Goal: Task Accomplishment & Management: Use online tool/utility

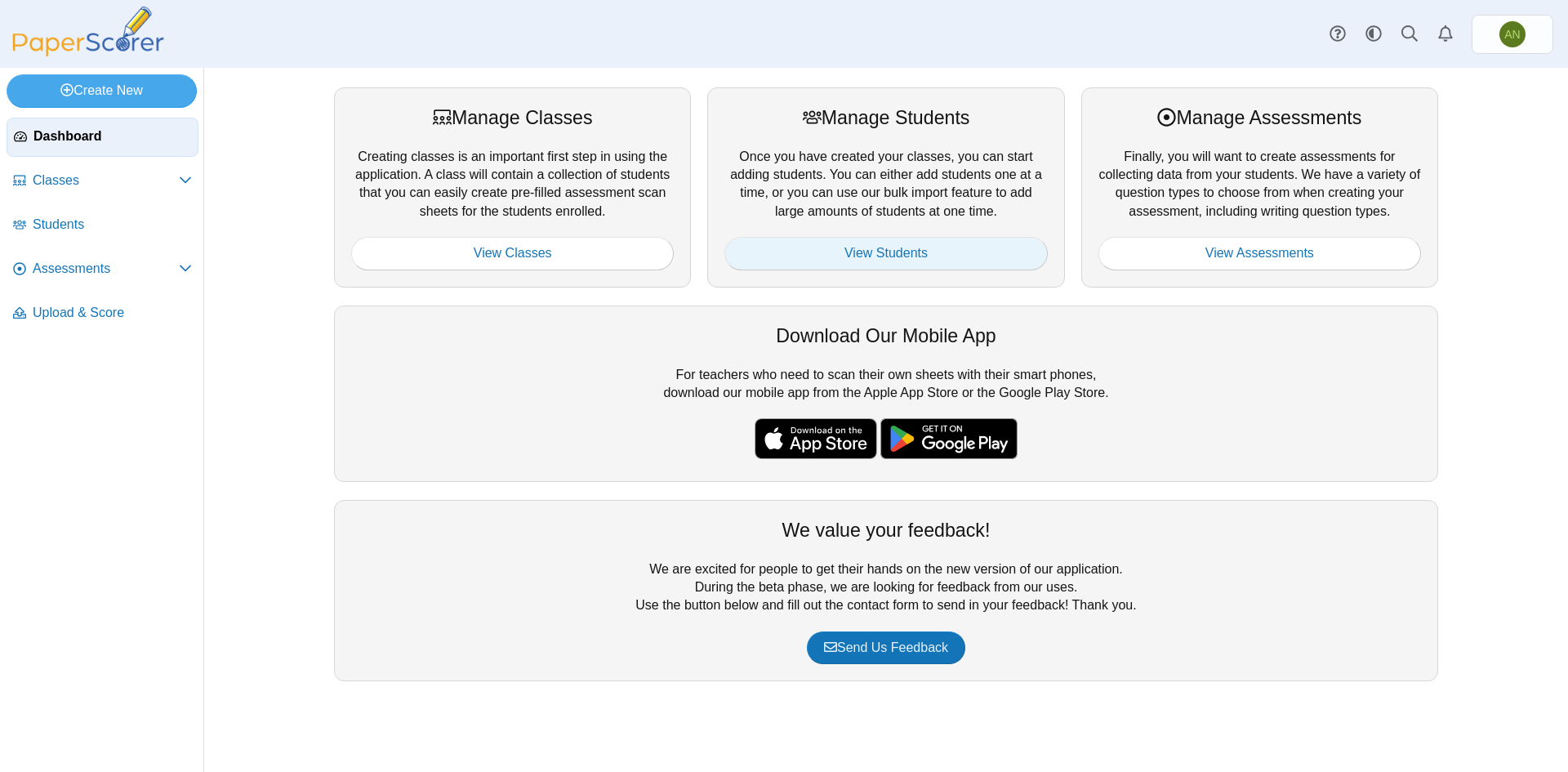
click at [904, 255] on link "View Students" at bounding box center [886, 253] width 323 height 33
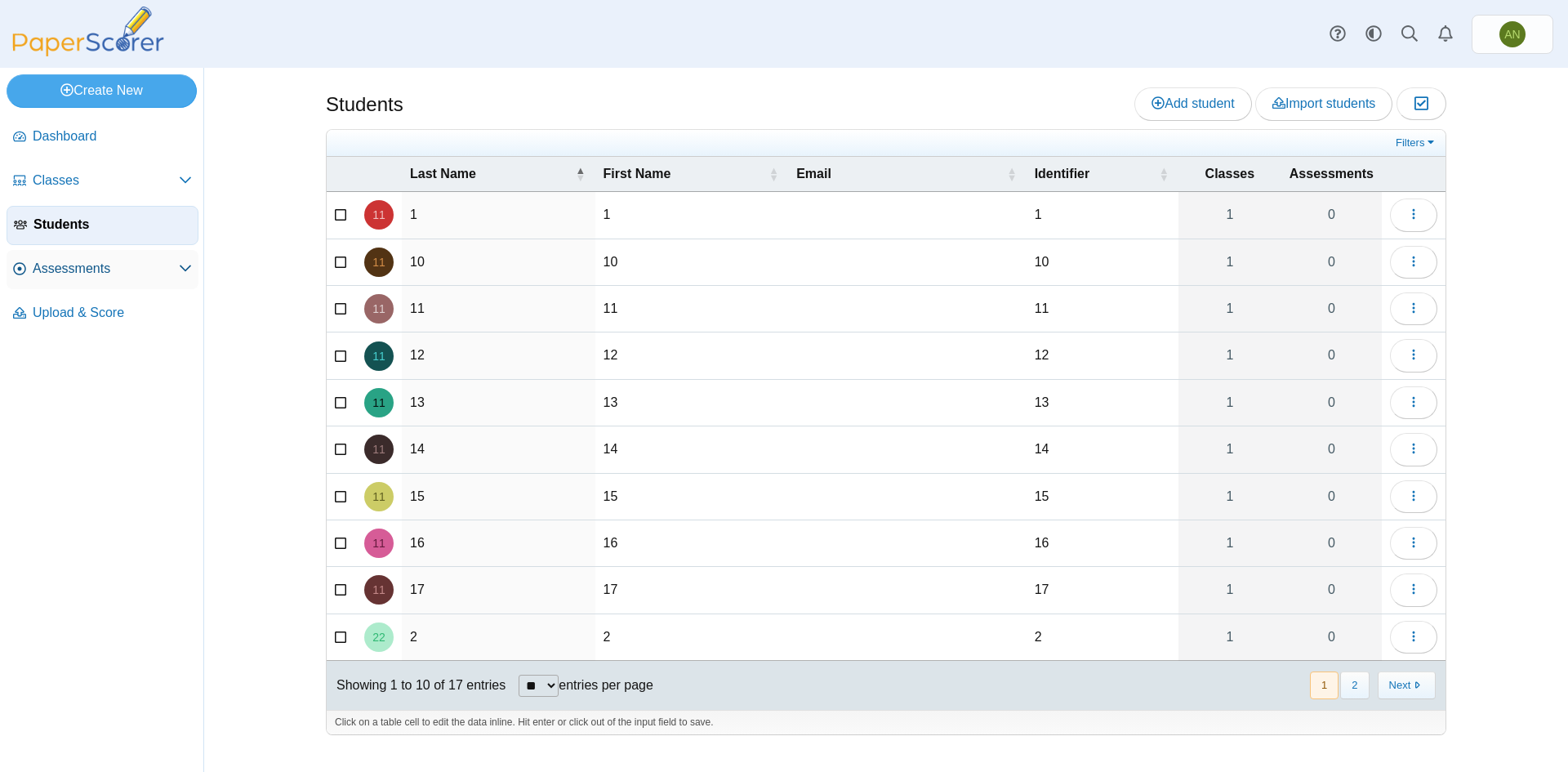
click at [115, 274] on span "Assessments" at bounding box center [106, 268] width 146 height 18
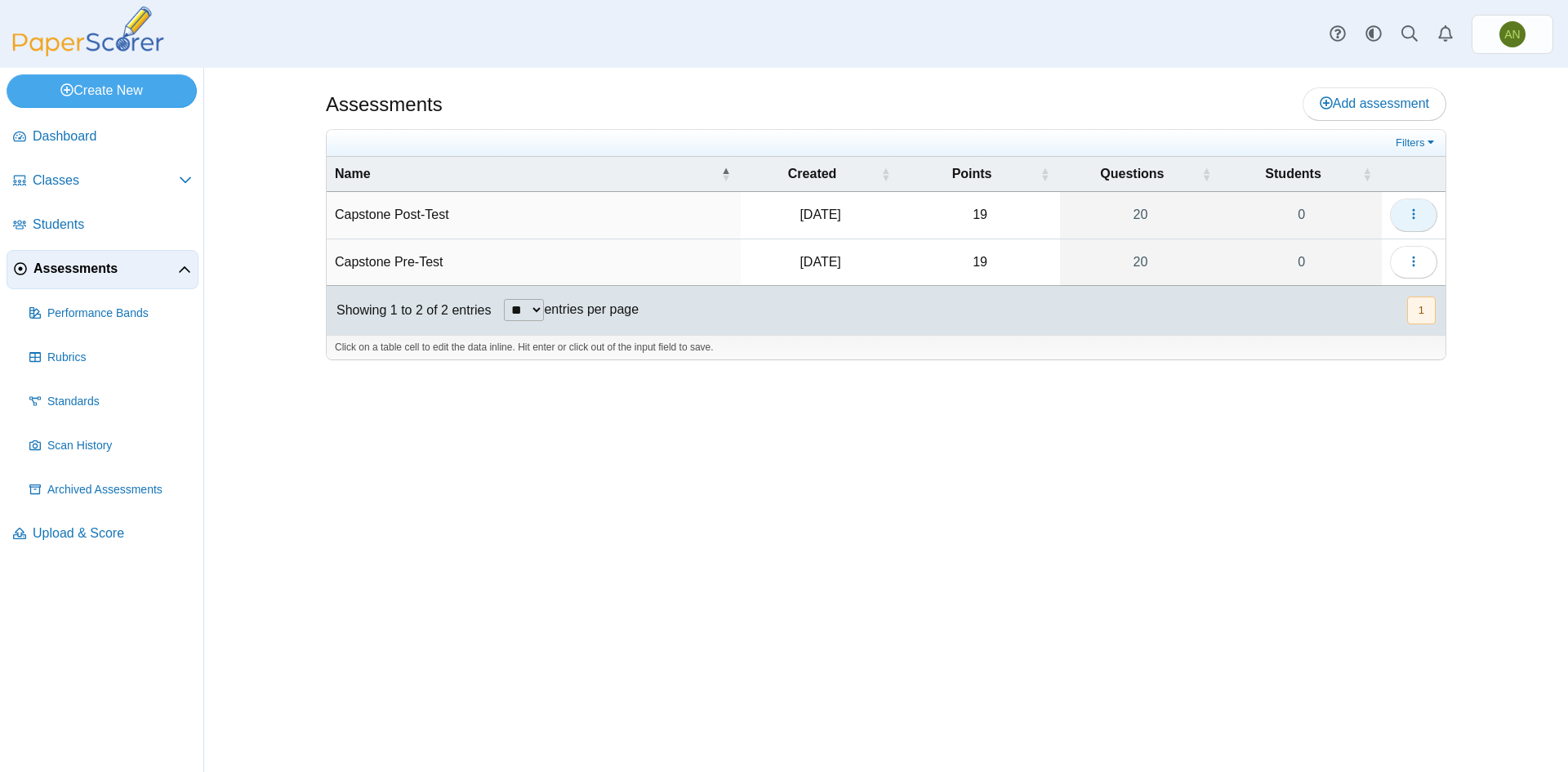
click at [1426, 209] on button "button" at bounding box center [1414, 214] width 47 height 33
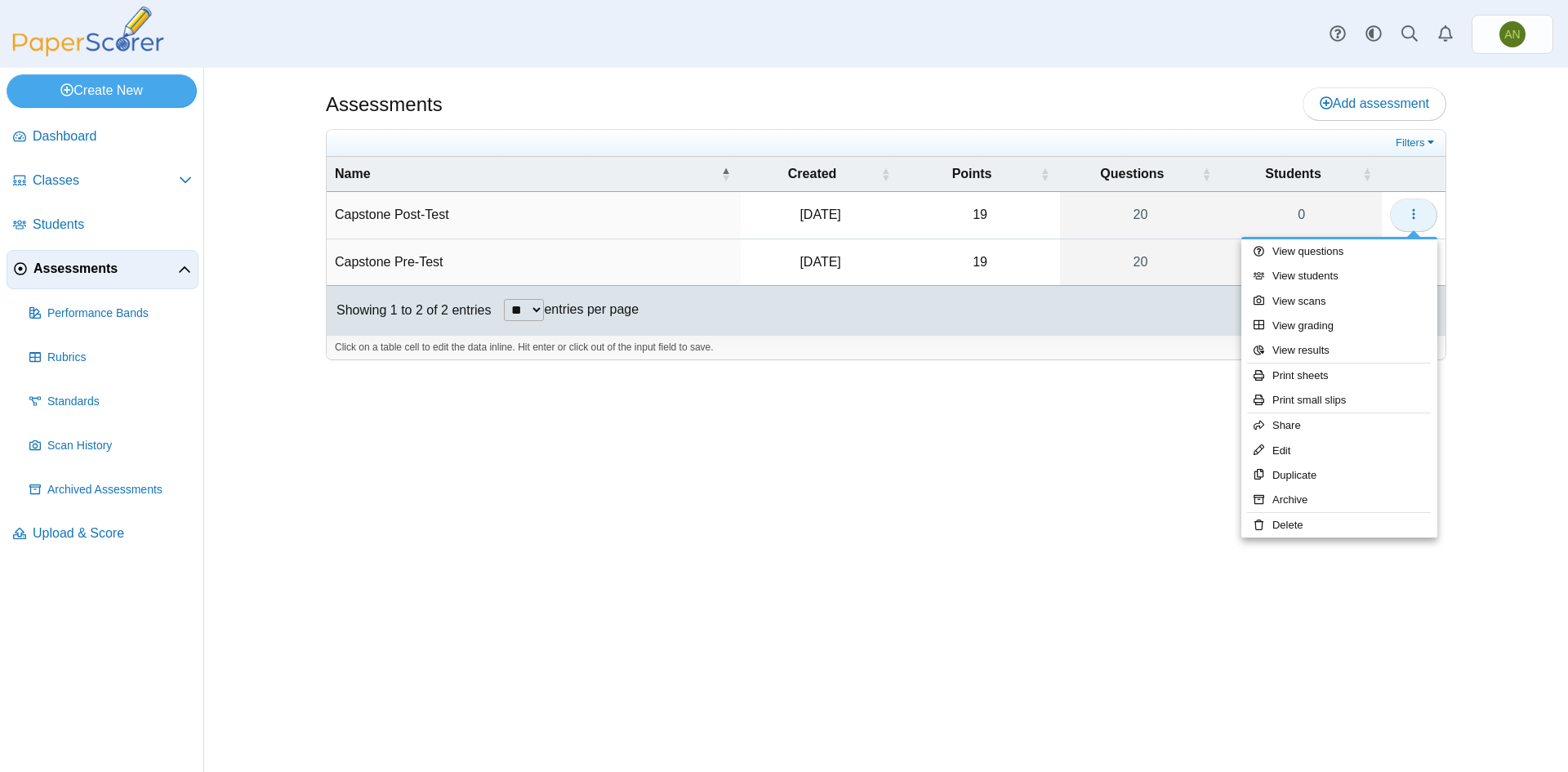
click at [1426, 209] on button "button" at bounding box center [1414, 214] width 47 height 33
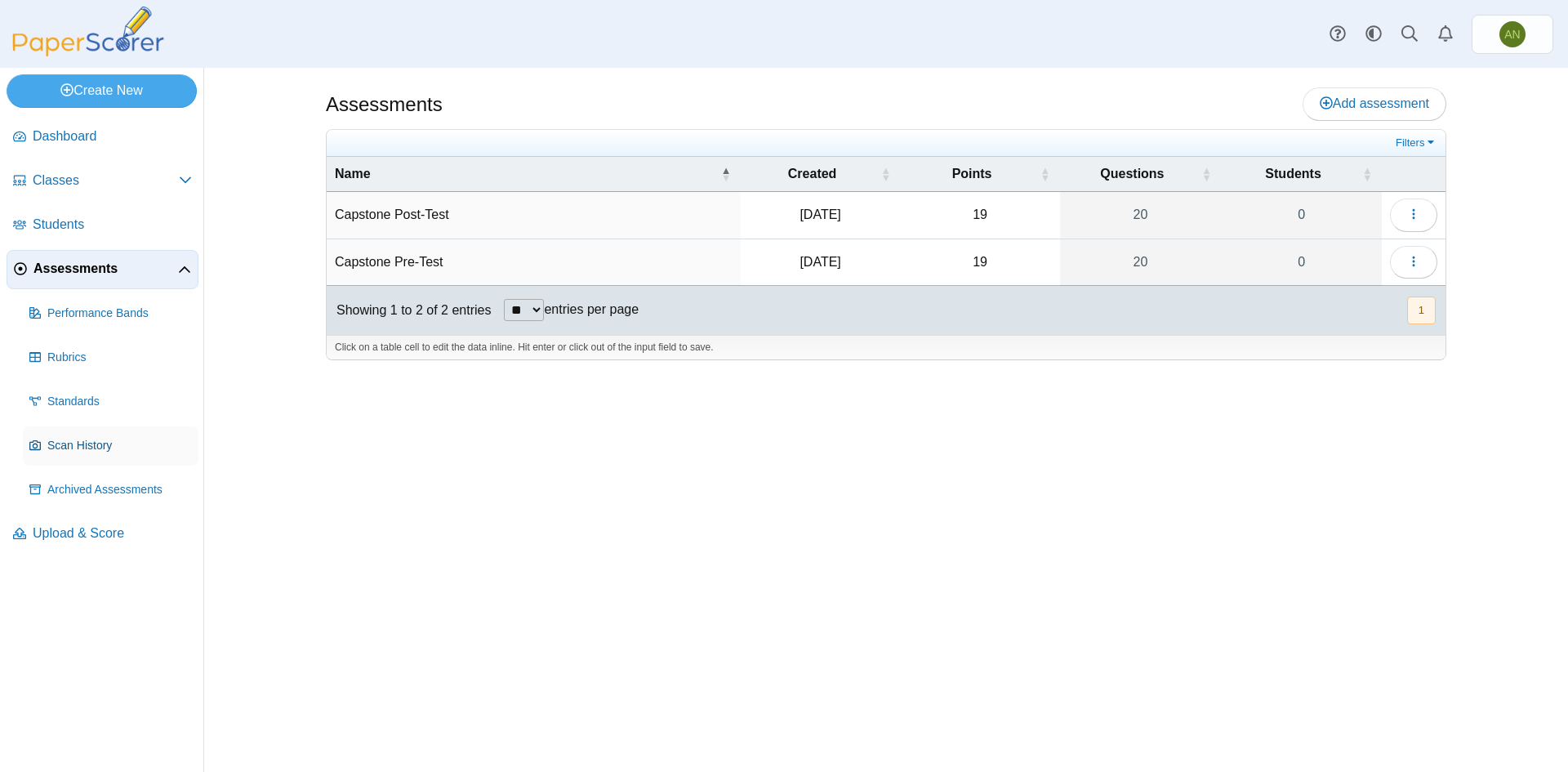
click at [77, 446] on span "Scan History" at bounding box center [119, 446] width 145 height 16
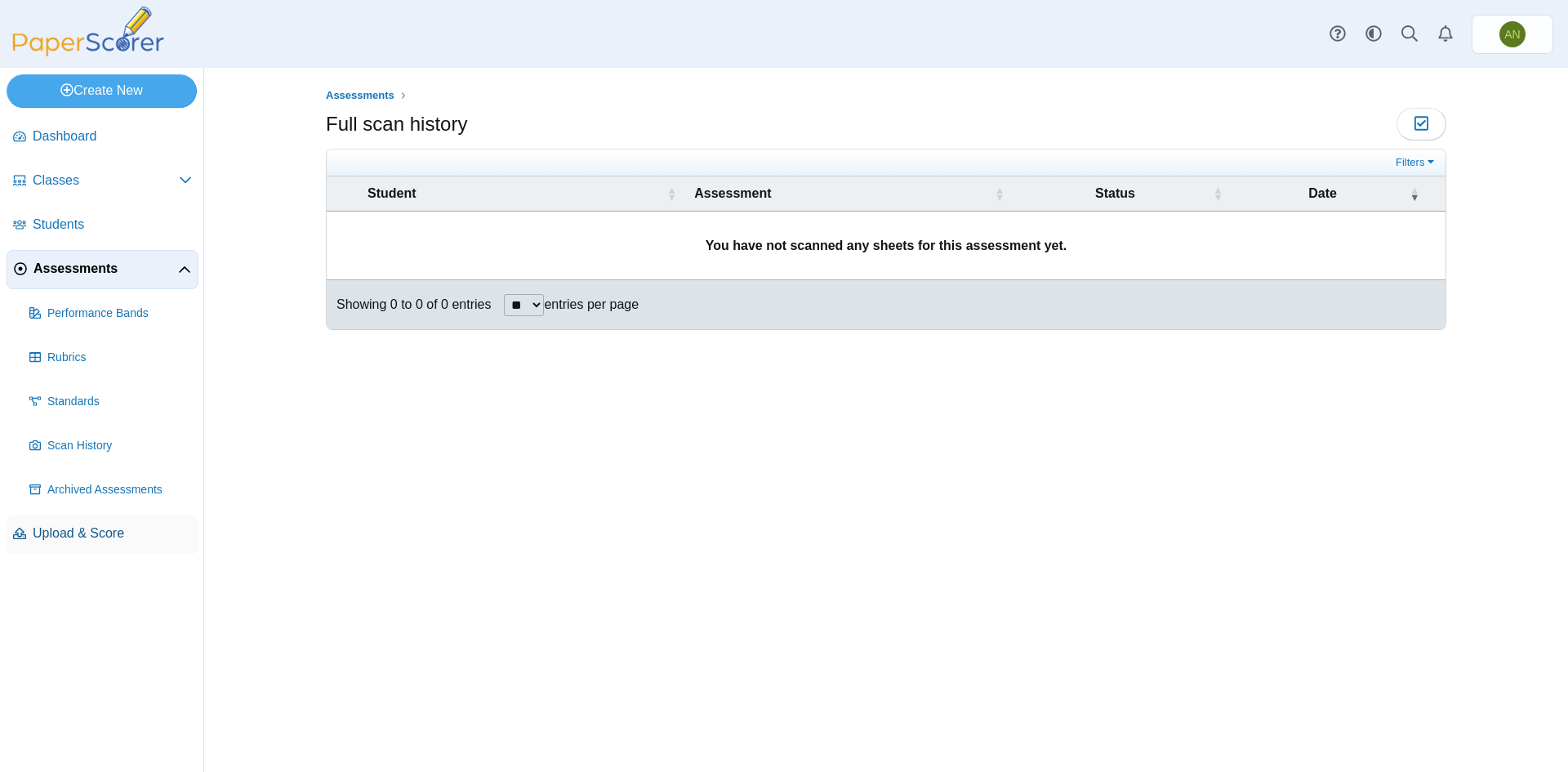
click at [71, 525] on span "Upload & Score" at bounding box center [112, 533] width 159 height 18
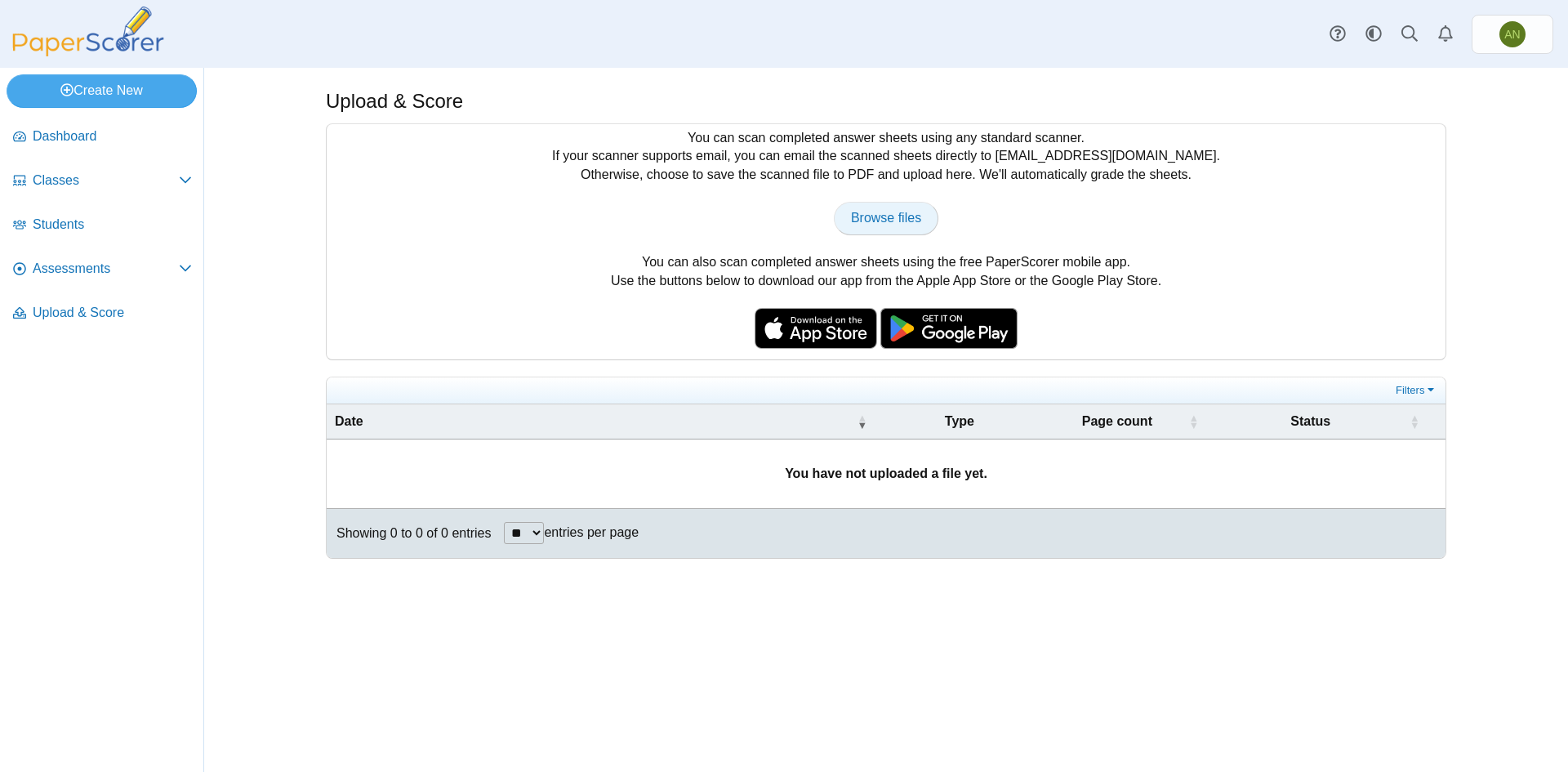
click at [879, 215] on span "Browse files" at bounding box center [886, 218] width 71 height 14
type input "**********"
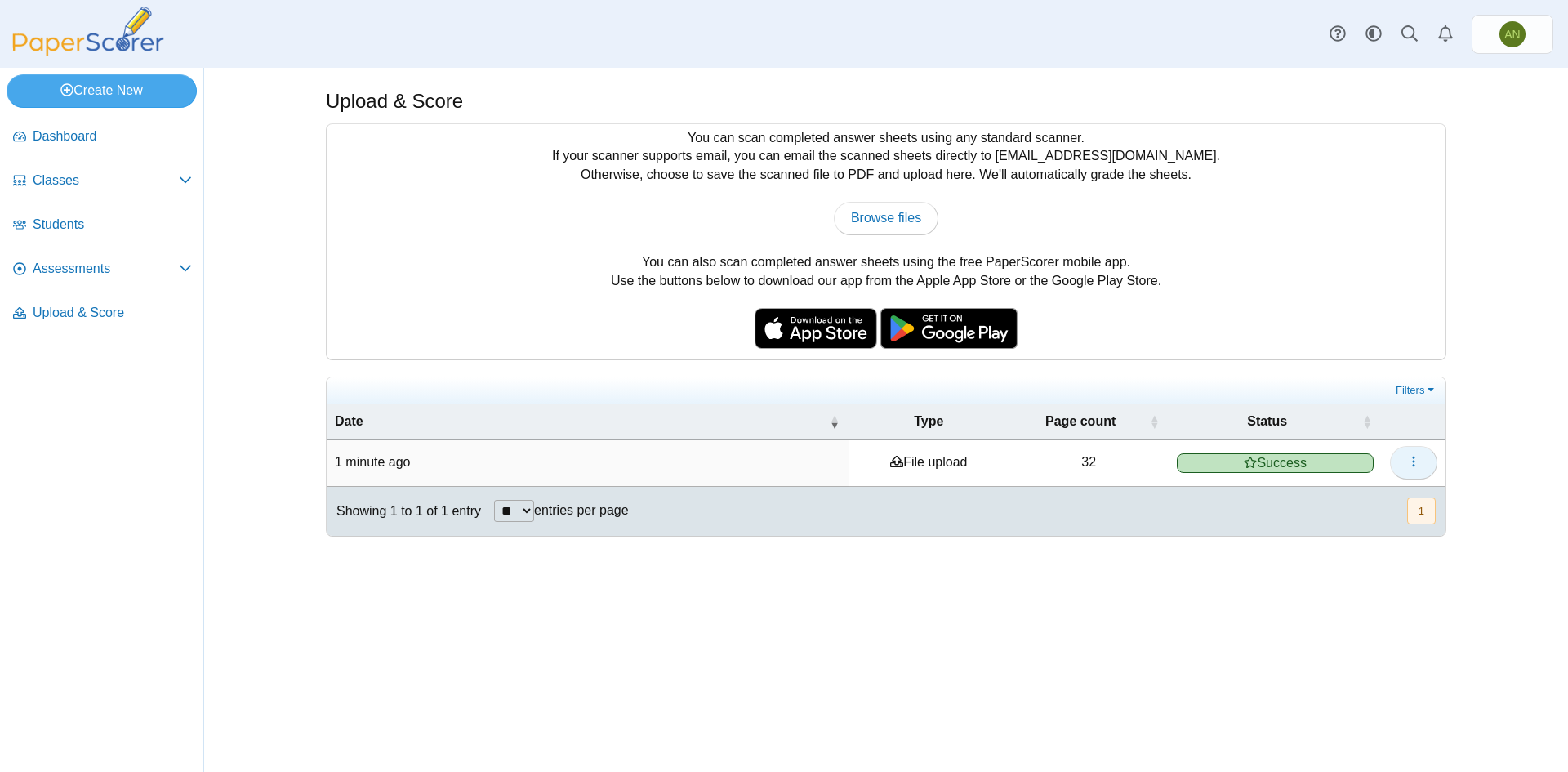
click at [1412, 464] on icon "button" at bounding box center [1414, 462] width 13 height 13
click at [1339, 503] on link "View scanned pages" at bounding box center [1339, 498] width 196 height 24
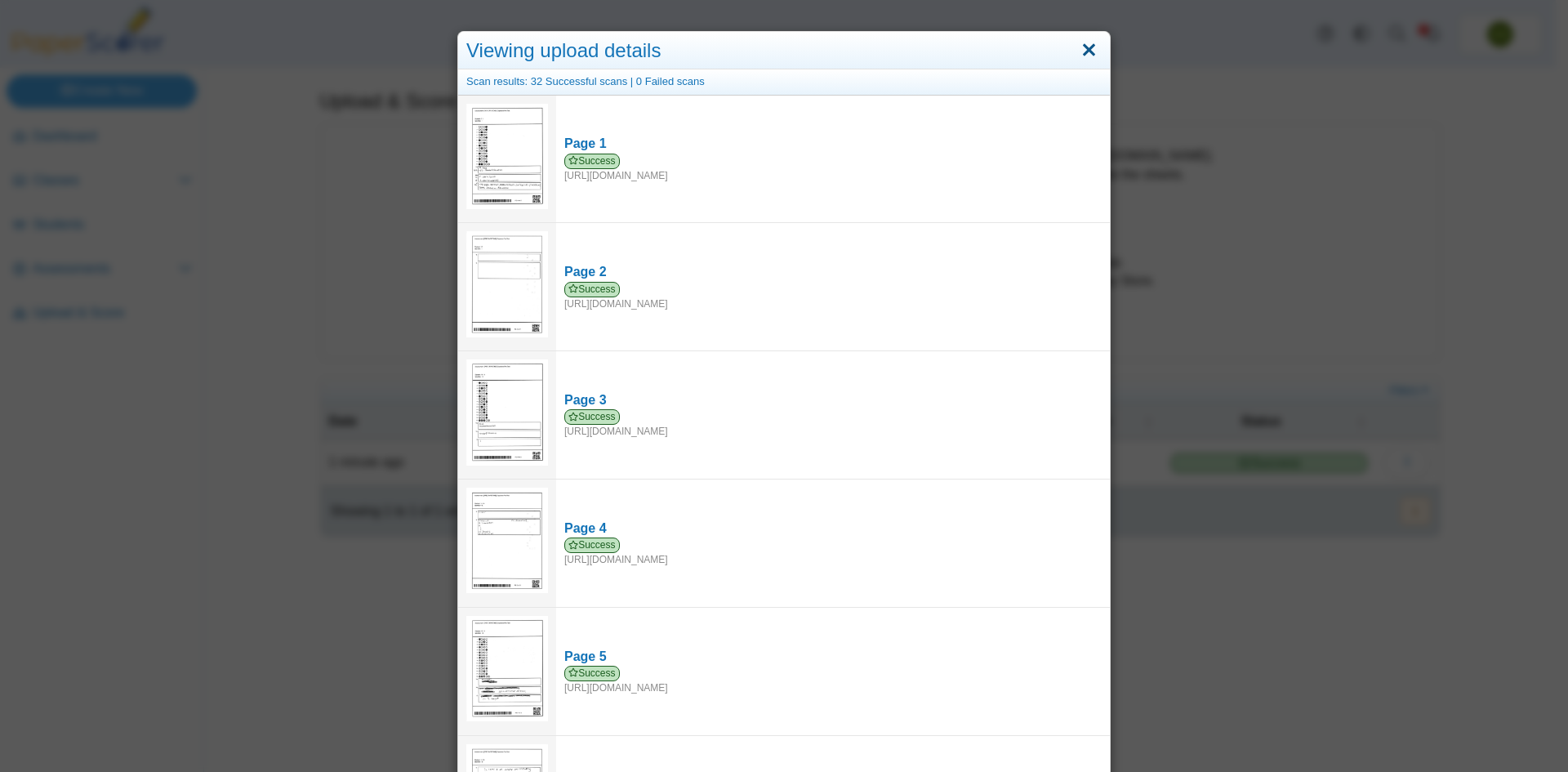
click at [1079, 46] on link "Close" at bounding box center [1090, 50] width 25 height 28
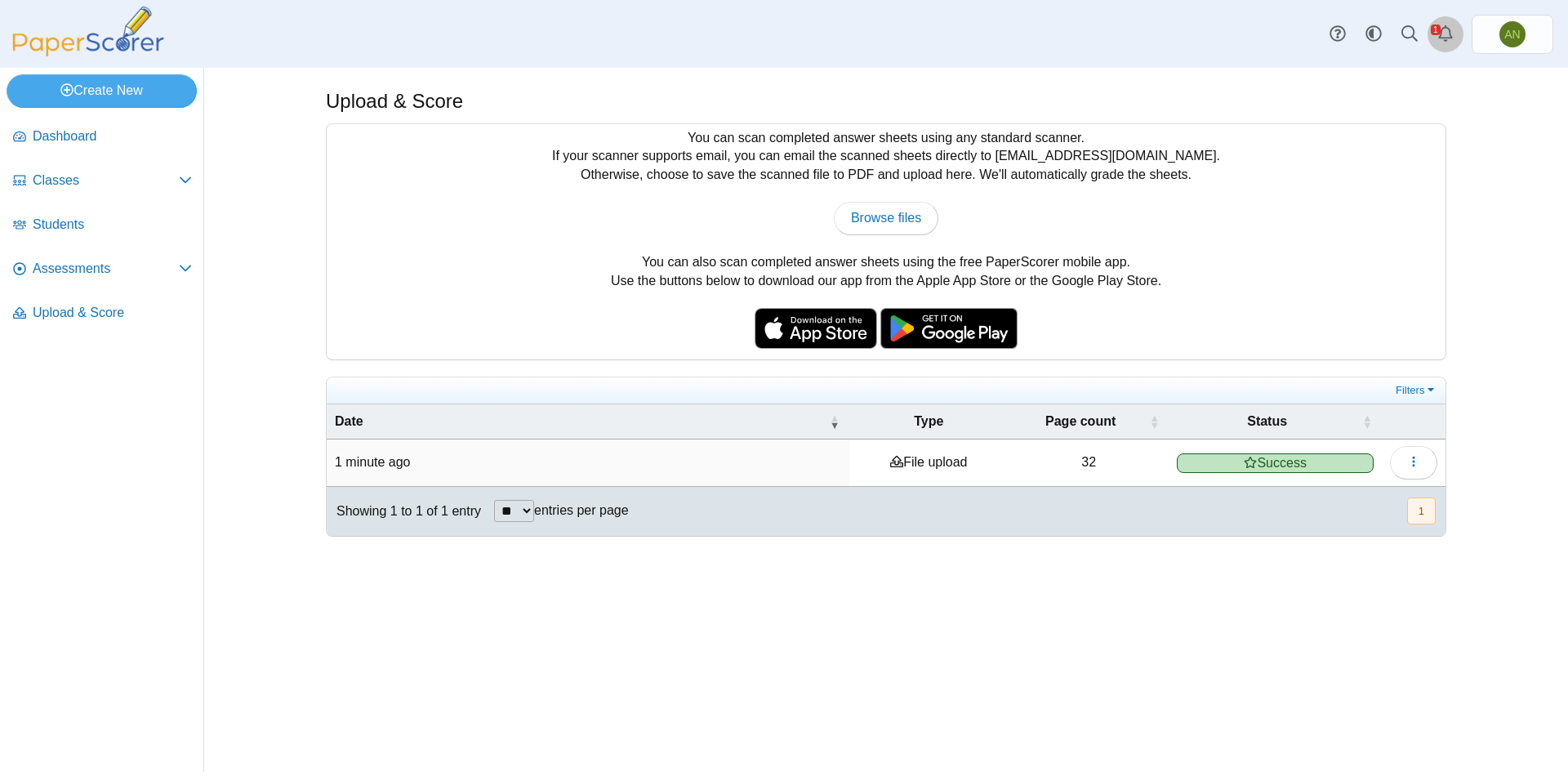
click at [1450, 37] on use "Alerts" at bounding box center [1445, 33] width 14 height 16
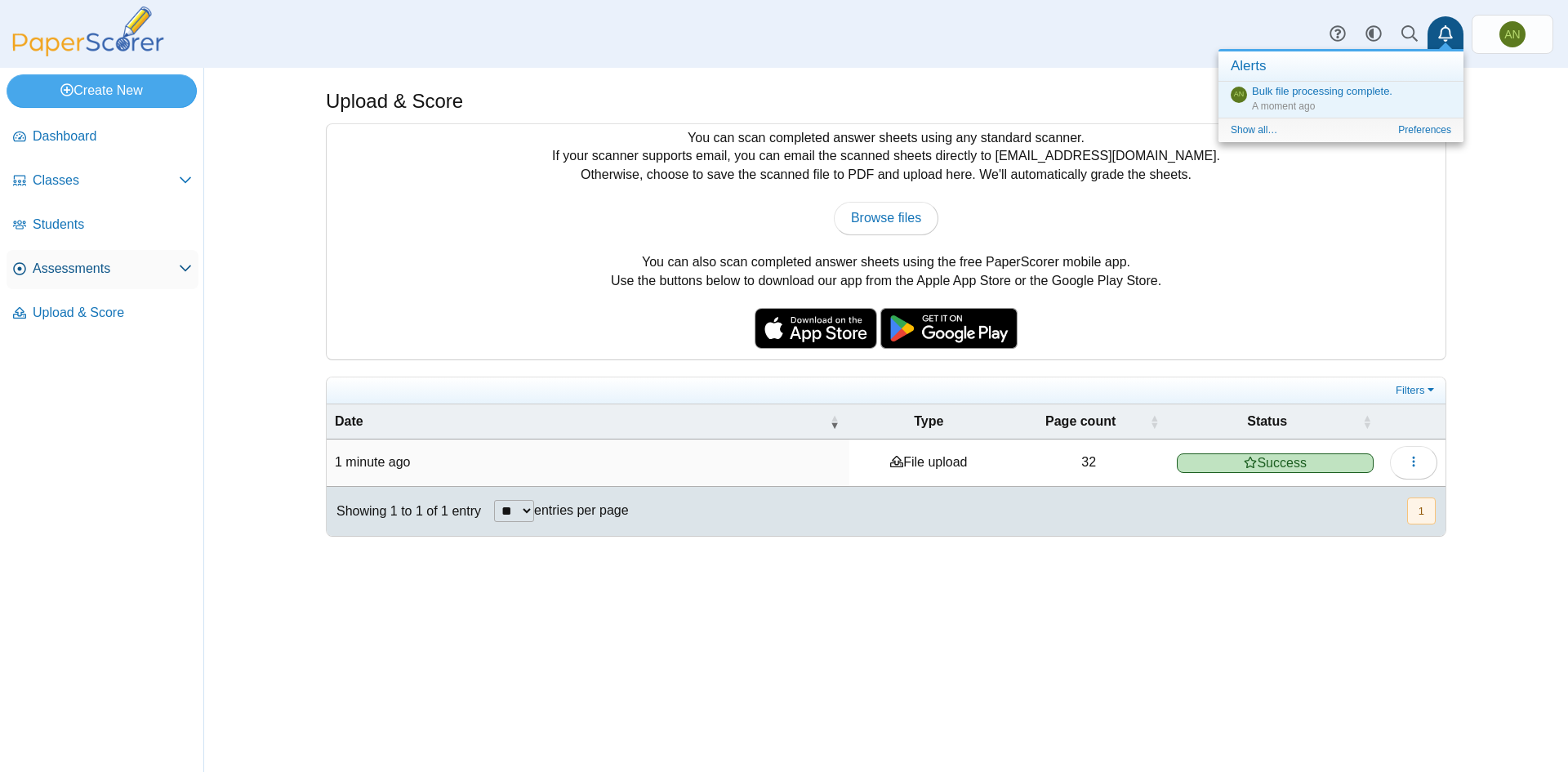
click at [84, 262] on span "Assessments" at bounding box center [106, 268] width 146 height 18
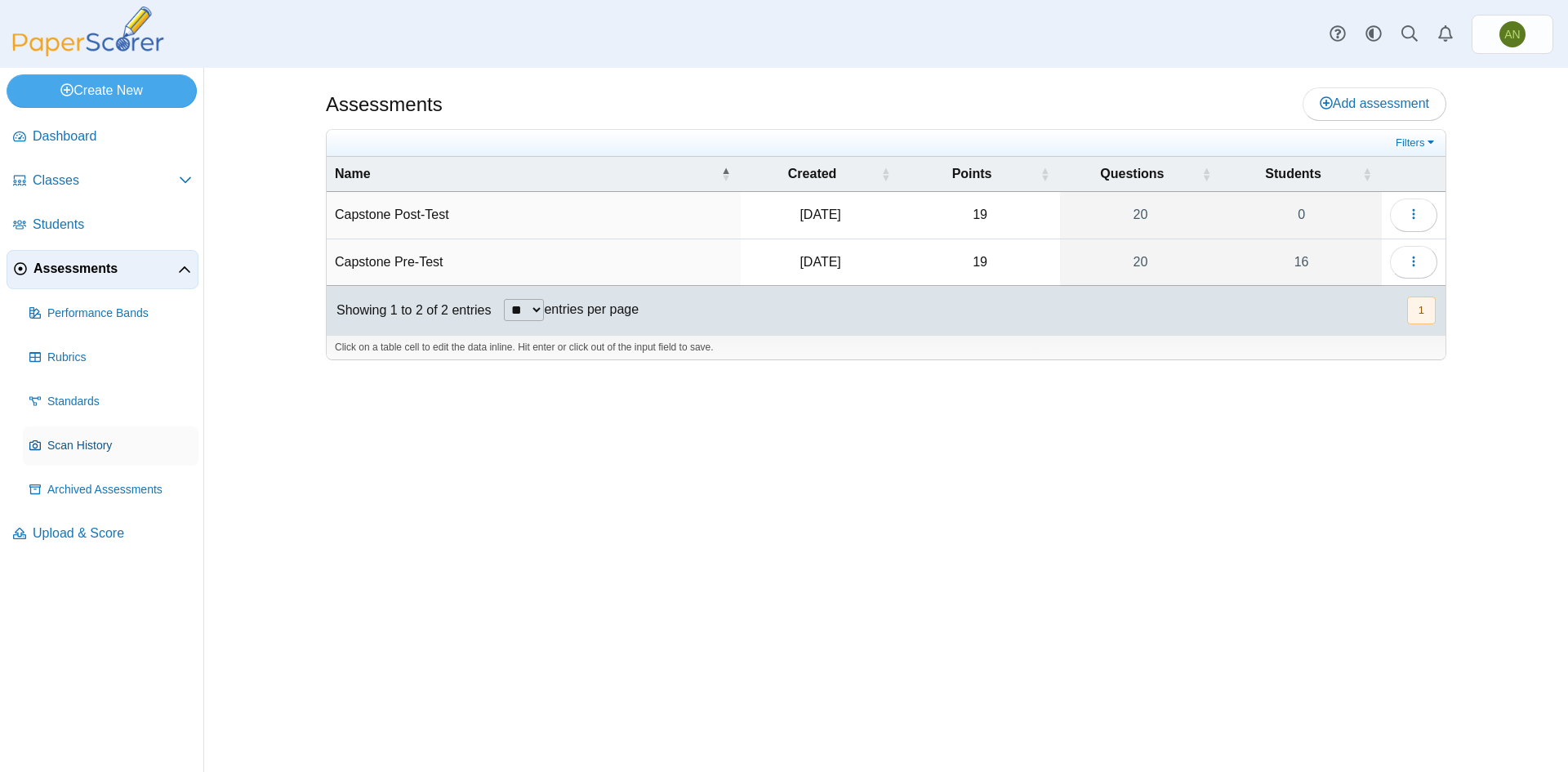
click at [102, 441] on span "Scan History" at bounding box center [119, 446] width 145 height 16
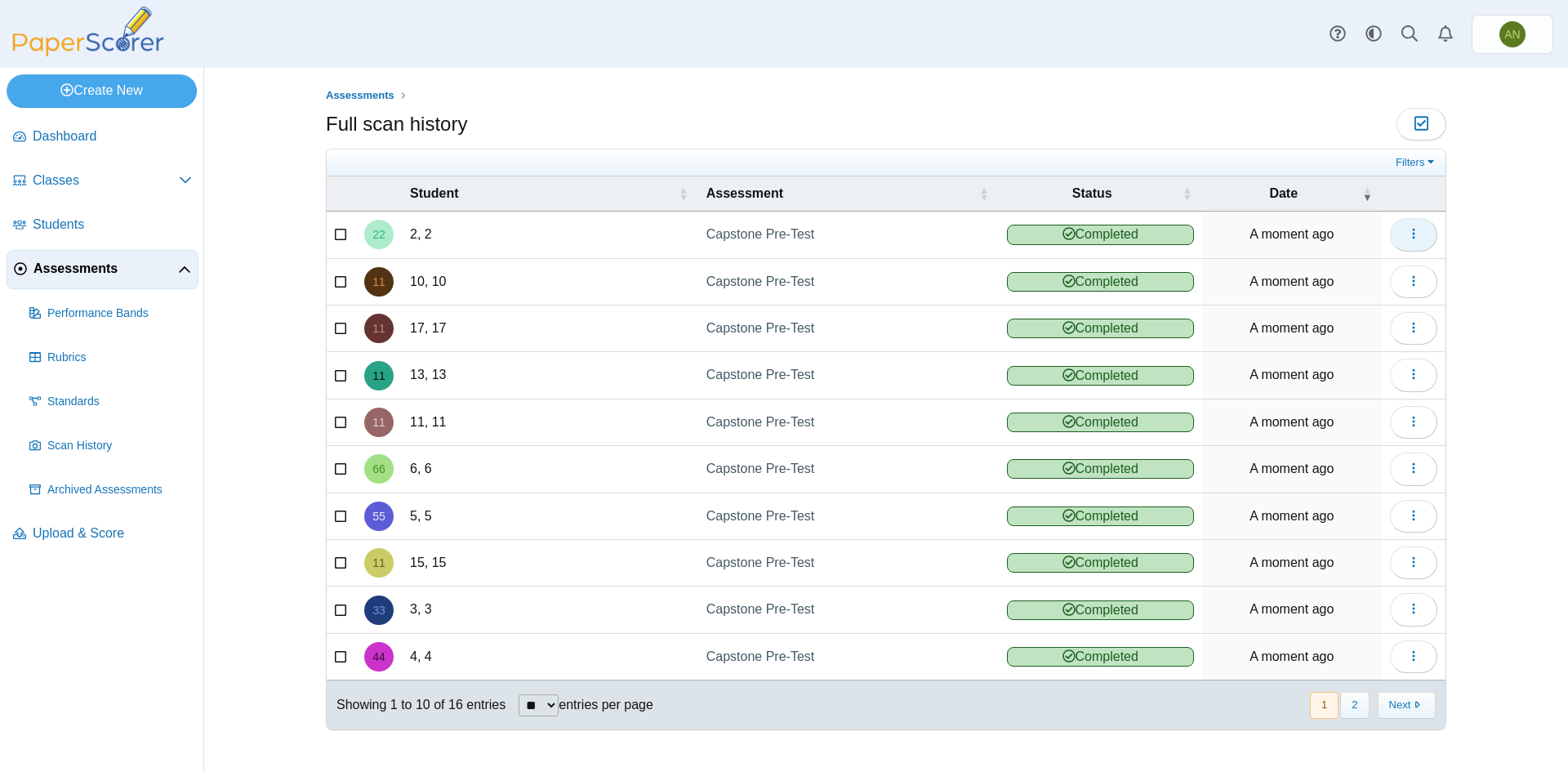
click at [1422, 230] on button "button" at bounding box center [1414, 234] width 47 height 33
click at [1345, 276] on link "View scanned test" at bounding box center [1339, 271] width 196 height 24
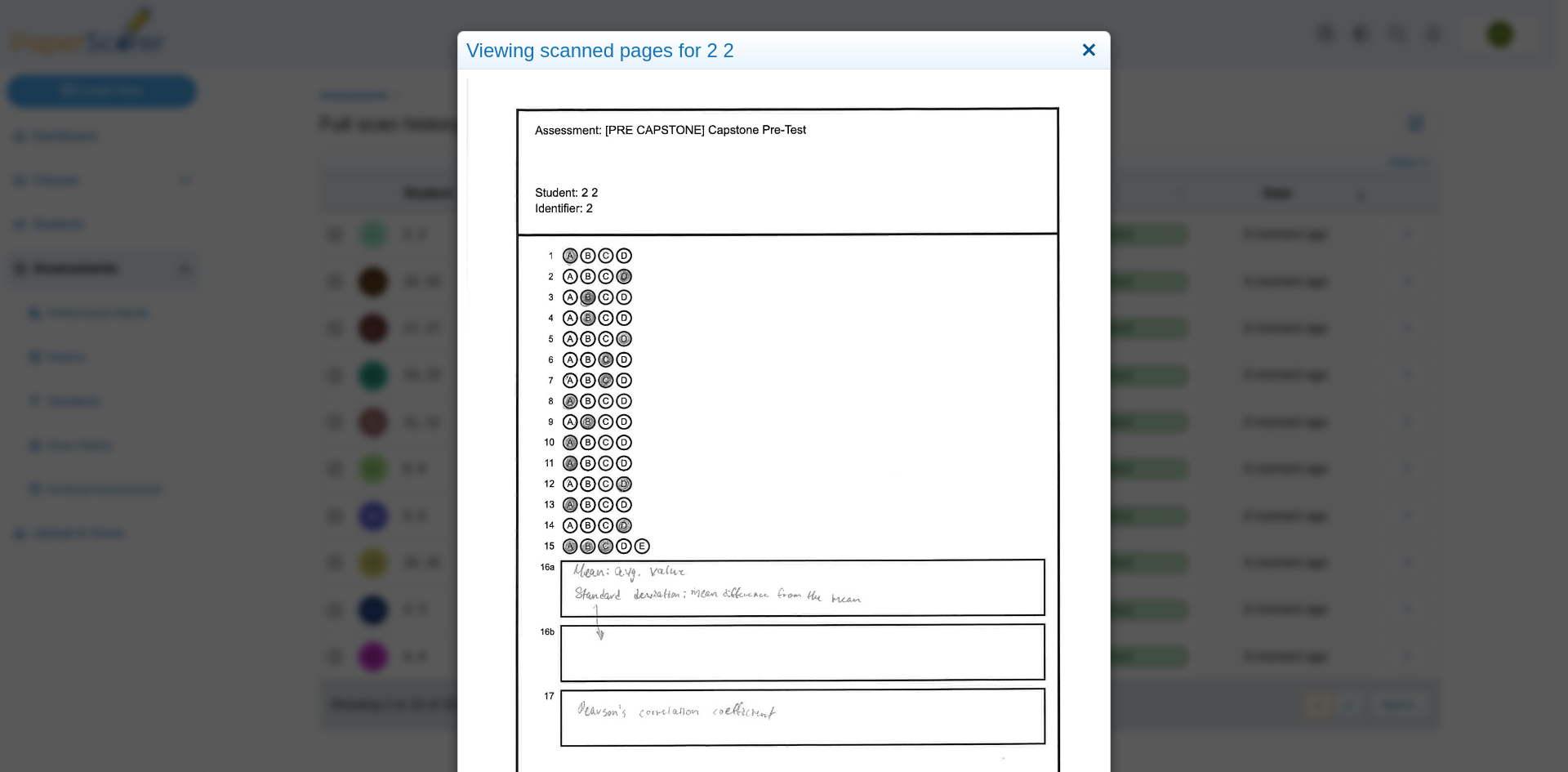
click at [1081, 47] on link "Close" at bounding box center [1090, 50] width 25 height 28
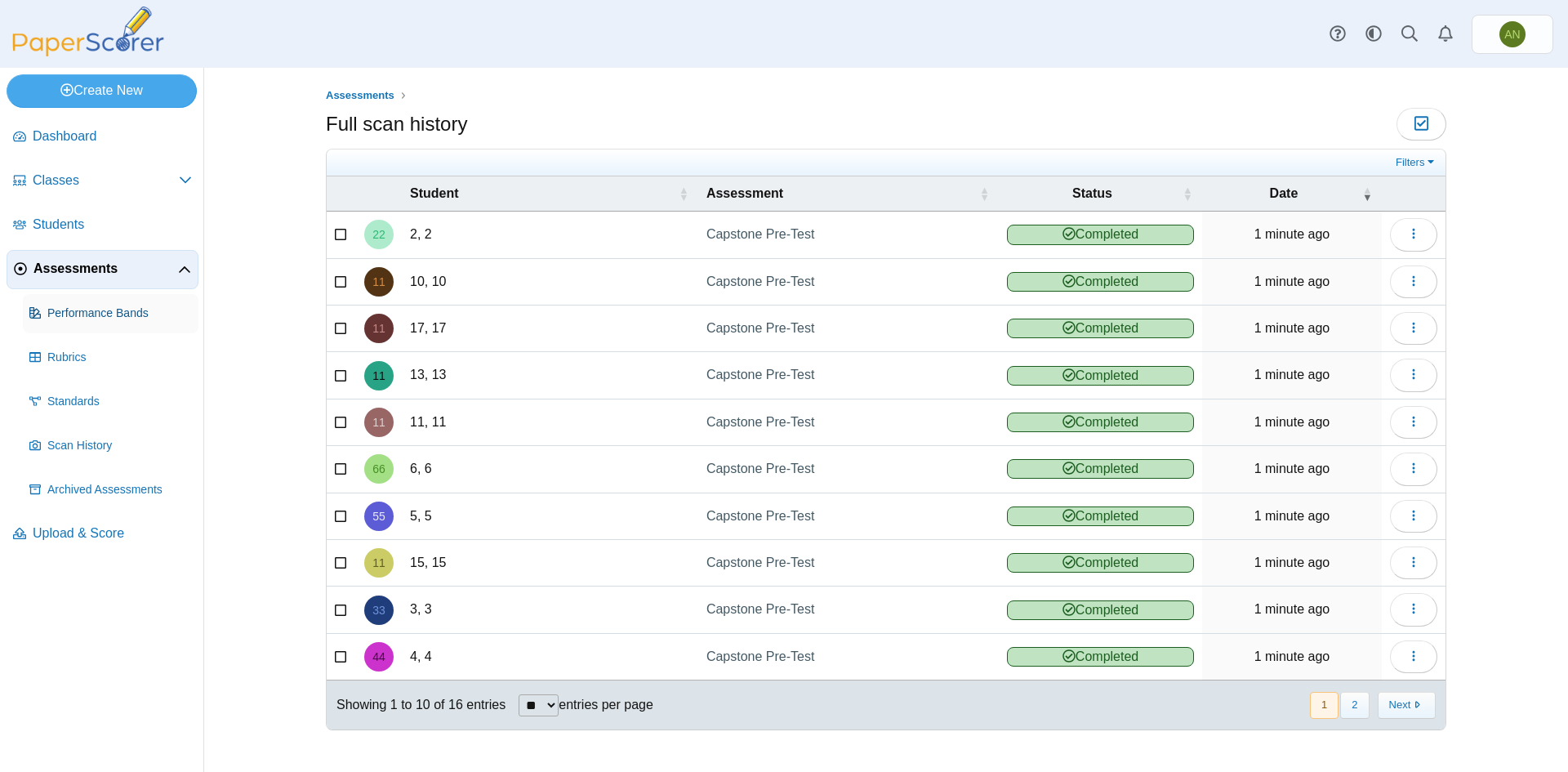
click at [99, 318] on span "Performance Bands" at bounding box center [119, 313] width 145 height 16
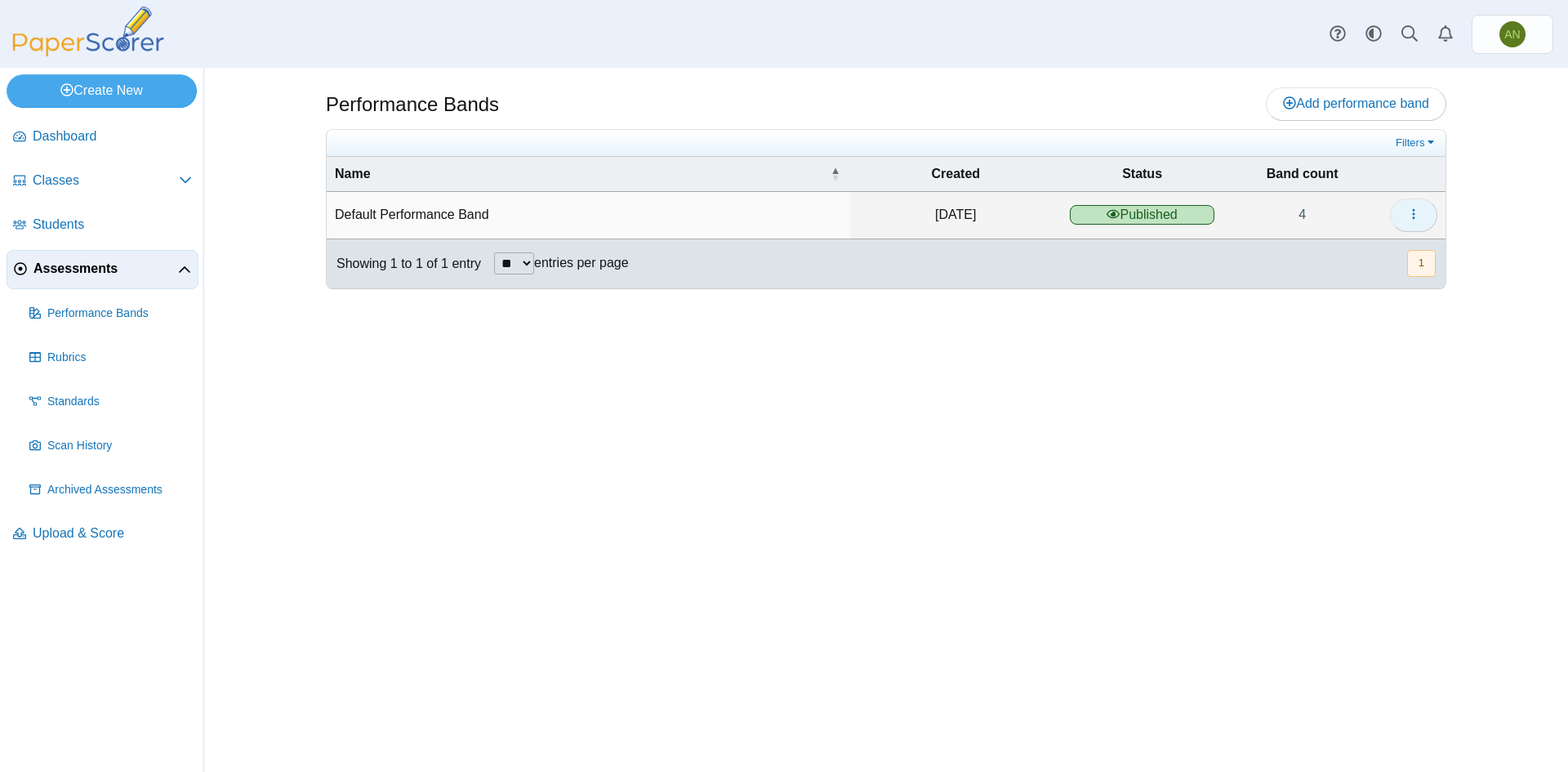
click at [1406, 209] on button "button" at bounding box center [1414, 214] width 47 height 33
click at [68, 365] on link "Rubrics" at bounding box center [110, 357] width 176 height 40
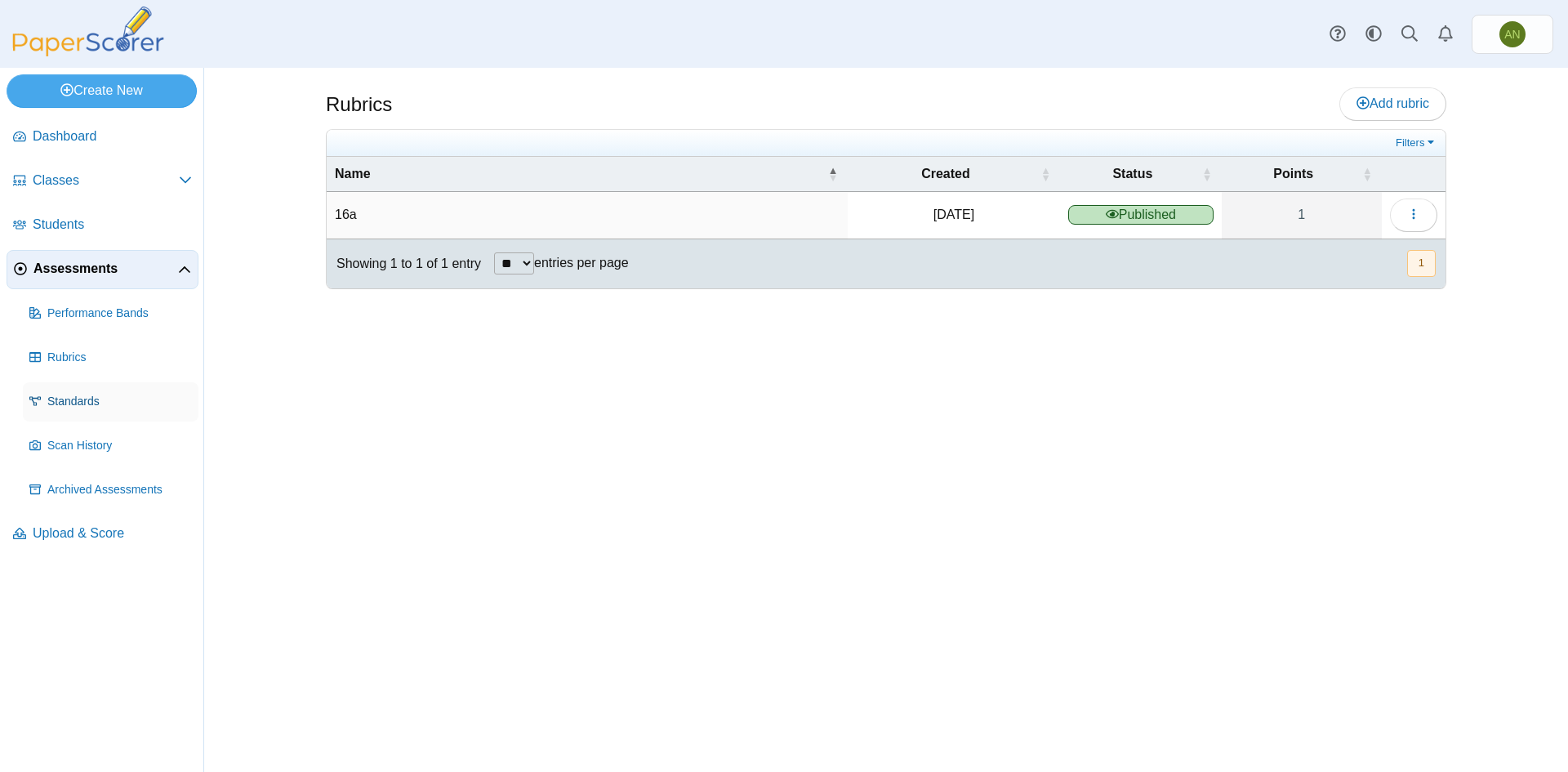
click at [74, 395] on span "Standards" at bounding box center [119, 401] width 145 height 16
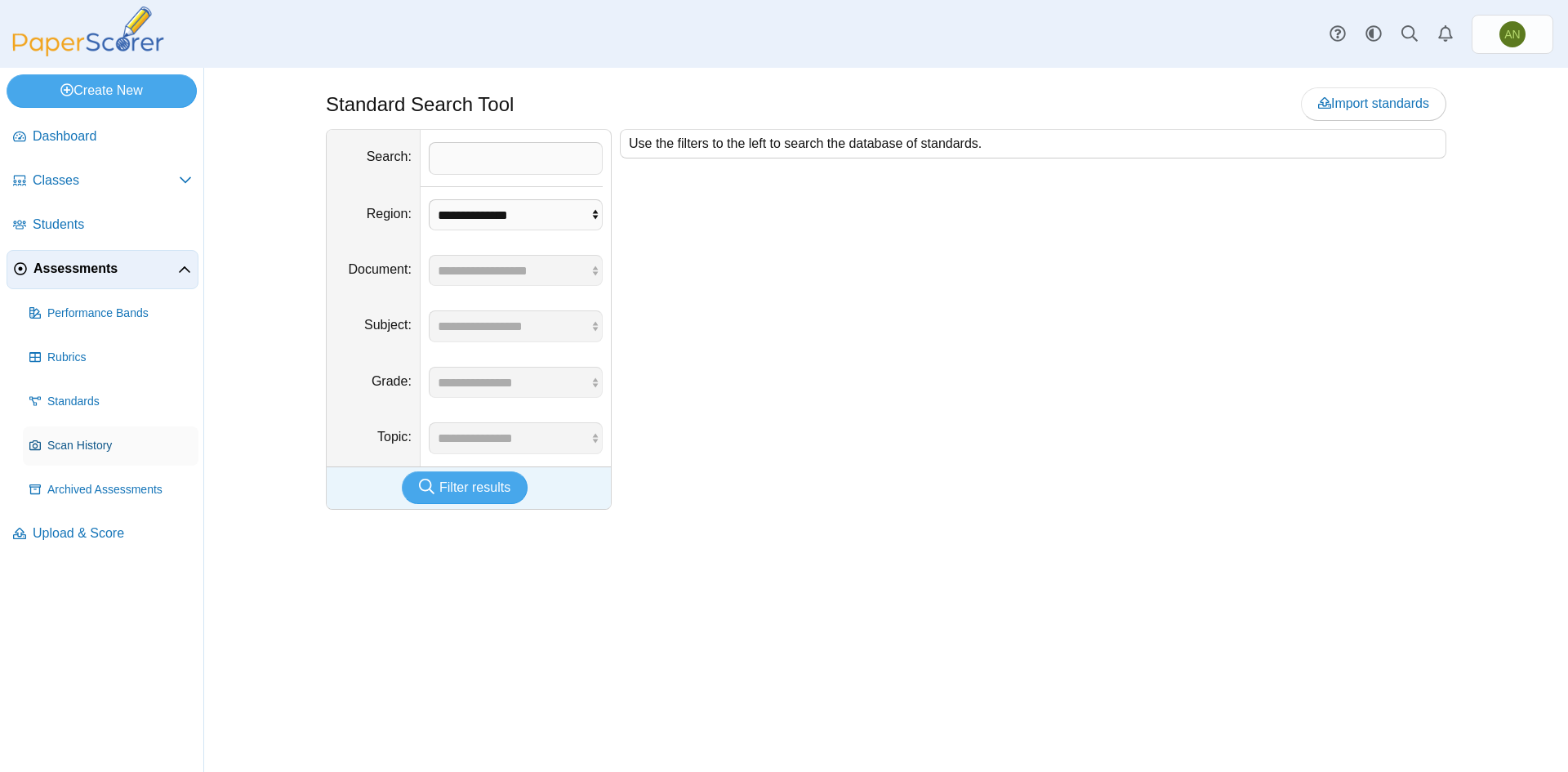
click at [55, 442] on span "Scan History" at bounding box center [119, 446] width 145 height 16
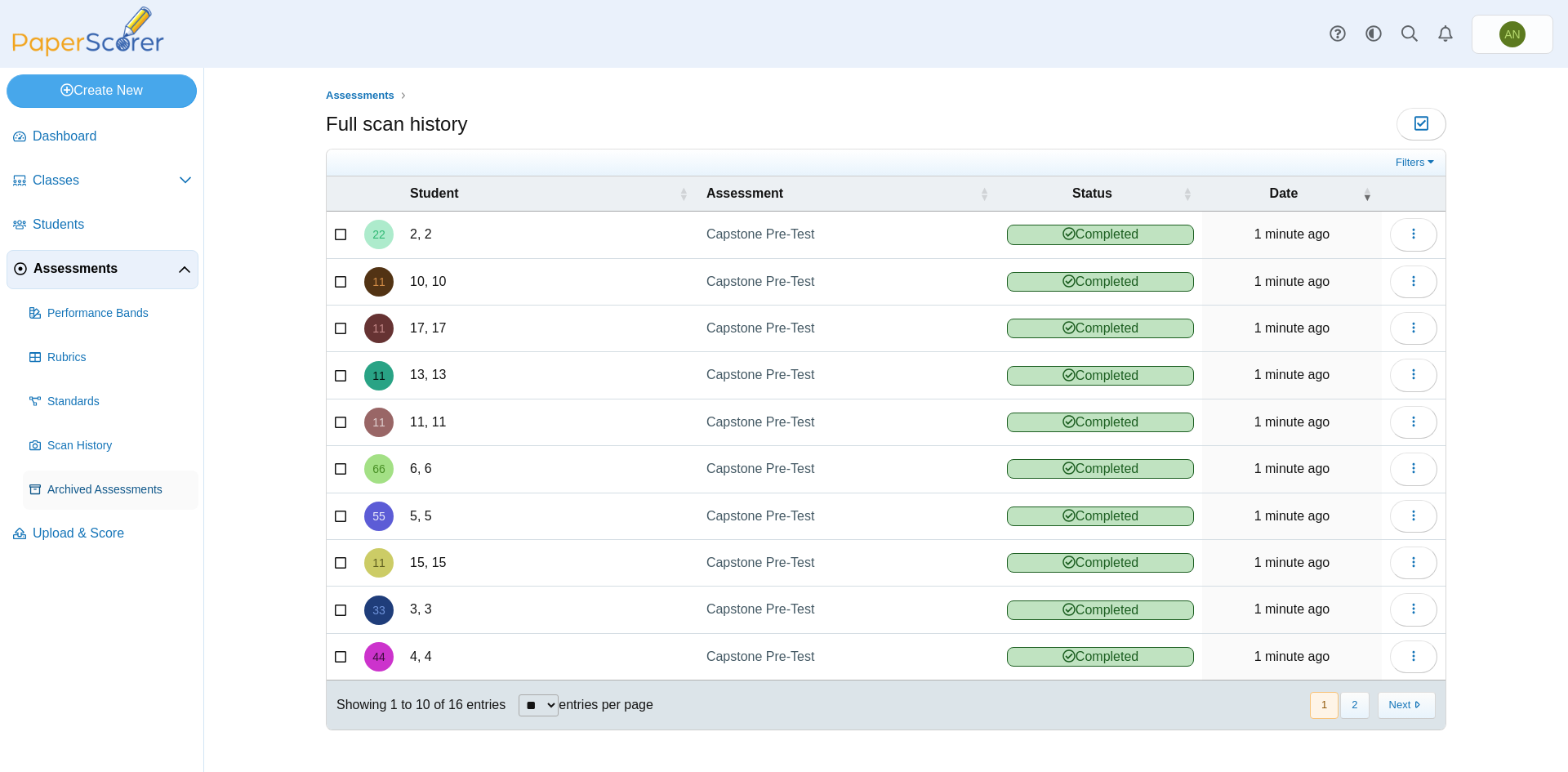
click at [67, 485] on span "Archived Assessments" at bounding box center [119, 489] width 145 height 16
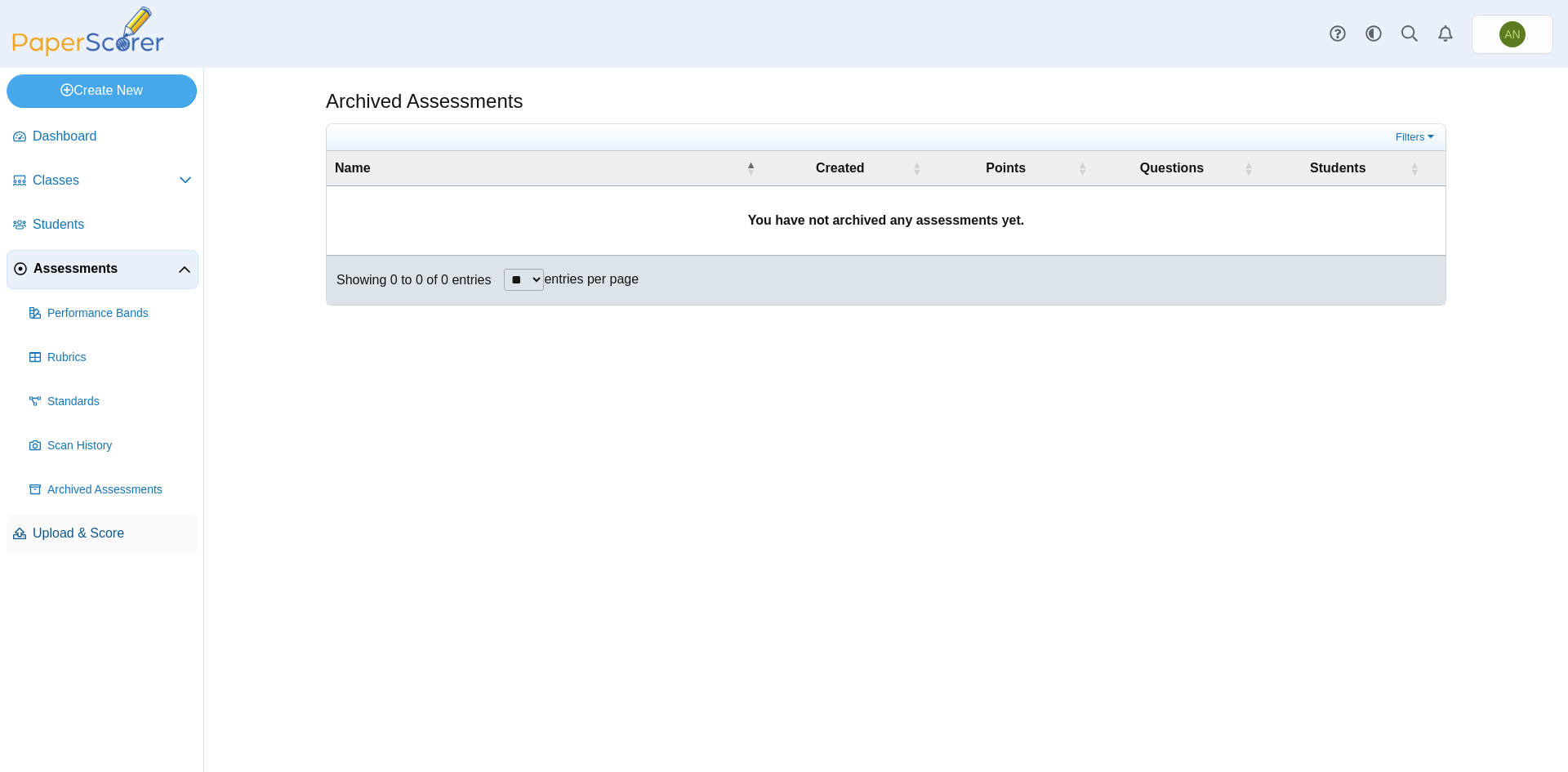
click at [79, 531] on span "Upload & Score" at bounding box center [112, 533] width 159 height 18
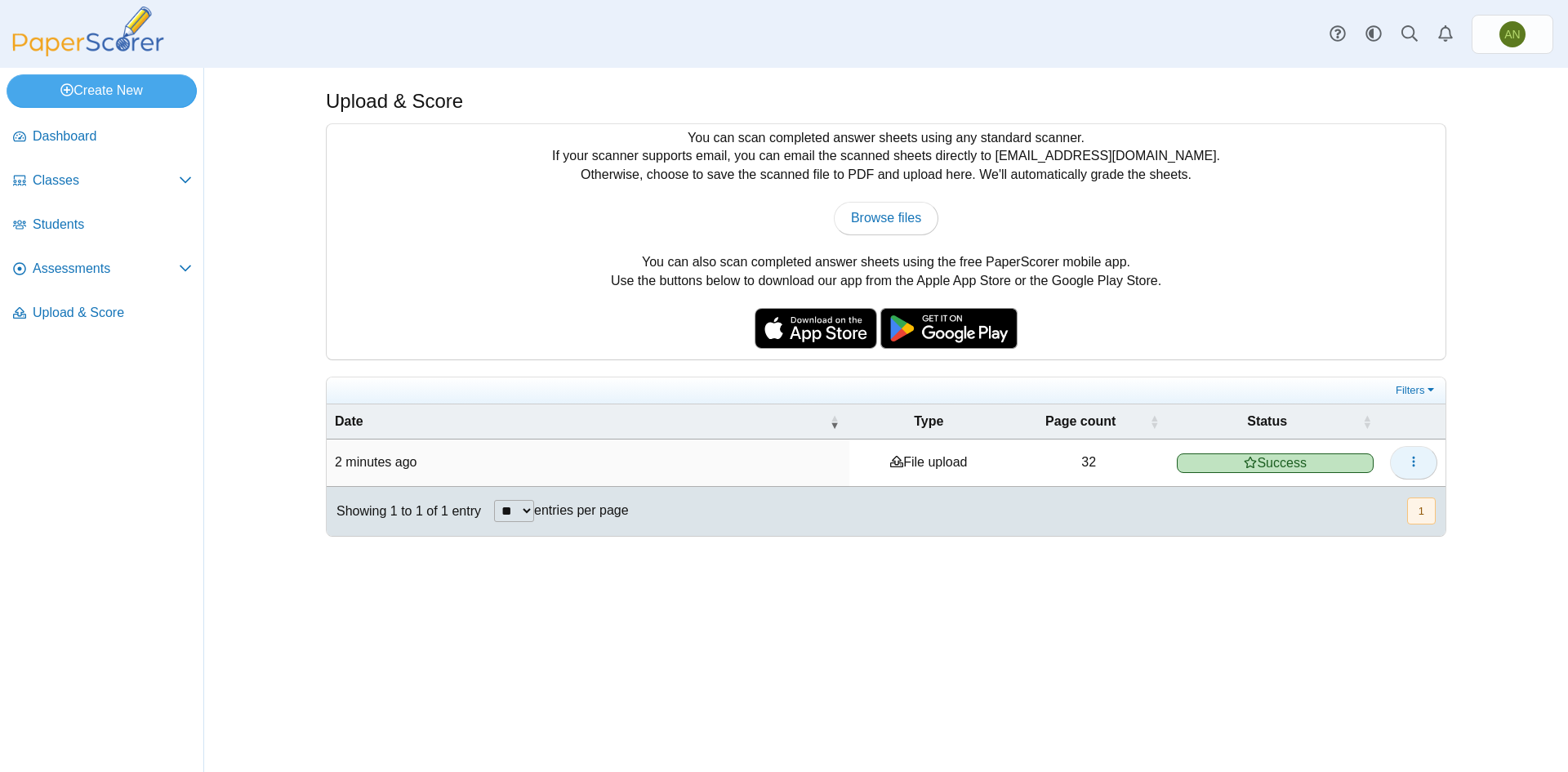
click at [1412, 463] on icon "button" at bounding box center [1414, 462] width 13 height 13
click at [1417, 384] on link "Filters" at bounding box center [1417, 390] width 50 height 16
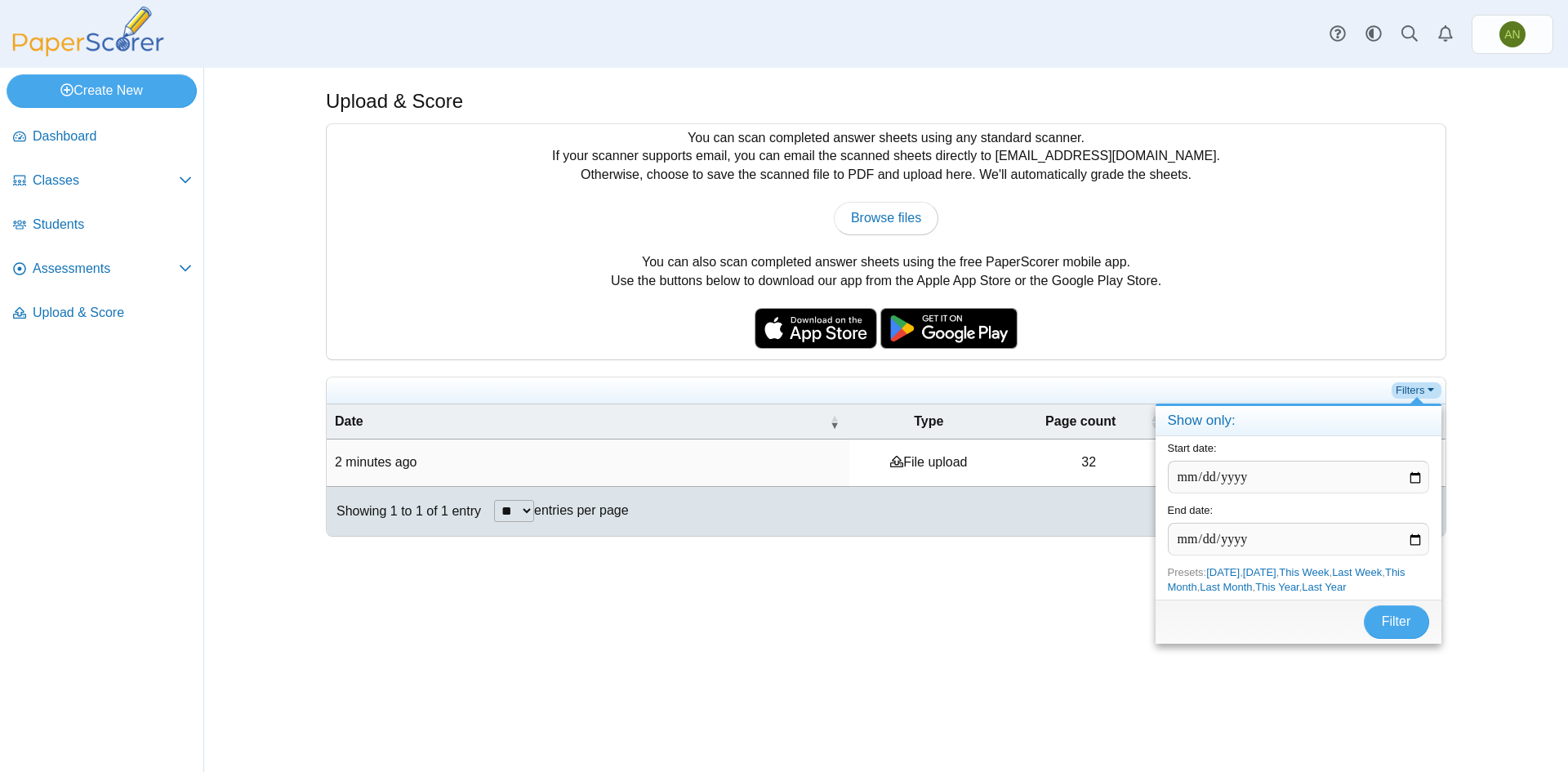
click at [1417, 384] on link "Filters" at bounding box center [1417, 390] width 50 height 16
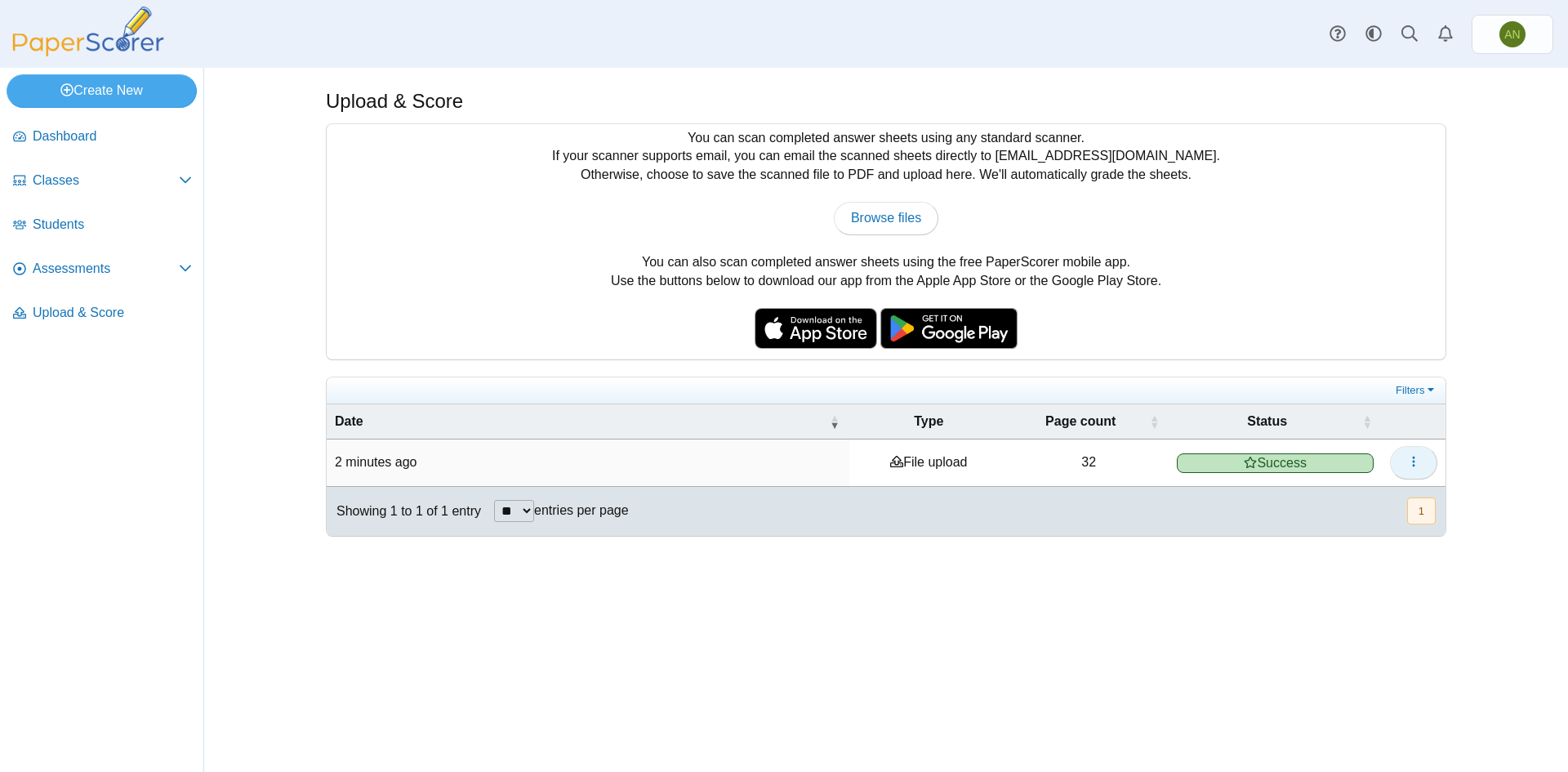
click at [1415, 456] on icon "button" at bounding box center [1414, 462] width 13 height 13
click at [1375, 494] on link "View scanned pages" at bounding box center [1339, 498] width 196 height 24
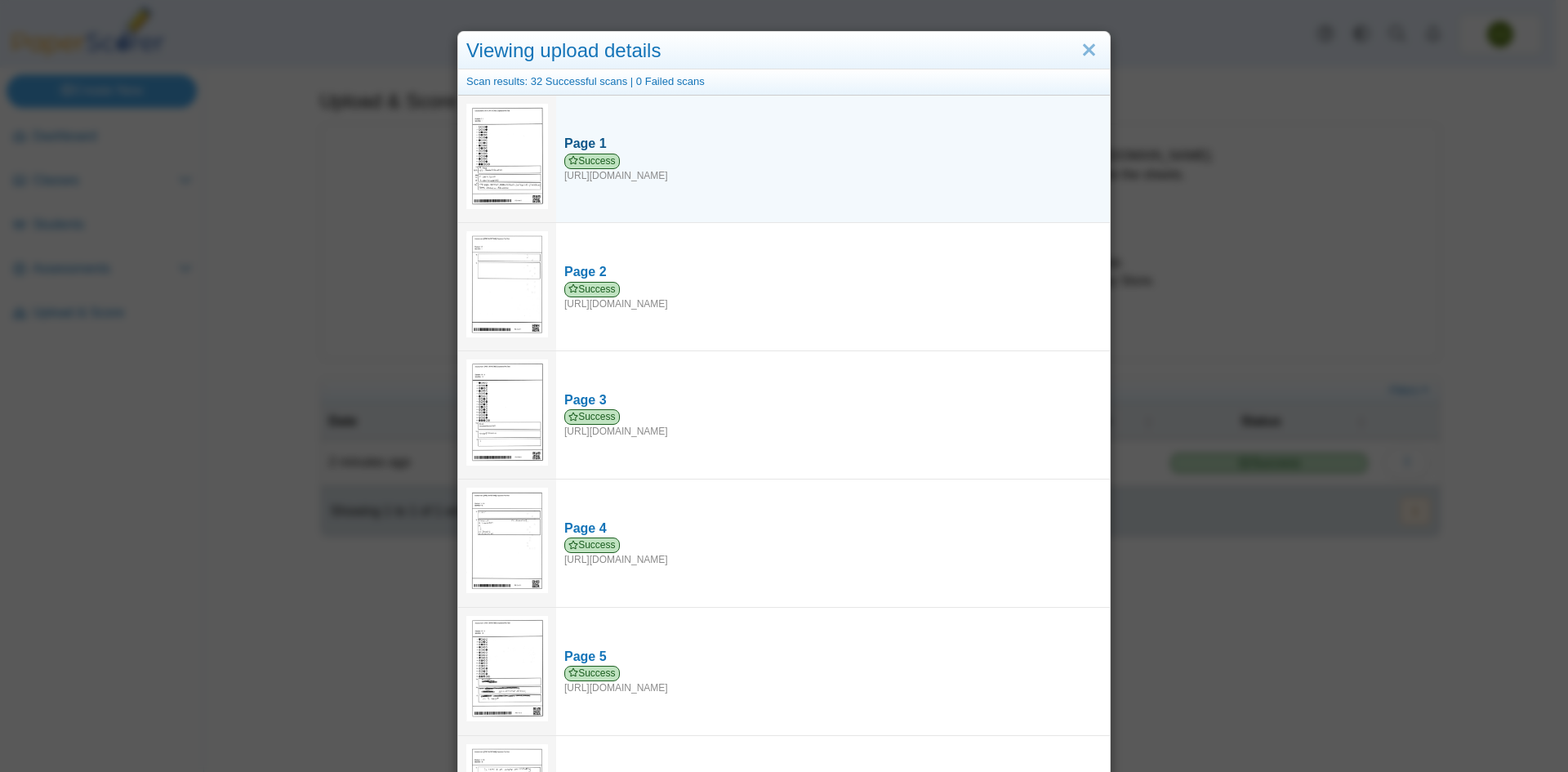
click at [588, 157] on span "Success" at bounding box center [592, 161] width 55 height 15
click at [500, 176] on img at bounding box center [507, 156] width 82 height 105
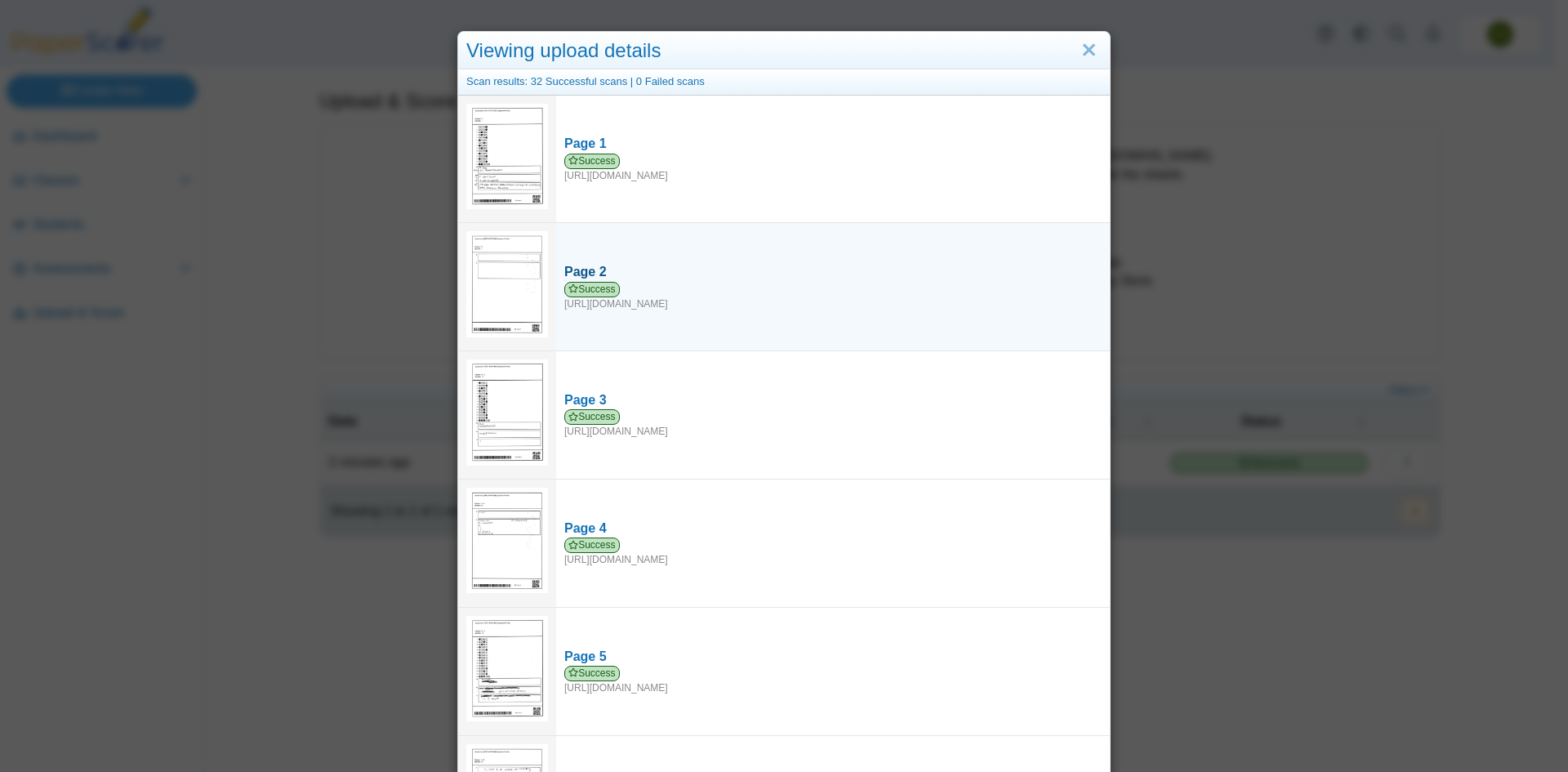
click at [592, 284] on span "Success" at bounding box center [592, 289] width 55 height 15
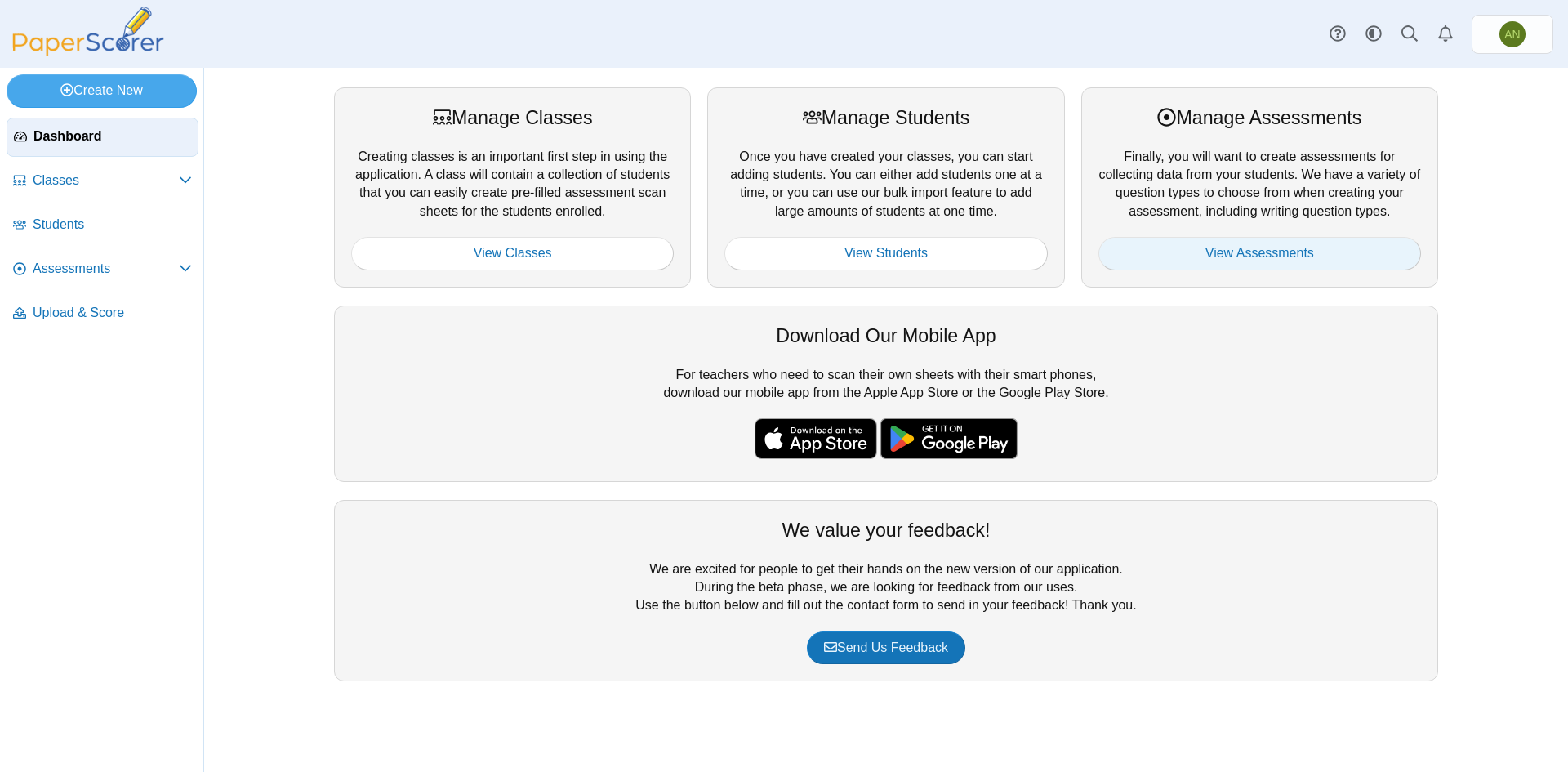
click at [1273, 259] on link "View Assessments" at bounding box center [1260, 253] width 323 height 33
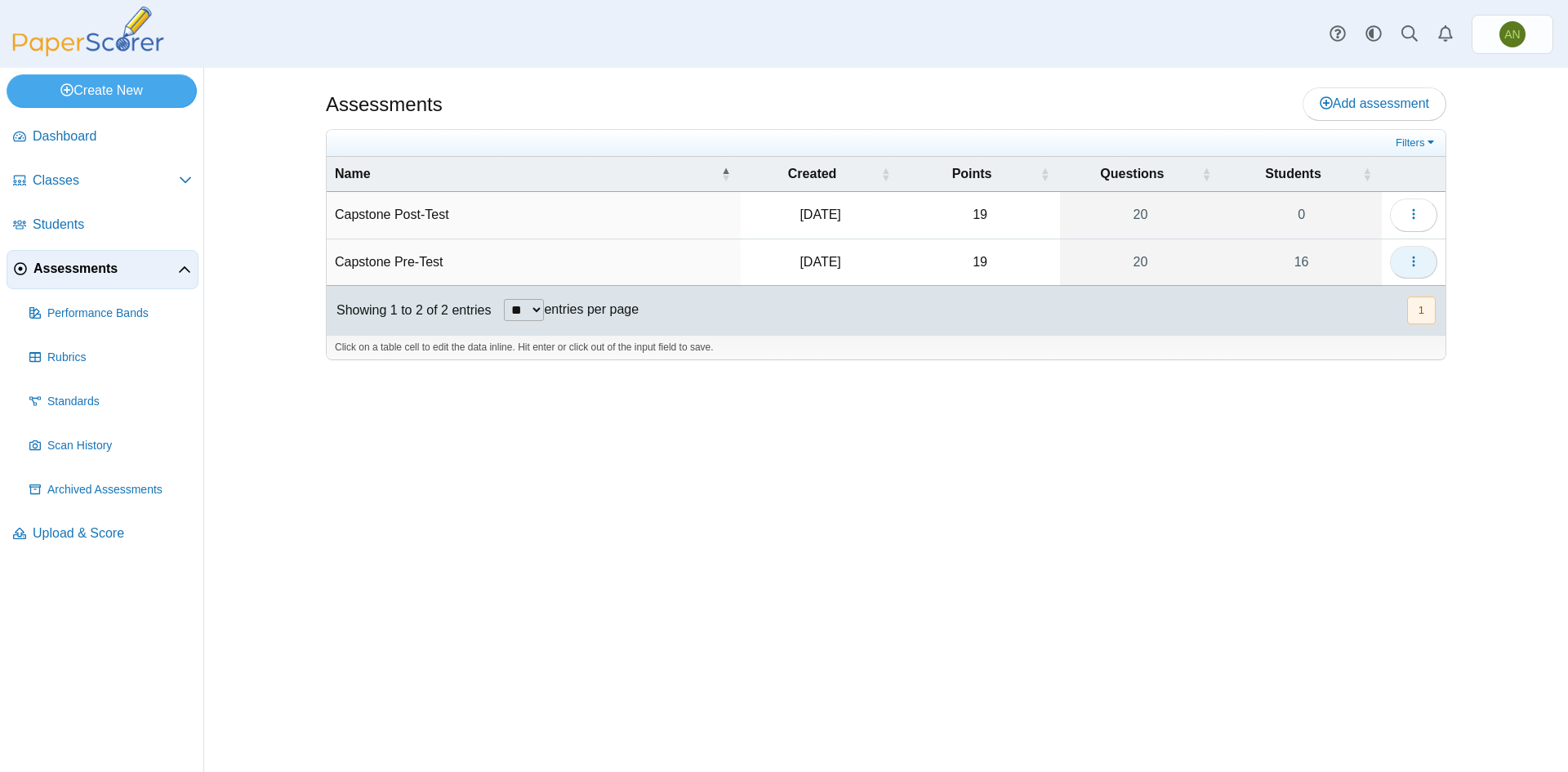
click at [1422, 265] on button "button" at bounding box center [1414, 262] width 47 height 33
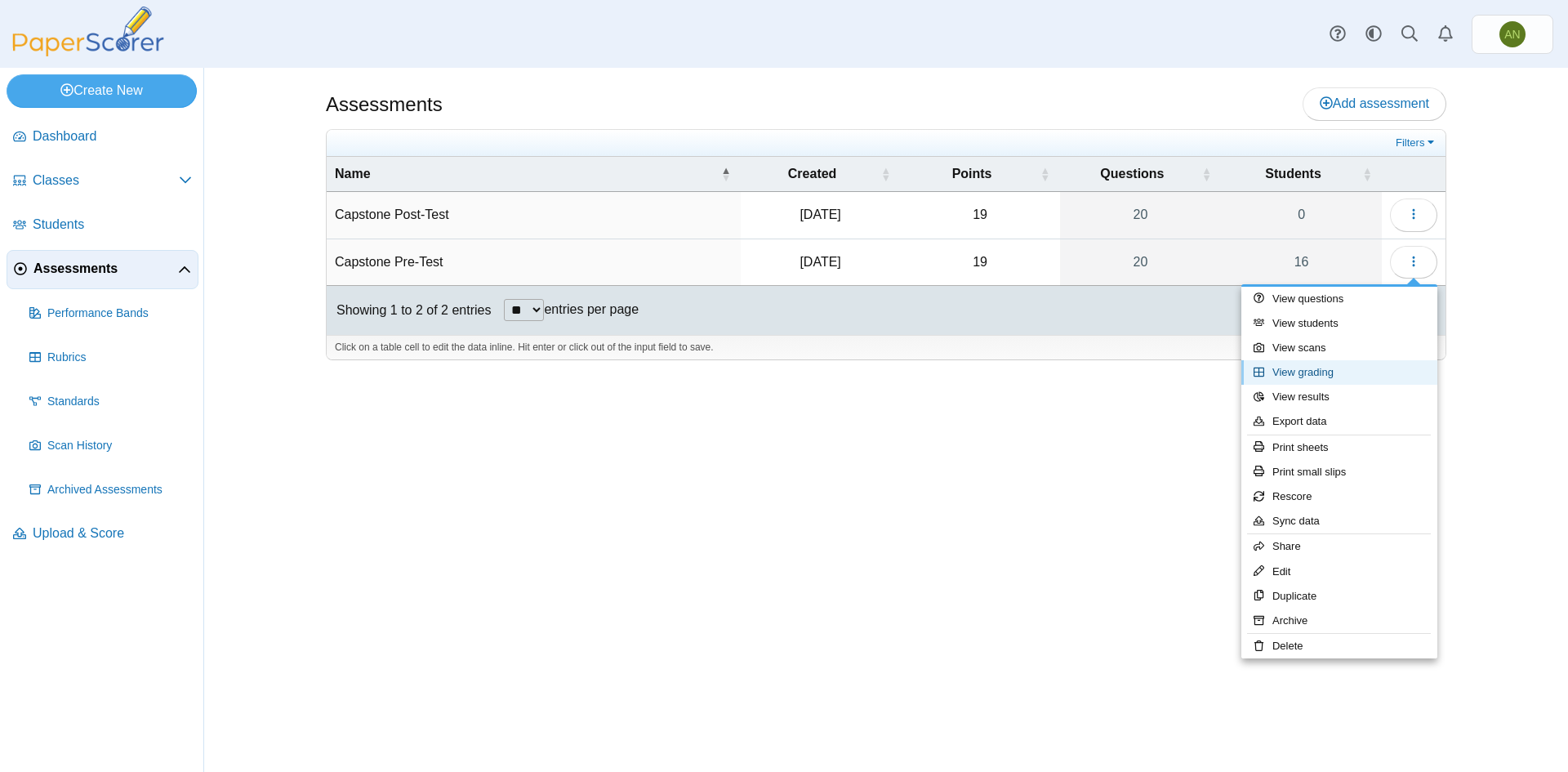
click at [1354, 373] on link "View grading" at bounding box center [1339, 372] width 196 height 24
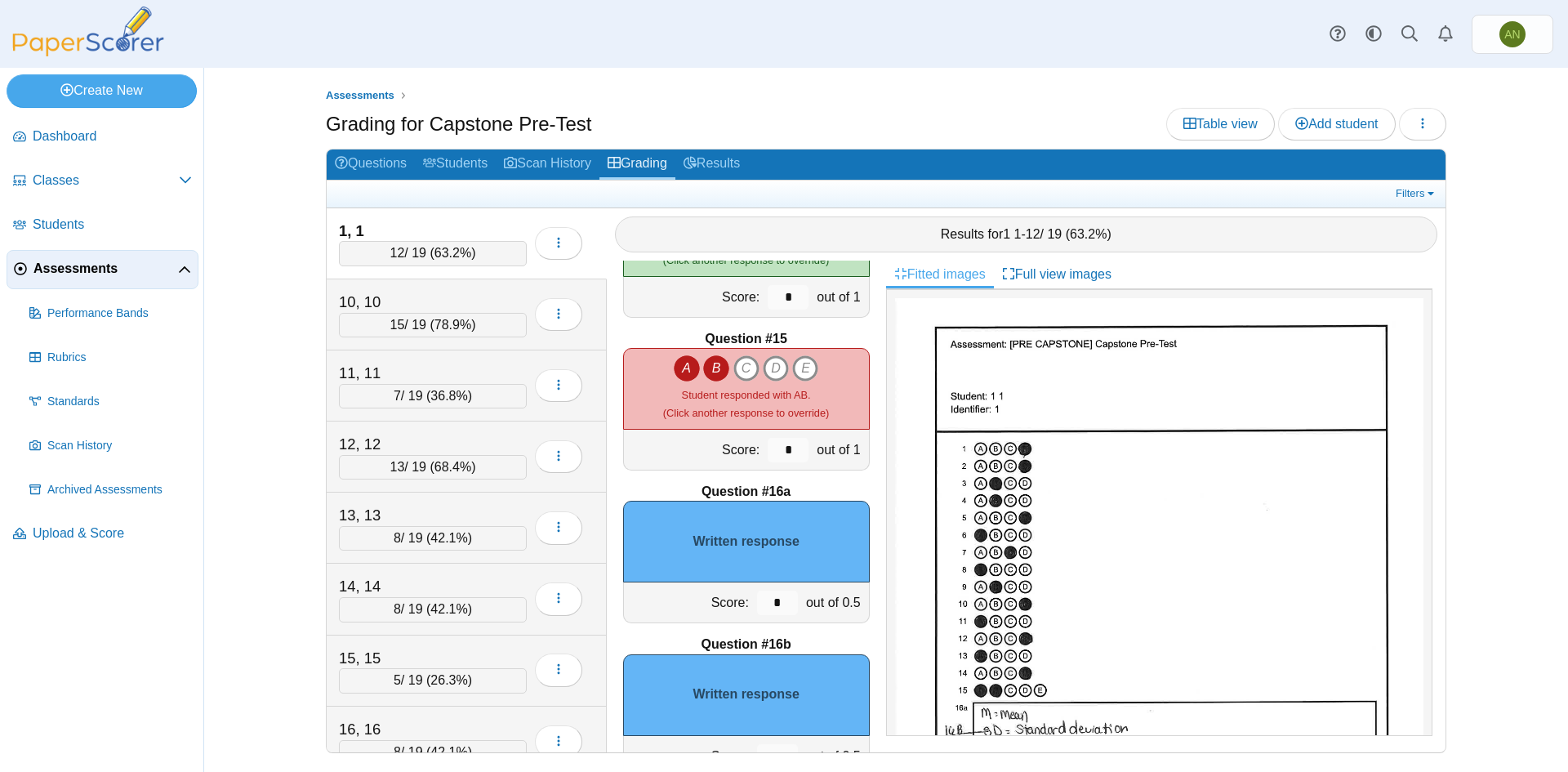
scroll to position [1949, 0]
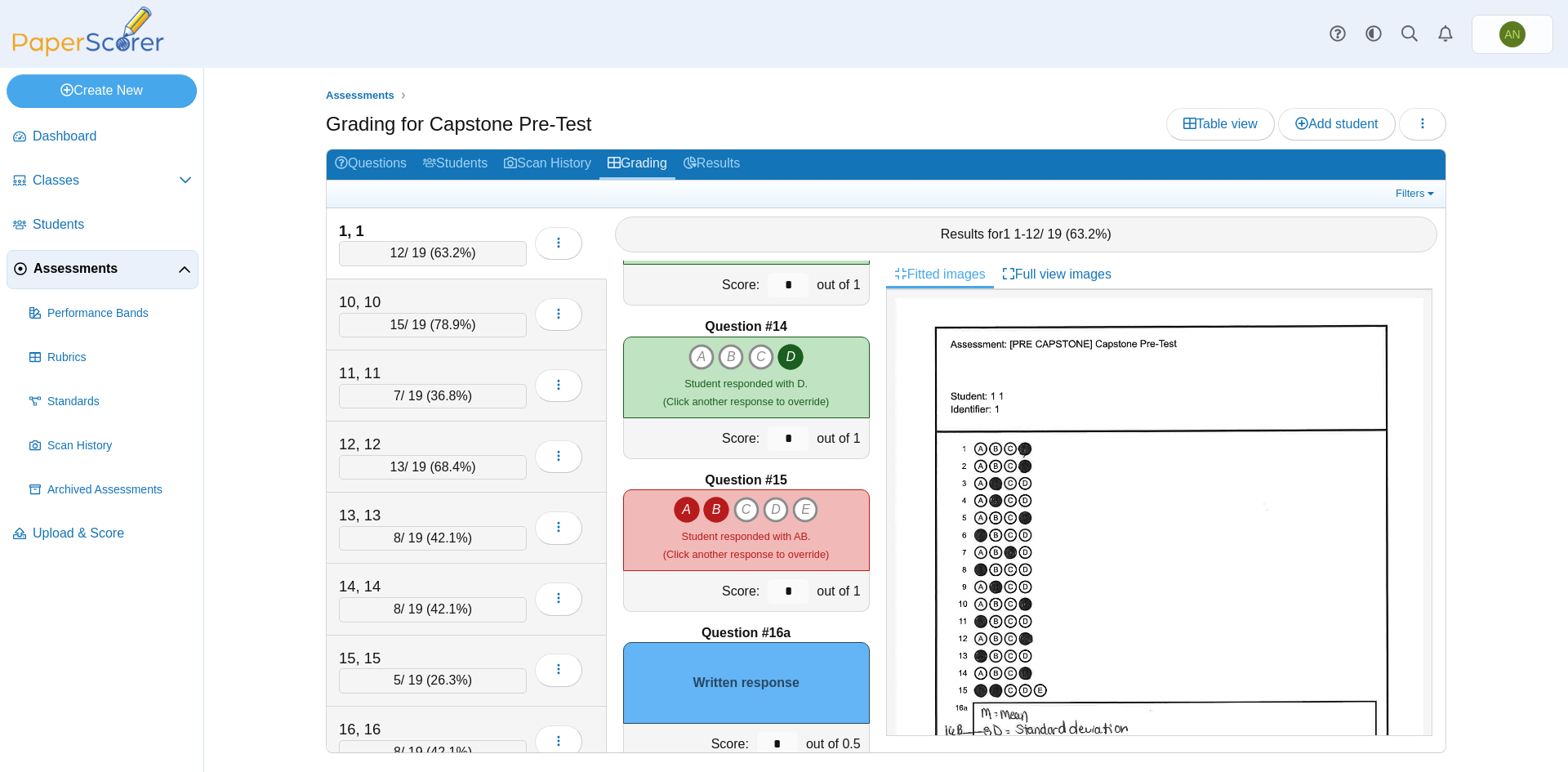
click at [779, 677] on div "Written response" at bounding box center [746, 683] width 246 height 82
click at [774, 697] on div "Written response" at bounding box center [746, 683] width 246 height 82
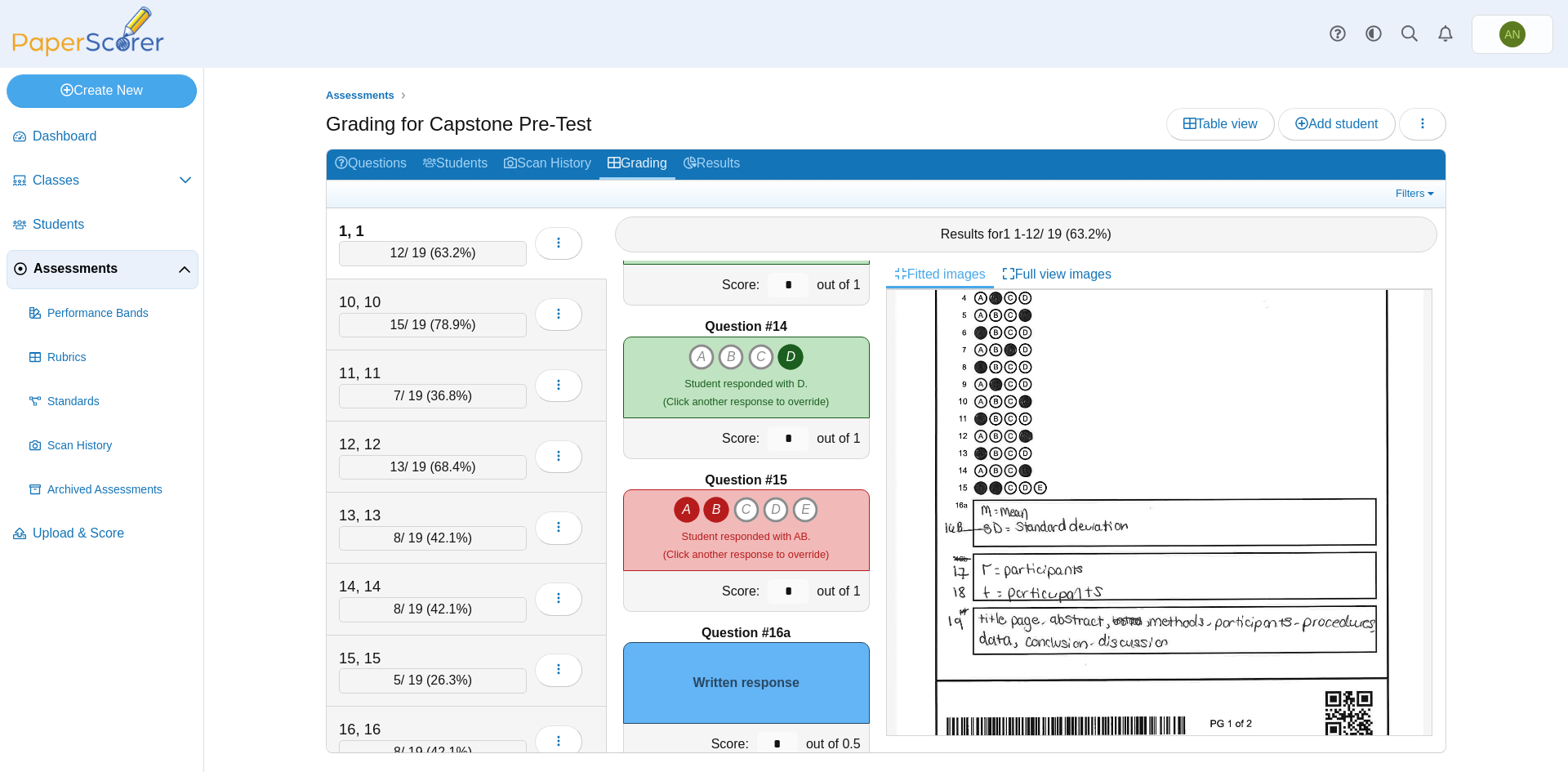
scroll to position [245, 0]
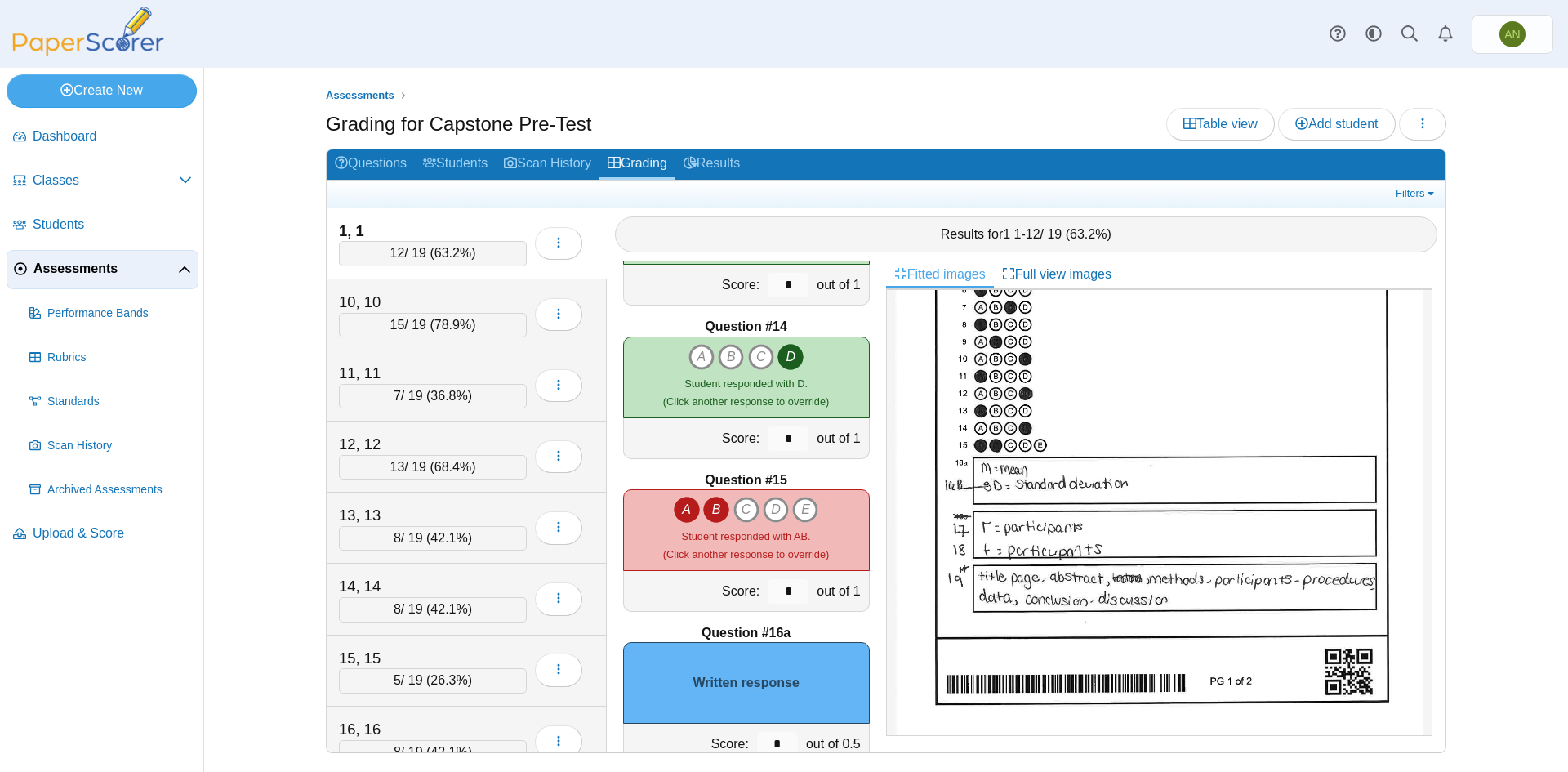
click at [1064, 465] on img at bounding box center [1159, 395] width 529 height 685
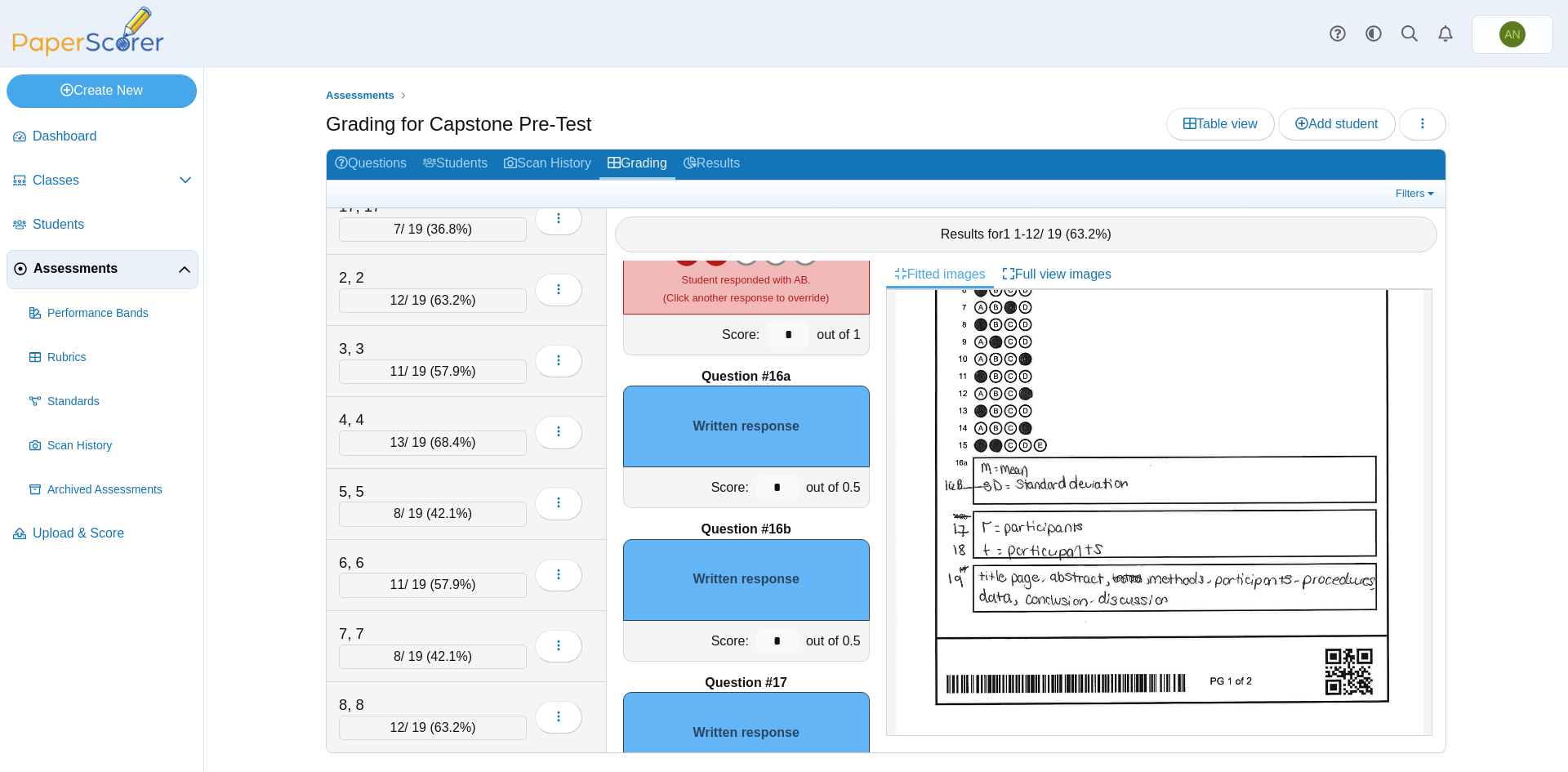
scroll to position [2287, 0]
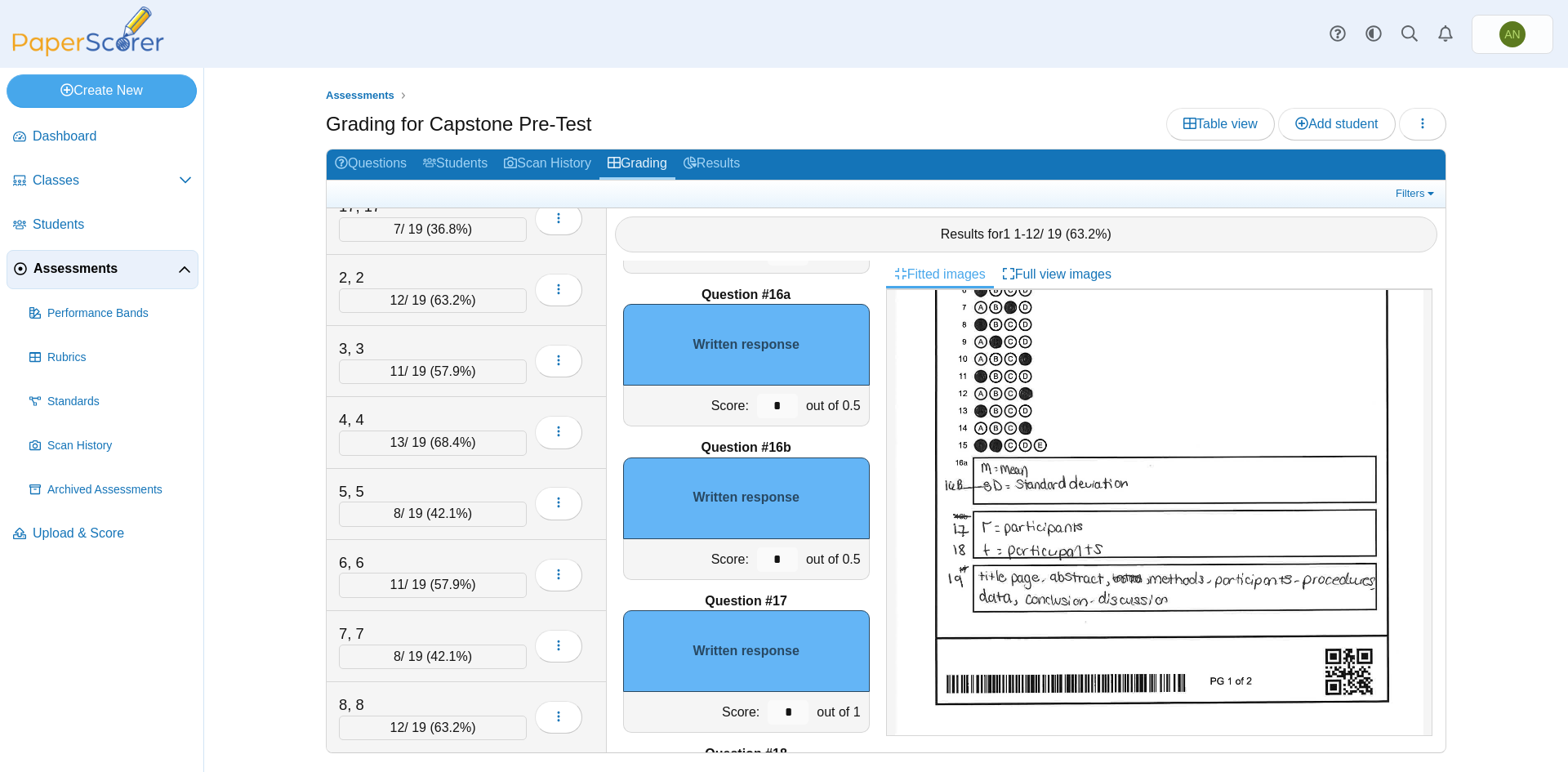
click at [734, 486] on div "Written response" at bounding box center [746, 498] width 246 height 82
click at [77, 354] on span "Rubrics" at bounding box center [119, 357] width 145 height 16
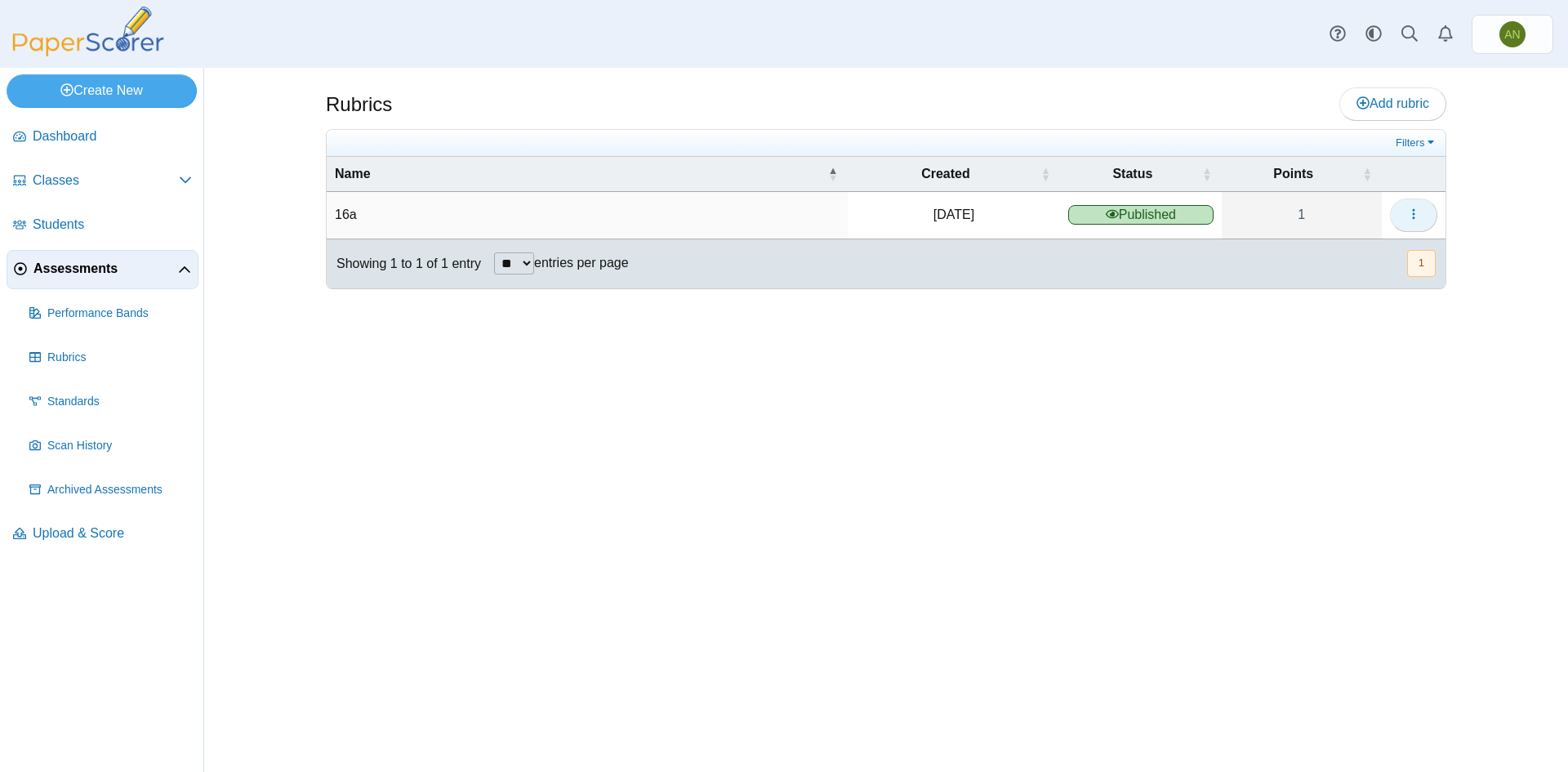
click at [1412, 213] on icon "button" at bounding box center [1414, 214] width 13 height 13
click at [1409, 208] on span "button" at bounding box center [1414, 214] width 13 height 14
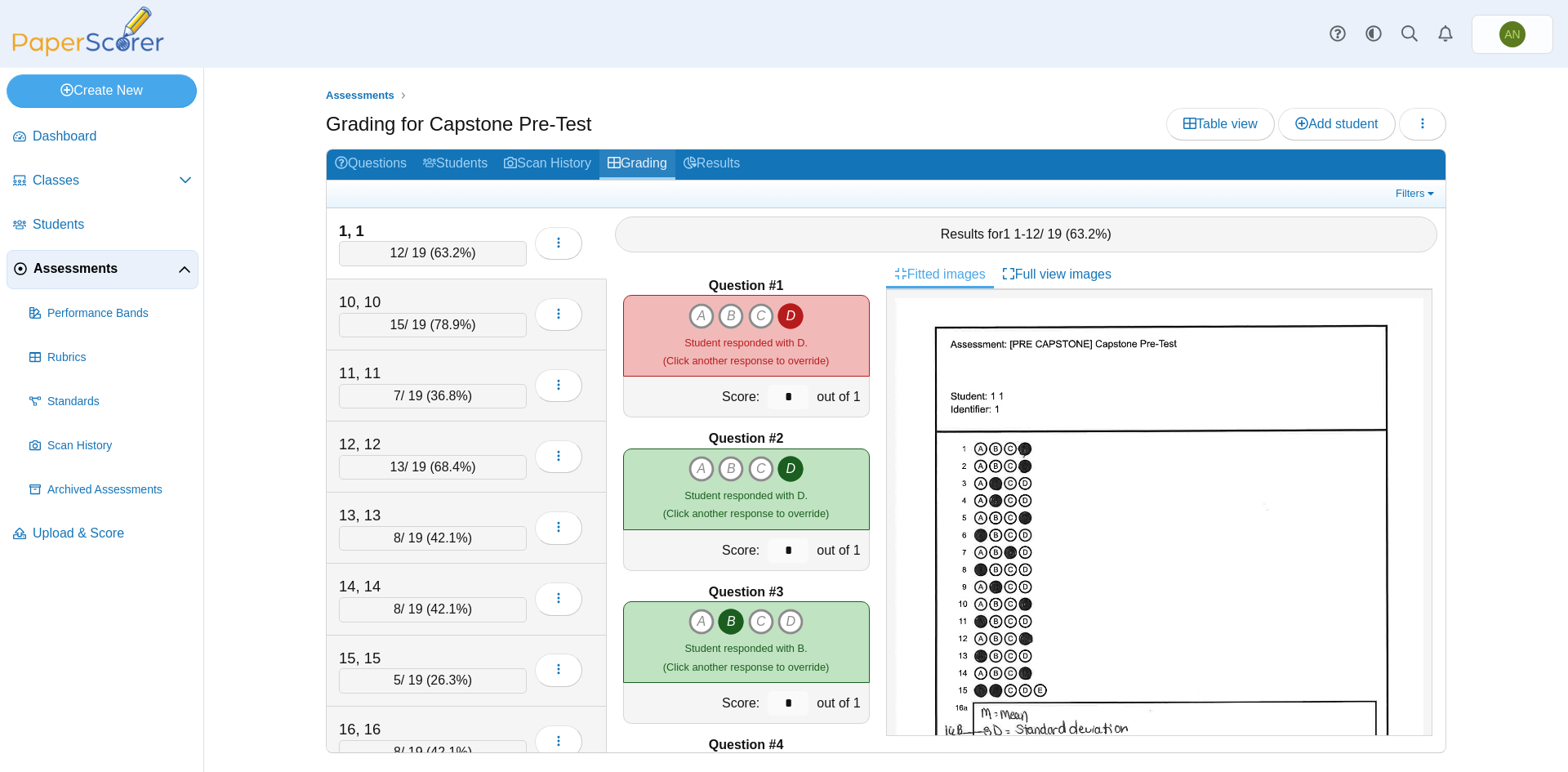
click at [655, 154] on link "Grading" at bounding box center [637, 165] width 76 height 30
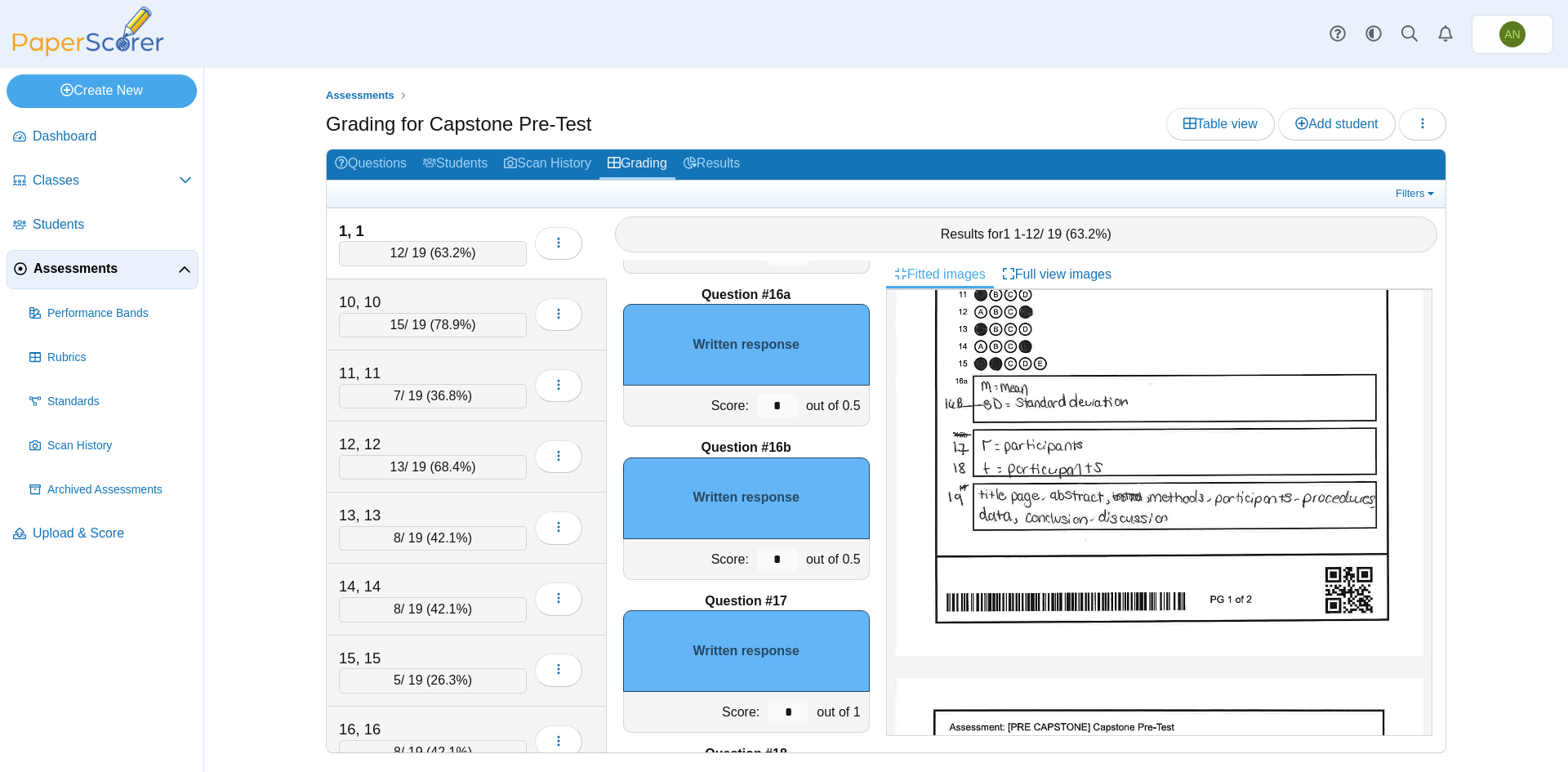
scroll to position [2206, 0]
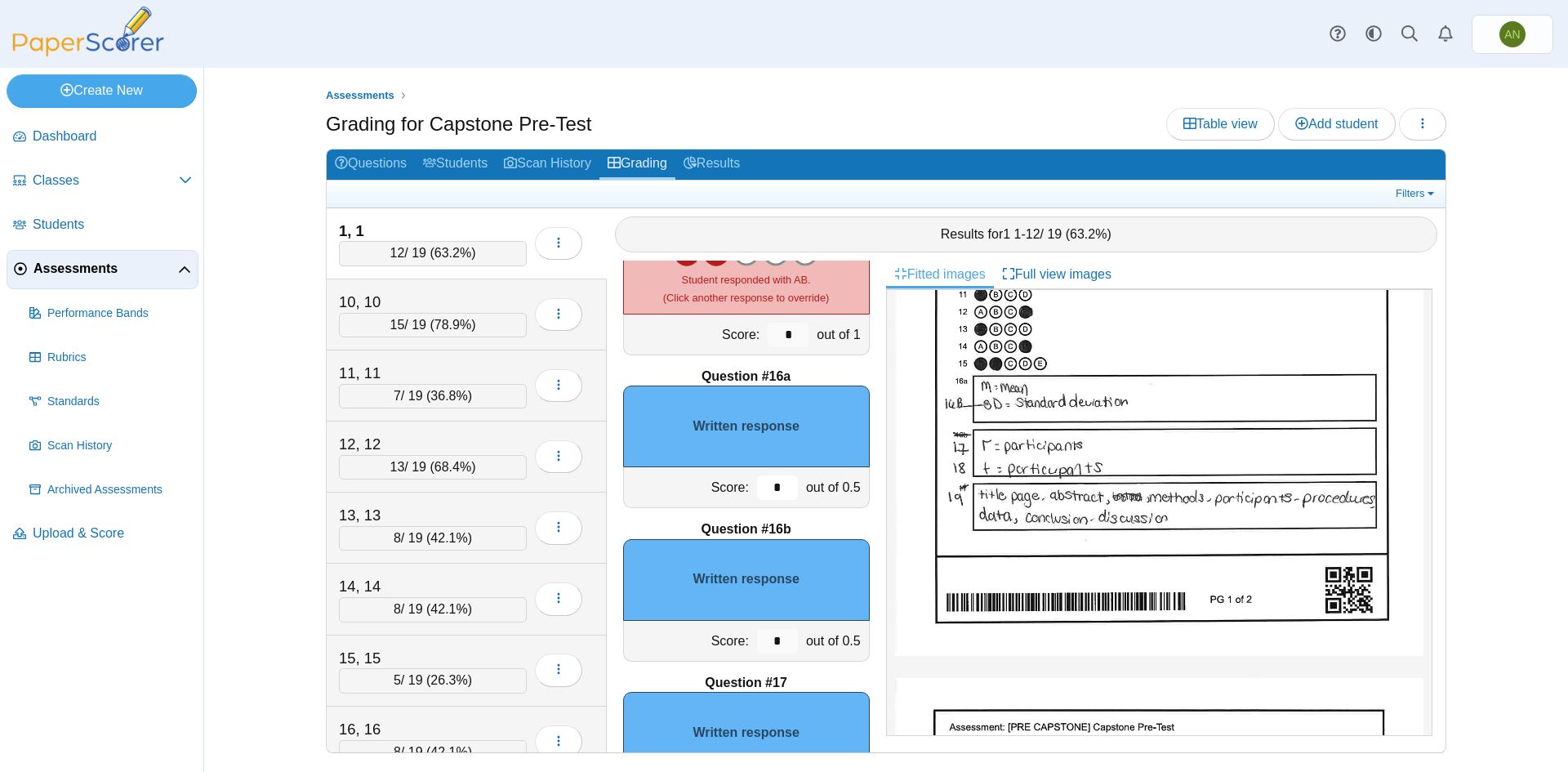
click at [764, 492] on input "*" at bounding box center [778, 487] width 41 height 24
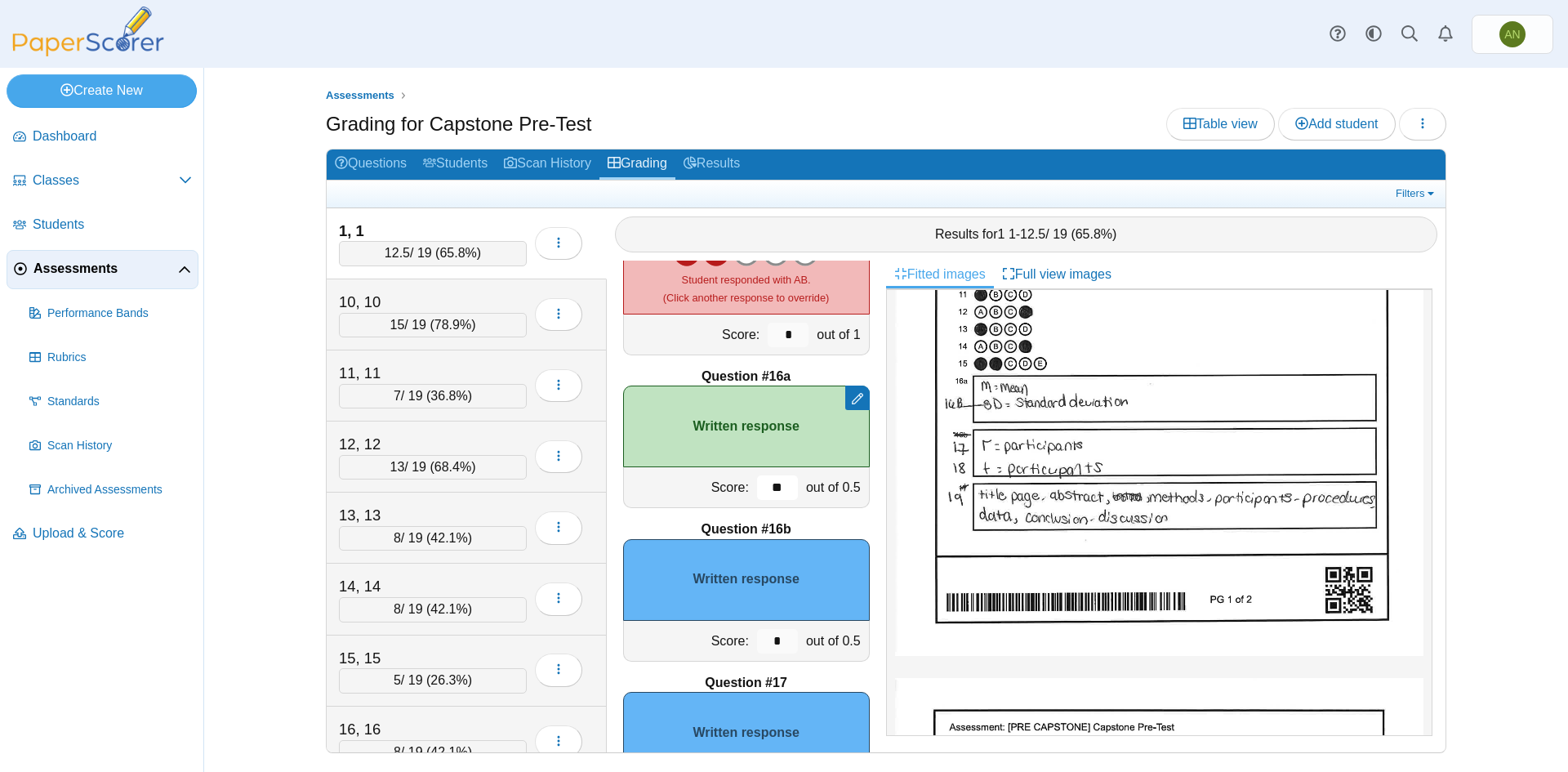
type input "**"
click at [768, 646] on input "*" at bounding box center [778, 641] width 41 height 24
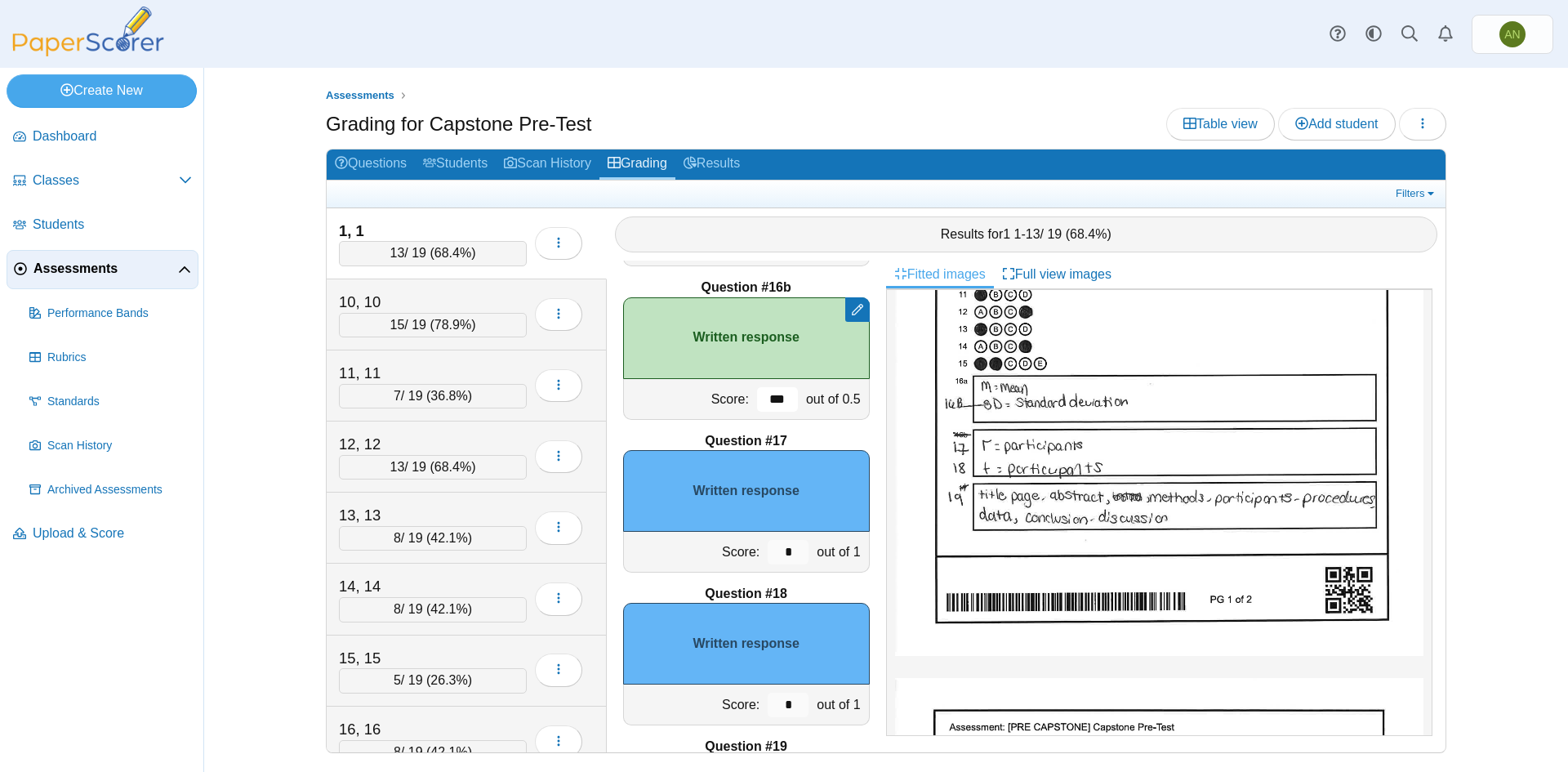
scroll to position [2451, 0]
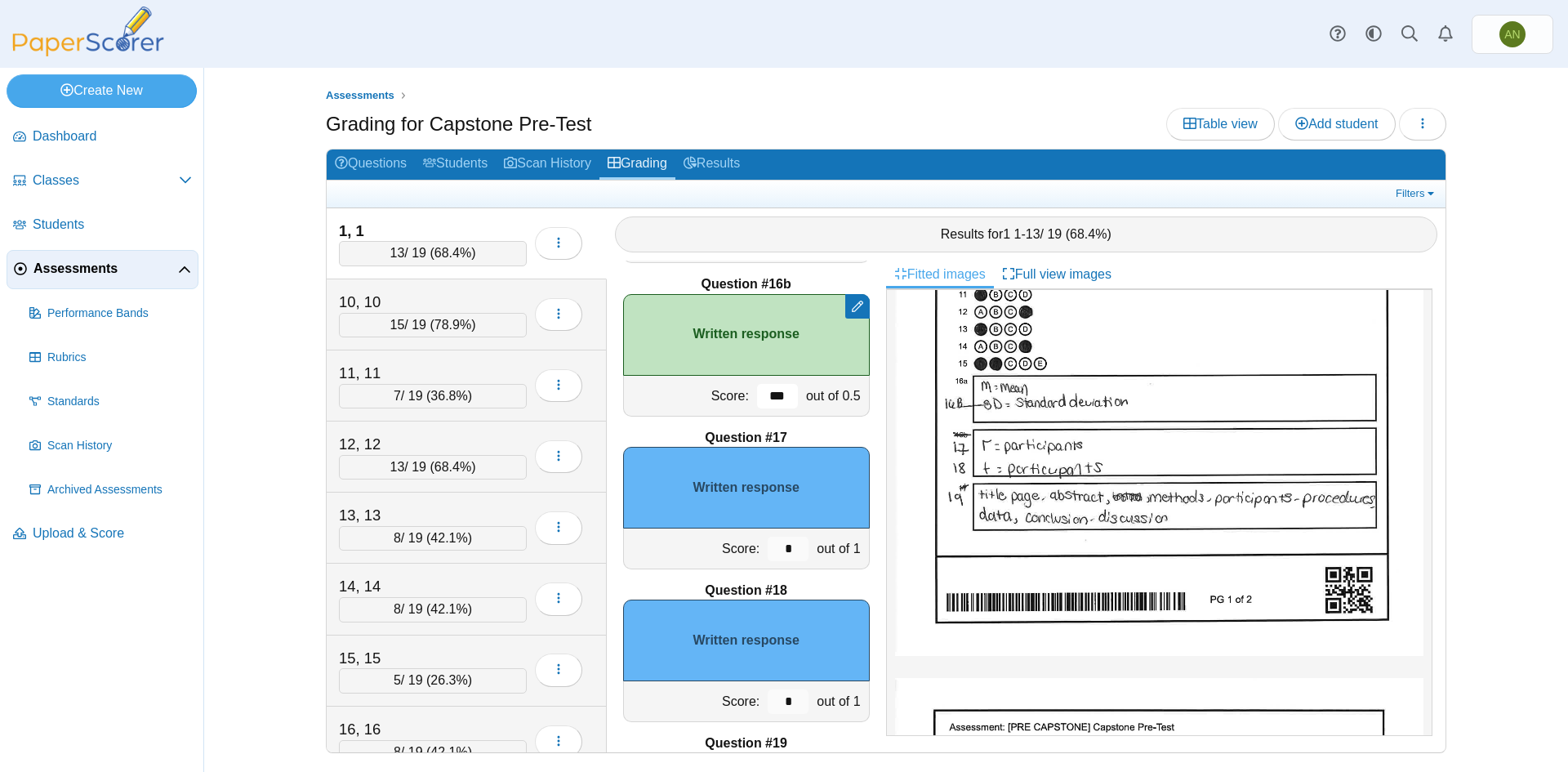
type input "***"
click at [784, 552] on input "*" at bounding box center [788, 548] width 41 height 24
type input "*"
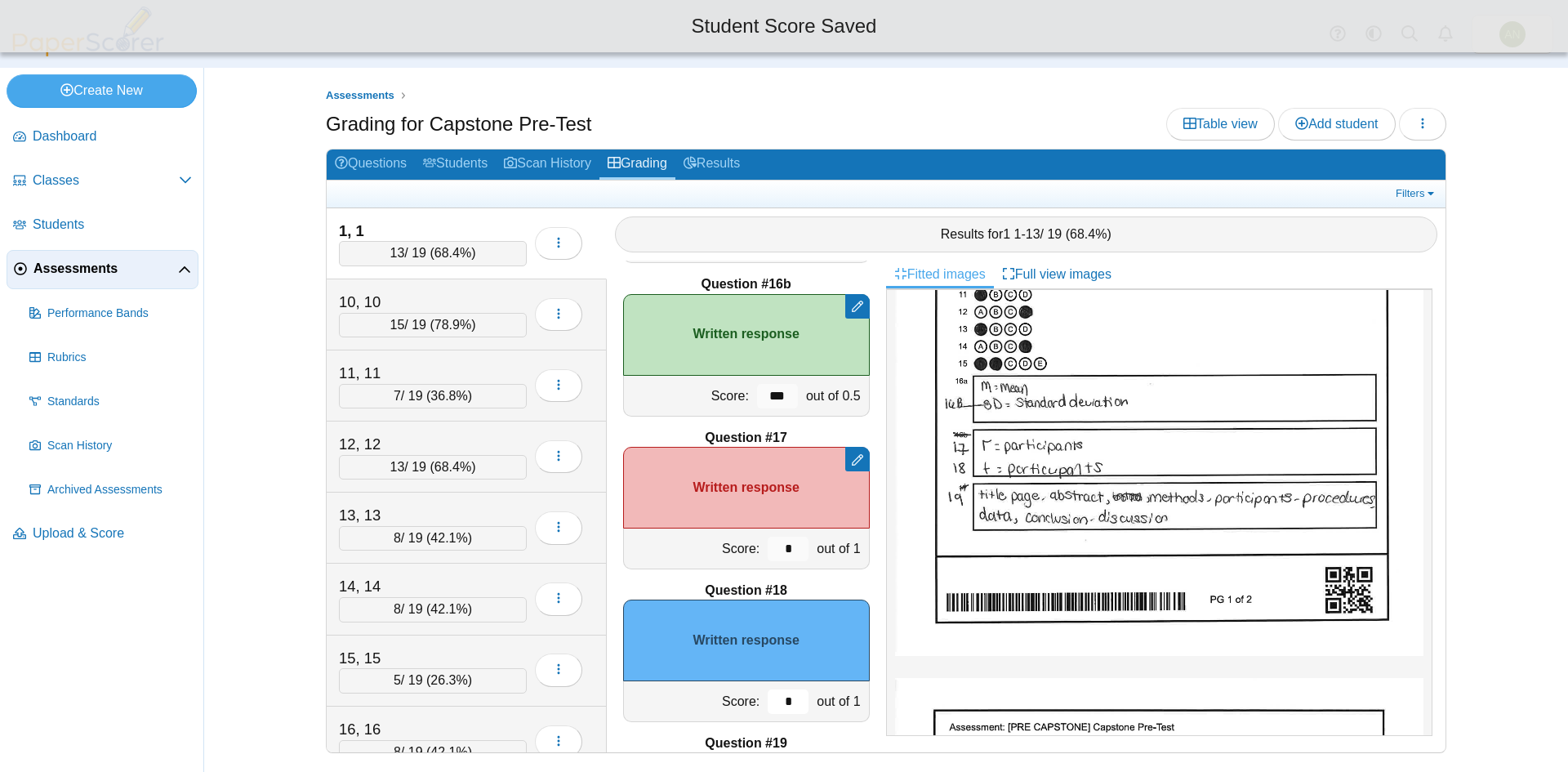
click at [782, 706] on input "*" at bounding box center [788, 701] width 41 height 24
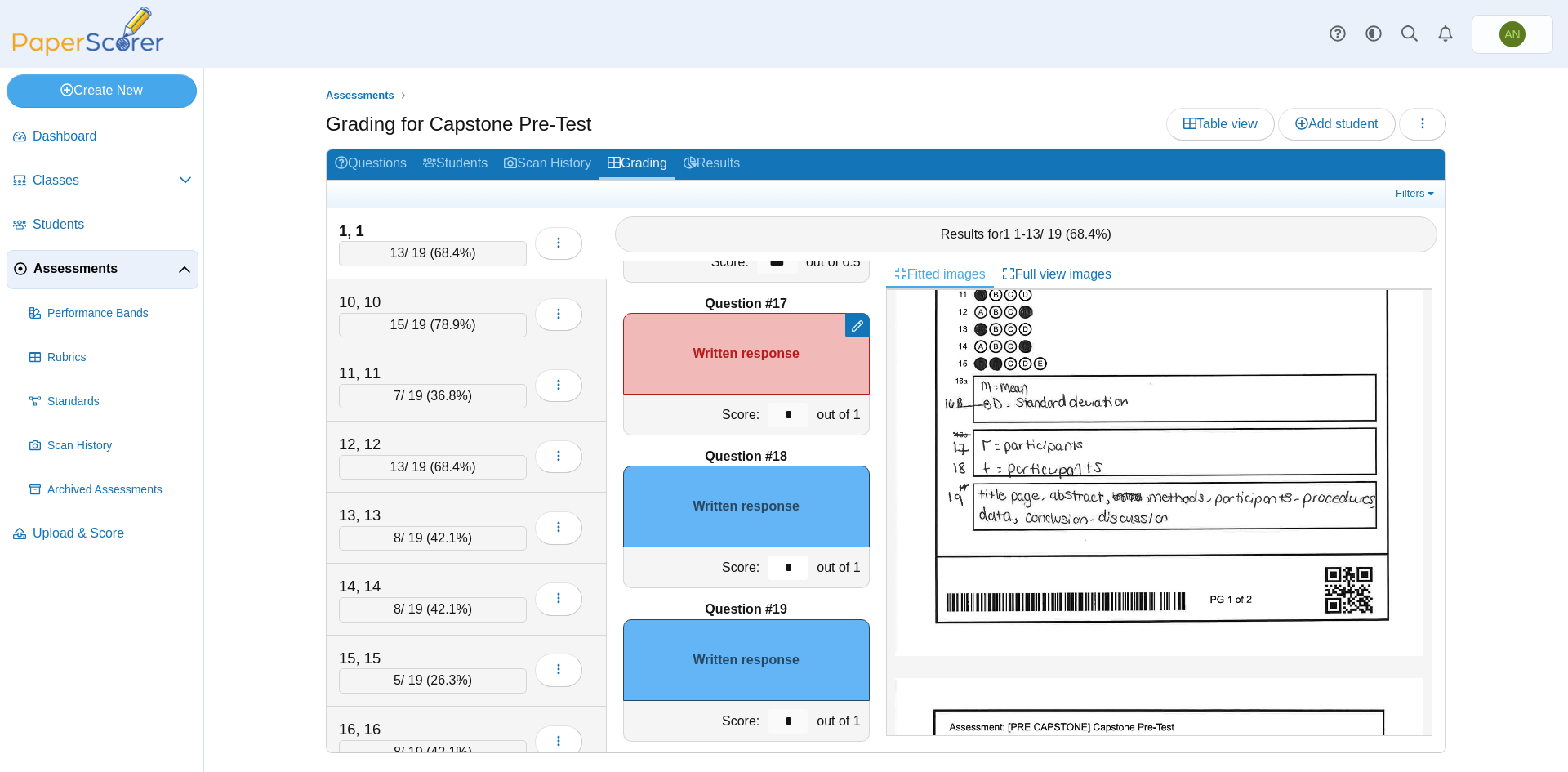
scroll to position [2603, 0]
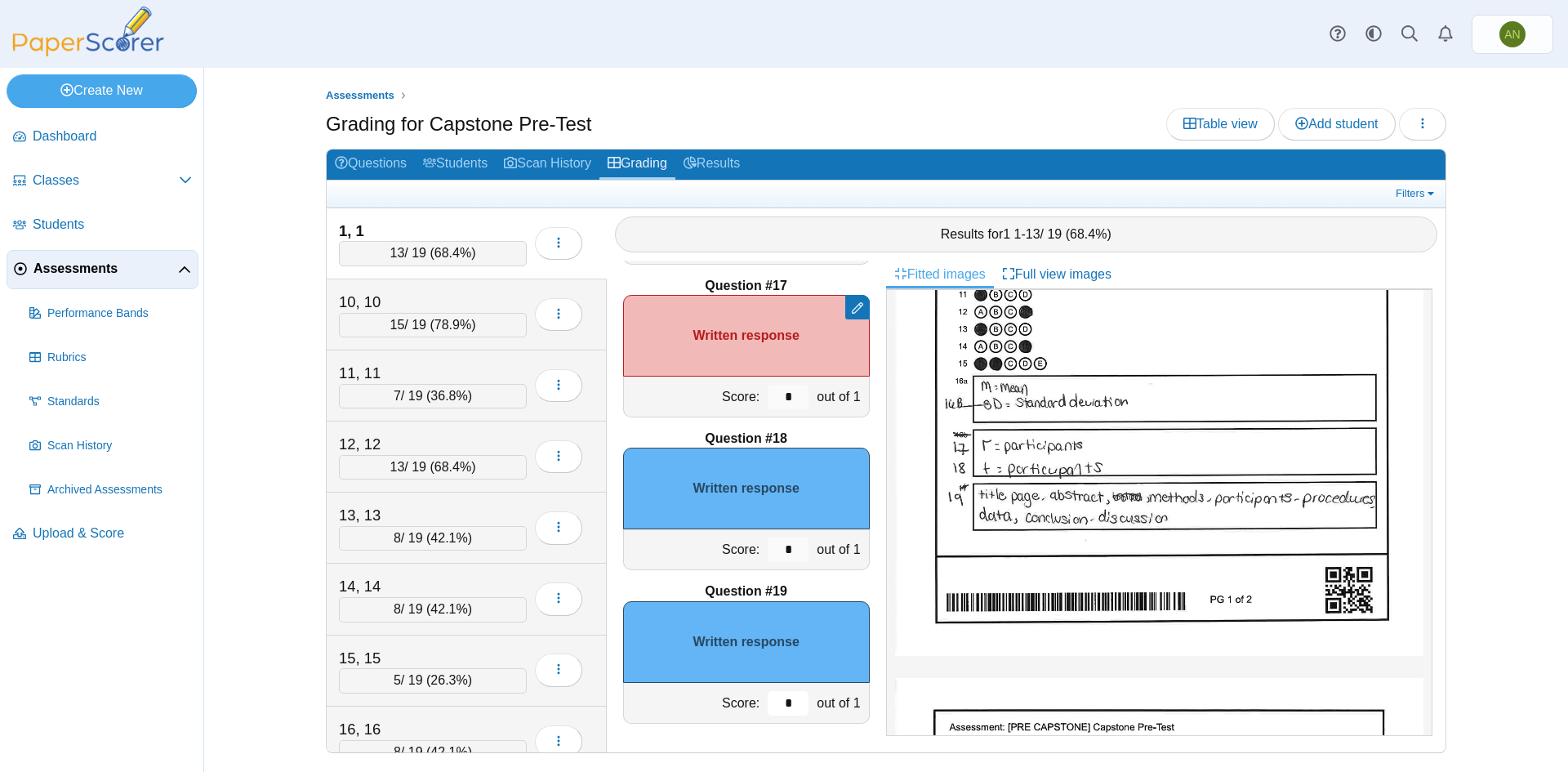
click at [789, 708] on input "*" at bounding box center [788, 703] width 41 height 24
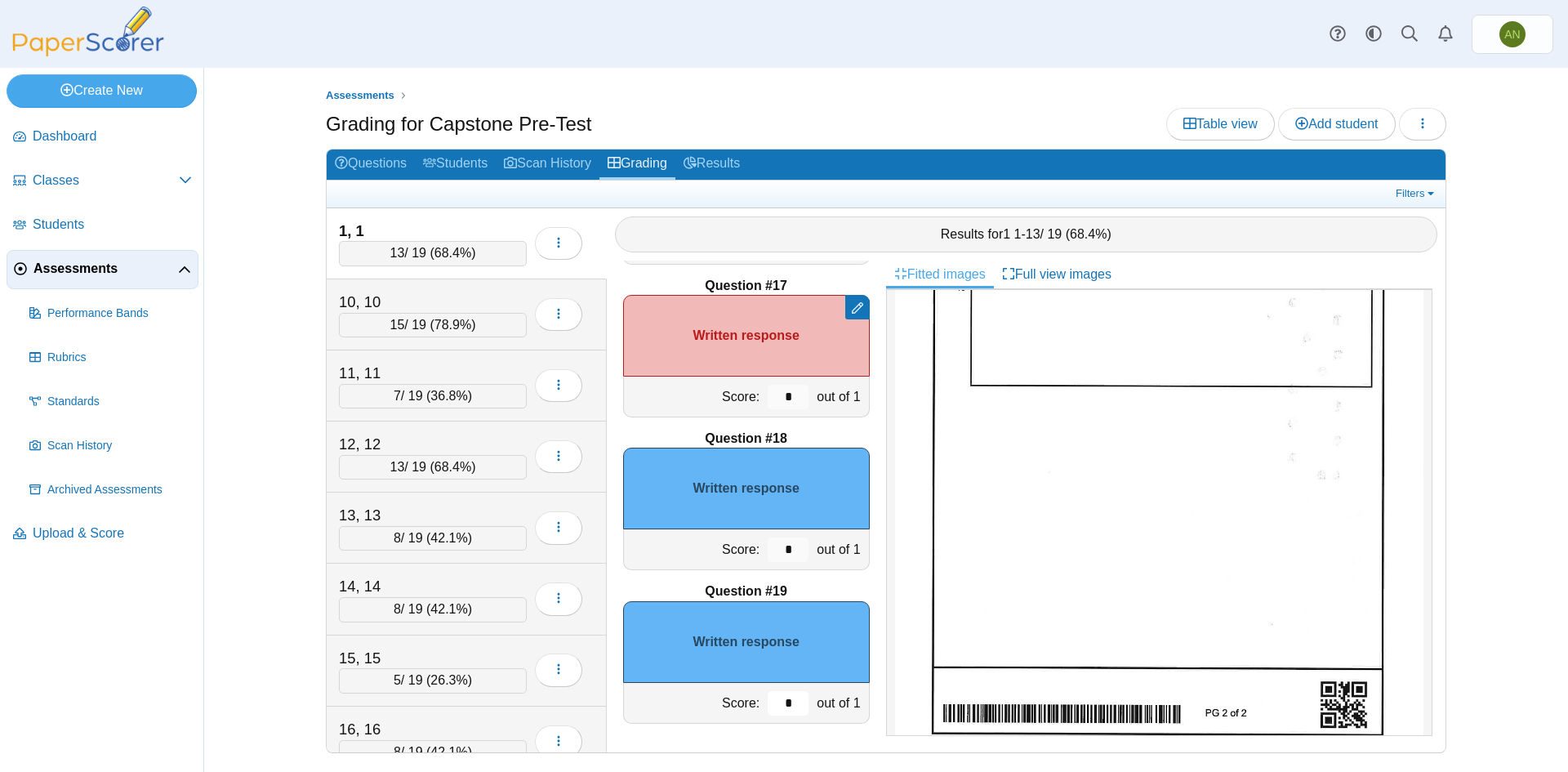
scroll to position [933, 0]
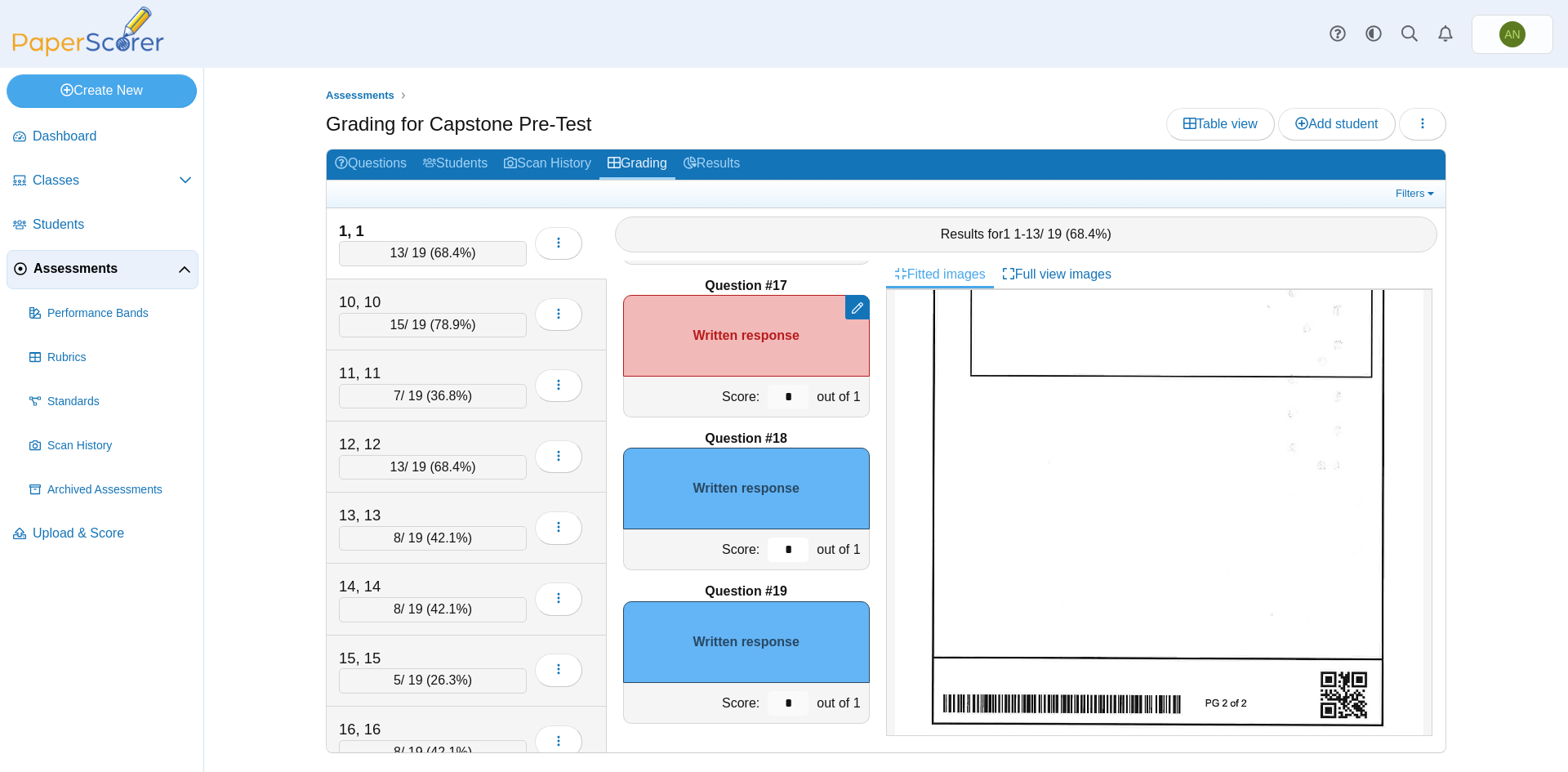
click at [777, 551] on input "*" at bounding box center [788, 549] width 41 height 24
type input "*"
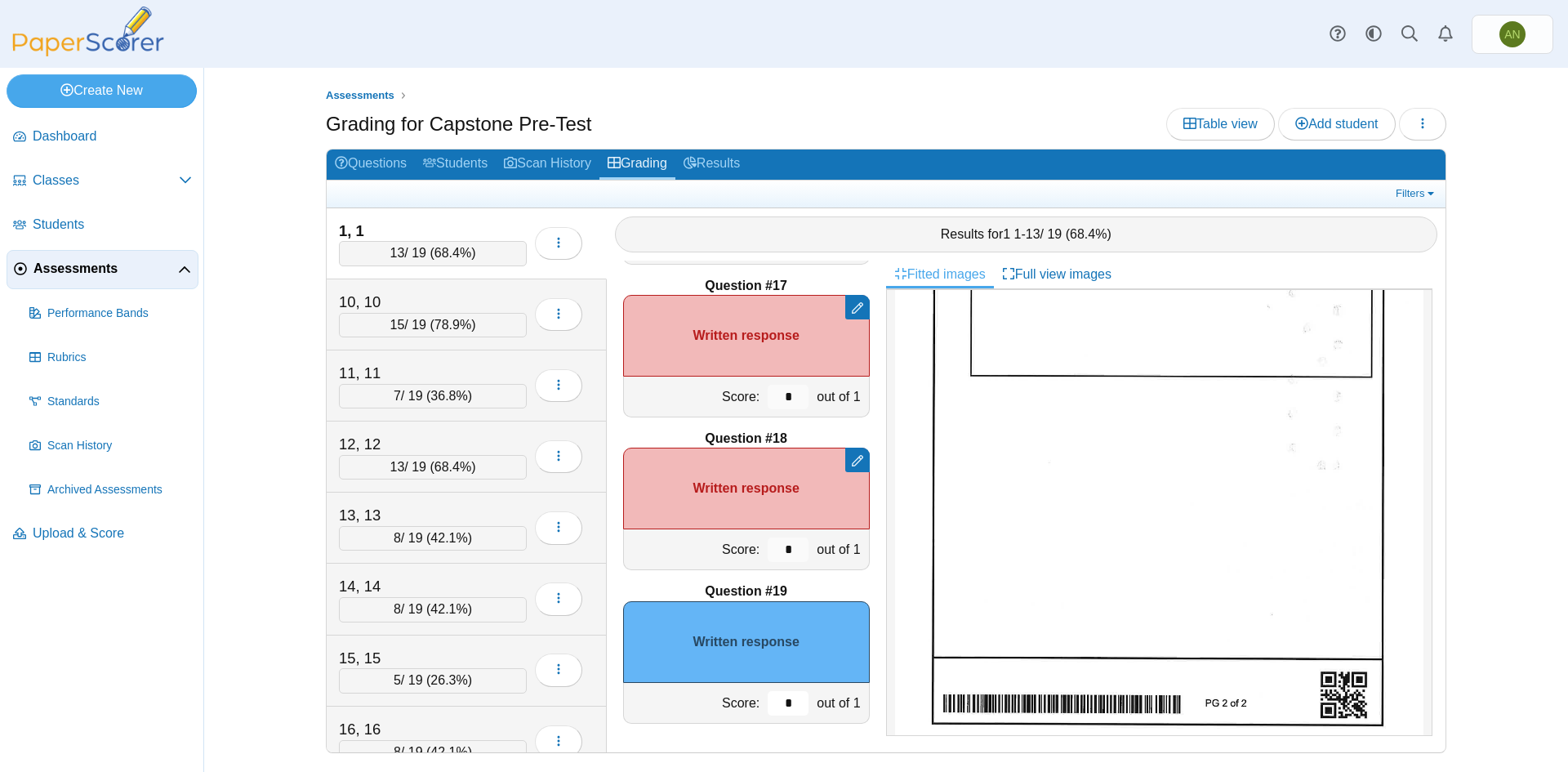
click at [784, 704] on input "*" at bounding box center [788, 703] width 41 height 24
type input "**"
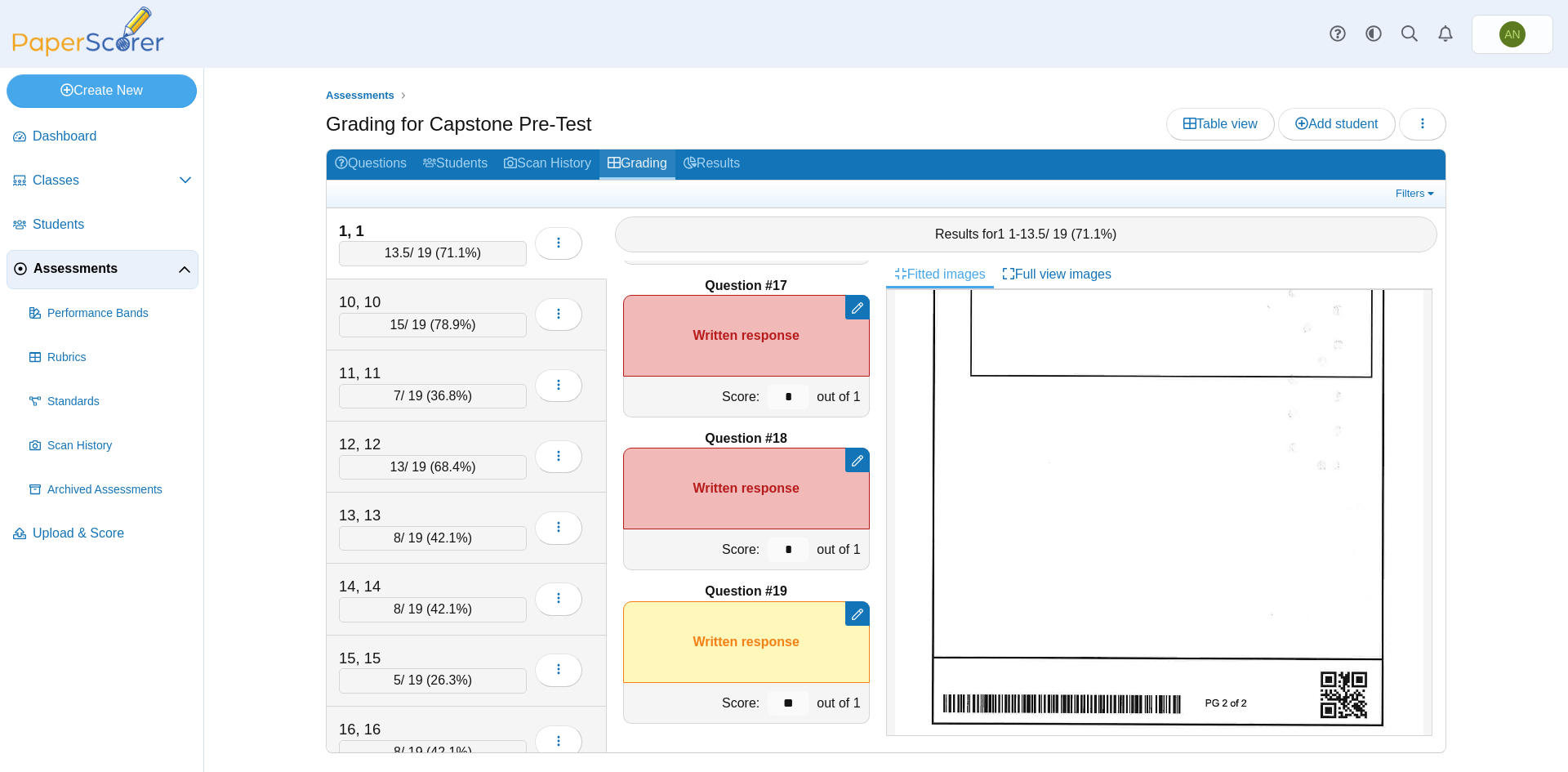
click at [653, 156] on link "Grading" at bounding box center [637, 165] width 76 height 30
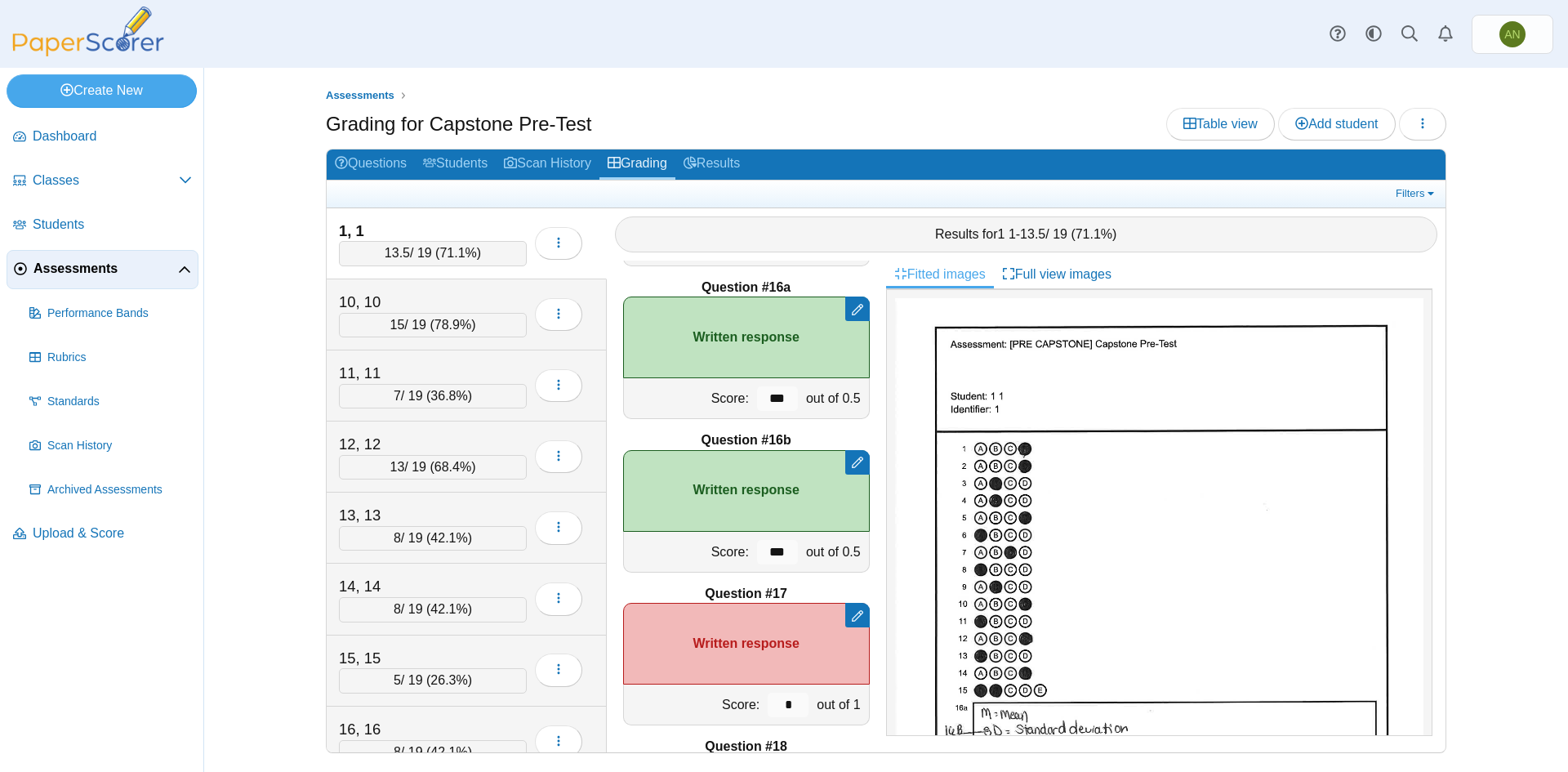
scroll to position [2603, 0]
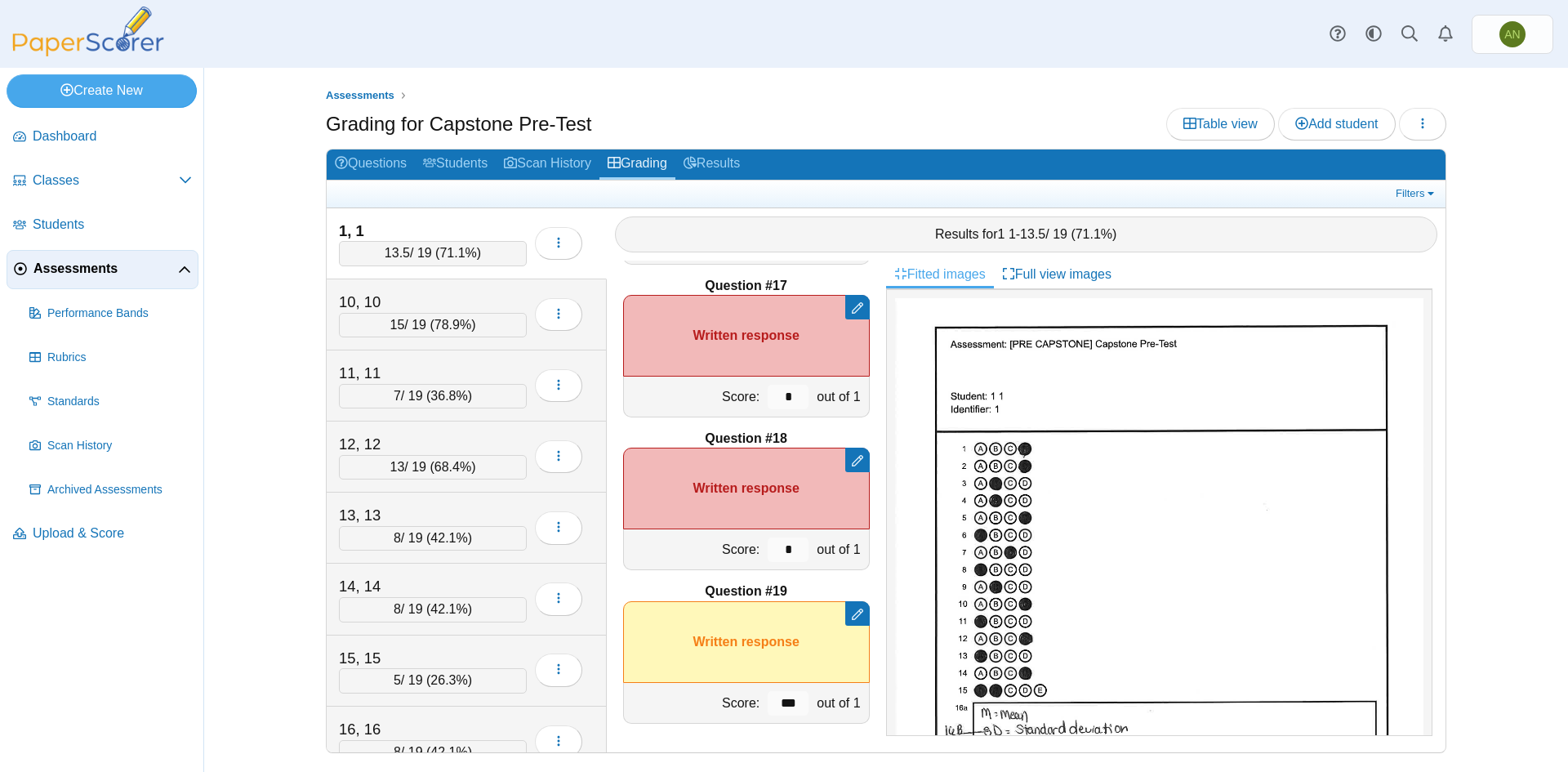
click at [434, 212] on div "1, 1 13.5 / 19 ( 71.1% ) Loading…" at bounding box center [467, 244] width 280 height 71
click at [1434, 119] on button "button" at bounding box center [1423, 124] width 47 height 33
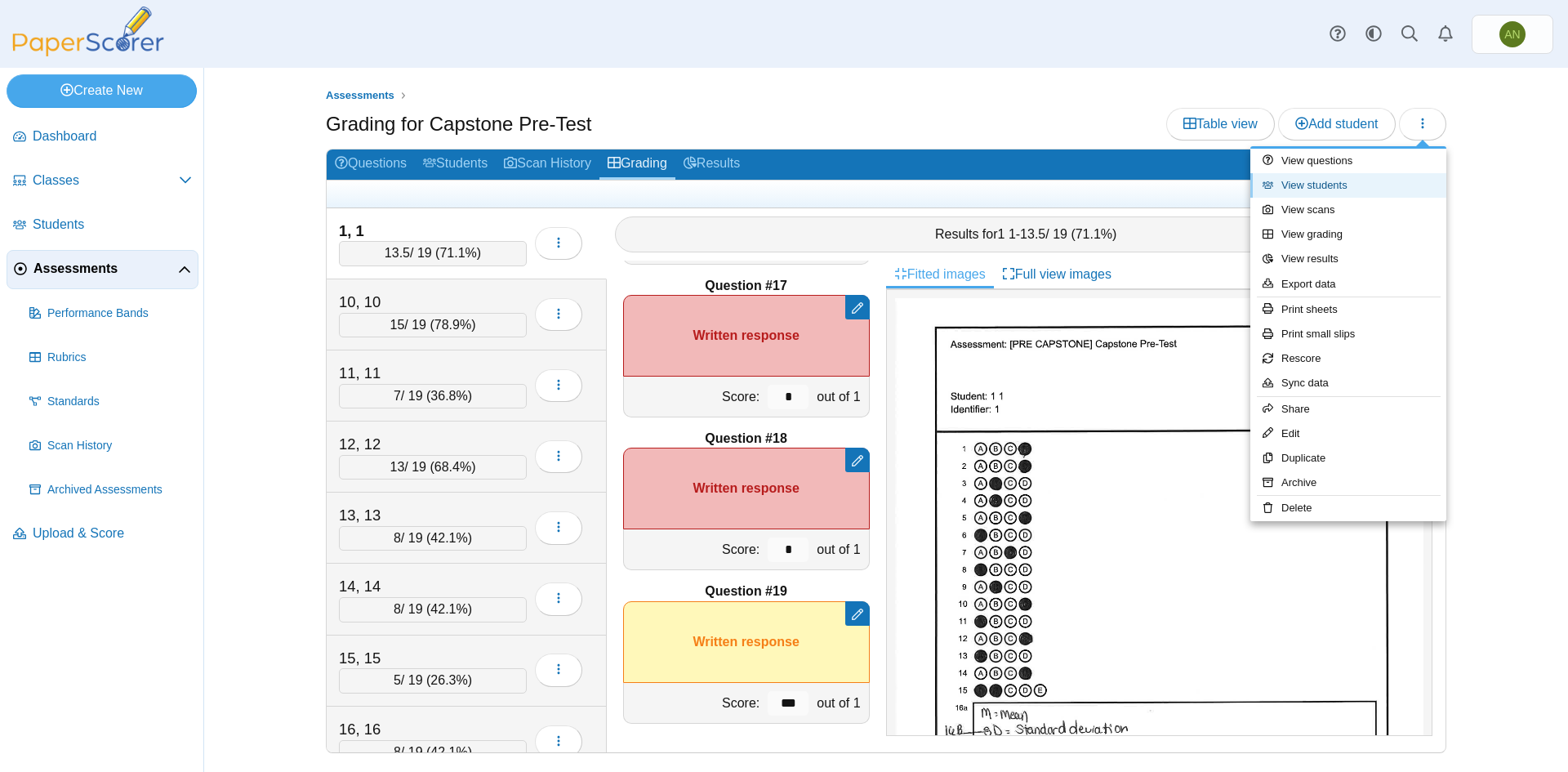
click at [1386, 191] on link "View students" at bounding box center [1348, 185] width 196 height 24
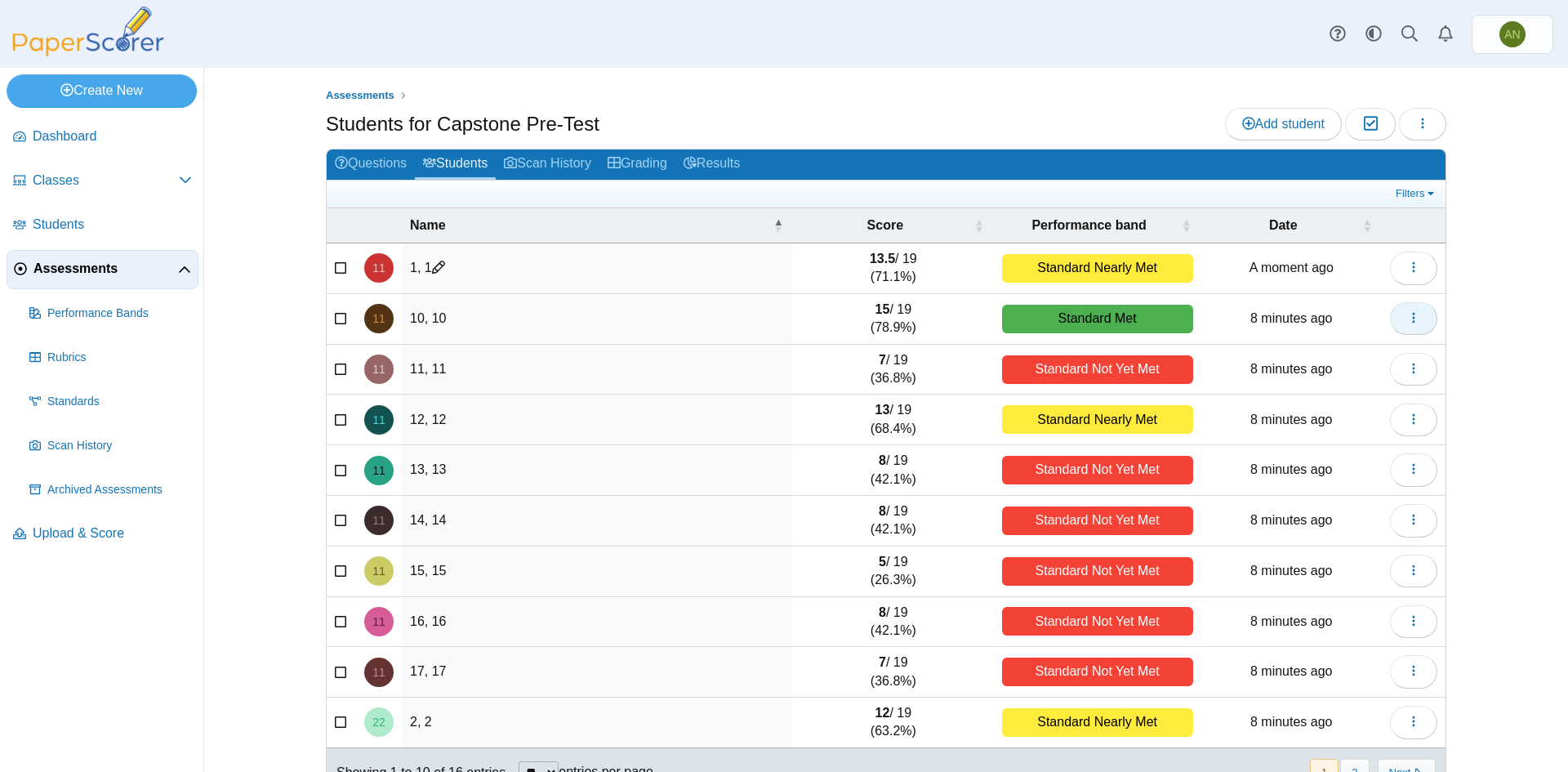
click at [1407, 315] on icon "button" at bounding box center [1414, 318] width 13 height 13
click at [1370, 376] on link "View scanned test" at bounding box center [1333, 379] width 196 height 24
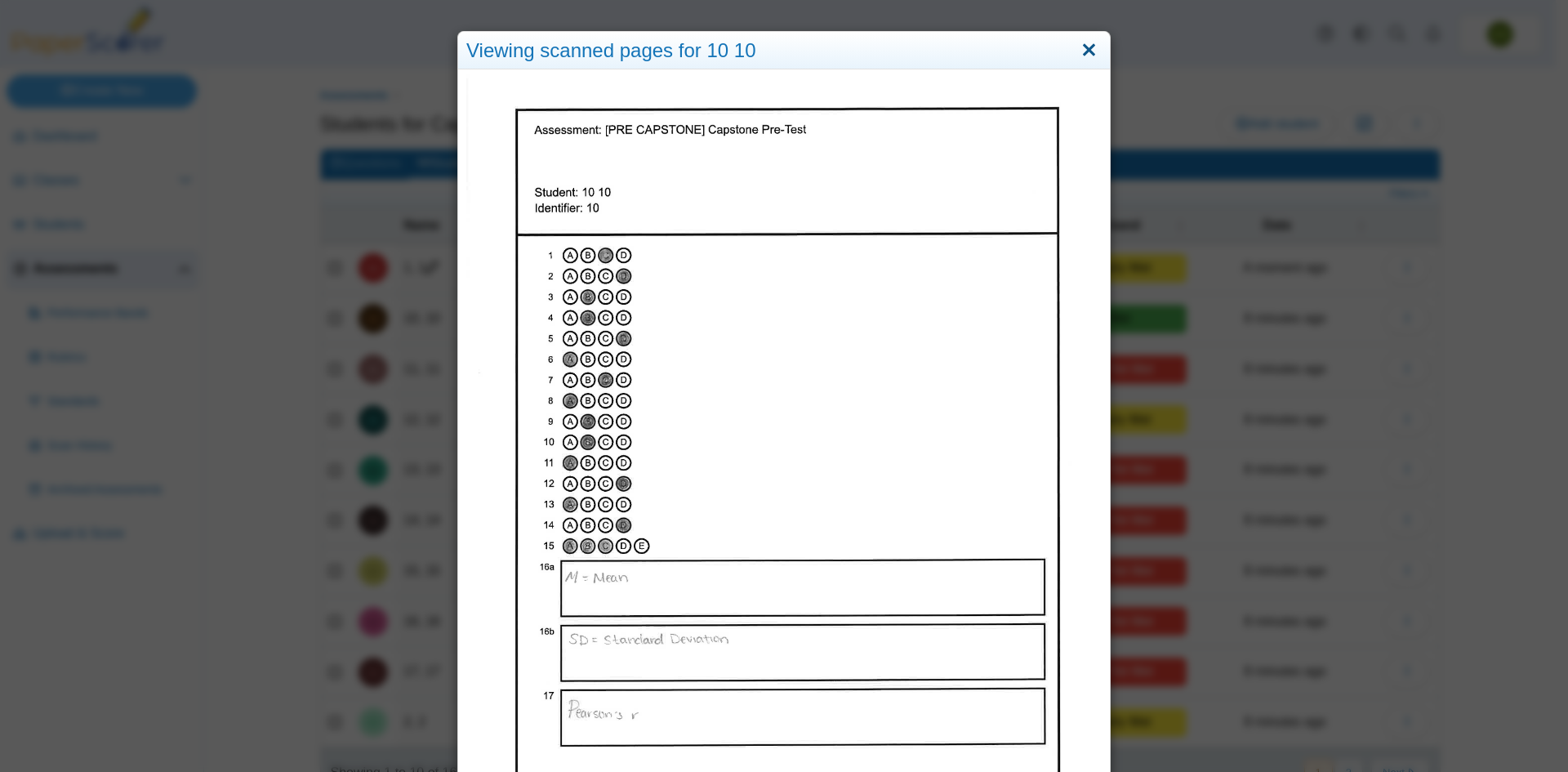
click at [1083, 46] on link "Close" at bounding box center [1090, 50] width 25 height 28
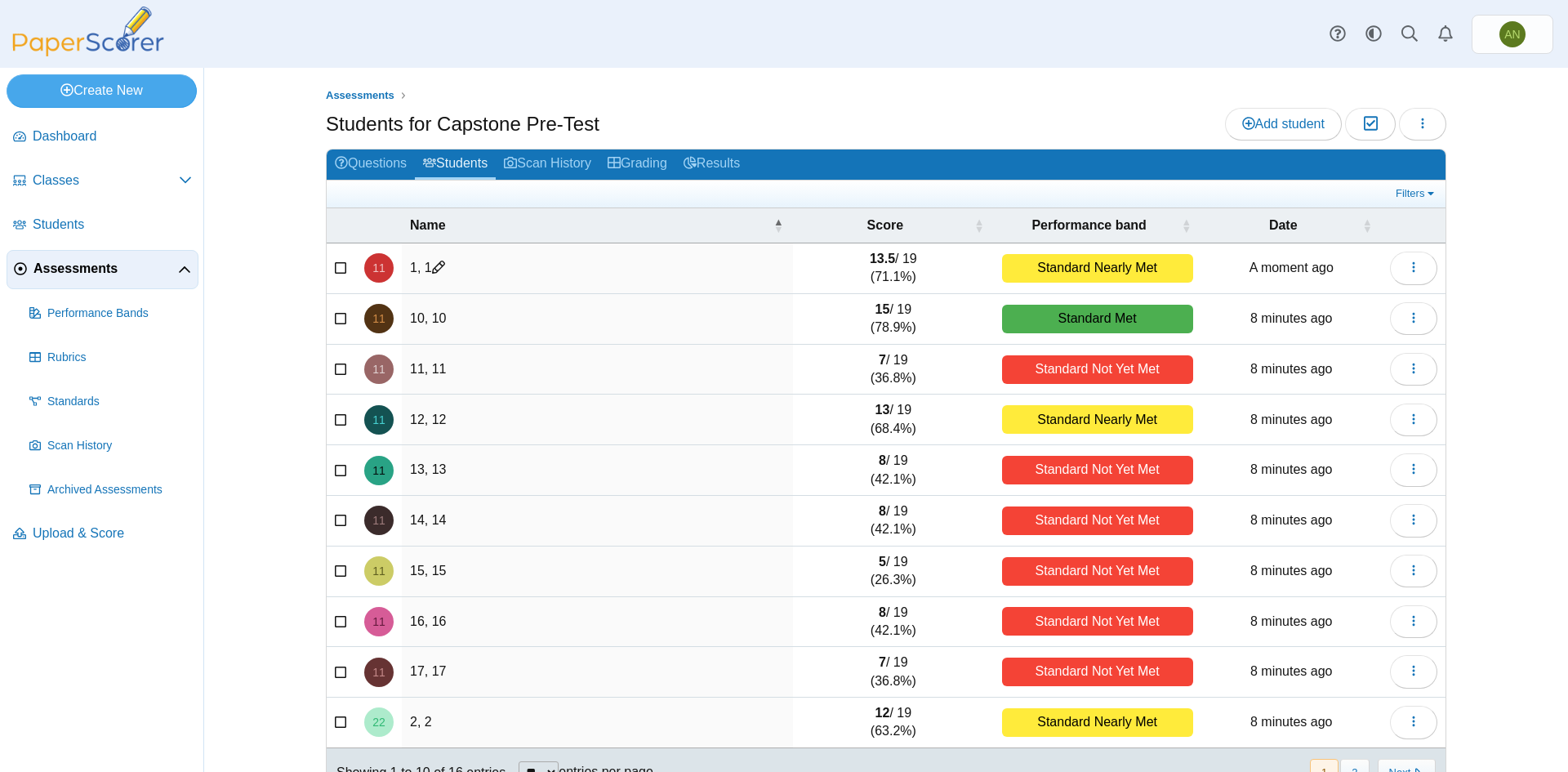
click at [578, 306] on td "10, 10" at bounding box center [597, 320] width 391 height 50
click at [335, 315] on icon at bounding box center [341, 317] width 13 height 12
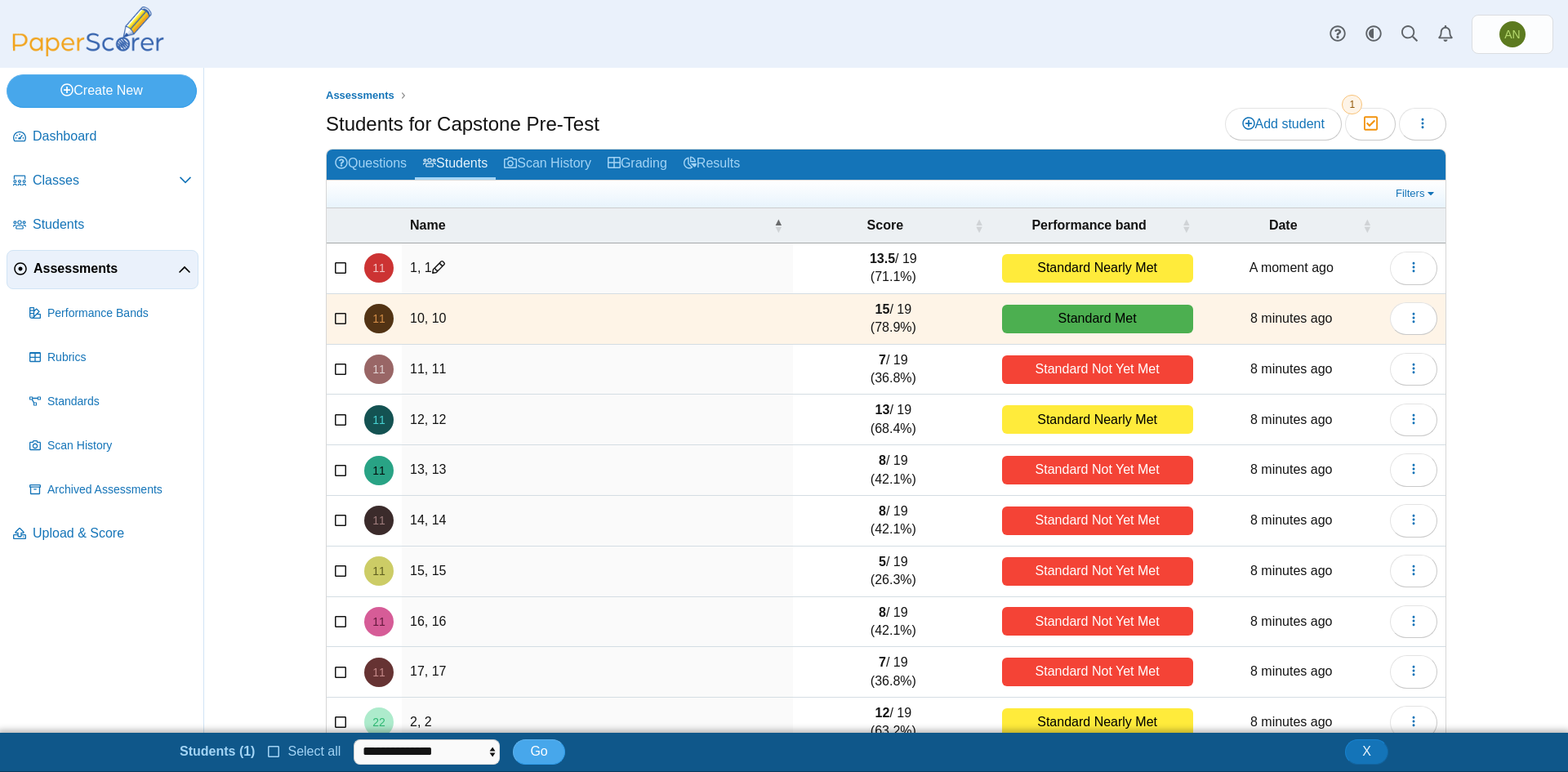
click at [342, 315] on td at bounding box center [341, 320] width 29 height 50
click at [458, 757] on select "**********" at bounding box center [427, 751] width 146 height 24
click at [335, 313] on icon at bounding box center [341, 317] width 13 height 12
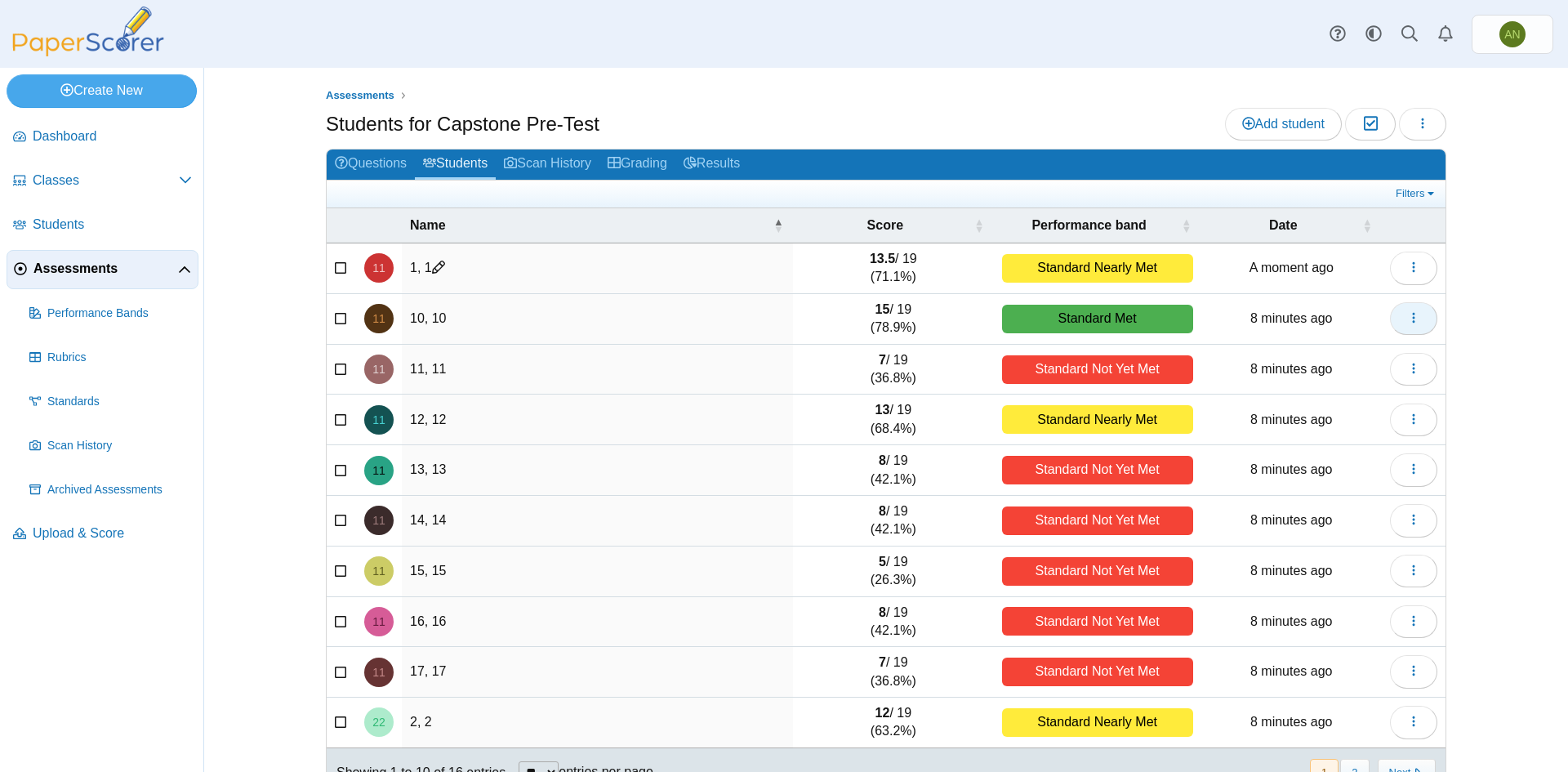
click at [1407, 313] on icon "button" at bounding box center [1414, 318] width 13 height 13
click at [1301, 380] on link "View scanned test" at bounding box center [1333, 379] width 196 height 24
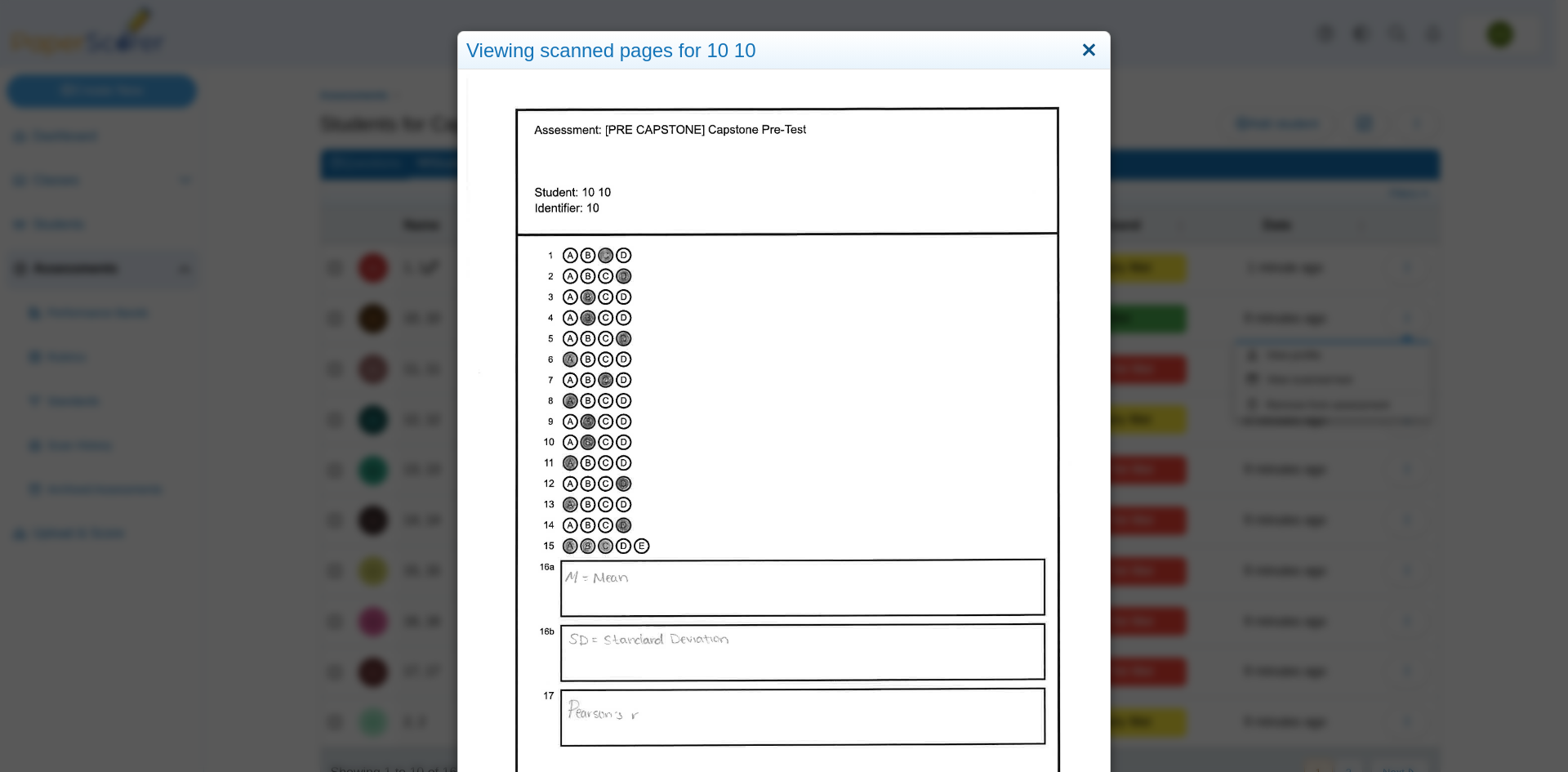
click at [1081, 50] on link "Close" at bounding box center [1090, 50] width 25 height 28
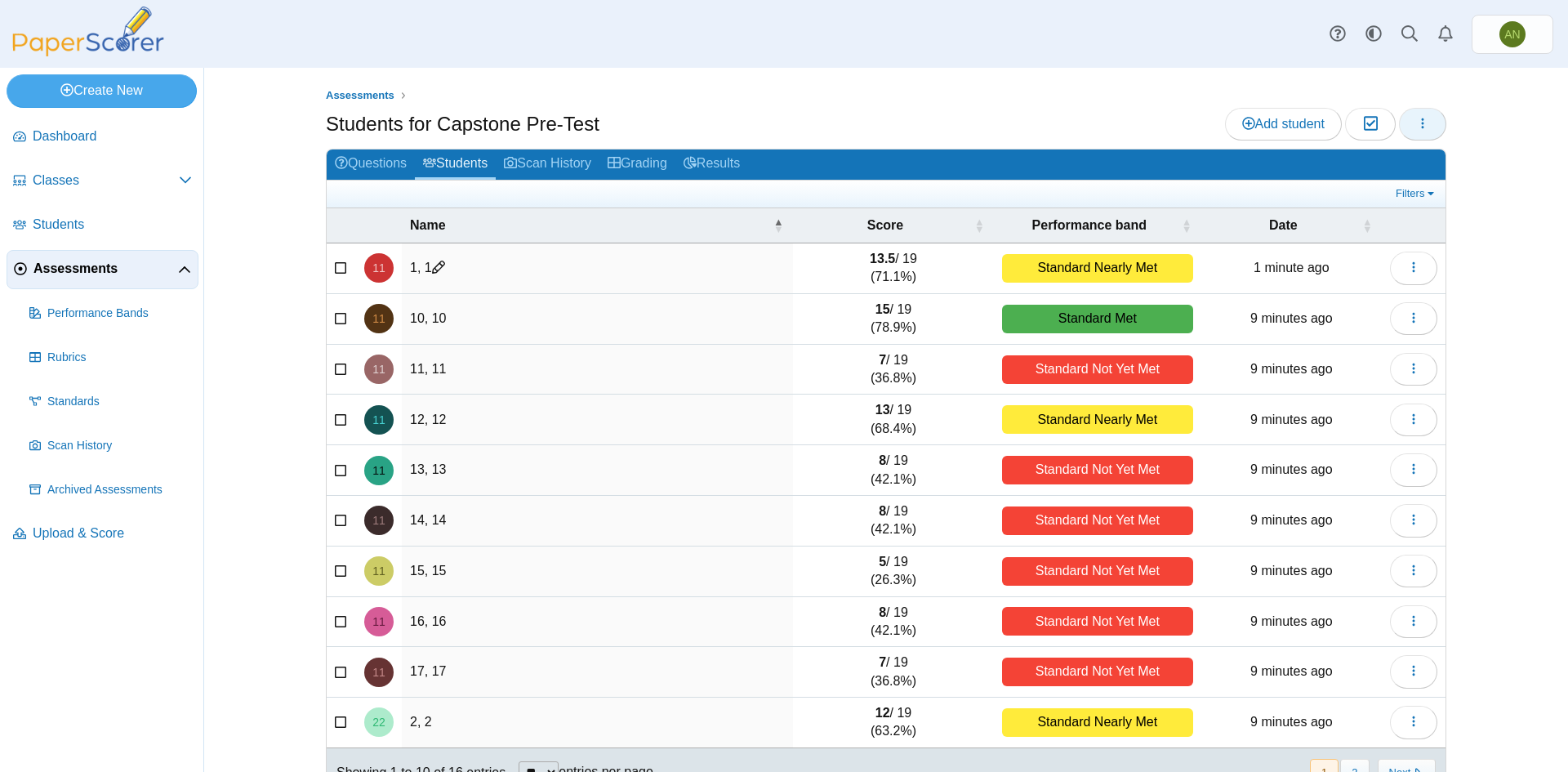
click at [1422, 126] on icon "button" at bounding box center [1423, 124] width 13 height 13
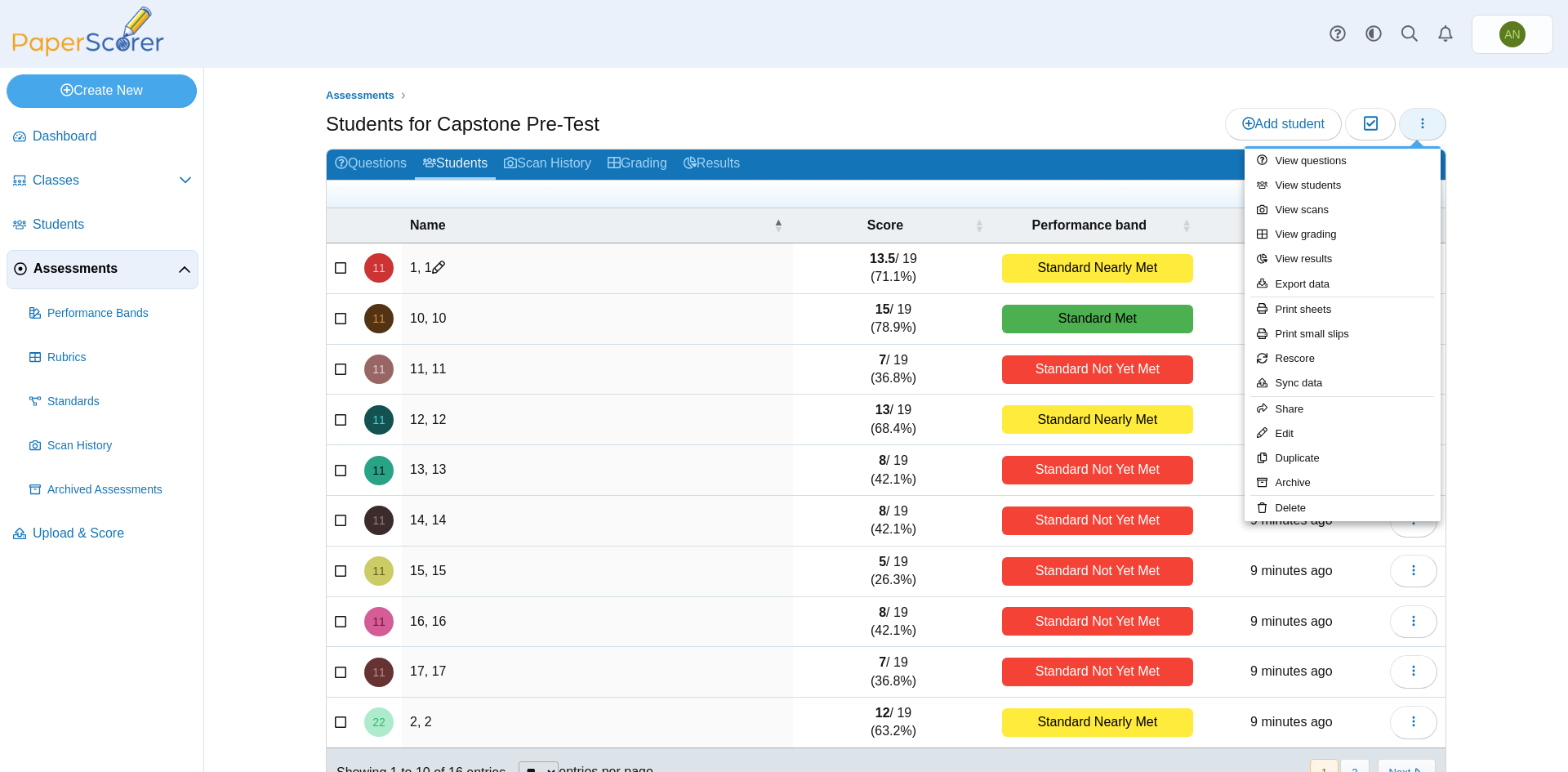
click at [1418, 122] on icon "button" at bounding box center [1423, 124] width 13 height 13
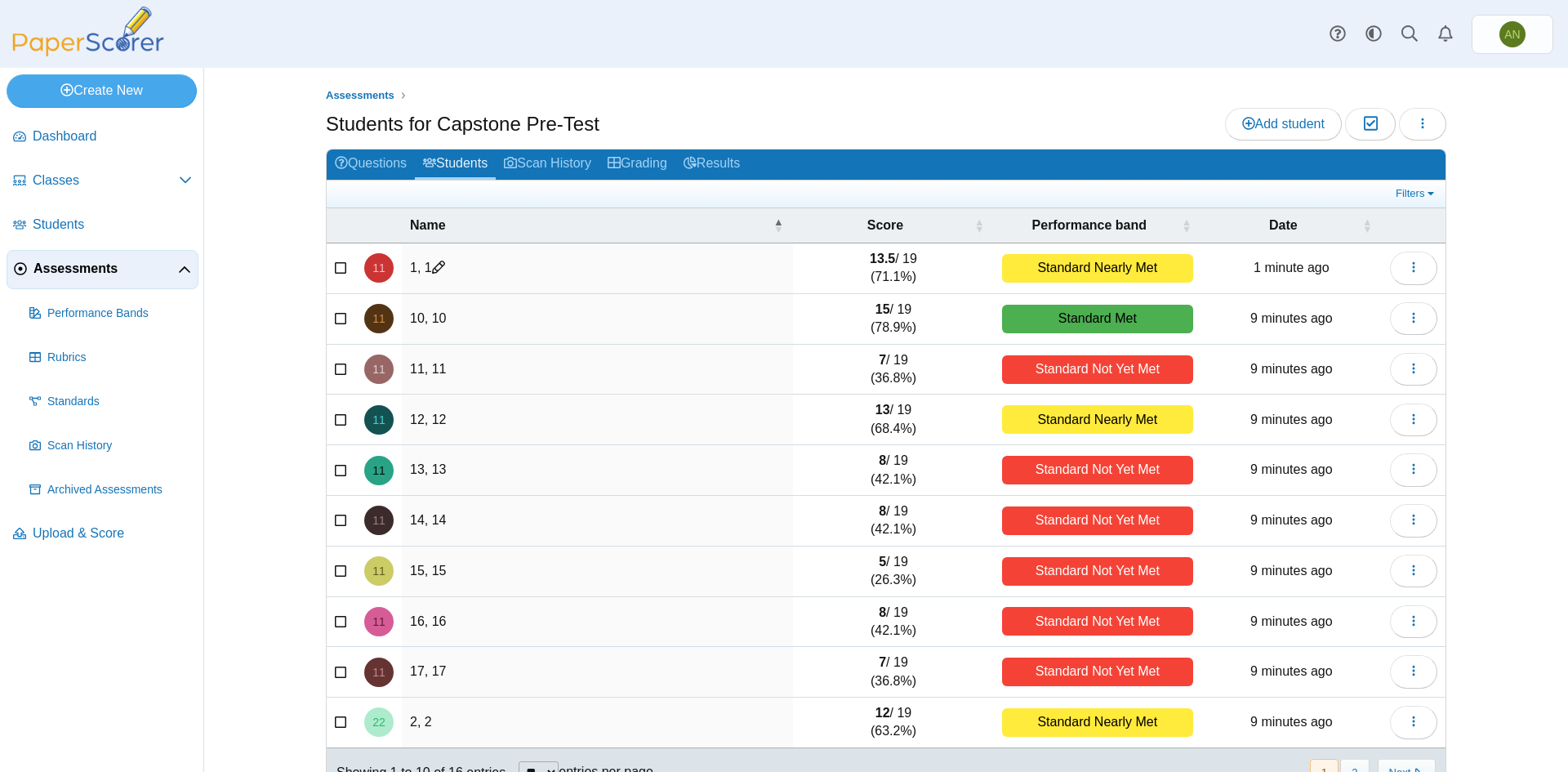
click at [336, 320] on icon at bounding box center [341, 317] width 13 height 12
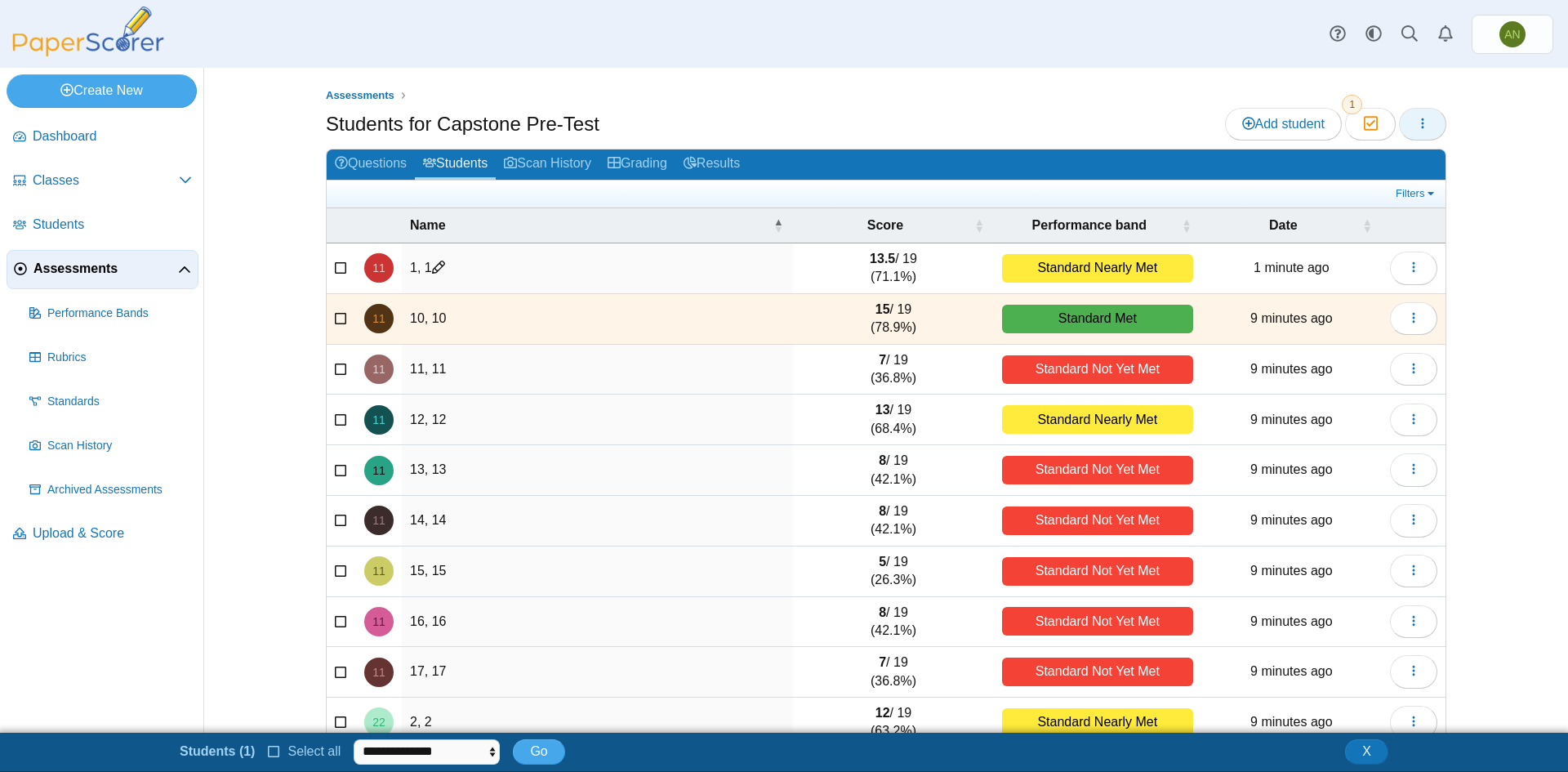
click at [1424, 120] on button "button" at bounding box center [1423, 124] width 47 height 33
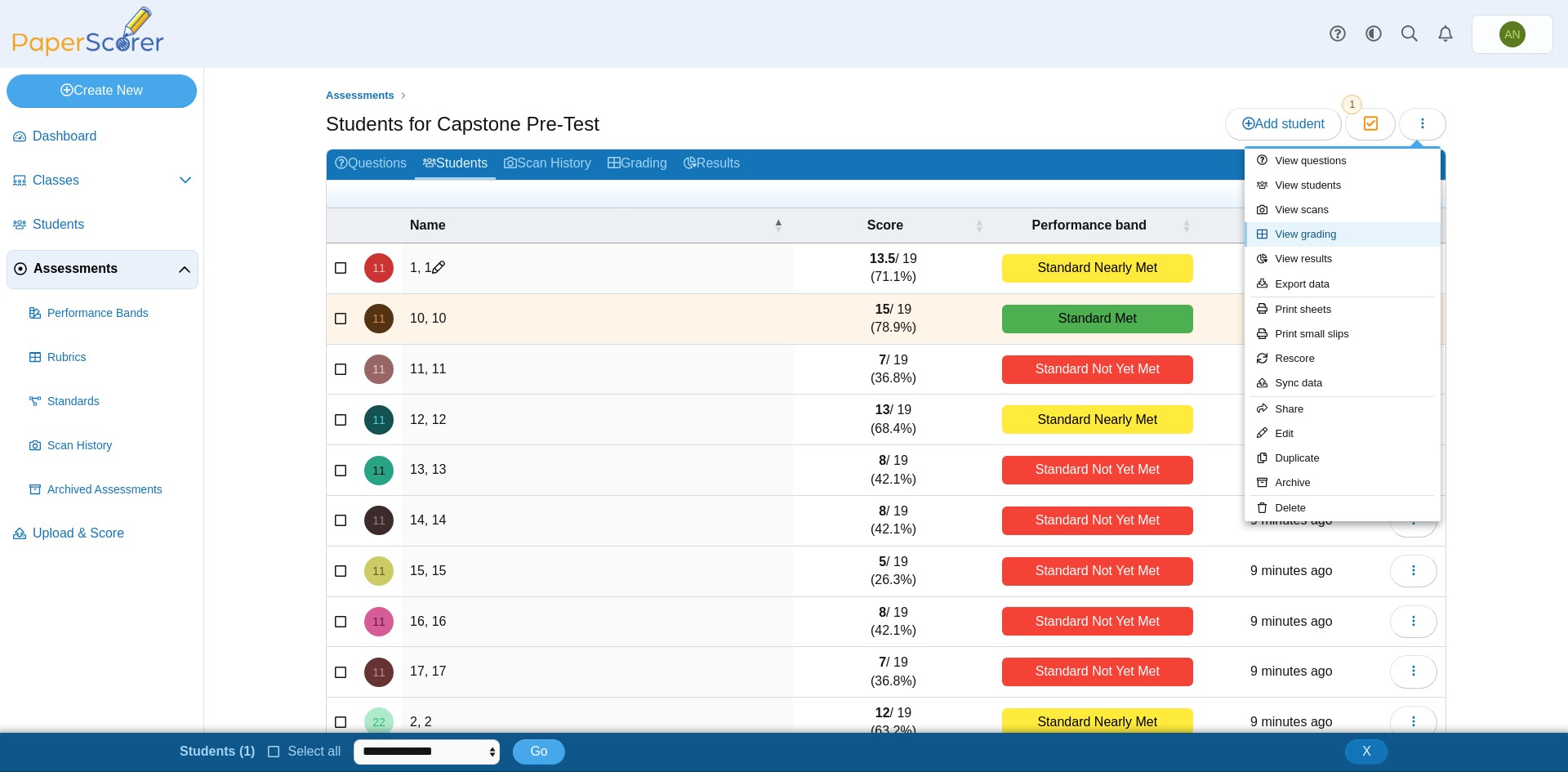
click at [1385, 239] on link "View grading" at bounding box center [1343, 234] width 196 height 24
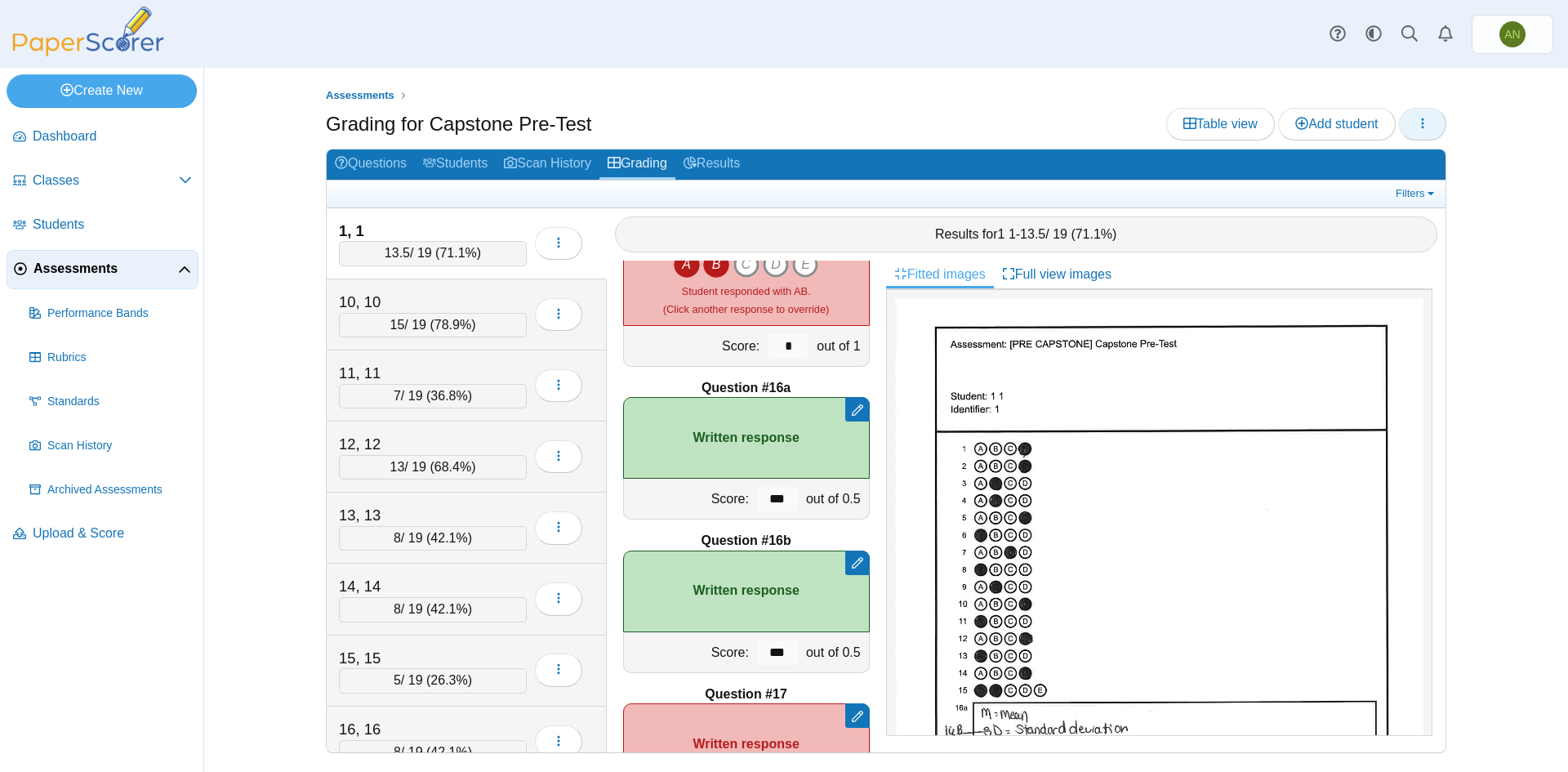
click at [1424, 123] on icon "button" at bounding box center [1423, 124] width 13 height 13
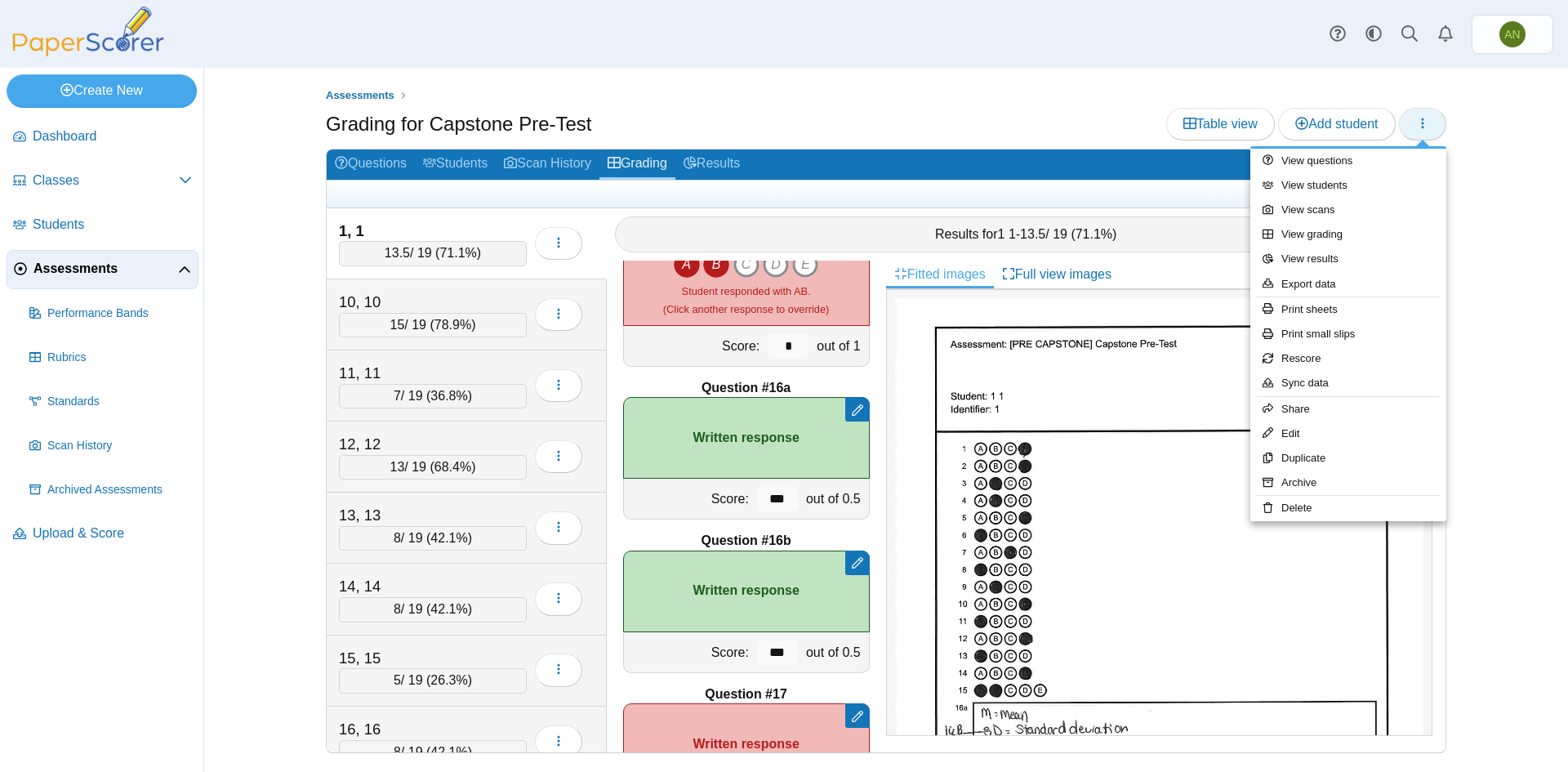
click at [1424, 123] on icon "button" at bounding box center [1423, 124] width 13 height 13
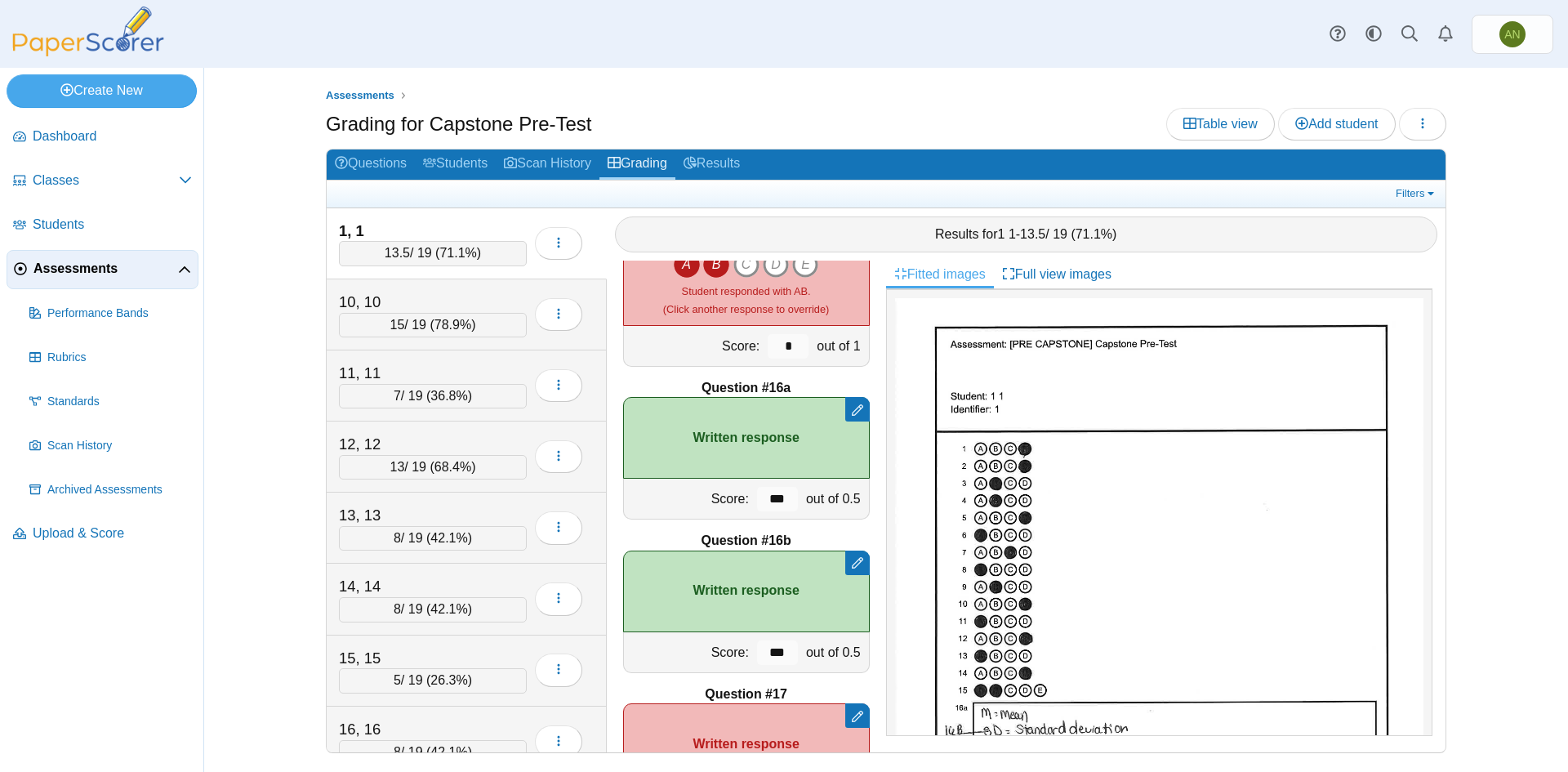
click at [272, 254] on div "Assessments Grading for Capstone Pre-Test Table view Add student 7" at bounding box center [886, 420] width 1365 height 704
click at [449, 163] on link "Students" at bounding box center [456, 165] width 81 height 30
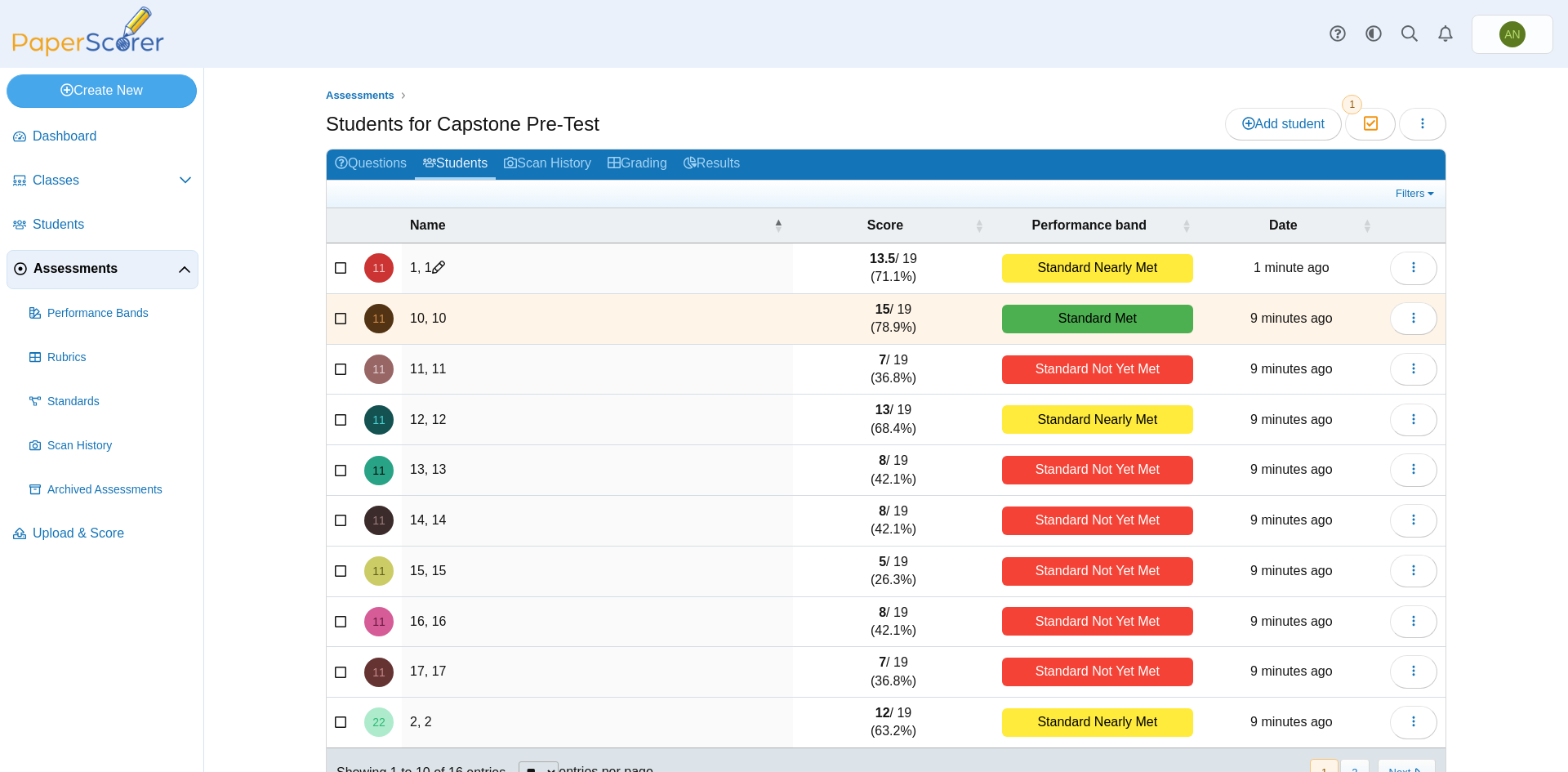
click at [337, 315] on icon at bounding box center [341, 317] width 13 height 12
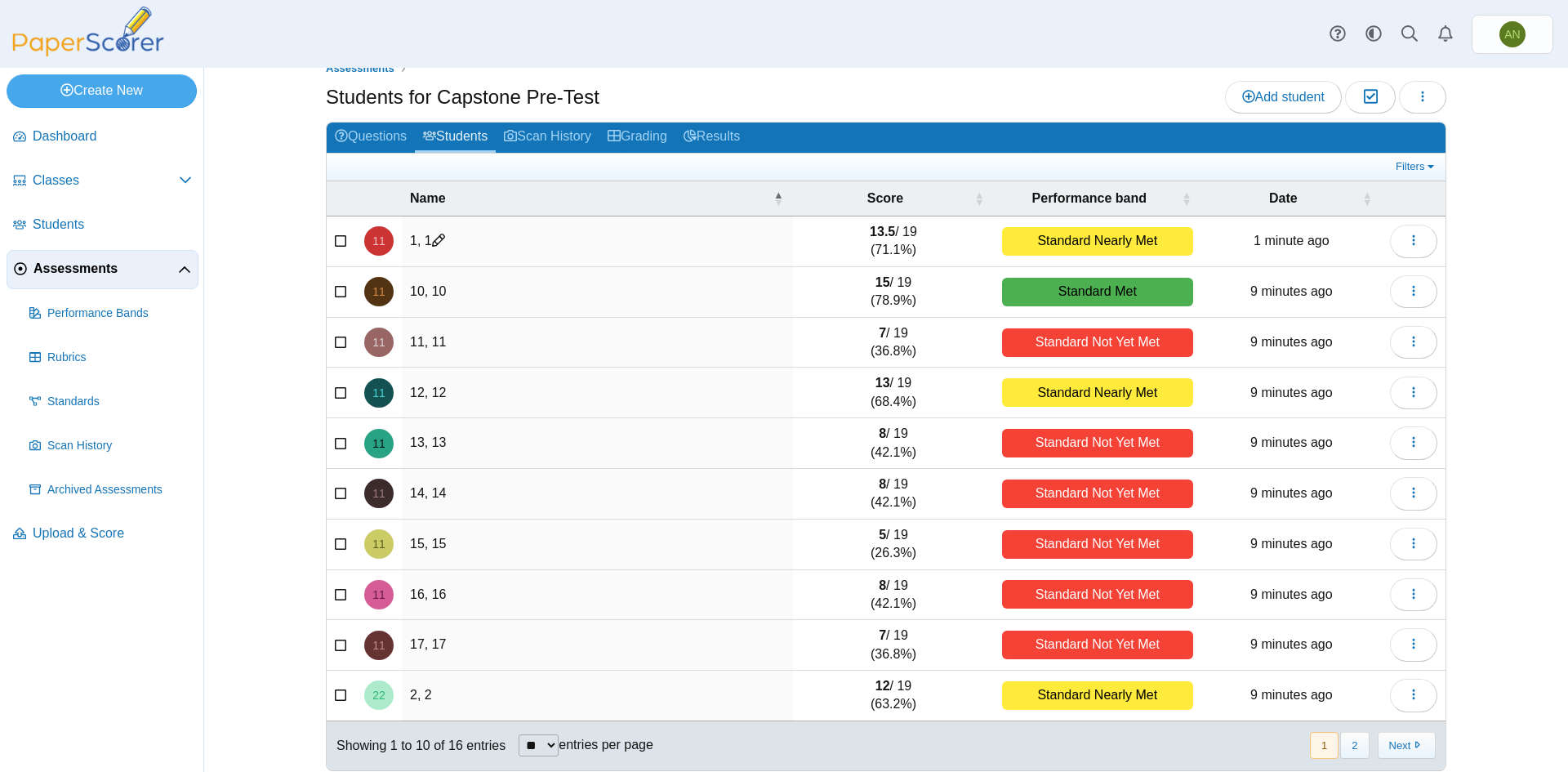
scroll to position [42, 0]
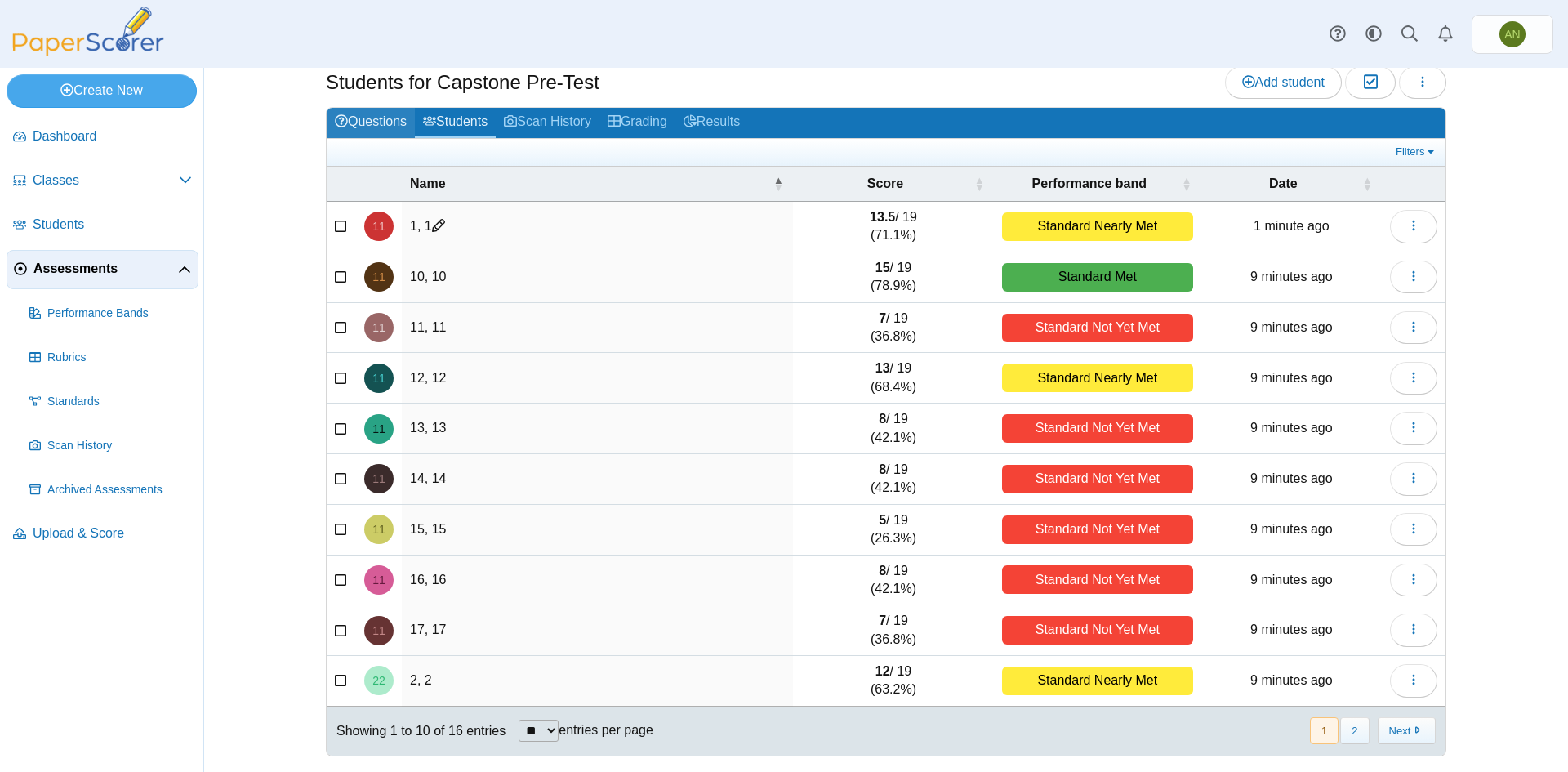
click at [372, 118] on link "Questions" at bounding box center [371, 123] width 88 height 30
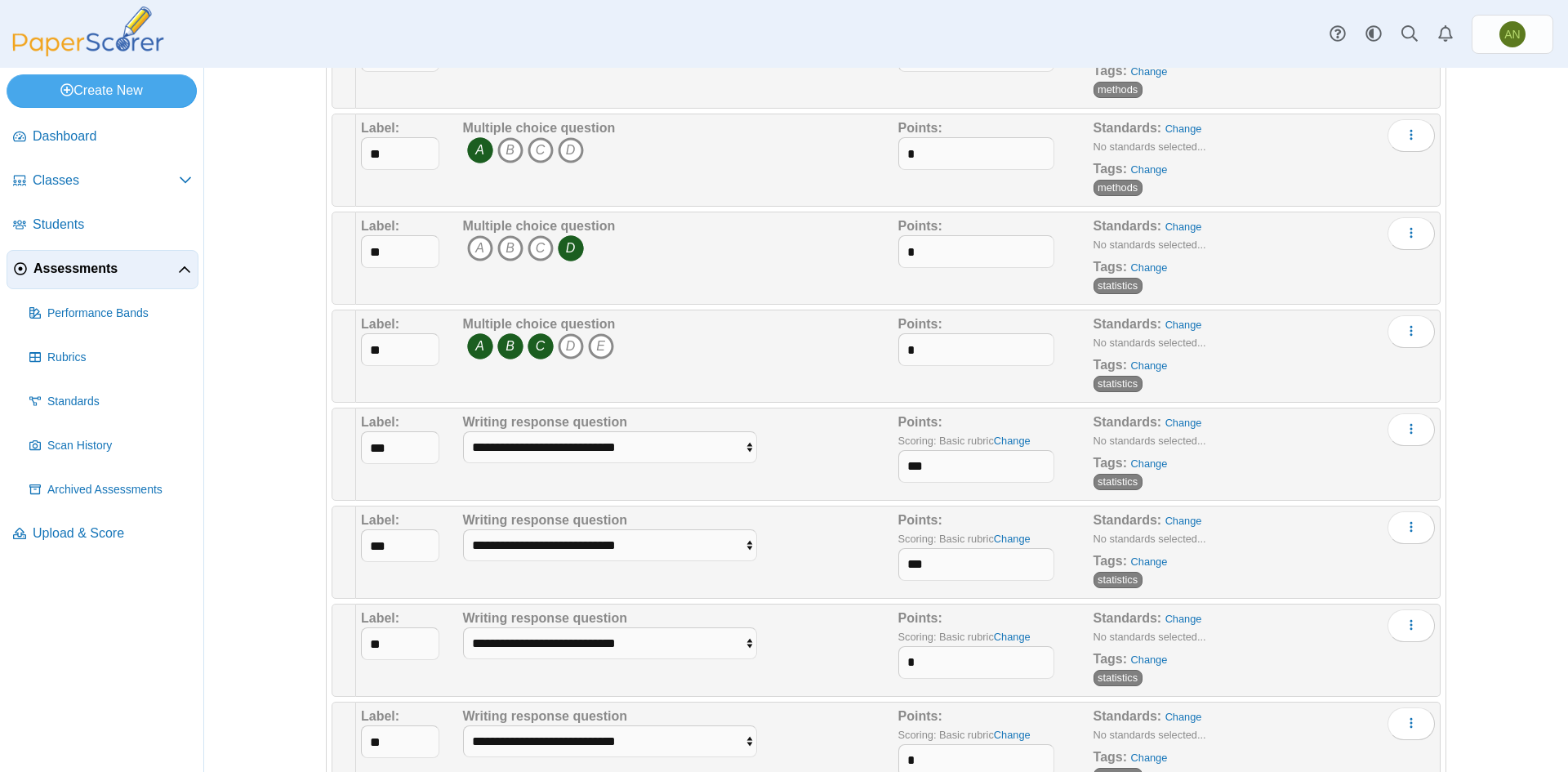
scroll to position [1307, 0]
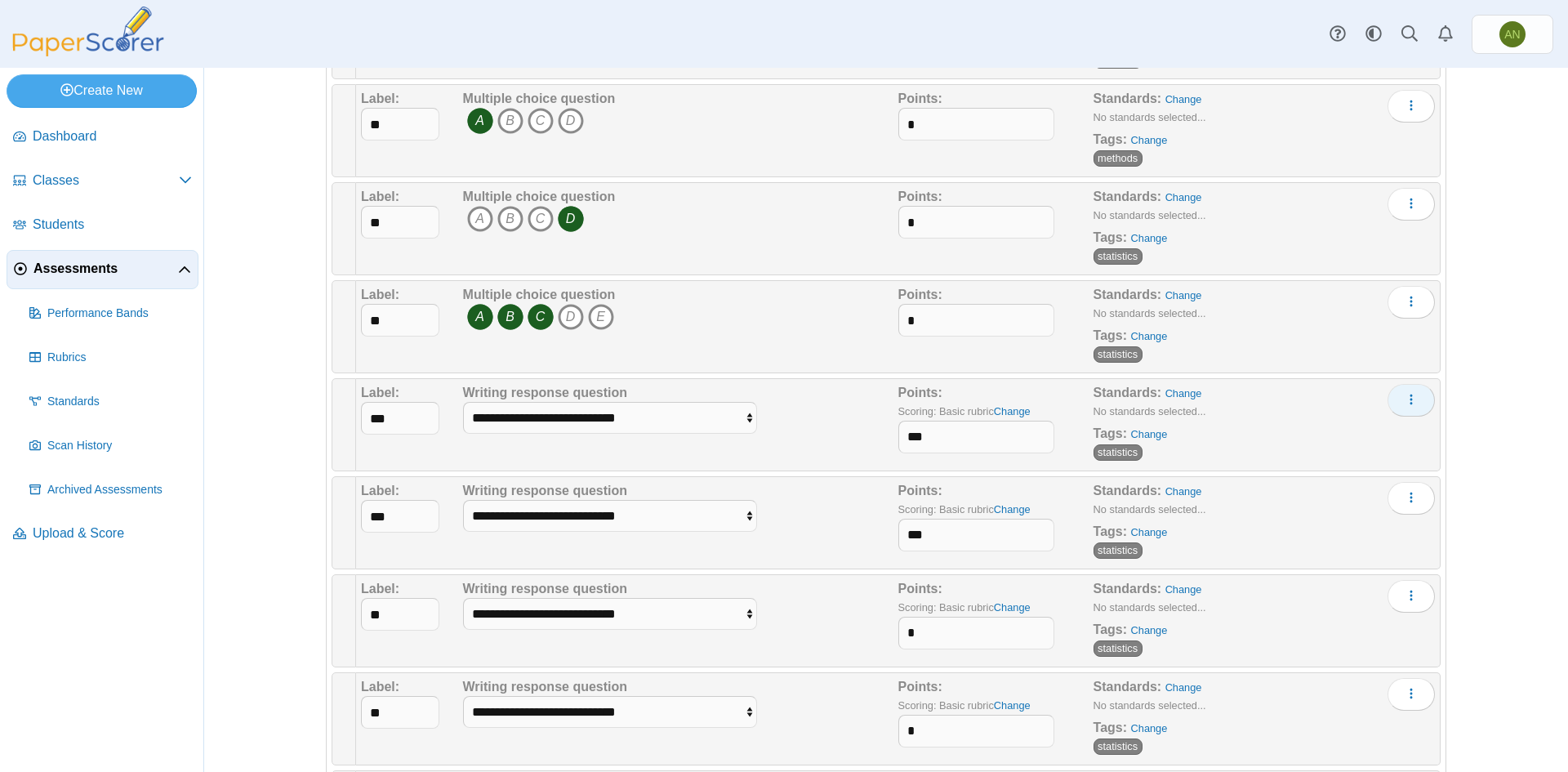
click at [1414, 399] on button "More options" at bounding box center [1412, 400] width 47 height 33
click at [1414, 398] on button "More options" at bounding box center [1412, 400] width 47 height 33
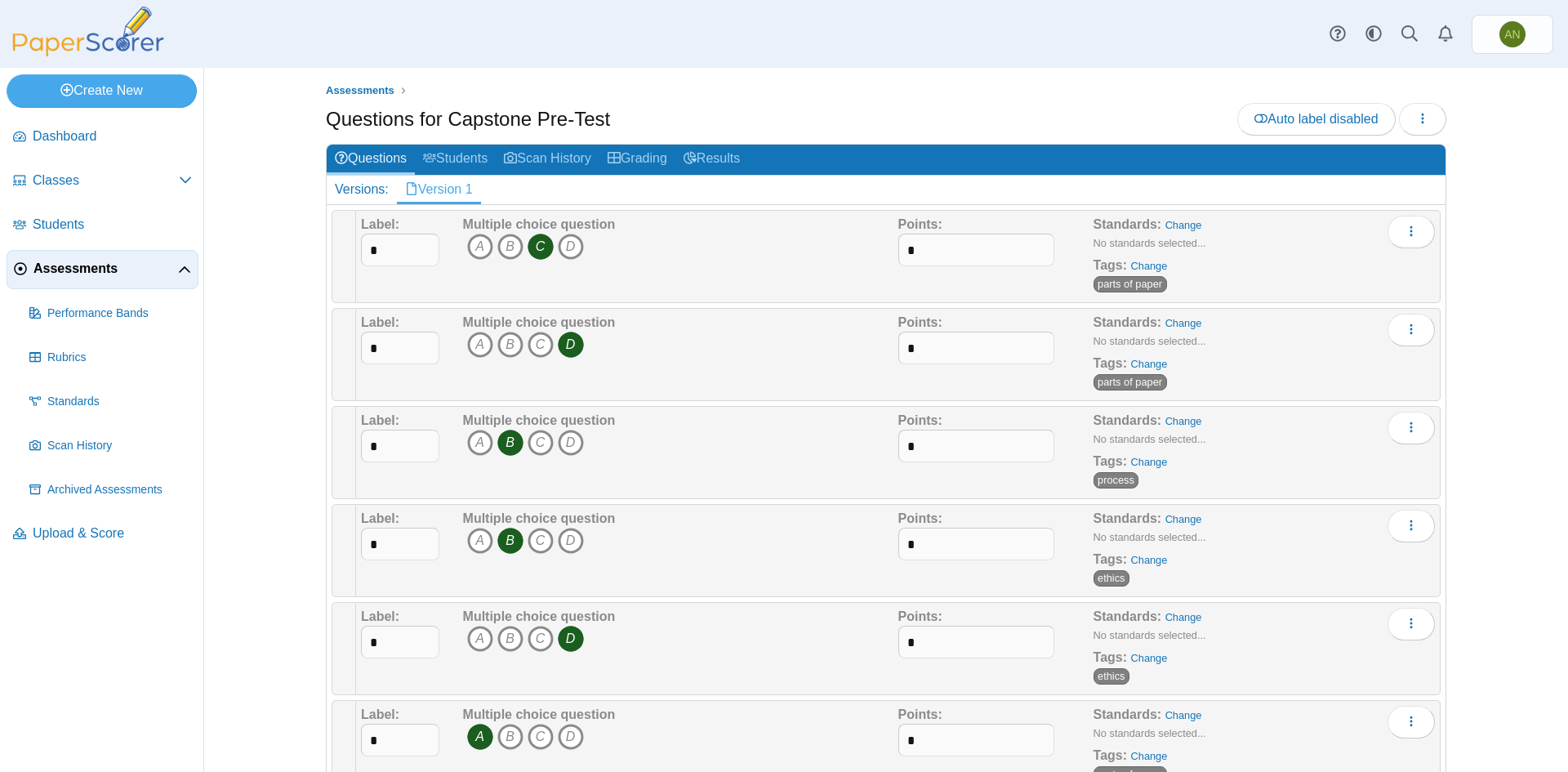
scroll to position [0, 0]
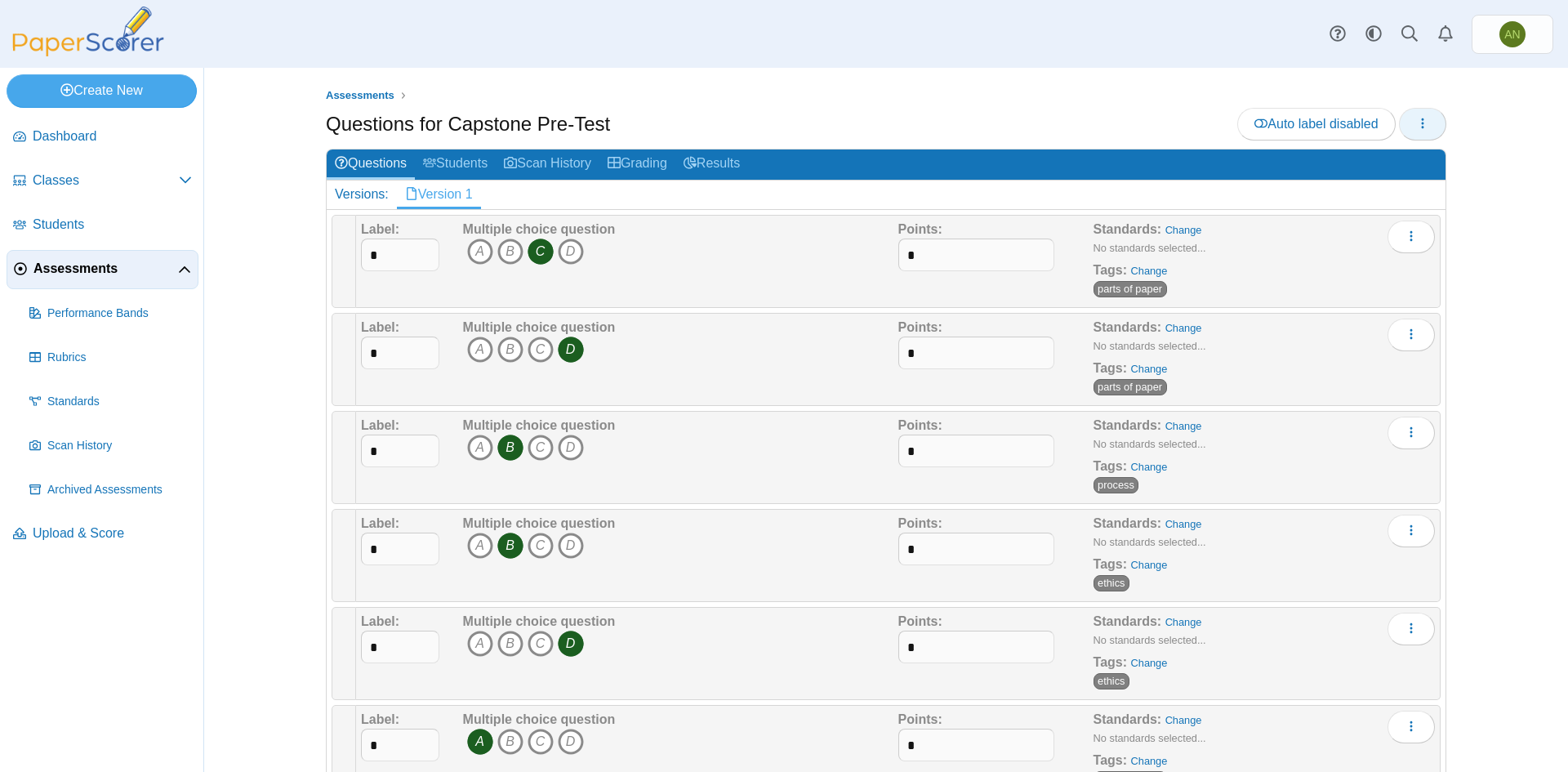
click at [1417, 121] on icon "button" at bounding box center [1423, 124] width 13 height 13
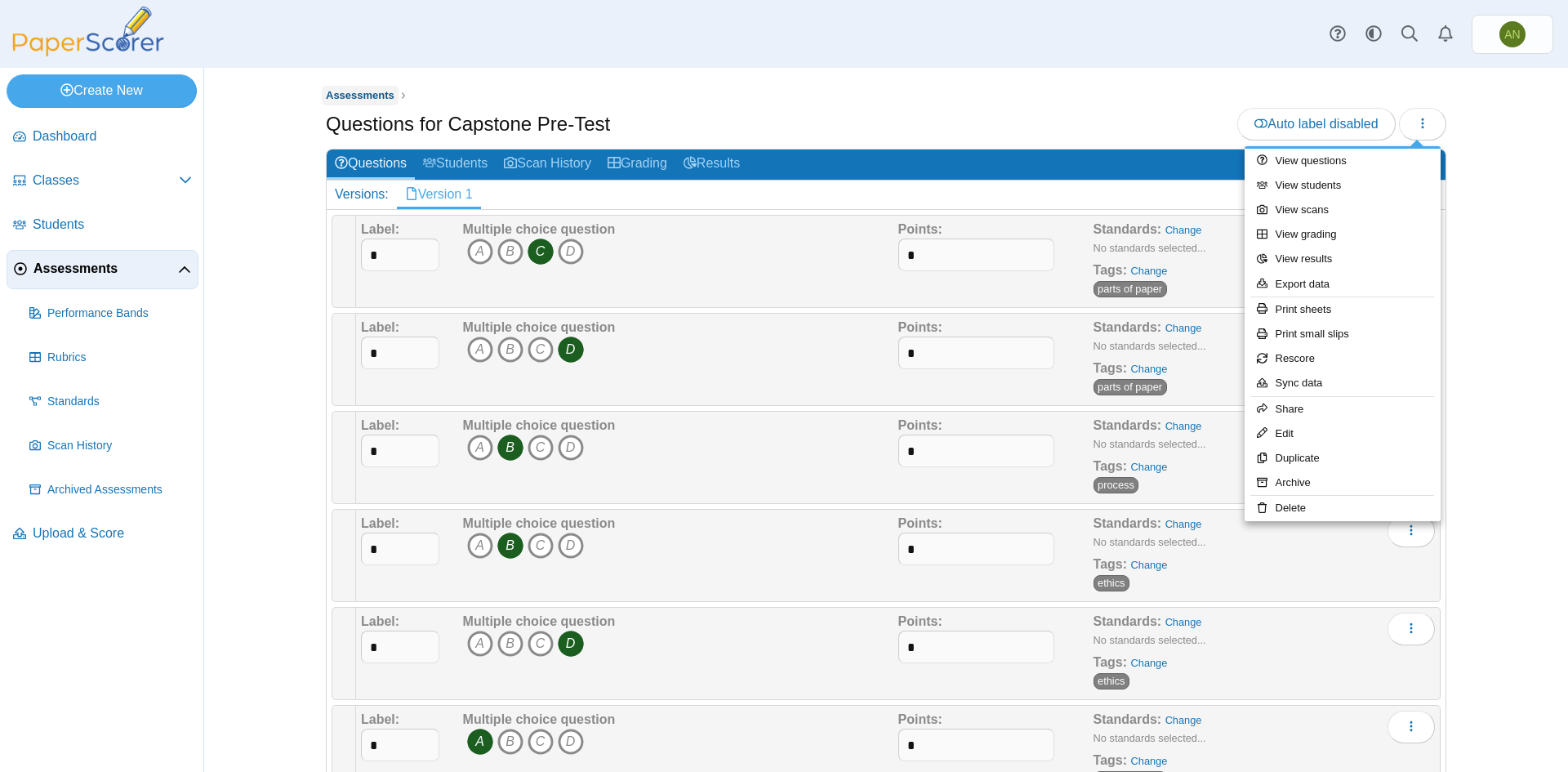
click at [369, 98] on span "Assessments" at bounding box center [361, 95] width 69 height 13
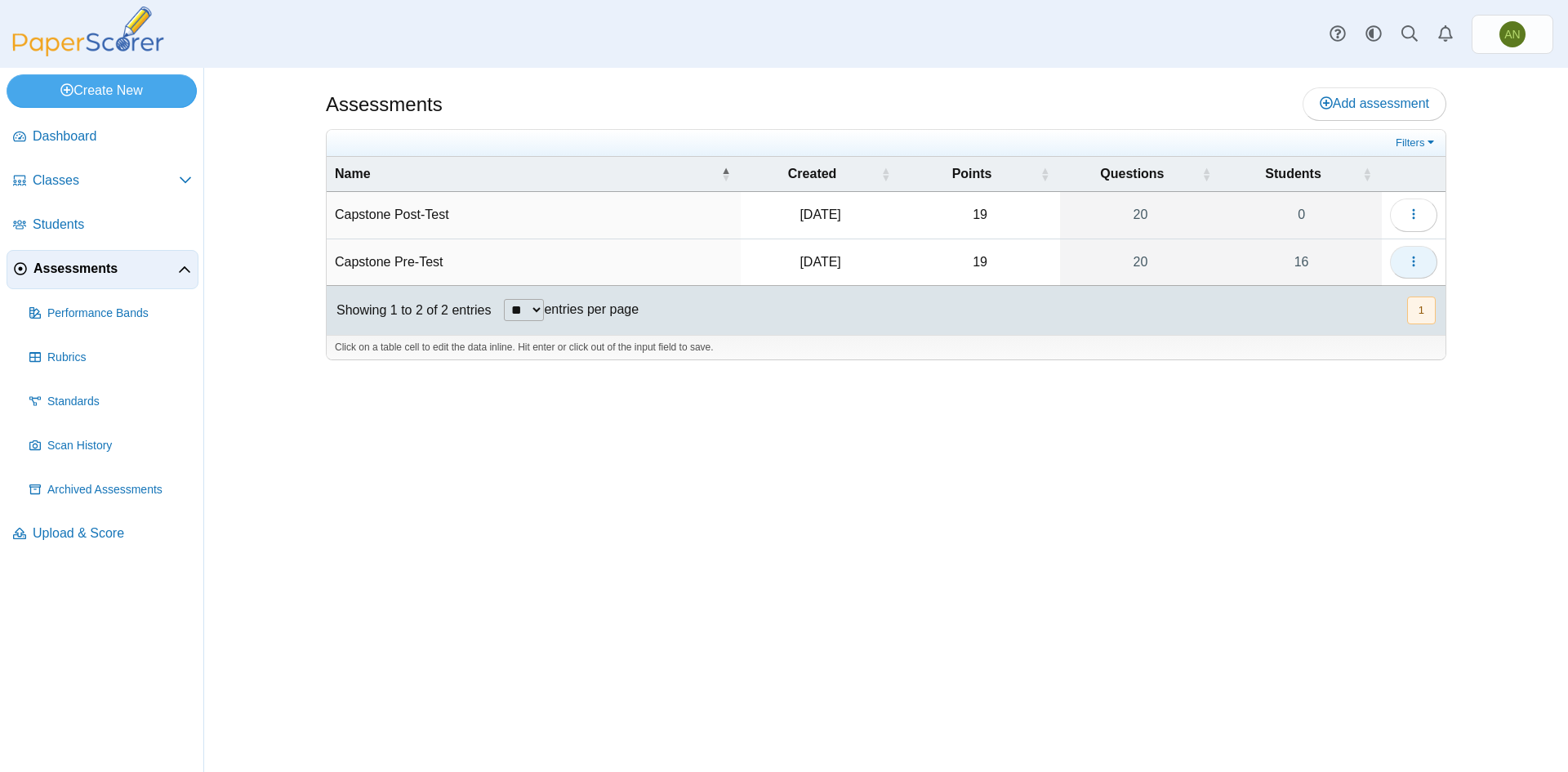
click at [1423, 253] on button "button" at bounding box center [1414, 262] width 47 height 33
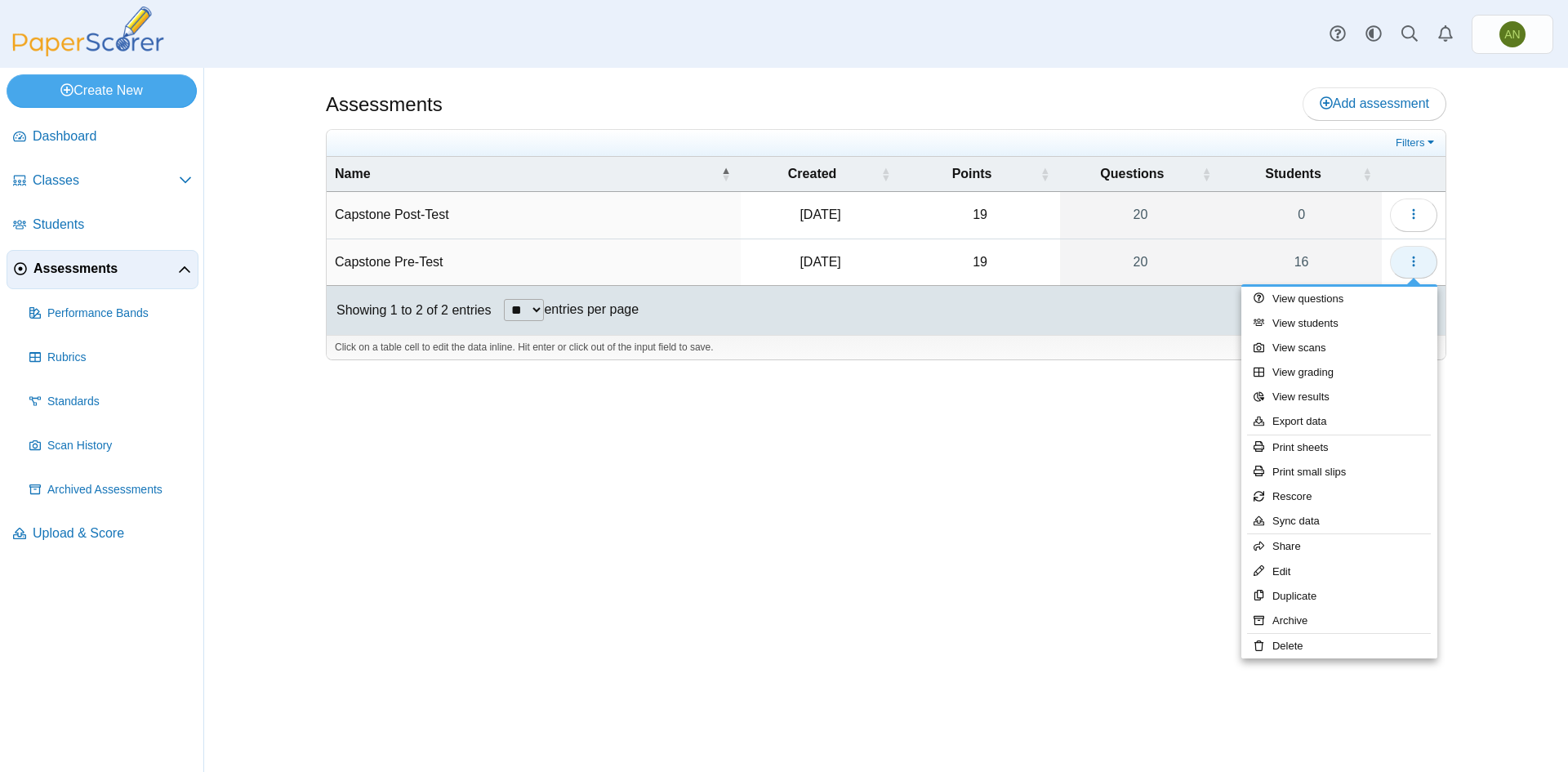
click at [1423, 253] on button "button" at bounding box center [1414, 262] width 47 height 33
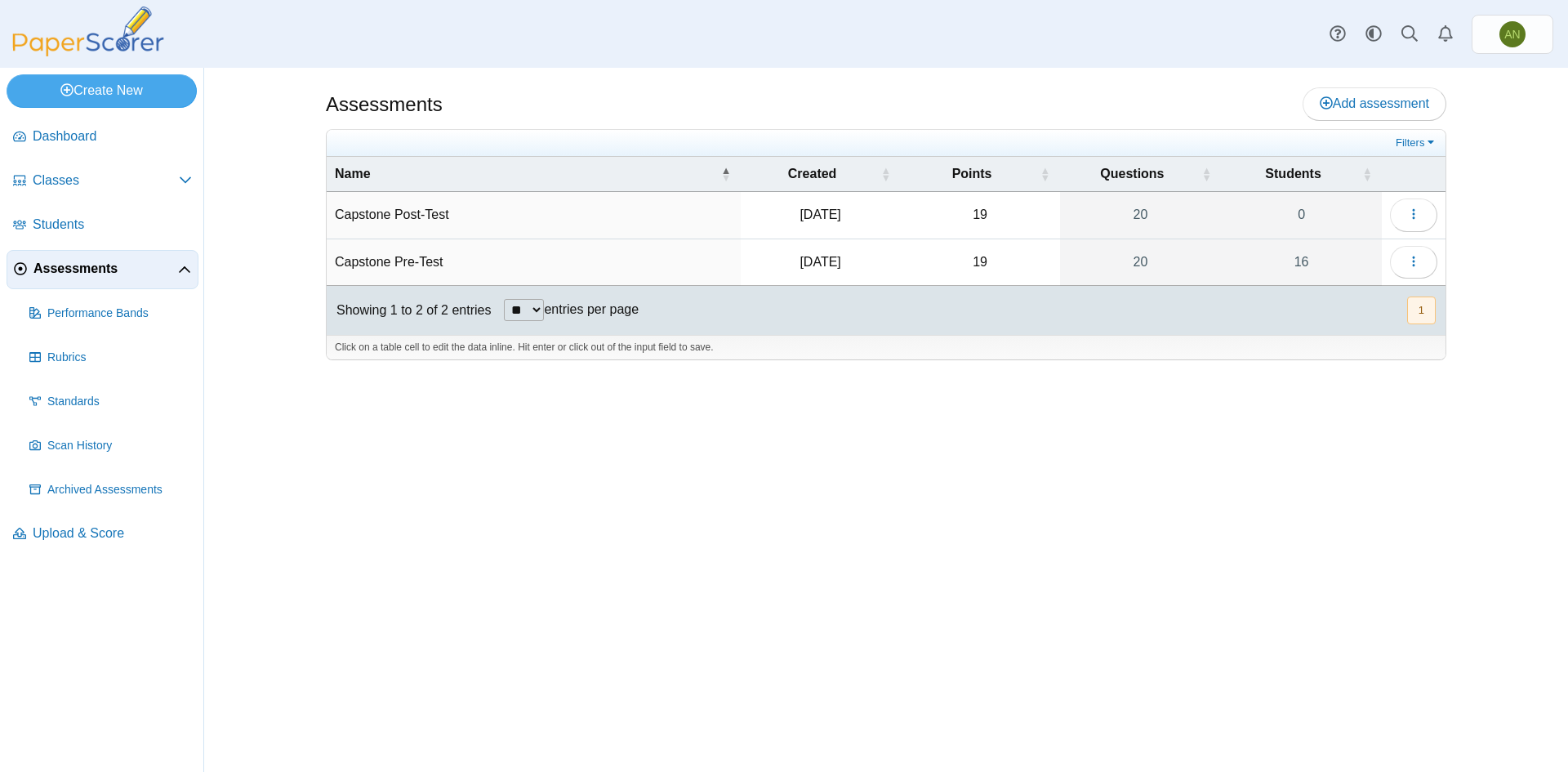
click at [288, 542] on div "Assessments Add assessment 19 0" at bounding box center [885, 420] width 1225 height 704
click at [67, 537] on span "Upload & Score" at bounding box center [112, 533] width 159 height 18
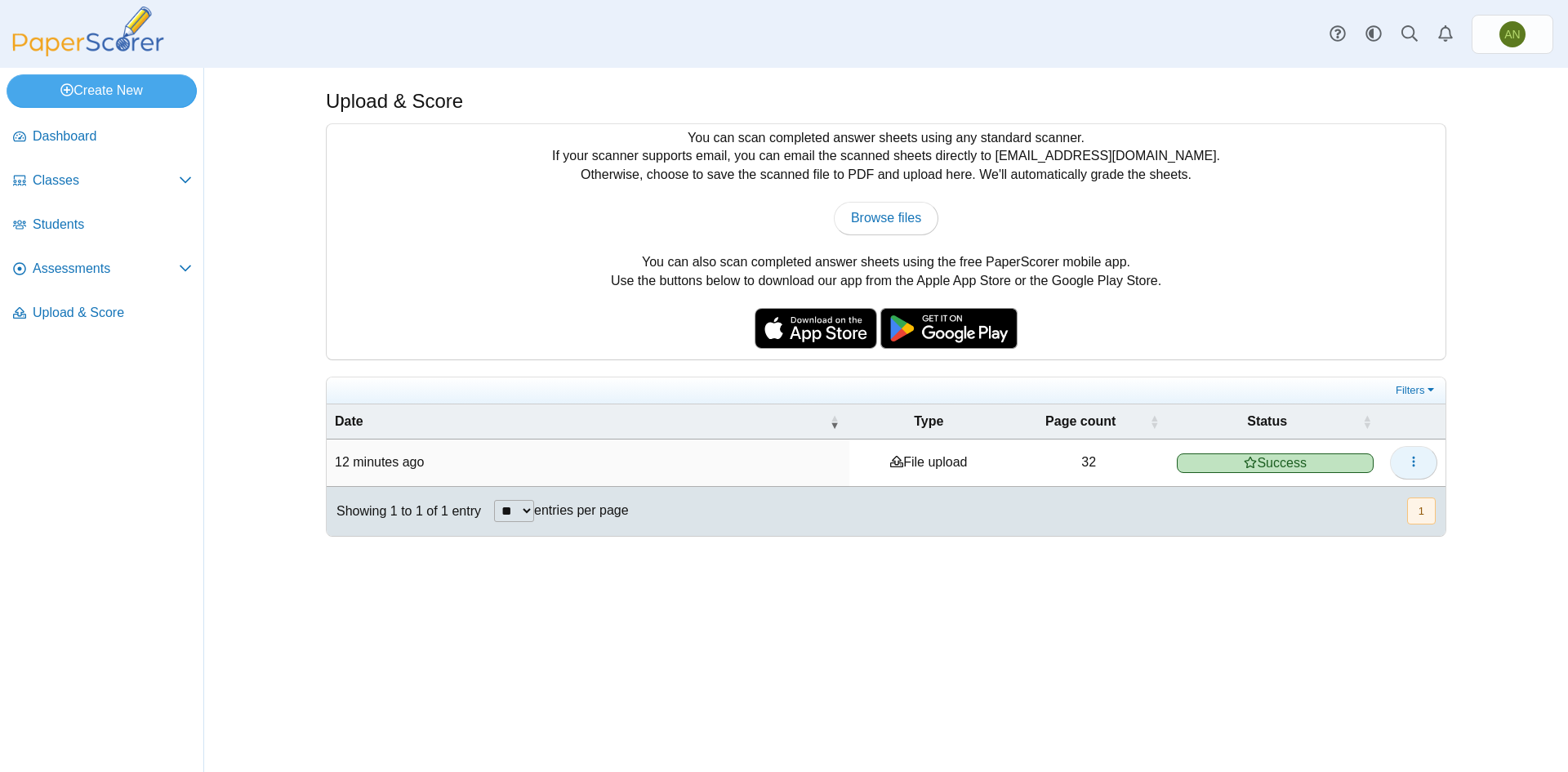
click at [1403, 465] on button "button" at bounding box center [1414, 462] width 47 height 33
click at [1420, 466] on icon "button" at bounding box center [1414, 462] width 13 height 13
click at [1397, 463] on button "button" at bounding box center [1414, 462] width 47 height 33
click at [1425, 386] on link "Filters" at bounding box center [1417, 390] width 50 height 16
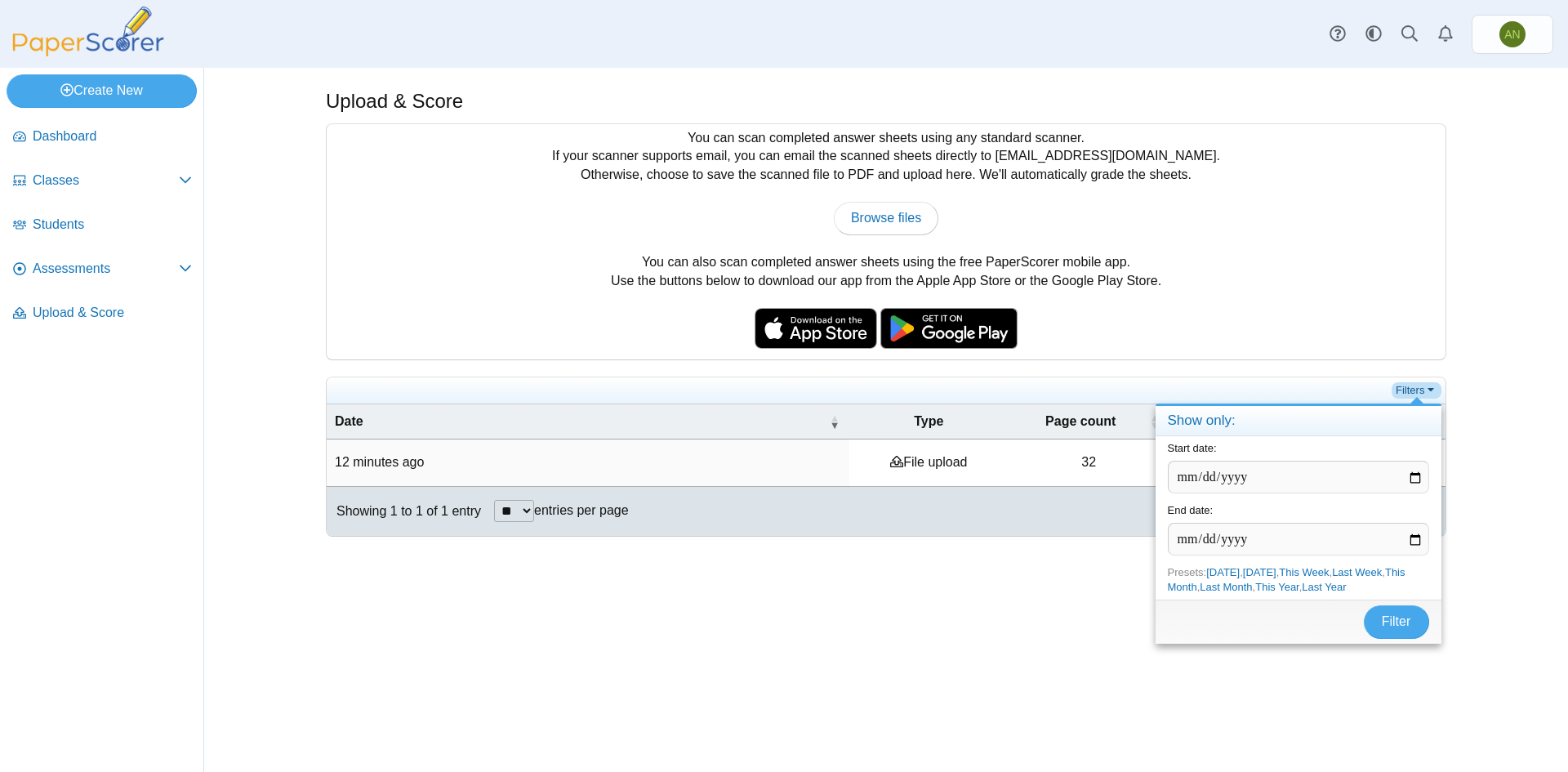
click at [1425, 386] on link "Filters" at bounding box center [1417, 390] width 50 height 16
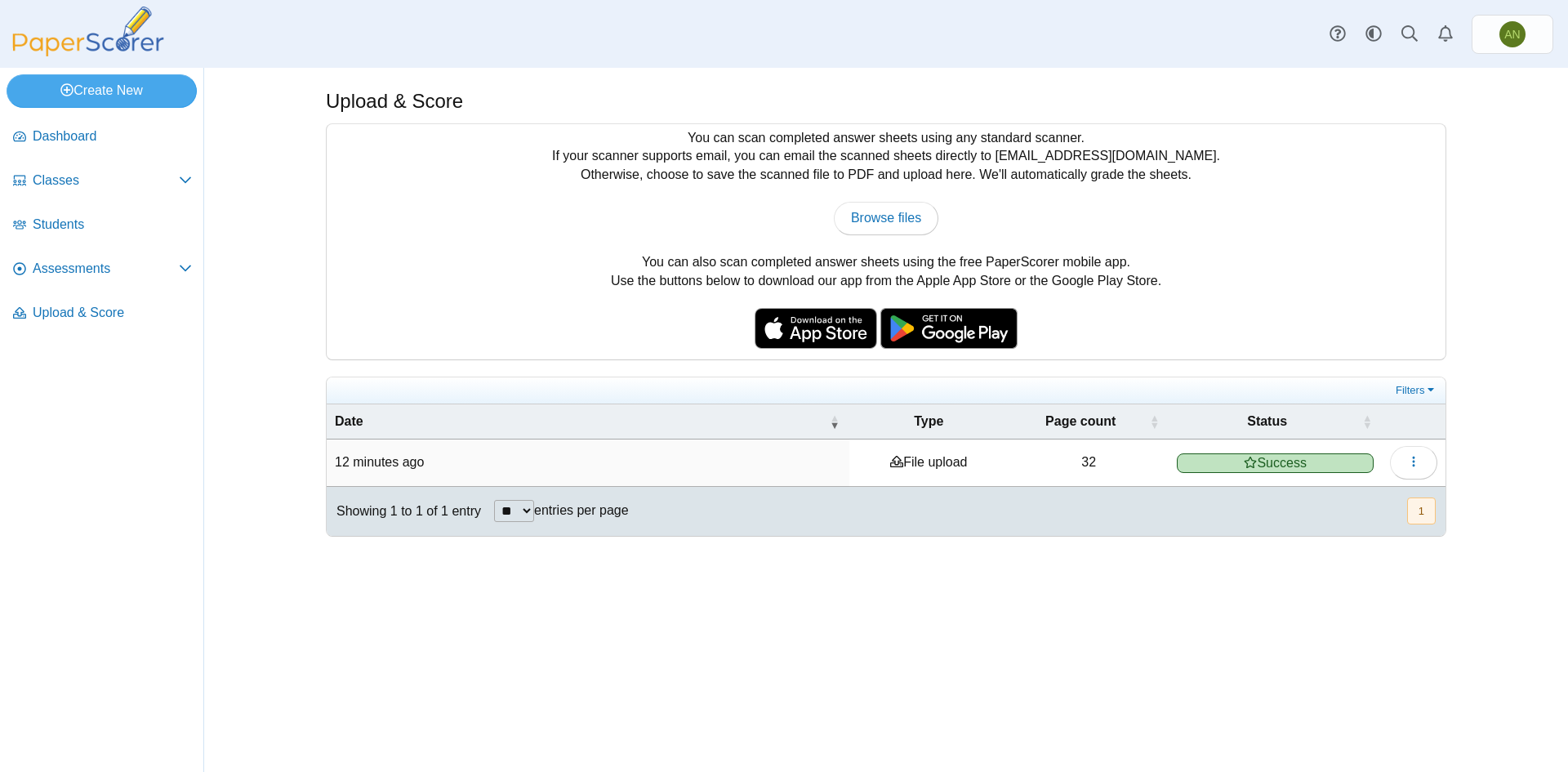
click at [1171, 719] on div "Upload & Score You can scan completed answer sheets using any standard scanner.…" at bounding box center [885, 420] width 1225 height 704
click at [82, 46] on img at bounding box center [88, 31] width 163 height 50
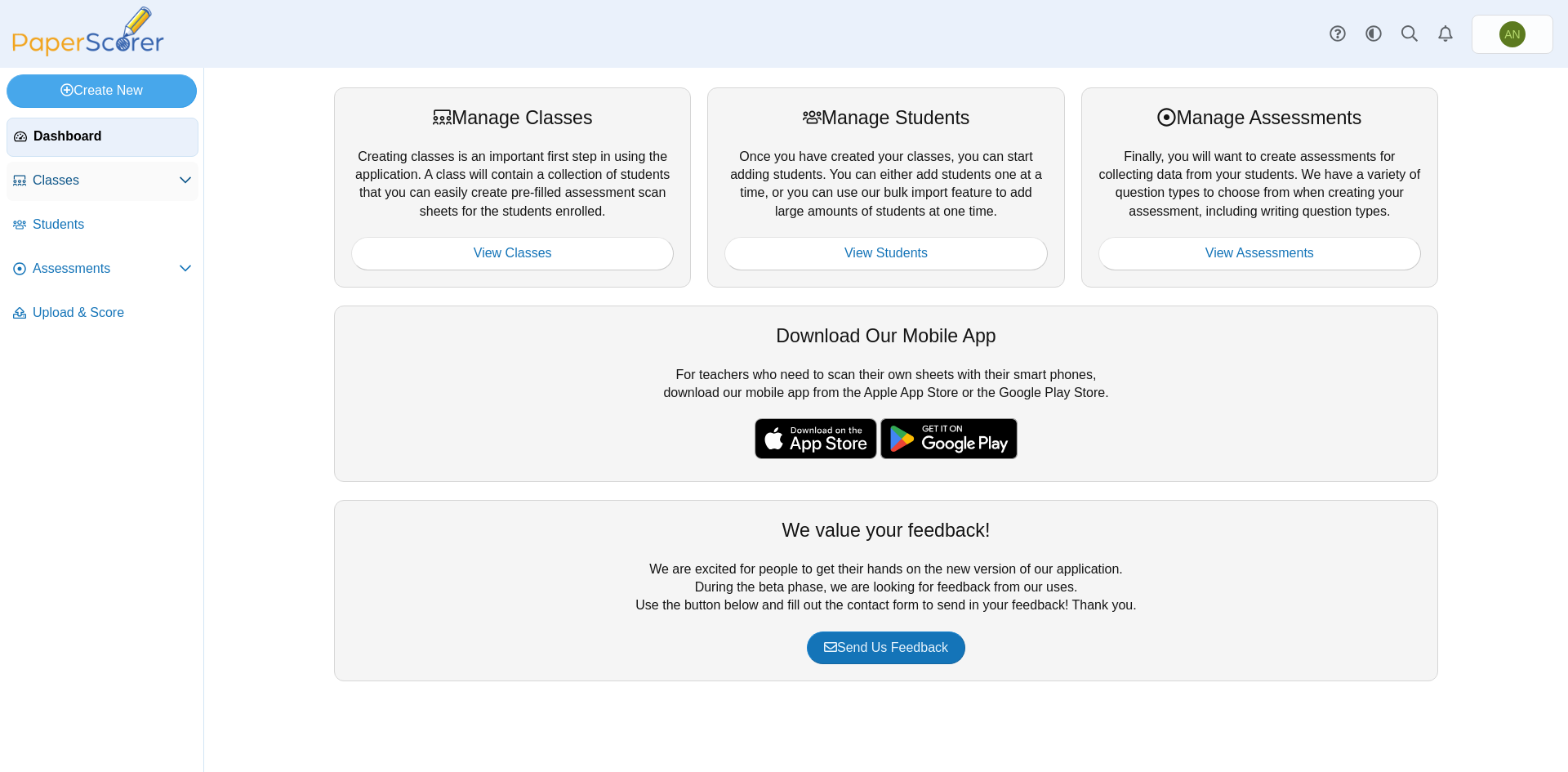
click at [88, 183] on span "Classes" at bounding box center [106, 180] width 146 height 18
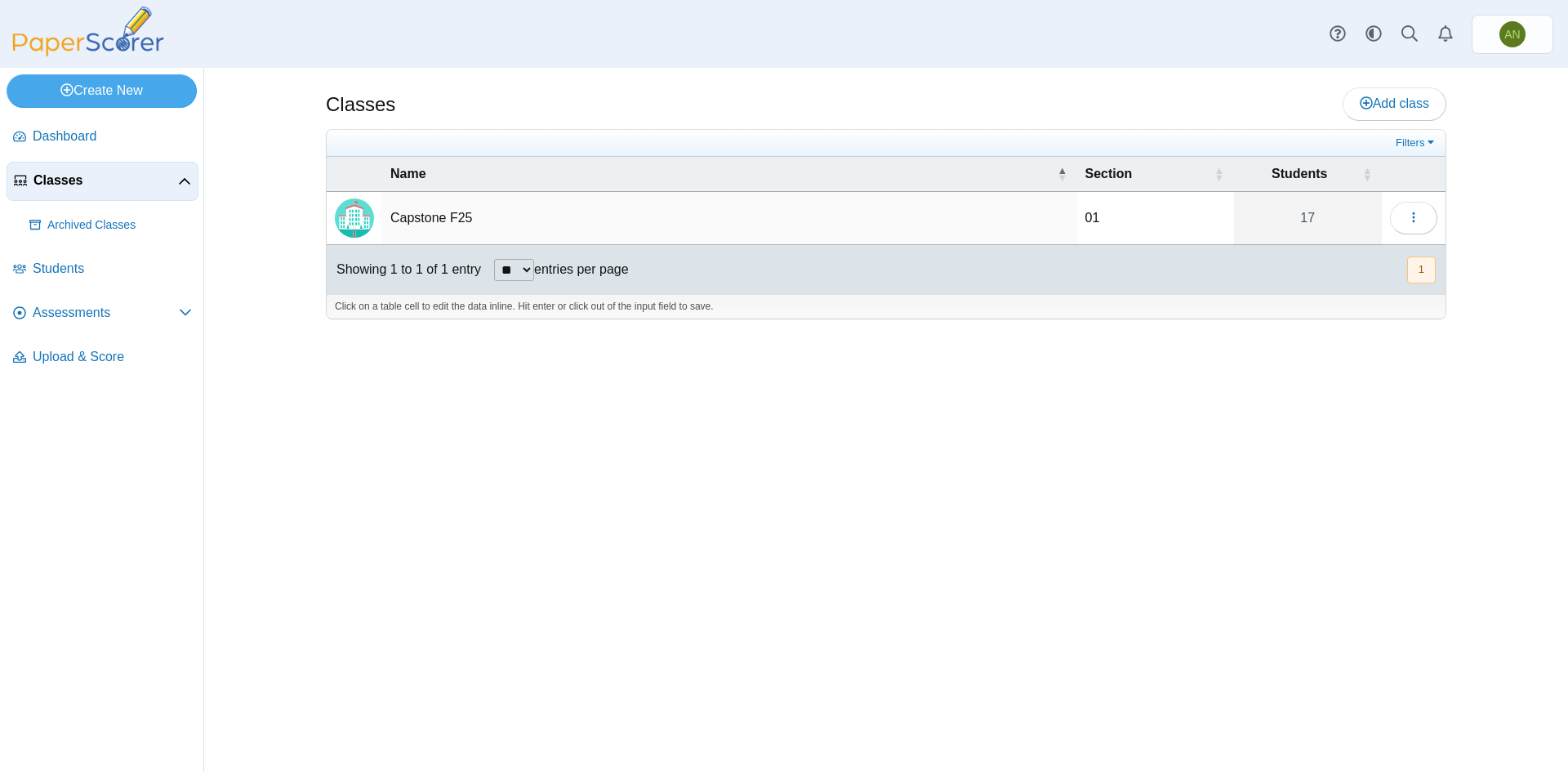
click at [461, 215] on td "Capstone F25" at bounding box center [730, 218] width 695 height 53
click at [1414, 226] on button "button" at bounding box center [1414, 218] width 47 height 33
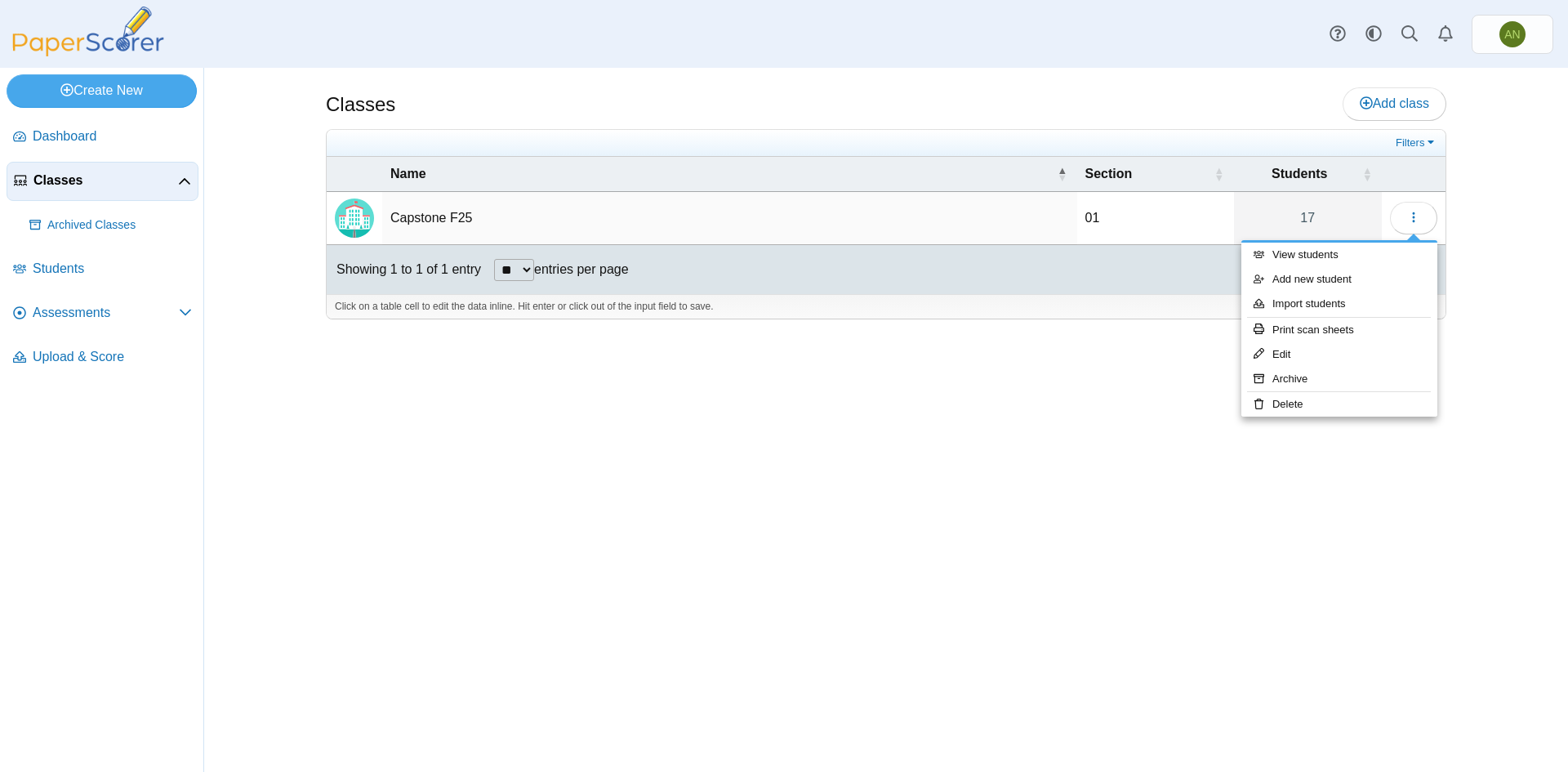
click at [830, 420] on div "Classes Add class Filters 01 17" at bounding box center [885, 420] width 1225 height 704
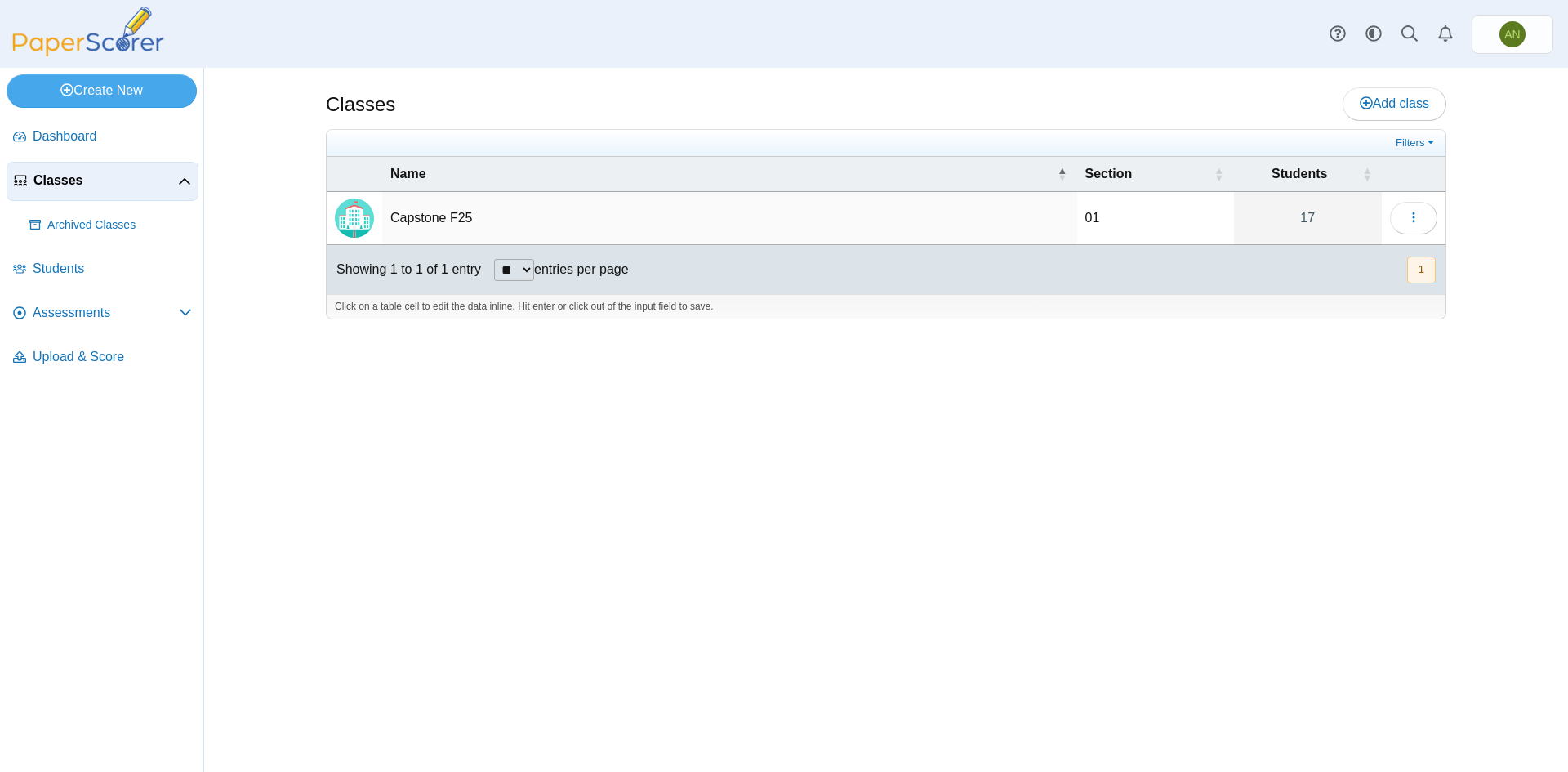
click at [403, 209] on td "Capstone F25" at bounding box center [730, 218] width 695 height 53
click at [348, 221] on img "Locally created class" at bounding box center [354, 218] width 40 height 40
click at [81, 273] on span "Students" at bounding box center [112, 268] width 159 height 18
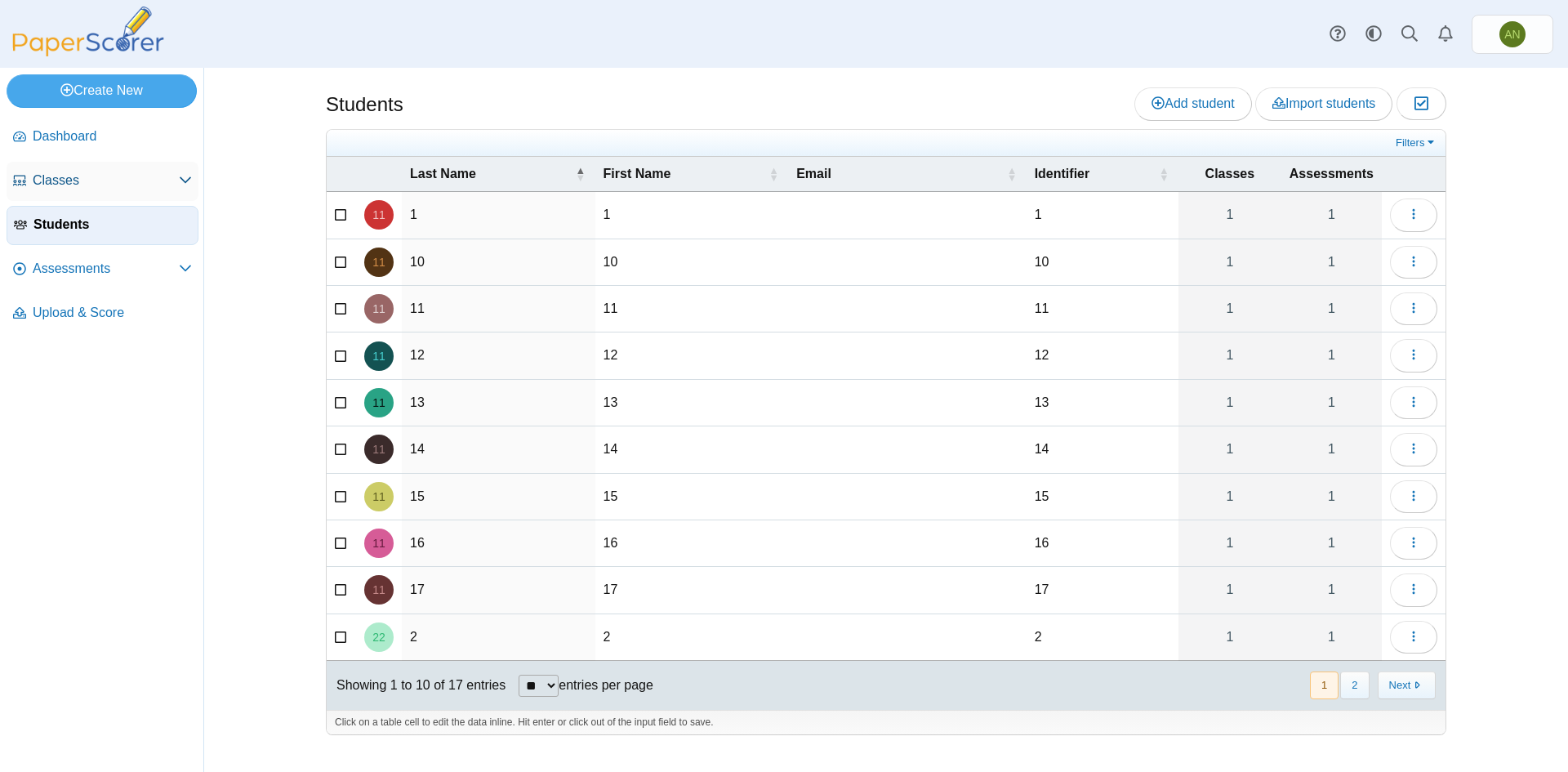
click at [78, 173] on span "Classes" at bounding box center [106, 180] width 146 height 18
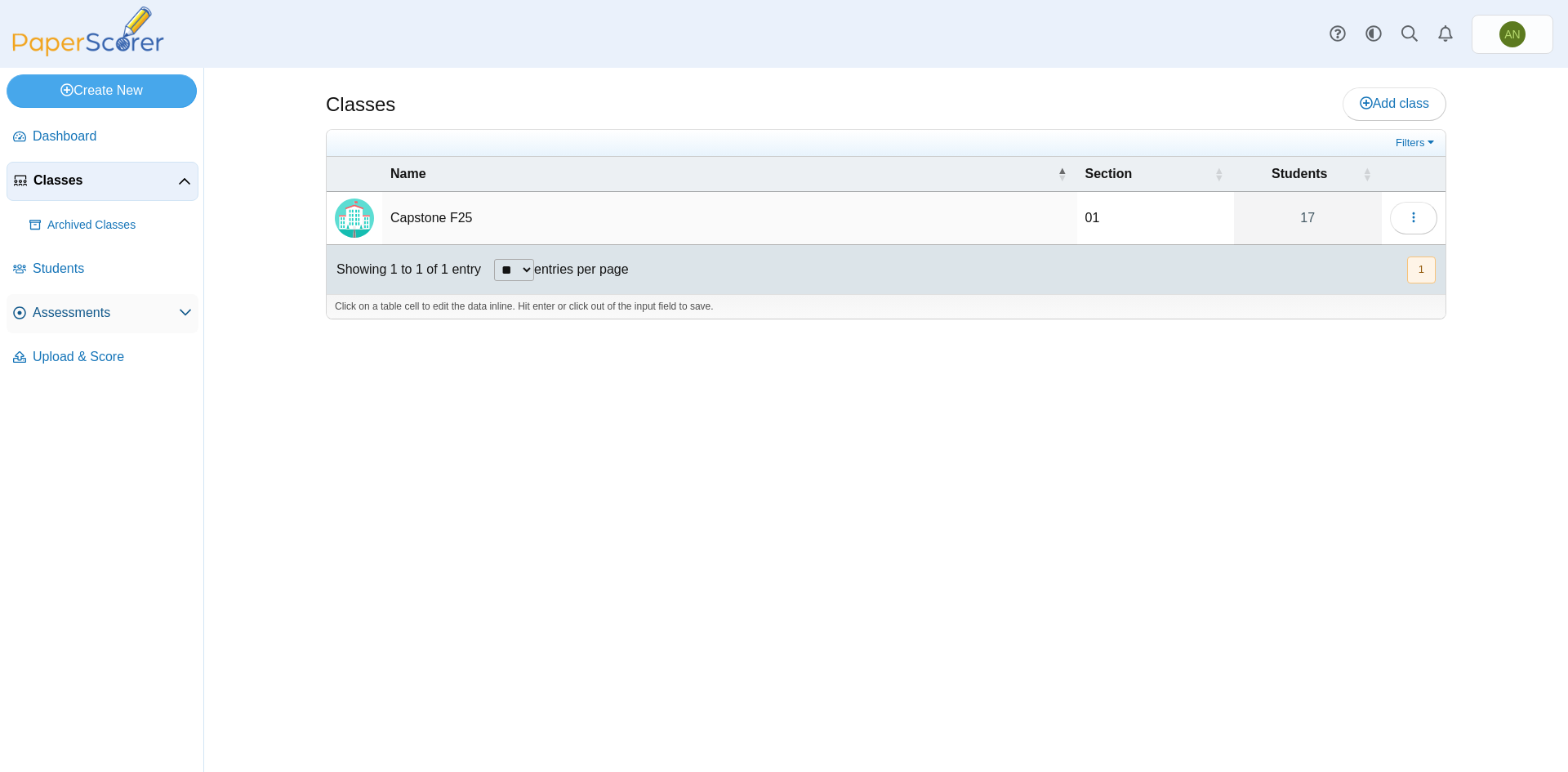
click at [97, 312] on span "Assessments" at bounding box center [106, 312] width 146 height 18
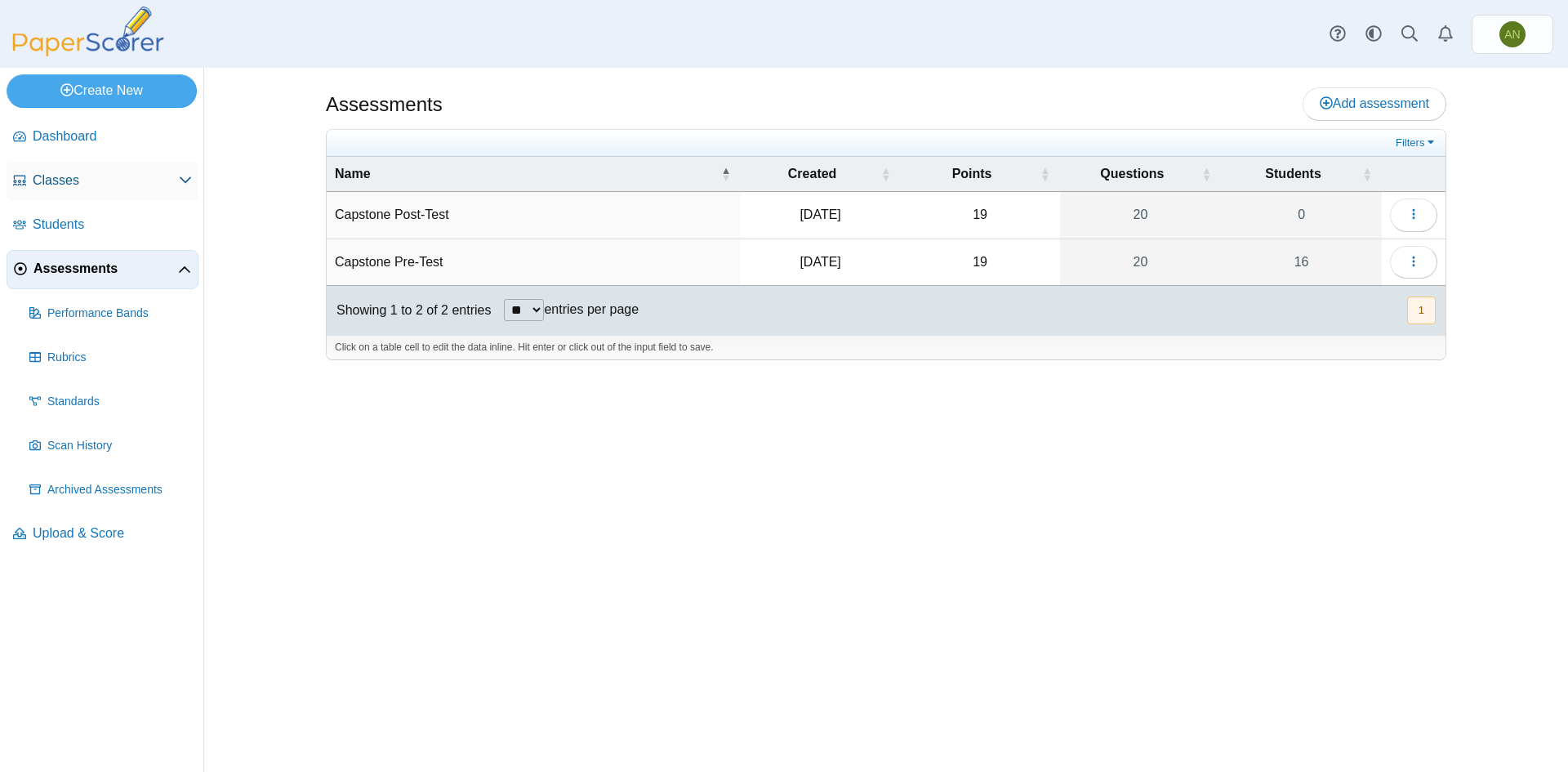
click at [159, 172] on span "Classes" at bounding box center [106, 180] width 146 height 18
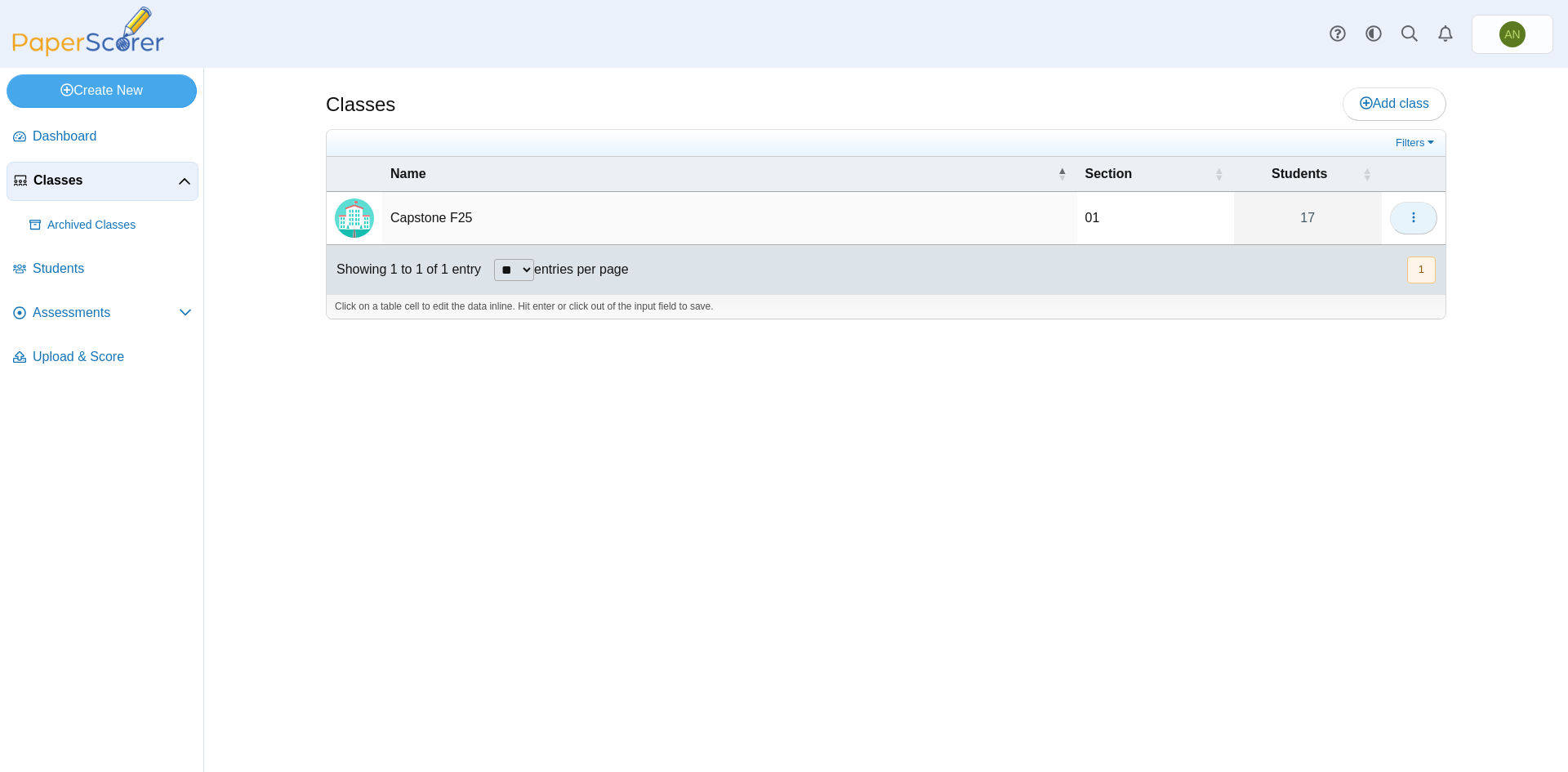
click at [1407, 213] on icon "button" at bounding box center [1414, 218] width 13 height 13
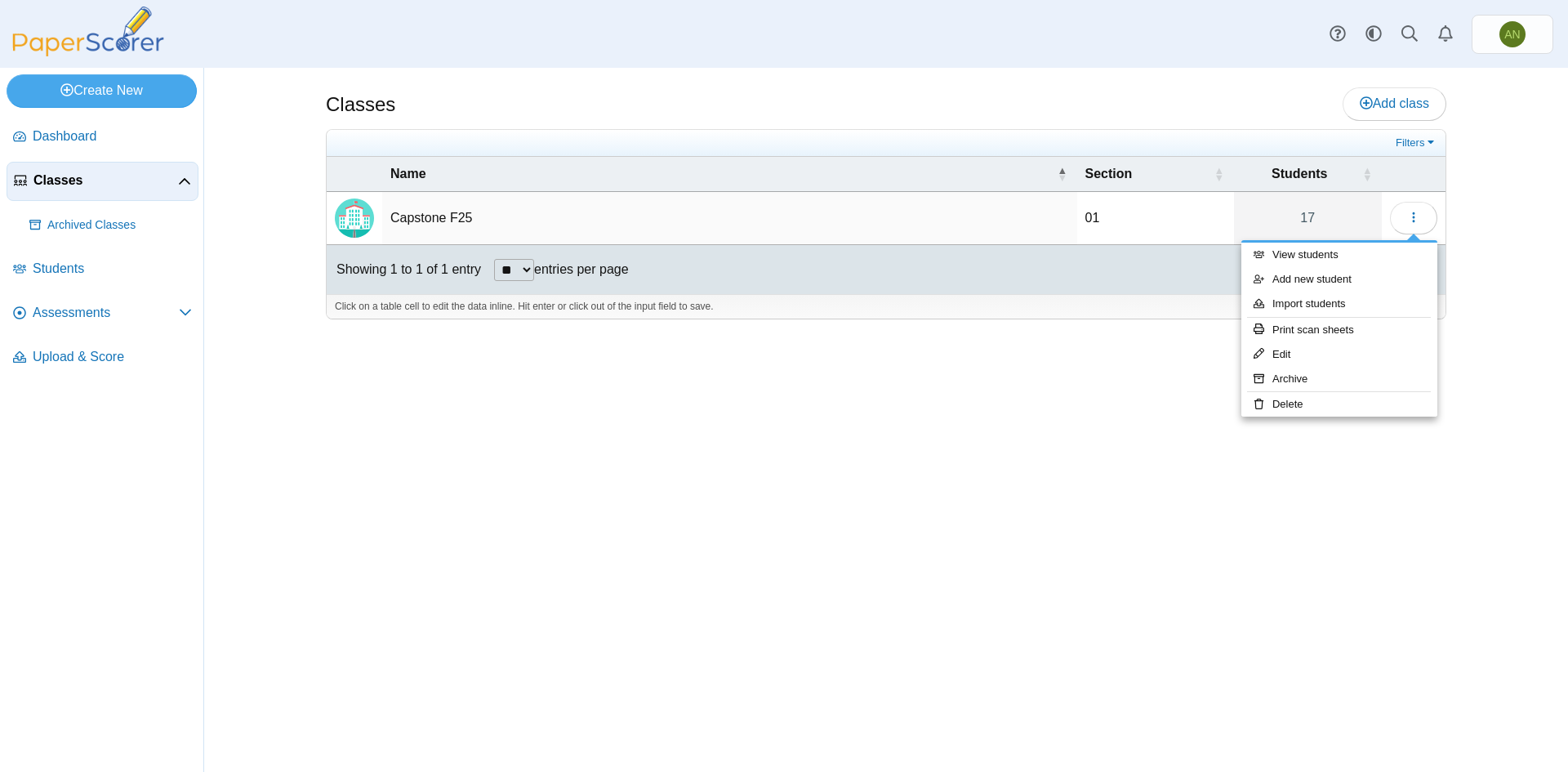
click at [782, 500] on div "Classes Add class Filters 01 17" at bounding box center [885, 420] width 1225 height 704
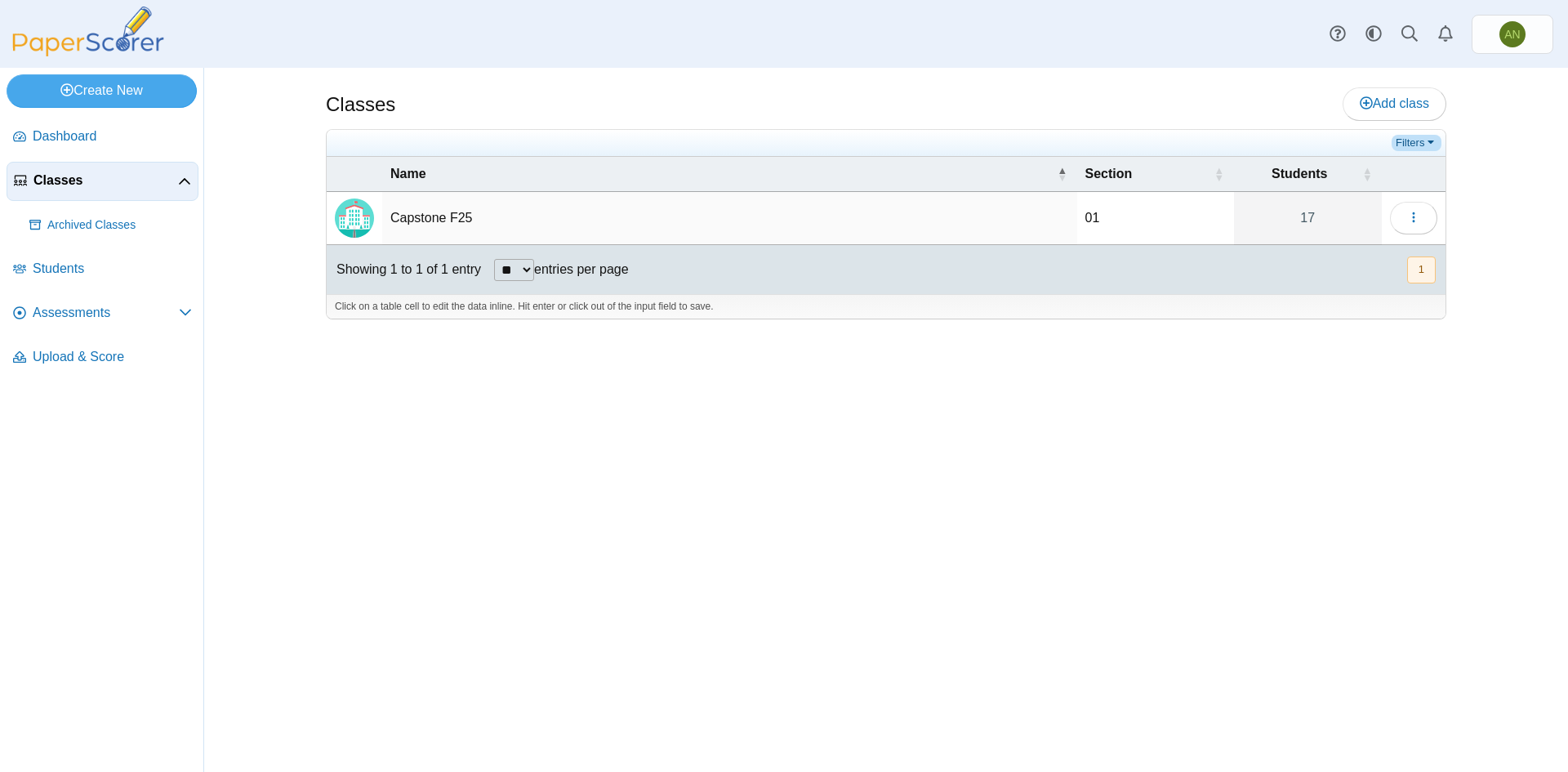
click at [1423, 144] on link "Filters" at bounding box center [1417, 142] width 50 height 16
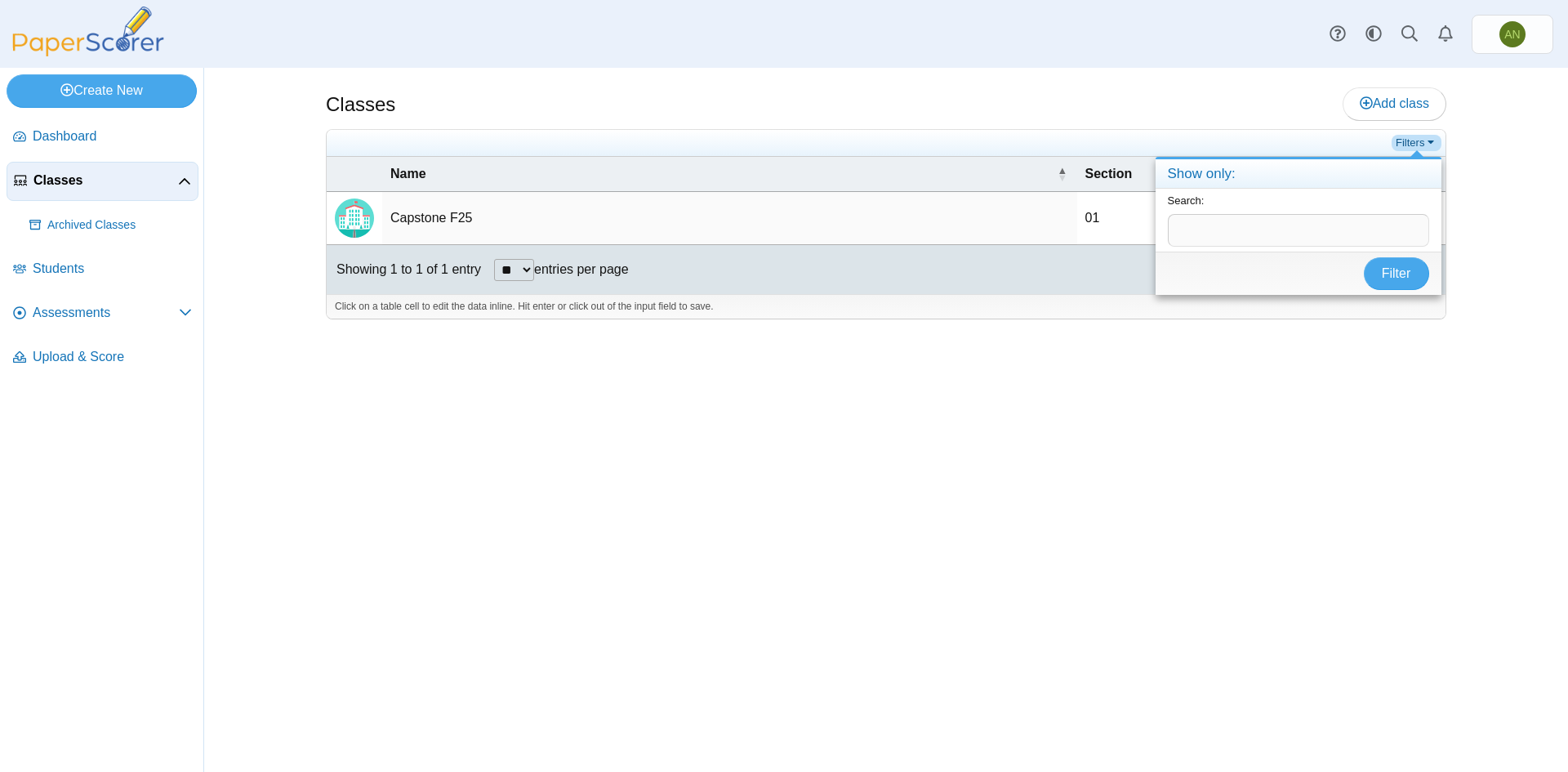
click at [1423, 144] on link "Filters" at bounding box center [1417, 142] width 50 height 16
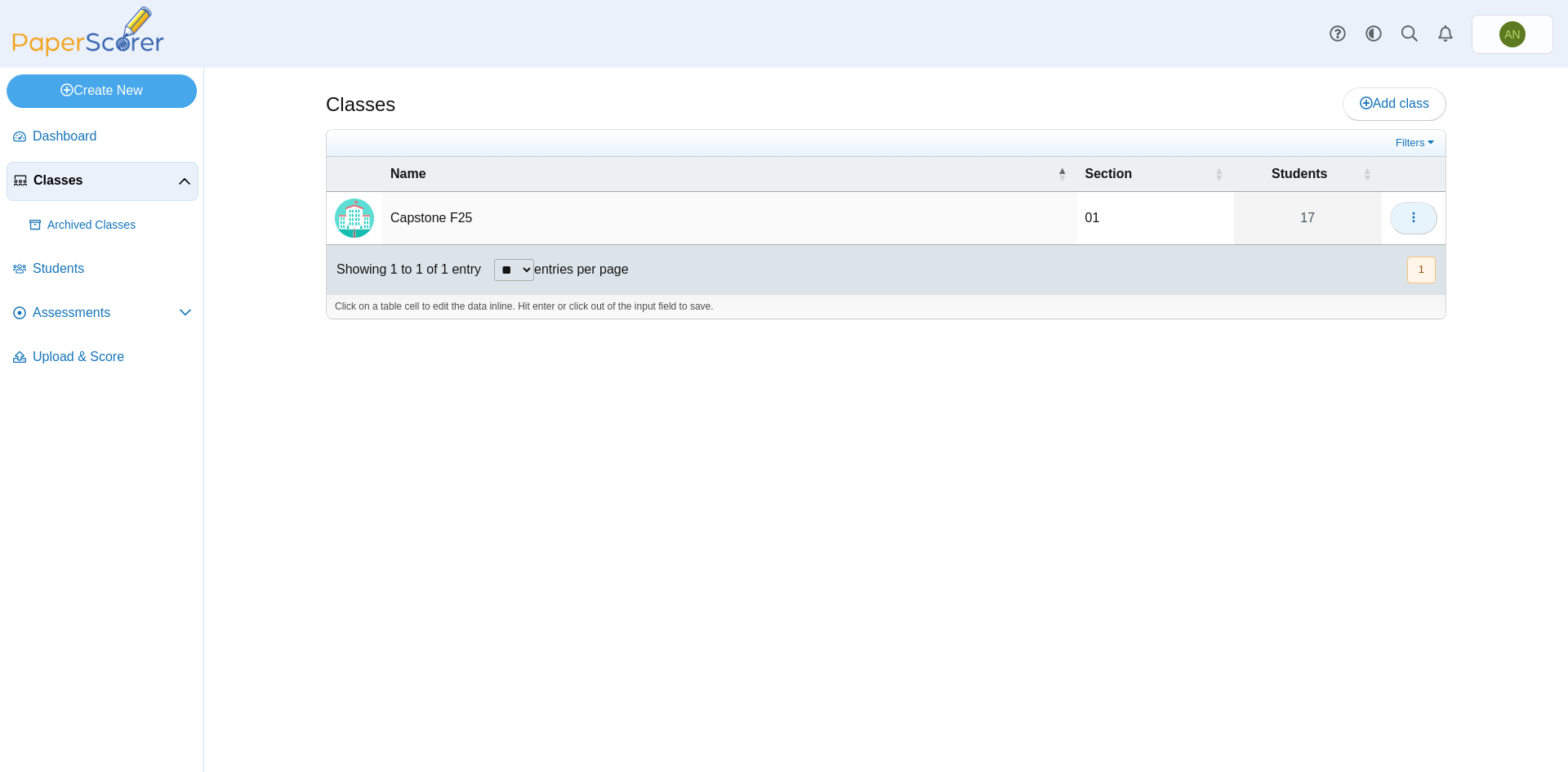
click at [1417, 221] on icon "button" at bounding box center [1414, 218] width 13 height 13
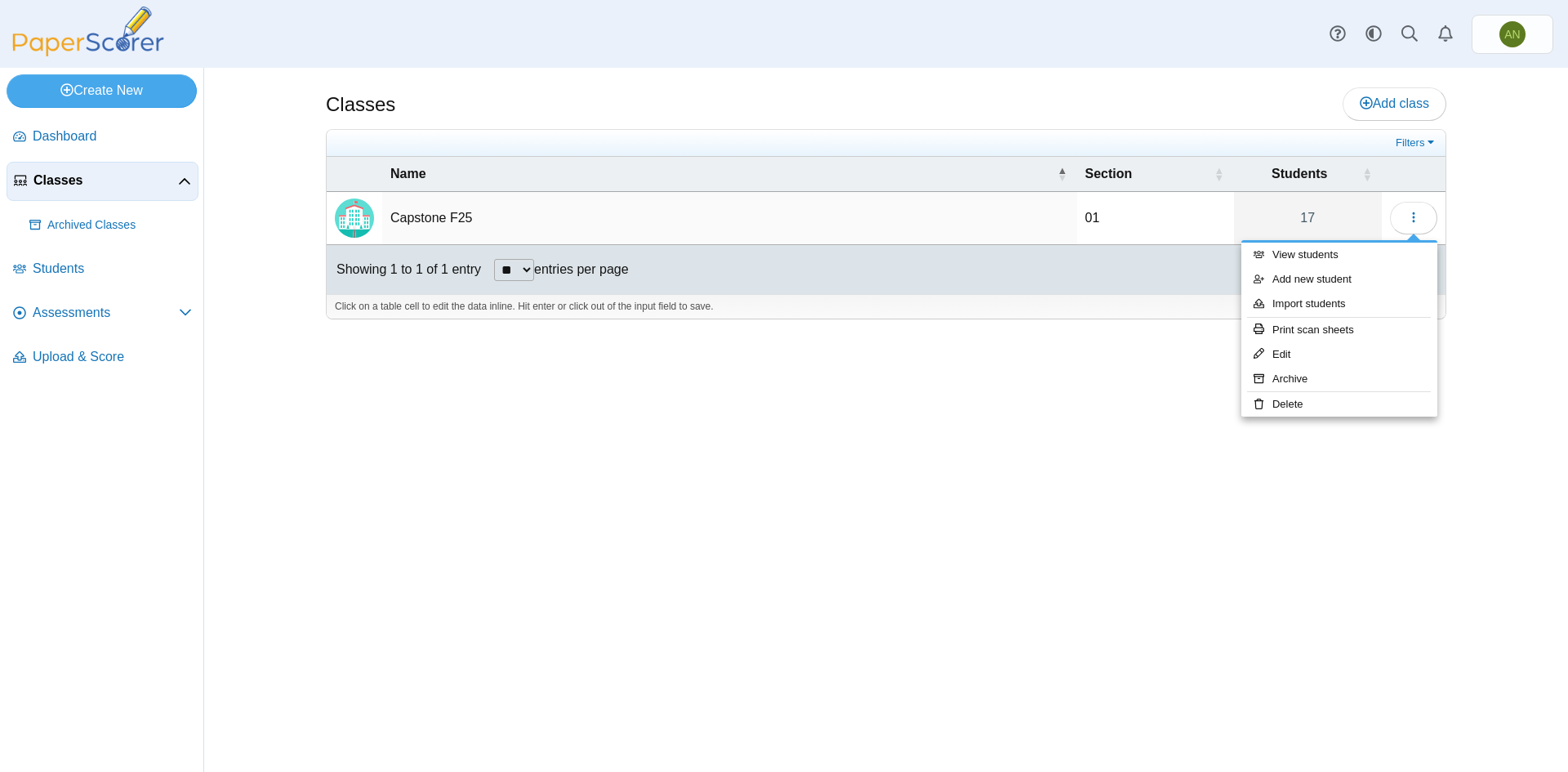
click at [960, 526] on div "Classes Add class Filters 01 17" at bounding box center [885, 420] width 1225 height 704
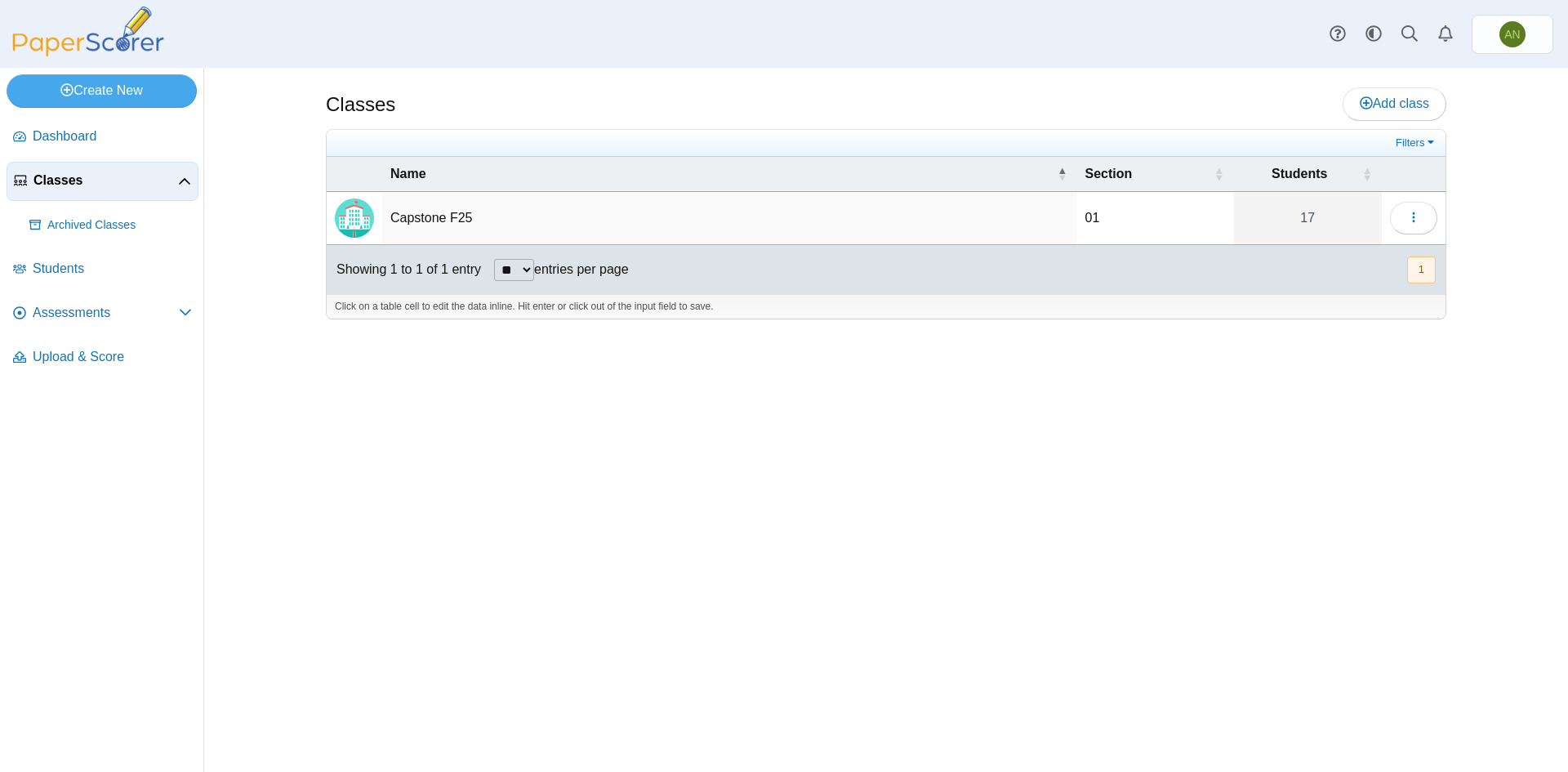
click at [56, 172] on span "Classes" at bounding box center [106, 180] width 145 height 18
click at [412, 219] on td "Capstone F25" at bounding box center [730, 218] width 695 height 53
click at [366, 220] on img "Locally created class" at bounding box center [354, 218] width 40 height 40
click at [365, 220] on img "Locally created class" at bounding box center [354, 218] width 40 height 40
click at [99, 364] on span "Upload & Score" at bounding box center [112, 357] width 159 height 18
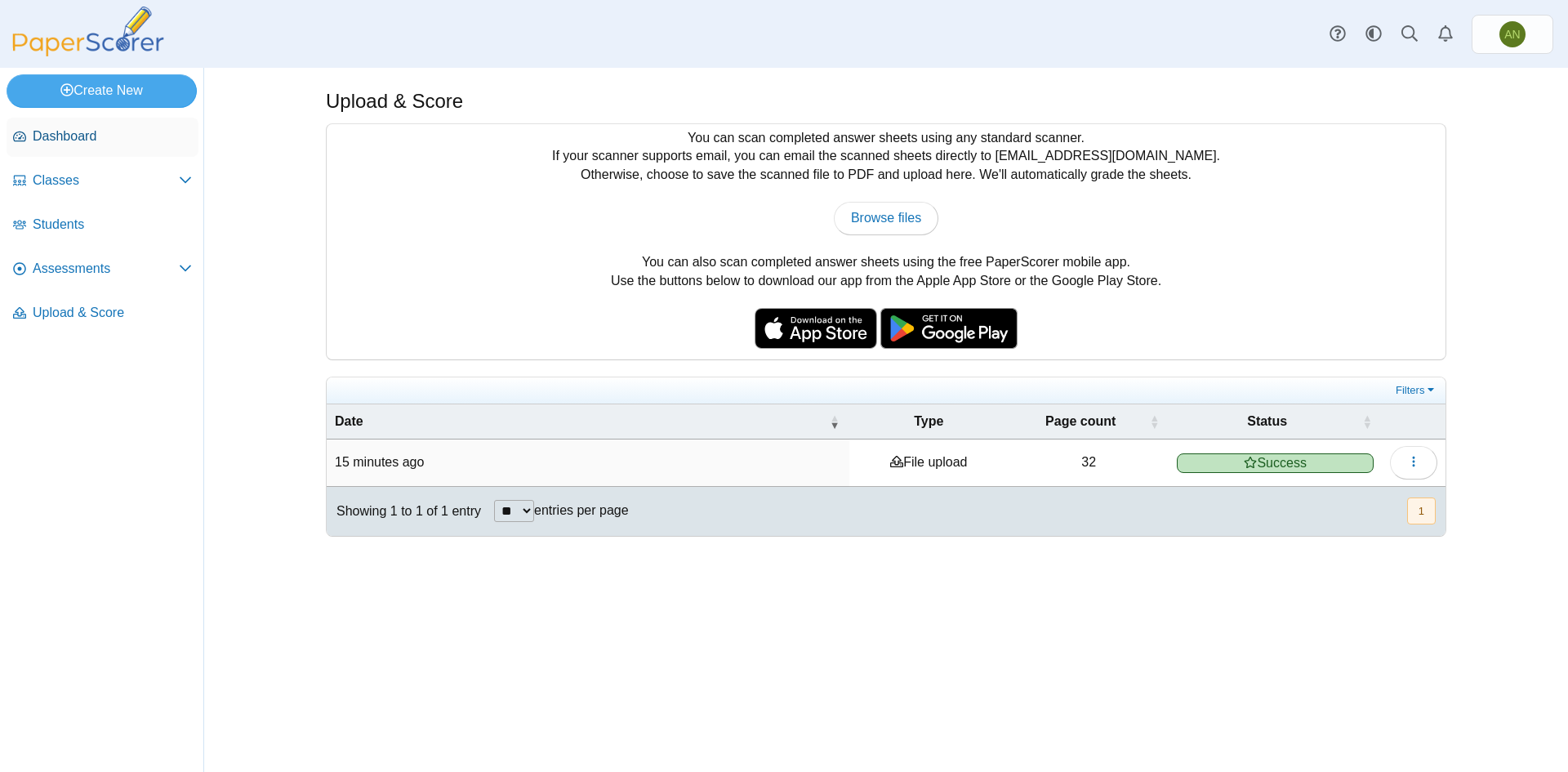
click at [79, 137] on span "Dashboard" at bounding box center [112, 136] width 159 height 18
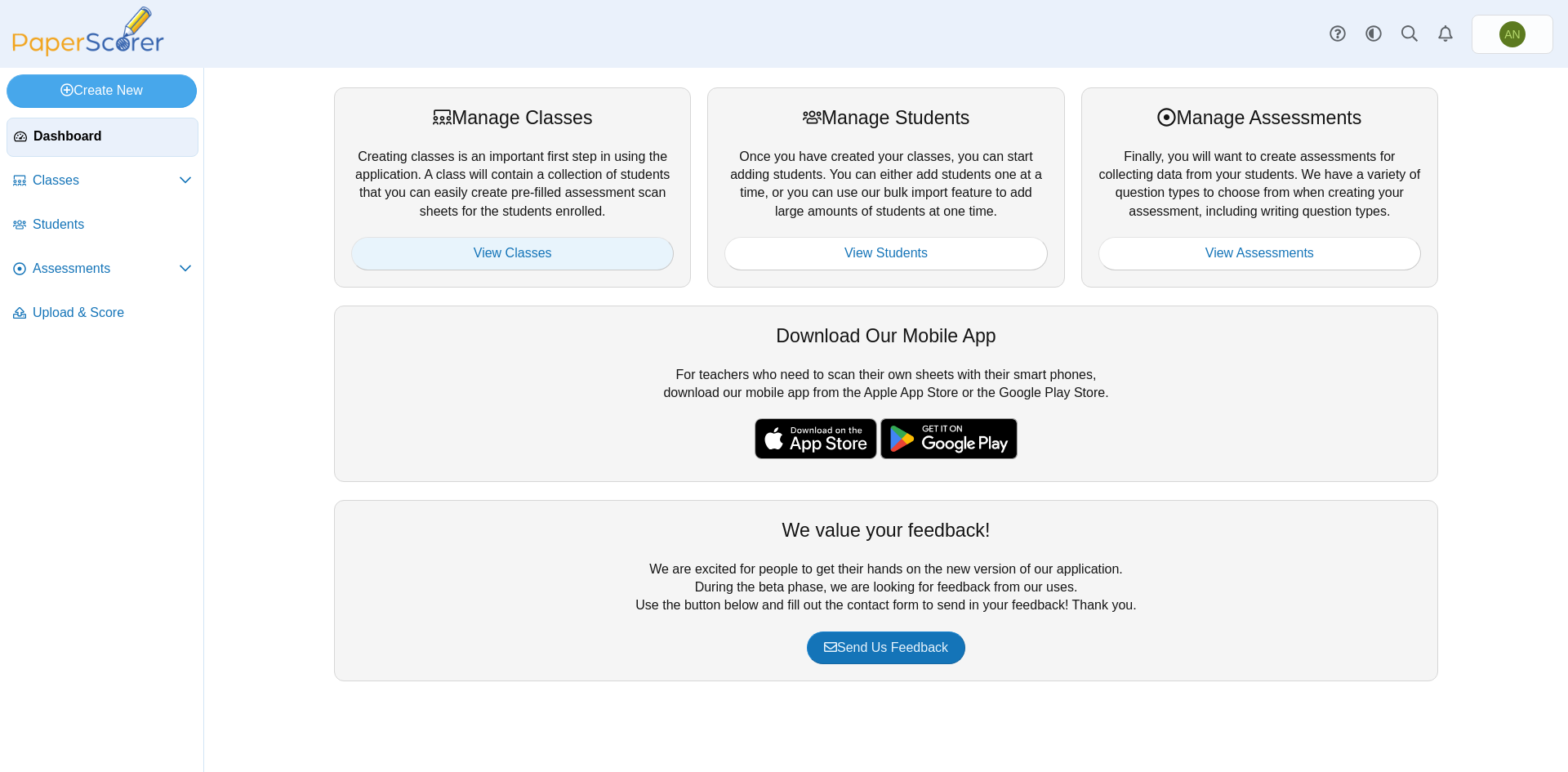
click at [547, 251] on link "View Classes" at bounding box center [513, 253] width 323 height 33
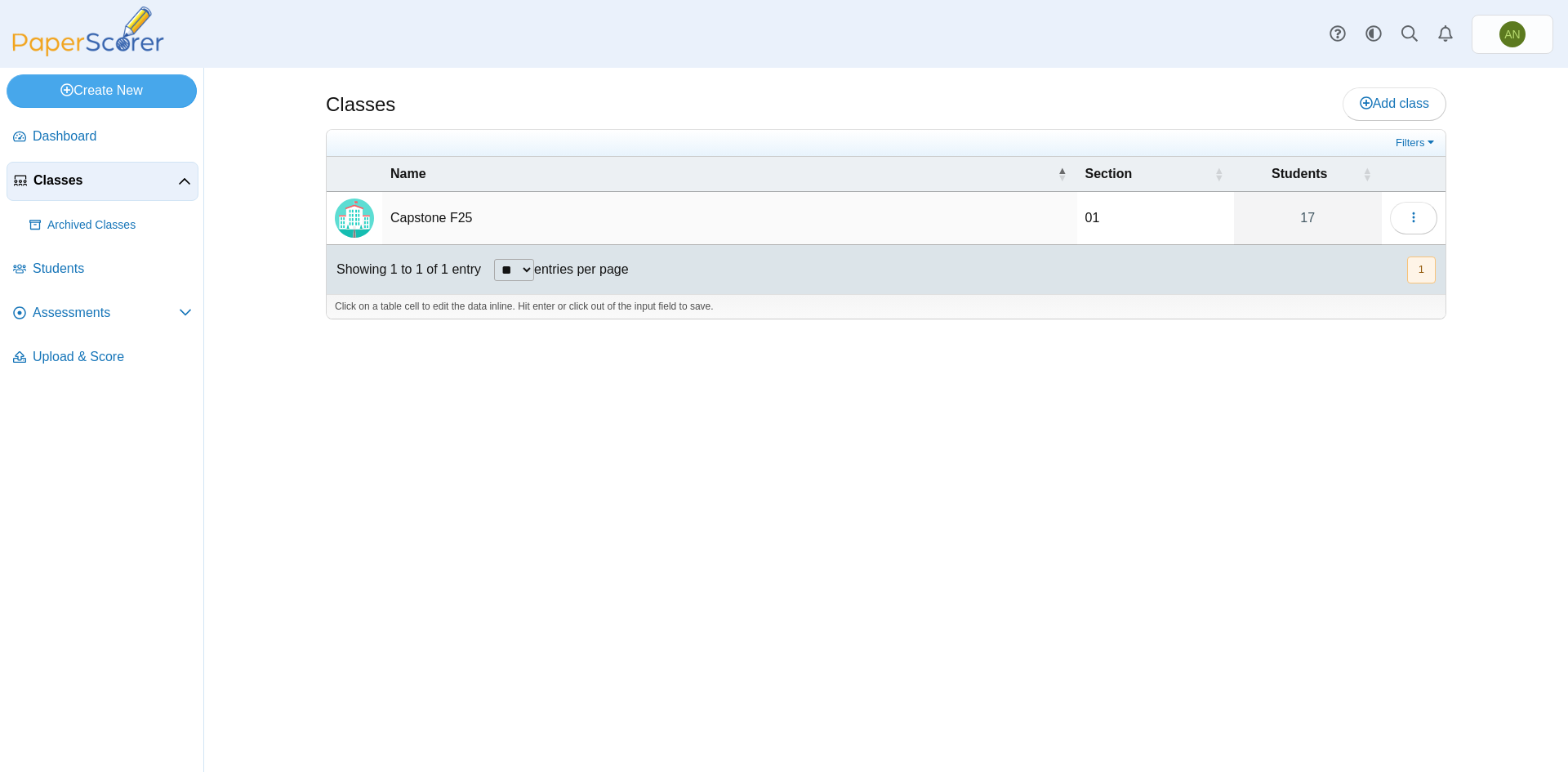
click at [420, 217] on td "Capstone F25" at bounding box center [730, 218] width 695 height 53
click at [1411, 219] on icon "button" at bounding box center [1414, 218] width 13 height 13
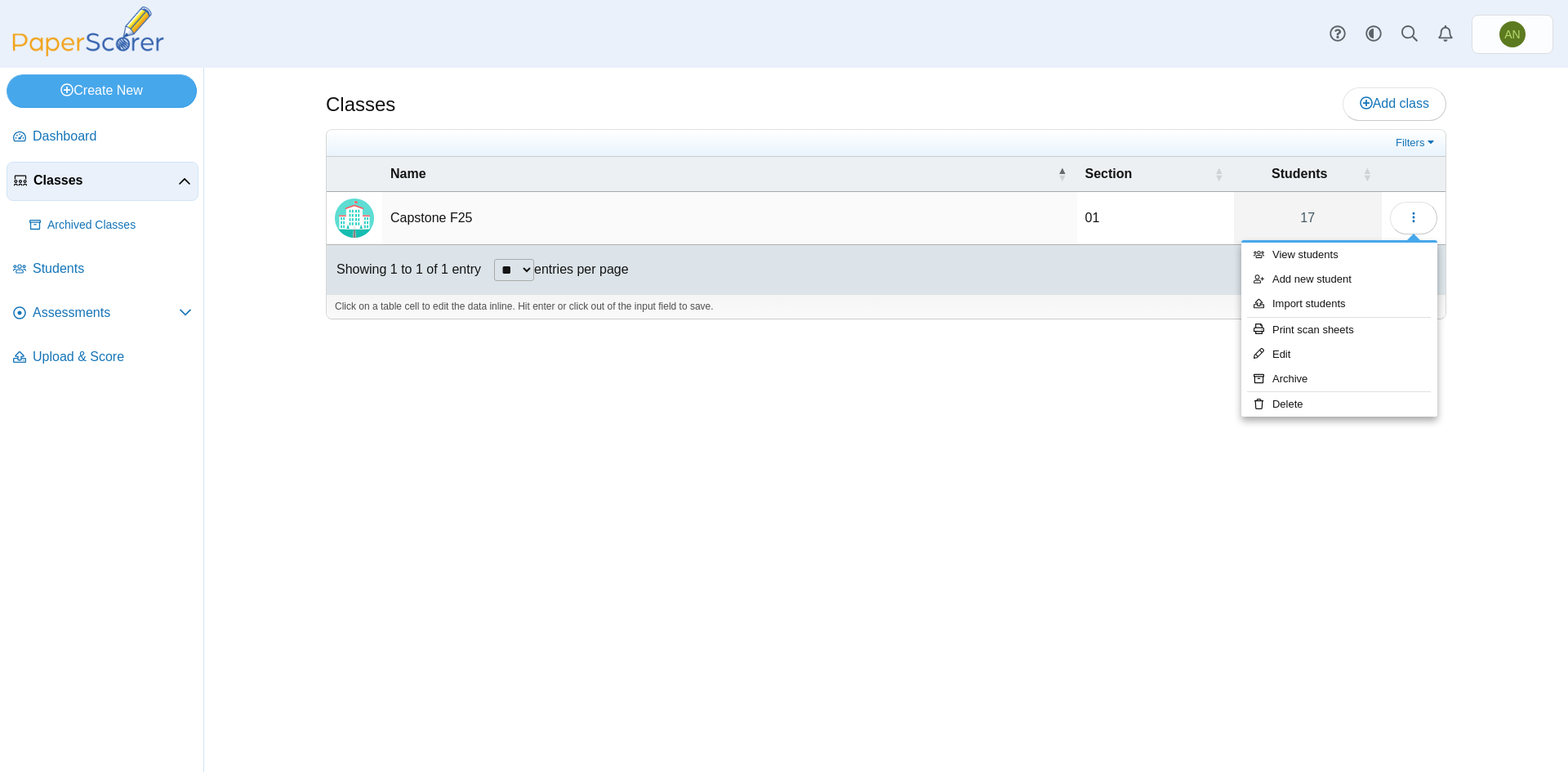
click at [974, 431] on div "Classes Add class Filters 01 17" at bounding box center [885, 420] width 1225 height 704
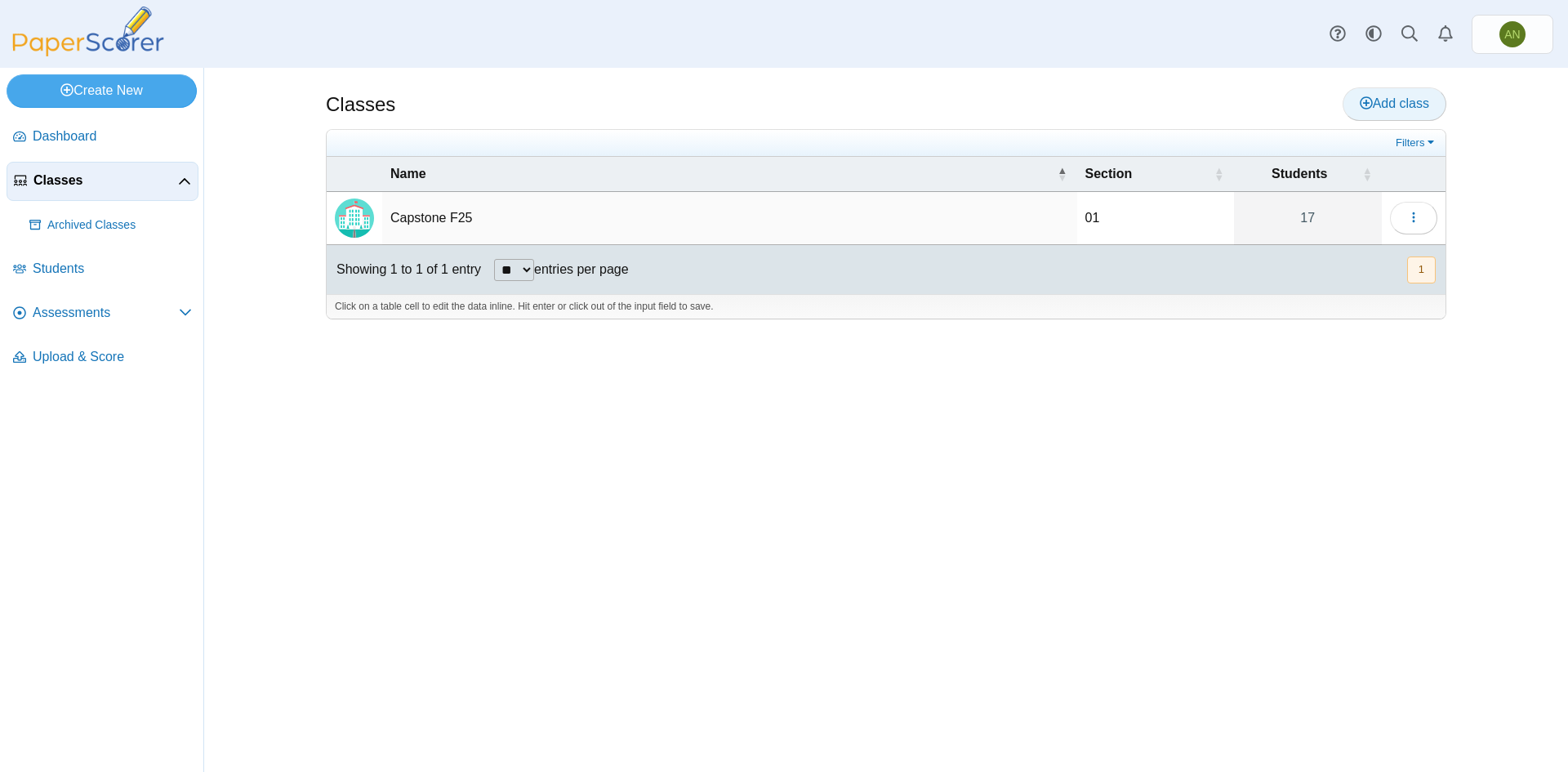
click at [1381, 104] on span "Add class" at bounding box center [1395, 103] width 70 height 14
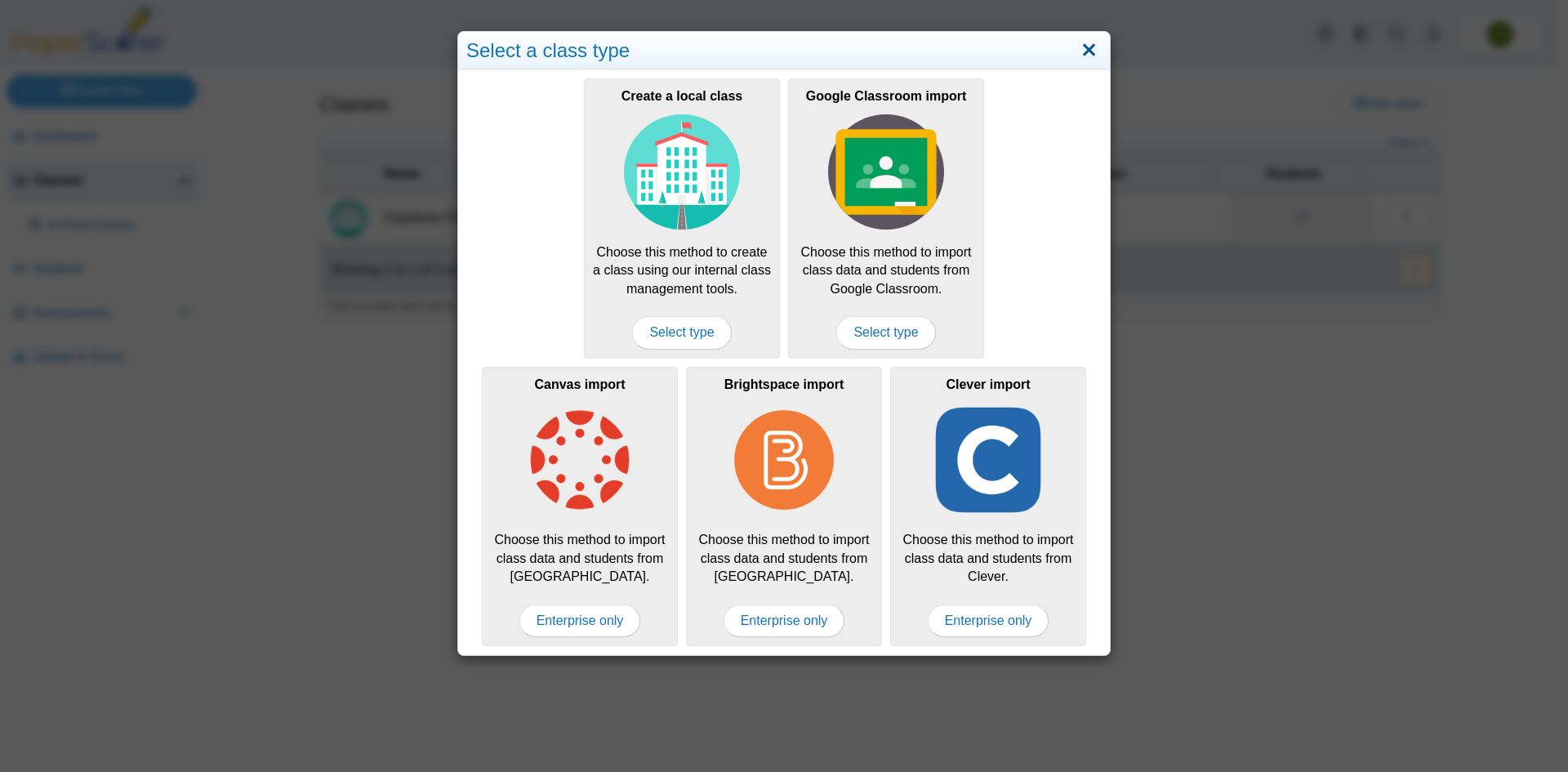
click at [1084, 54] on link "Close" at bounding box center [1090, 50] width 25 height 28
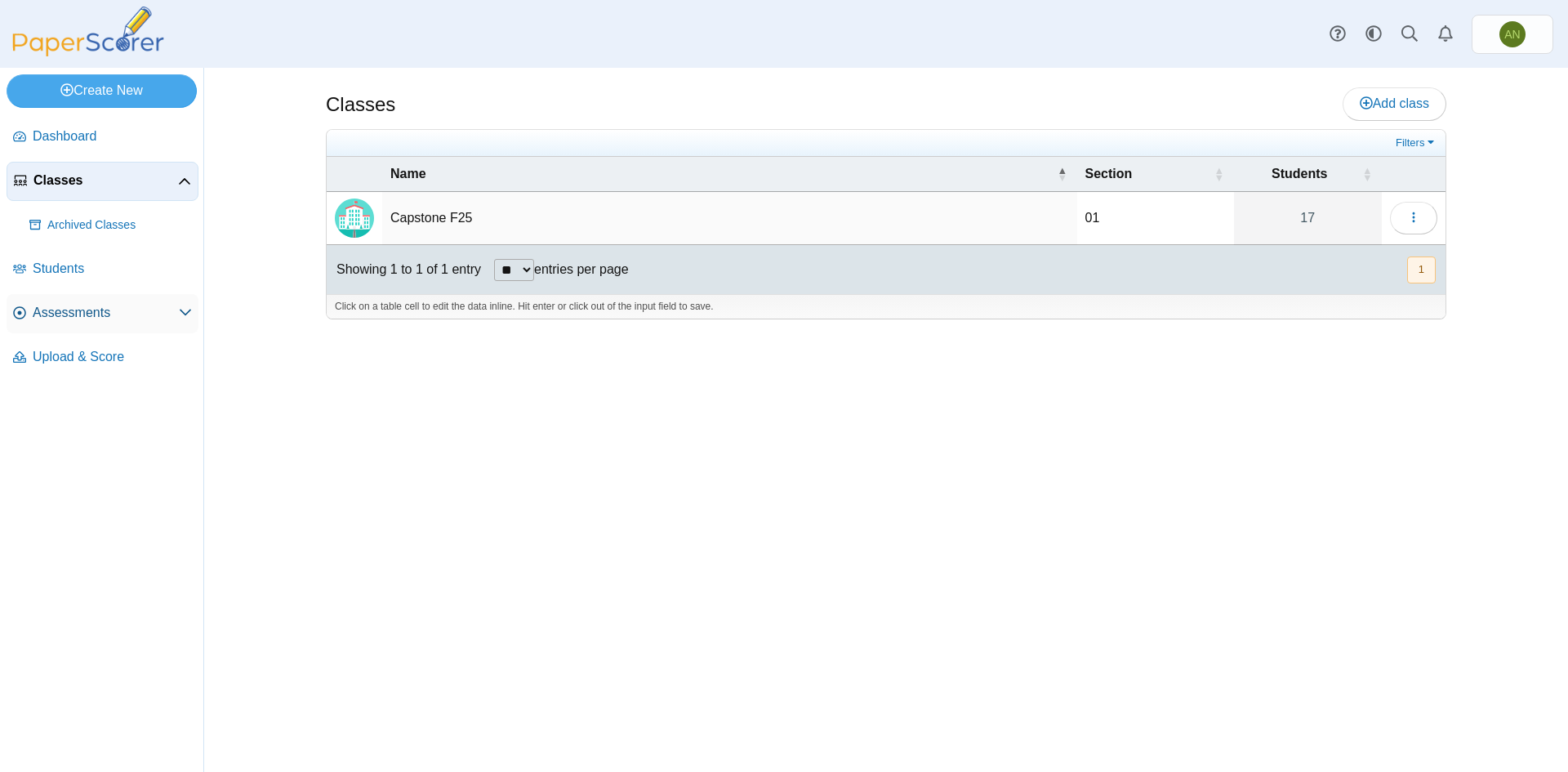
click at [88, 311] on span "Assessments" at bounding box center [106, 312] width 146 height 18
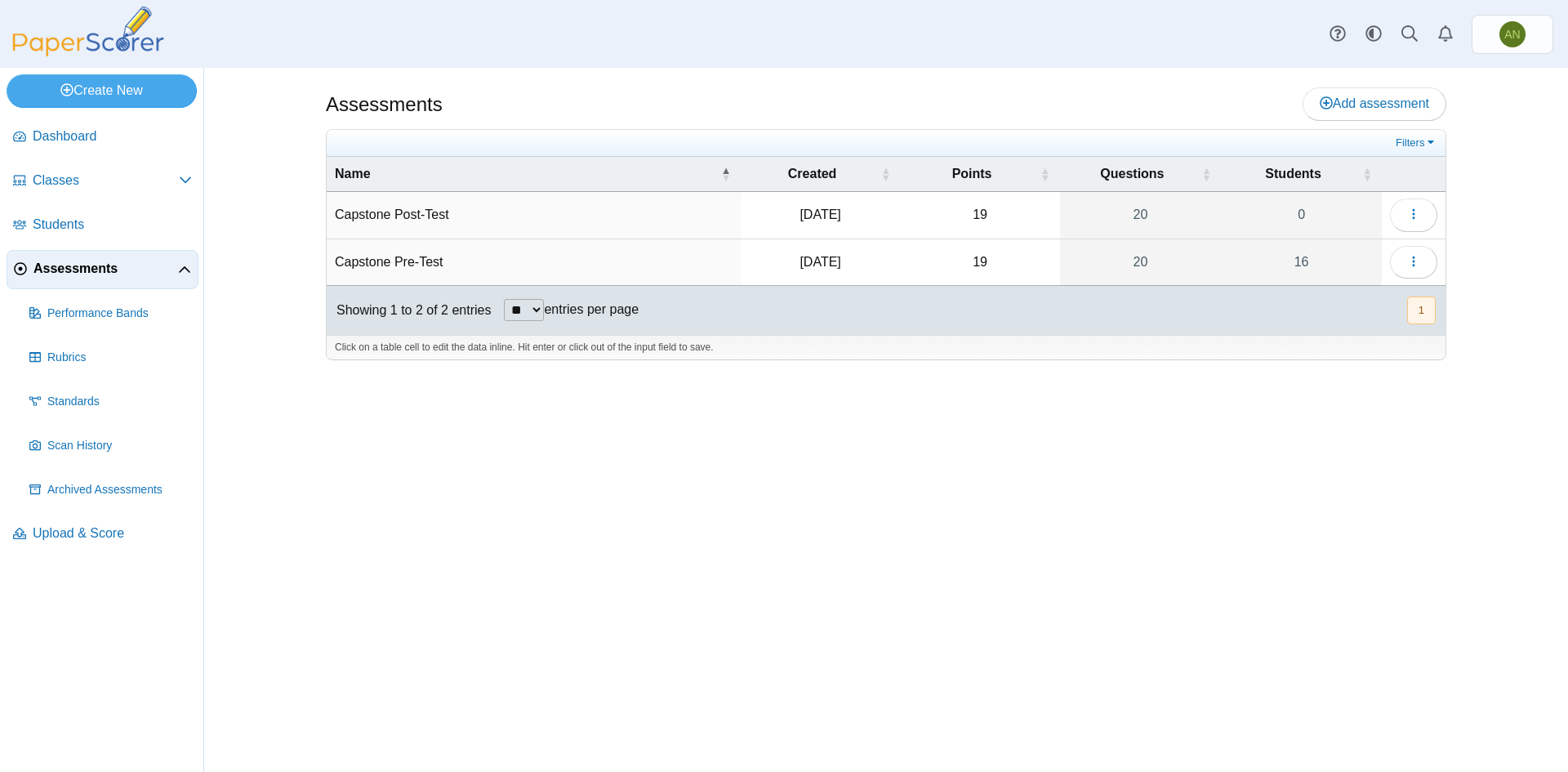
click at [654, 267] on td "Capstone Pre-Test" at bounding box center [534, 262] width 414 height 46
click at [1429, 267] on button "button" at bounding box center [1414, 262] width 47 height 33
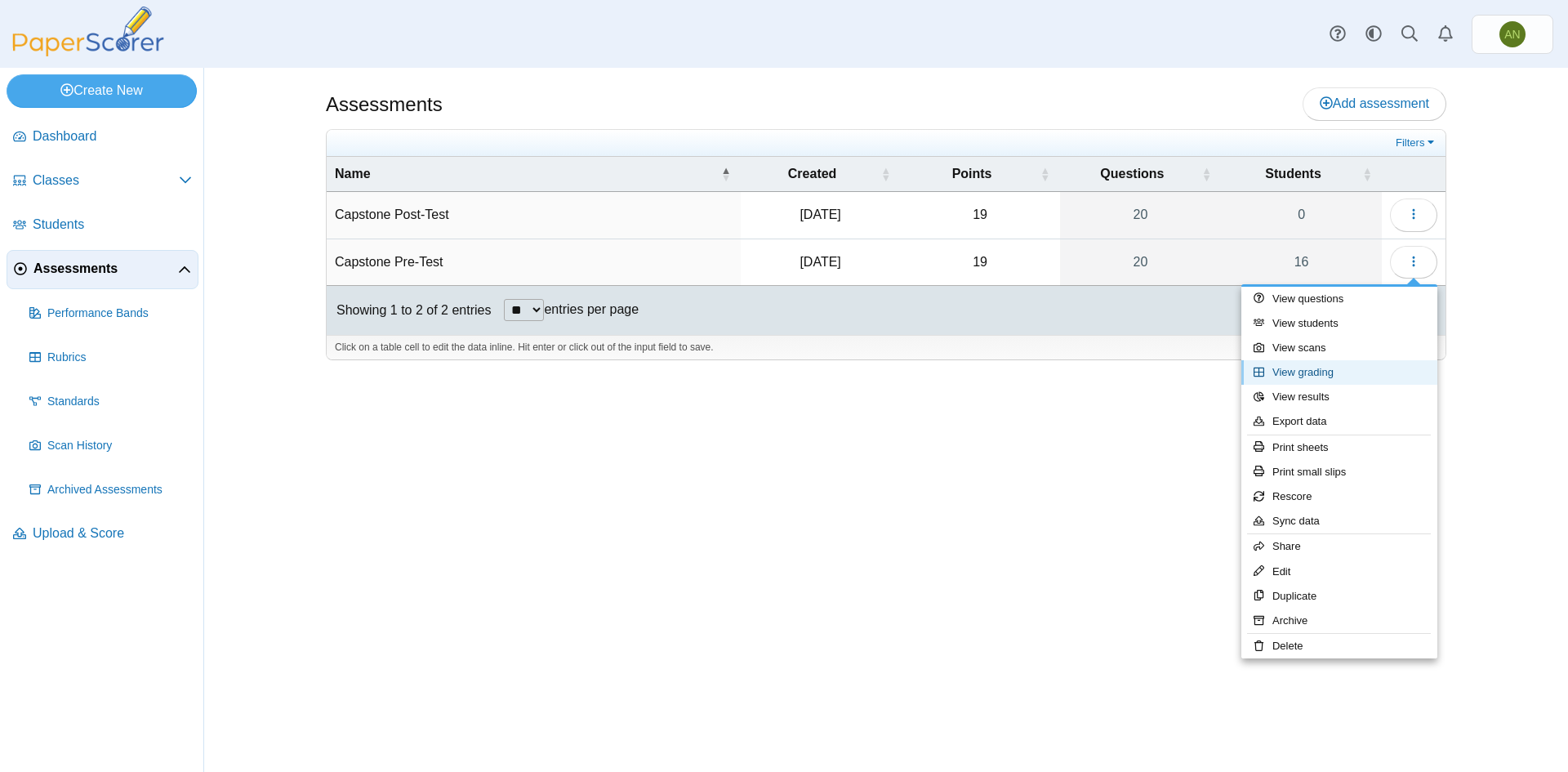
click at [1373, 375] on link "View grading" at bounding box center [1339, 372] width 196 height 24
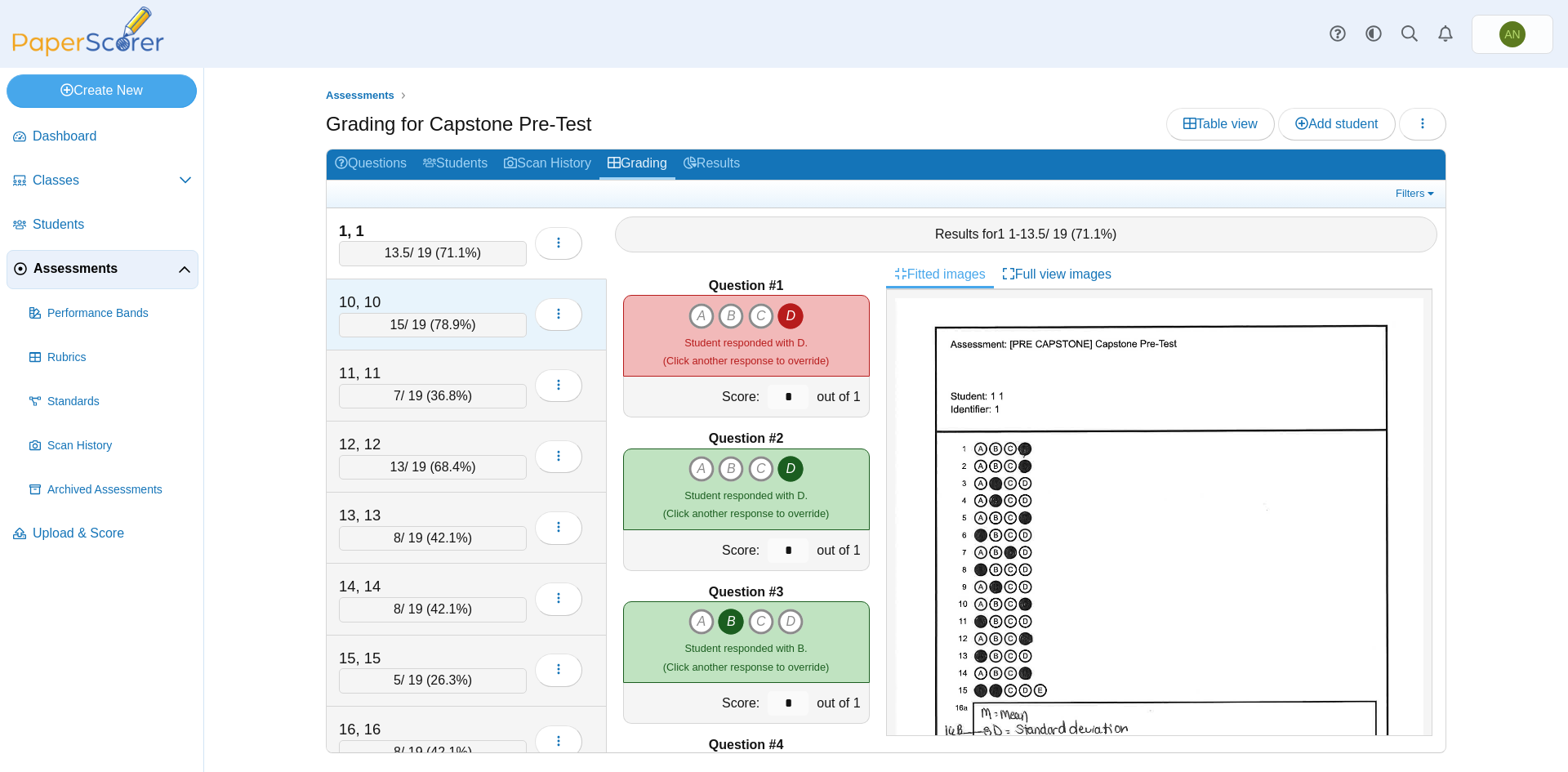
click at [388, 297] on div "10, 10" at bounding box center [420, 302] width 163 height 21
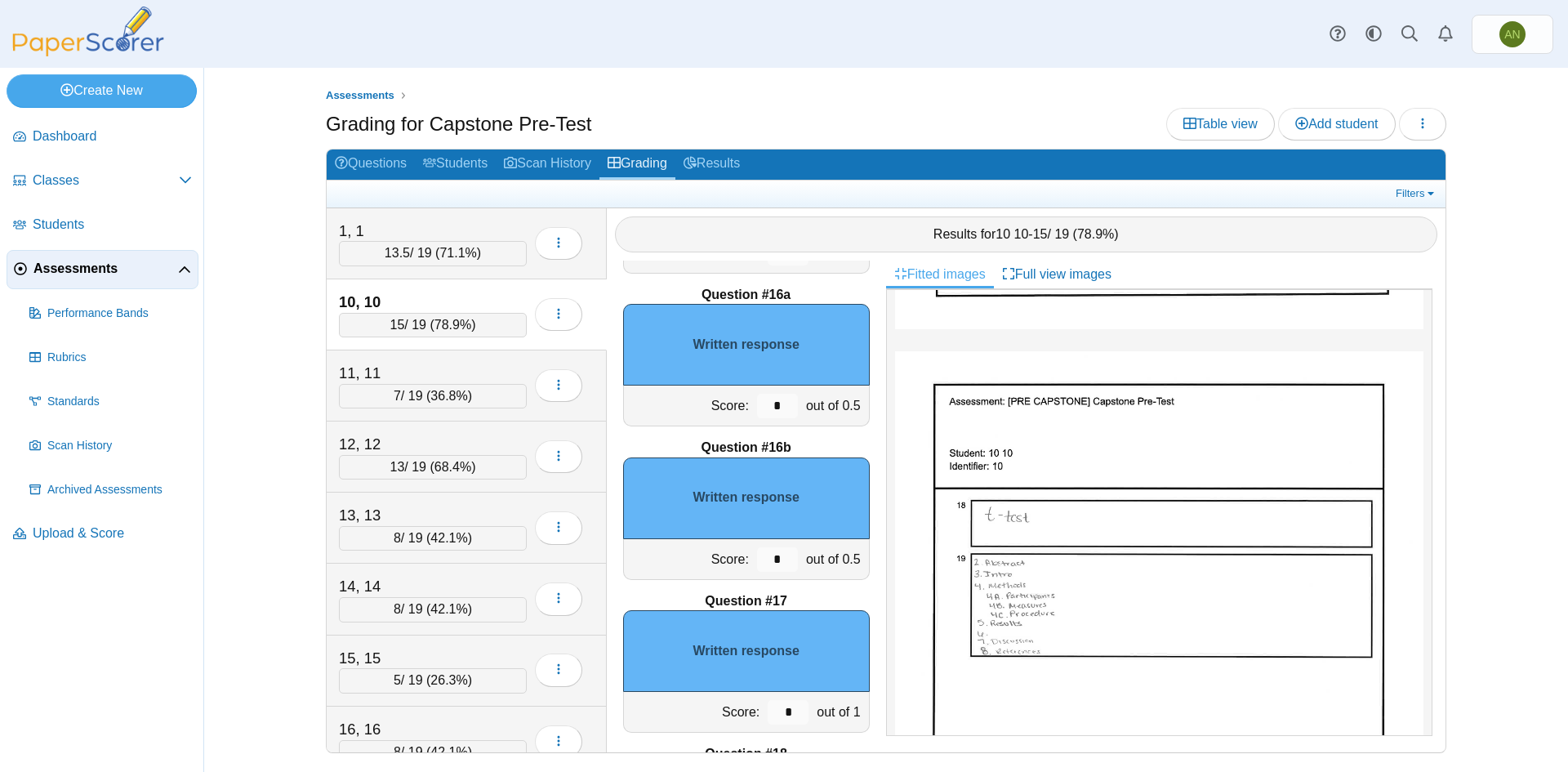
scroll to position [327, 0]
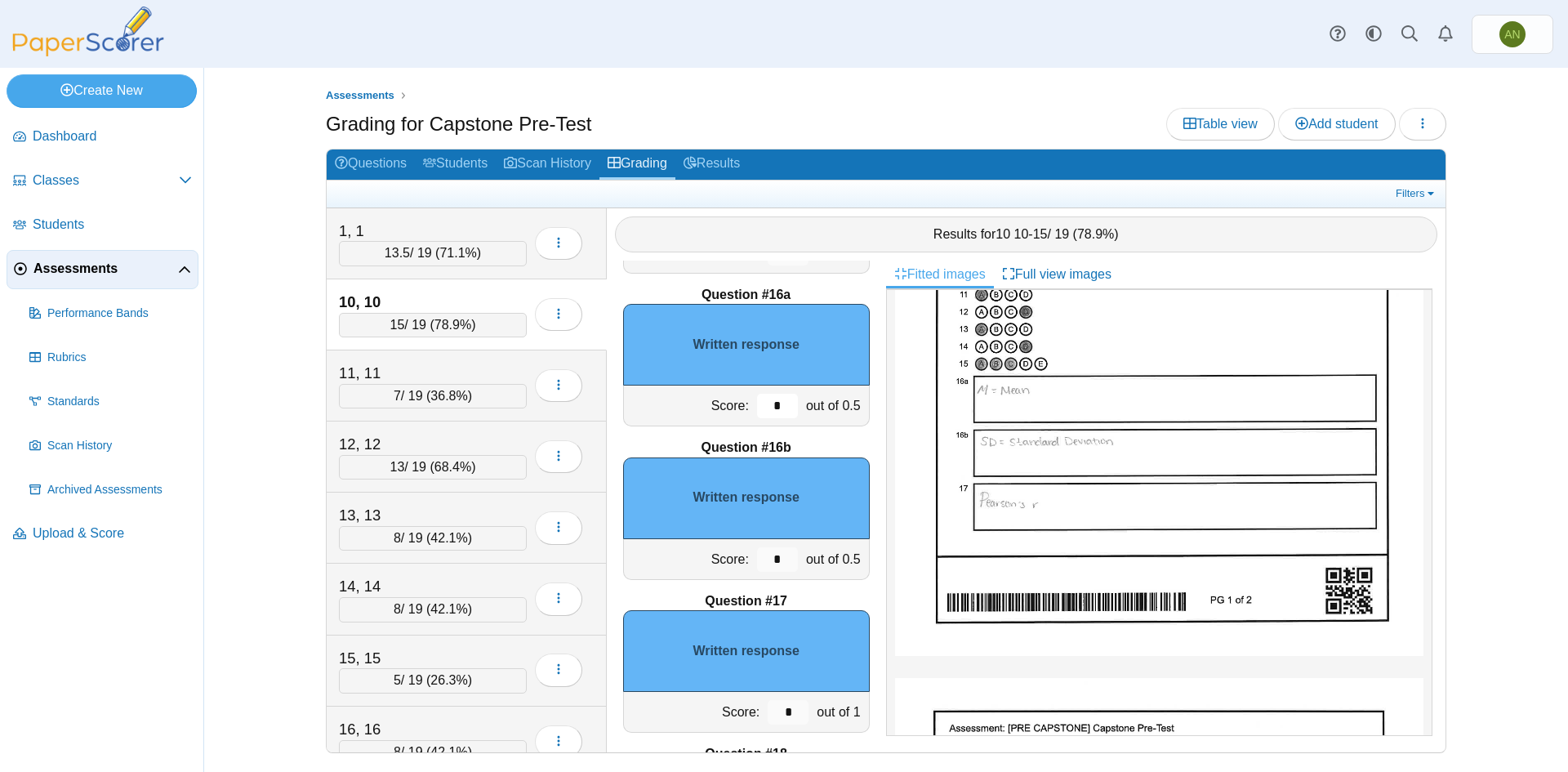
click at [766, 401] on input "*" at bounding box center [778, 405] width 41 height 24
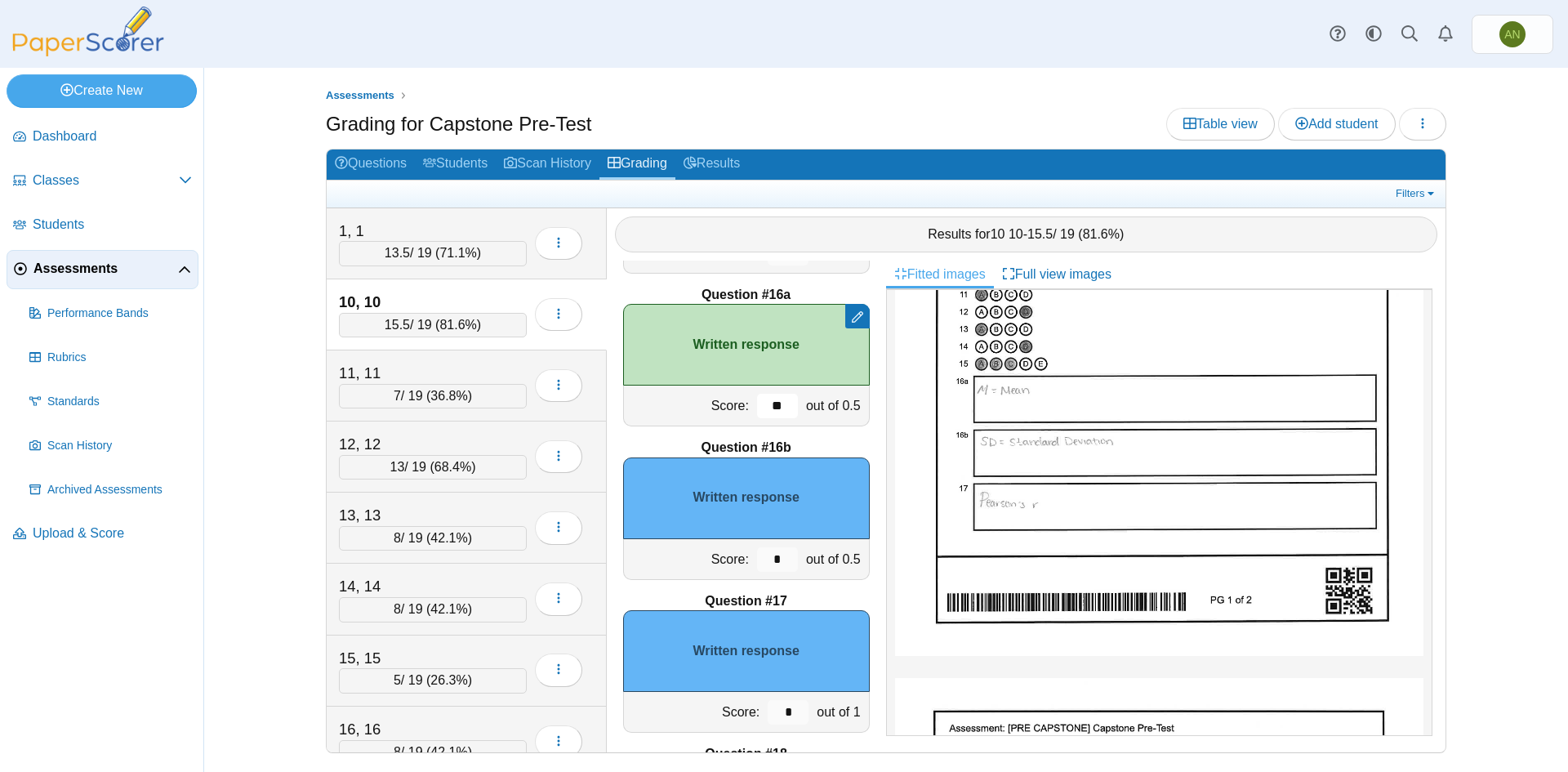
type input "**"
click at [768, 559] on input "*" at bounding box center [778, 559] width 41 height 24
type input "**"
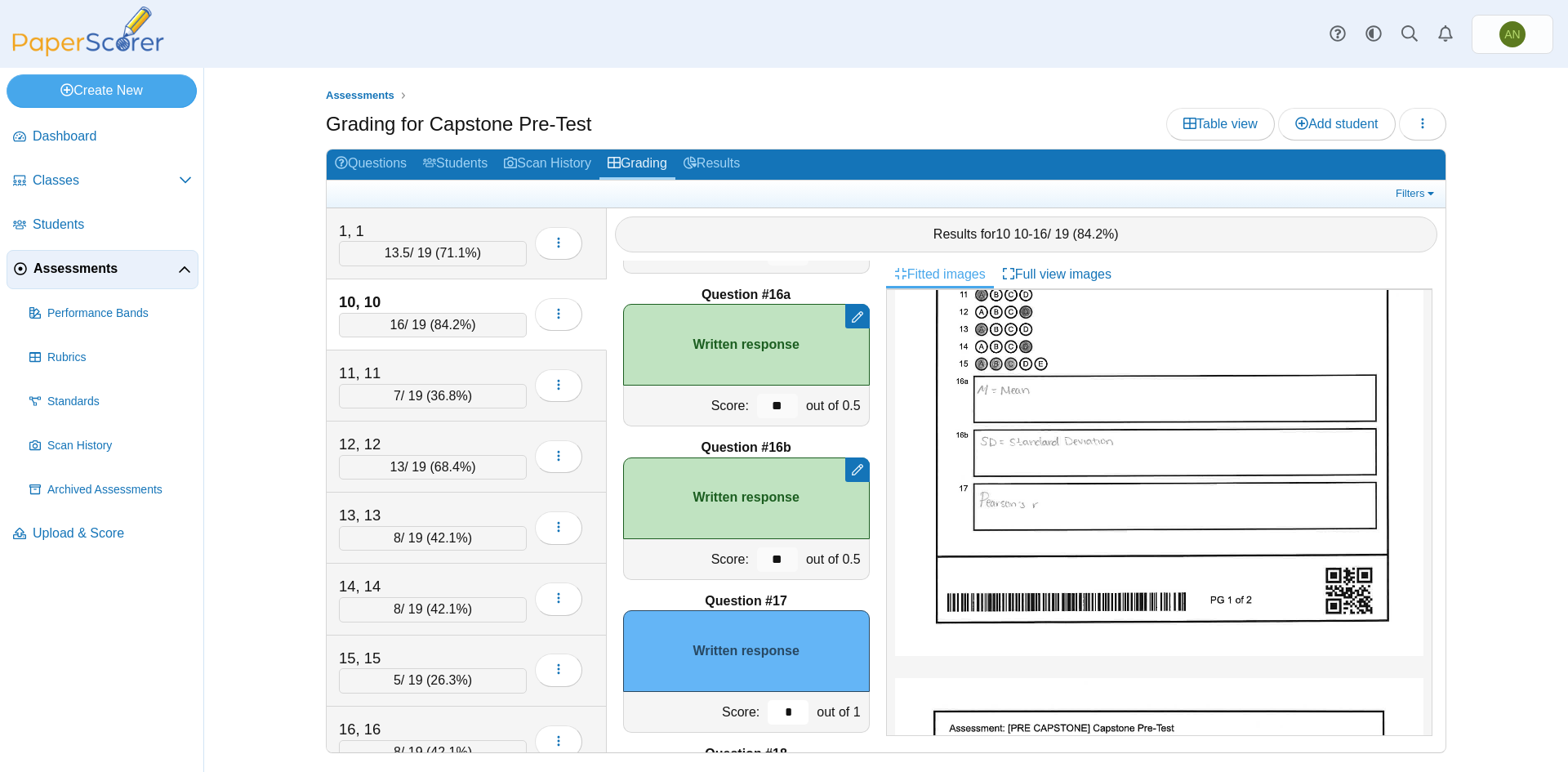
click at [782, 710] on input "*" at bounding box center [788, 712] width 41 height 24
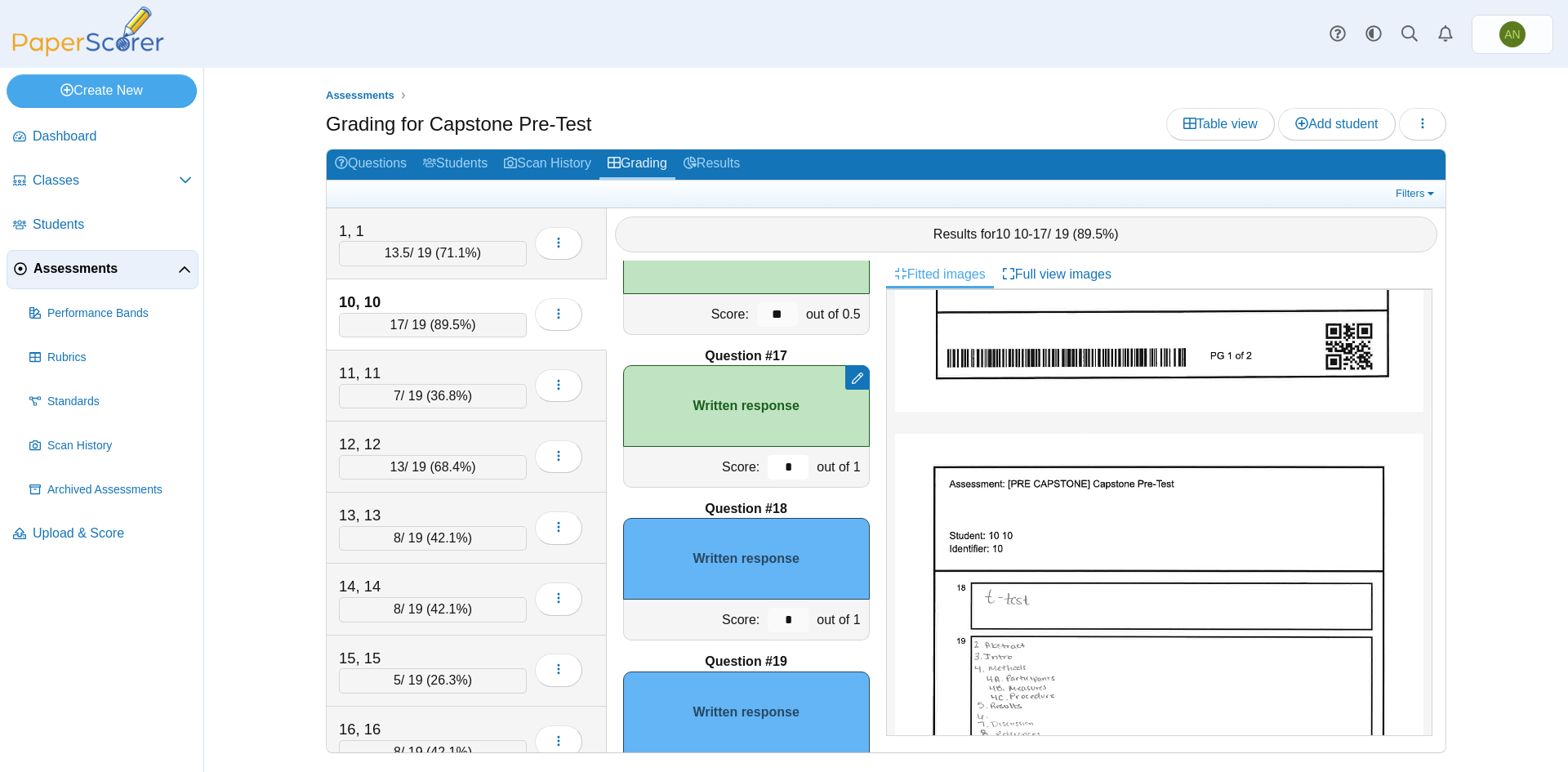
scroll to position [572, 0]
type input "*"
click at [779, 620] on input "*" at bounding box center [788, 620] width 41 height 24
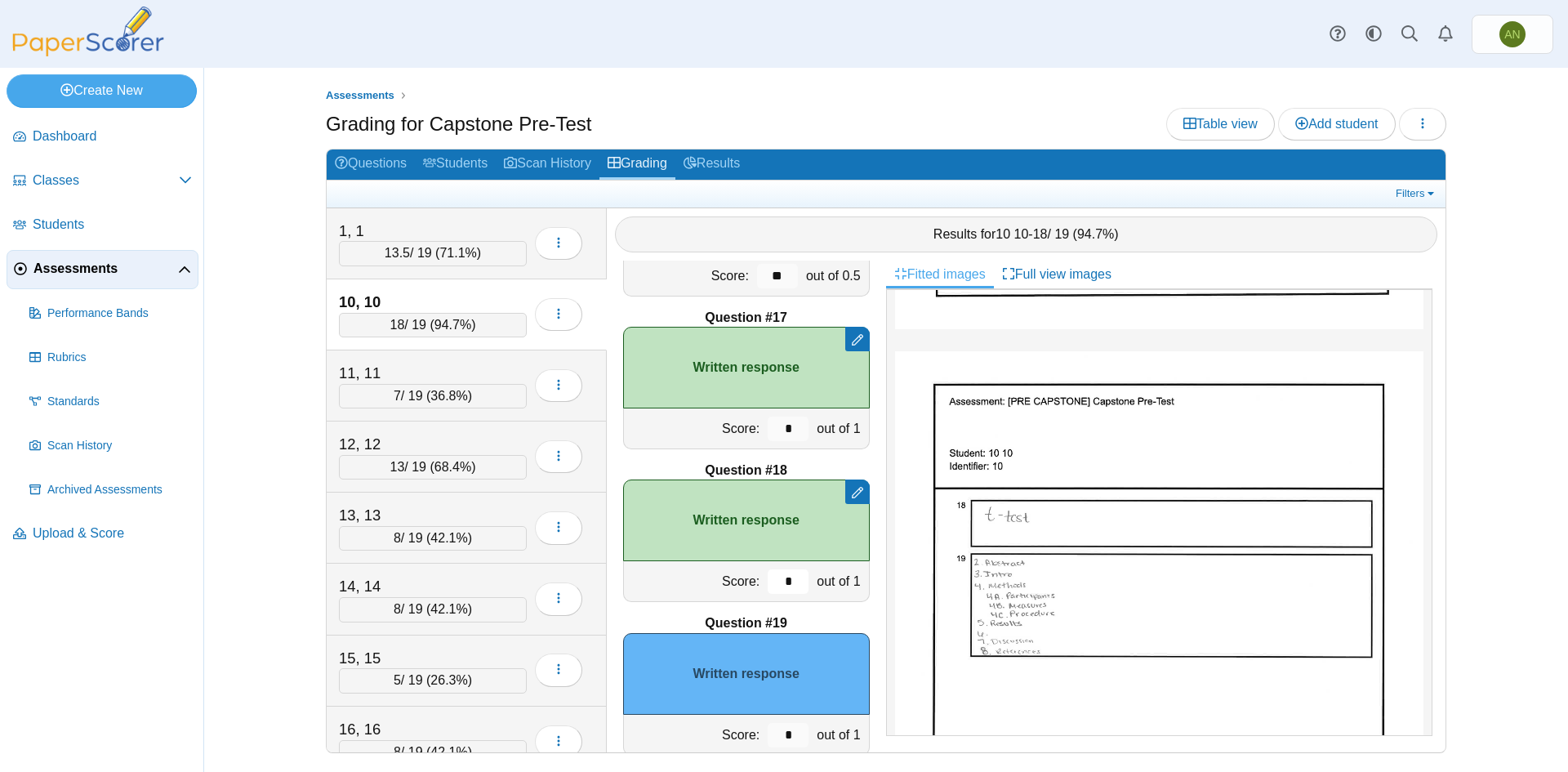
scroll to position [2603, 0]
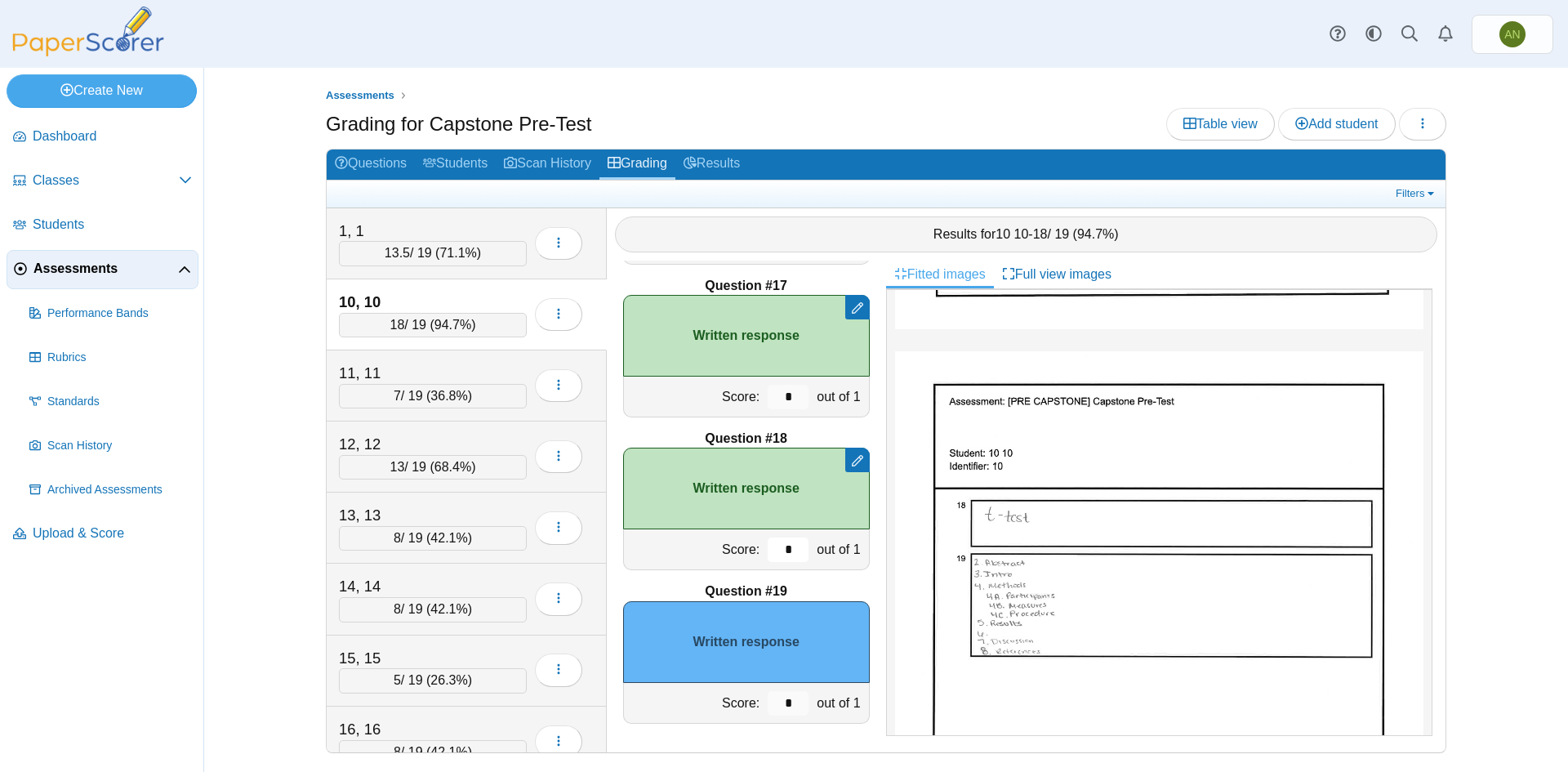
type input "*"
click at [786, 701] on input "*" at bounding box center [788, 703] width 41 height 24
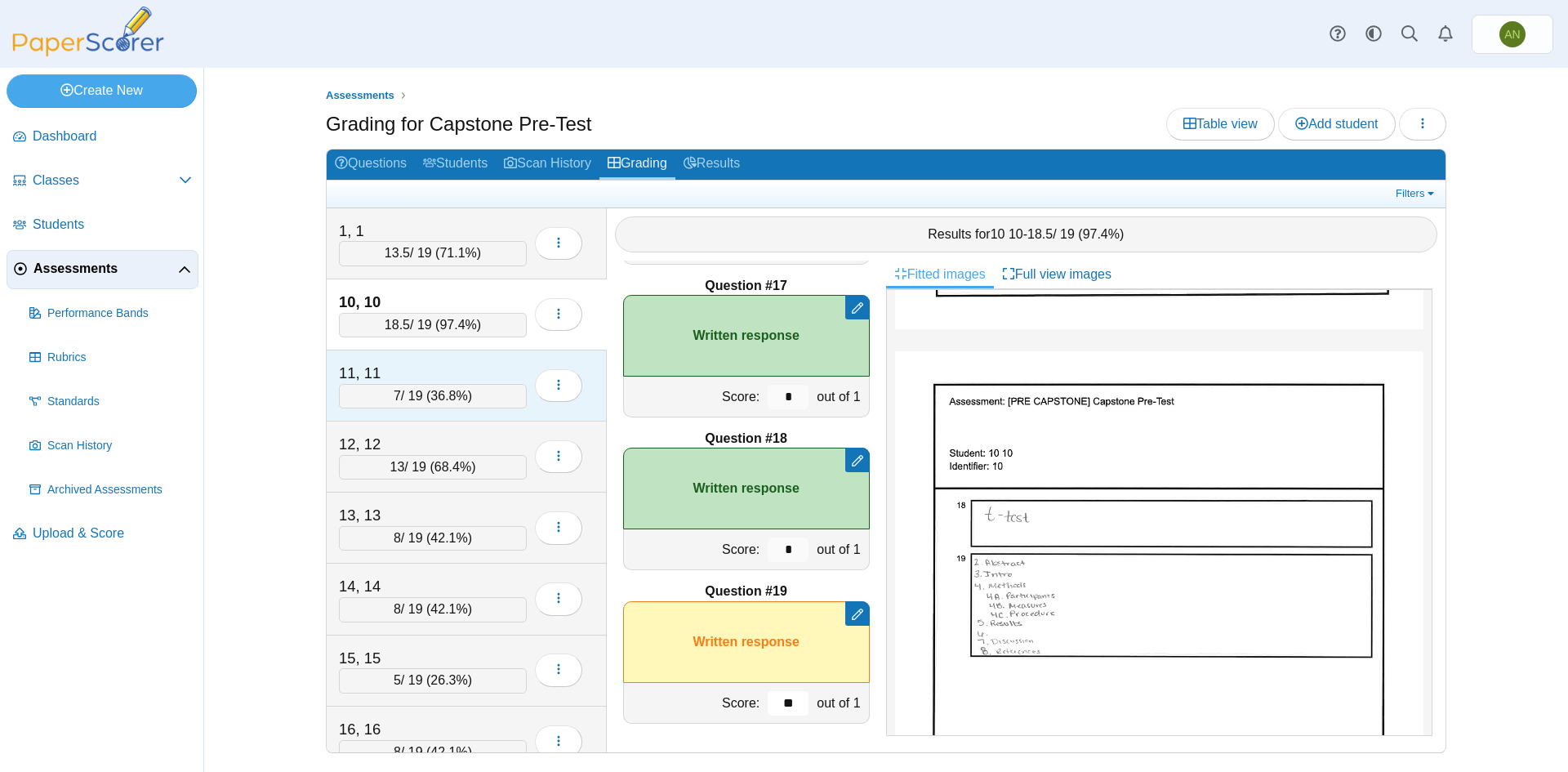
type input "**"
click at [450, 369] on div "11, 11" at bounding box center [420, 373] width 163 height 21
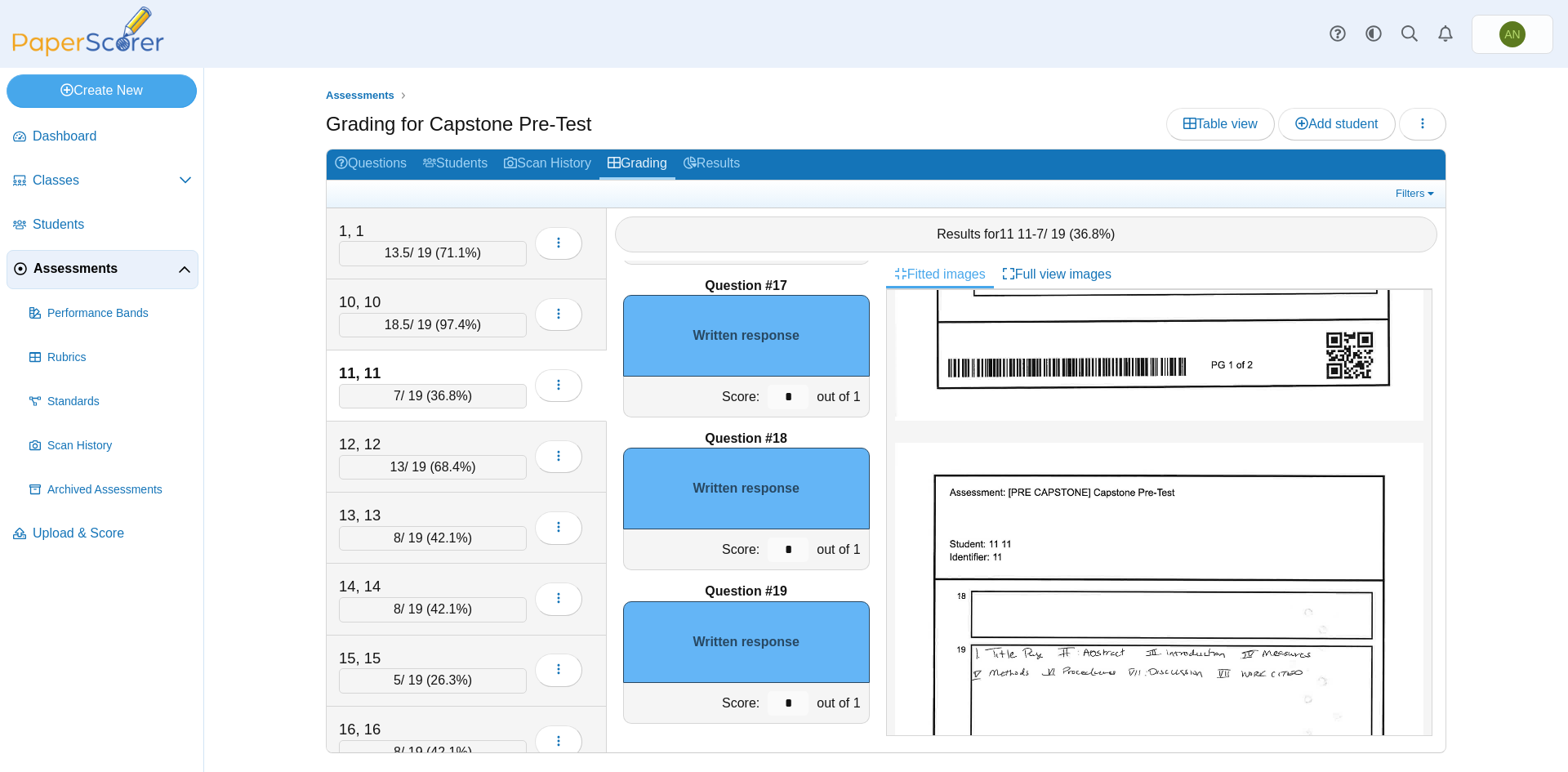
scroll to position [572, 0]
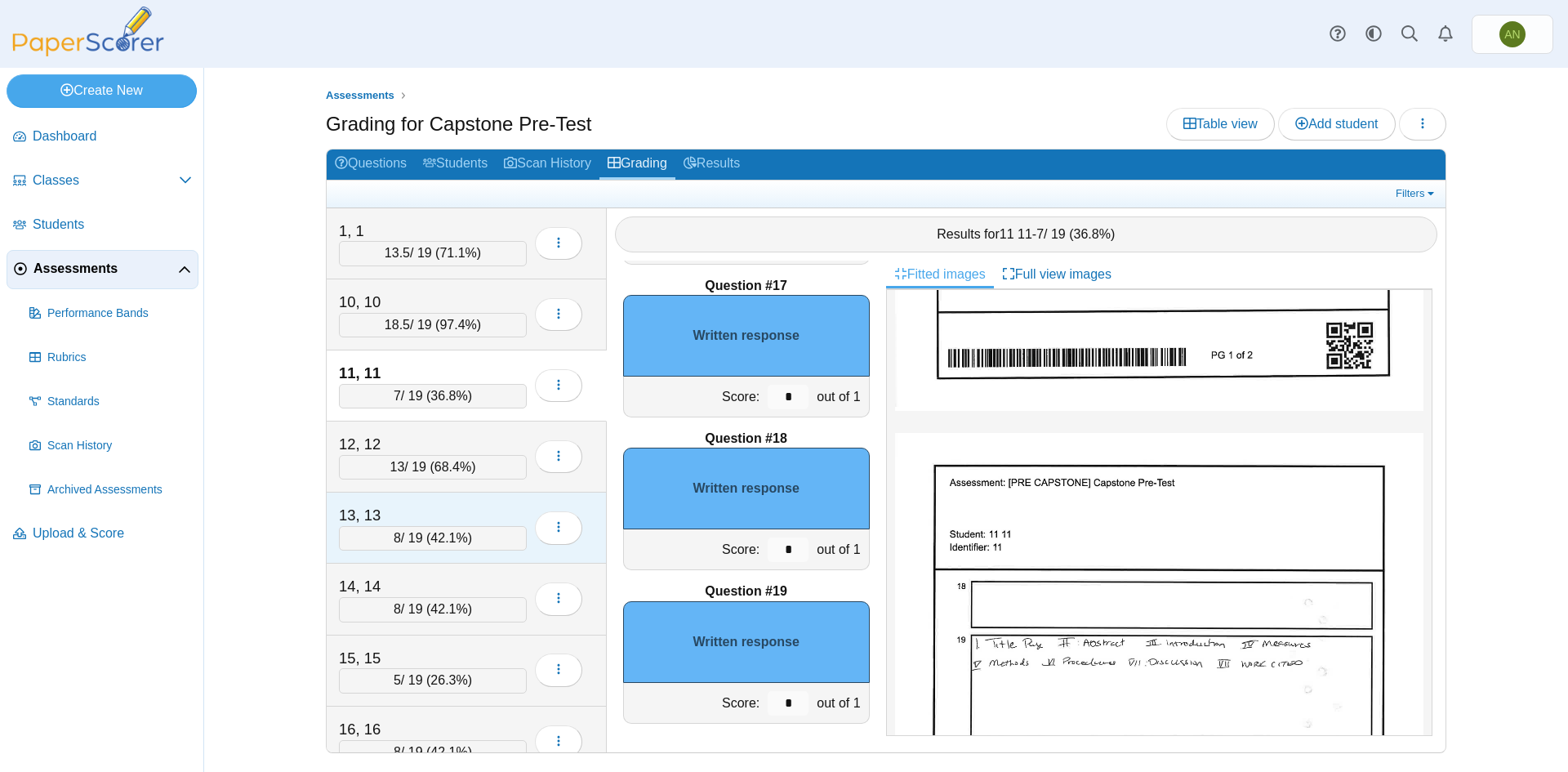
click at [483, 518] on div "13, 13" at bounding box center [420, 515] width 163 height 21
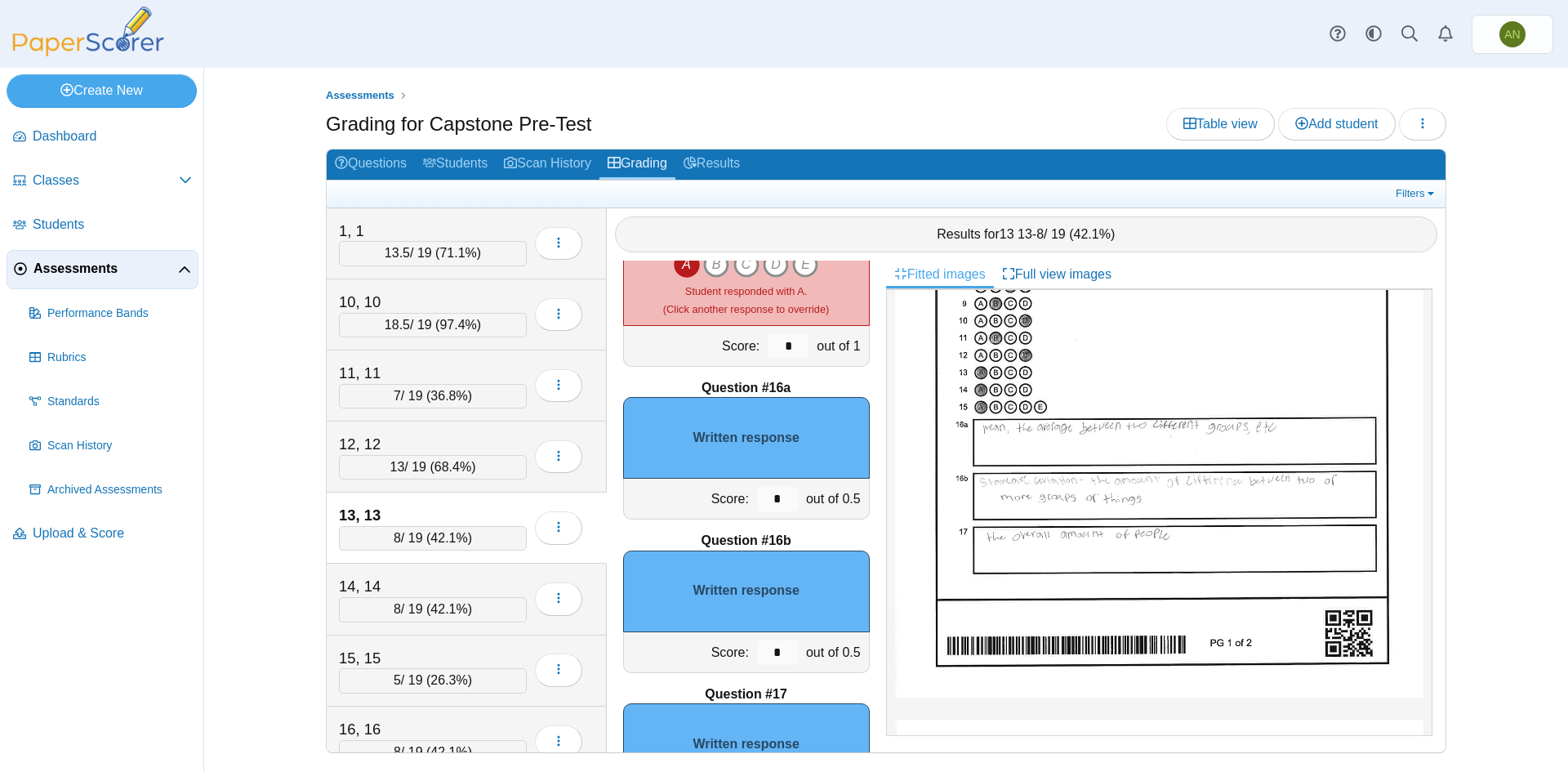
scroll to position [327, 0]
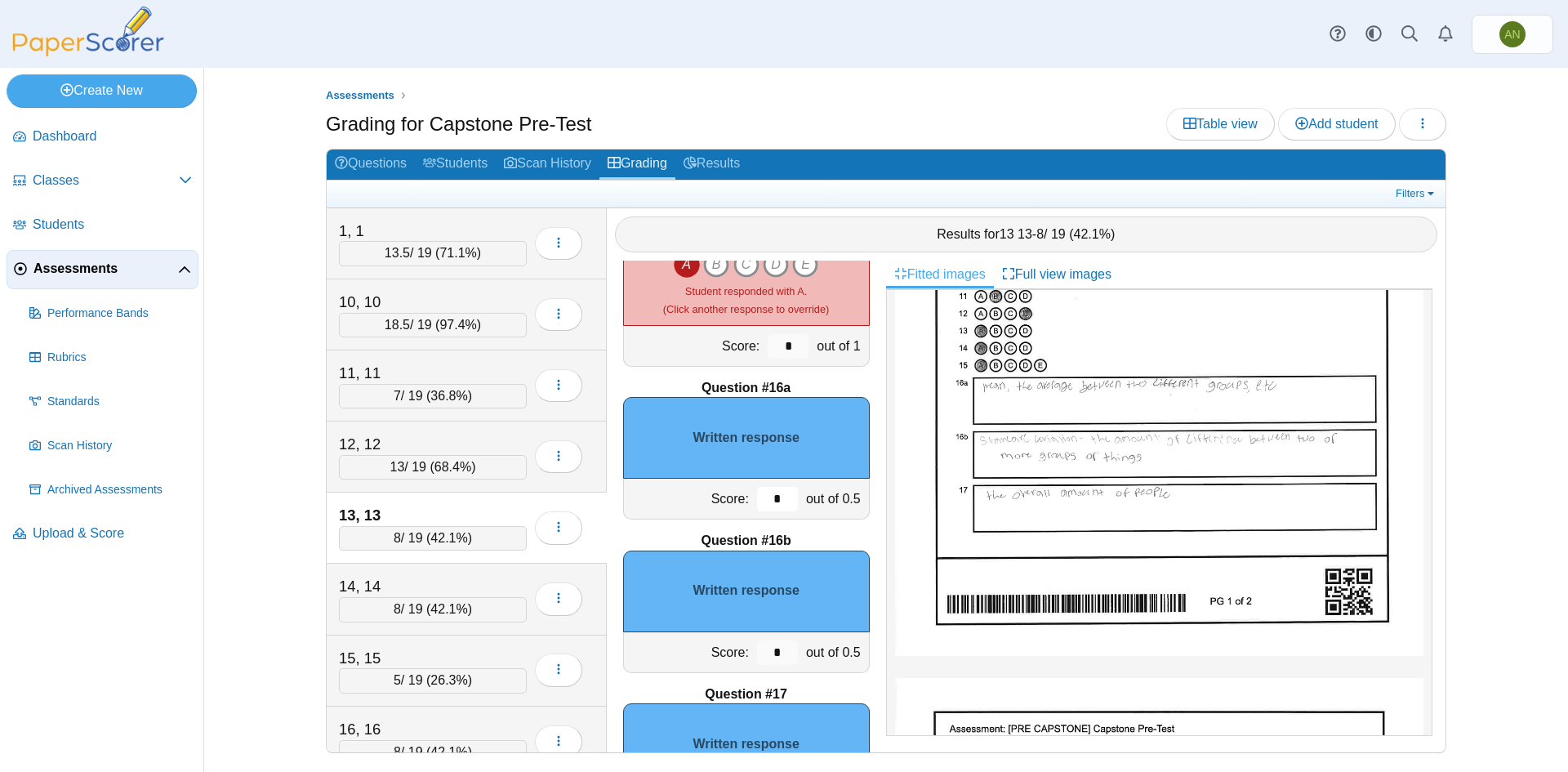
click at [768, 496] on input "*" at bounding box center [778, 499] width 41 height 24
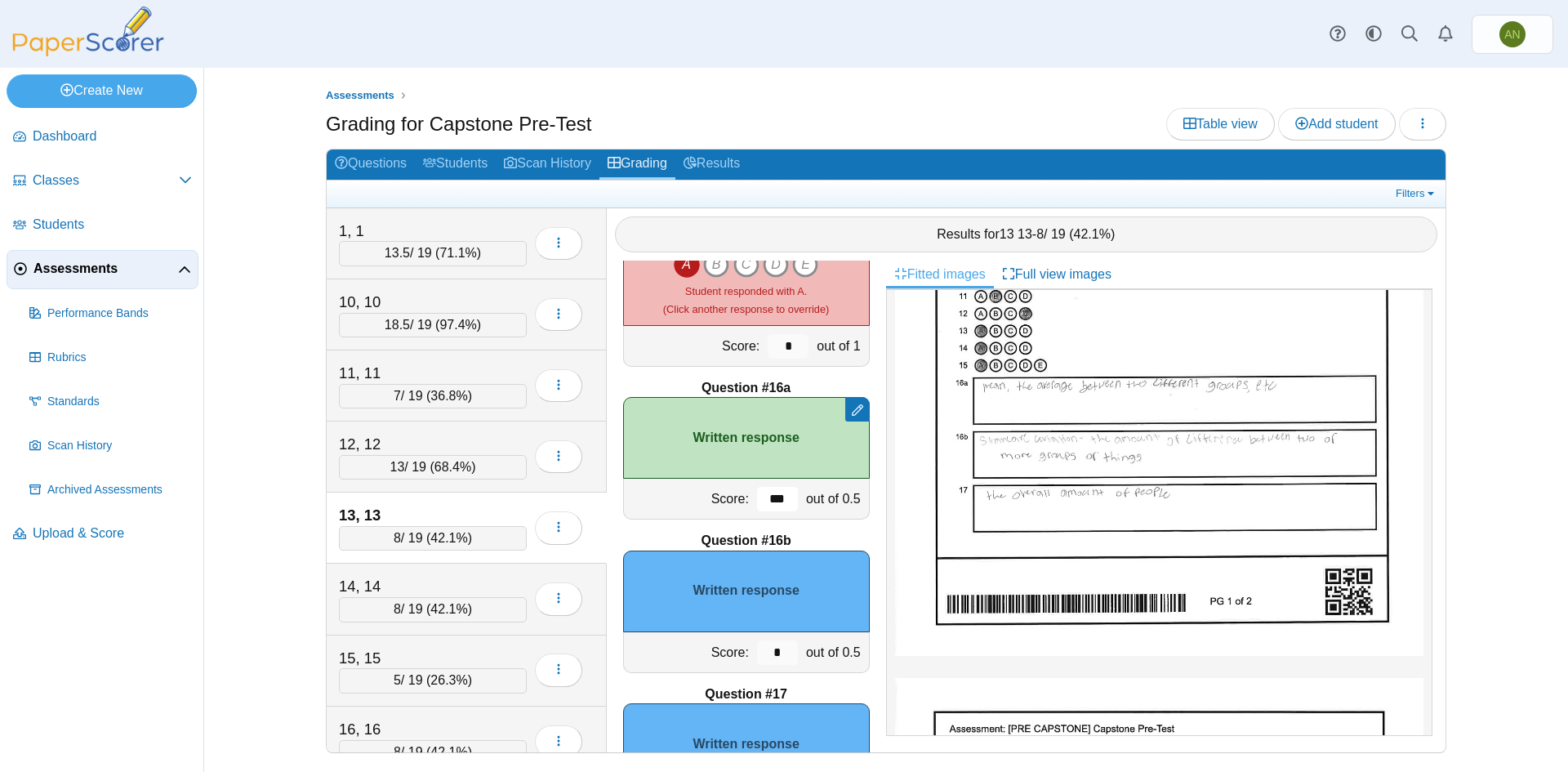
type input "***"
click at [778, 655] on input "*" at bounding box center [778, 653] width 41 height 24
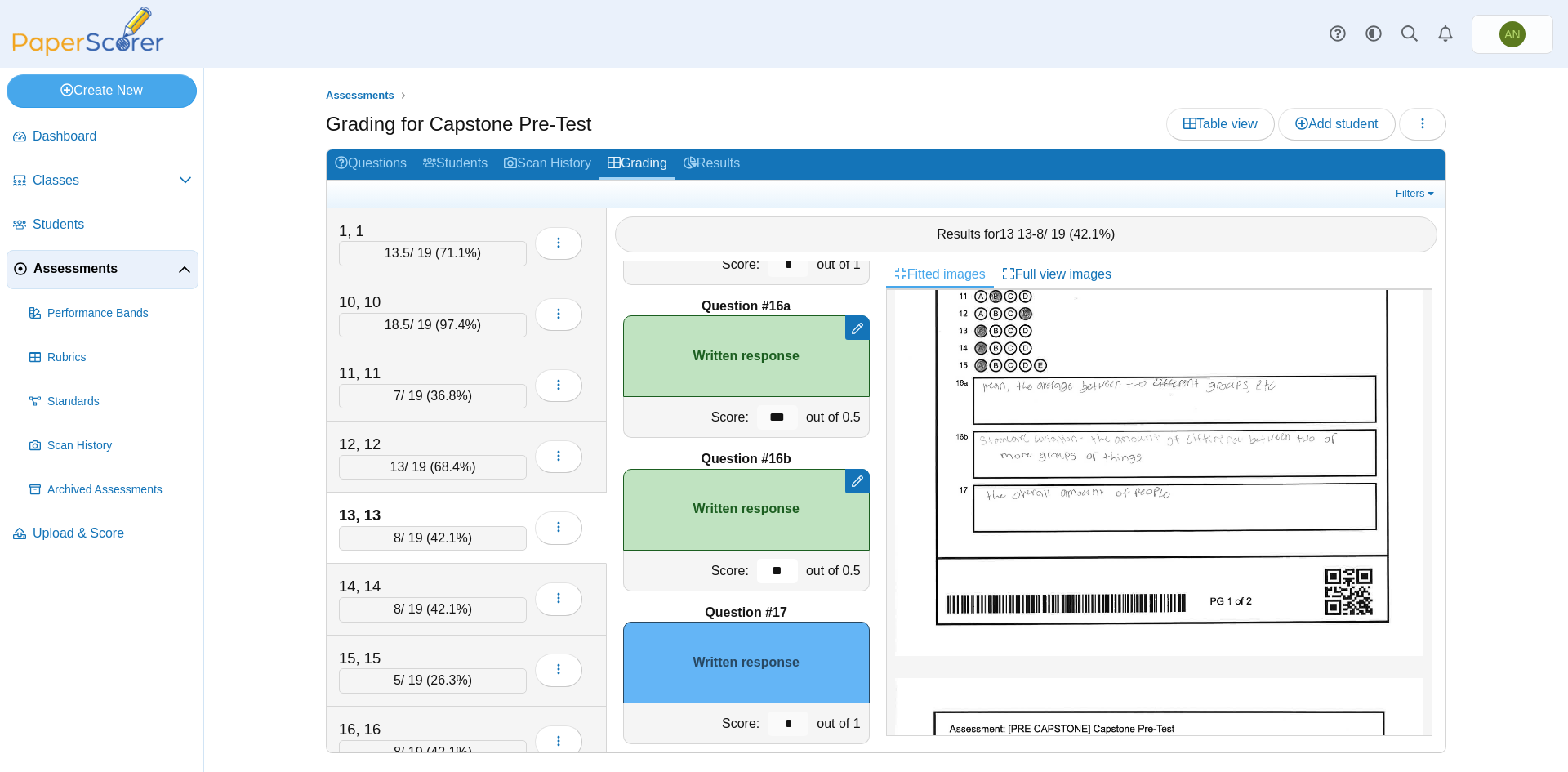
scroll to position [2358, 0]
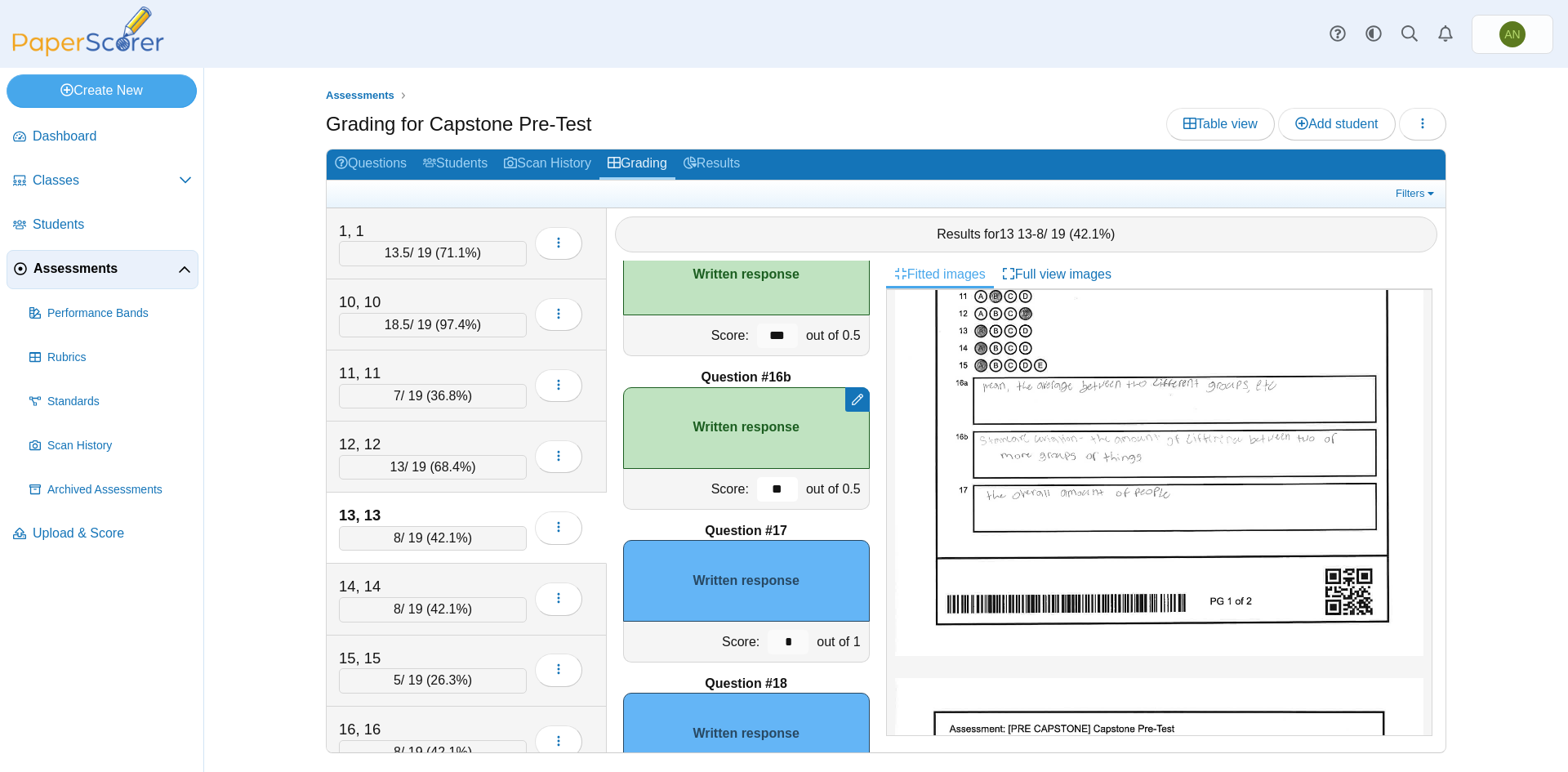
type input "**"
click at [779, 630] on input "*" at bounding box center [788, 642] width 41 height 24
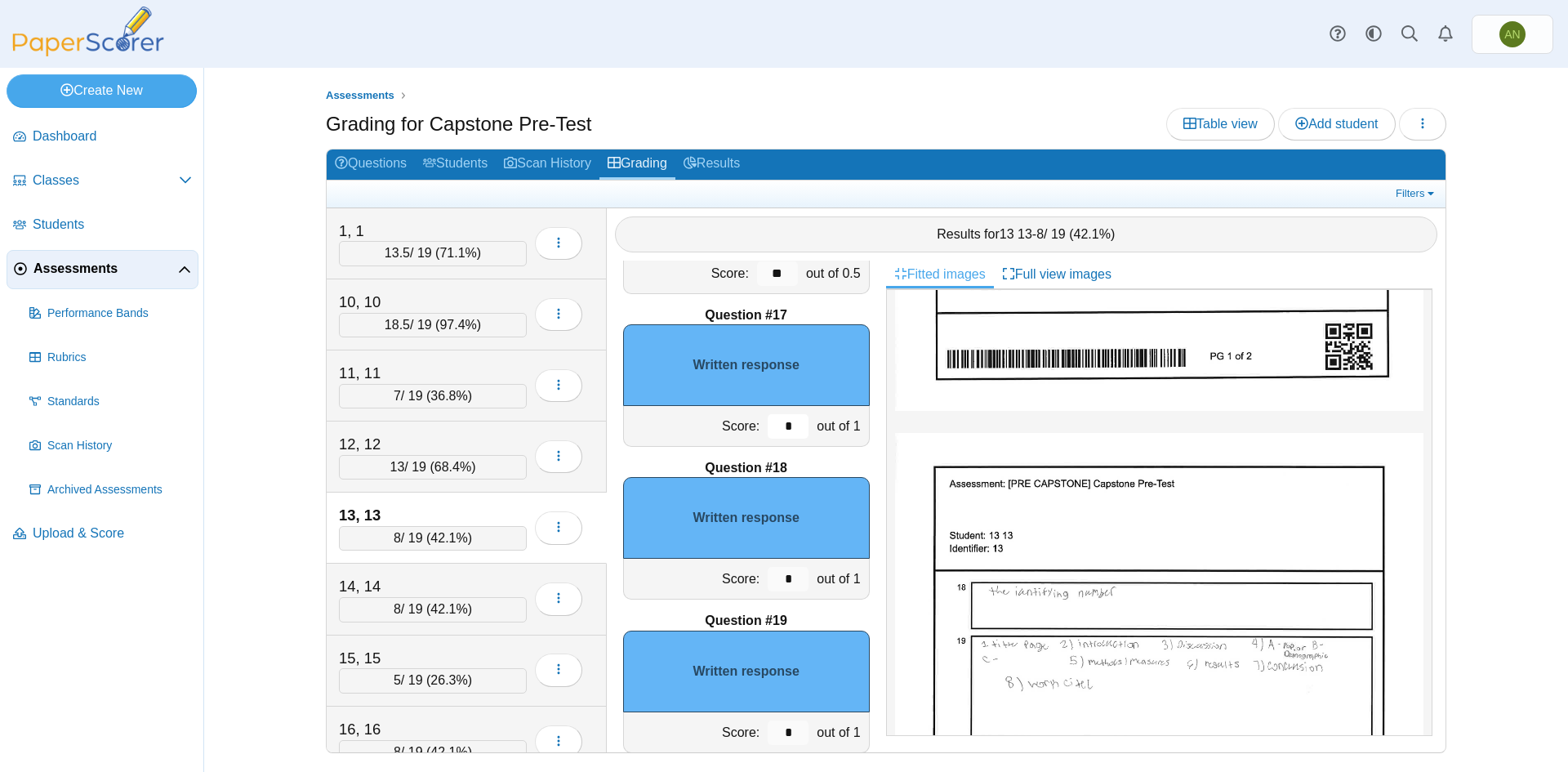
scroll to position [2603, 0]
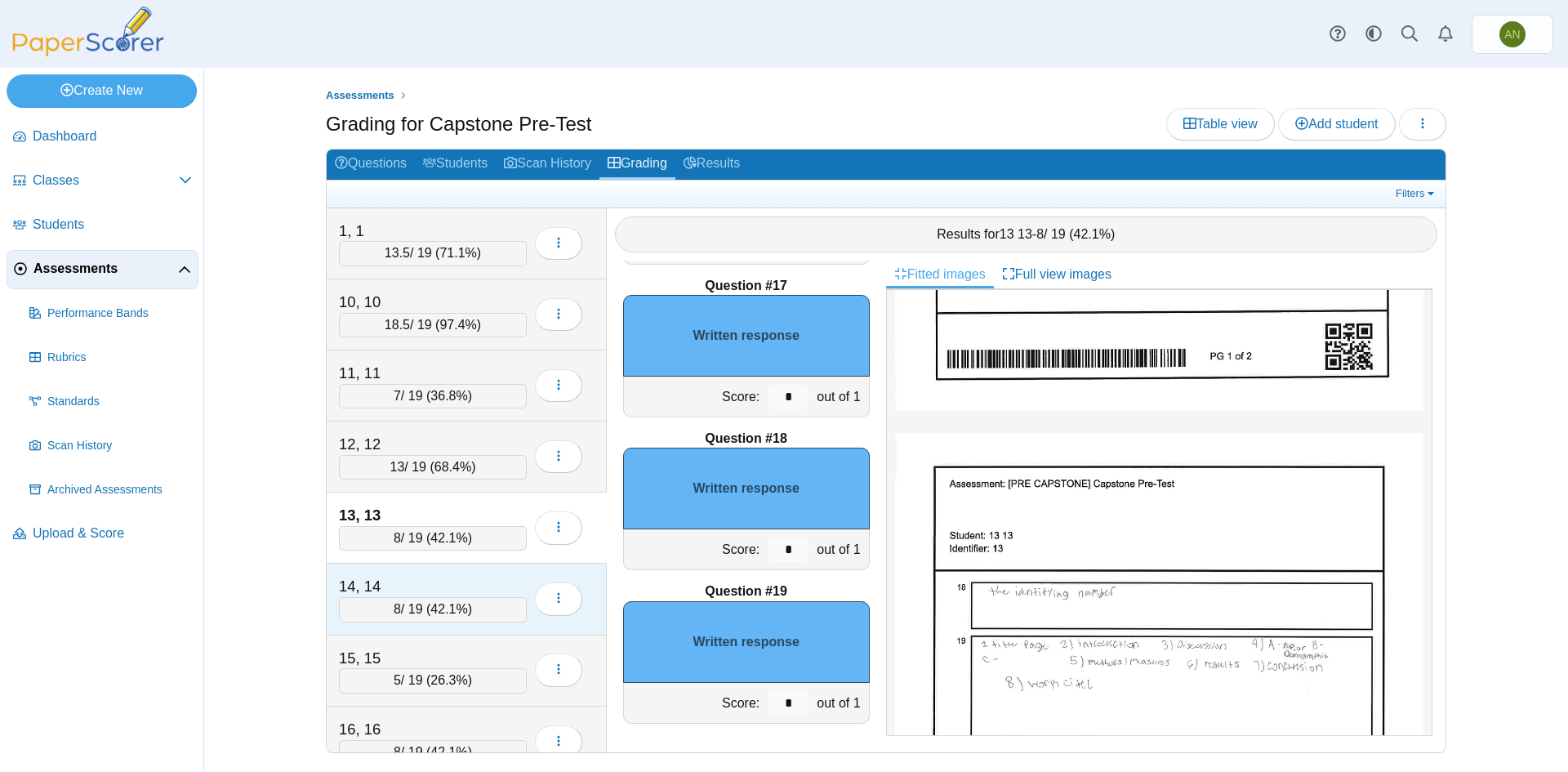
click at [466, 579] on div "14, 14" at bounding box center [420, 586] width 163 height 21
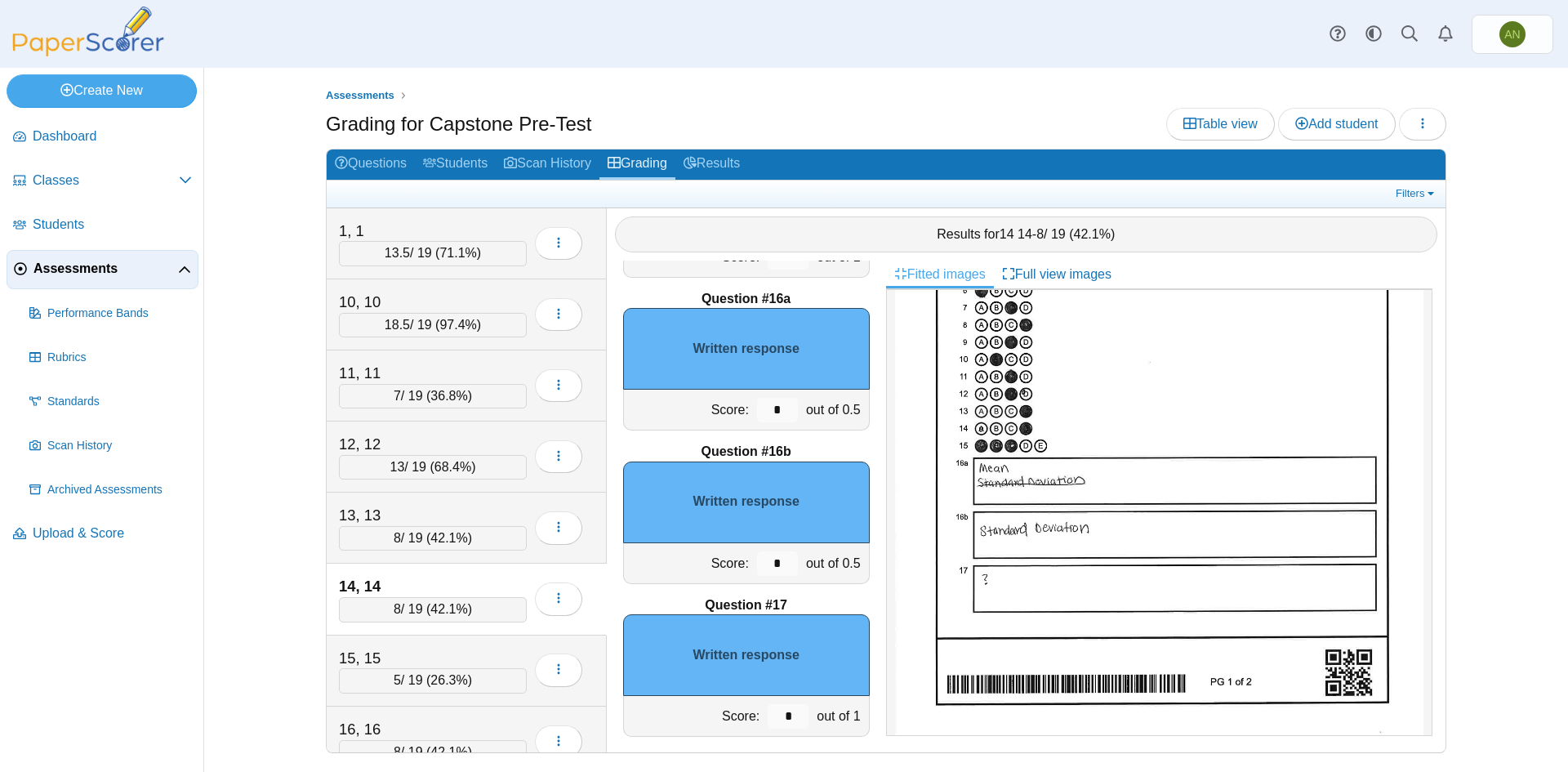
scroll to position [2276, 0]
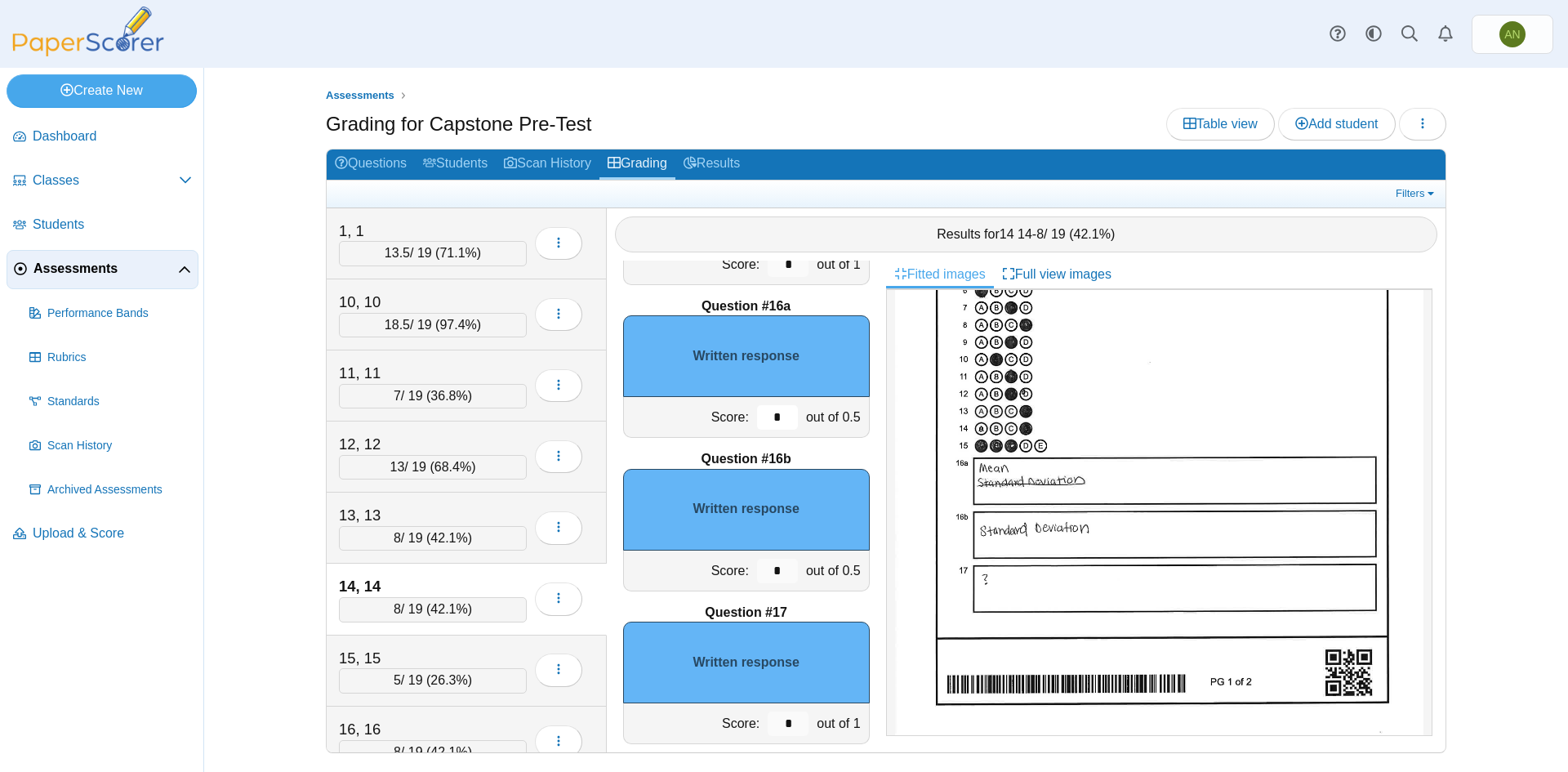
click at [772, 420] on input "*" at bounding box center [778, 417] width 41 height 24
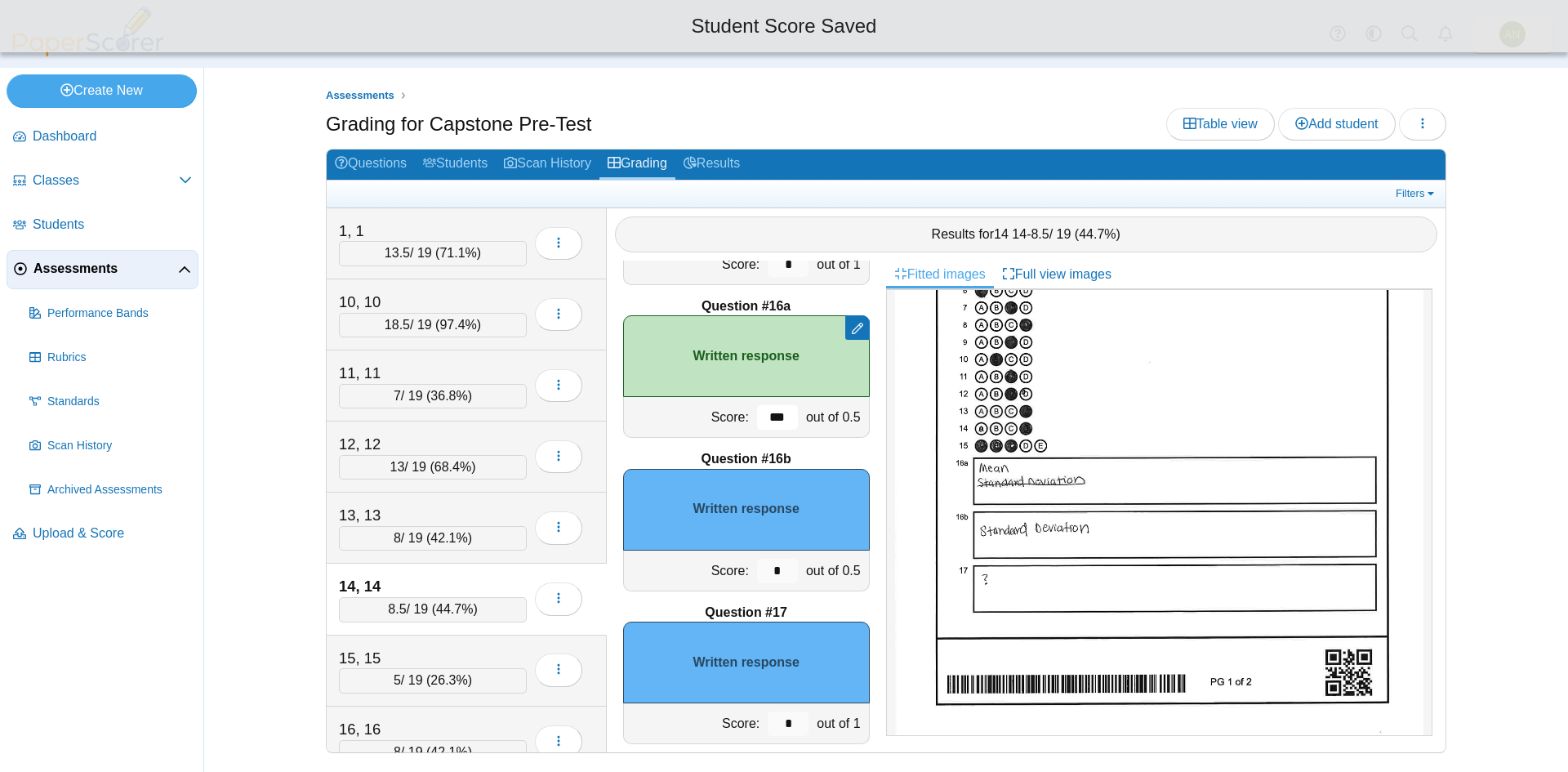
type input "***"
click at [785, 567] on div "Score: * out of 0.5" at bounding box center [746, 571] width 246 height 41
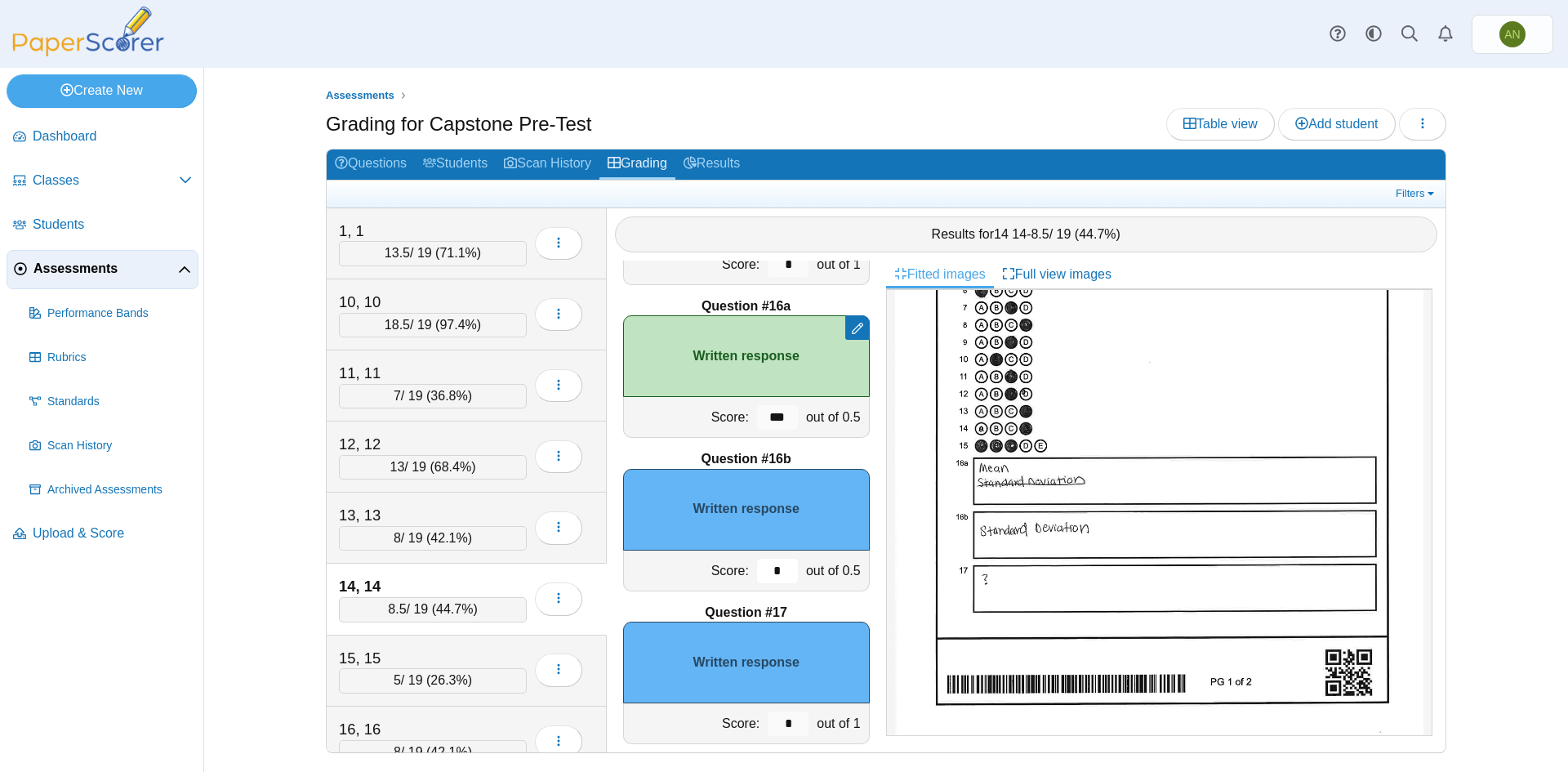
click at [773, 571] on input "*" at bounding box center [778, 571] width 41 height 24
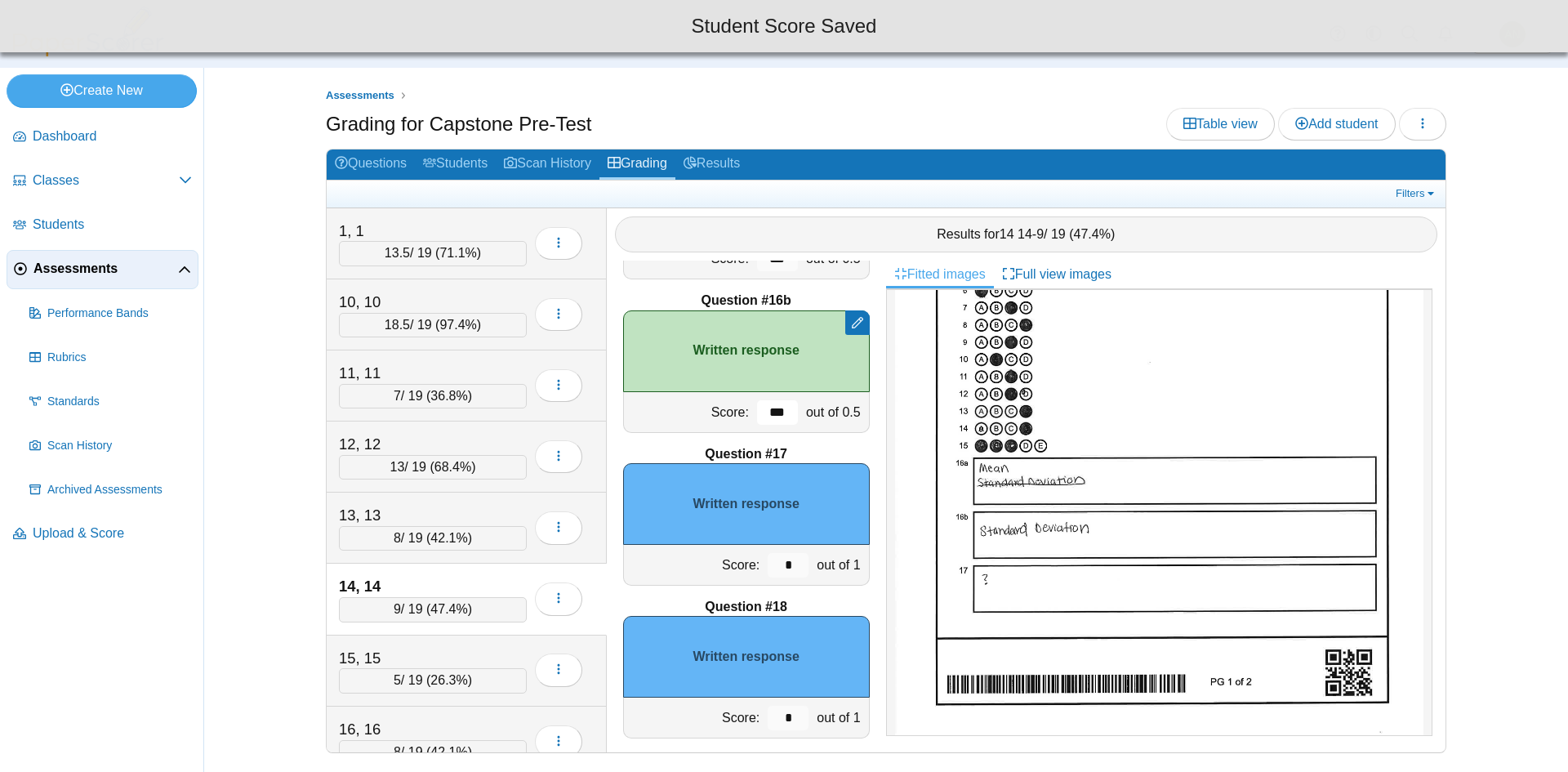
scroll to position [2440, 0]
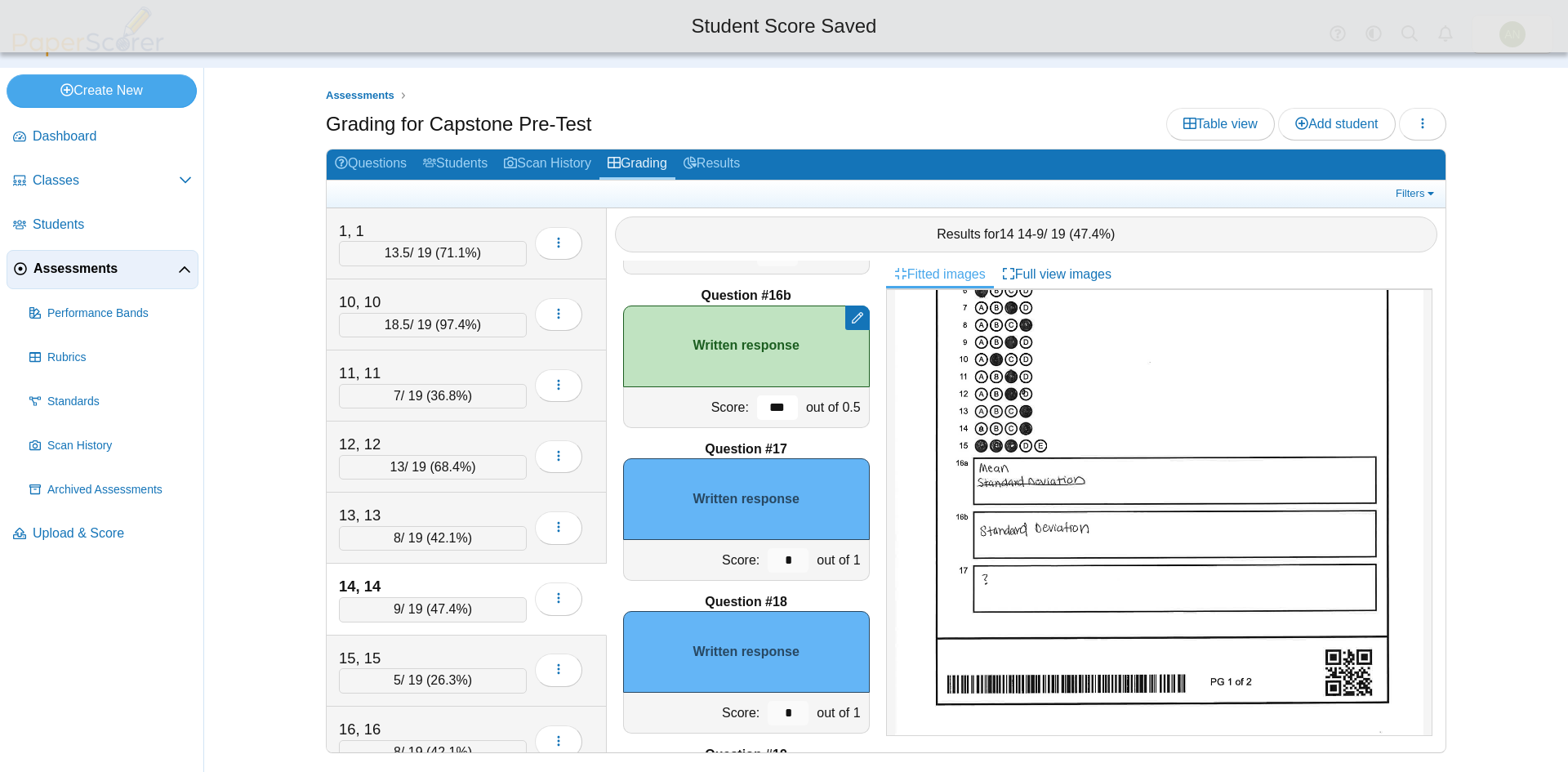
type input "***"
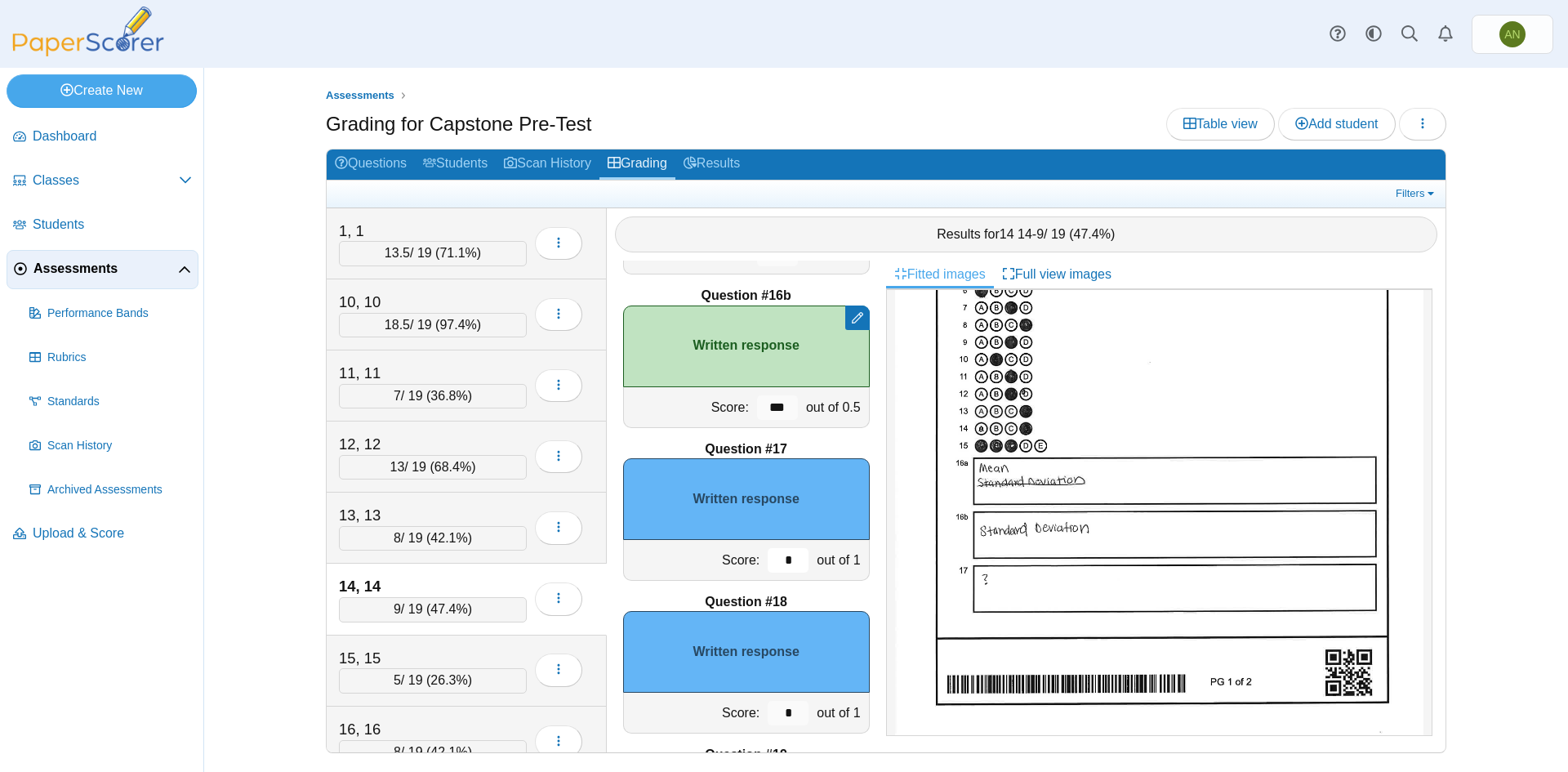
click at [786, 553] on input "*" at bounding box center [788, 560] width 41 height 24
click at [779, 719] on input "*" at bounding box center [788, 713] width 41 height 24
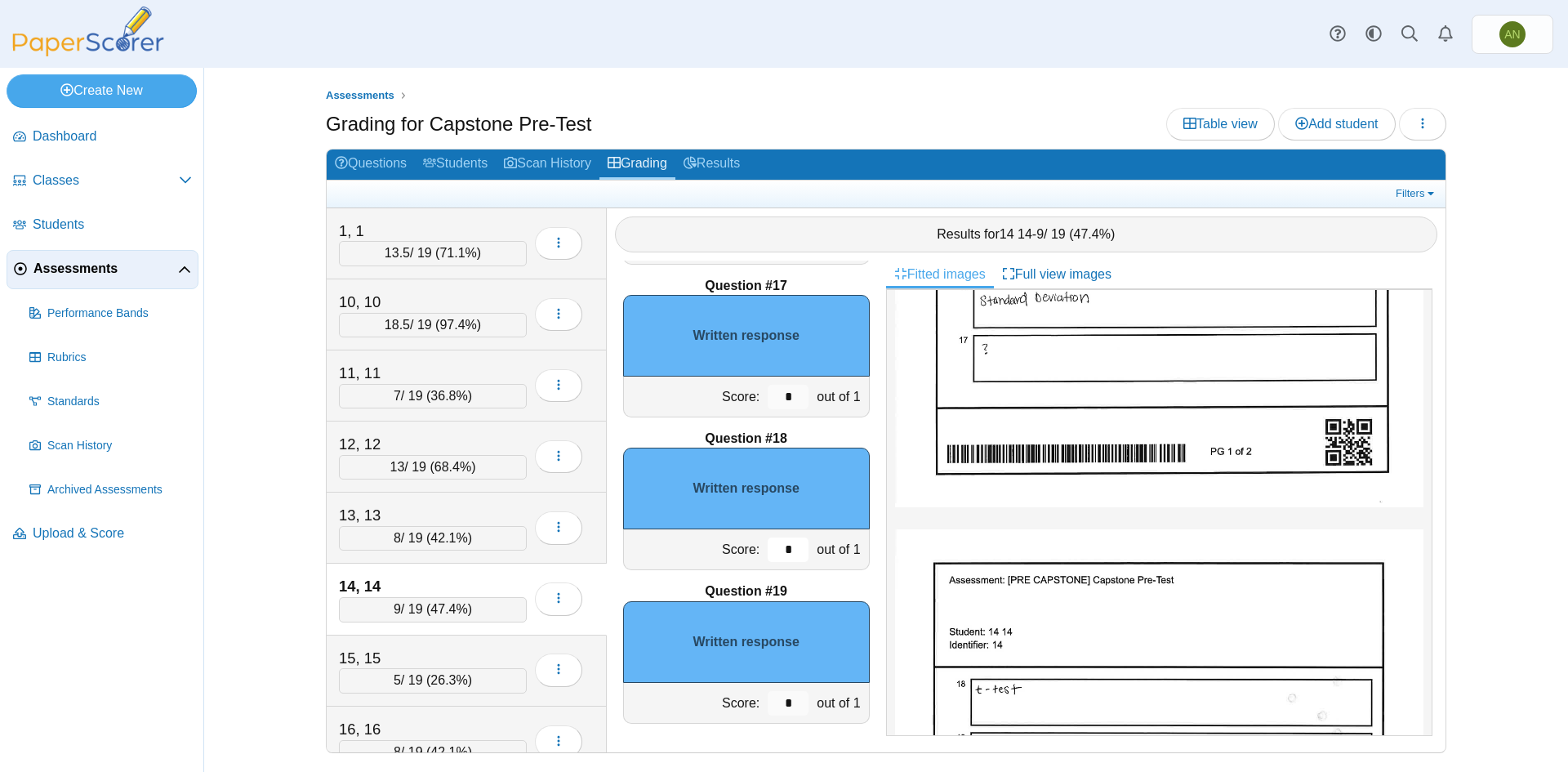
scroll to position [490, 0]
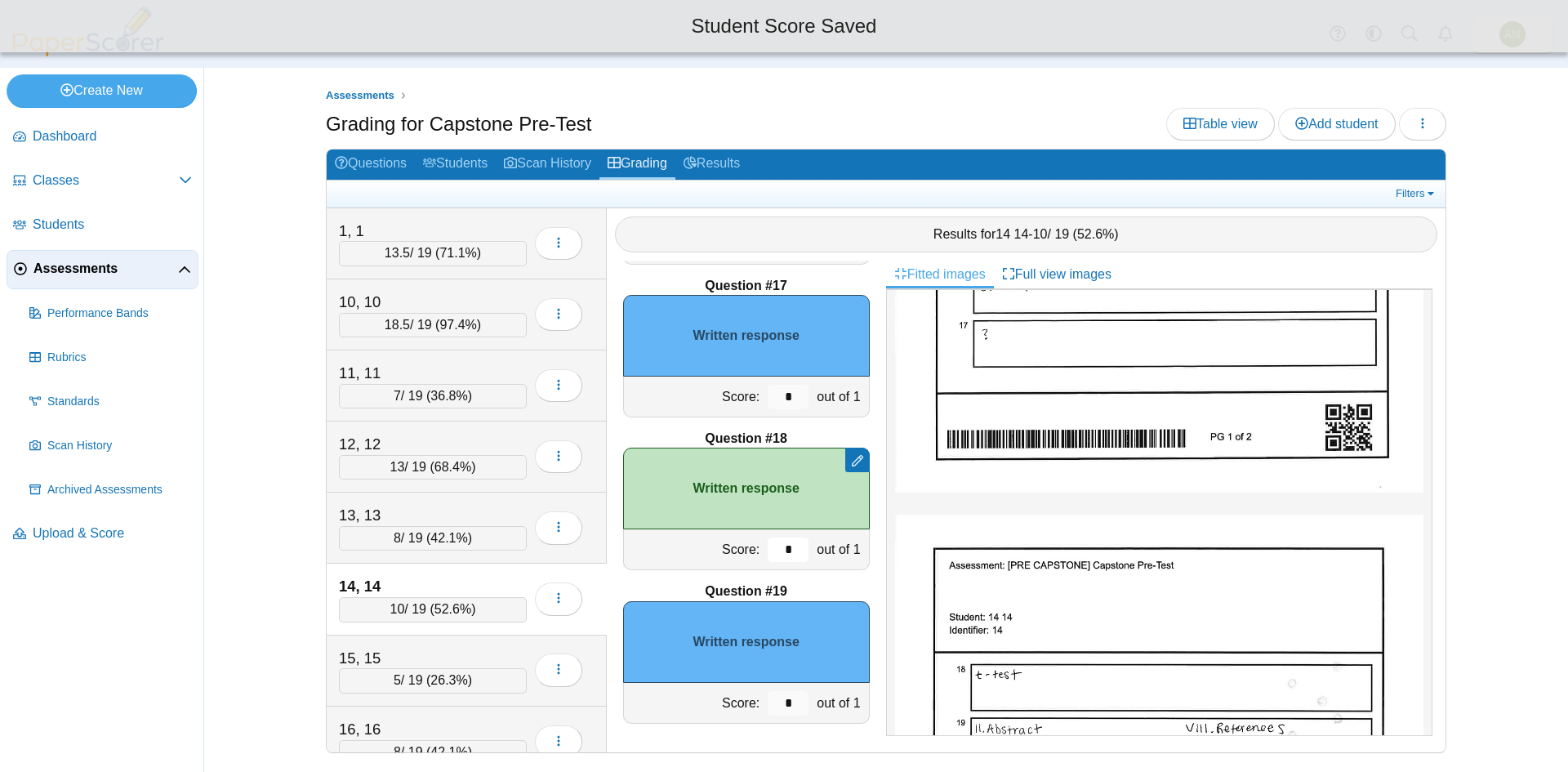
type input "*"
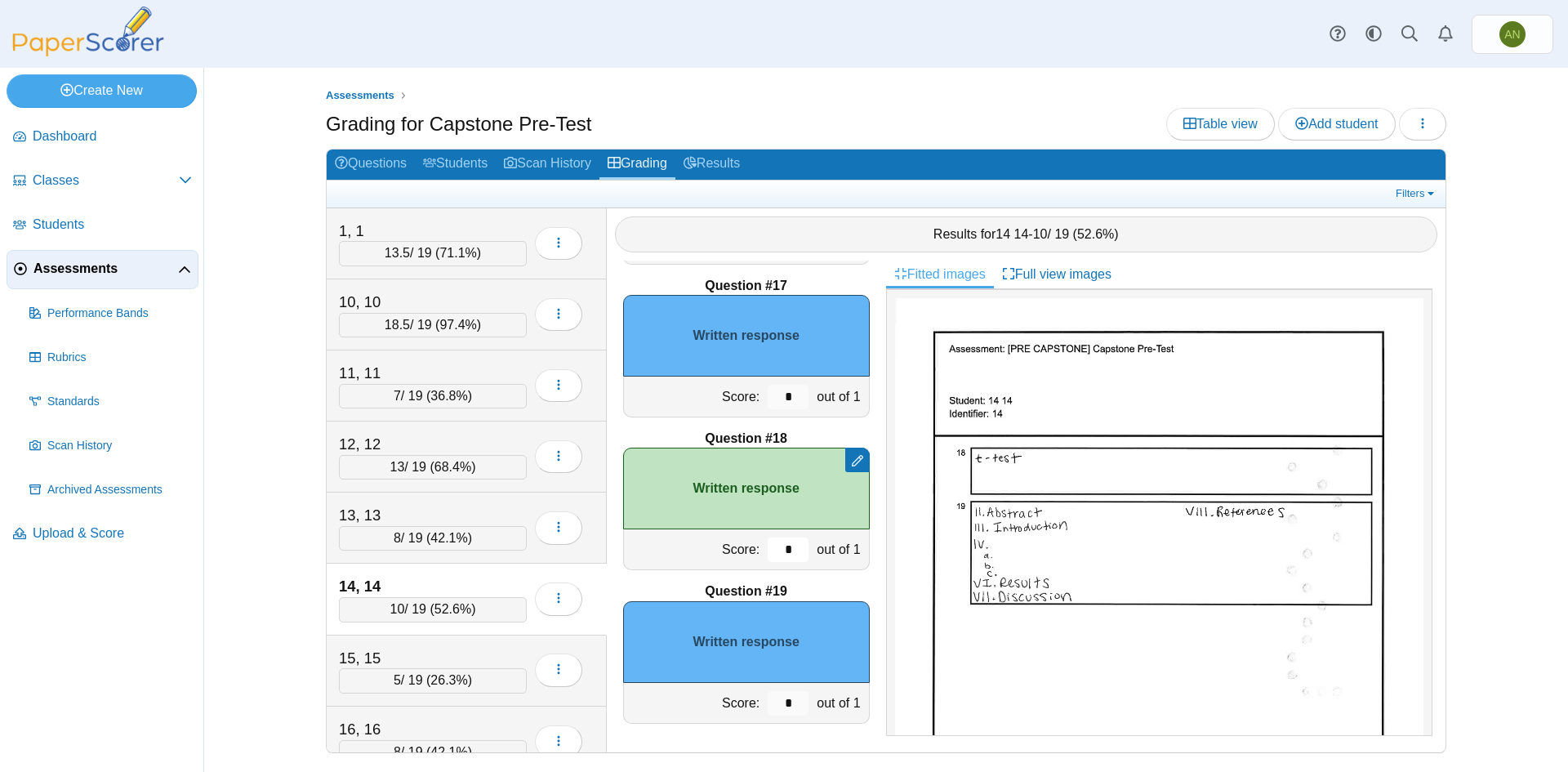
scroll to position [735, 0]
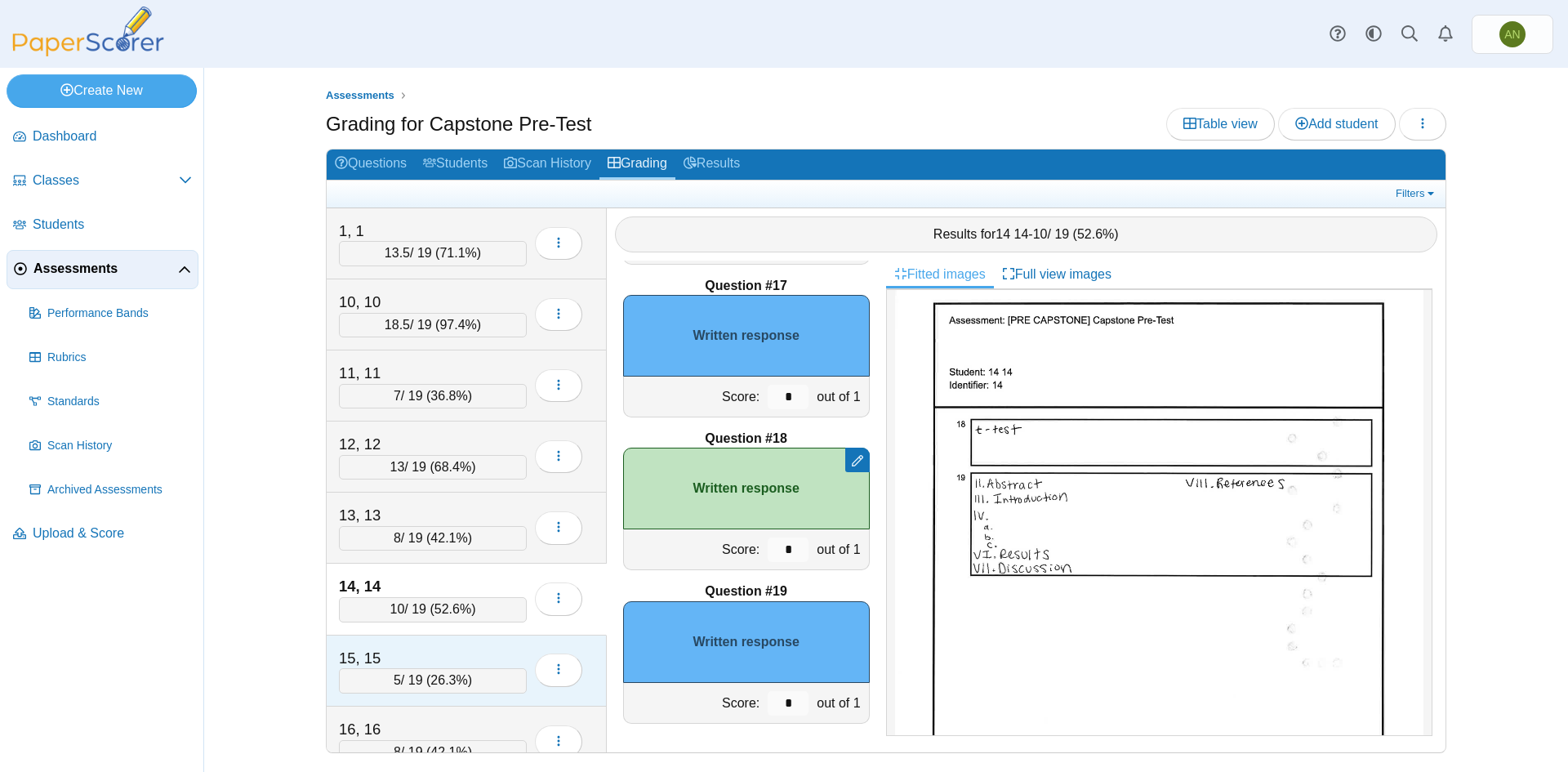
click at [448, 653] on div "15, 15" at bounding box center [420, 658] width 163 height 21
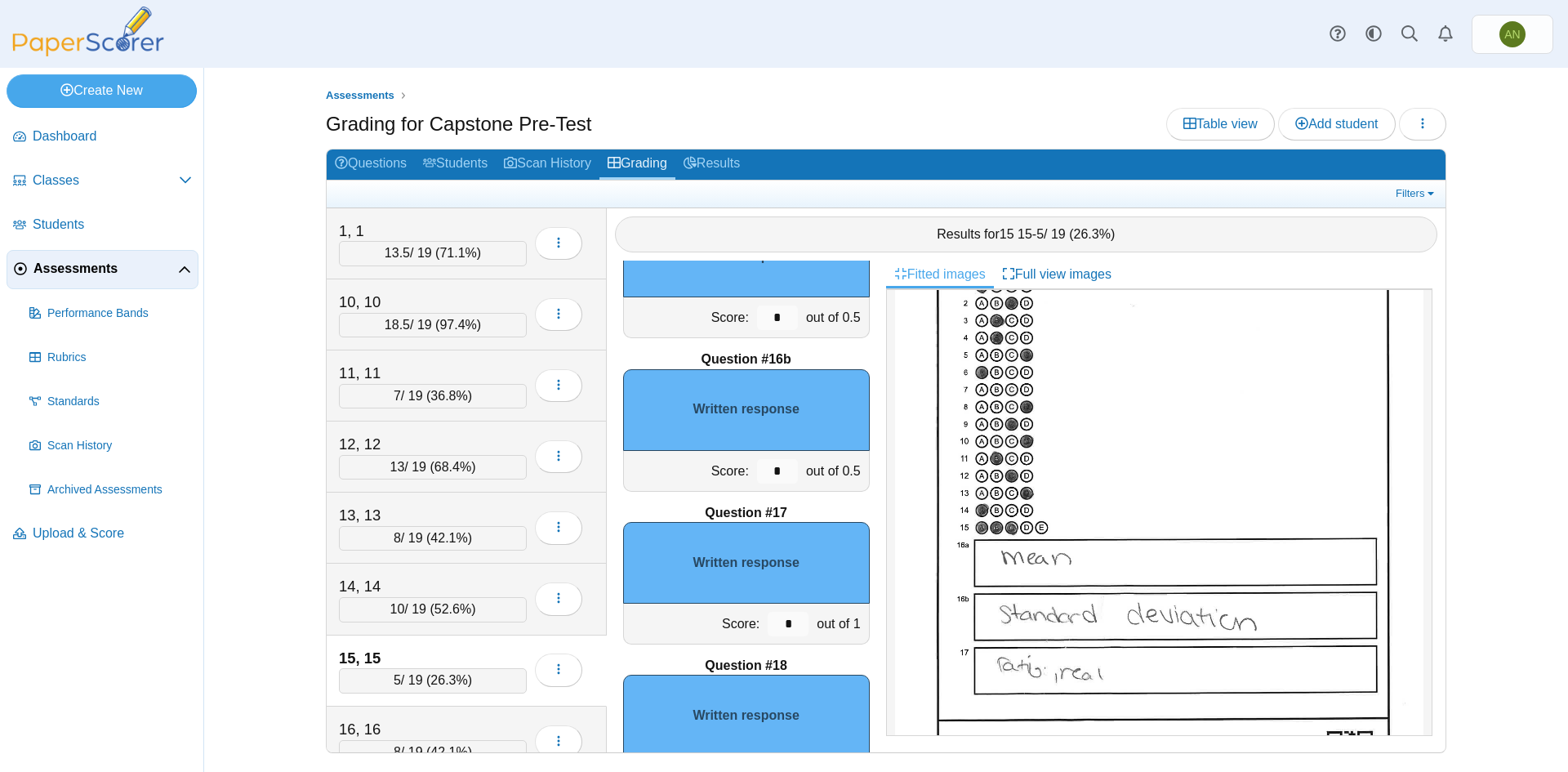
scroll to position [2358, 0]
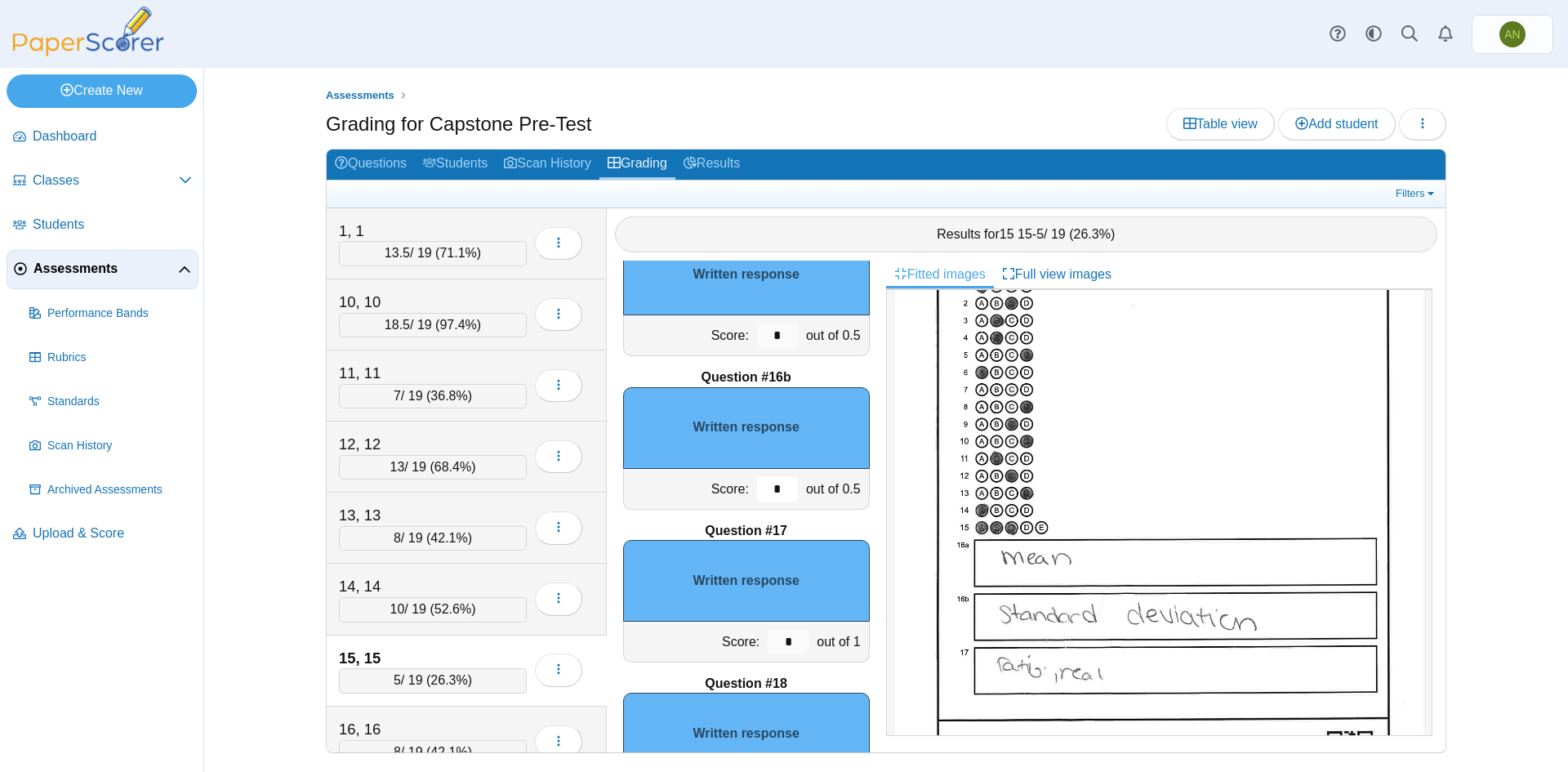
click at [773, 492] on input "*" at bounding box center [778, 489] width 41 height 24
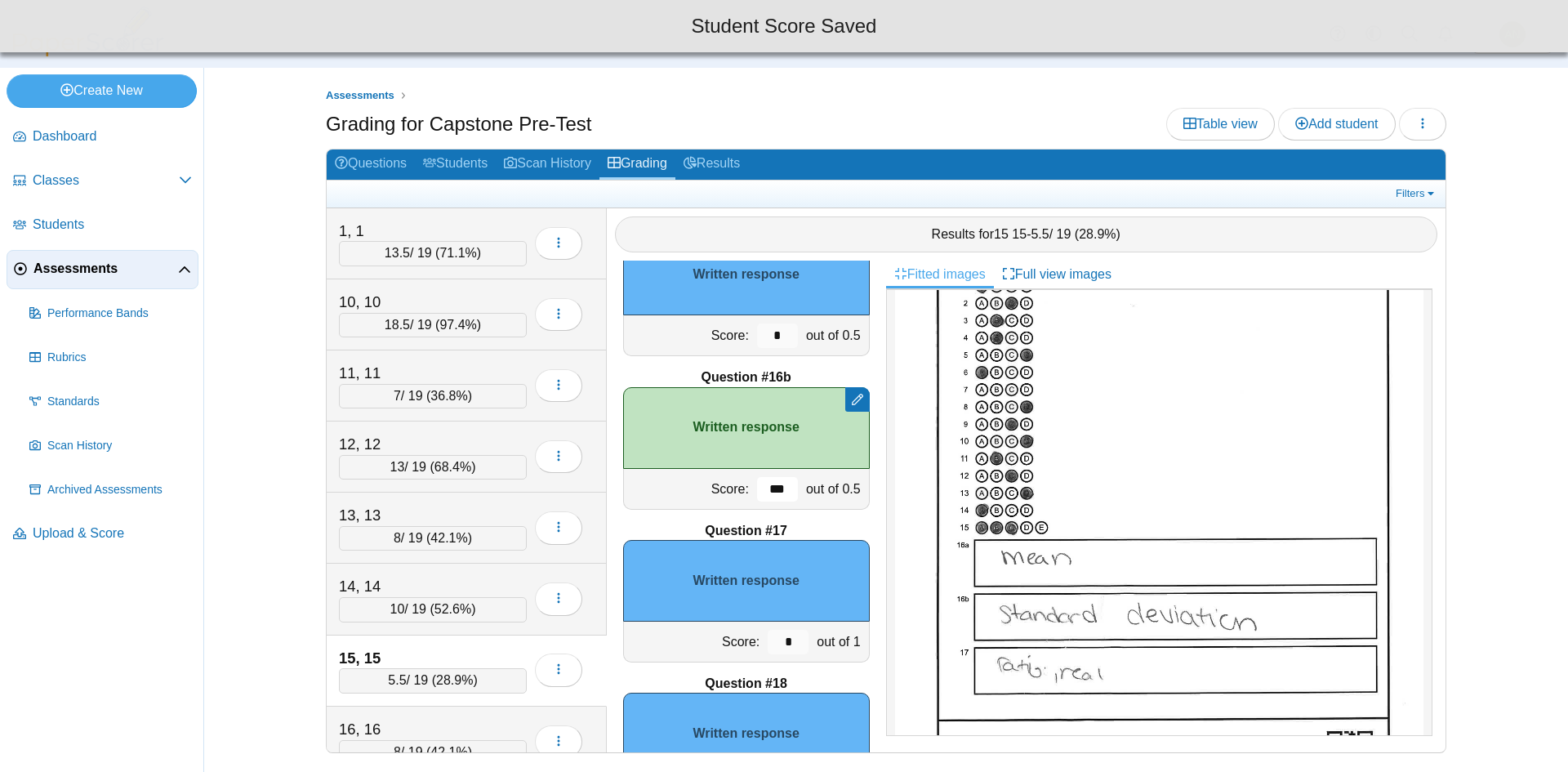
type input "***"
click at [773, 336] on input "*" at bounding box center [778, 336] width 41 height 24
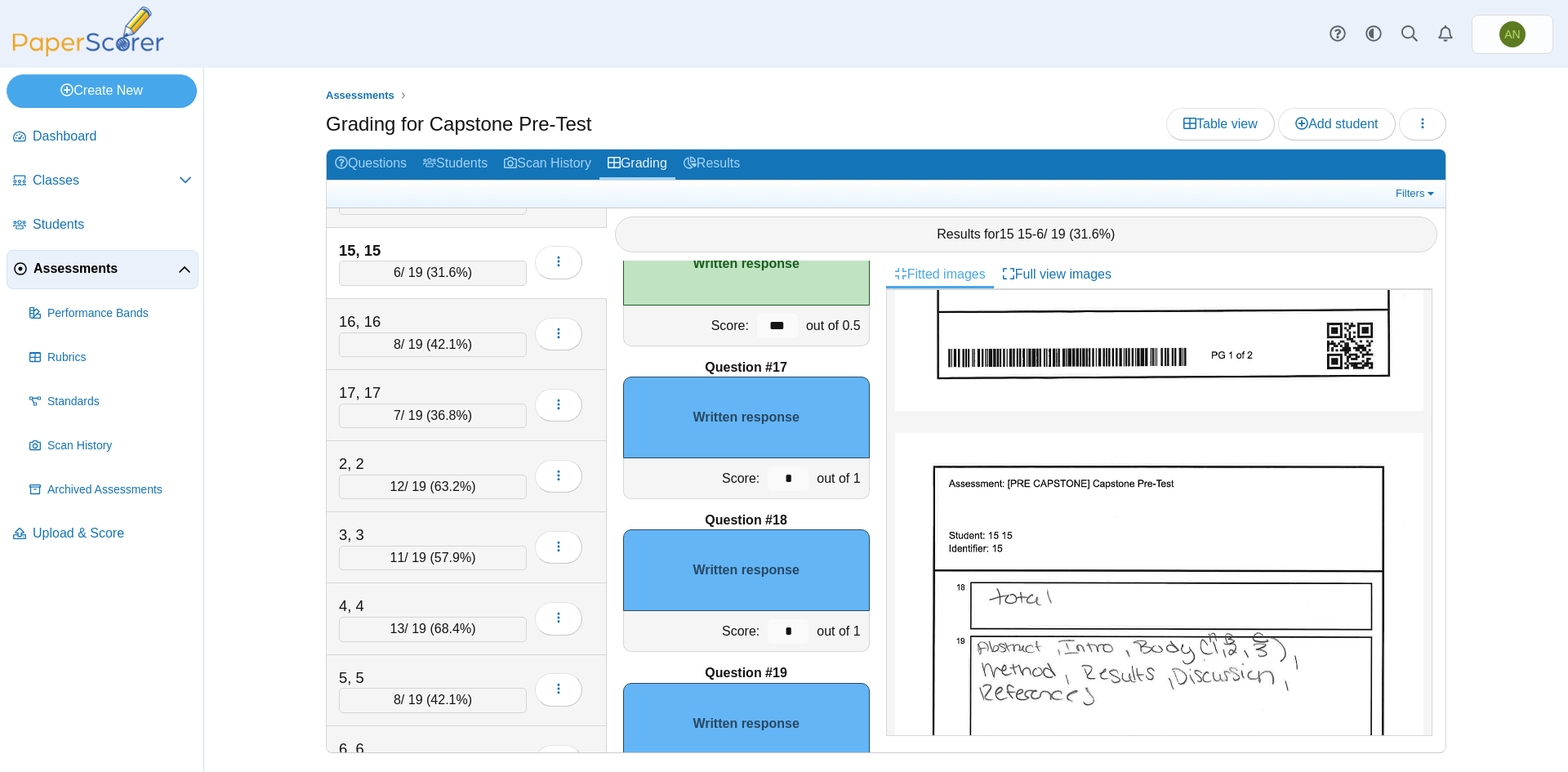
scroll to position [409, 0]
type input "***"
click at [474, 324] on div "16, 16" at bounding box center [420, 320] width 163 height 21
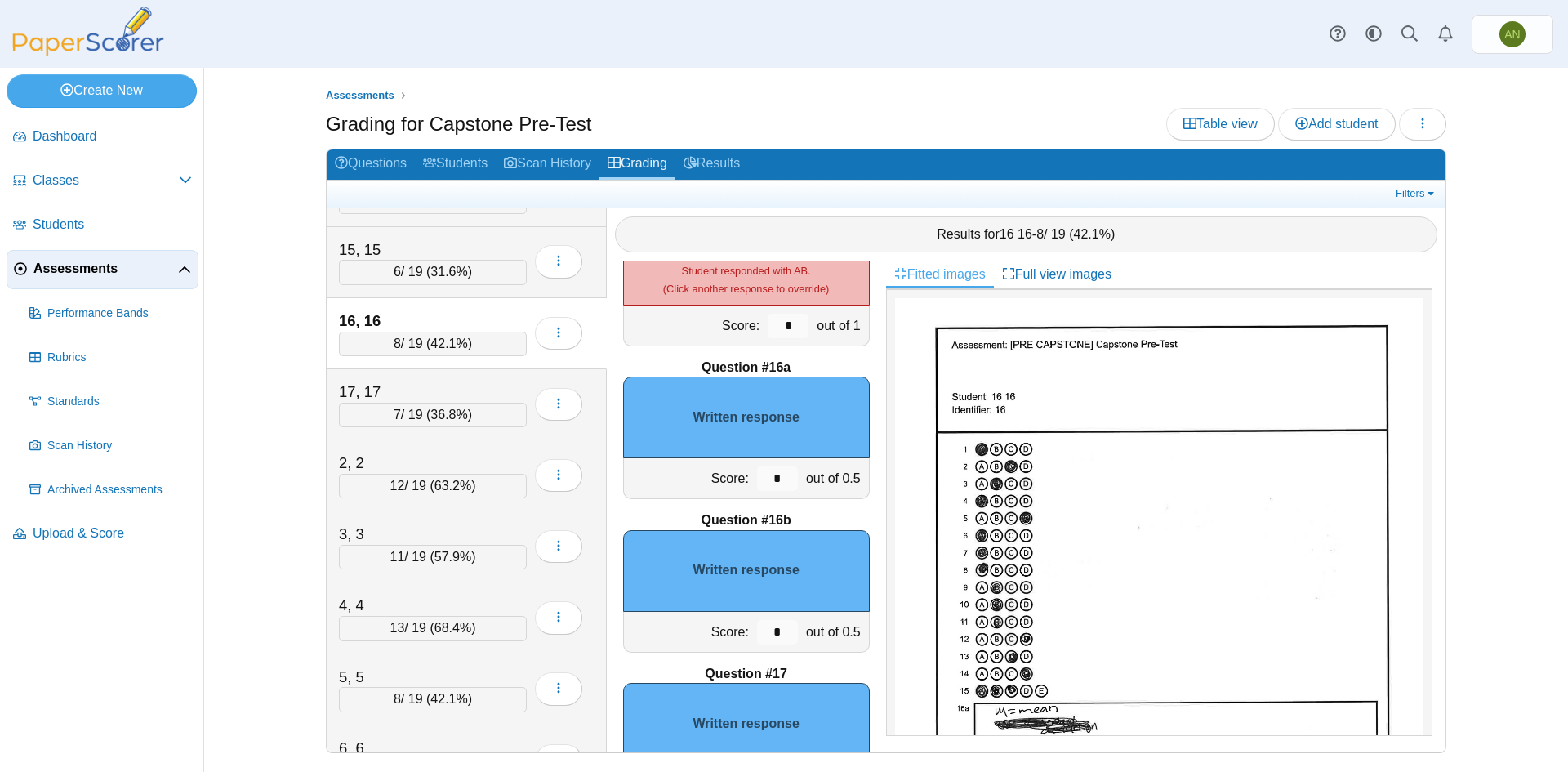
scroll to position [2195, 0]
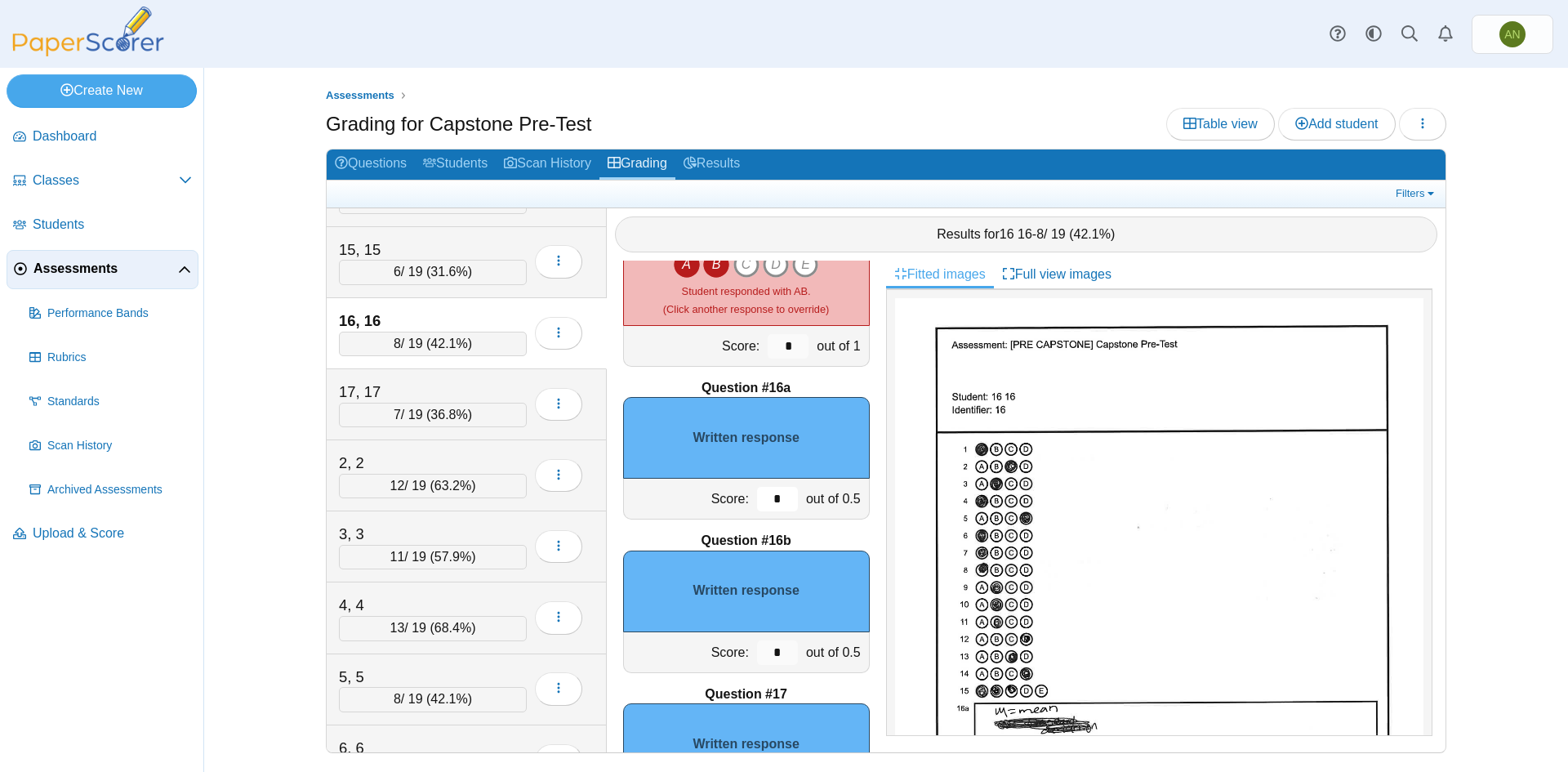
click at [769, 503] on input "*" at bounding box center [778, 499] width 41 height 24
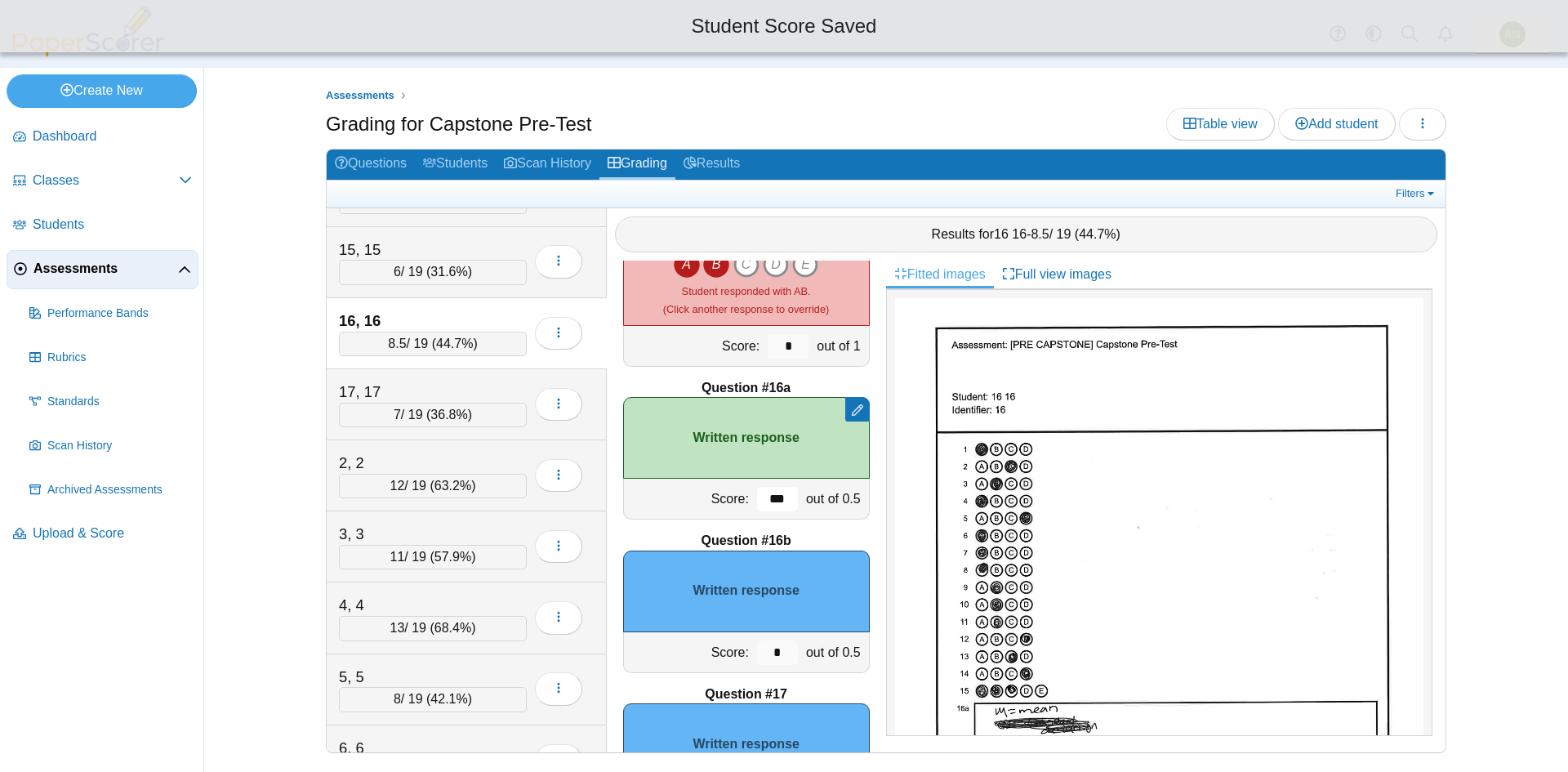
type input "***"
click at [773, 648] on input "*" at bounding box center [778, 653] width 41 height 24
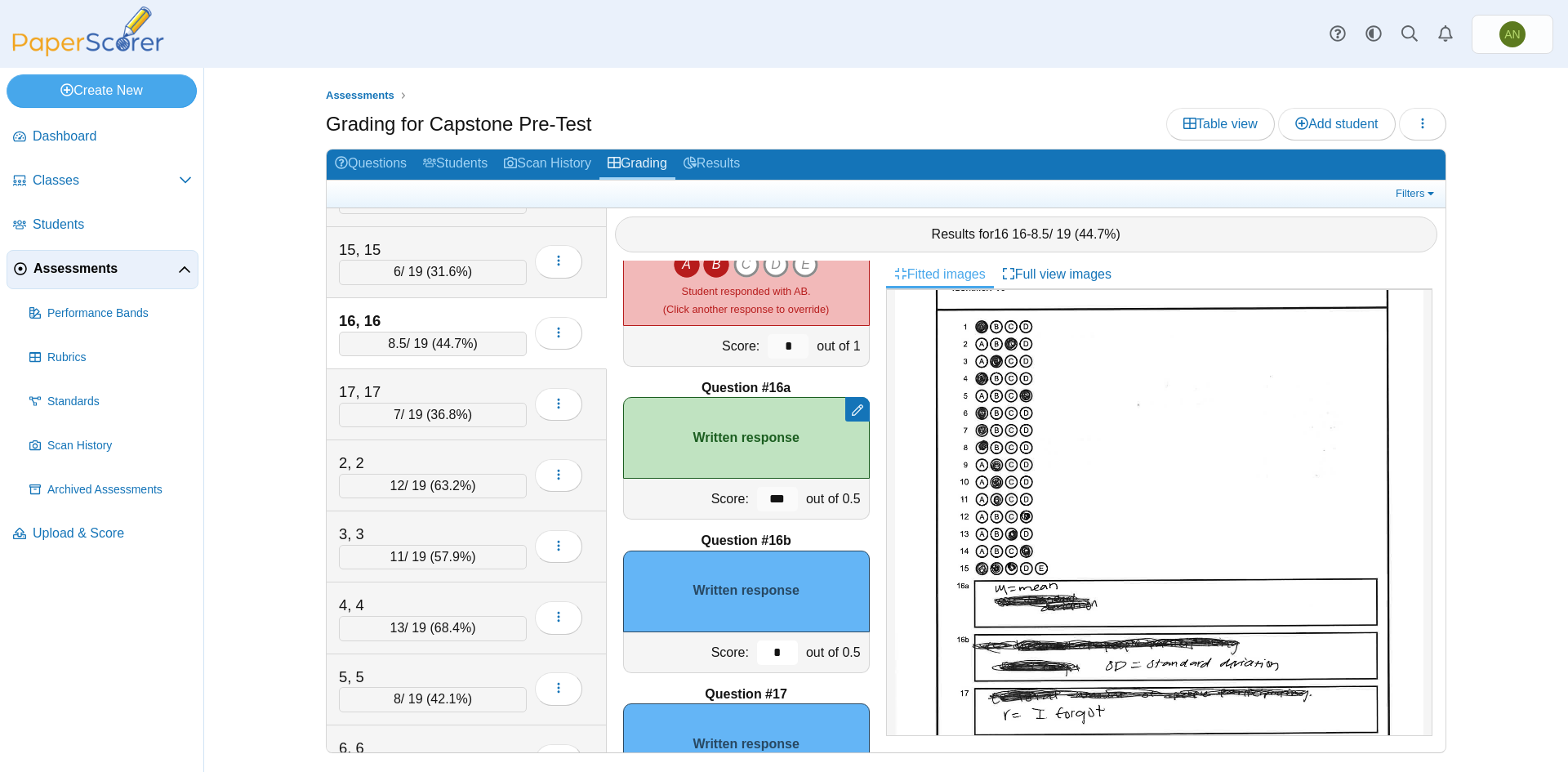
scroll to position [163, 0]
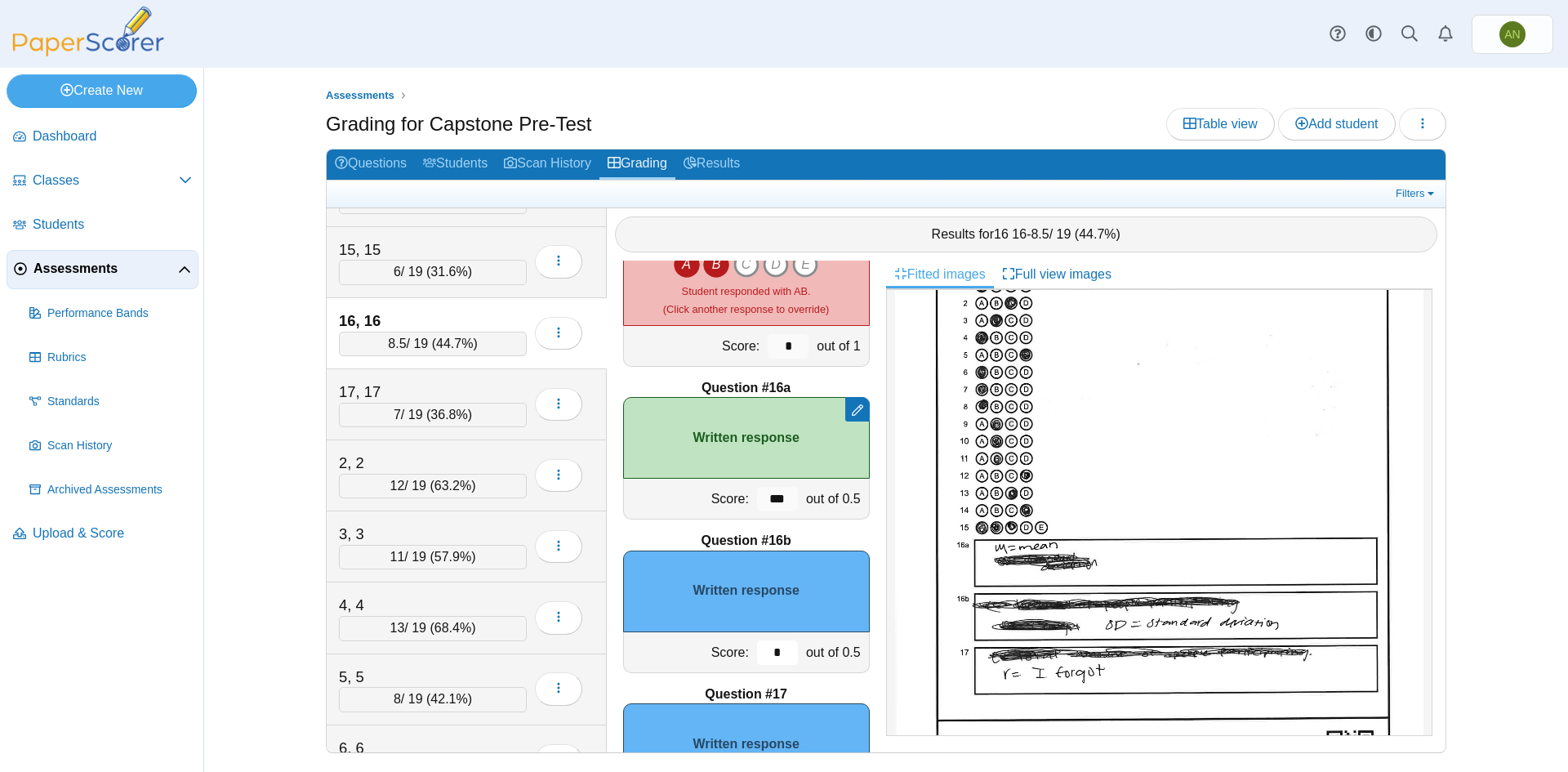
click at [769, 654] on input "*" at bounding box center [778, 653] width 41 height 24
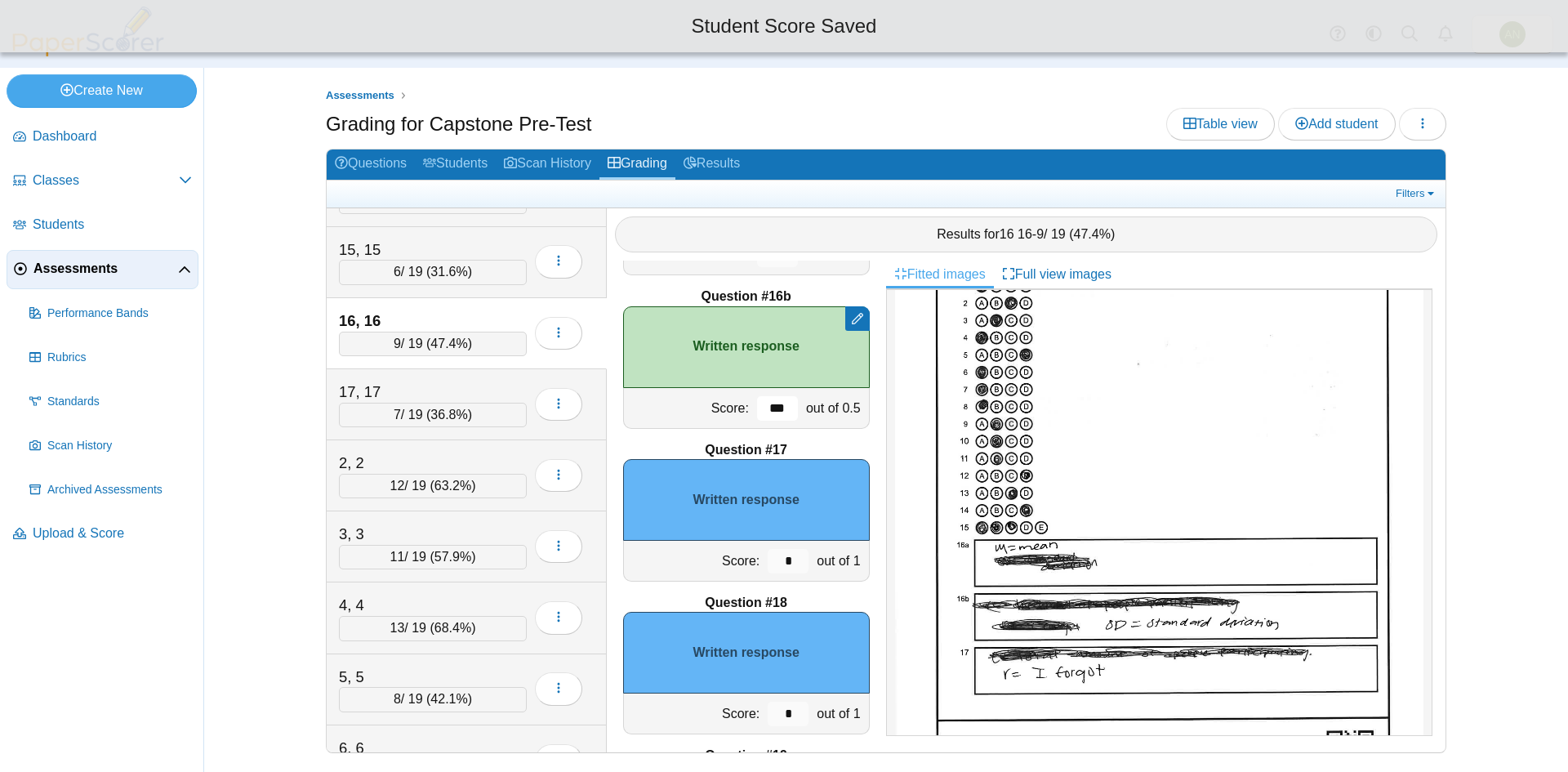
scroll to position [2440, 0]
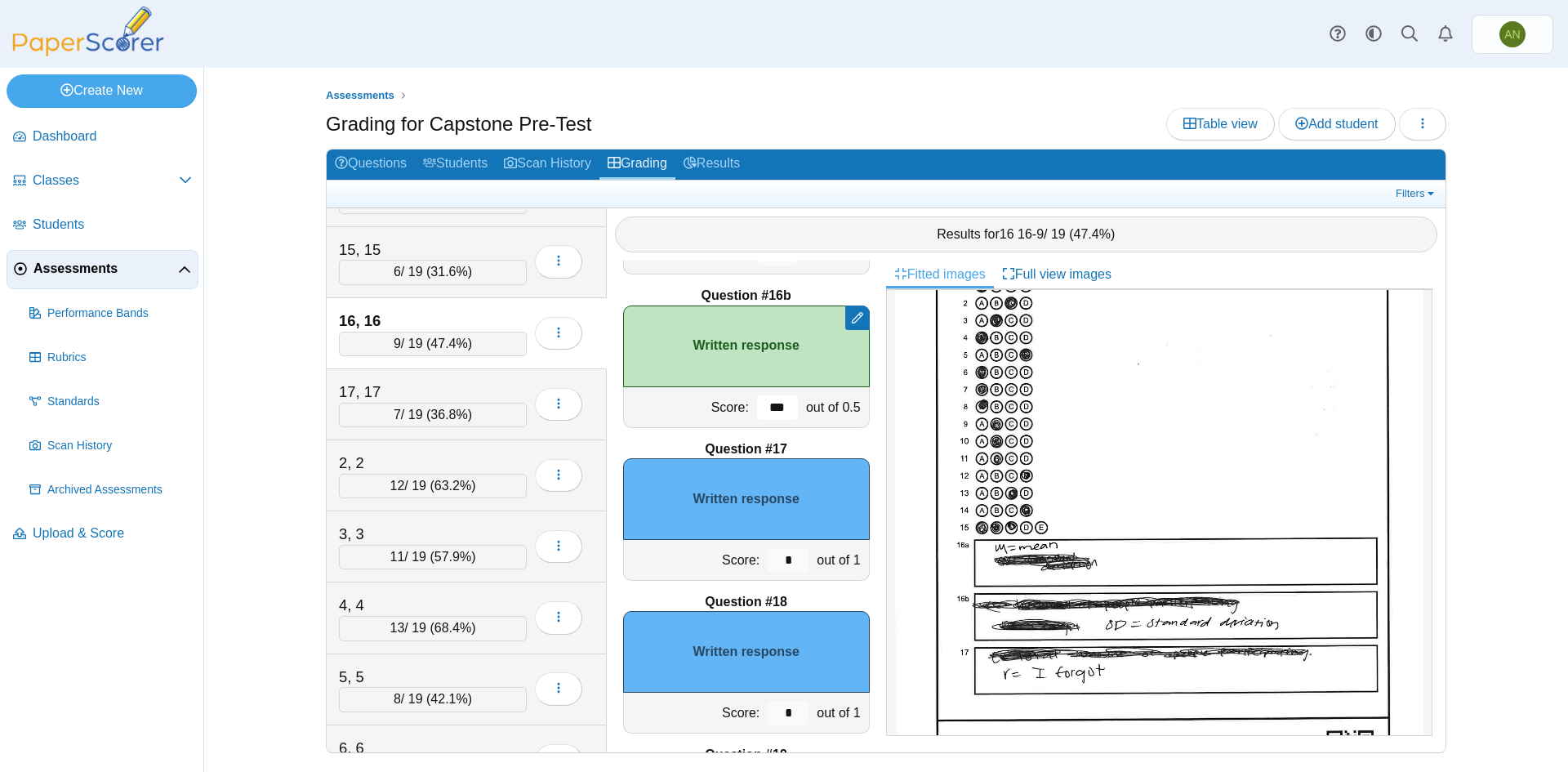
type input "***"
click at [784, 568] on input "*" at bounding box center [788, 560] width 41 height 24
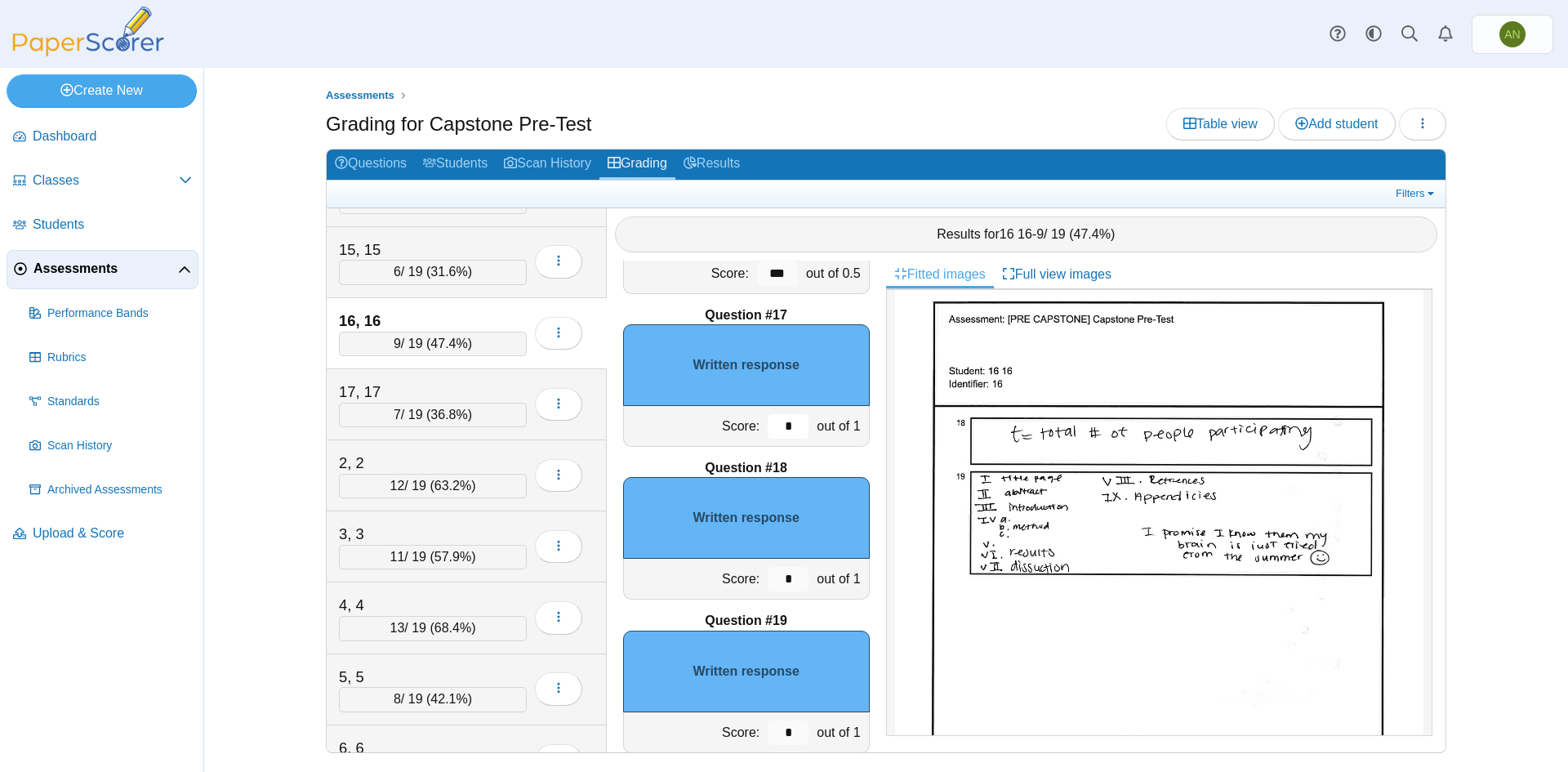
scroll to position [2603, 0]
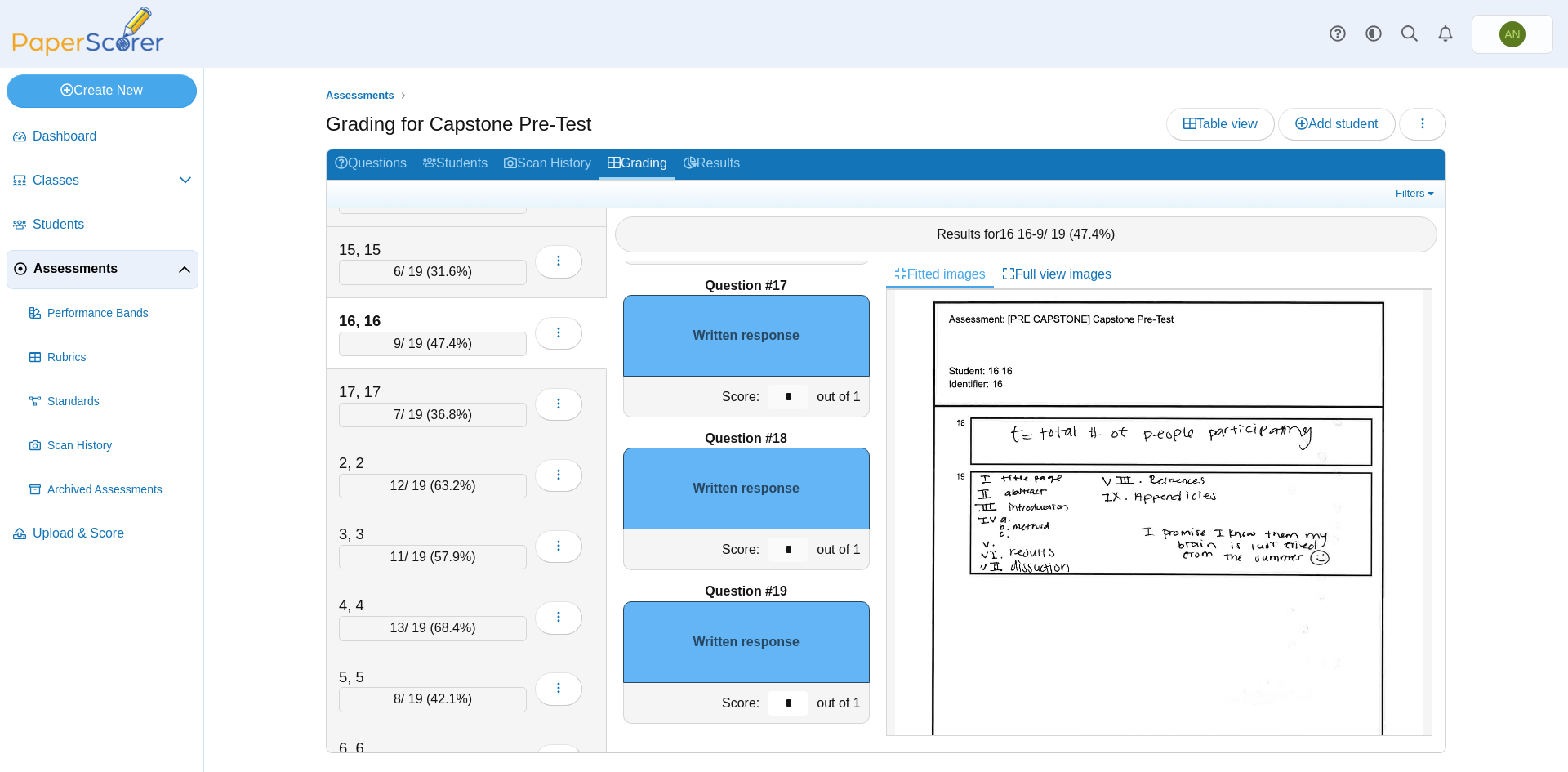
click at [782, 700] on input "*" at bounding box center [788, 703] width 41 height 24
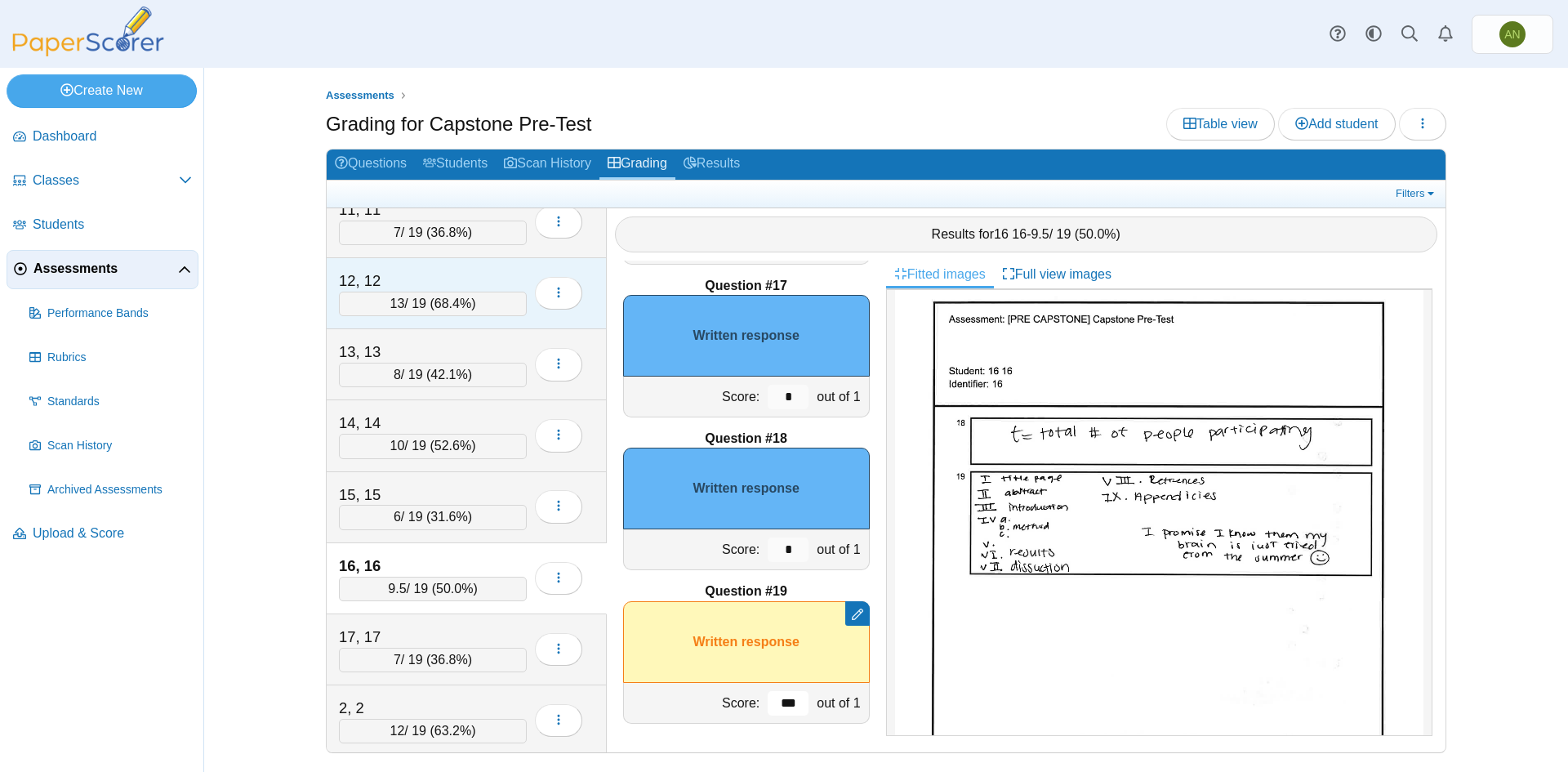
scroll to position [245, 0]
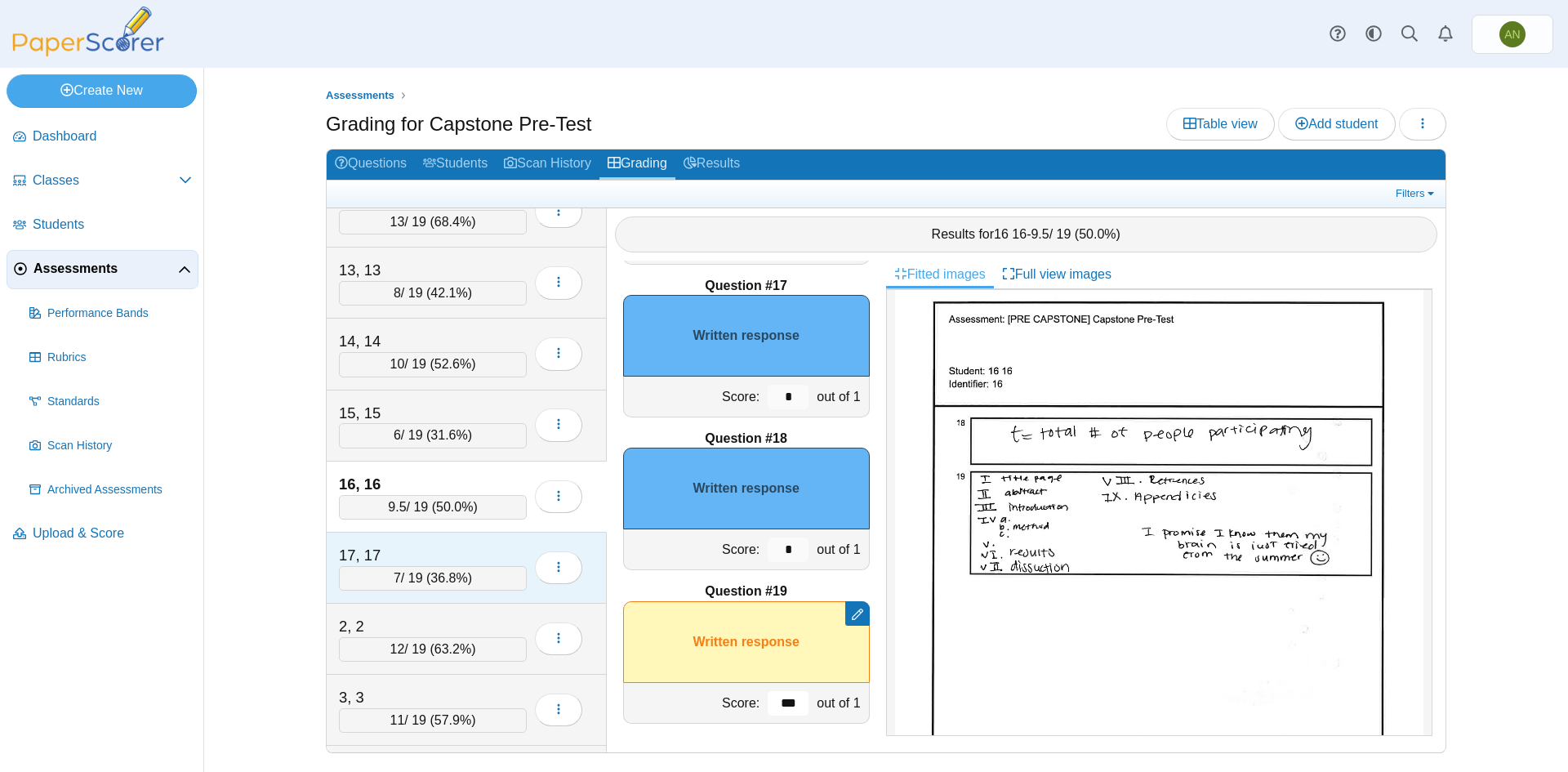
type input "***"
click at [468, 554] on div "17, 17" at bounding box center [420, 555] width 163 height 21
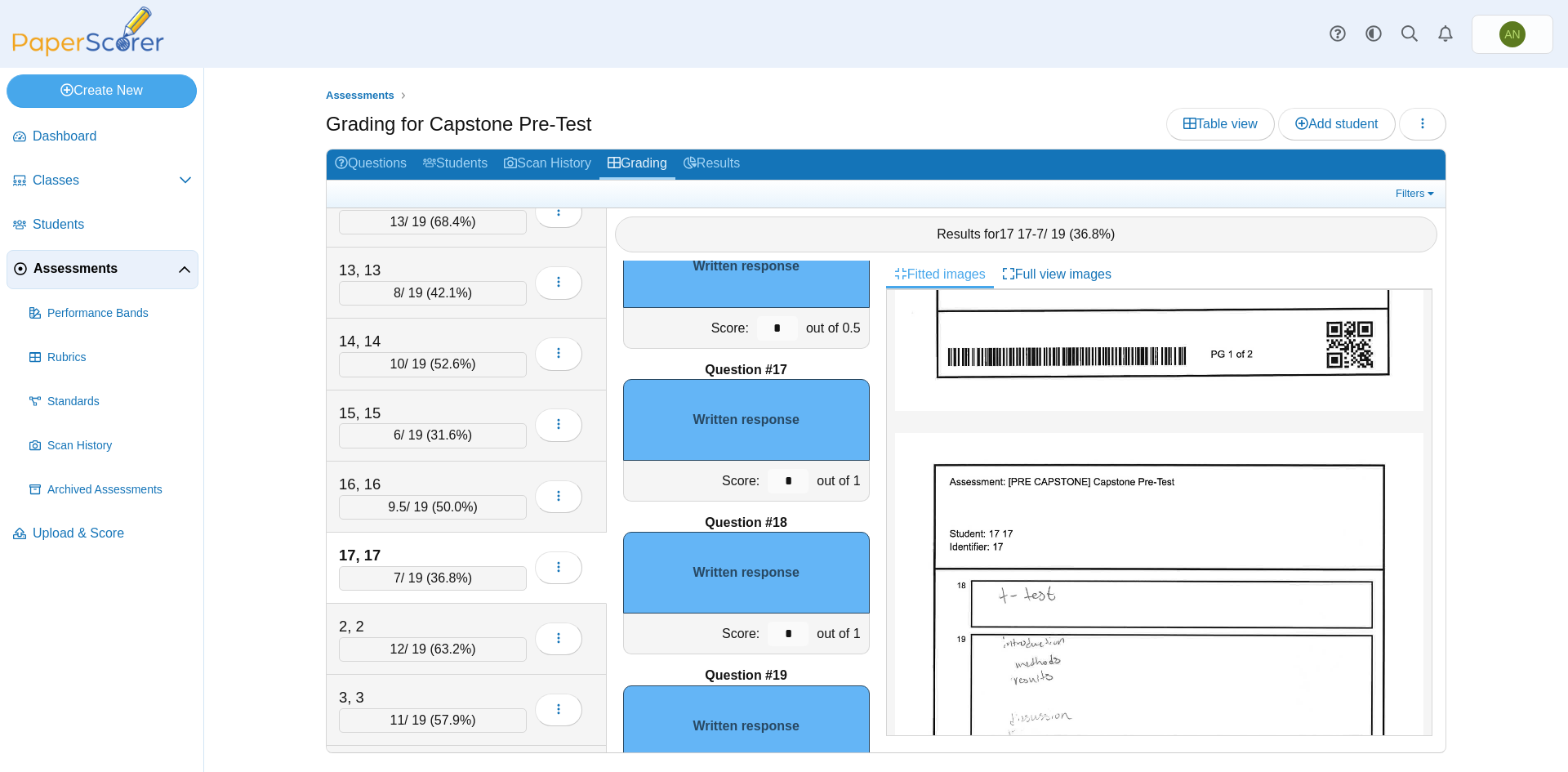
scroll to position [2521, 0]
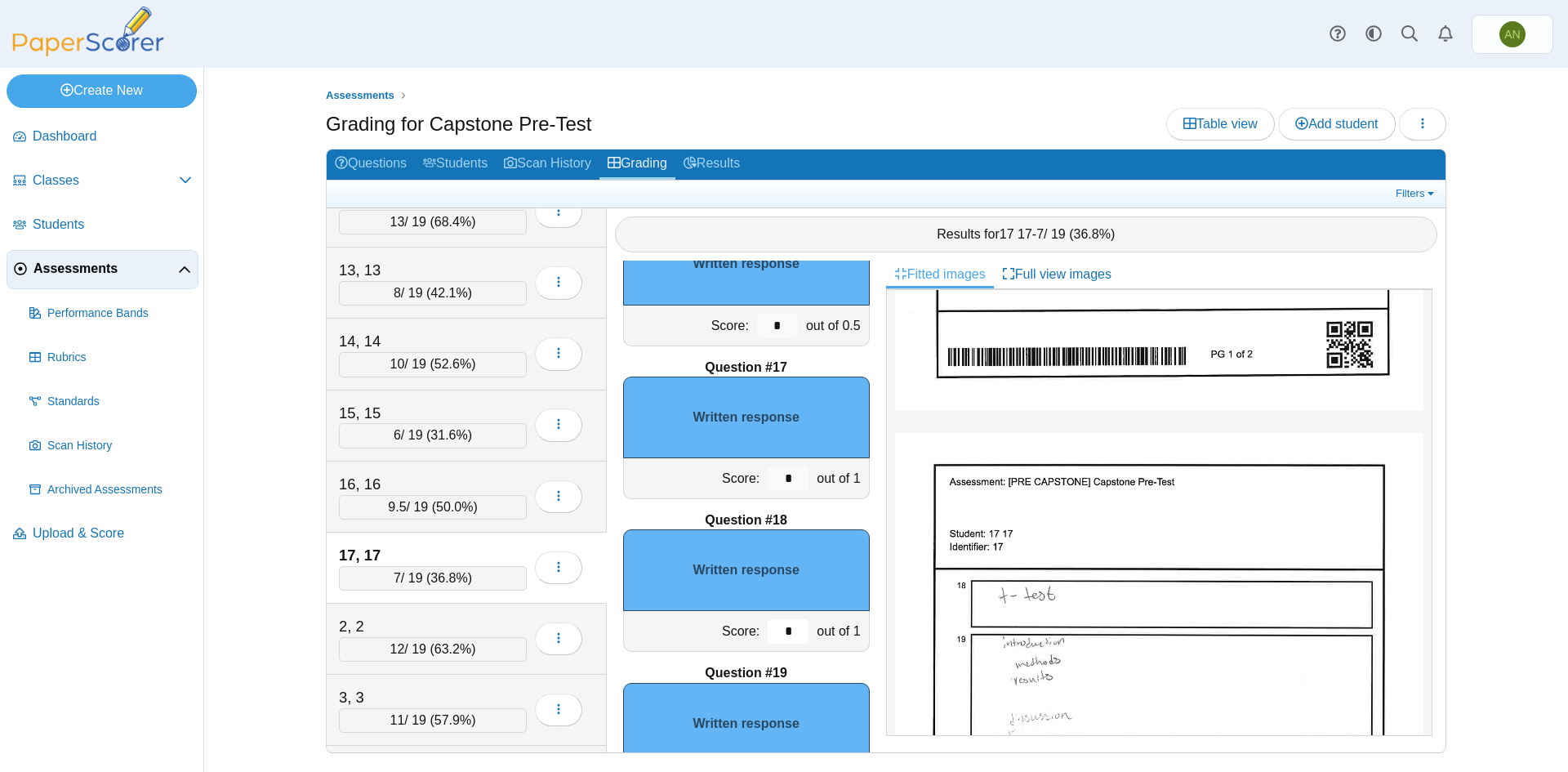
click at [777, 631] on input "*" at bounding box center [788, 631] width 41 height 24
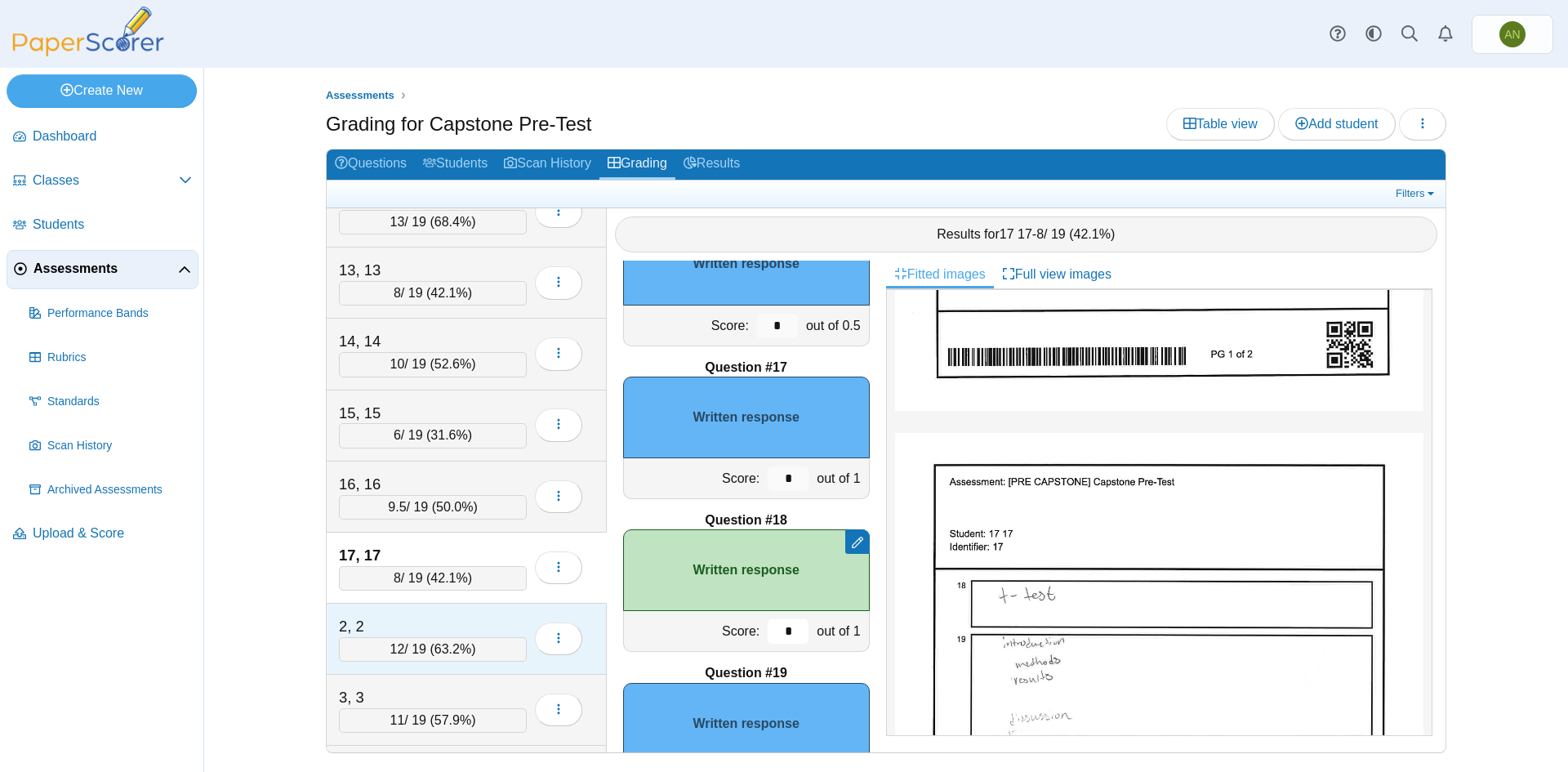
type input "*"
click at [474, 623] on div "2, 2" at bounding box center [420, 627] width 163 height 21
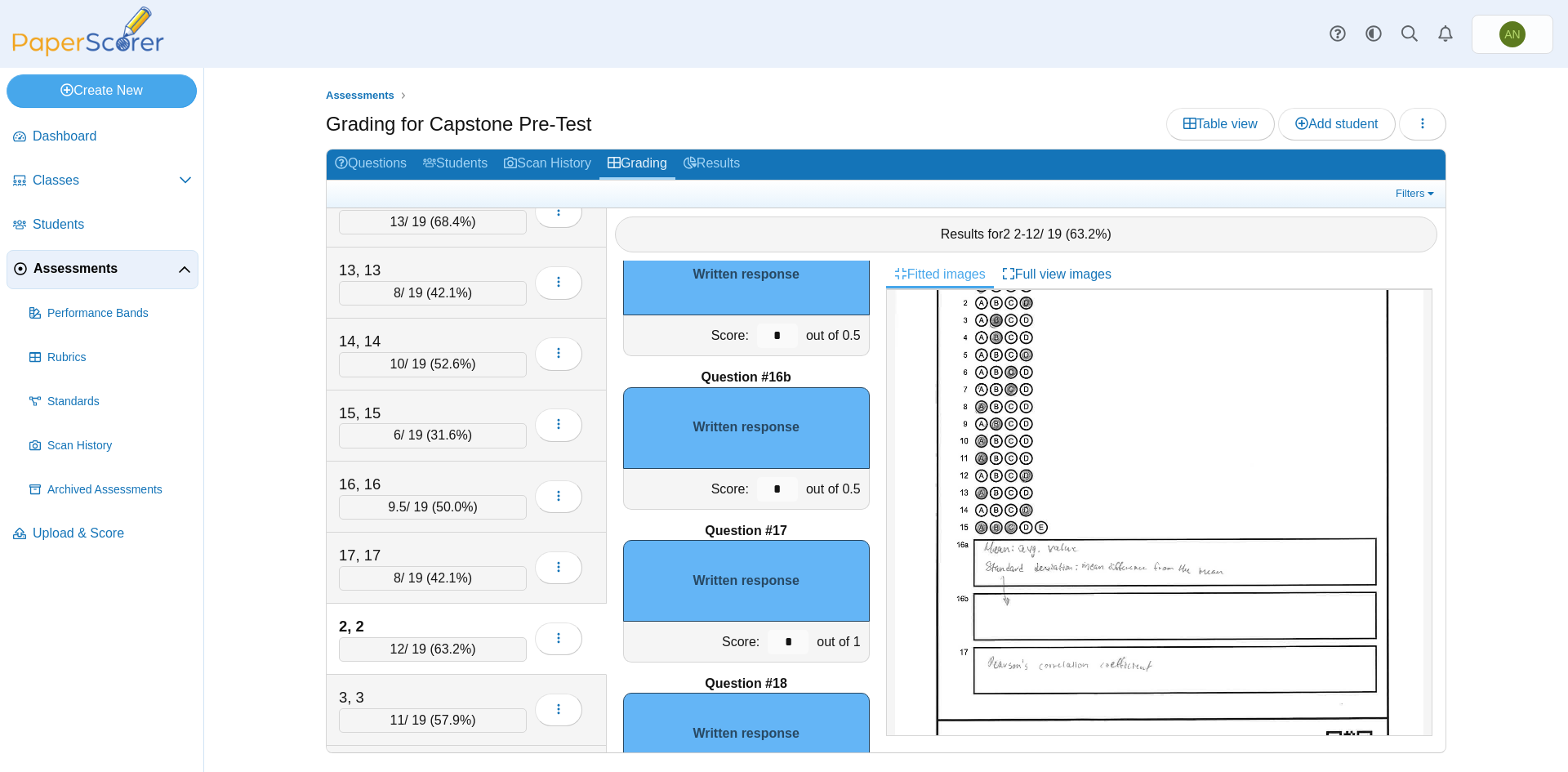
scroll to position [2276, 0]
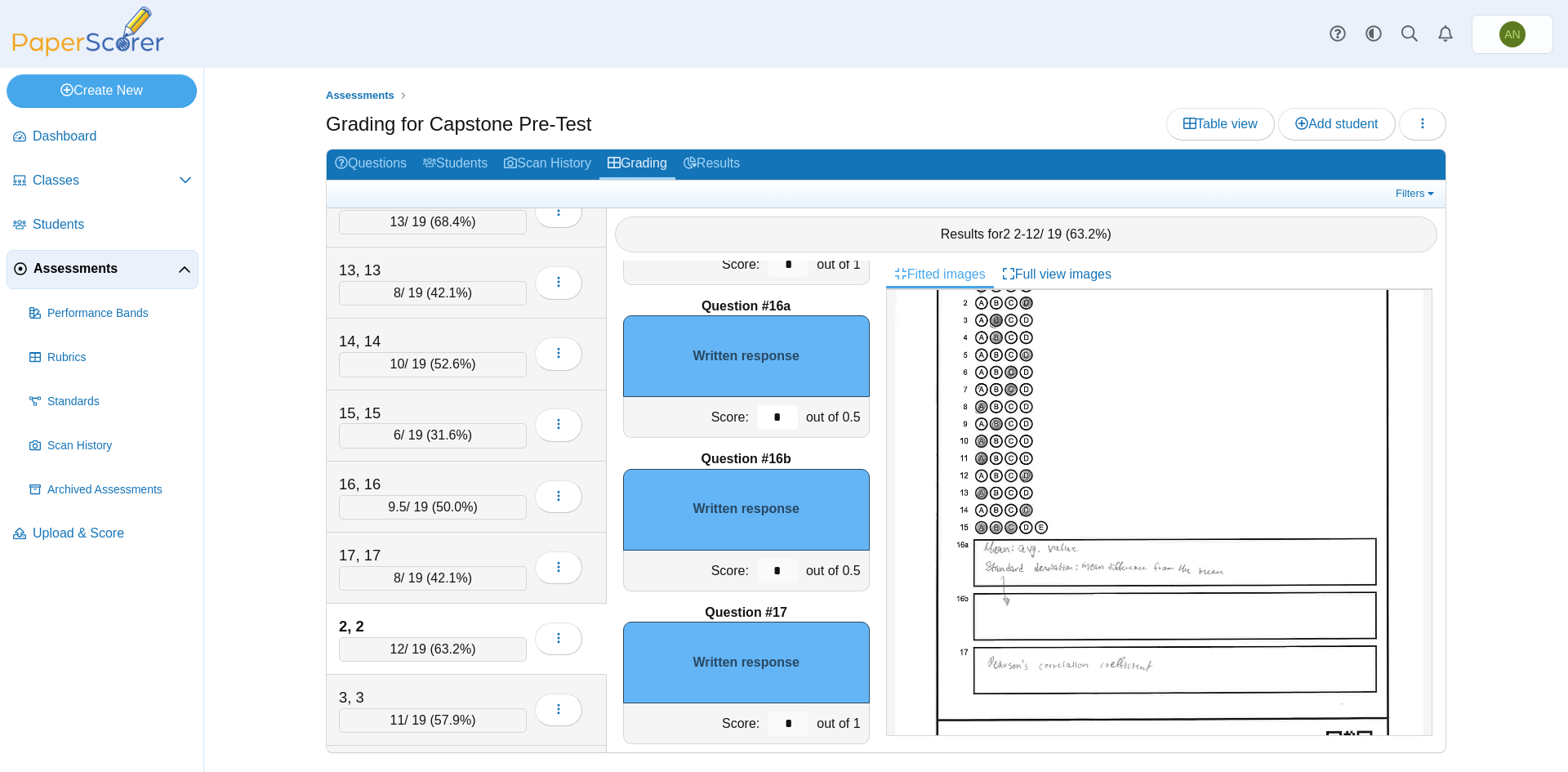
click at [771, 414] on input "*" at bounding box center [778, 417] width 41 height 24
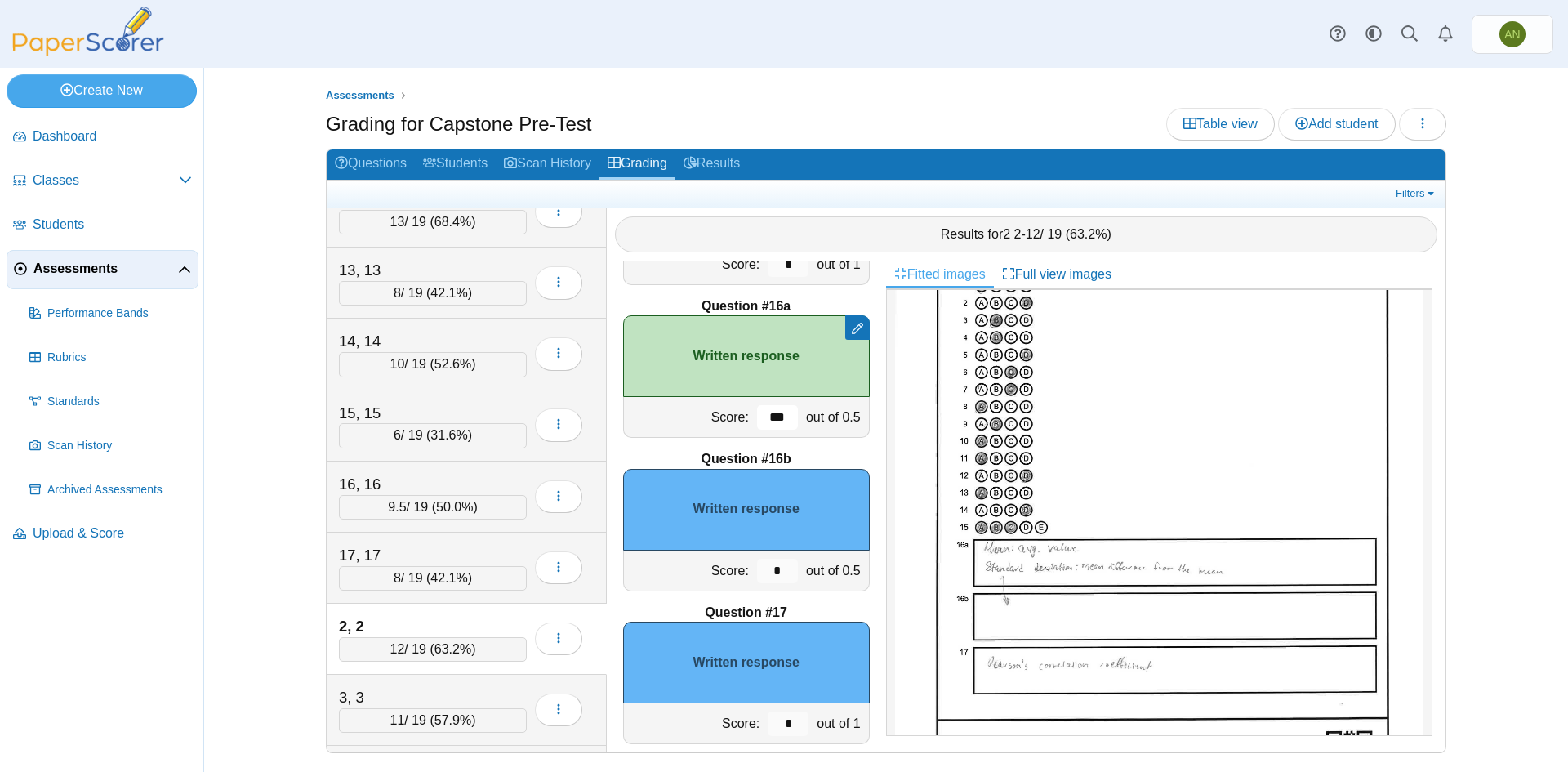
type input "***"
click at [779, 571] on input "*" at bounding box center [778, 571] width 41 height 24
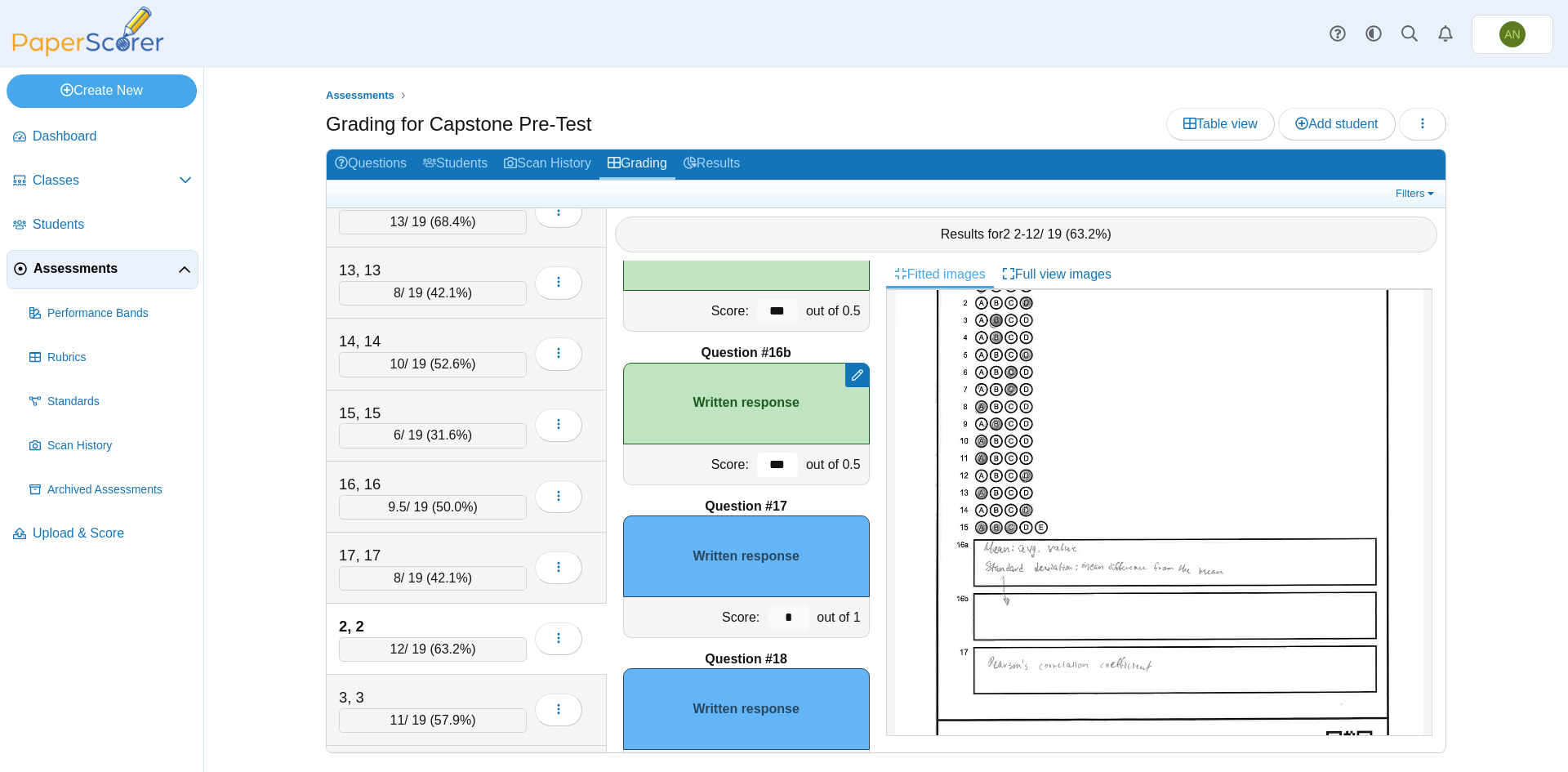
scroll to position [2440, 0]
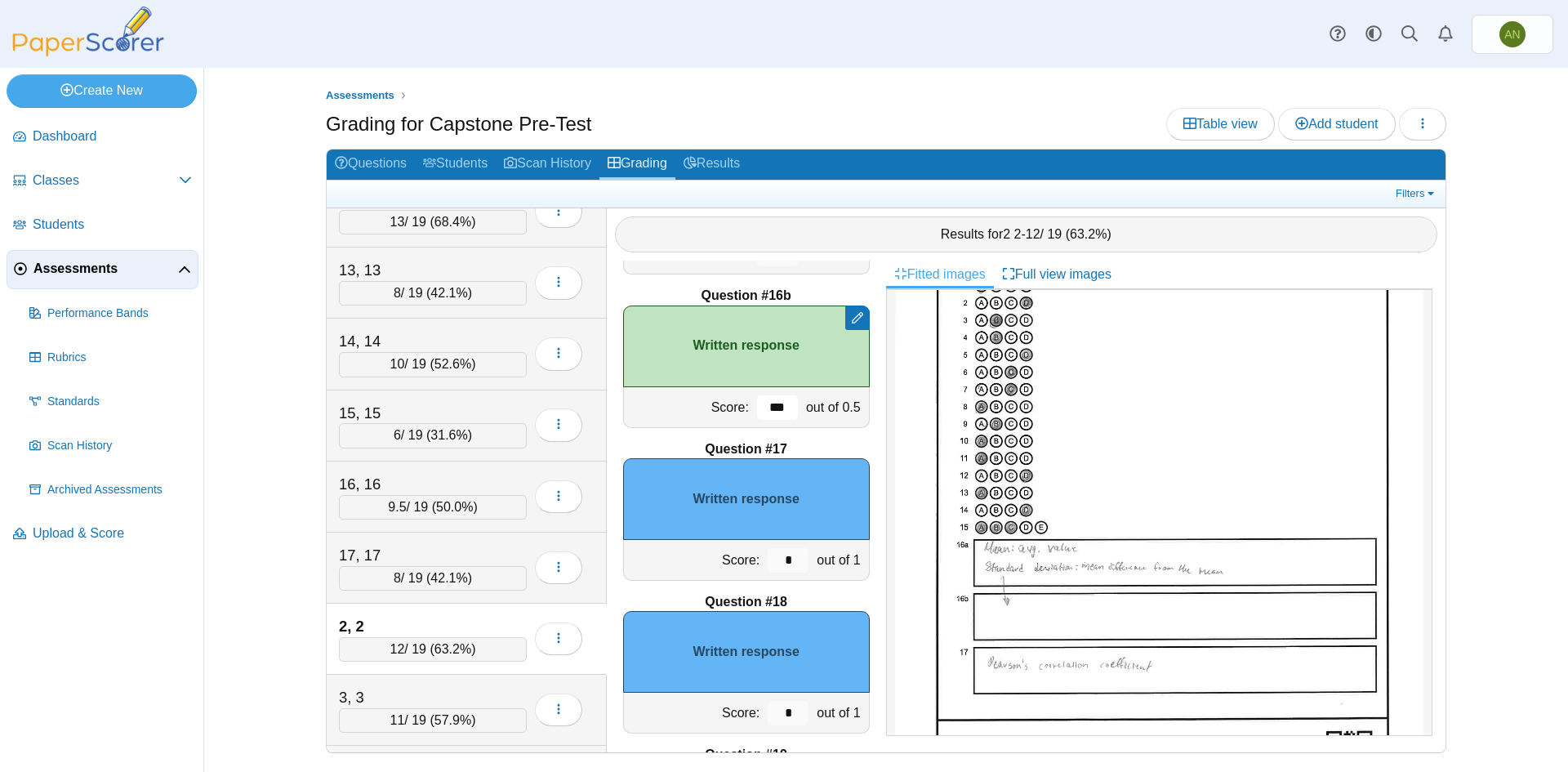
type input "***"
click at [784, 564] on input "*" at bounding box center [788, 560] width 41 height 24
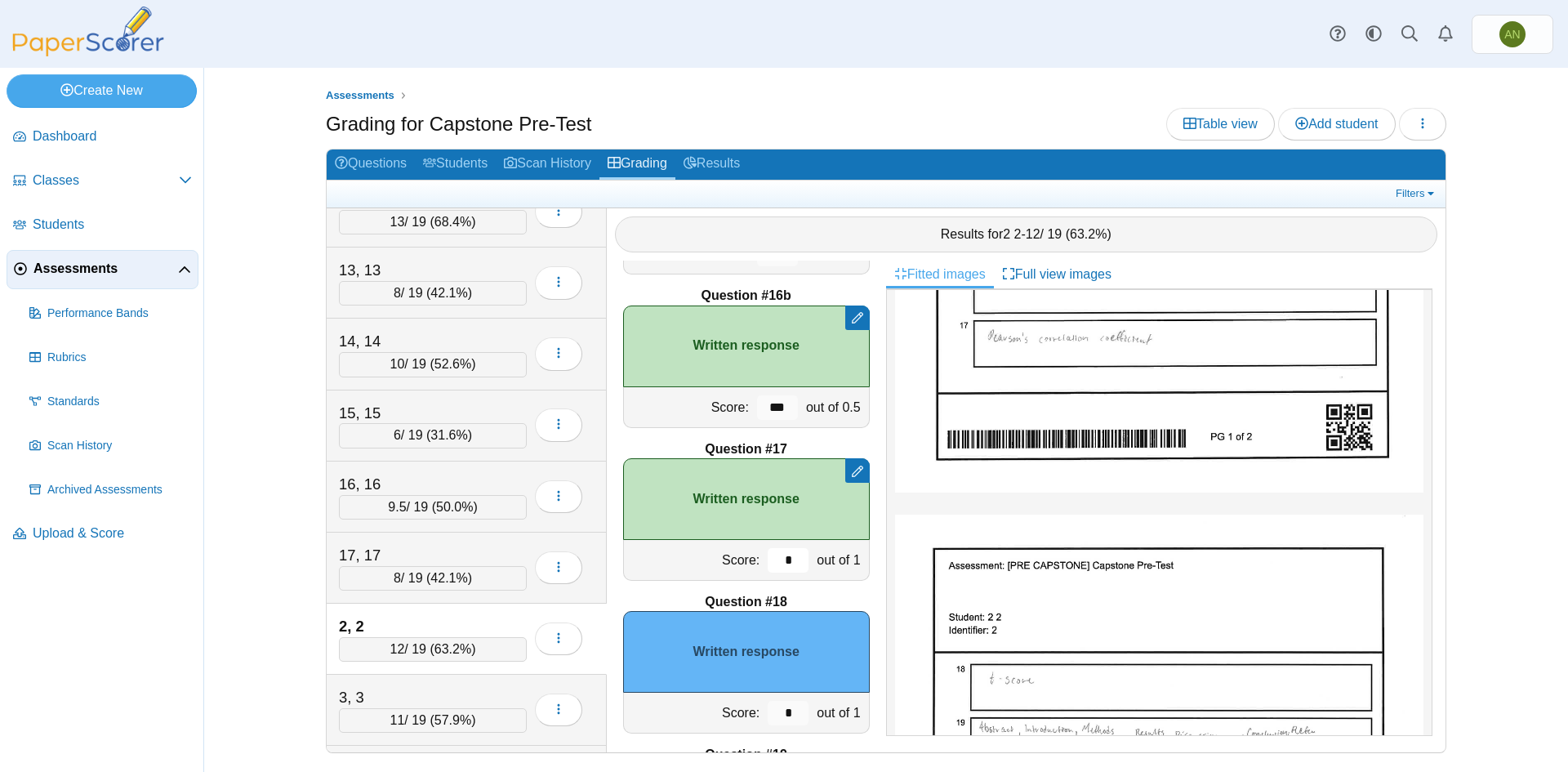
scroll to position [572, 0]
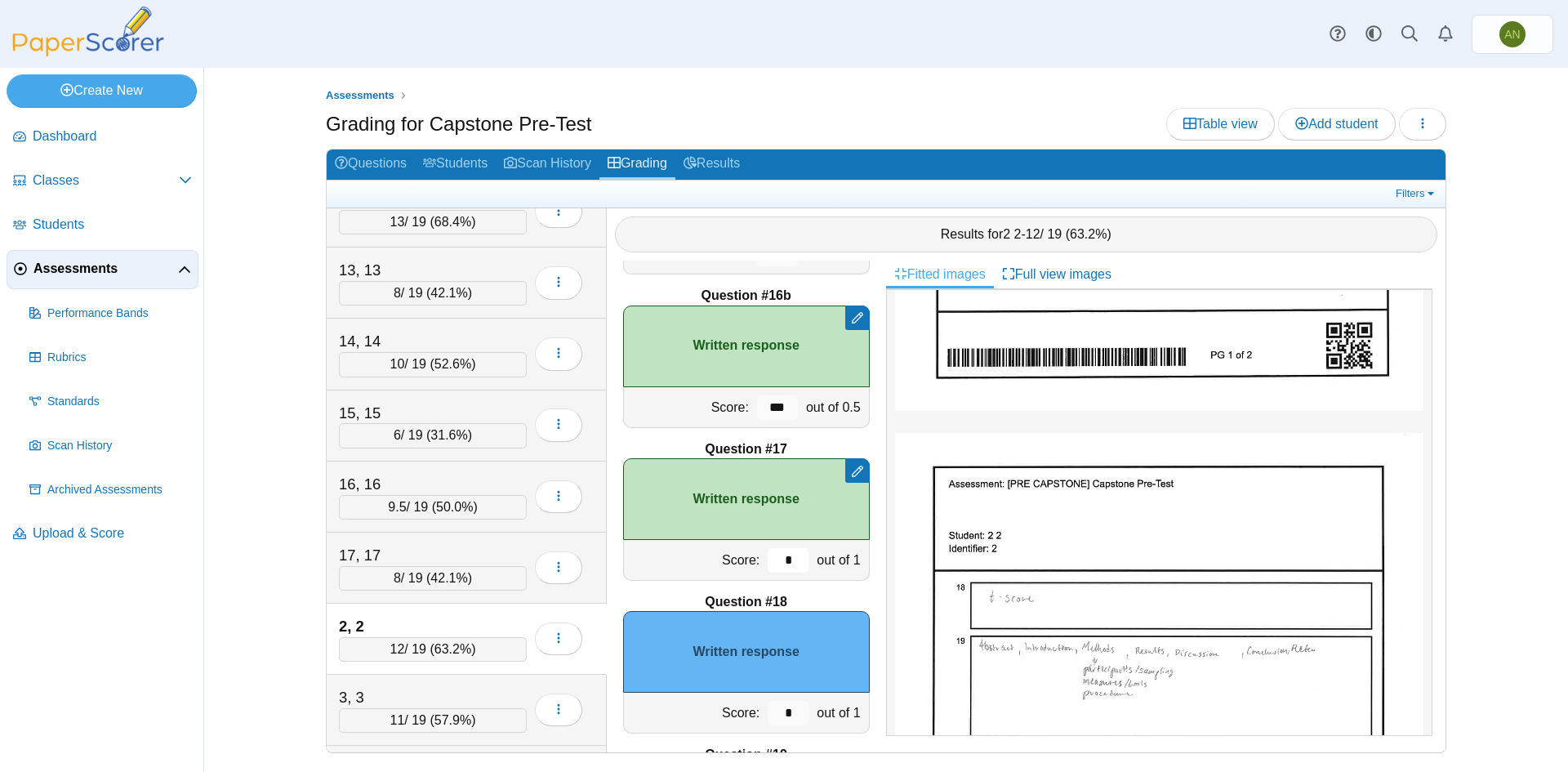
type input "*"
click at [779, 701] on input "*" at bounding box center [788, 713] width 41 height 24
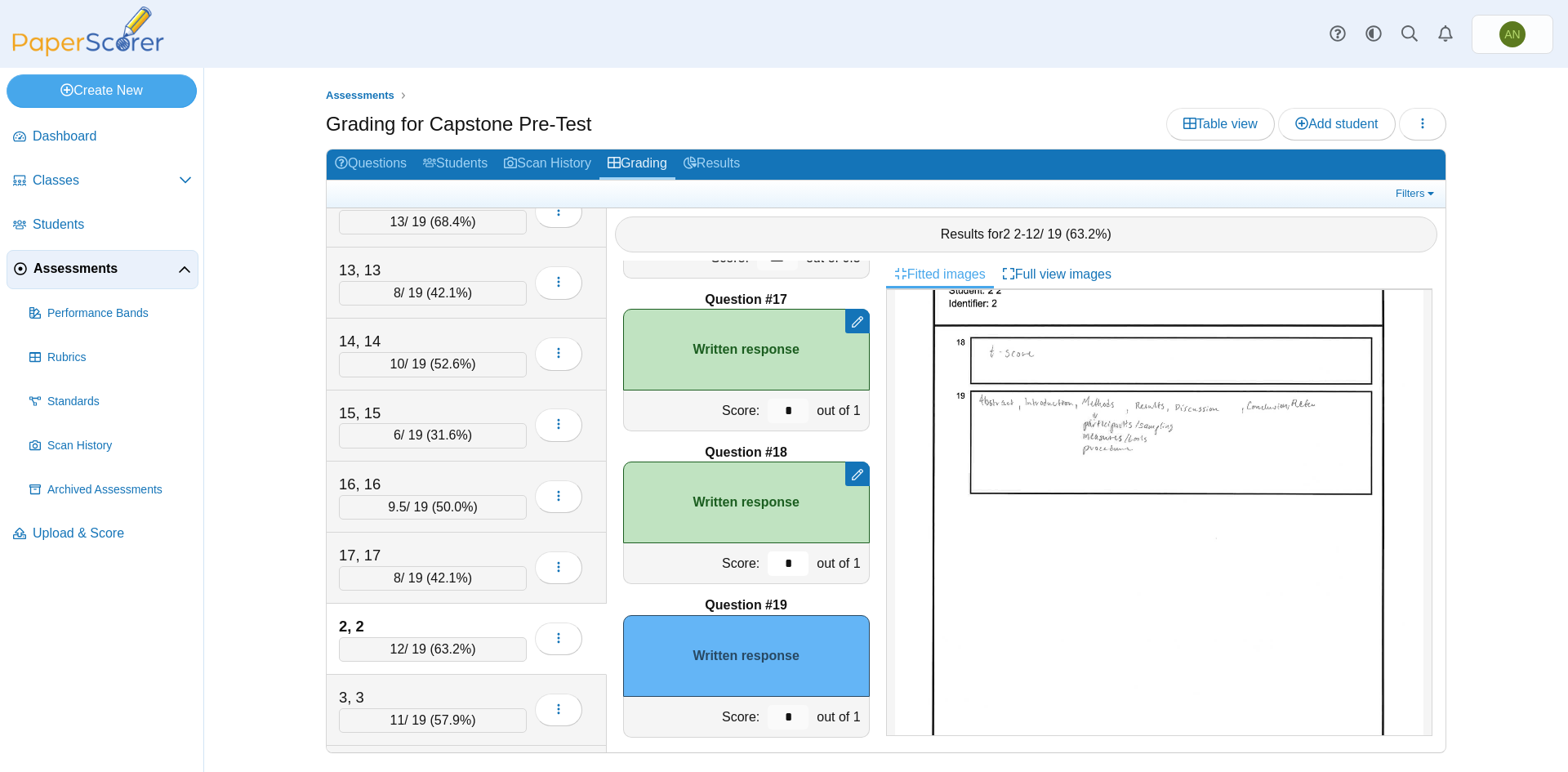
scroll to position [2603, 0]
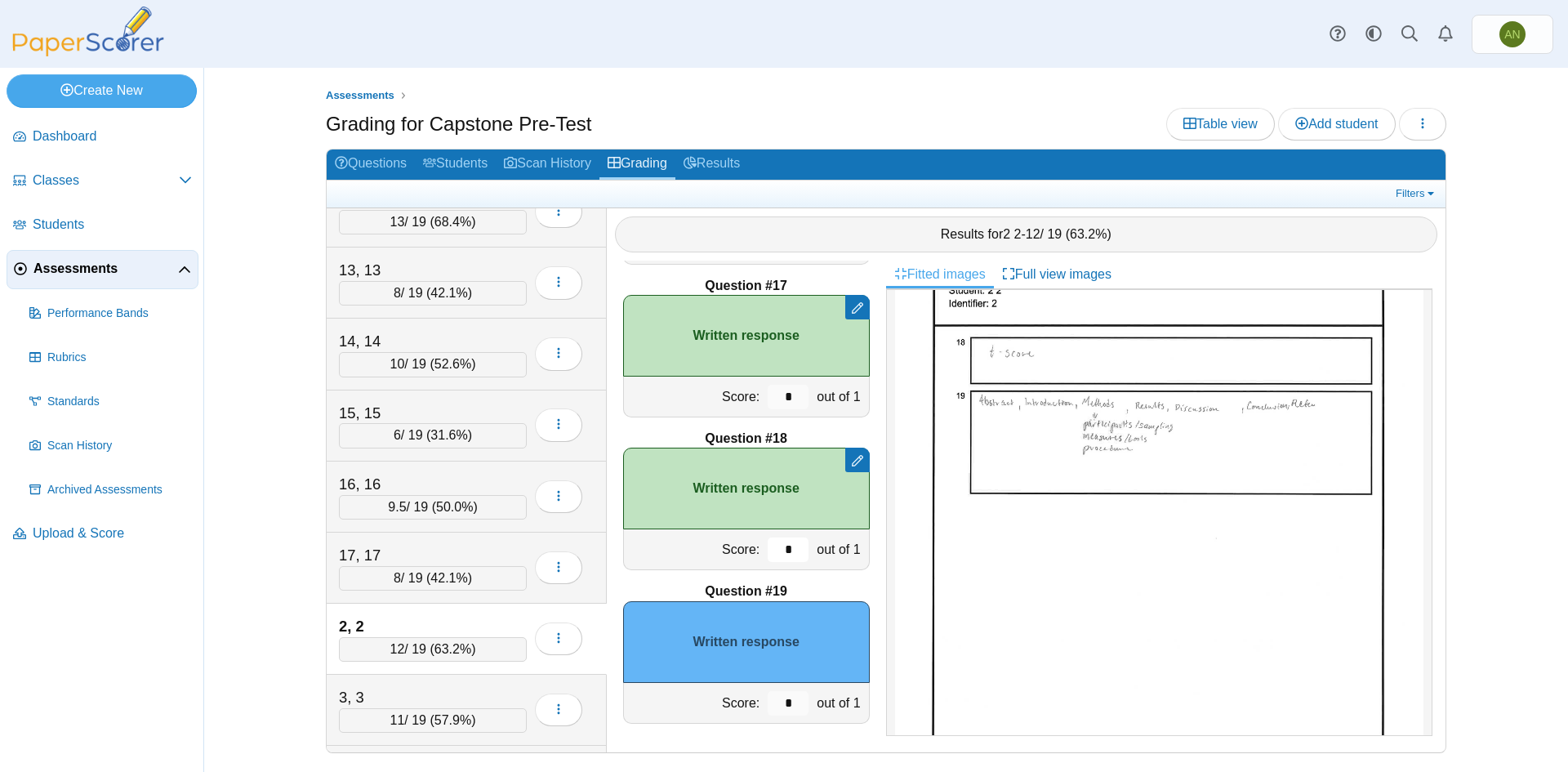
type input "*"
click at [781, 706] on input "*" at bounding box center [788, 703] width 41 height 24
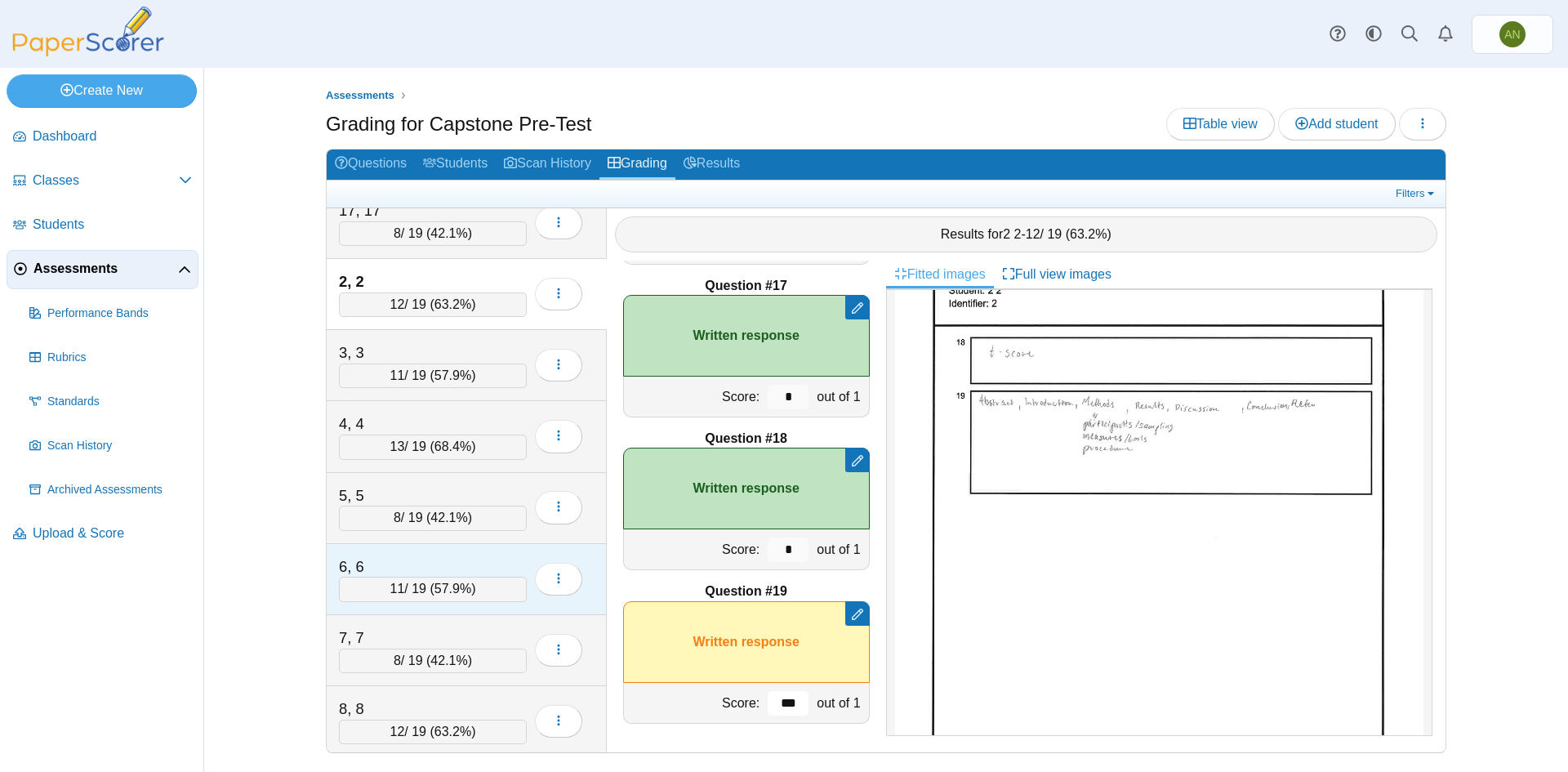
scroll to position [594, 0]
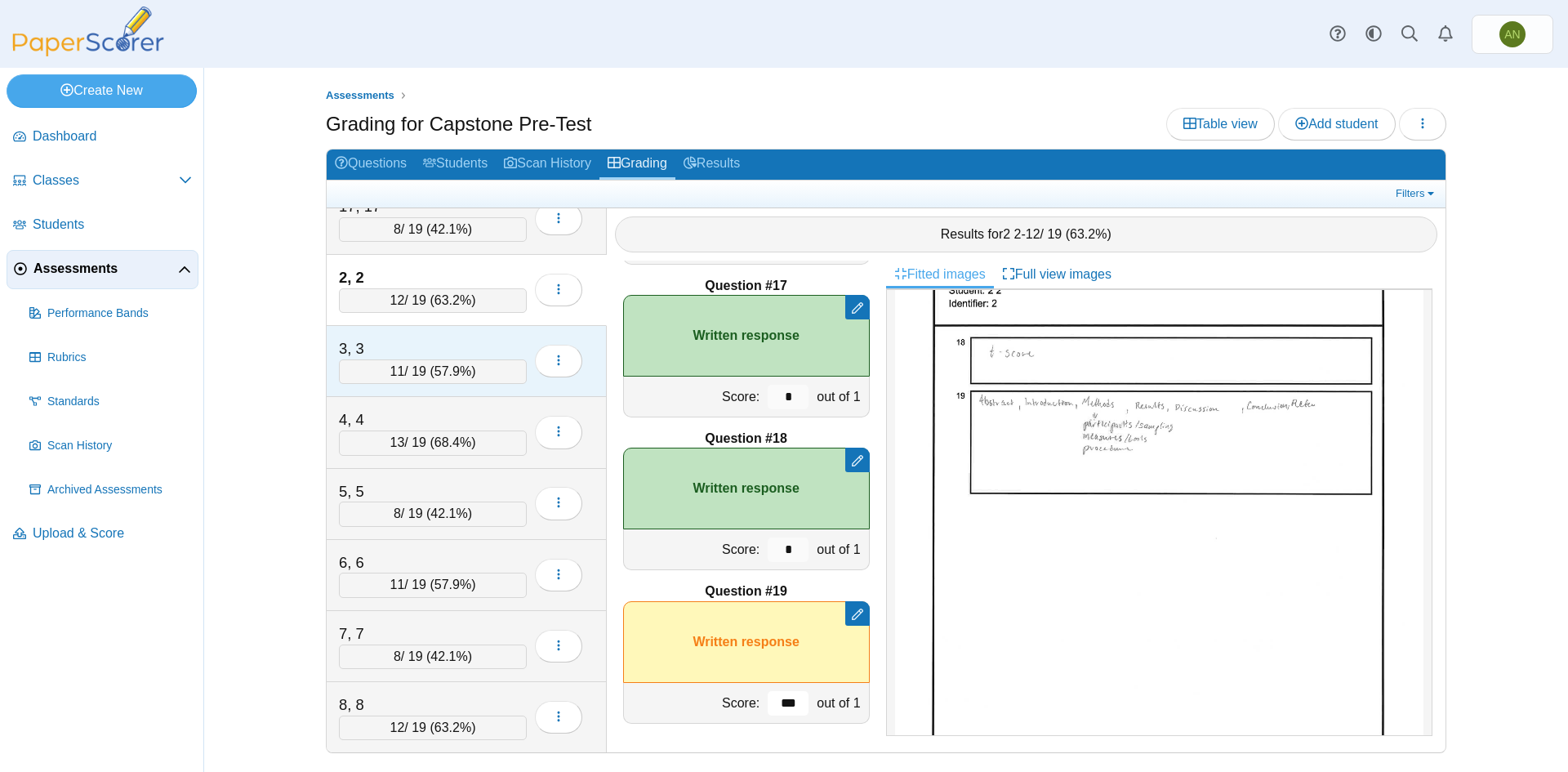
type input "***"
click at [458, 346] on div "3, 3" at bounding box center [420, 348] width 163 height 21
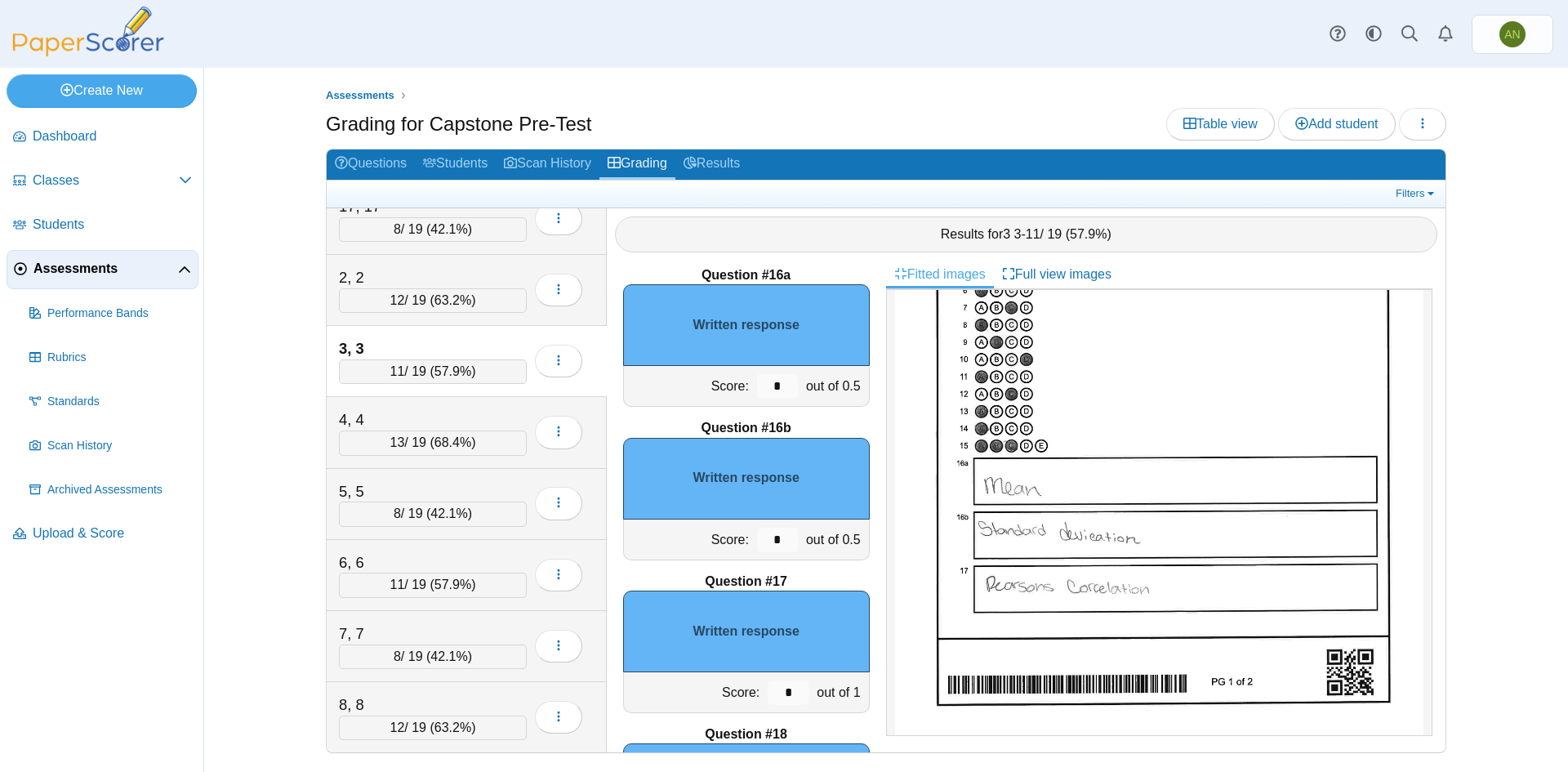
scroll to position [2195, 0]
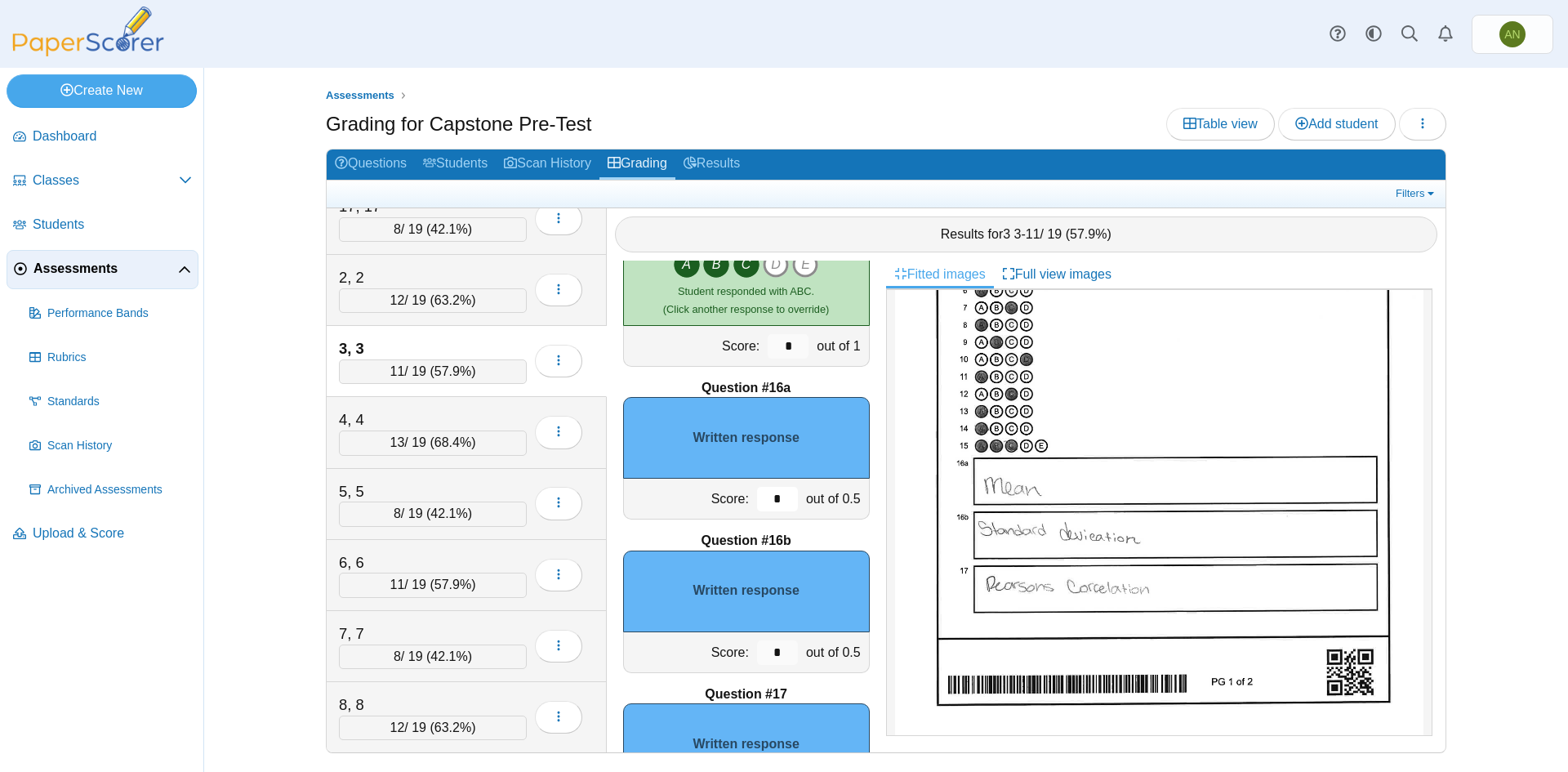
click at [774, 502] on input "*" at bounding box center [778, 499] width 41 height 24
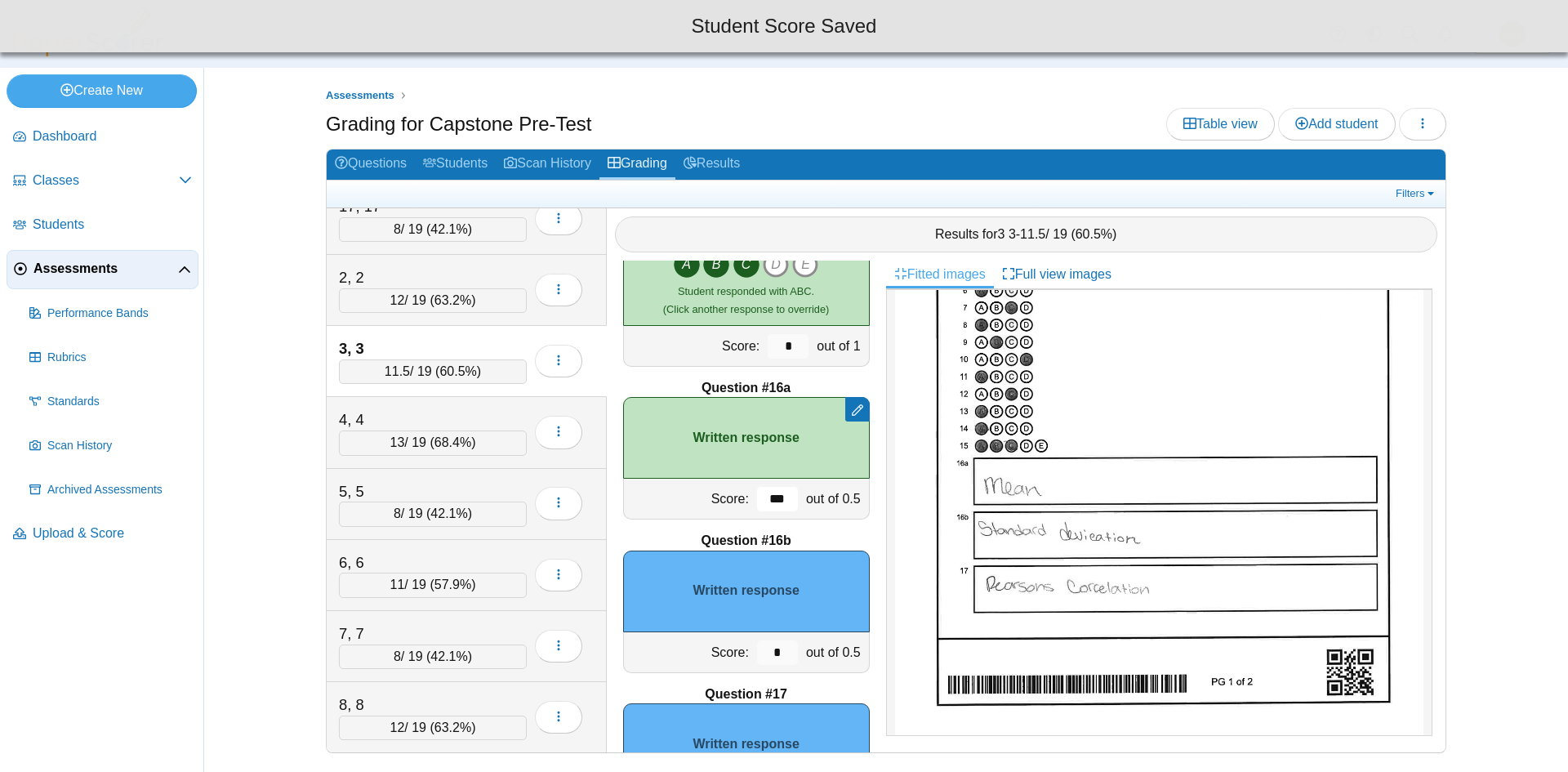
type input "***"
click at [777, 646] on input "*" at bounding box center [778, 653] width 41 height 24
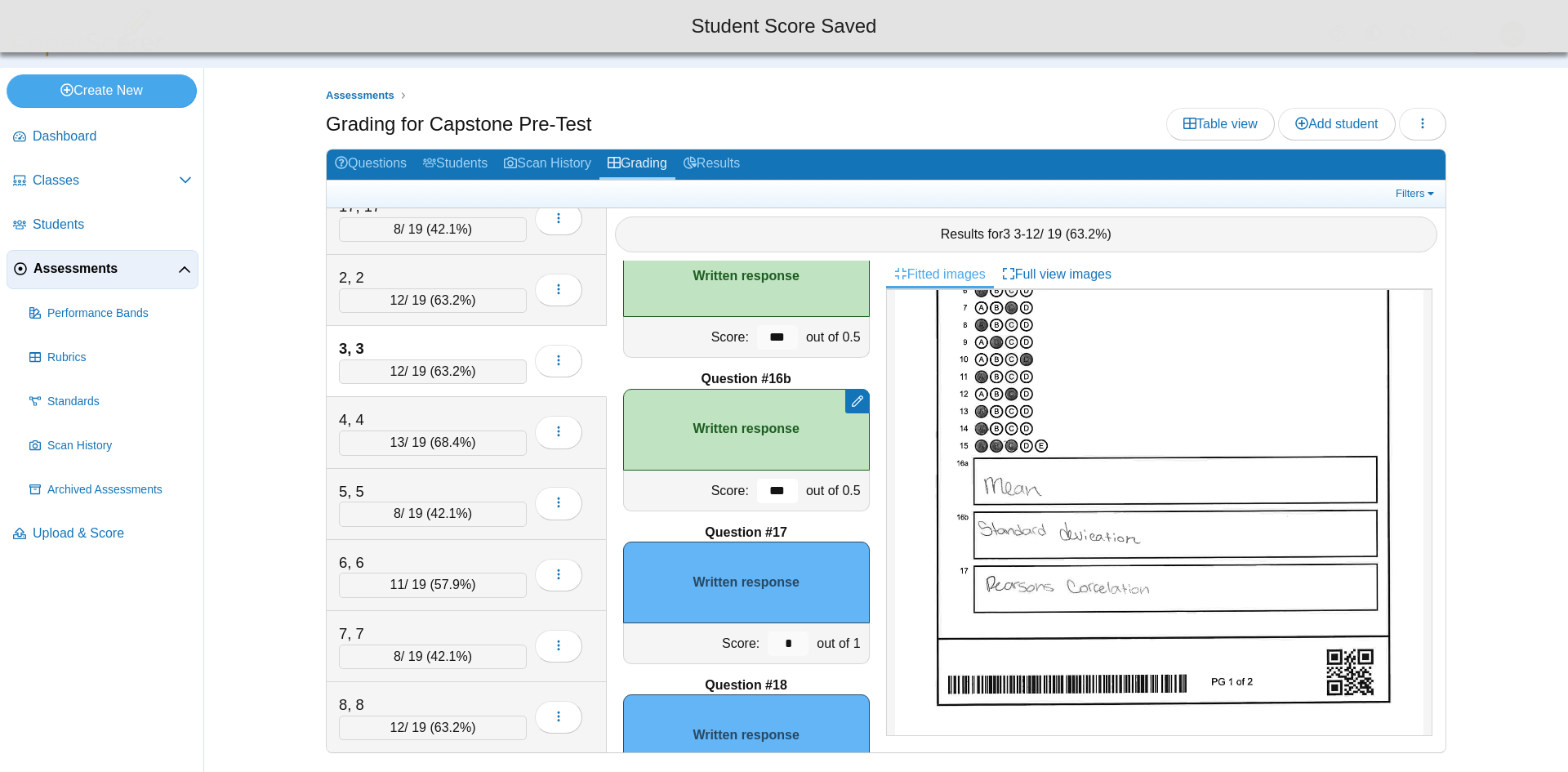
scroll to position [2358, 0]
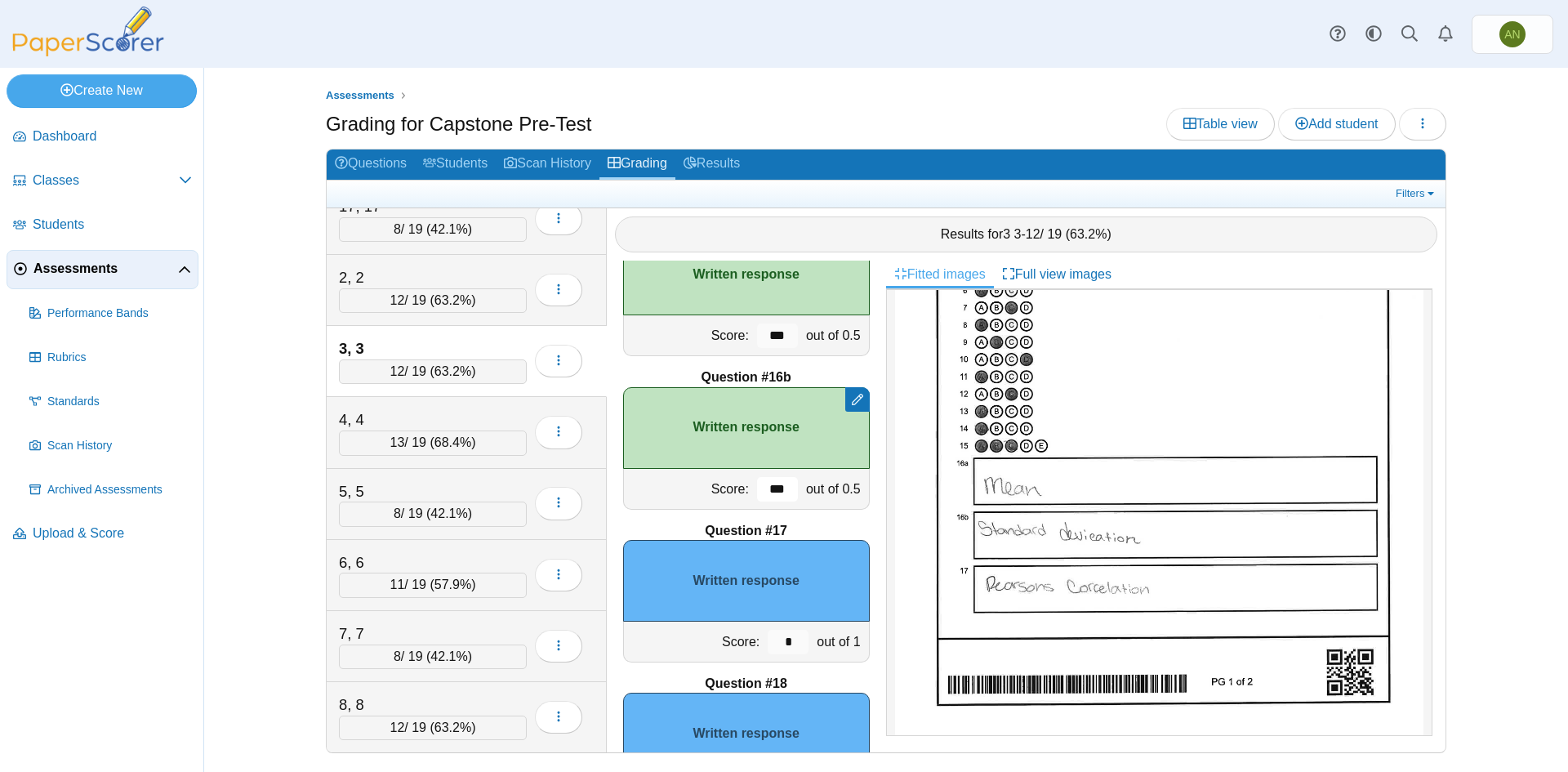
type input "***"
click at [782, 639] on input "*" at bounding box center [788, 642] width 41 height 24
type input "*"
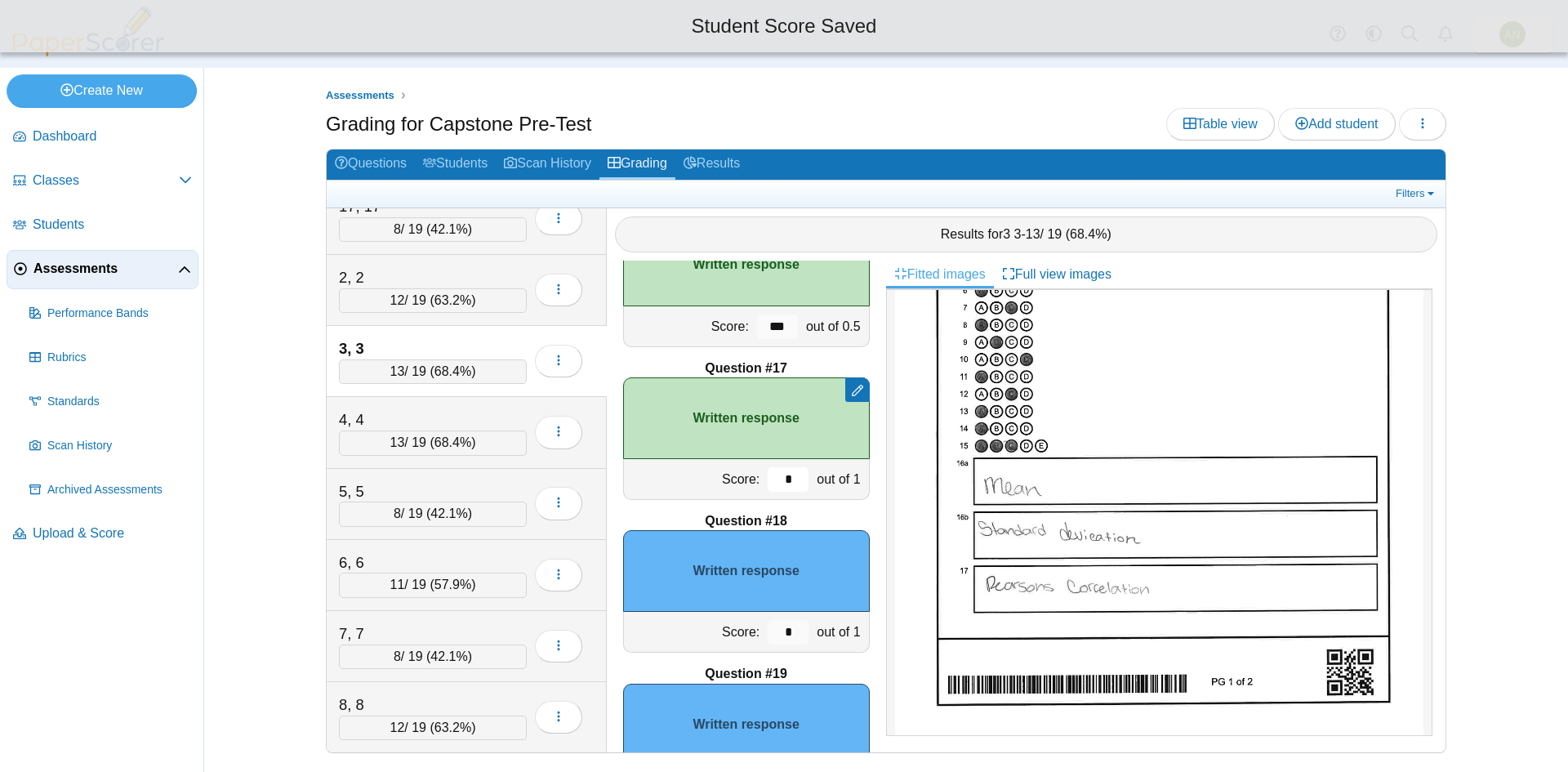
scroll to position [2603, 0]
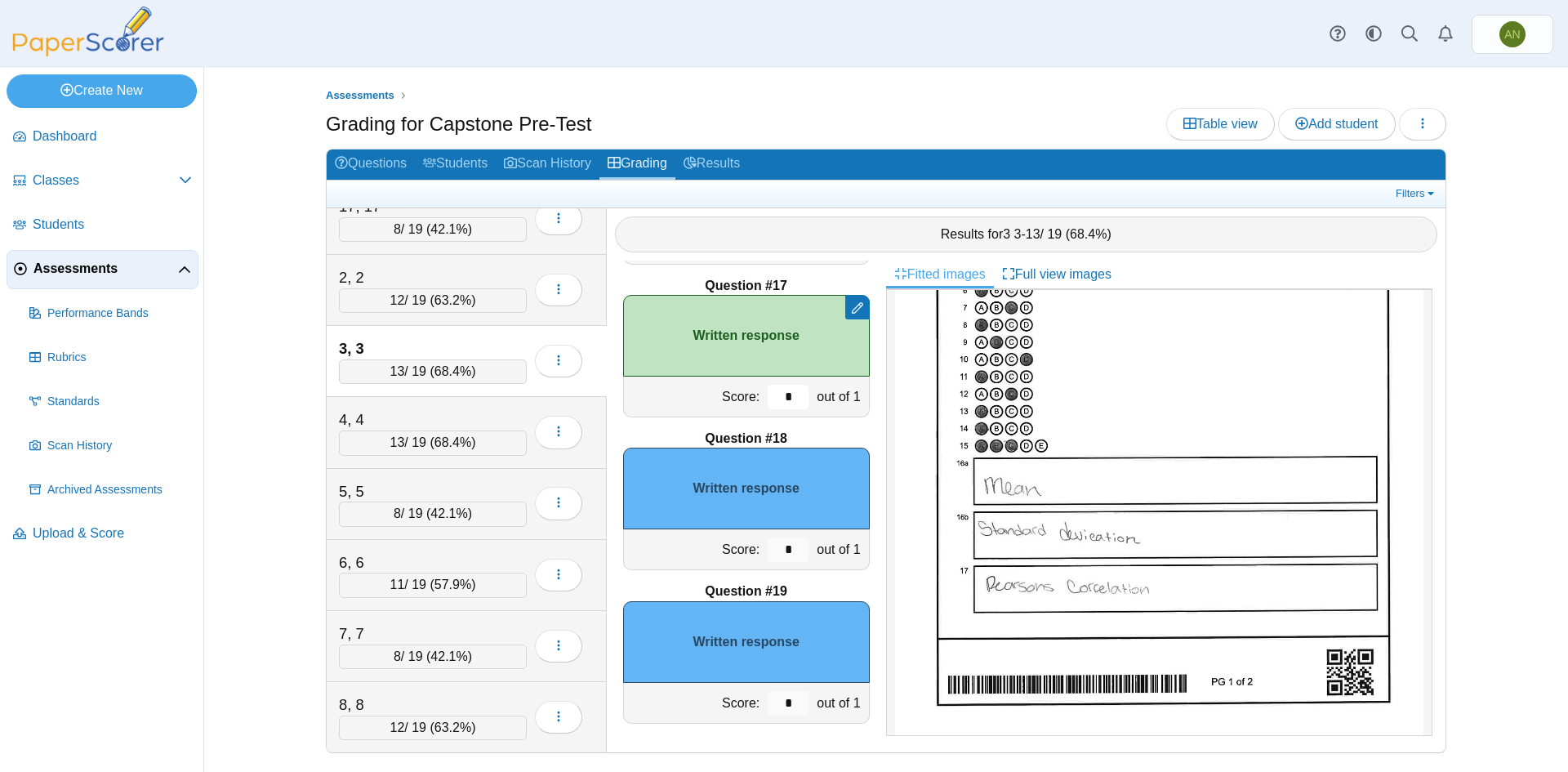
type input "*"
click at [791, 546] on input "*" at bounding box center [788, 549] width 41 height 24
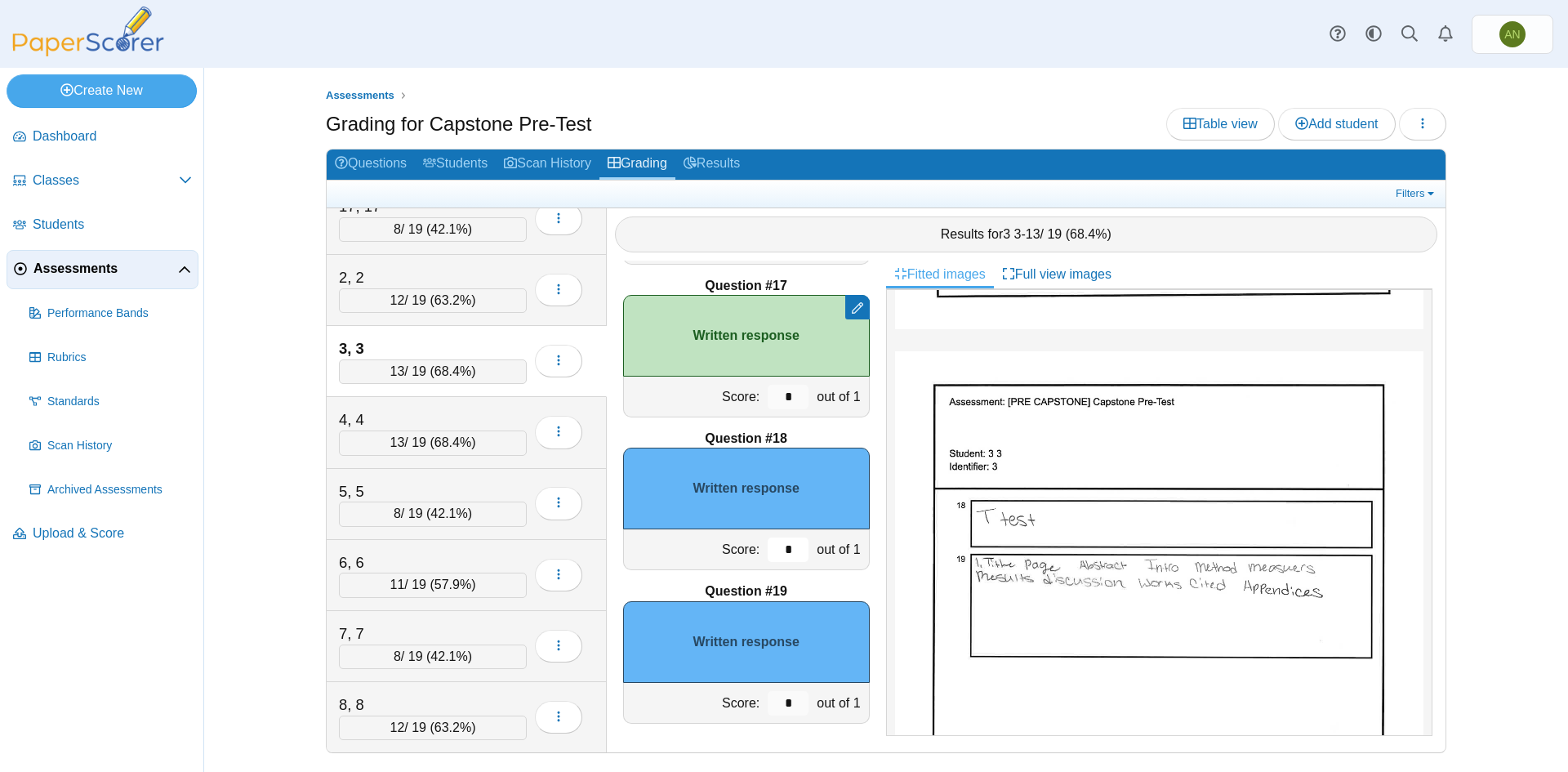
scroll to position [572, 0]
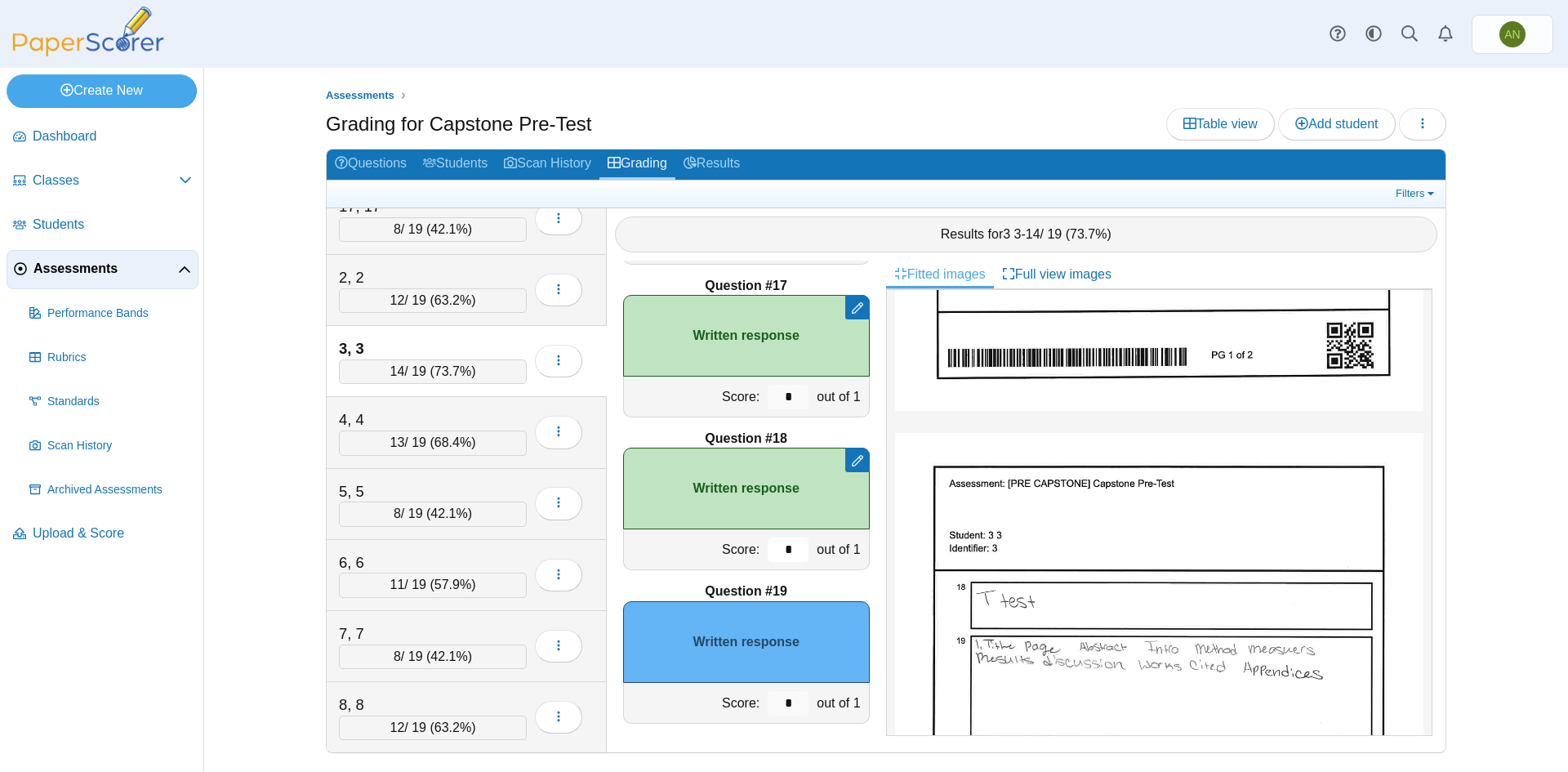
type input "*"
click at [786, 703] on input "*" at bounding box center [788, 703] width 41 height 24
click at [484, 416] on div "4, 4" at bounding box center [420, 420] width 163 height 21
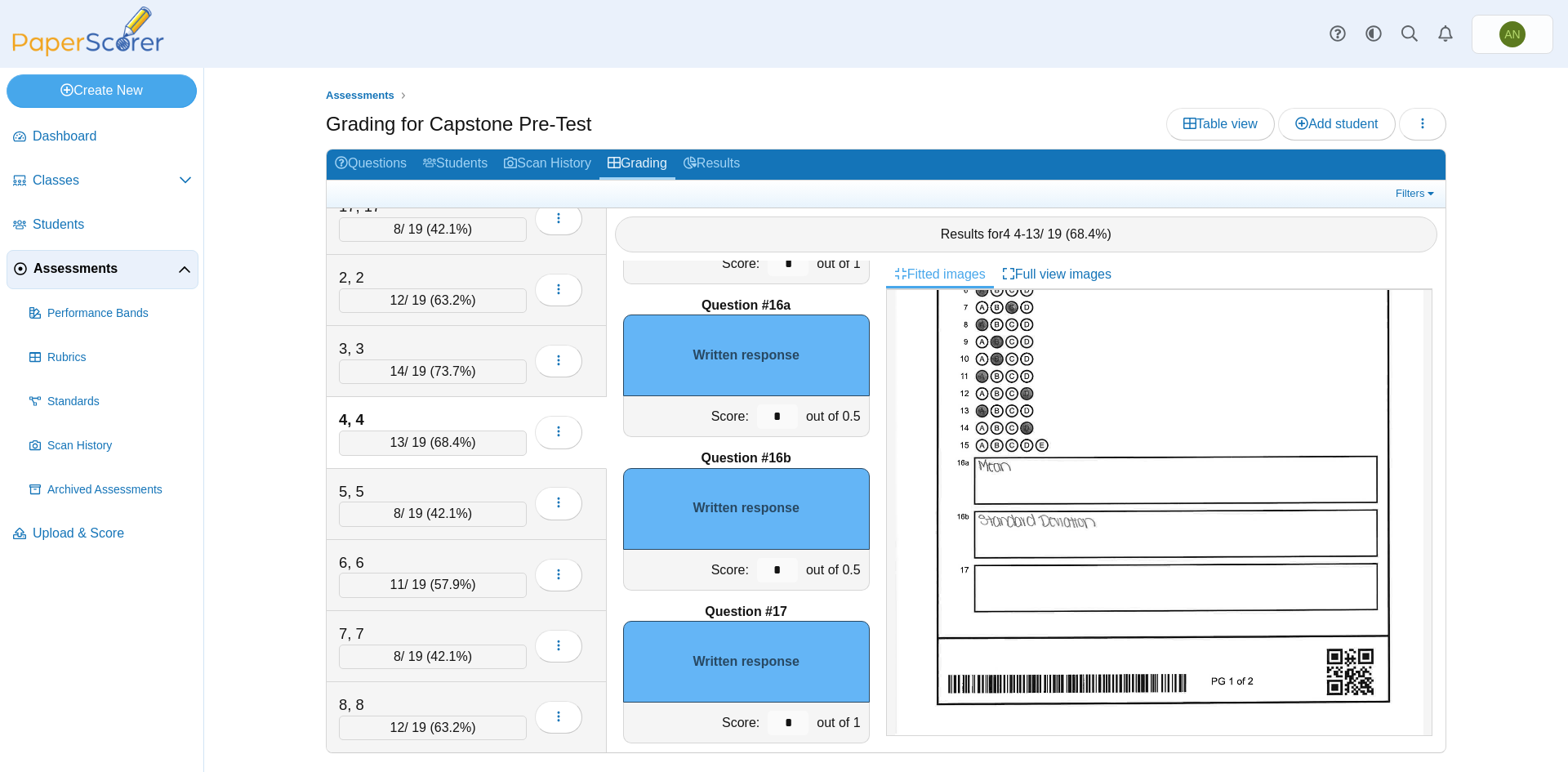
scroll to position [2276, 0]
click at [773, 418] on input "*" at bounding box center [778, 417] width 41 height 24
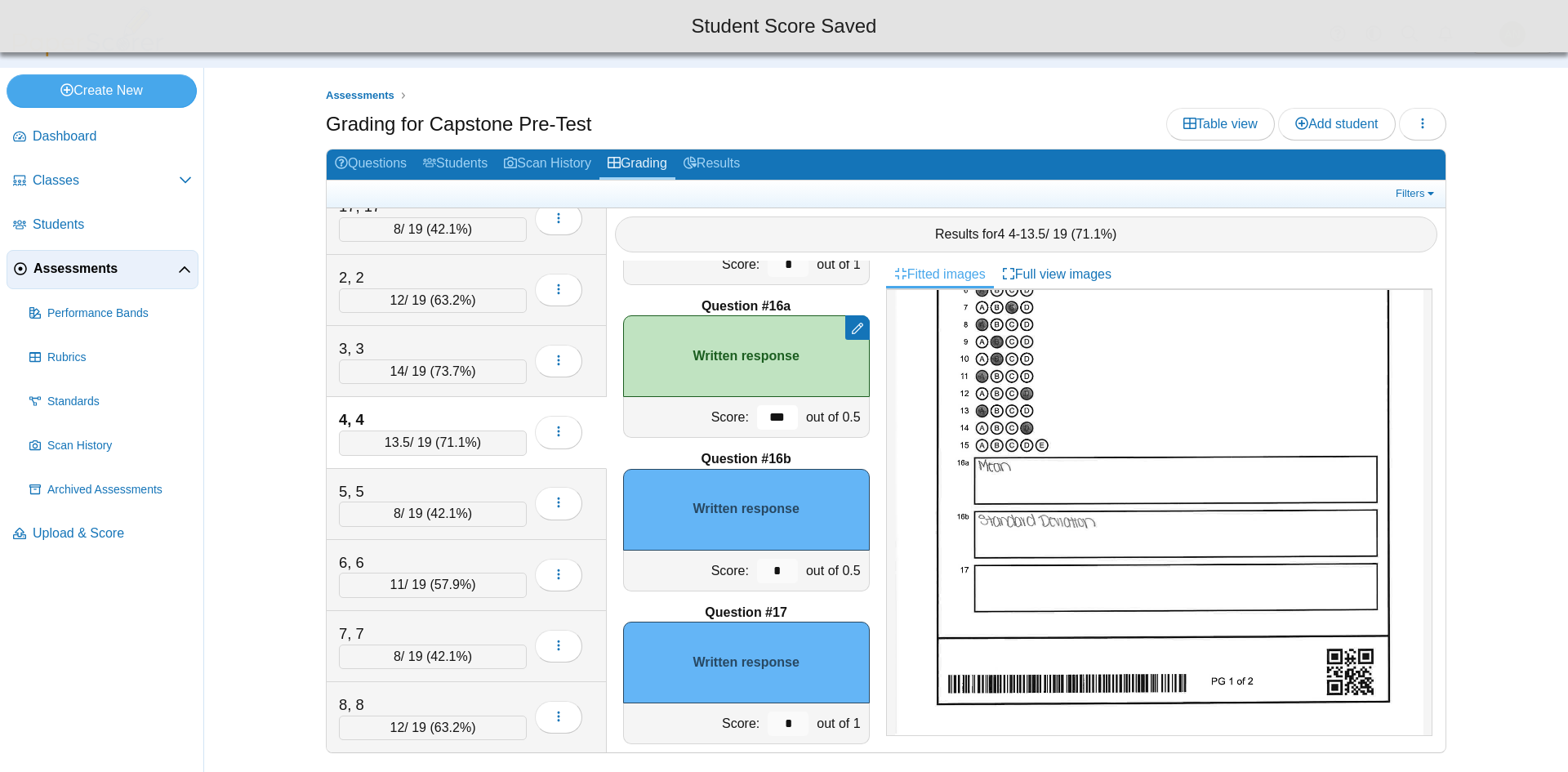
type input "***"
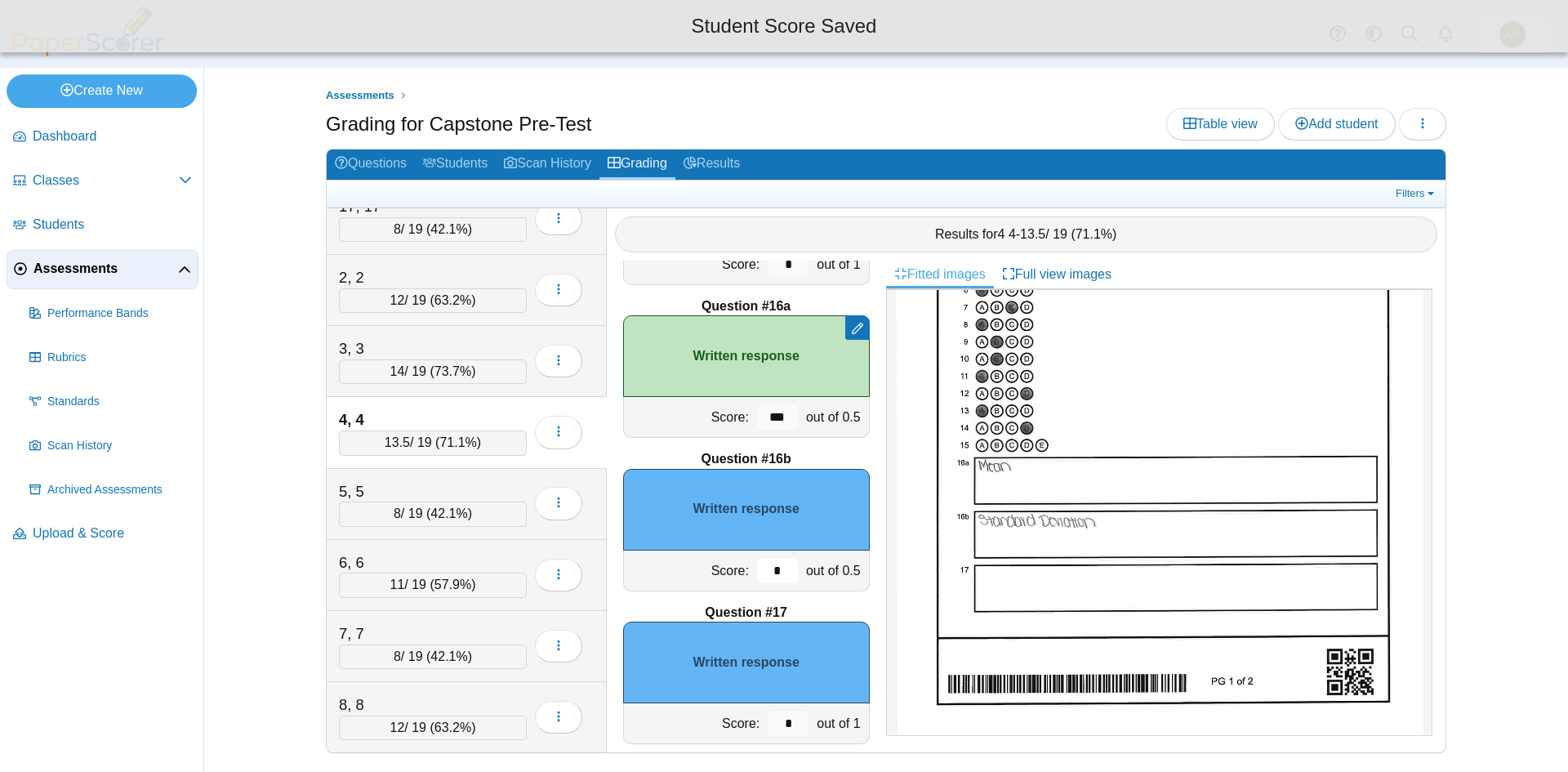
click at [773, 567] on input "*" at bounding box center [778, 571] width 41 height 24
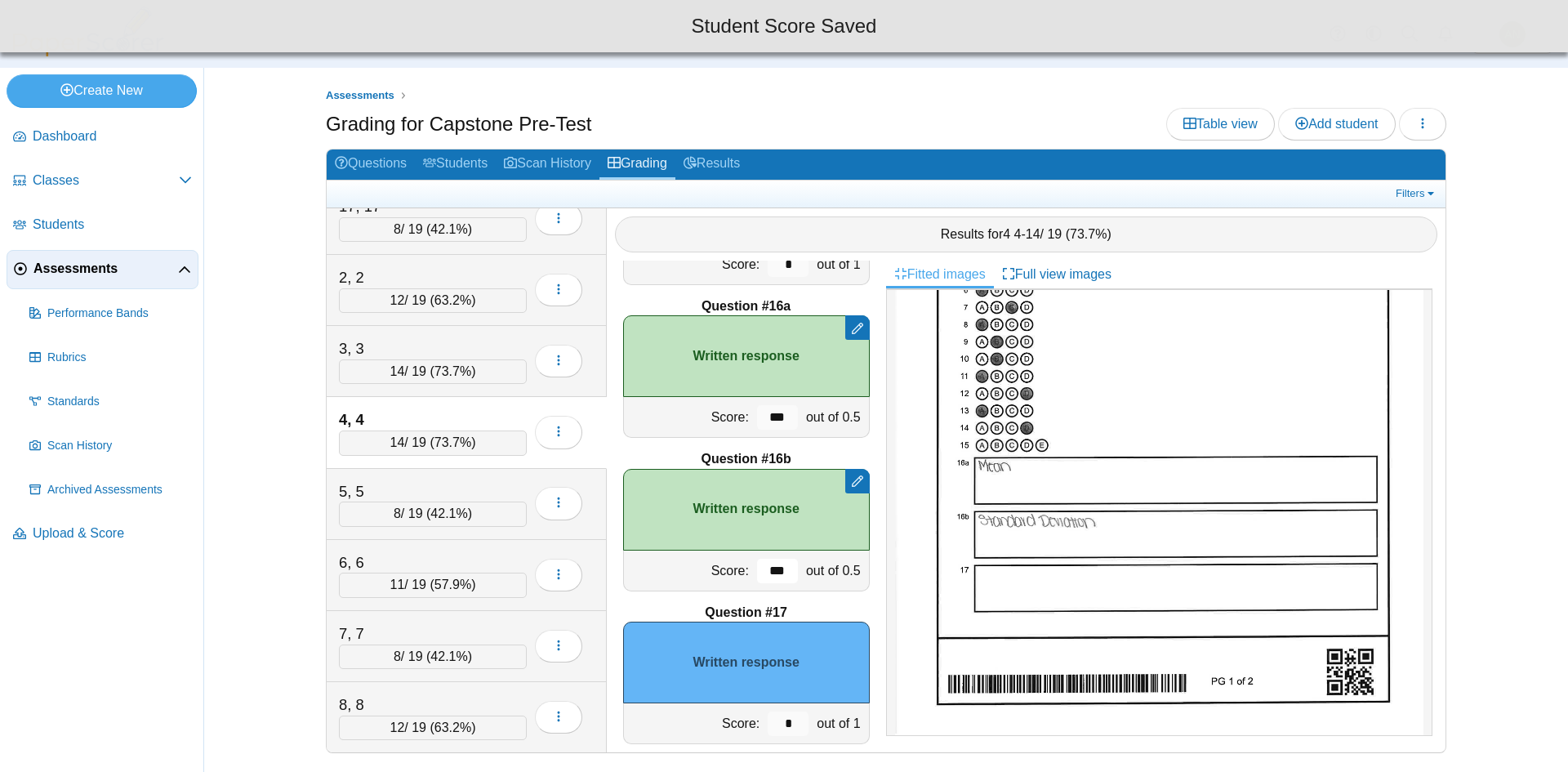
type input "***"
click at [784, 726] on input "*" at bounding box center [788, 723] width 41 height 24
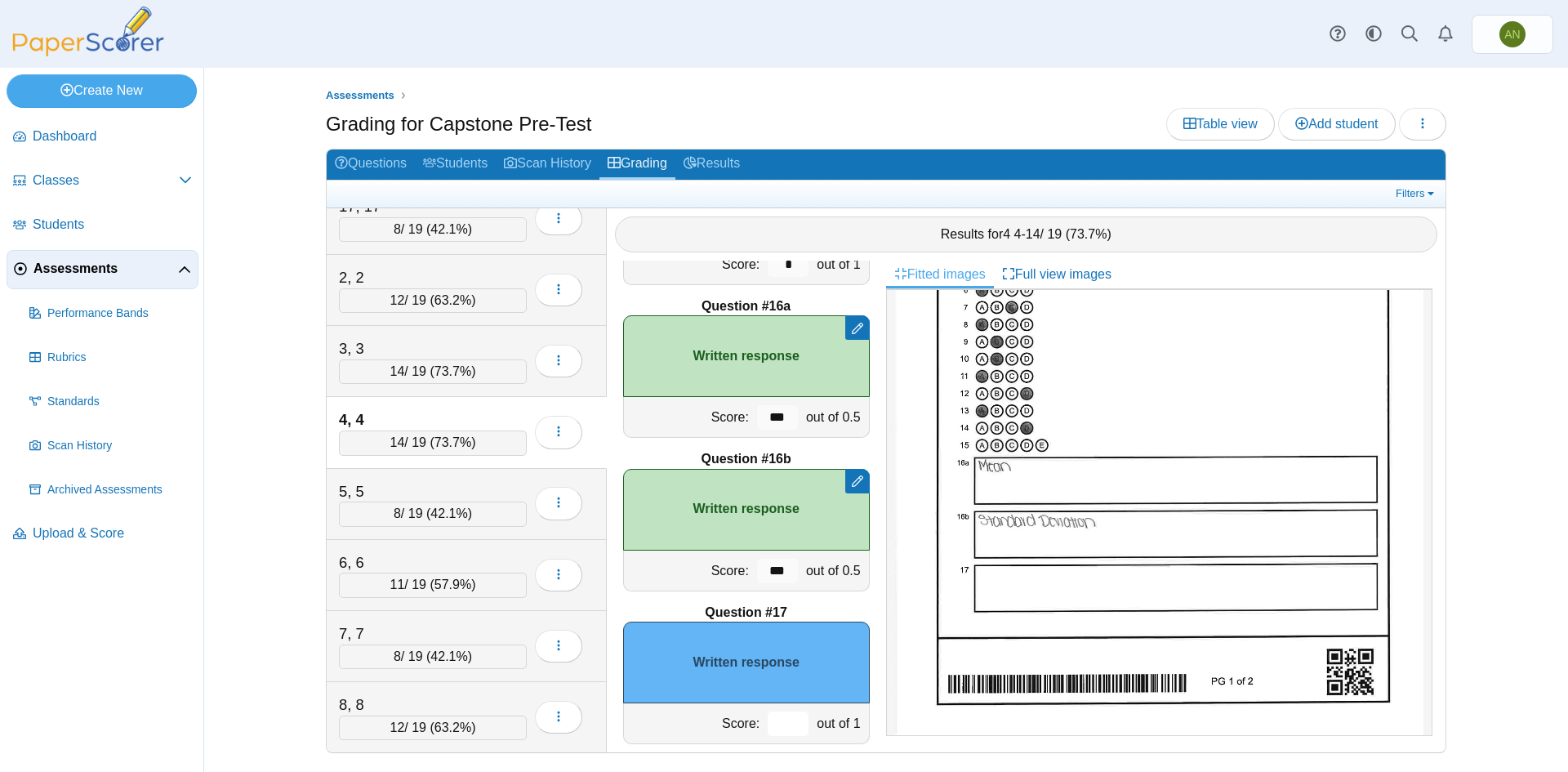
type input "*"
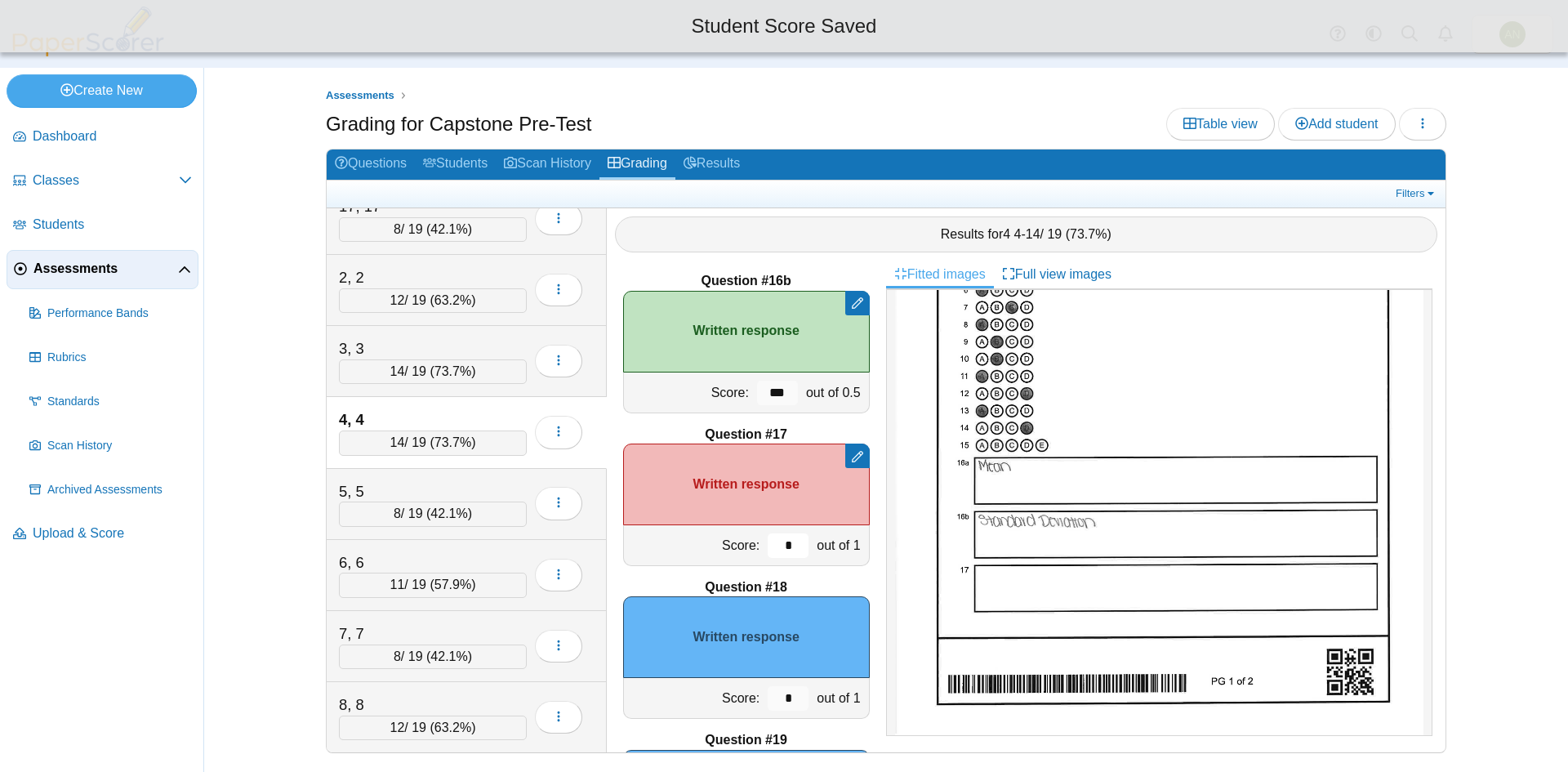
scroll to position [2521, 0]
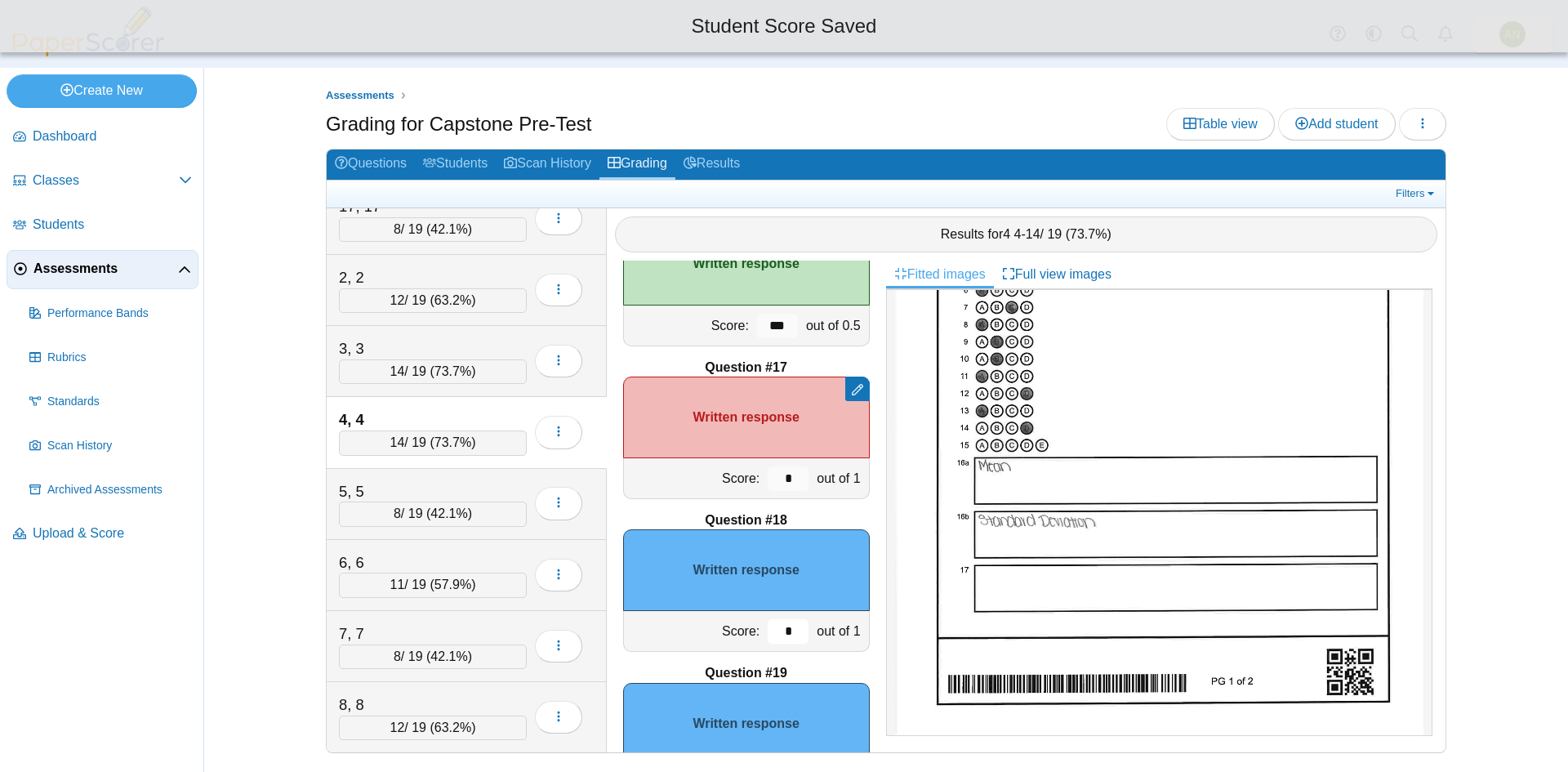
click at [789, 631] on input "*" at bounding box center [788, 631] width 41 height 24
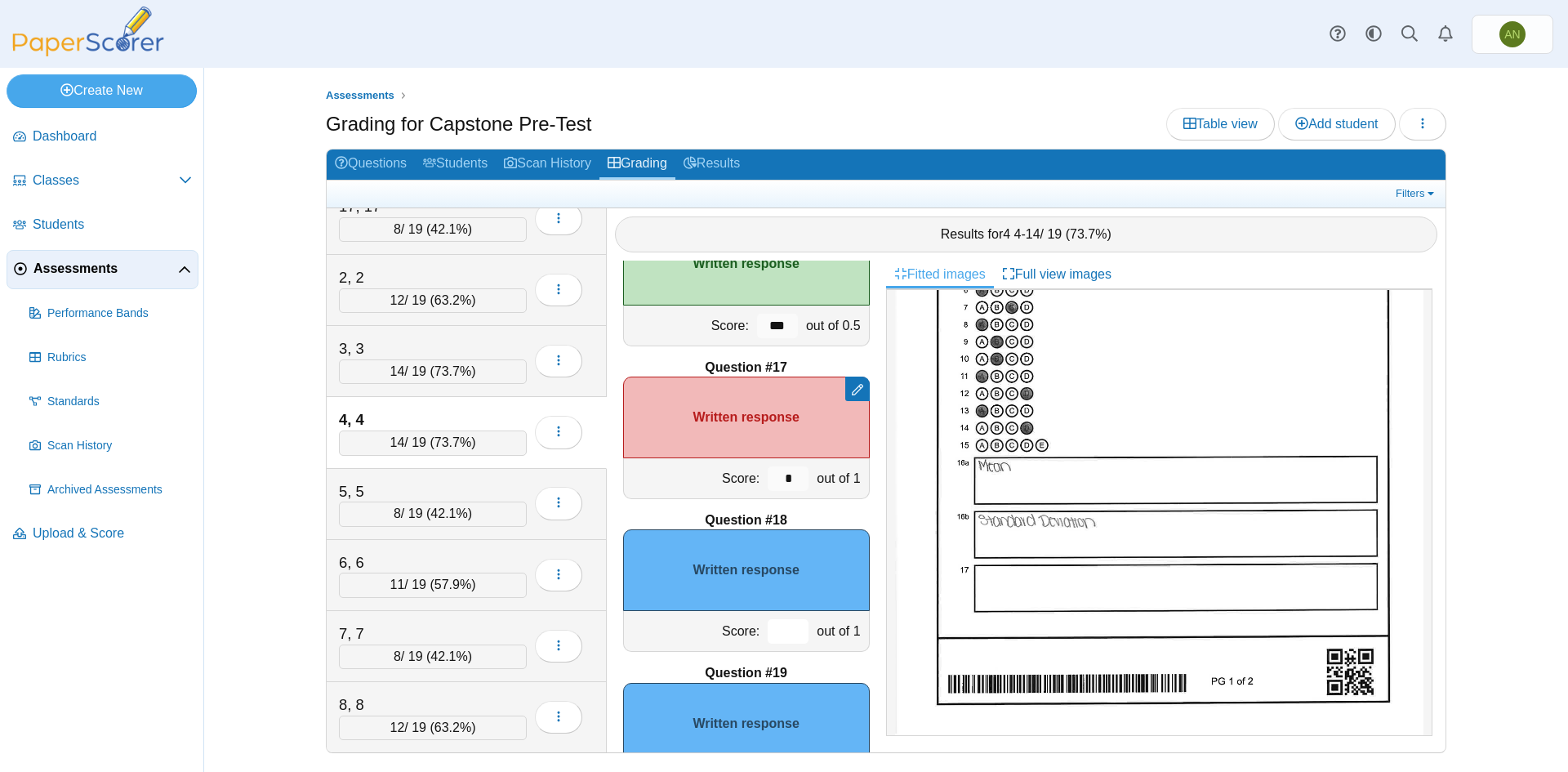
type input "*"
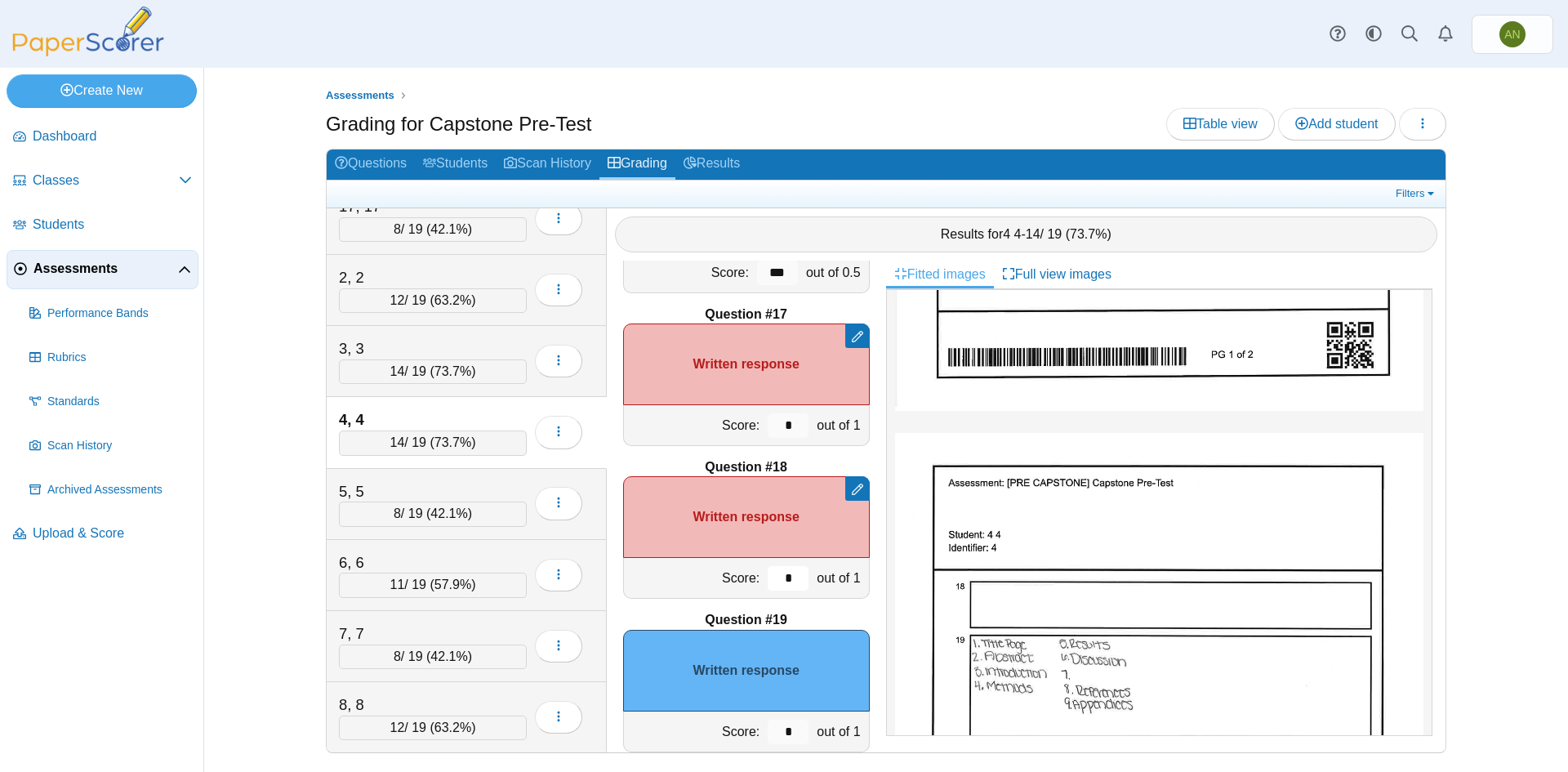
scroll to position [2603, 0]
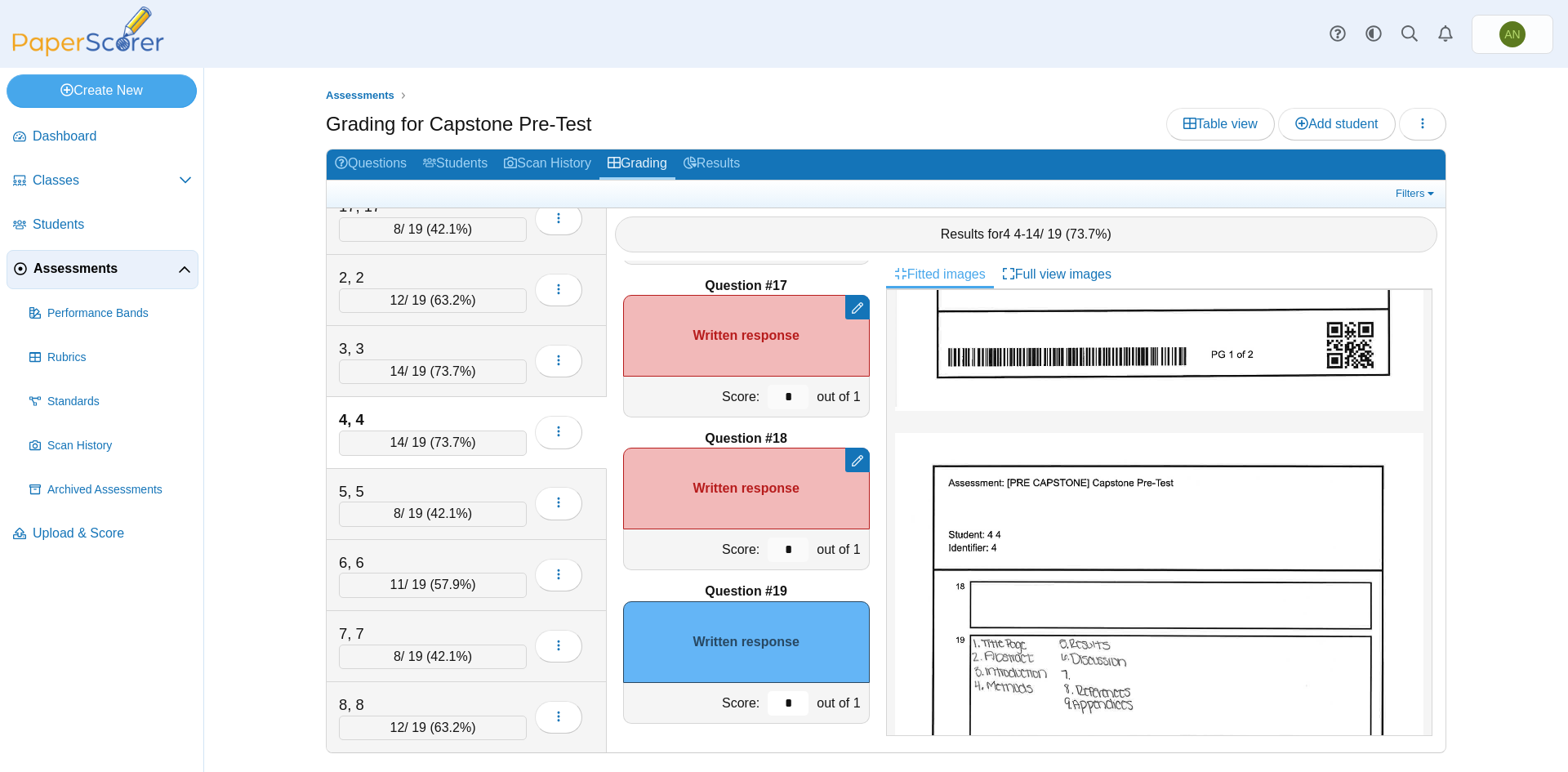
click at [789, 704] on input "*" at bounding box center [788, 703] width 41 height 24
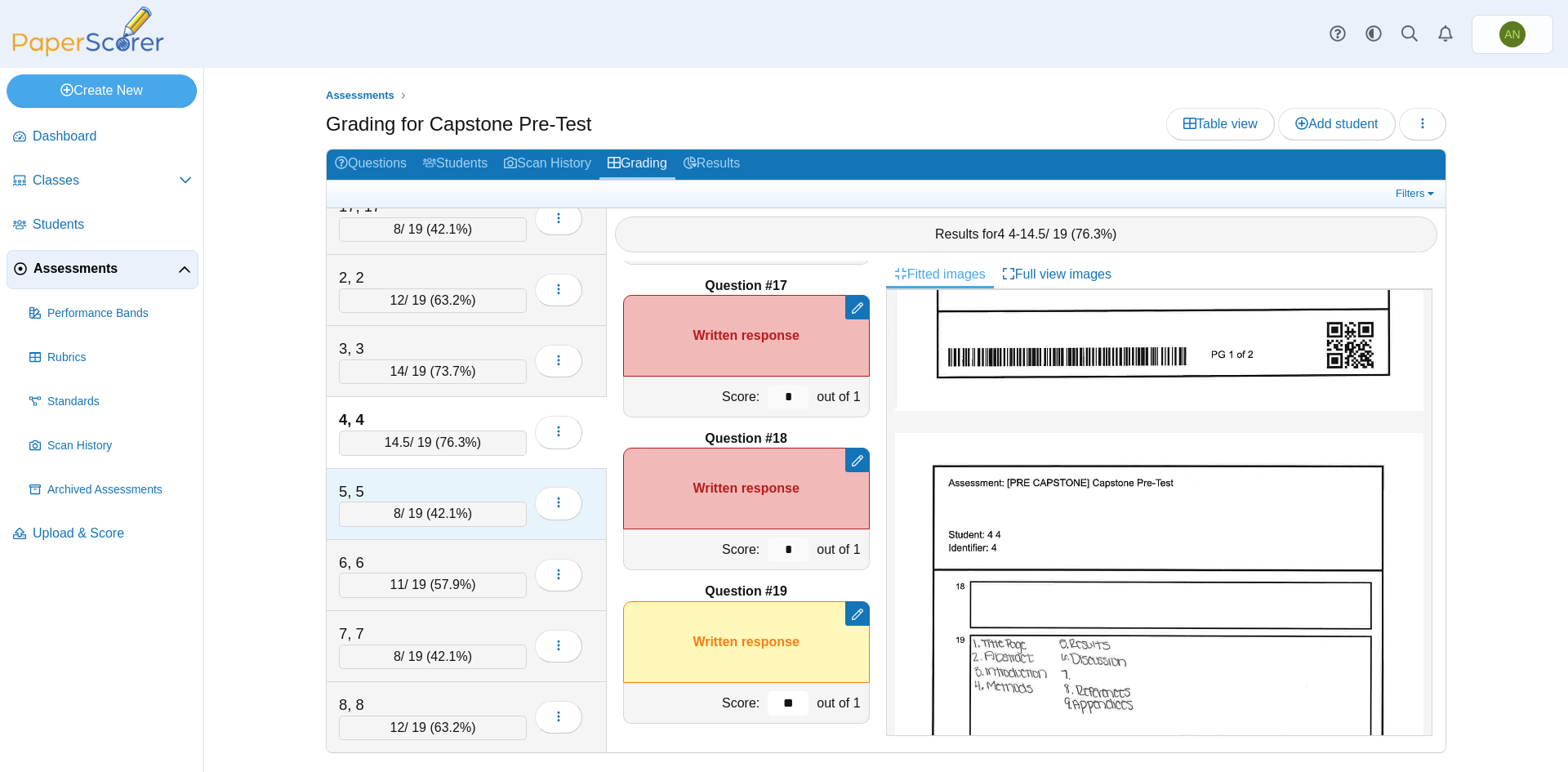
type input "**"
click at [452, 488] on div "5, 5" at bounding box center [420, 491] width 163 height 21
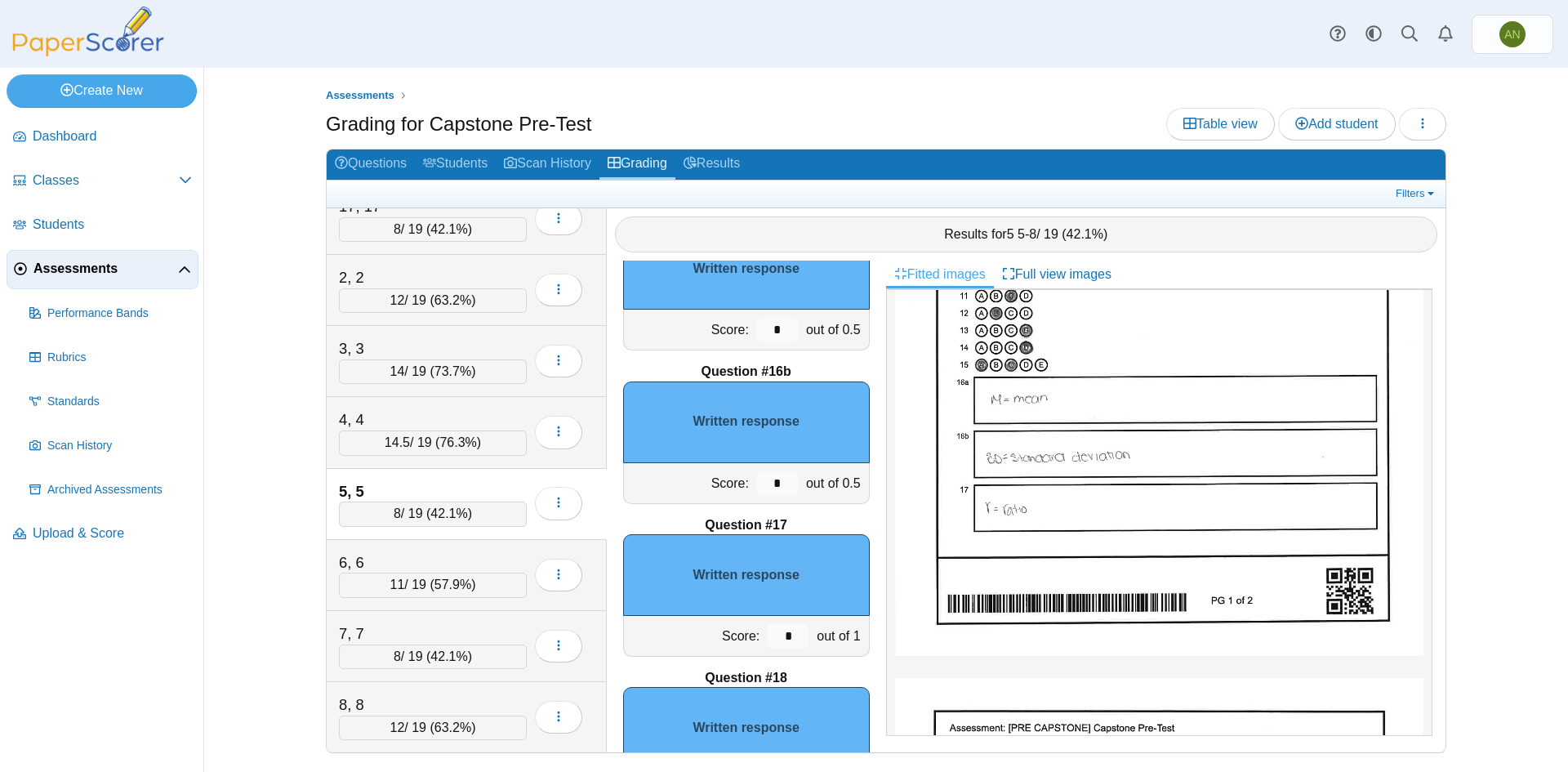
scroll to position [2358, 0]
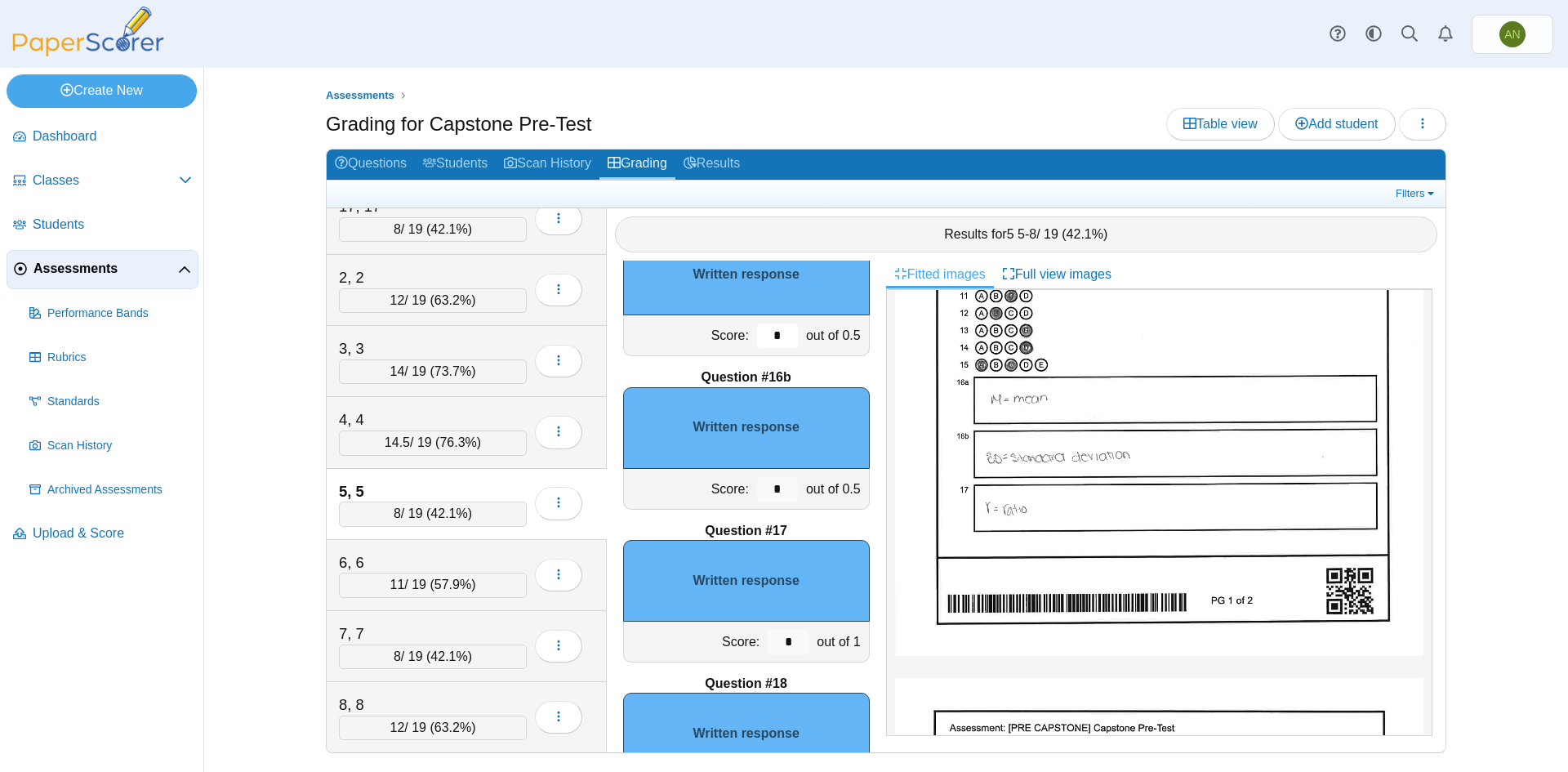
click at [779, 337] on input "*" at bounding box center [778, 336] width 41 height 24
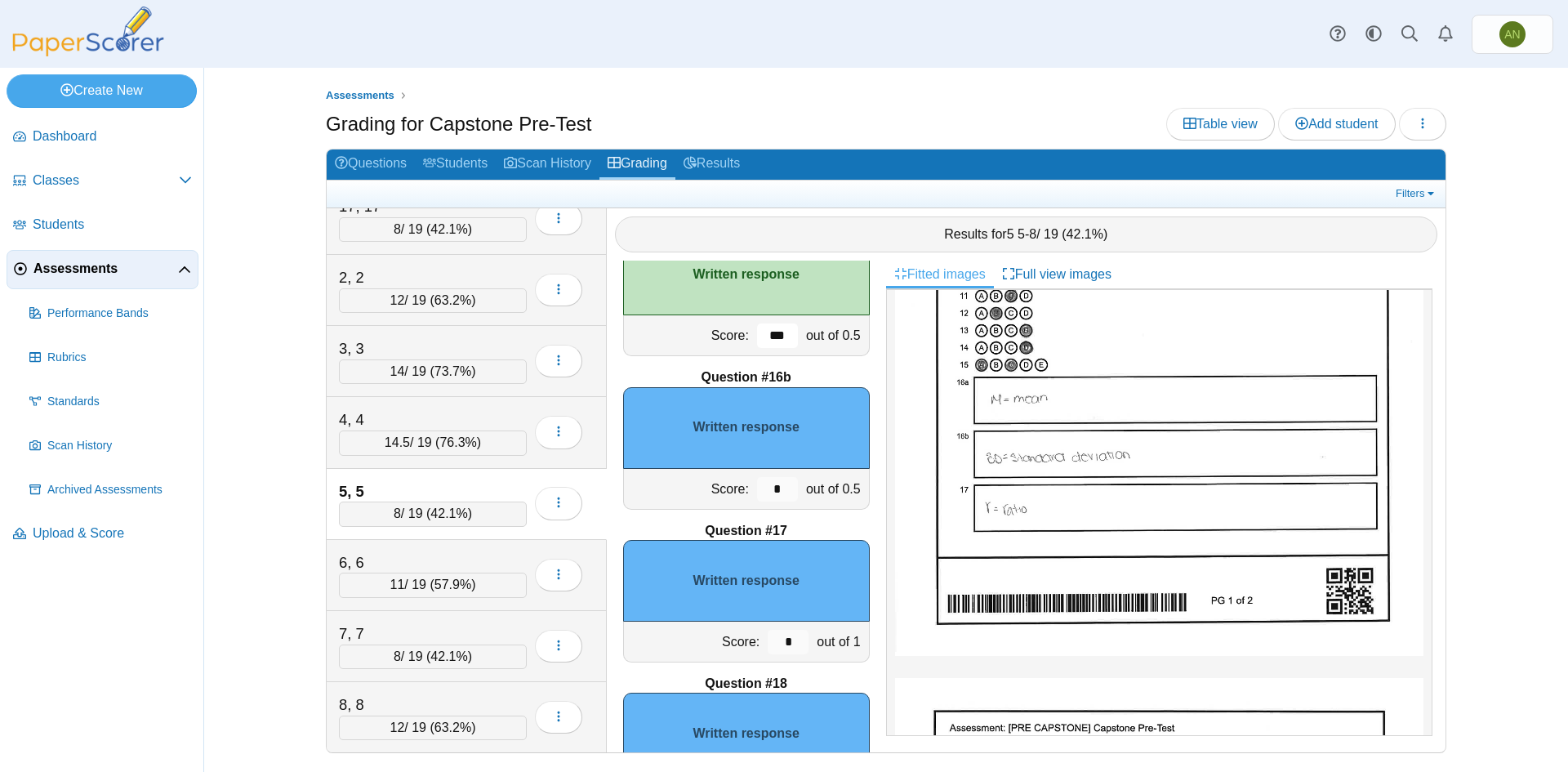
type input "***"
click at [782, 483] on input "*" at bounding box center [778, 489] width 41 height 24
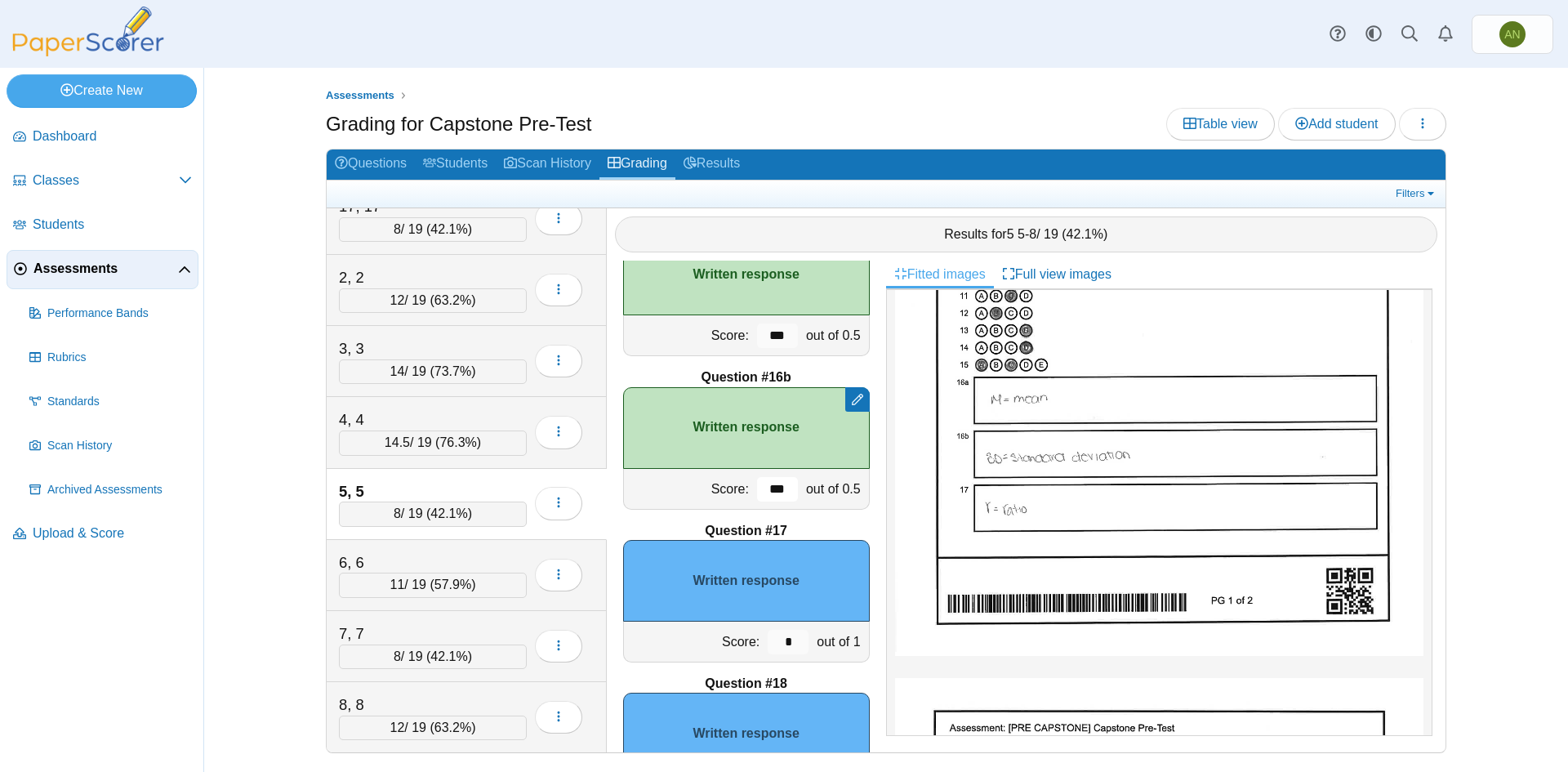
type input "***"
click at [782, 642] on input "*" at bounding box center [788, 642] width 41 height 24
type input "*"
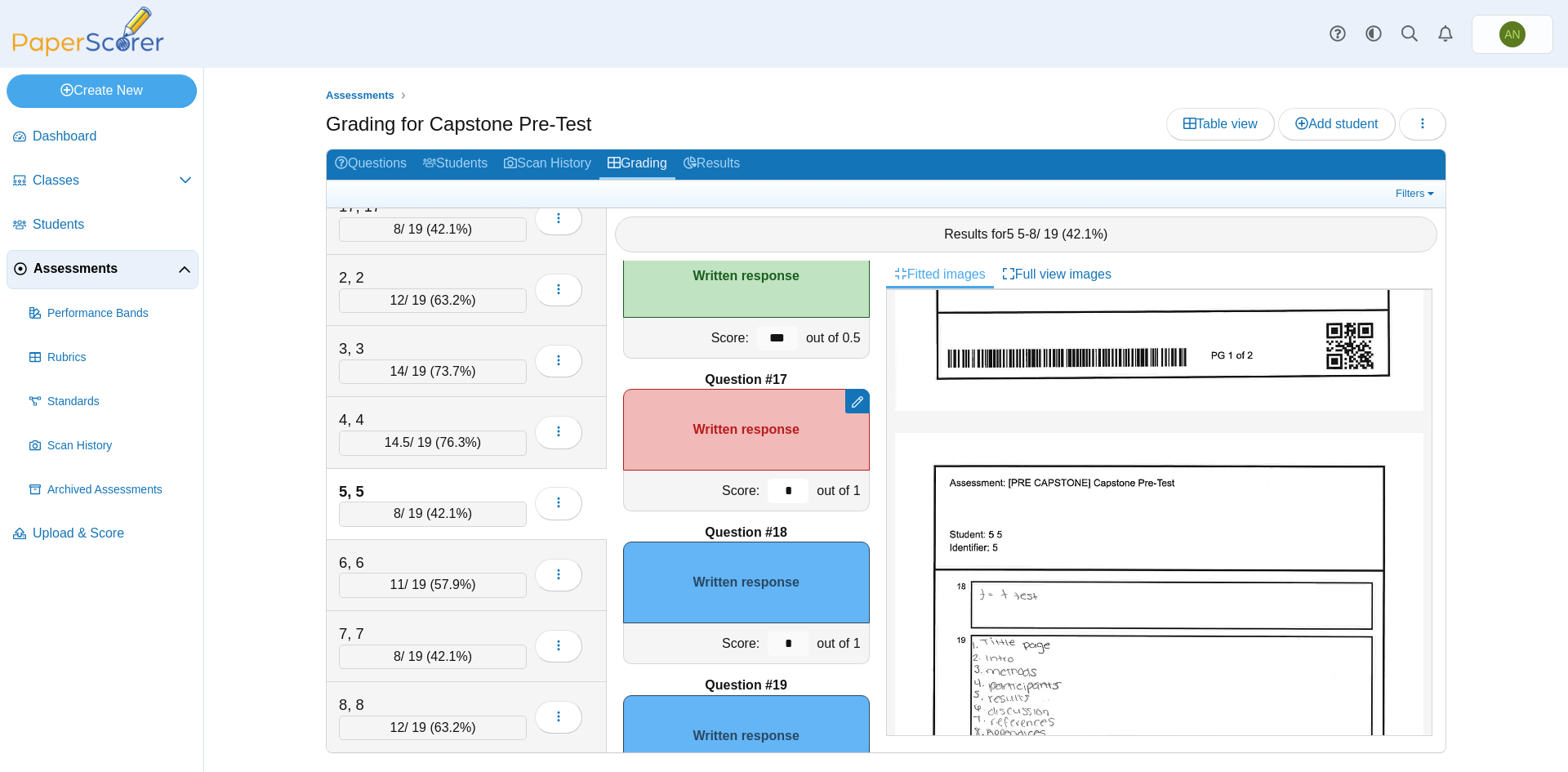
scroll to position [2521, 0]
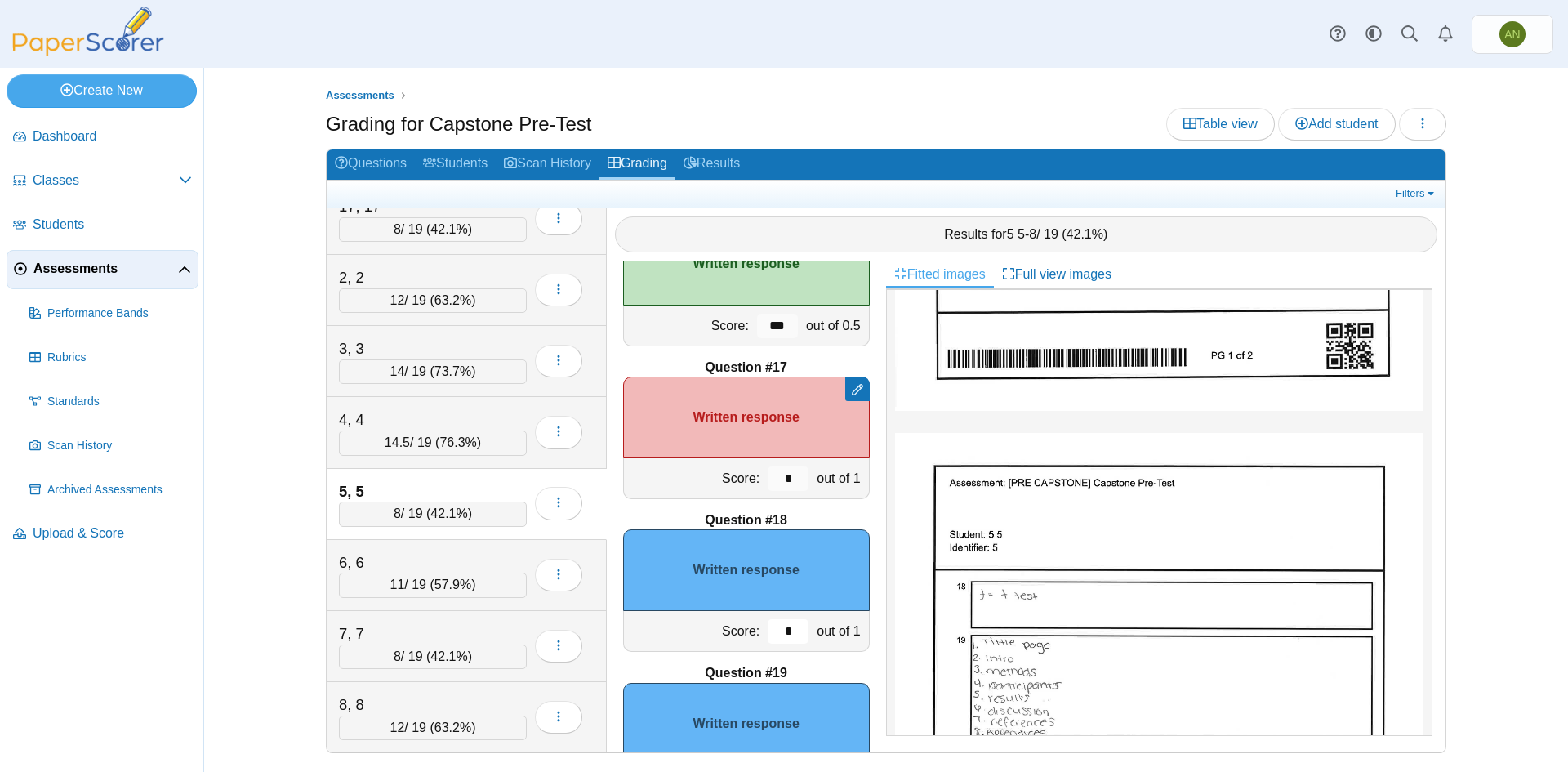
click at [787, 634] on input "*" at bounding box center [788, 631] width 41 height 24
type input "*"
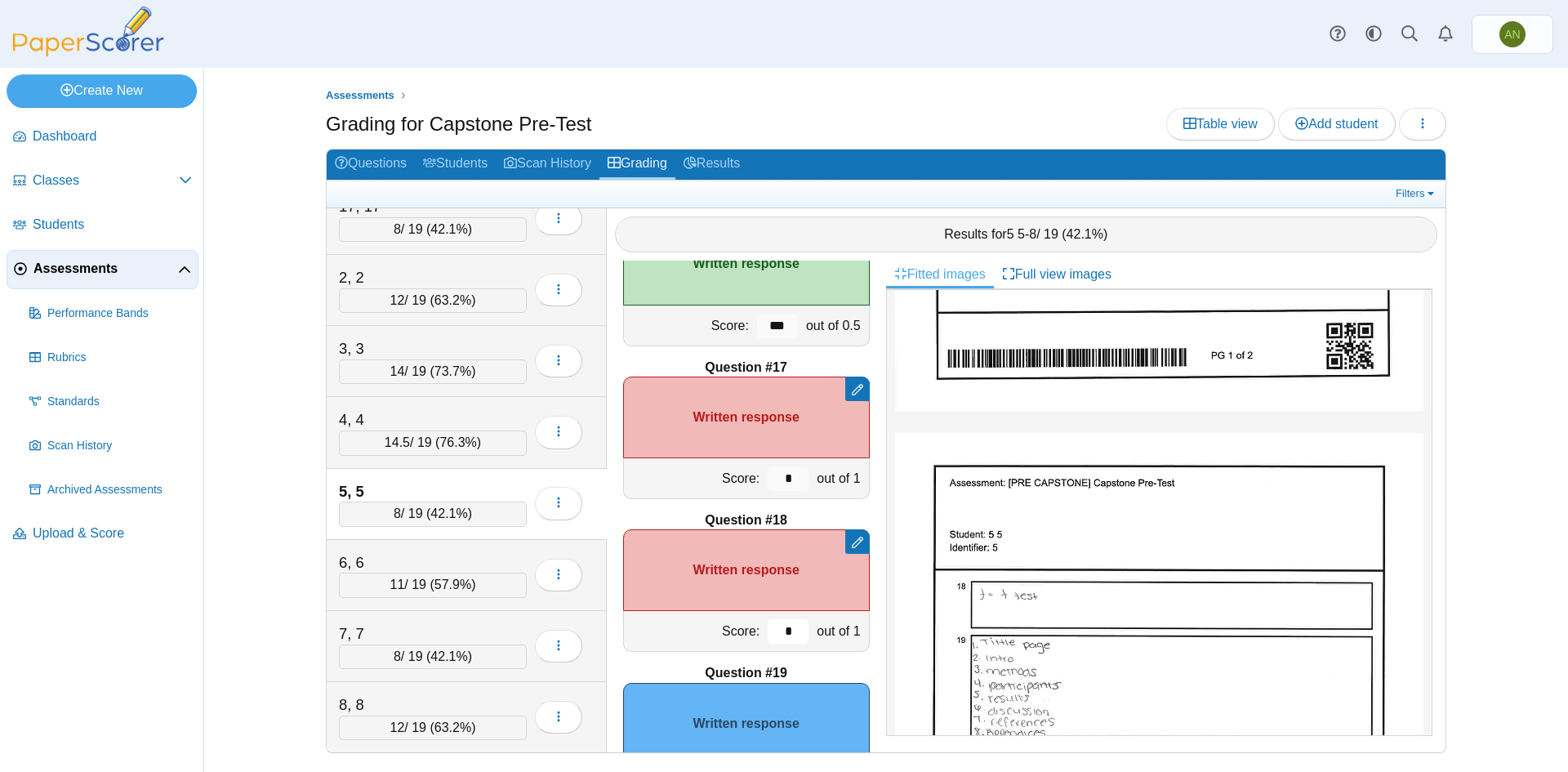
type input "*"
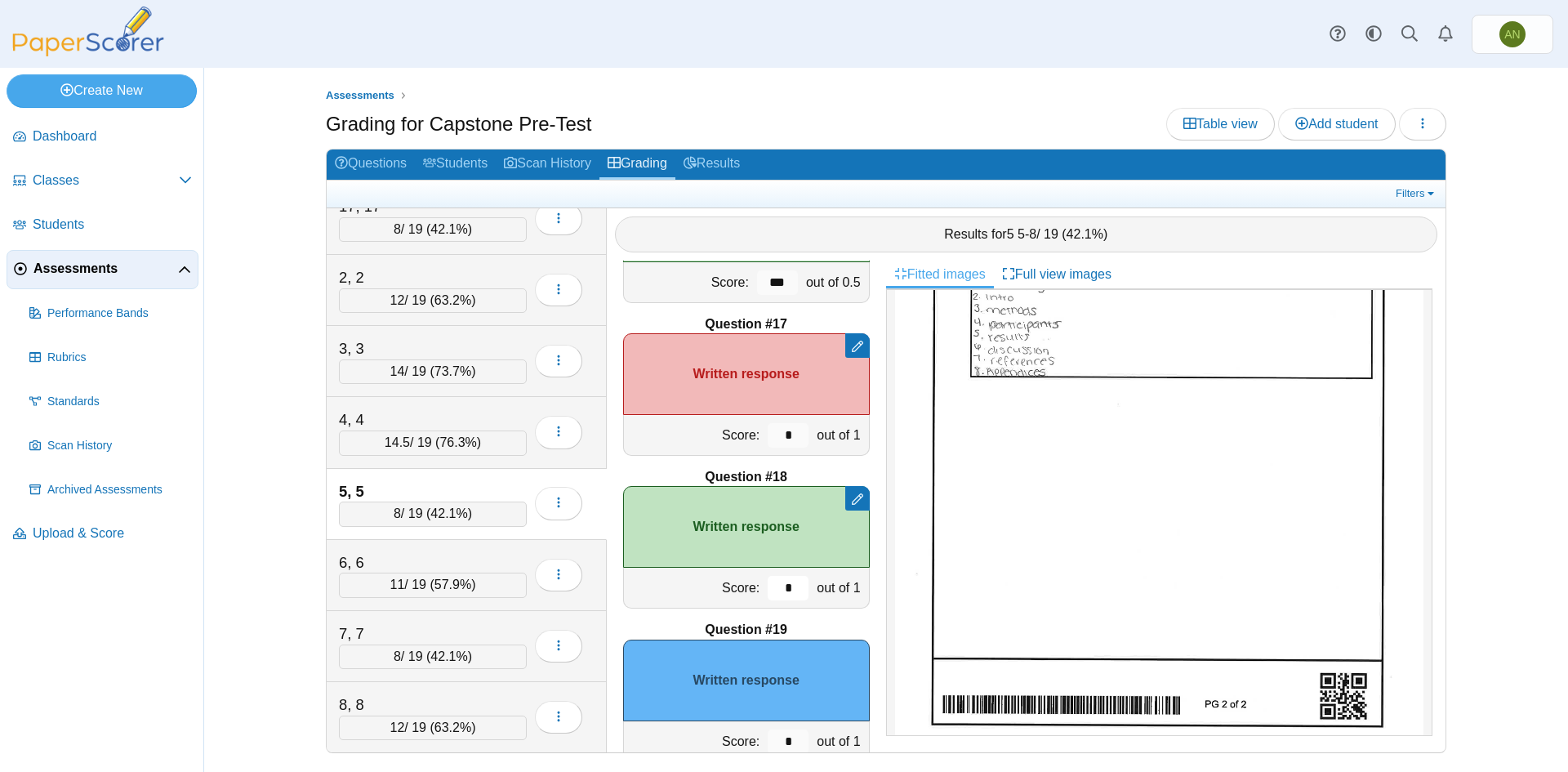
scroll to position [2603, 0]
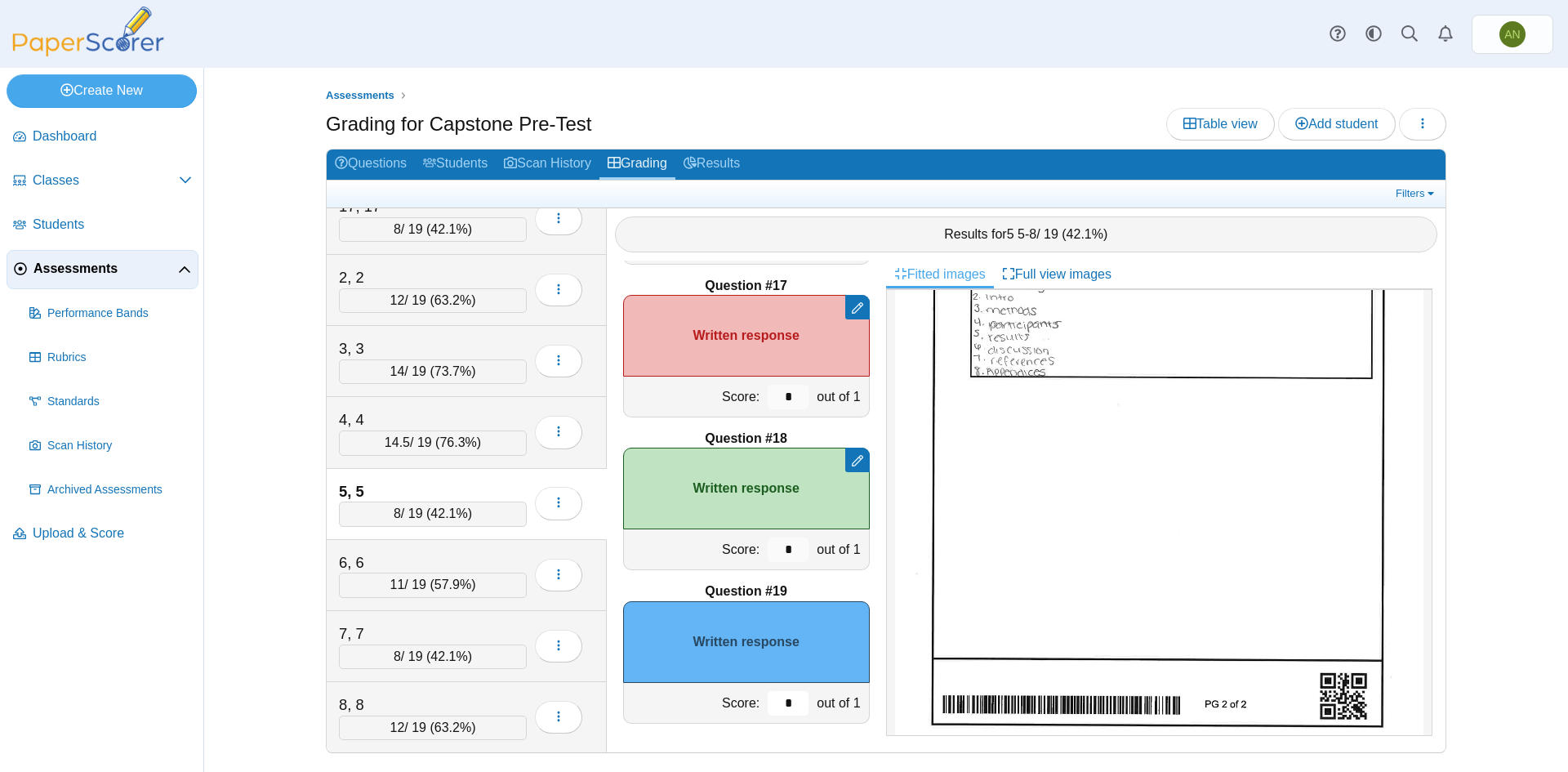
click at [779, 703] on input "*" at bounding box center [788, 703] width 41 height 24
click at [477, 567] on div "6, 6" at bounding box center [420, 563] width 163 height 21
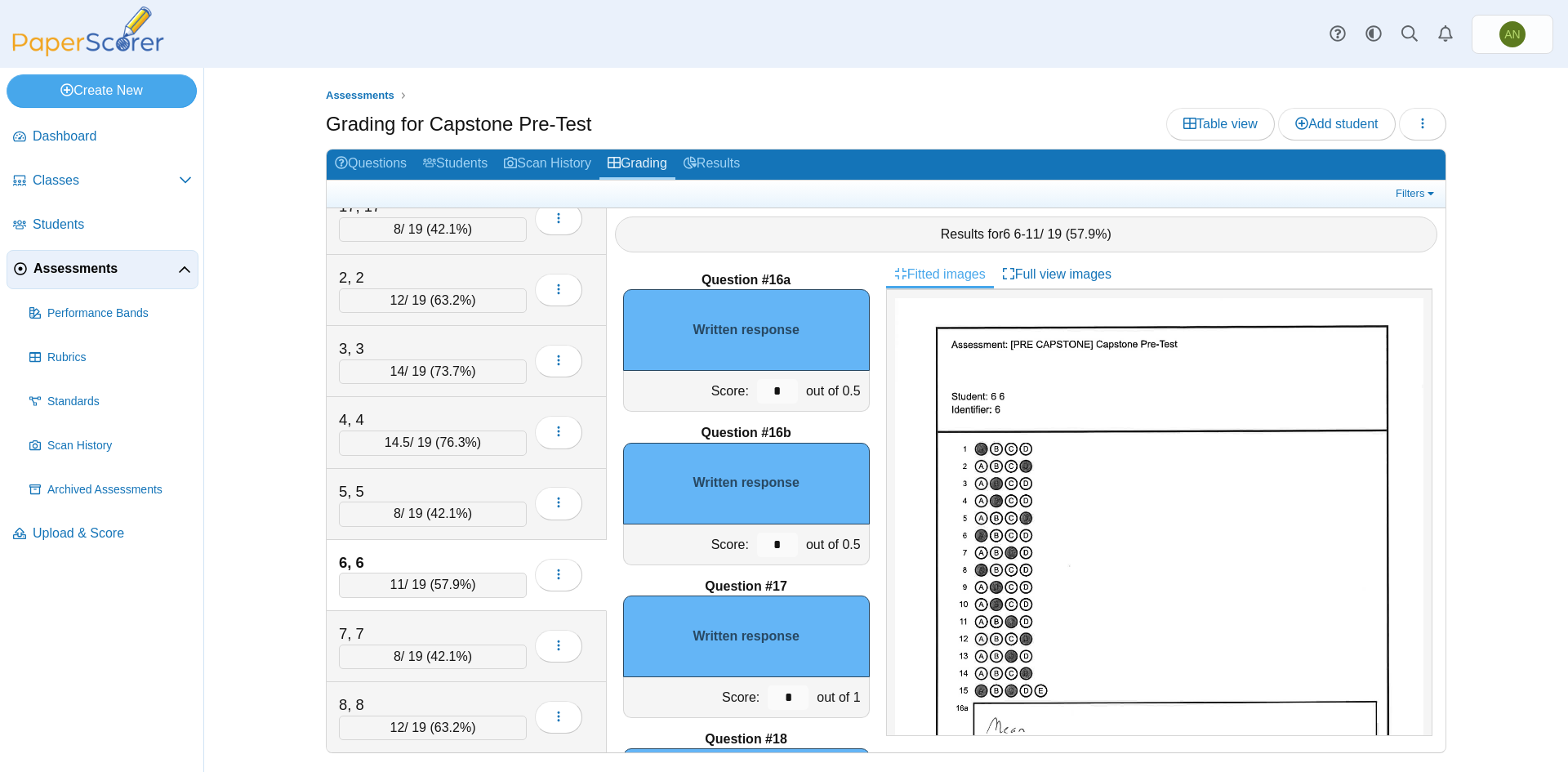
scroll to position [2195, 0]
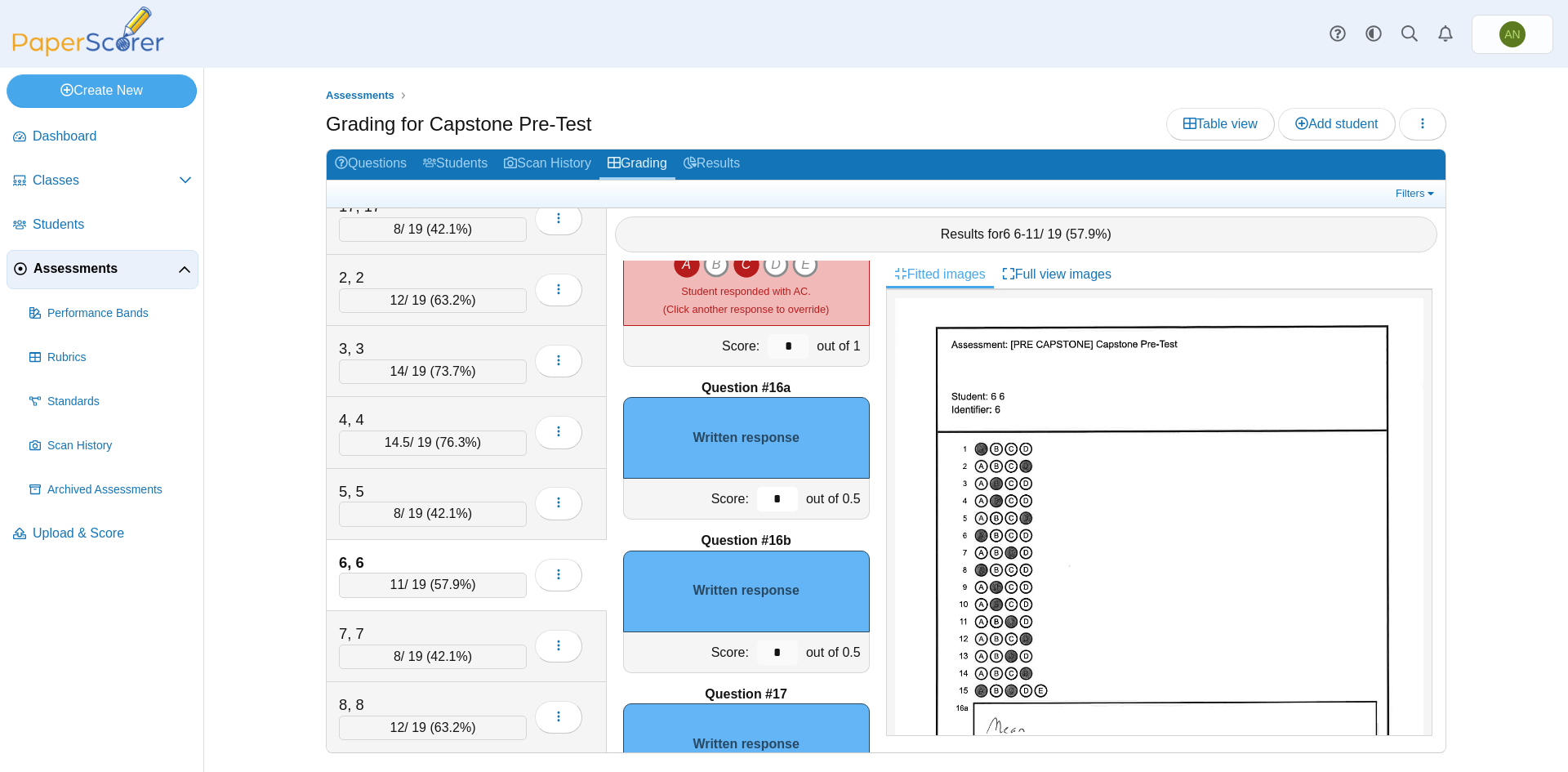
click at [772, 500] on input "*" at bounding box center [778, 499] width 41 height 24
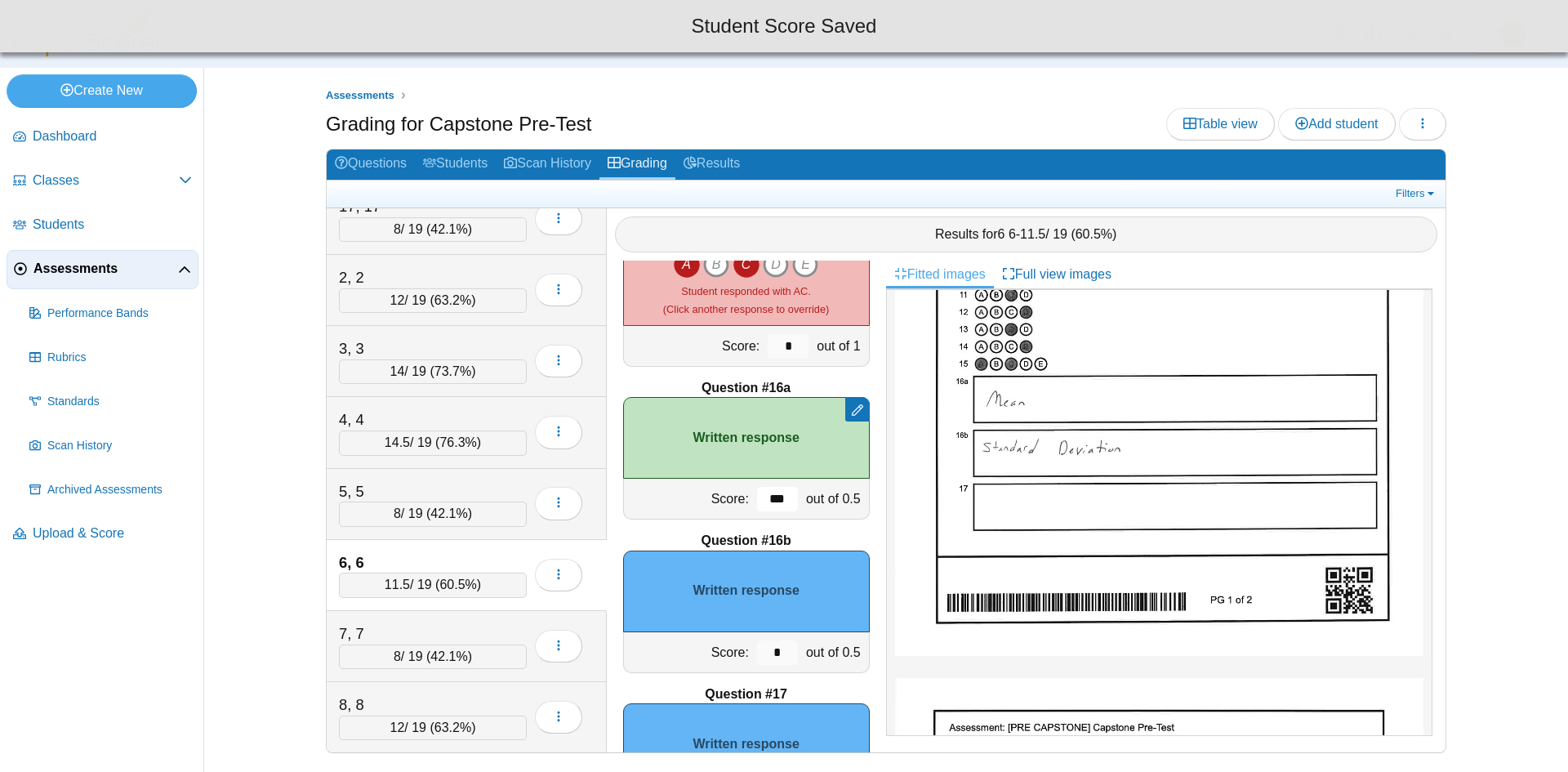
type input "***"
click at [770, 655] on input "*" at bounding box center [778, 653] width 41 height 24
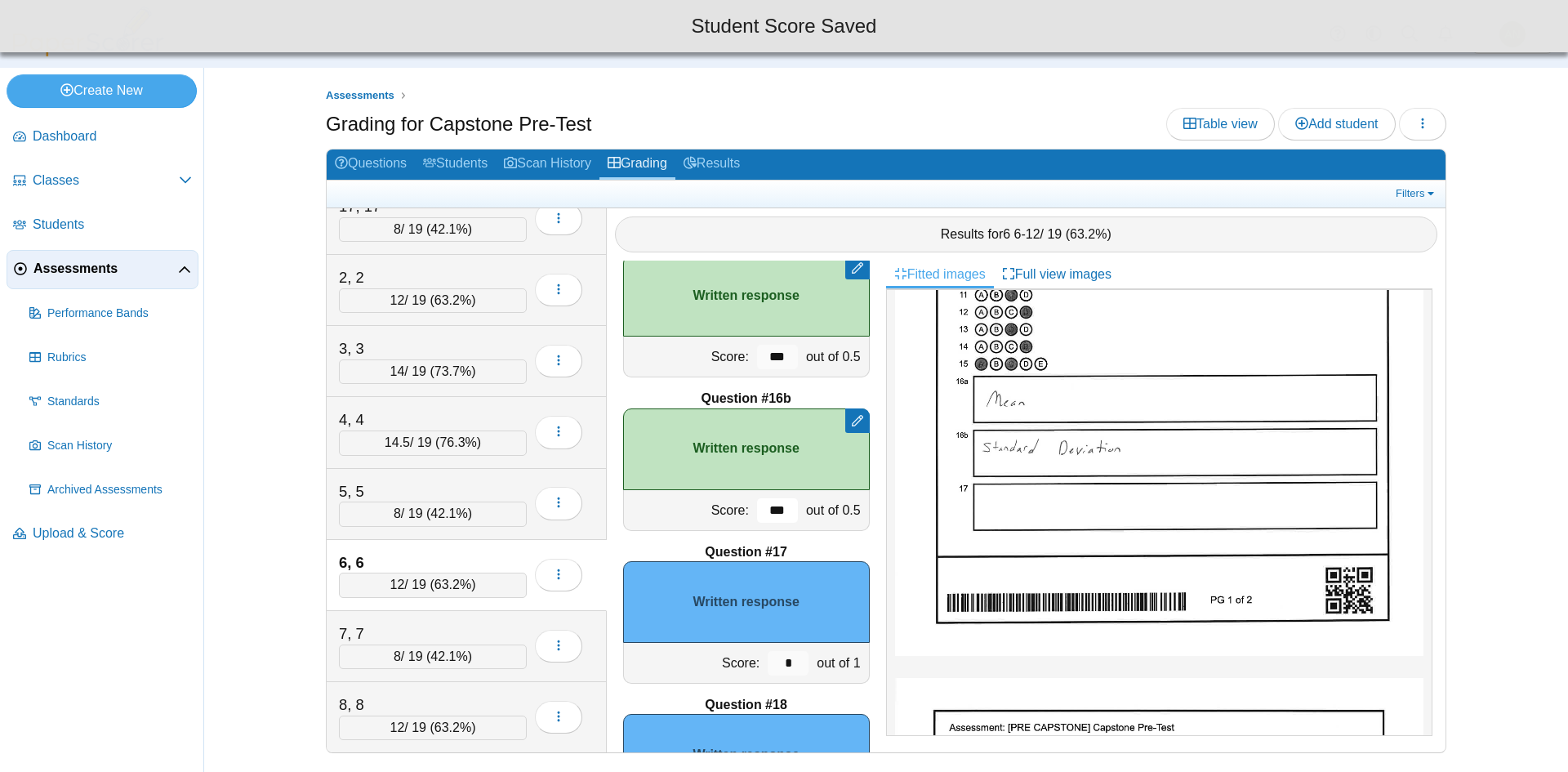
scroll to position [2440, 0]
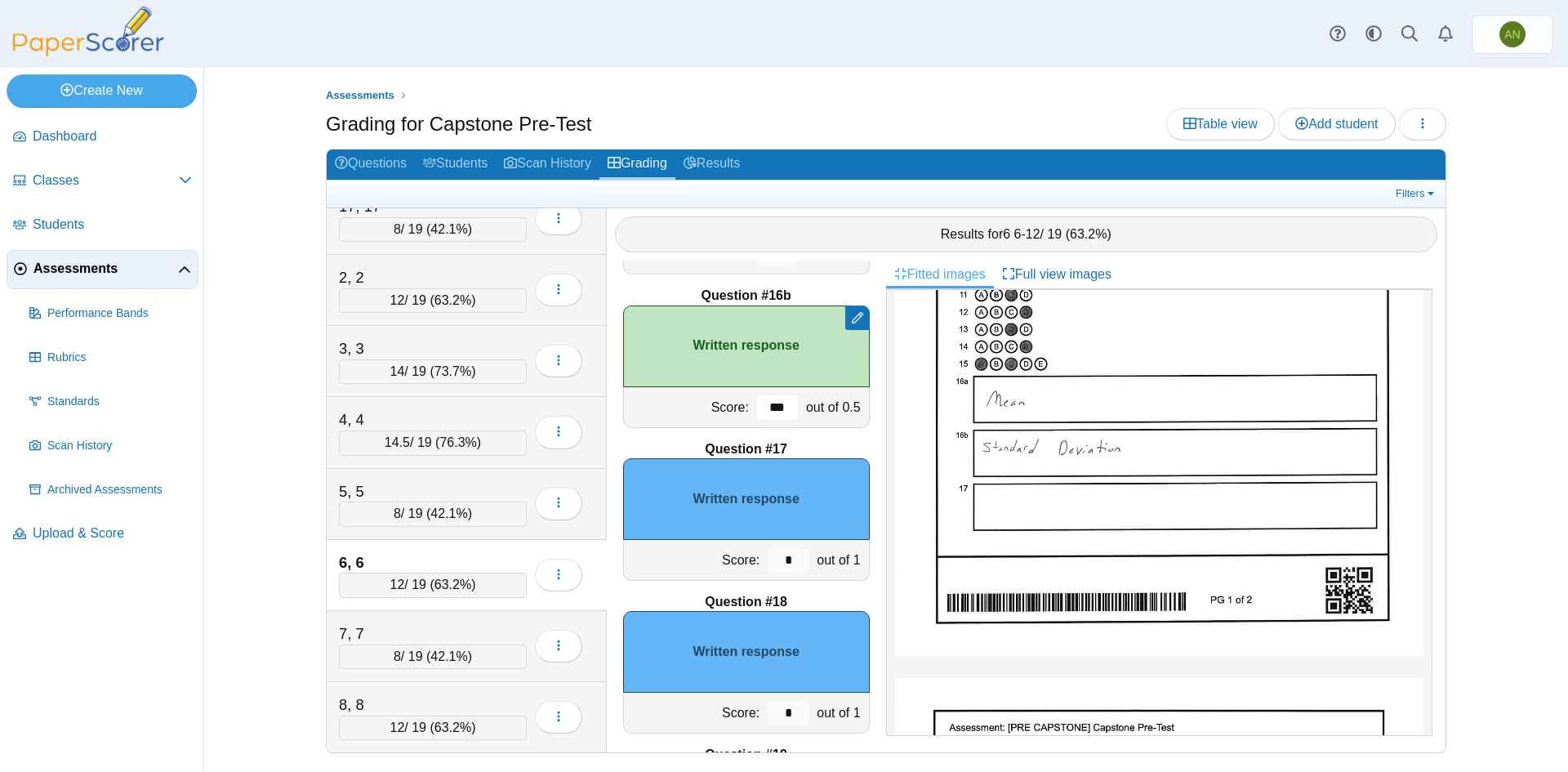
type input "***"
click at [778, 563] on input "*" at bounding box center [788, 560] width 41 height 24
type input "*"
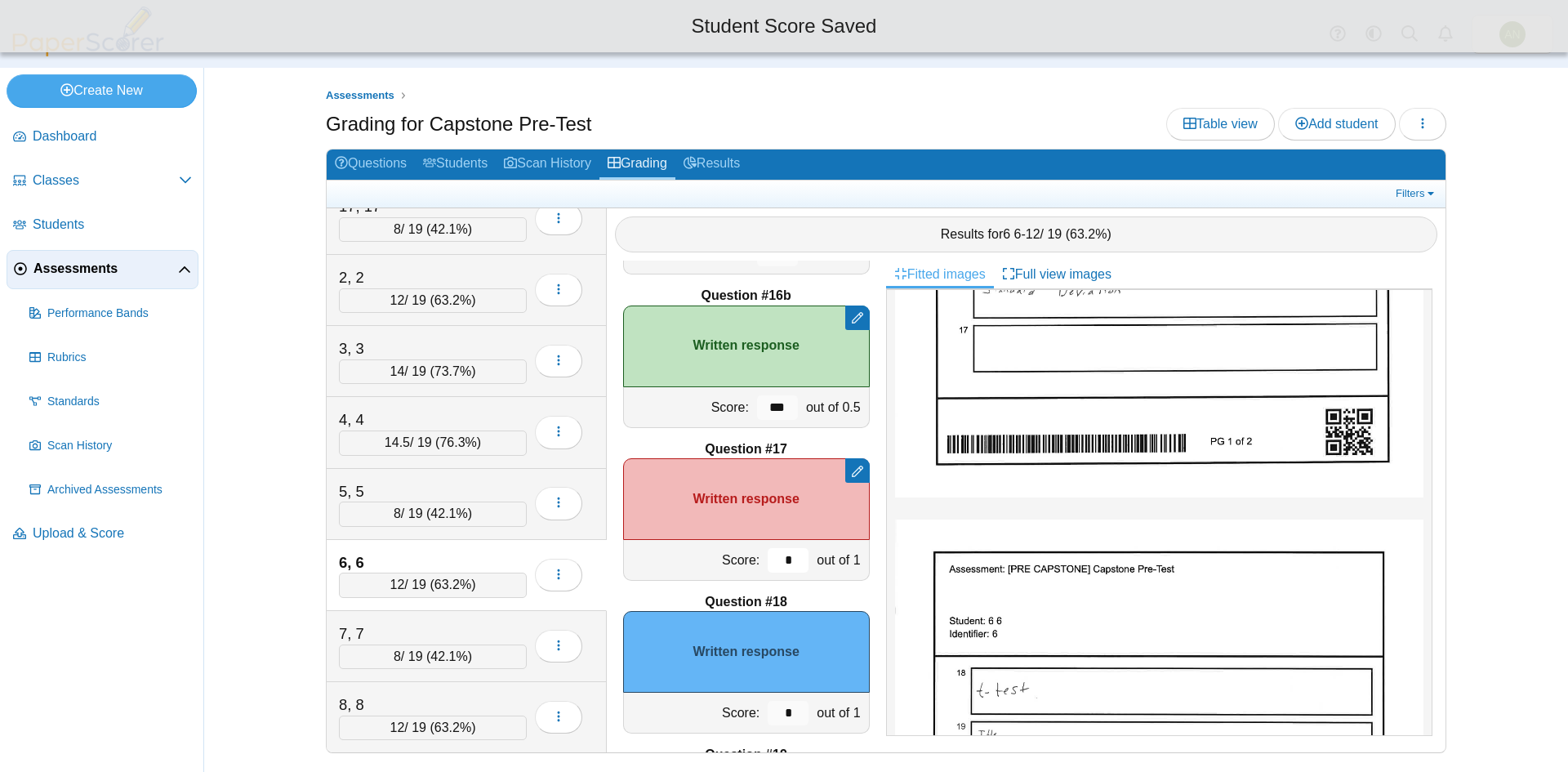
scroll to position [572, 0]
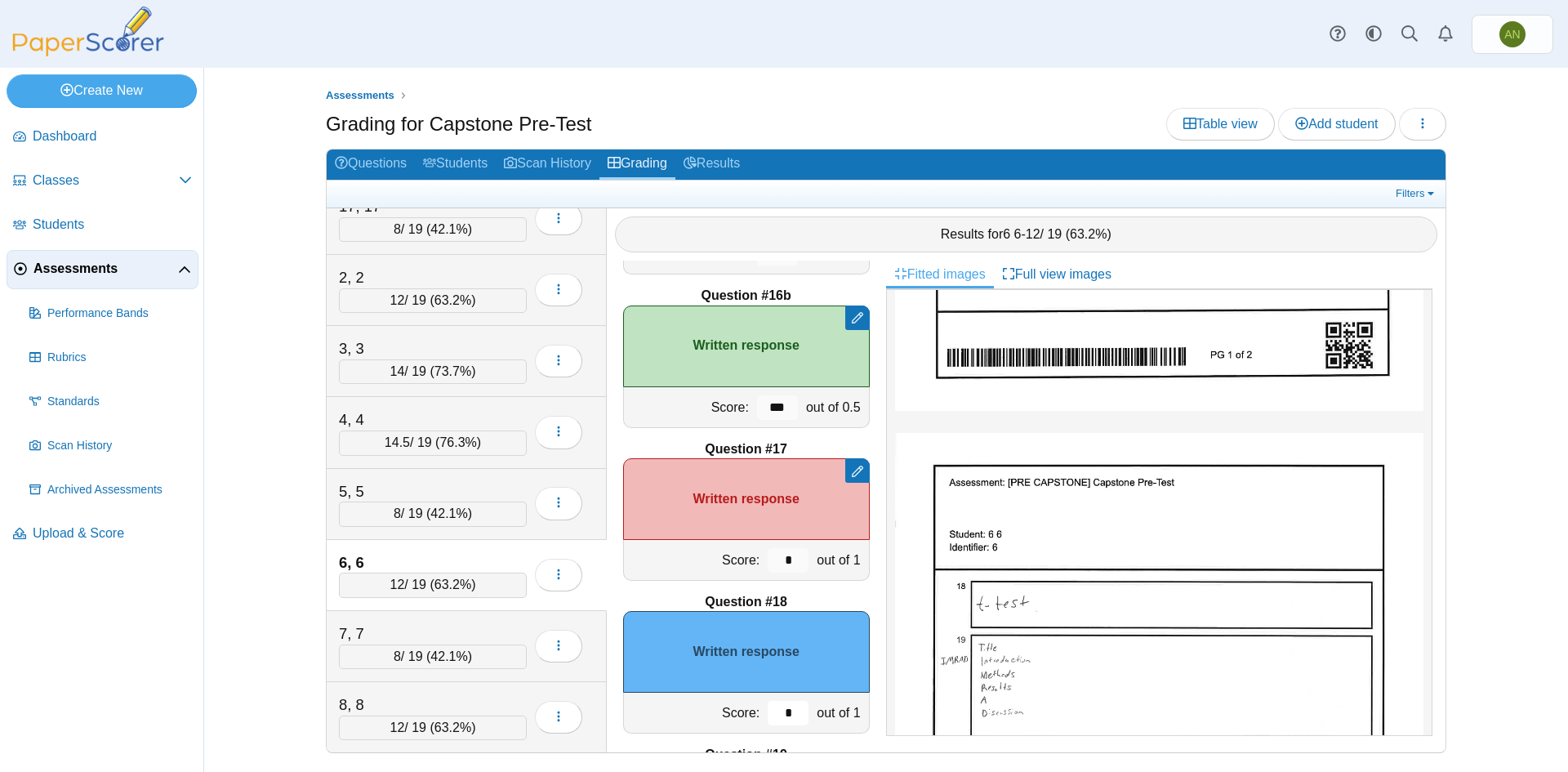
click at [789, 715] on input "*" at bounding box center [788, 713] width 41 height 24
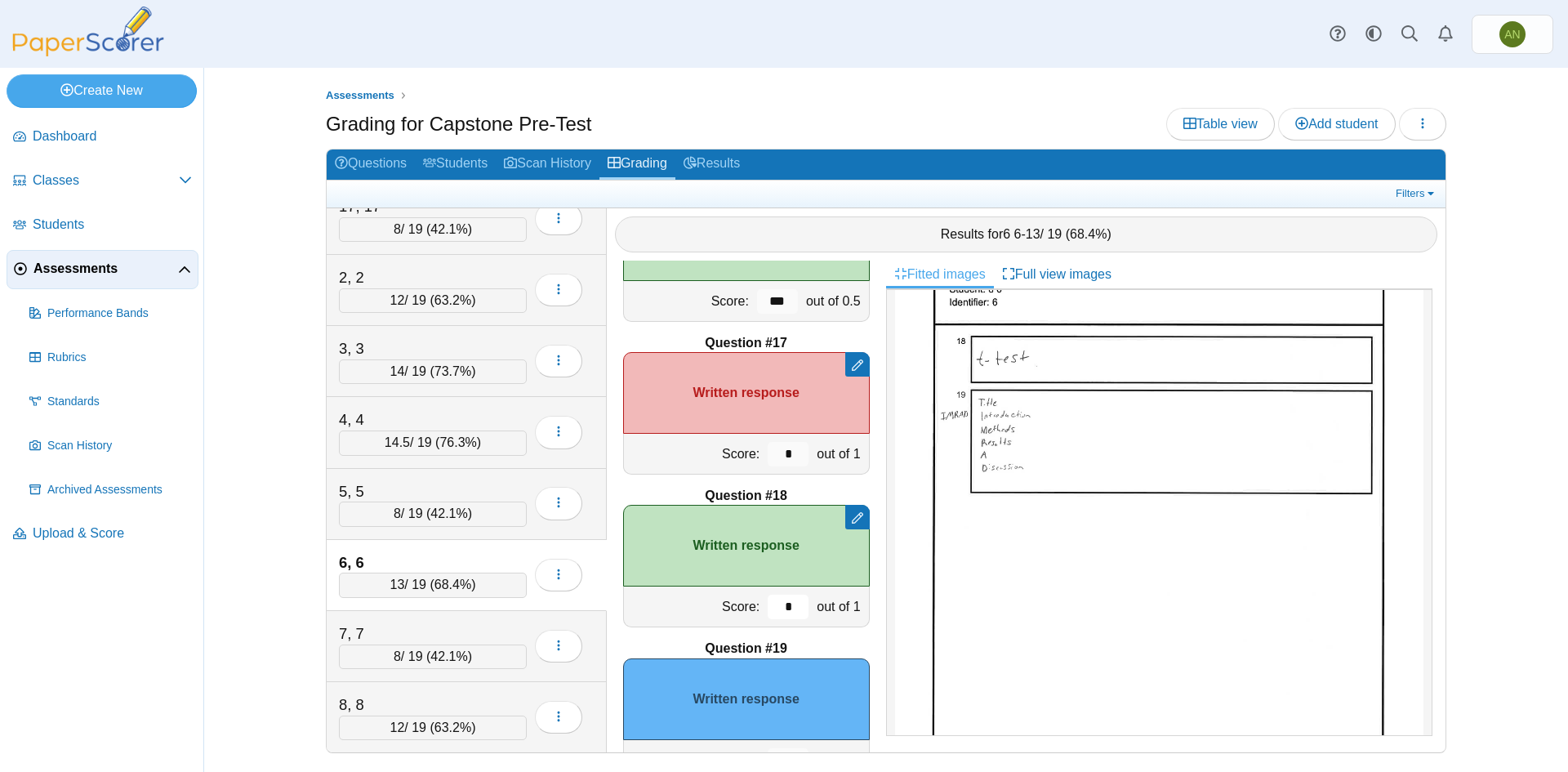
scroll to position [2603, 0]
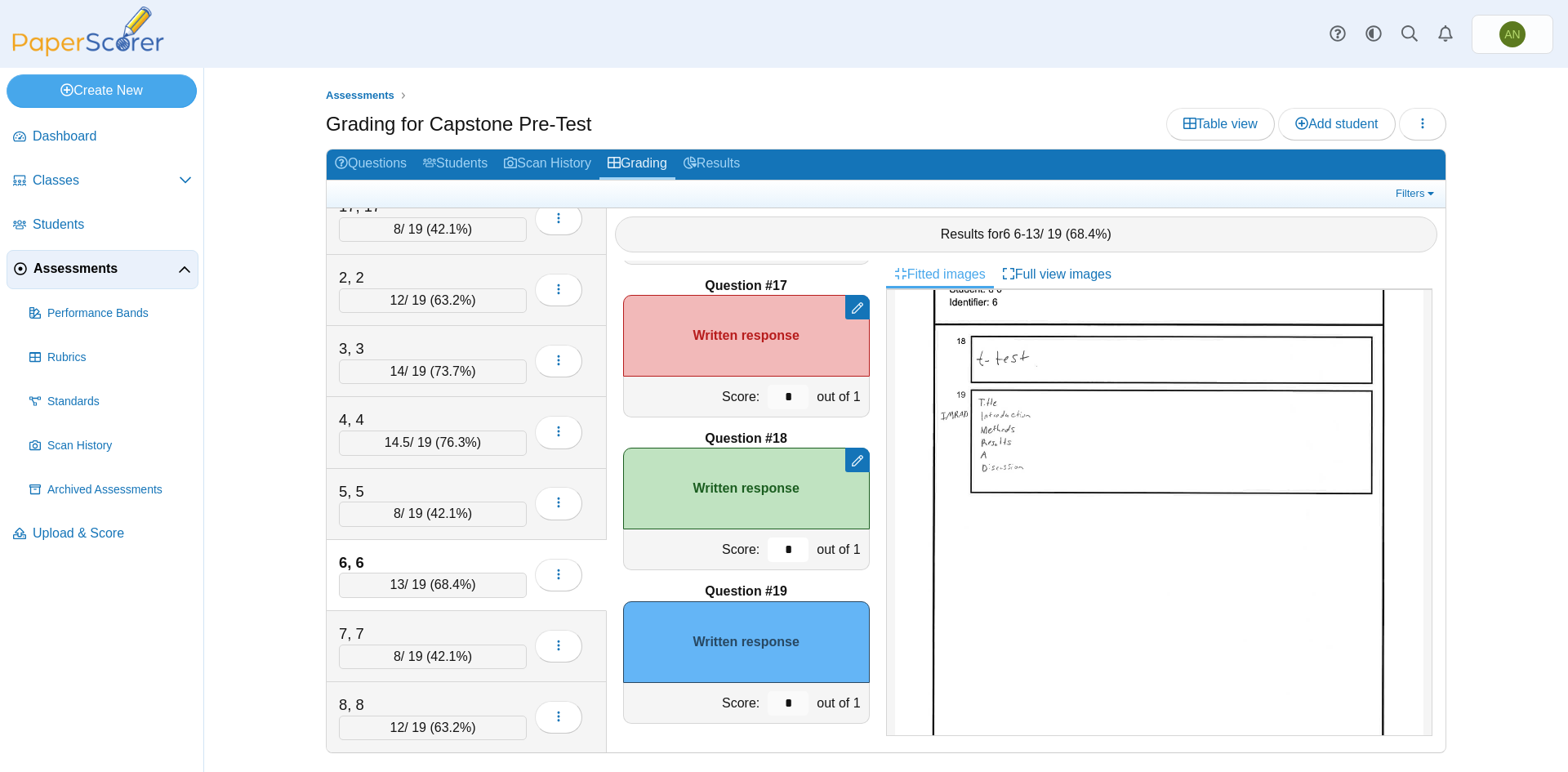
type input "*"
click at [785, 701] on input "*" at bounding box center [788, 703] width 41 height 24
type input "*"
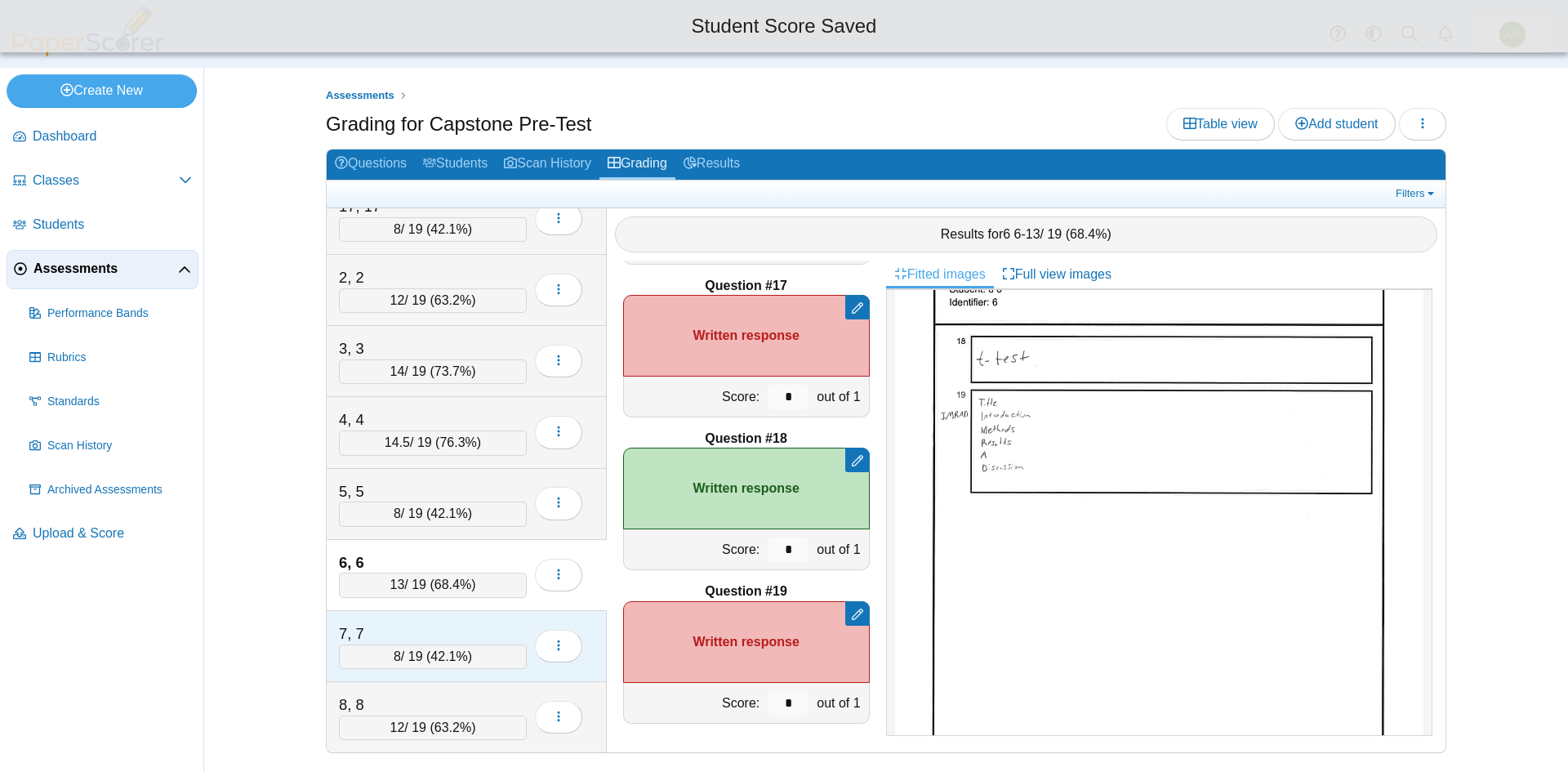
click at [416, 617] on div "7, 7 8 / 19 ( 42.1% ) Loading…" at bounding box center [467, 647] width 280 height 71
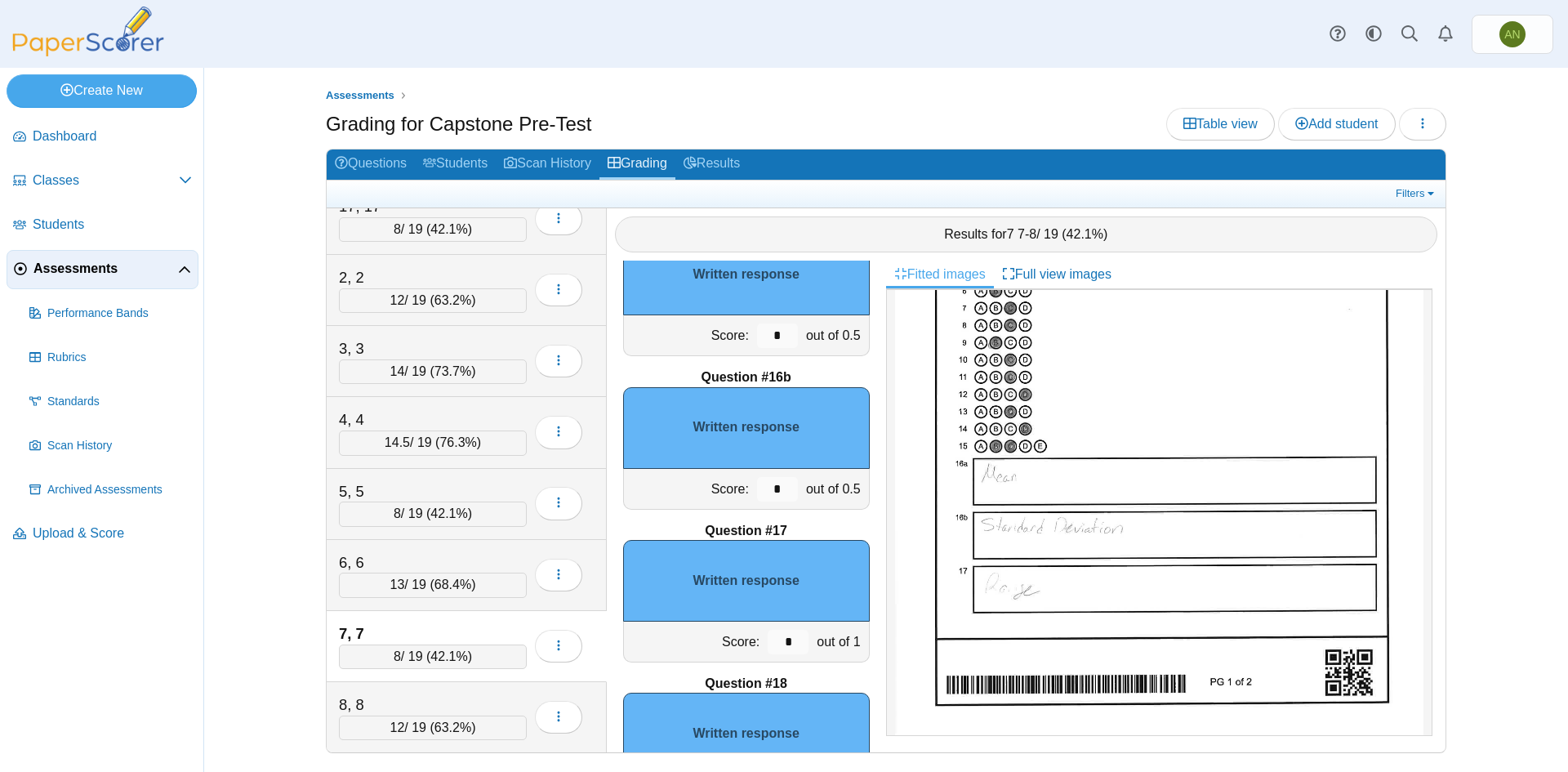
scroll to position [2195, 0]
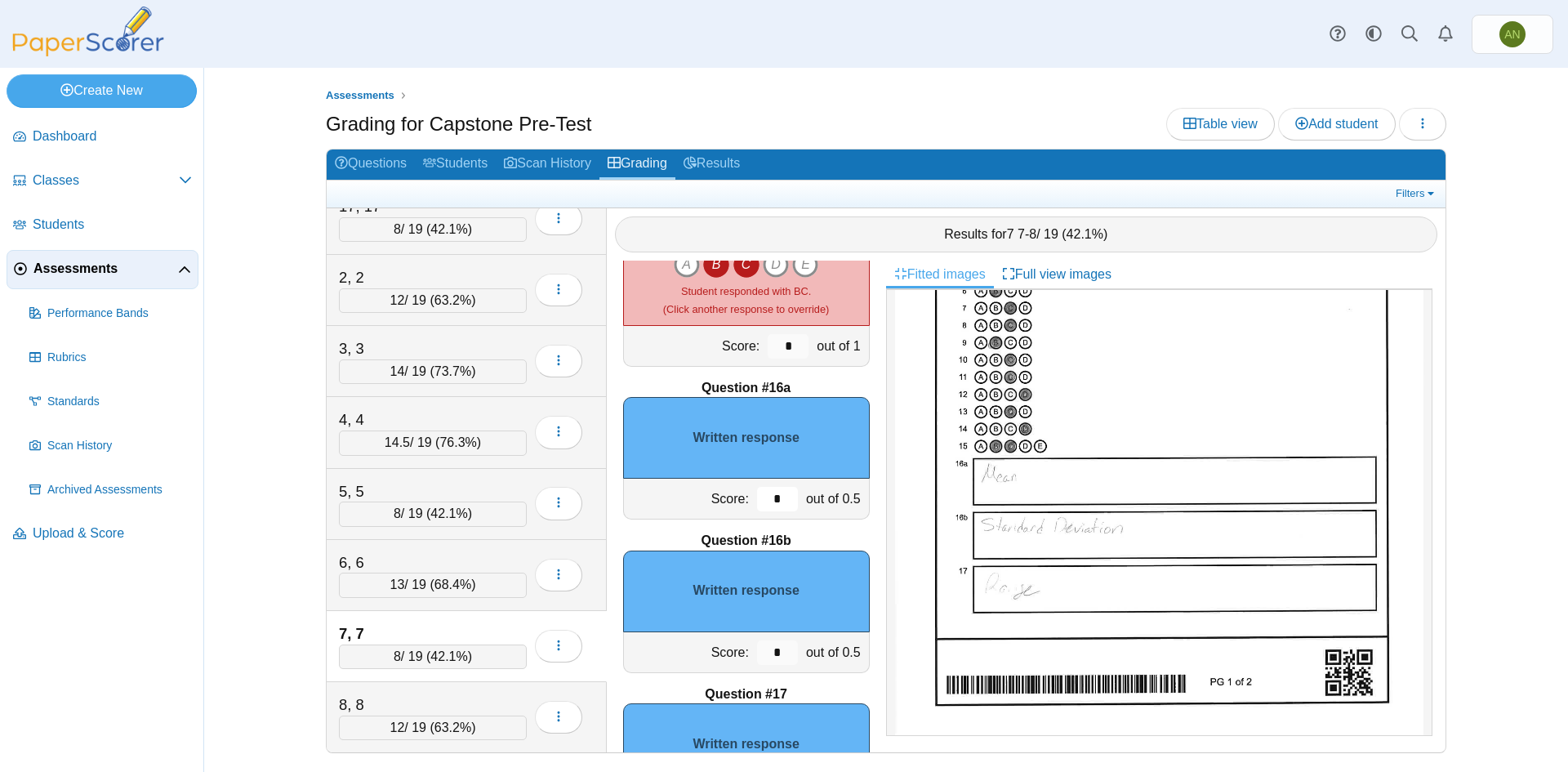
click at [772, 495] on input "*" at bounding box center [778, 499] width 41 height 24
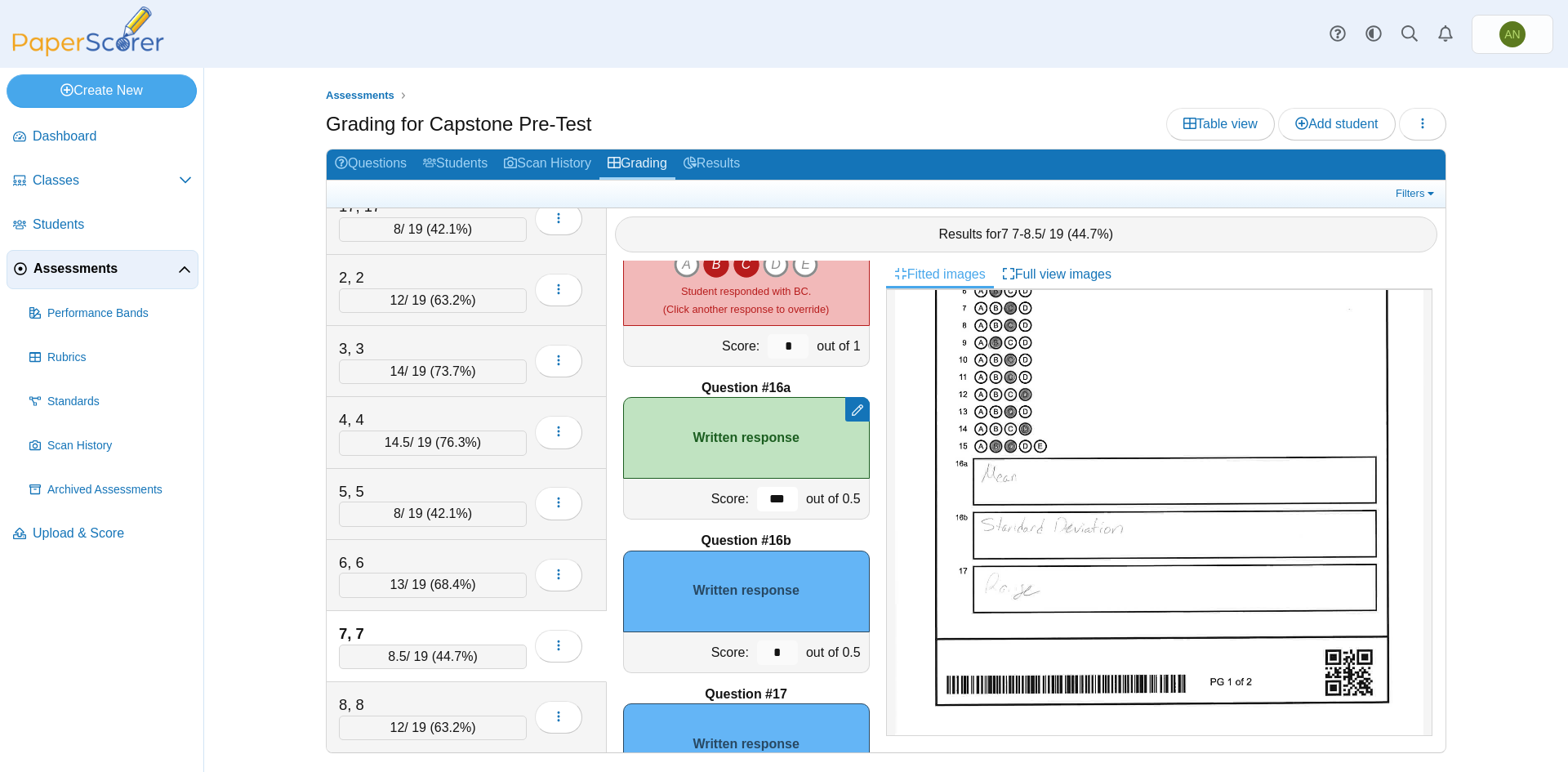
type input "***"
click at [773, 653] on input "*" at bounding box center [778, 653] width 41 height 24
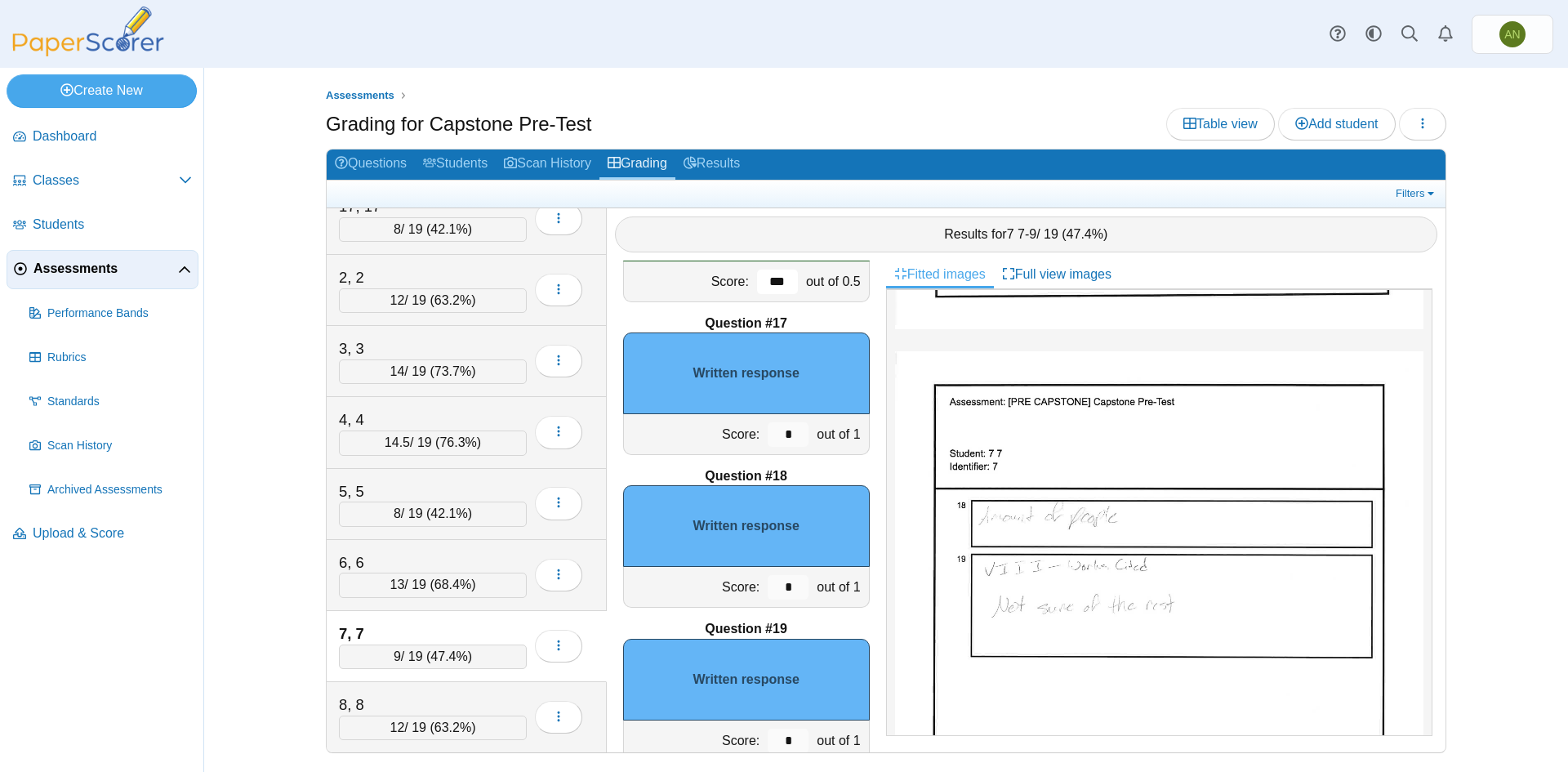
scroll to position [2603, 0]
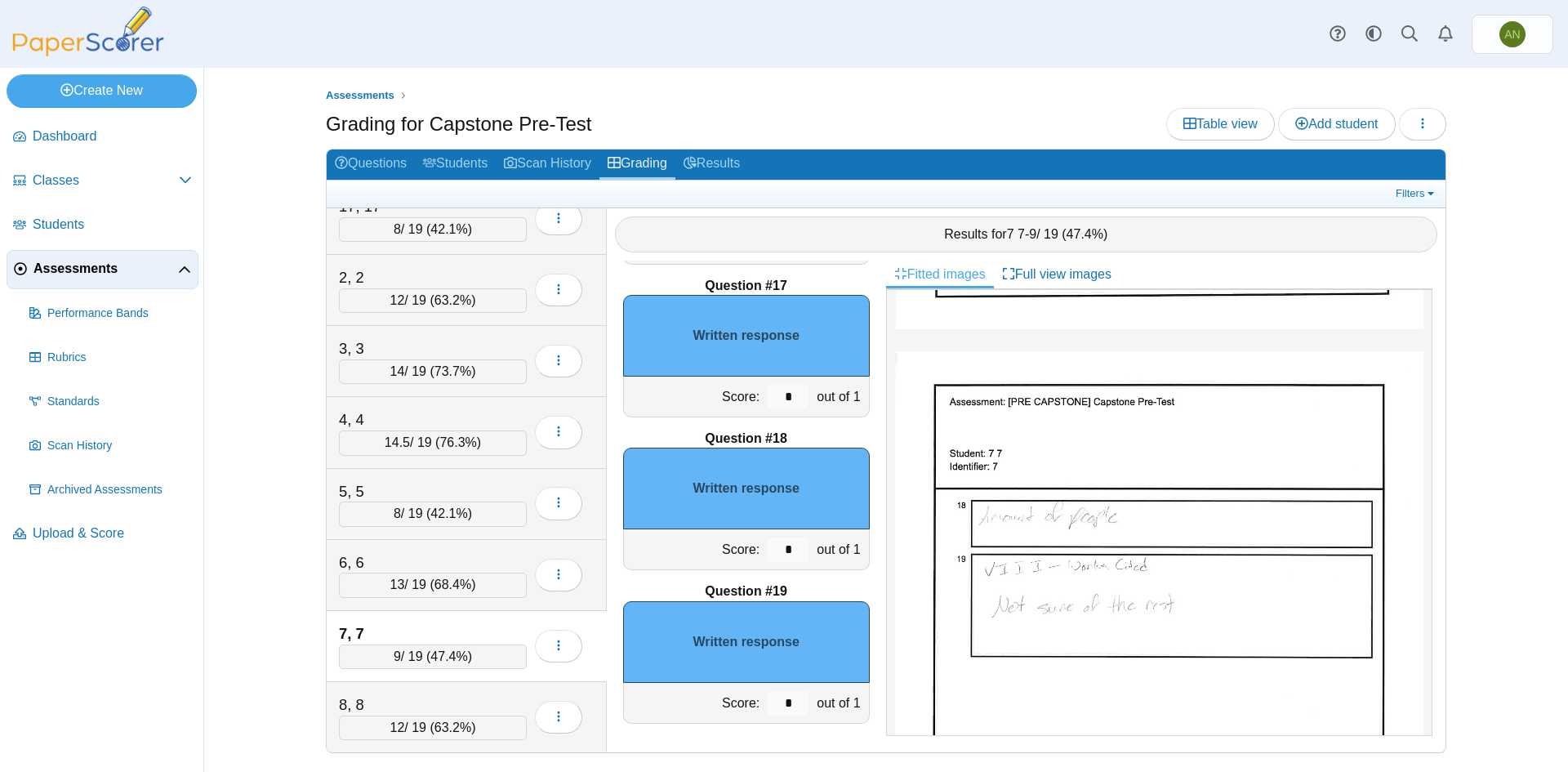
type input "***"
click at [781, 402] on input "*" at bounding box center [788, 397] width 41 height 24
type input "*"
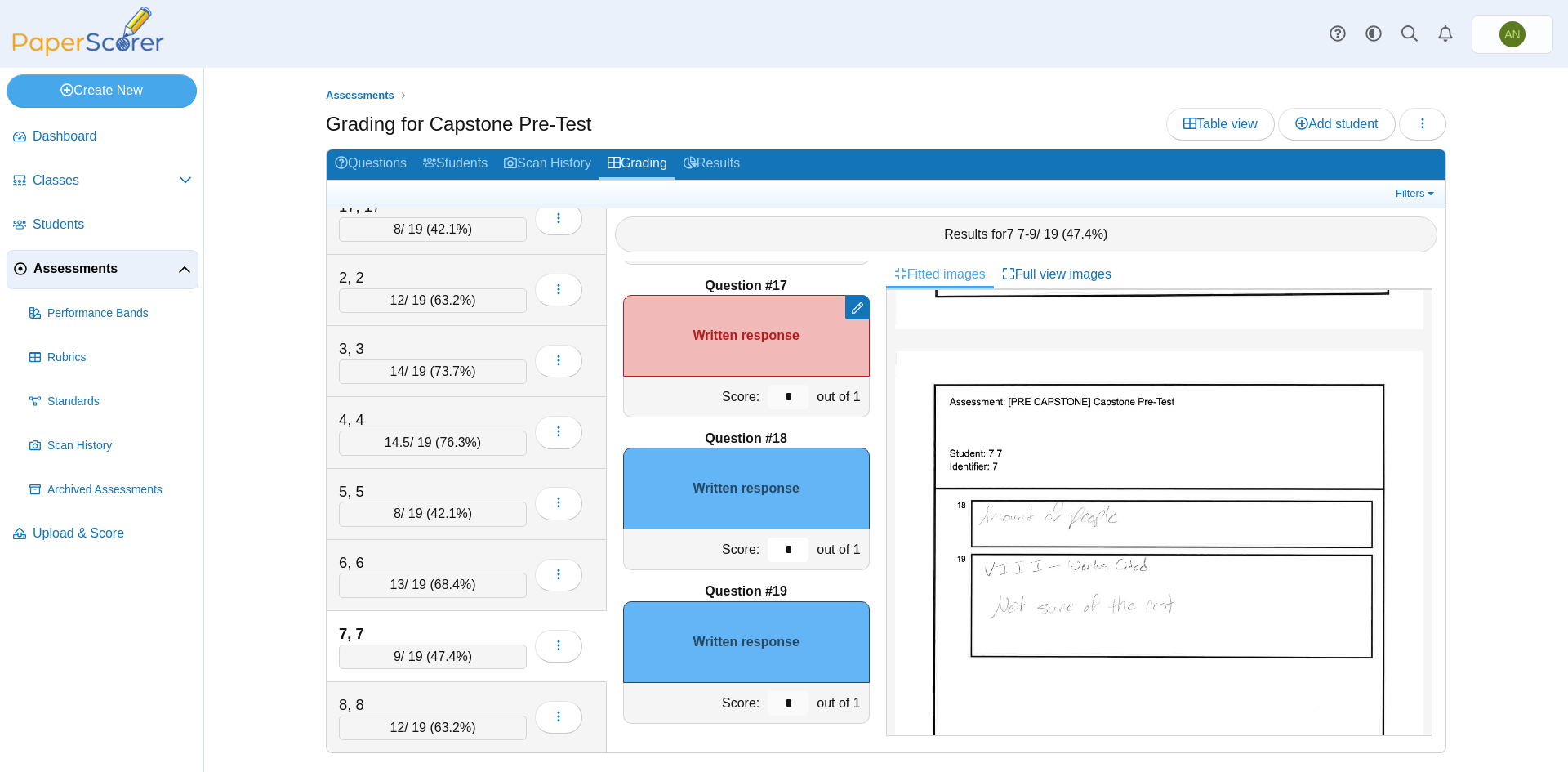
click at [781, 547] on input "*" at bounding box center [788, 549] width 41 height 24
type input "*"
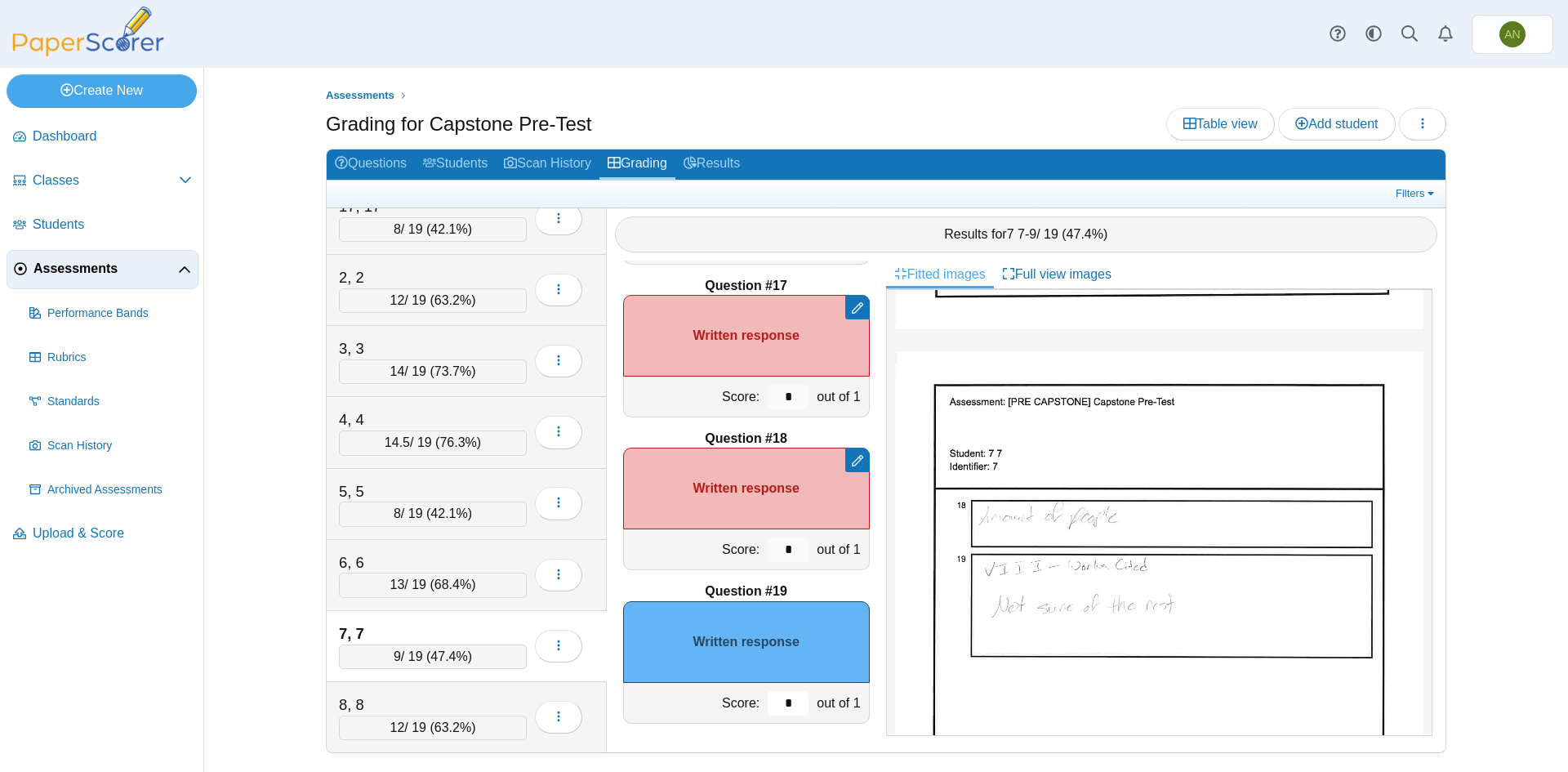
click at [787, 703] on input "*" at bounding box center [788, 703] width 41 height 24
type input "*"
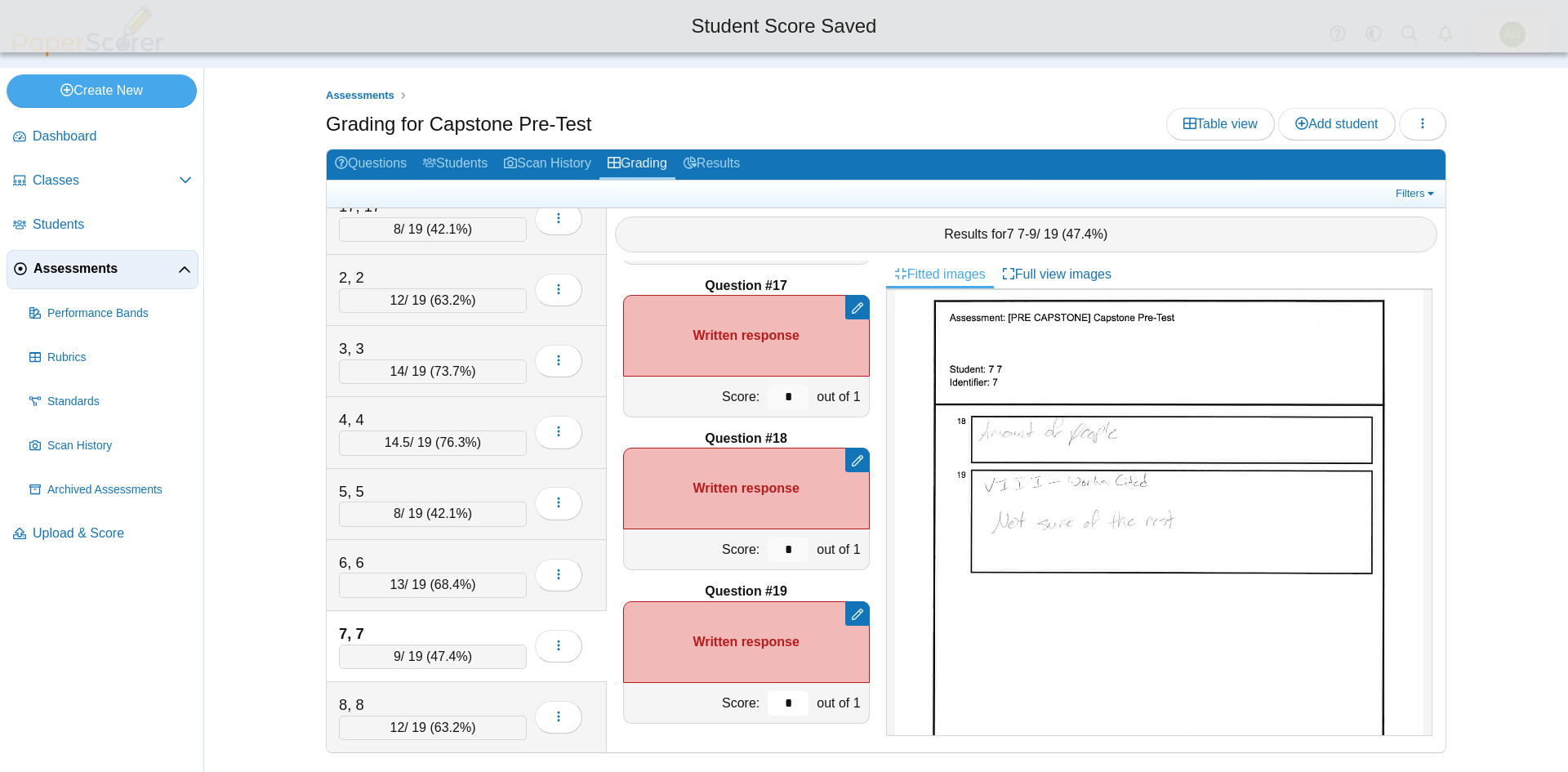
scroll to position [933, 0]
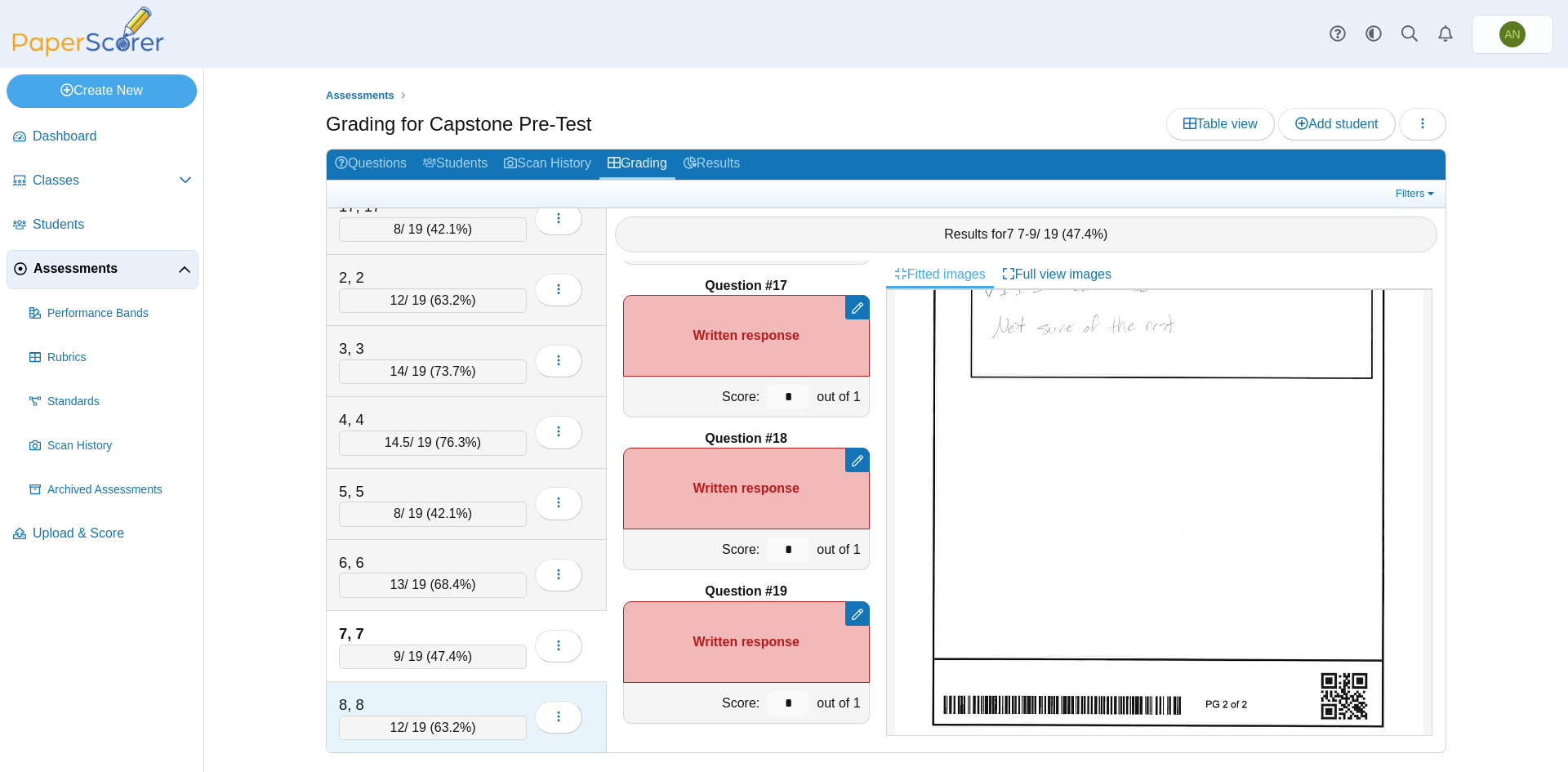
click at [446, 699] on div "8, 8" at bounding box center [420, 705] width 163 height 21
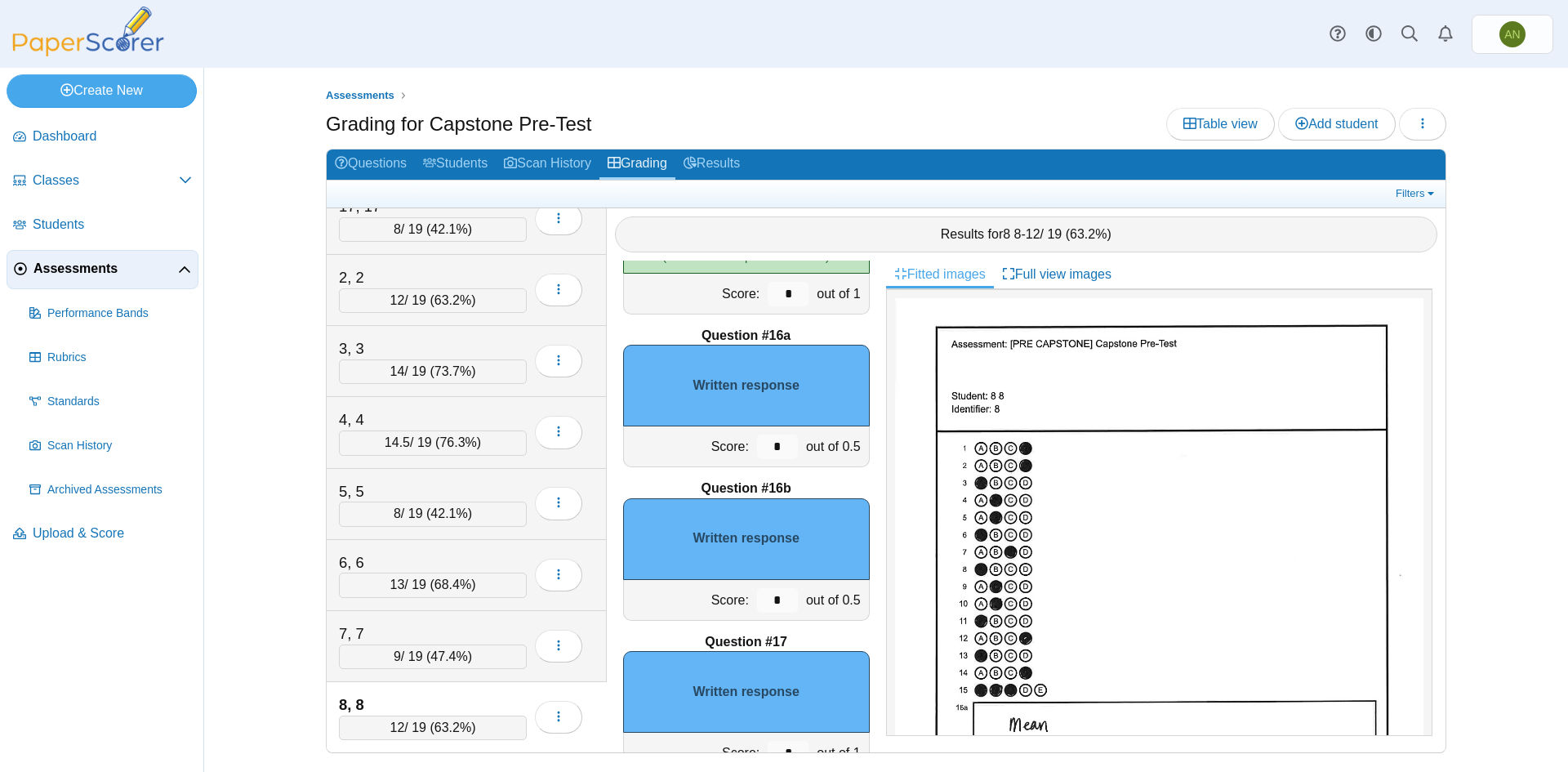
scroll to position [2276, 0]
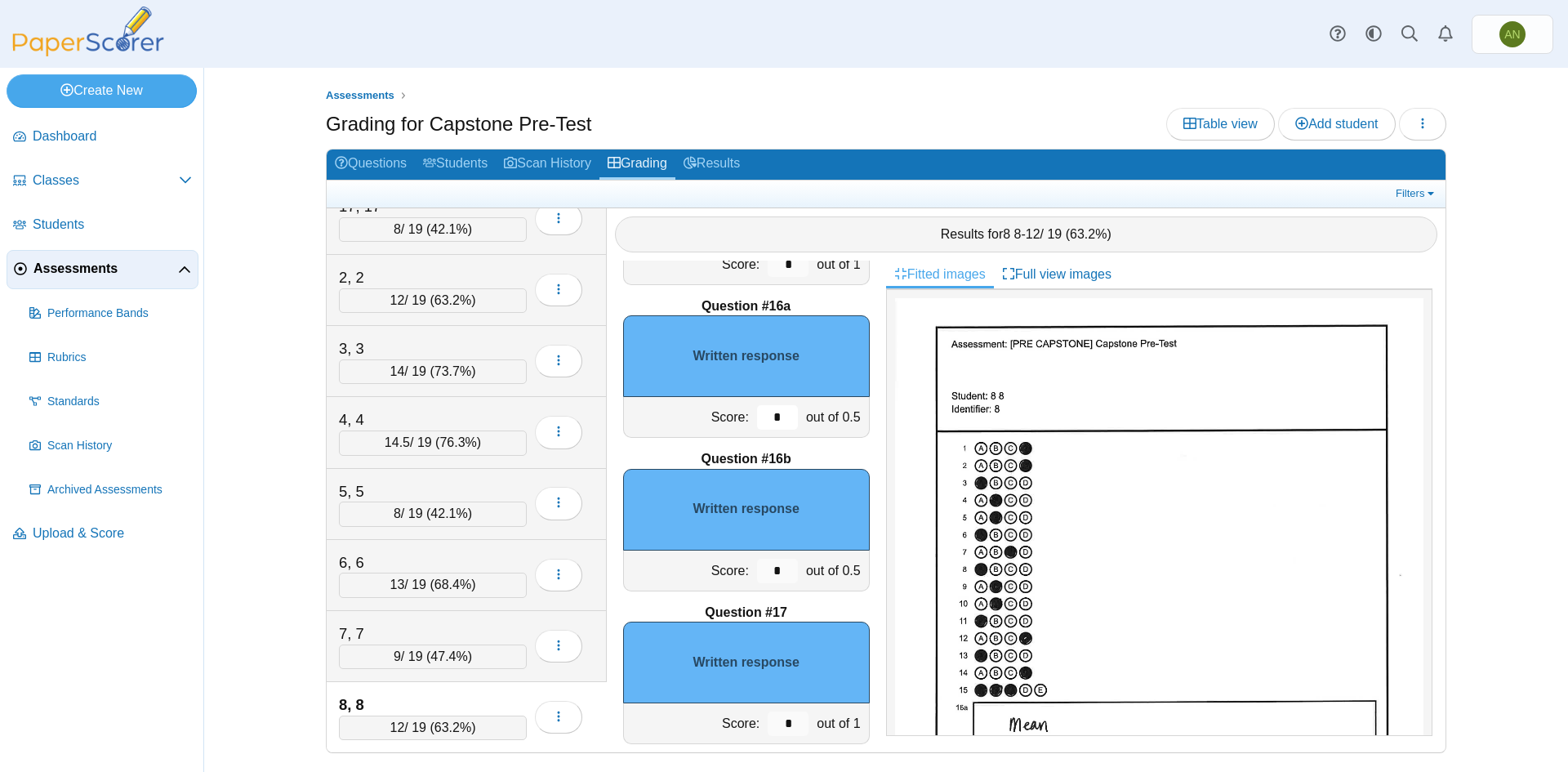
click at [768, 417] on input "*" at bounding box center [778, 417] width 41 height 24
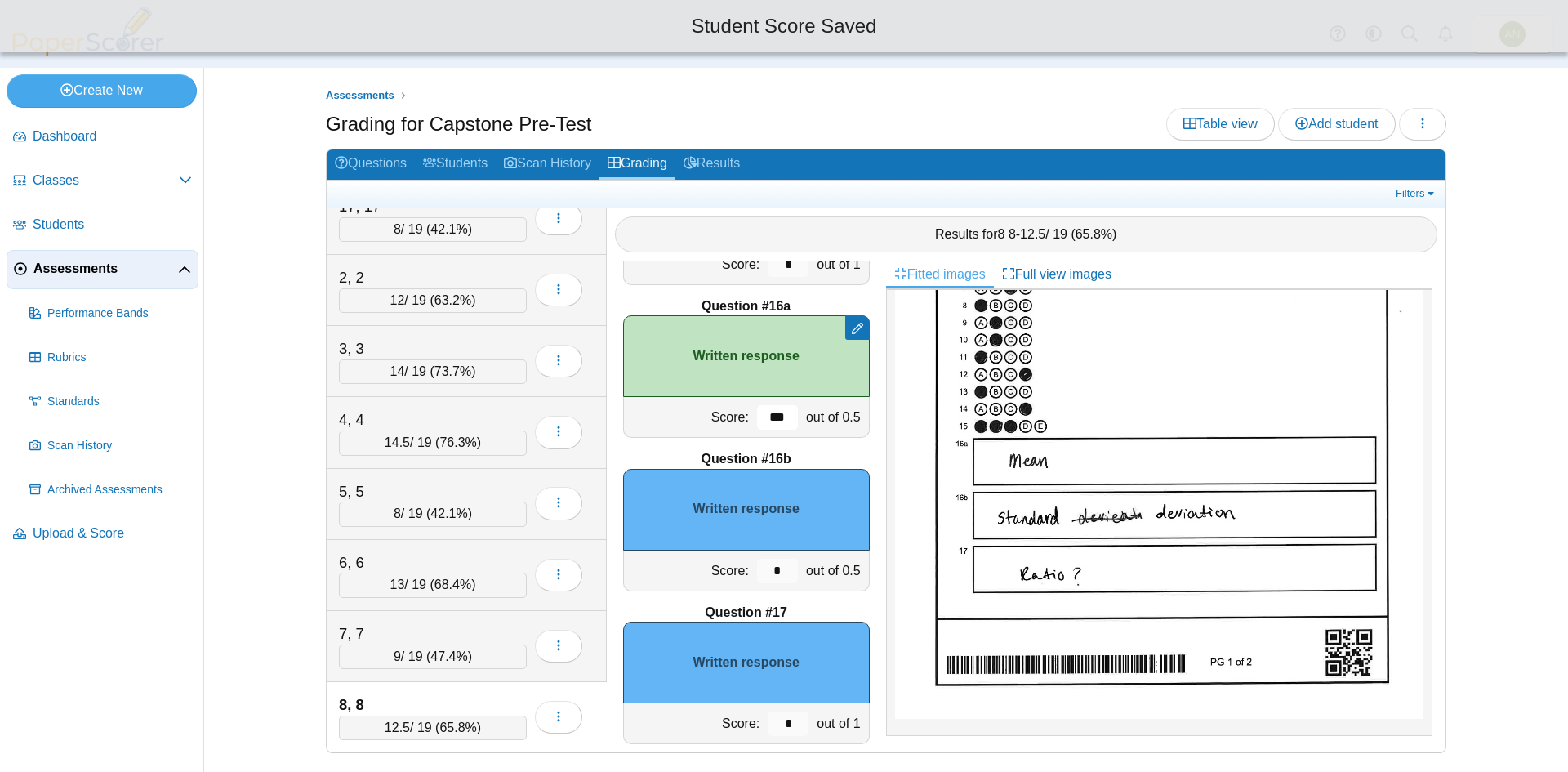
scroll to position [327, 0]
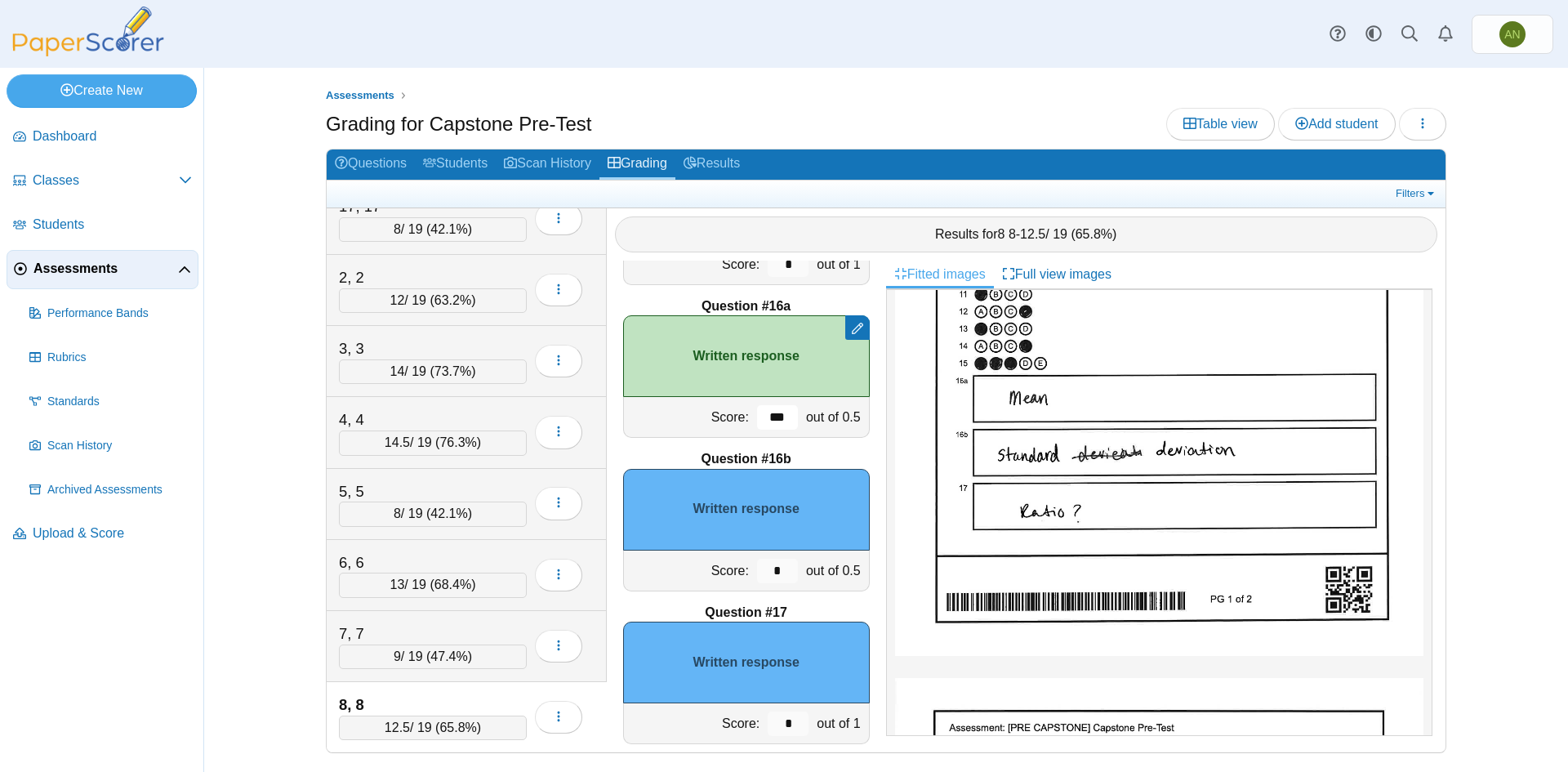
type input "***"
click at [768, 568] on input "*" at bounding box center [778, 571] width 41 height 24
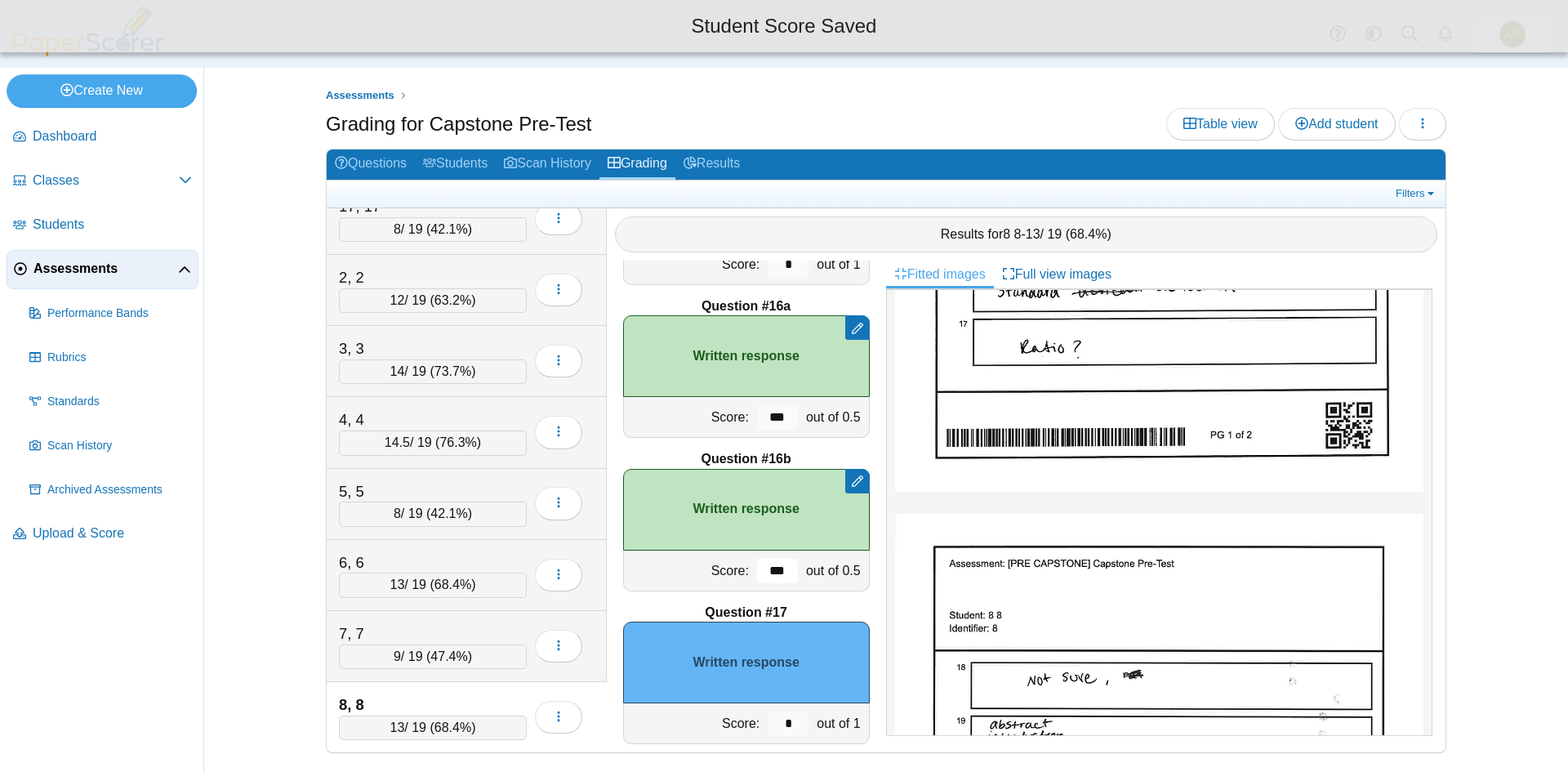
scroll to position [490, 0]
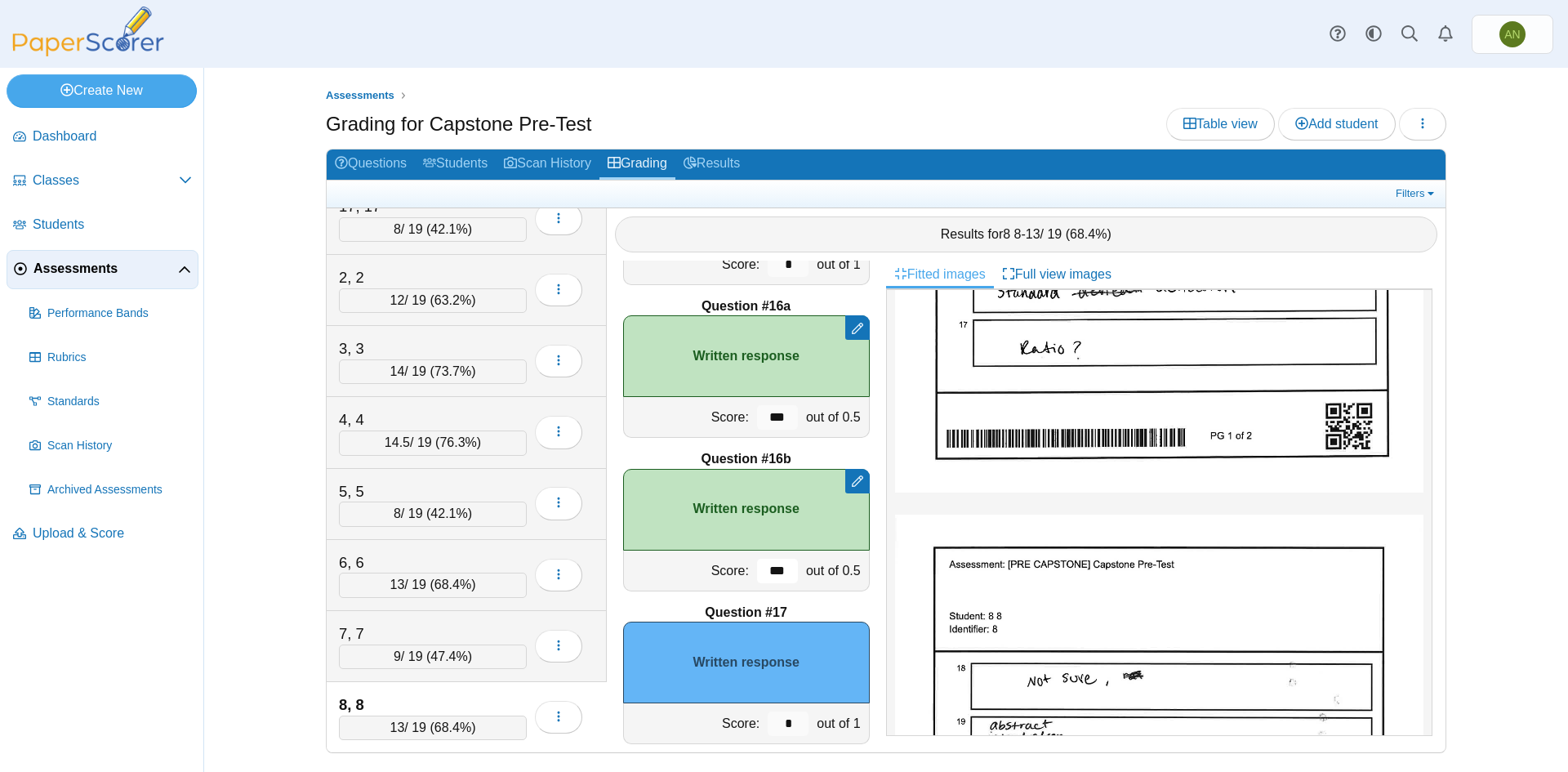
type input "***"
click at [788, 722] on input "*" at bounding box center [788, 723] width 41 height 24
type input "*"
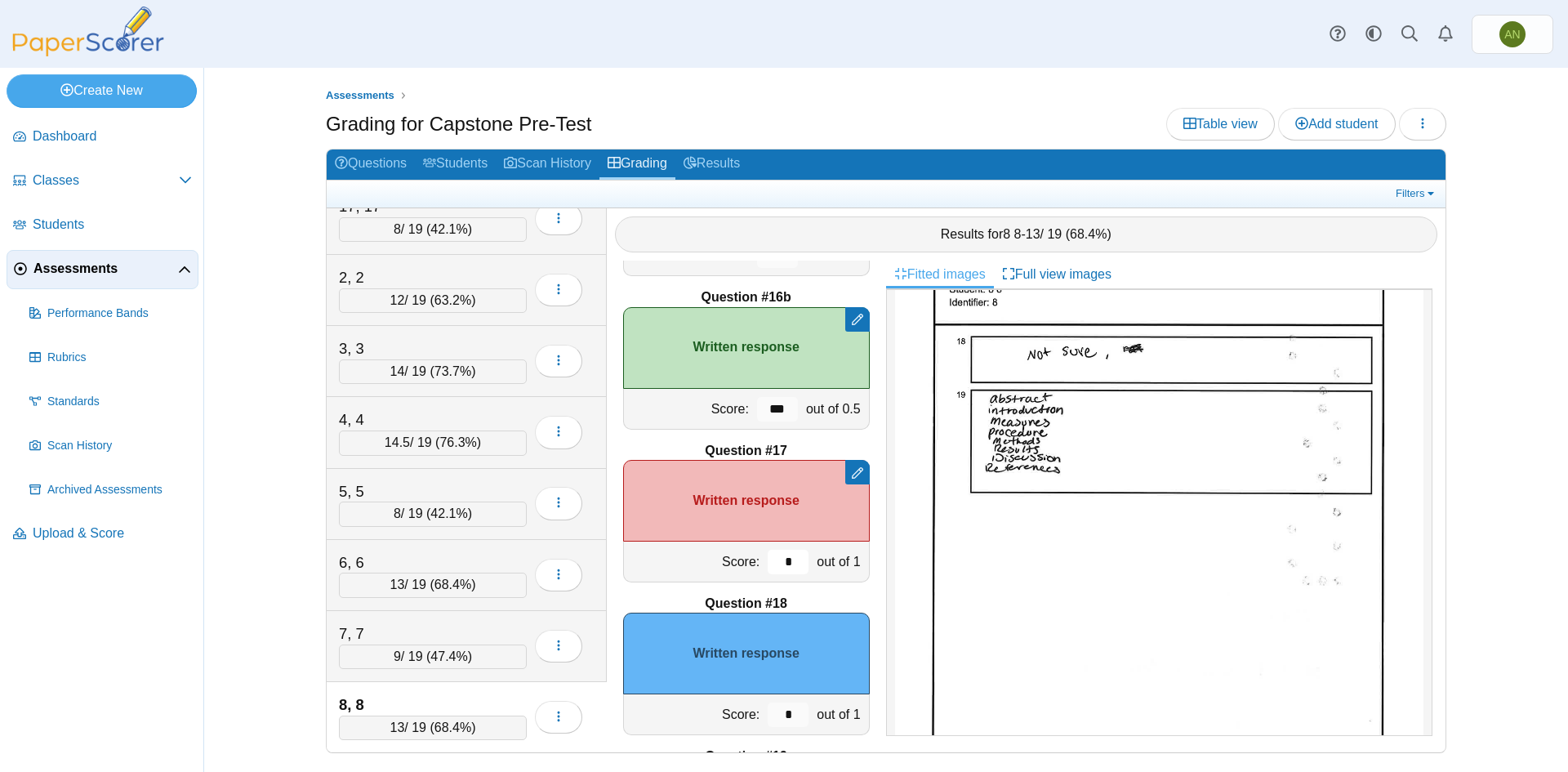
scroll to position [2521, 0]
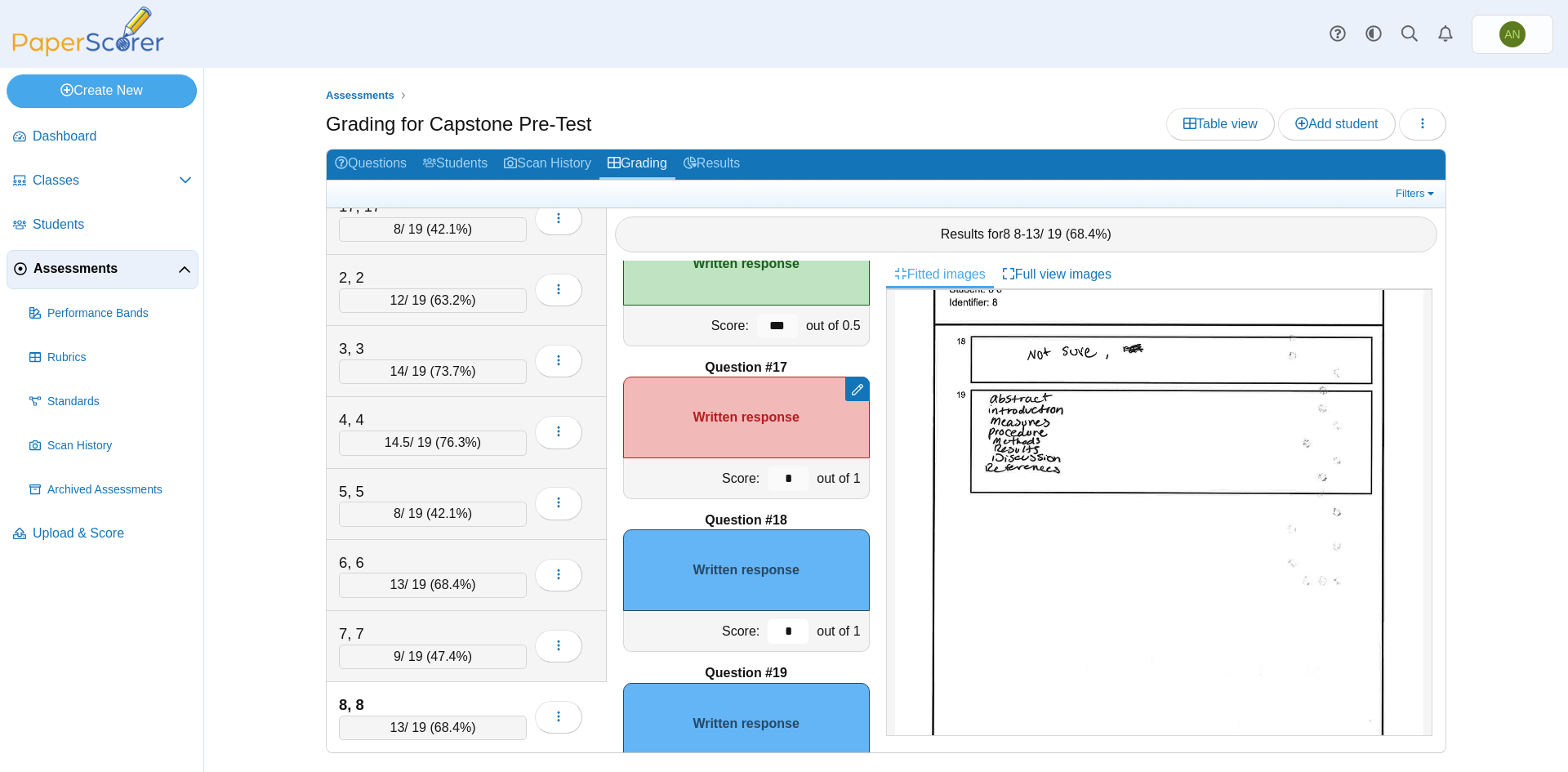
click at [782, 628] on input "*" at bounding box center [788, 631] width 41 height 24
type input "*"
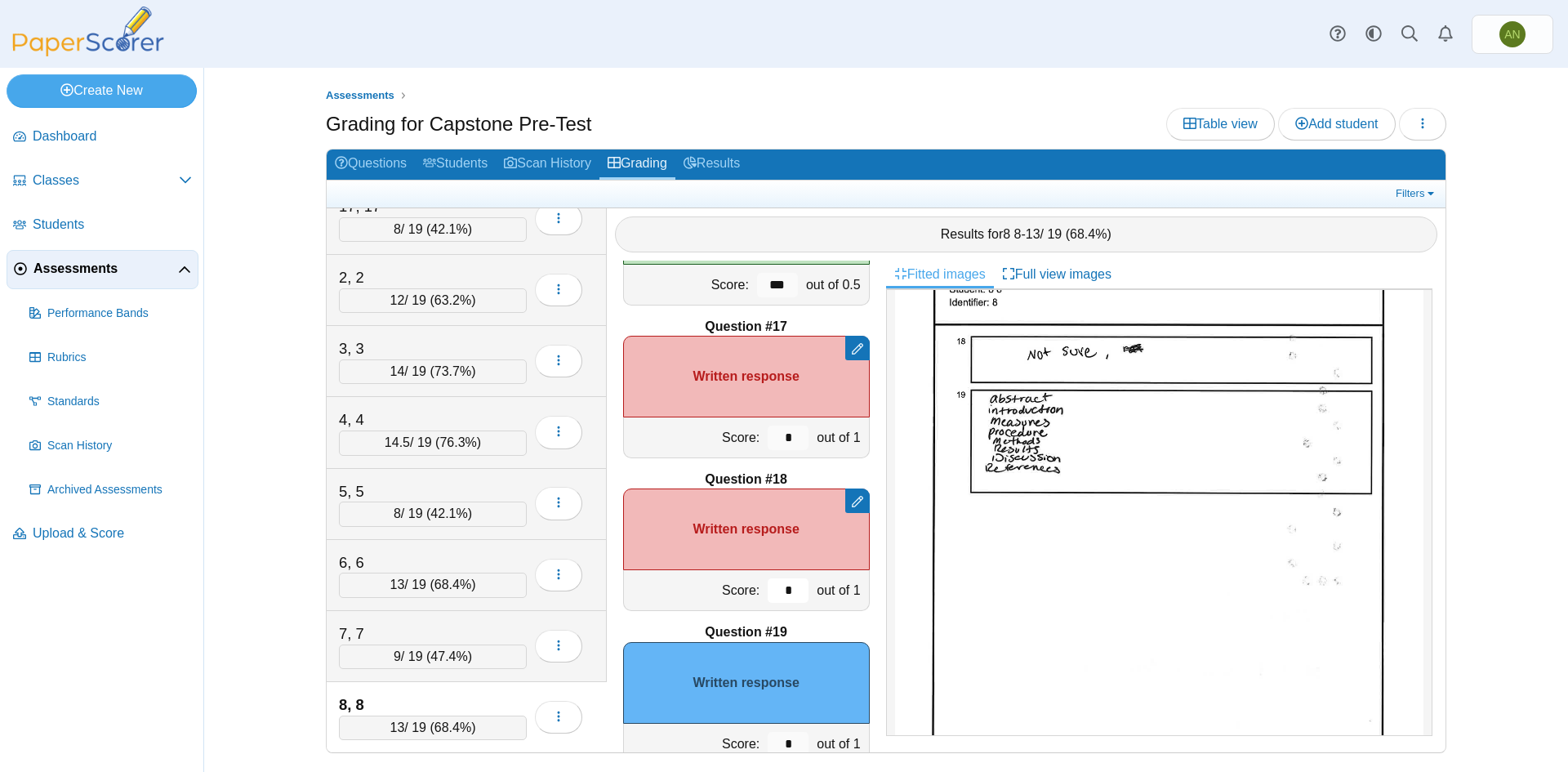
scroll to position [2603, 0]
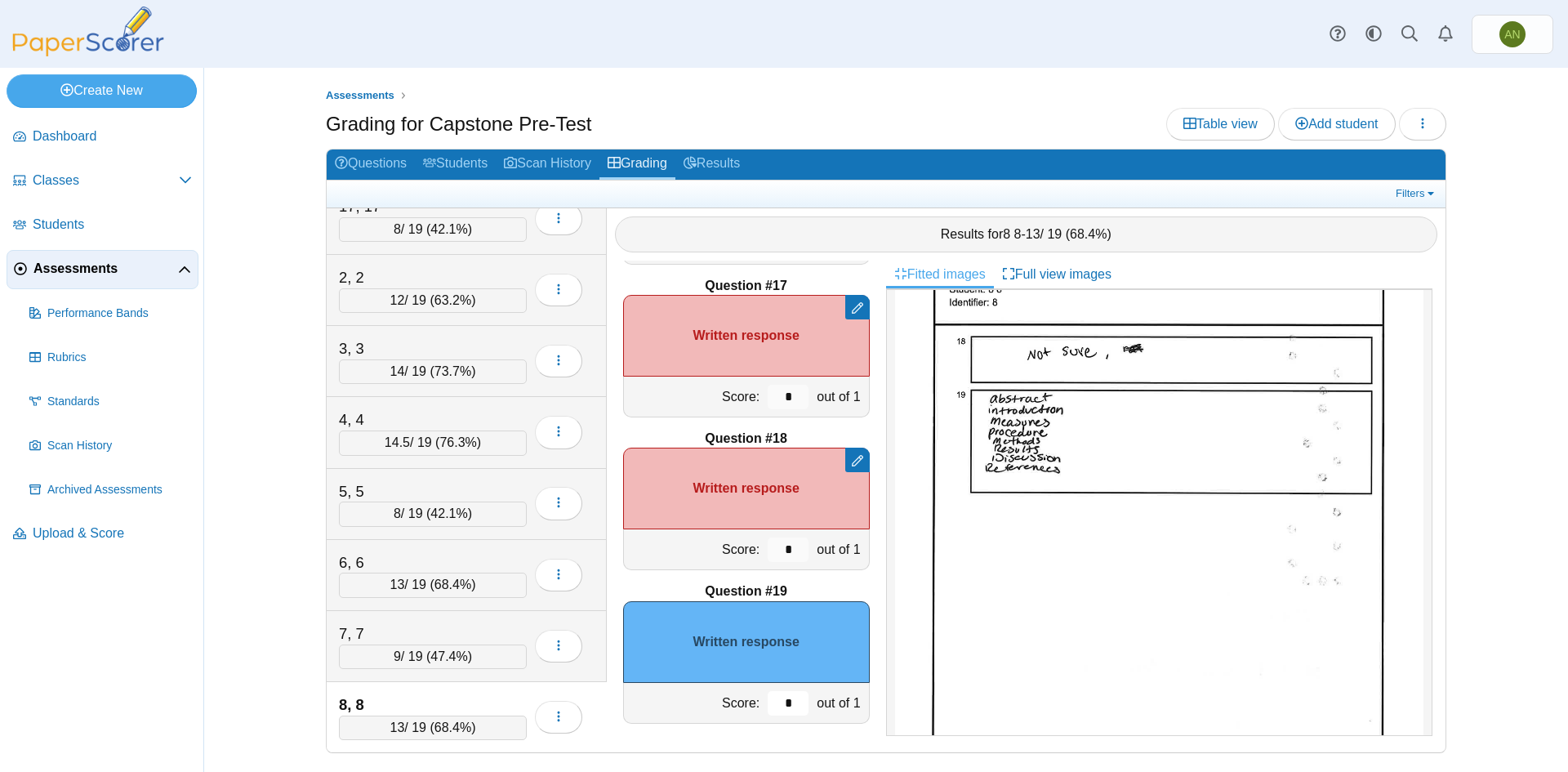
drag, startPoint x: 779, startPoint y: 696, endPoint x: 818, endPoint y: 697, distance: 39.0
click at [779, 697] on input "*" at bounding box center [788, 703] width 41 height 24
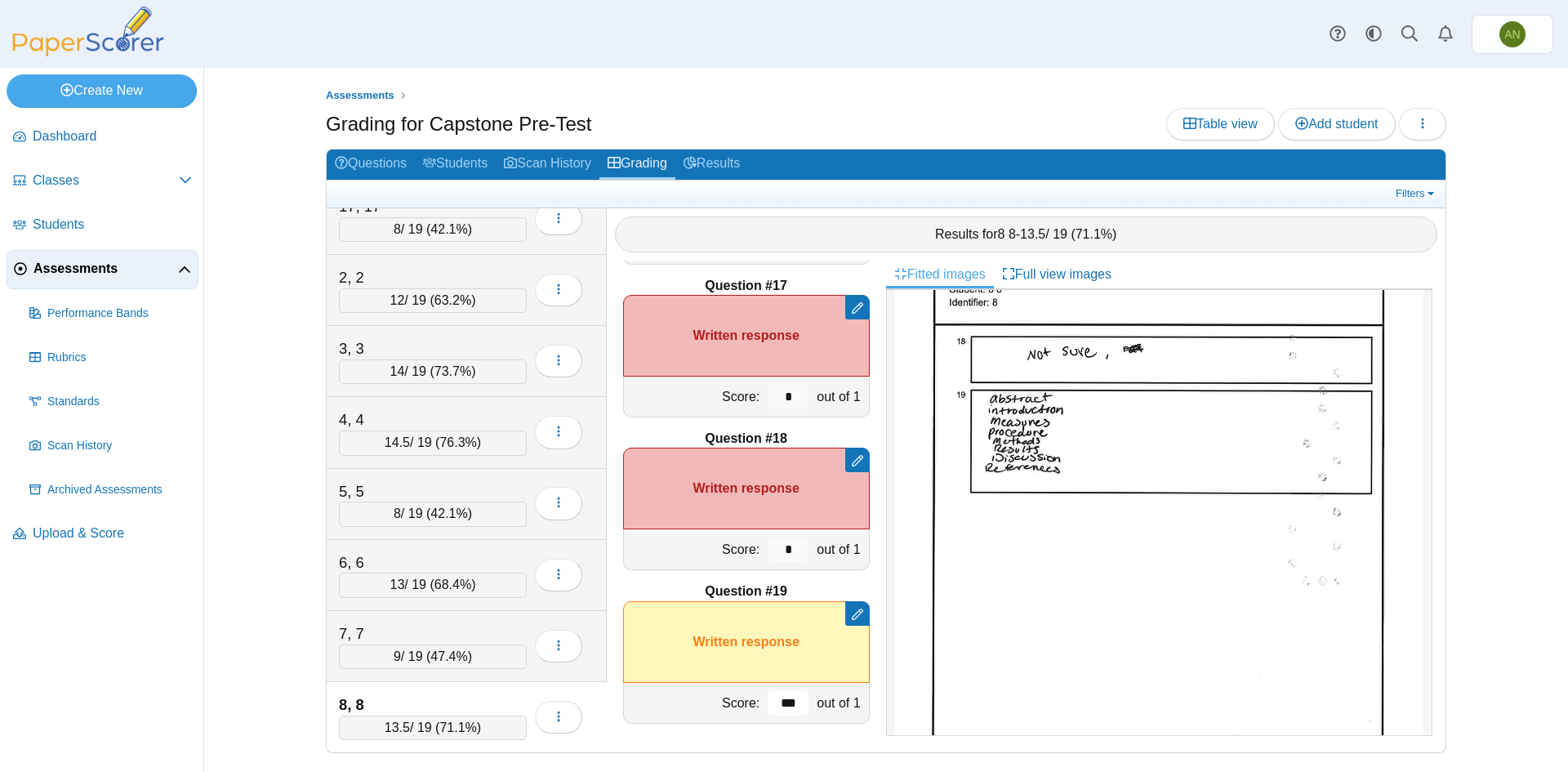
type input "***"
click at [446, 700] on div "8, 8" at bounding box center [420, 705] width 163 height 21
click at [1426, 127] on icon "button" at bounding box center [1423, 124] width 13 height 13
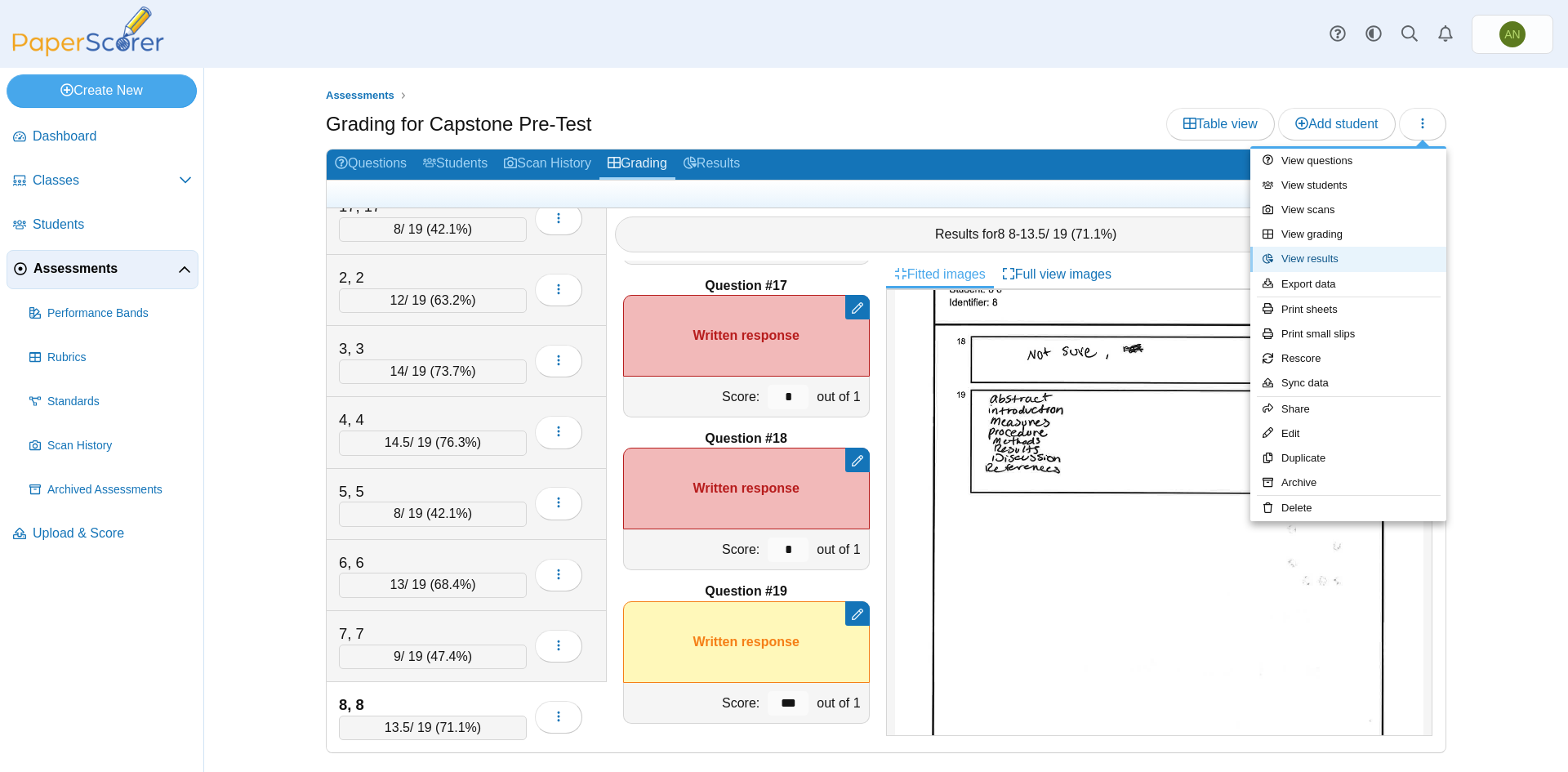
click at [1350, 257] on link "View results" at bounding box center [1348, 258] width 196 height 24
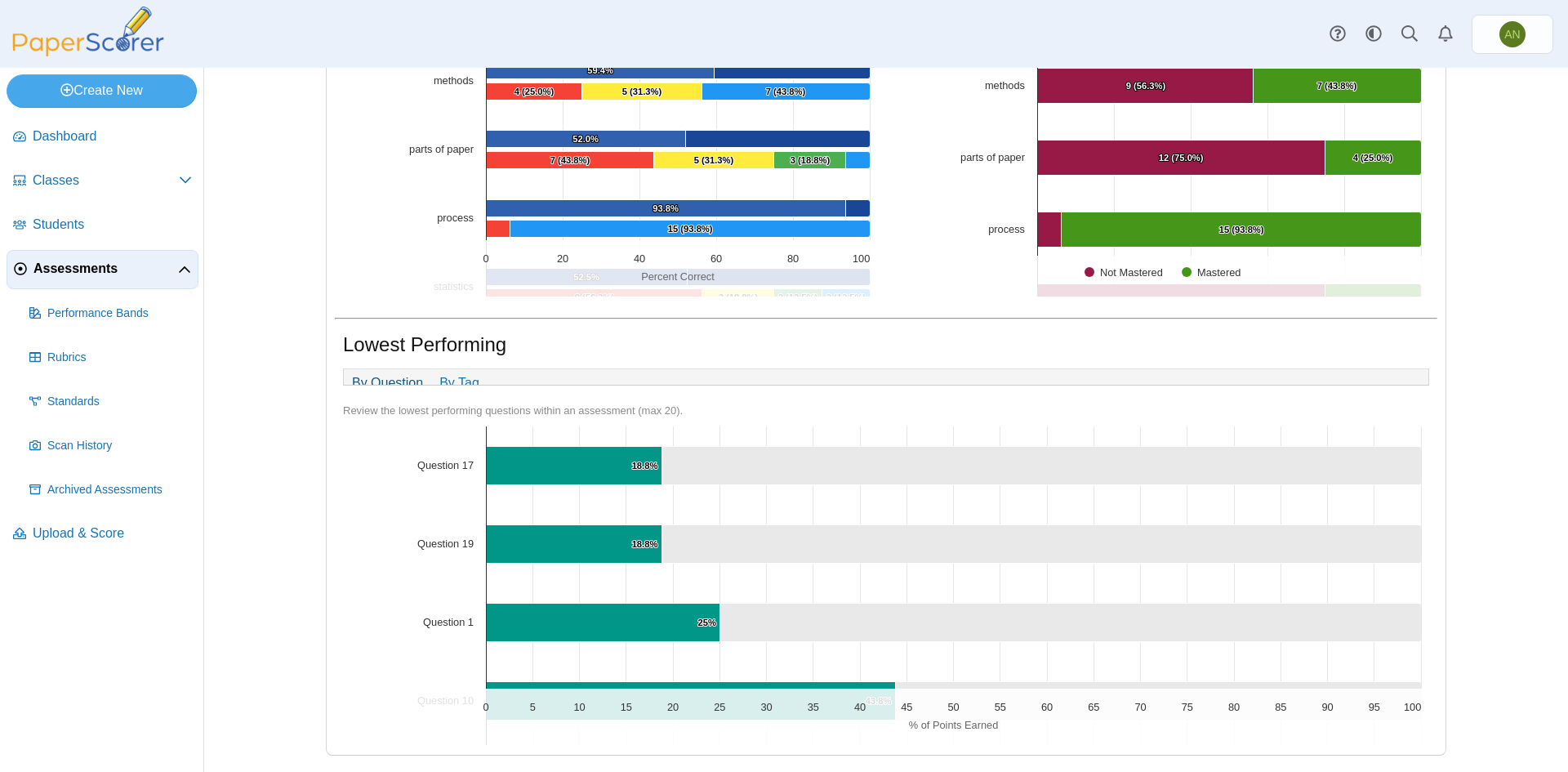
scroll to position [666, 0]
click at [439, 376] on link "By Tag" at bounding box center [459, 383] width 56 height 28
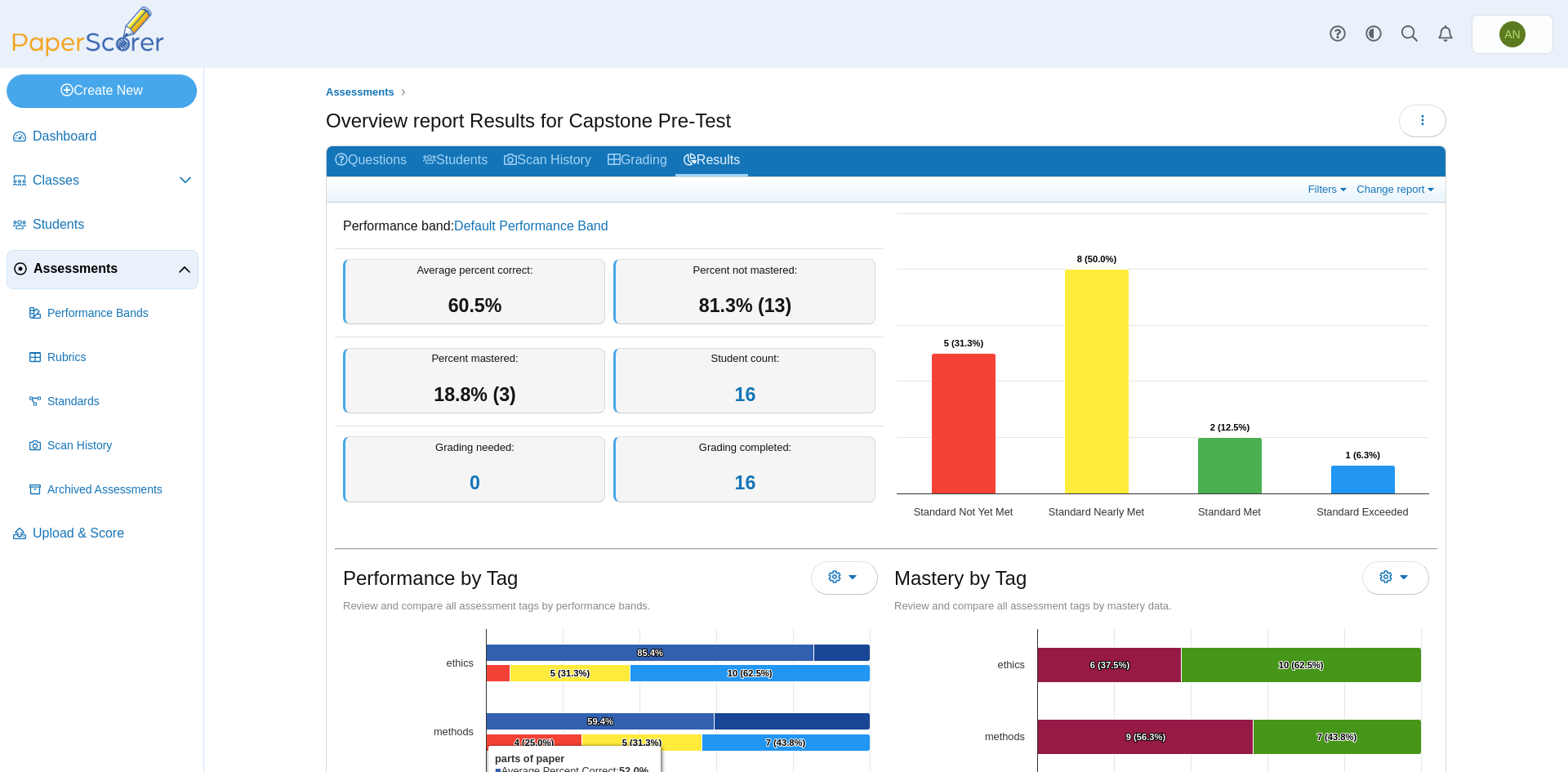
scroll to position [0, 0]
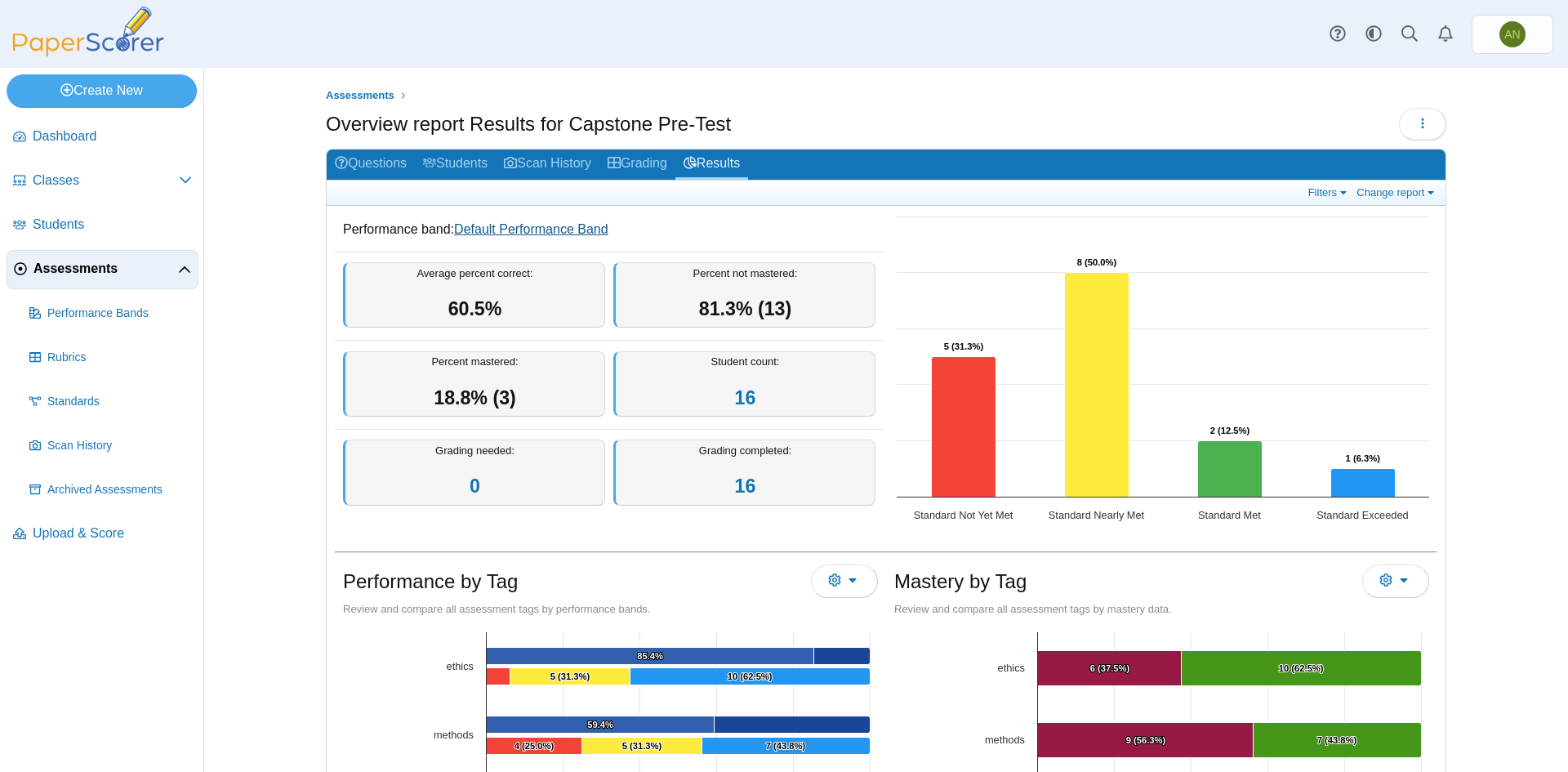
click at [539, 228] on link "Default Performance Band" at bounding box center [531, 229] width 155 height 14
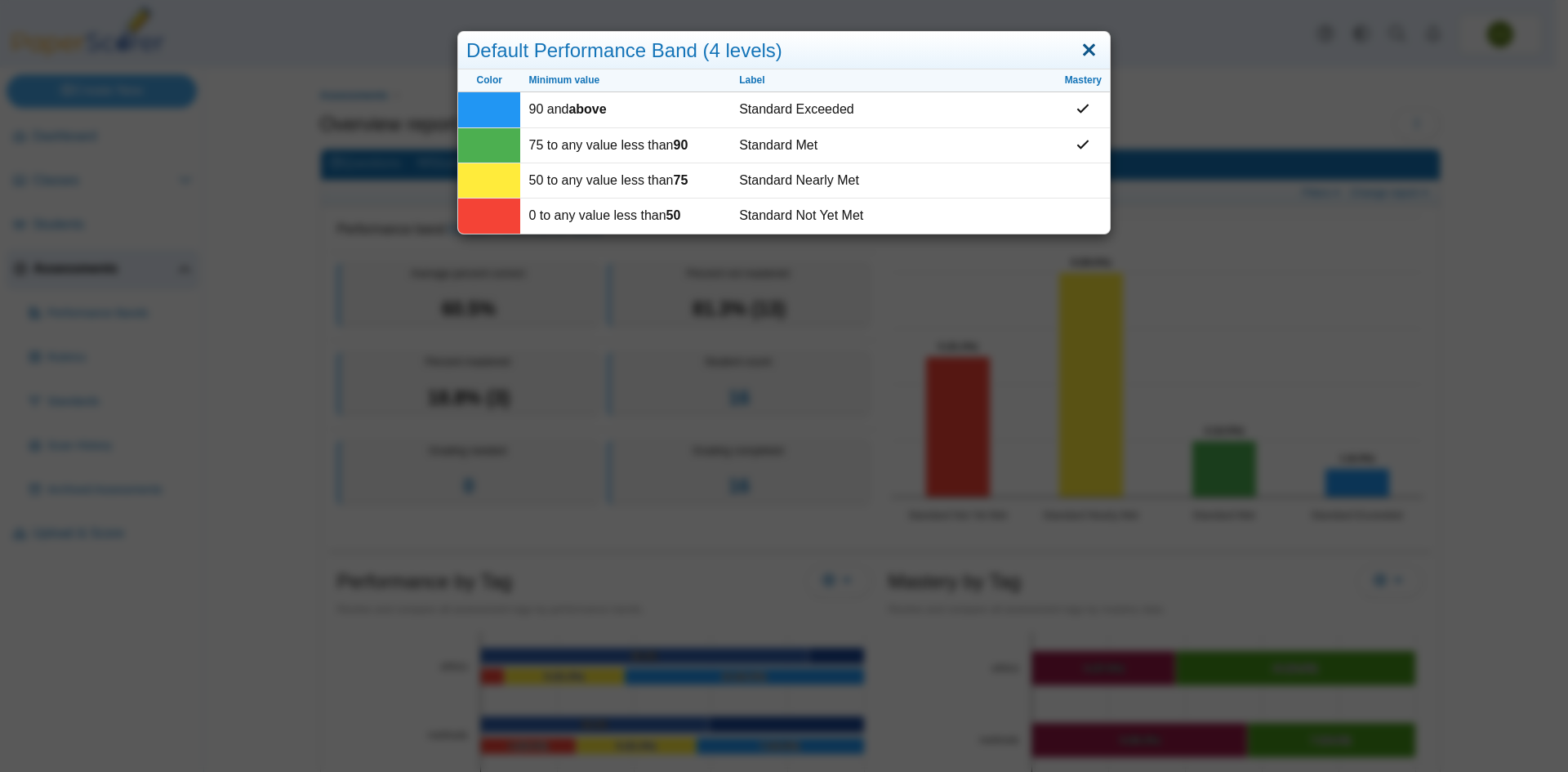
click at [1081, 45] on link "Close" at bounding box center [1090, 50] width 25 height 28
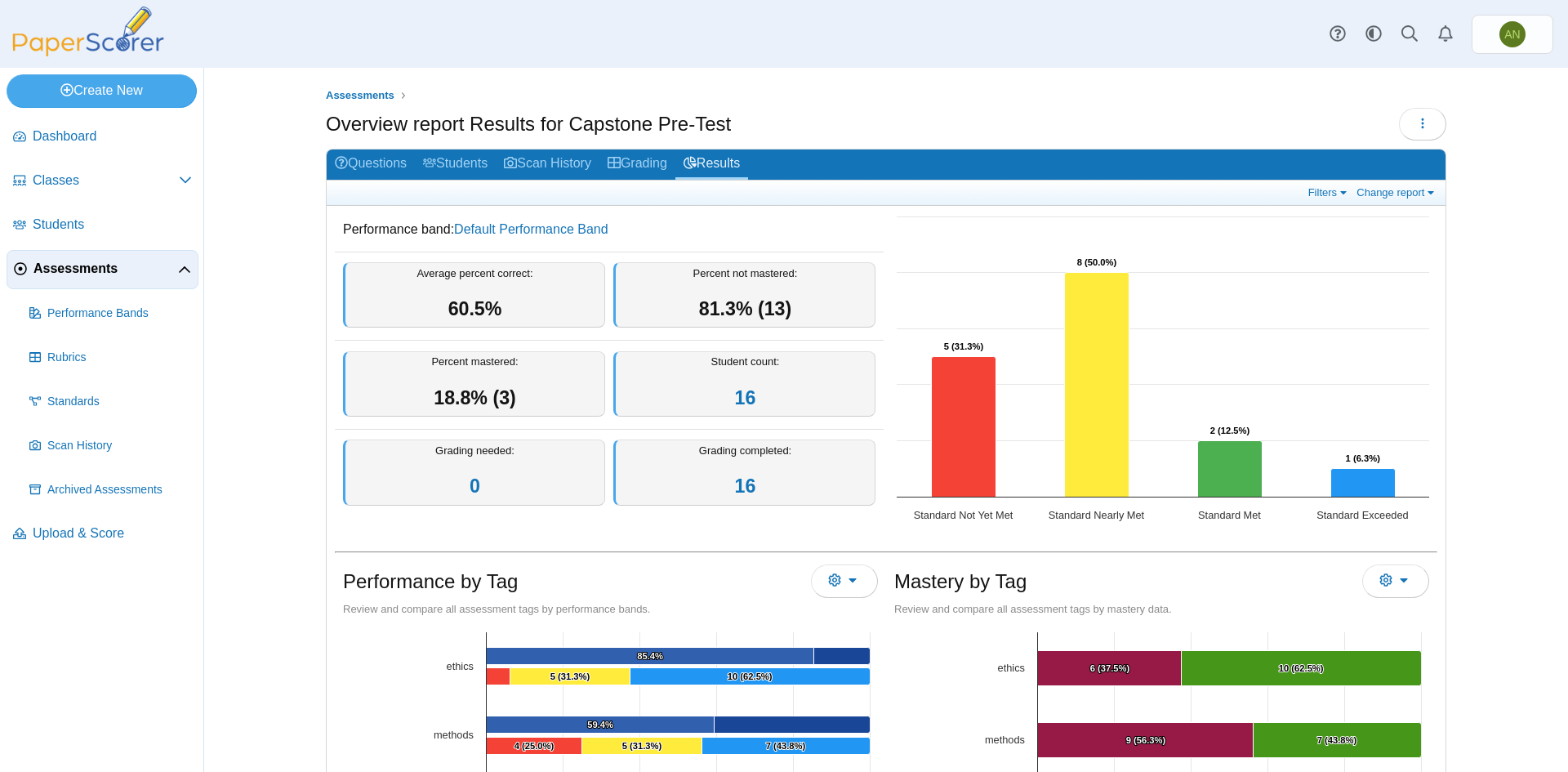
click at [1385, 199] on div "Filters Show only: Loading… Change report Select a report: Overview report Ques…" at bounding box center [1371, 193] width 133 height 14
click at [1385, 197] on link "Change report" at bounding box center [1397, 193] width 89 height 14
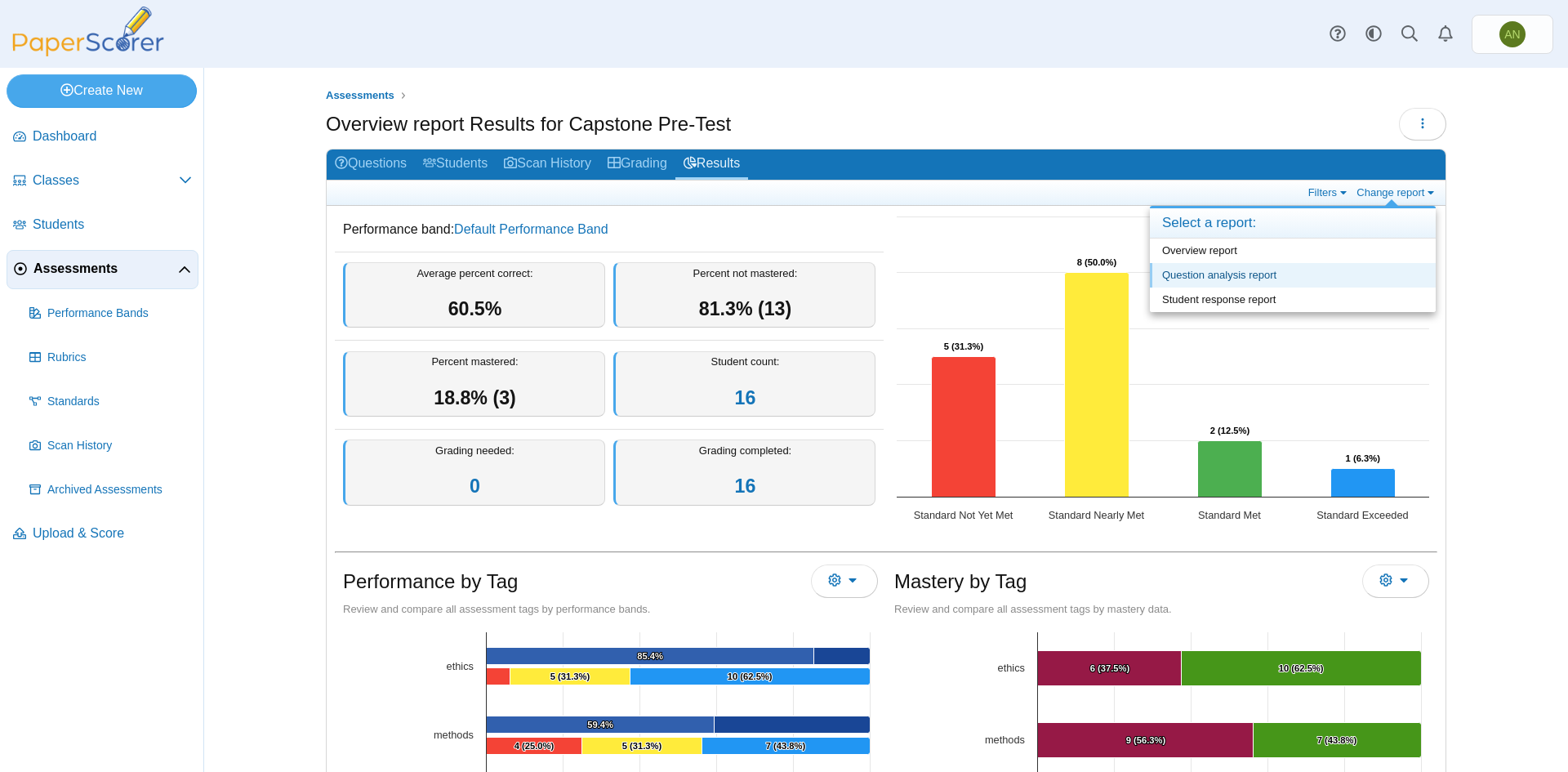
click at [1348, 281] on link "Question analysis report" at bounding box center [1293, 275] width 286 height 24
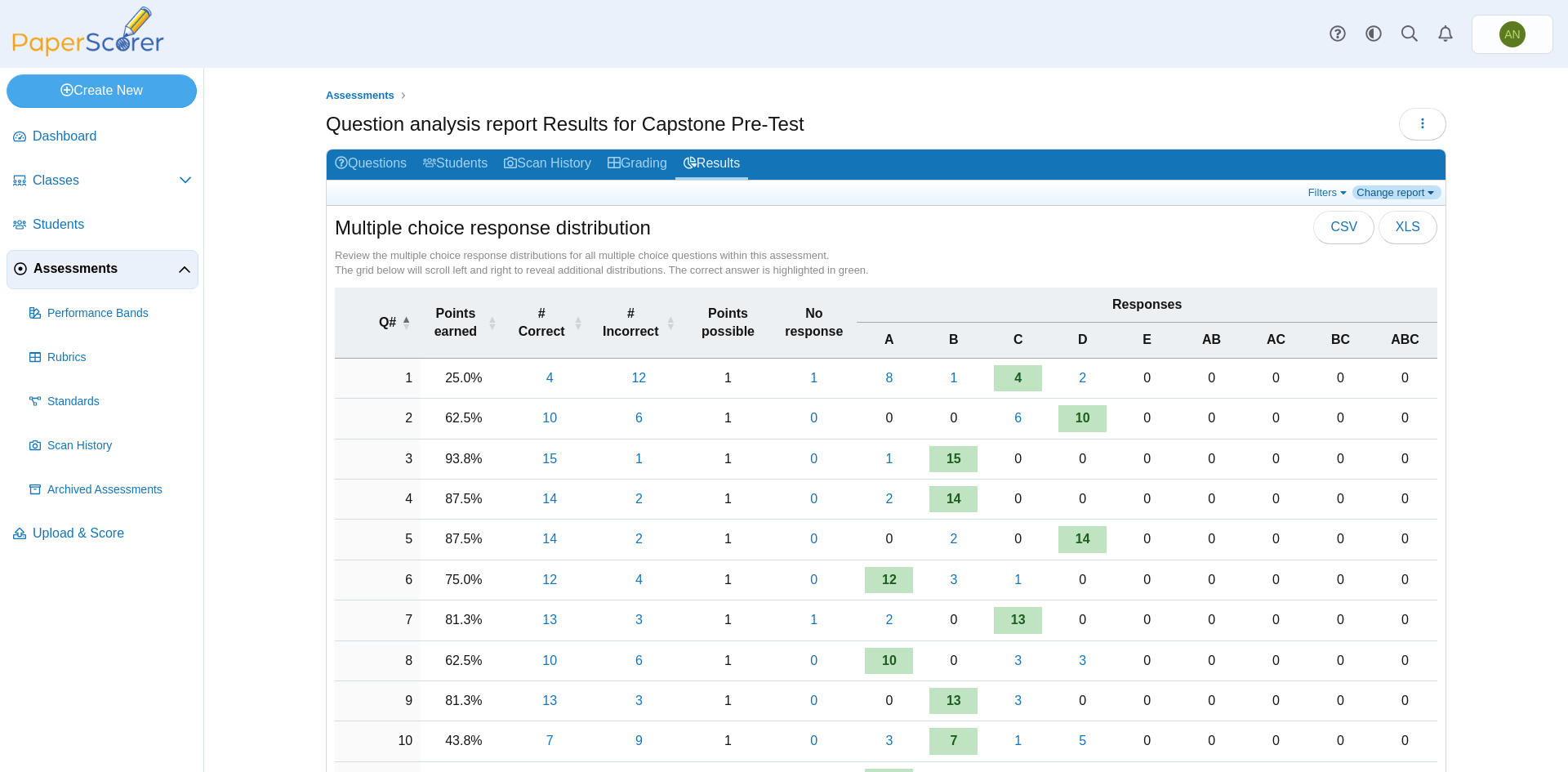
click at [1402, 189] on link "Change report" at bounding box center [1397, 193] width 89 height 14
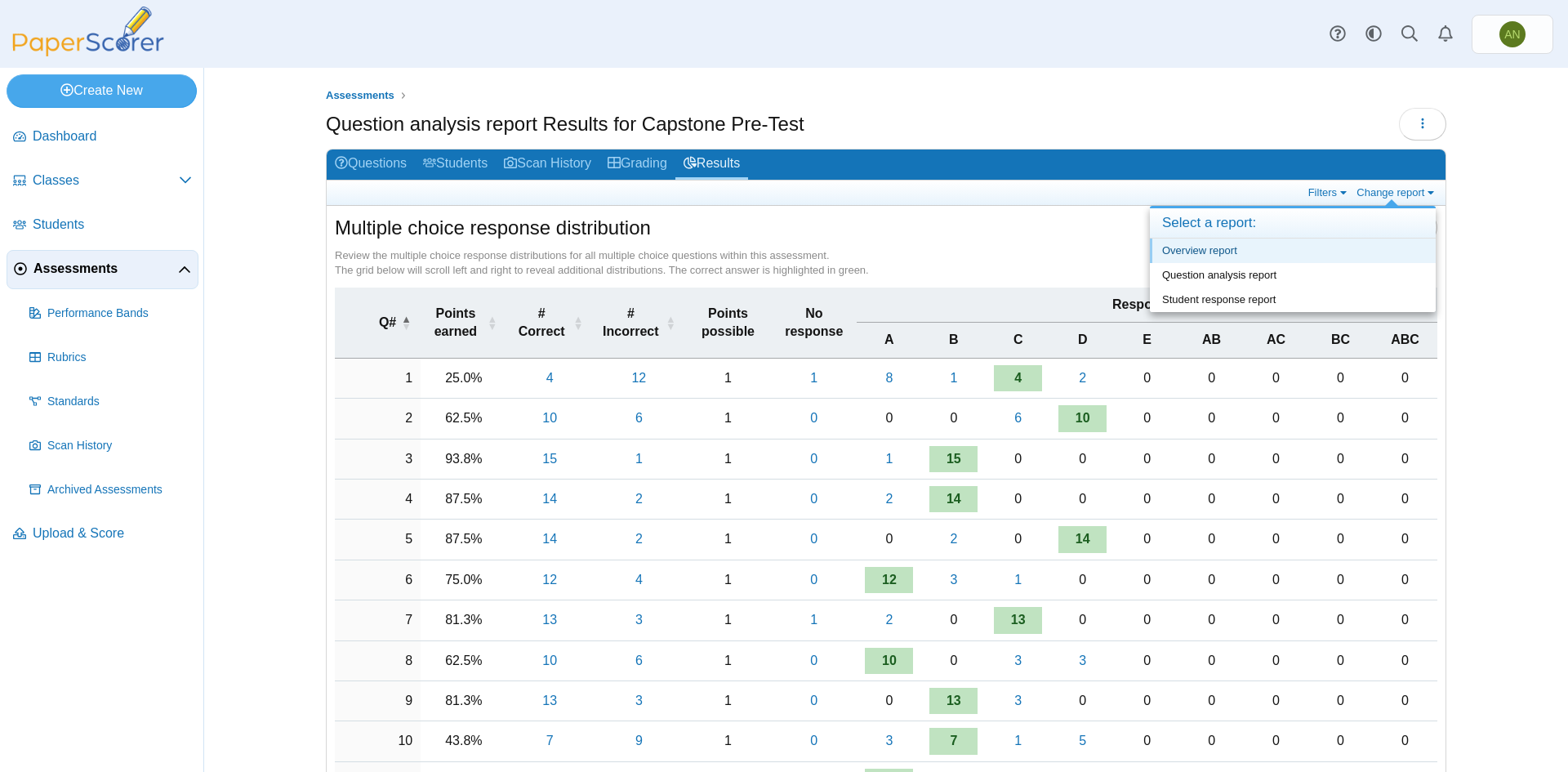
click at [1259, 242] on link "Overview report" at bounding box center [1293, 251] width 286 height 24
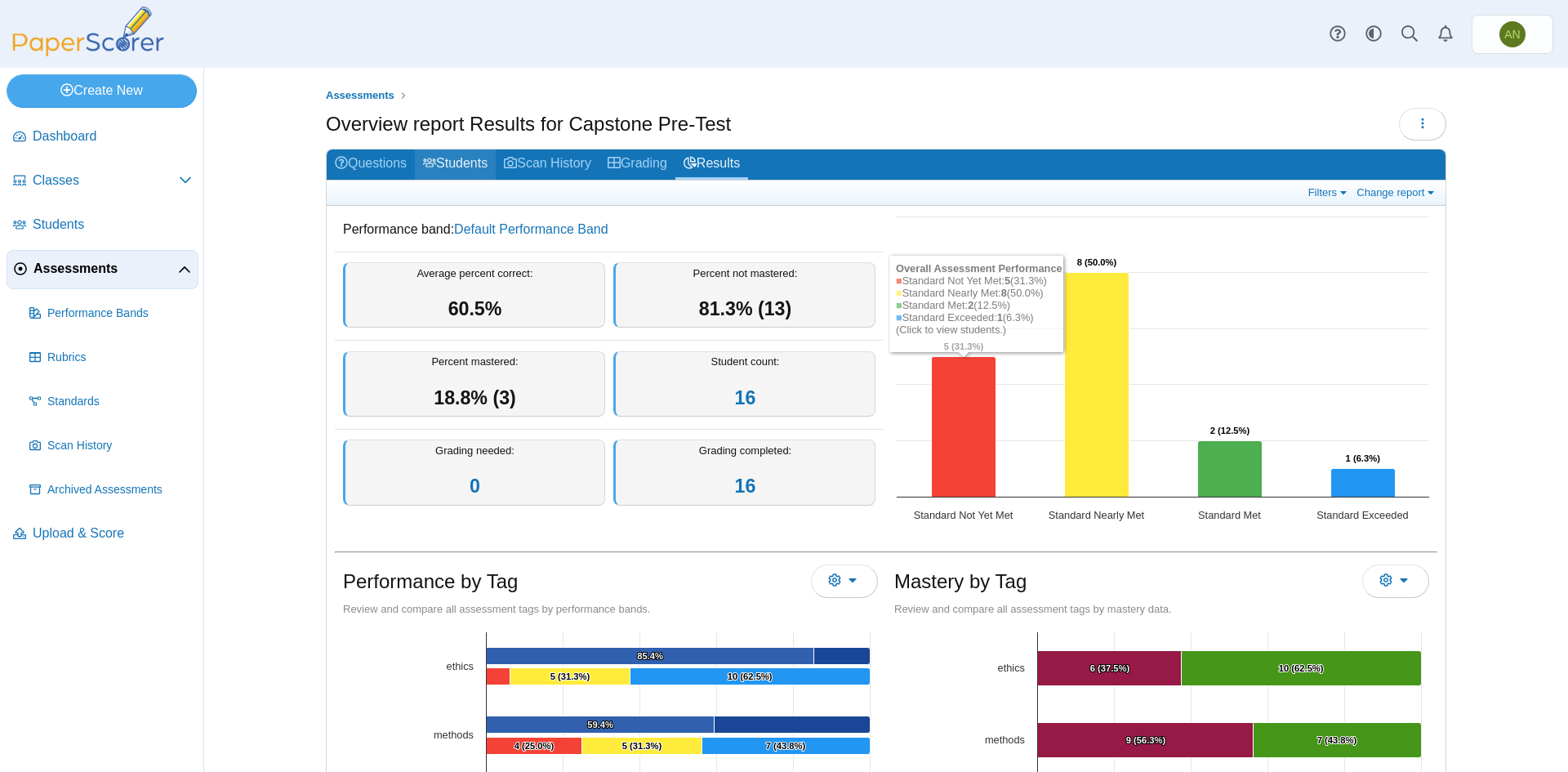
click at [475, 165] on link "Students" at bounding box center [456, 165] width 81 height 30
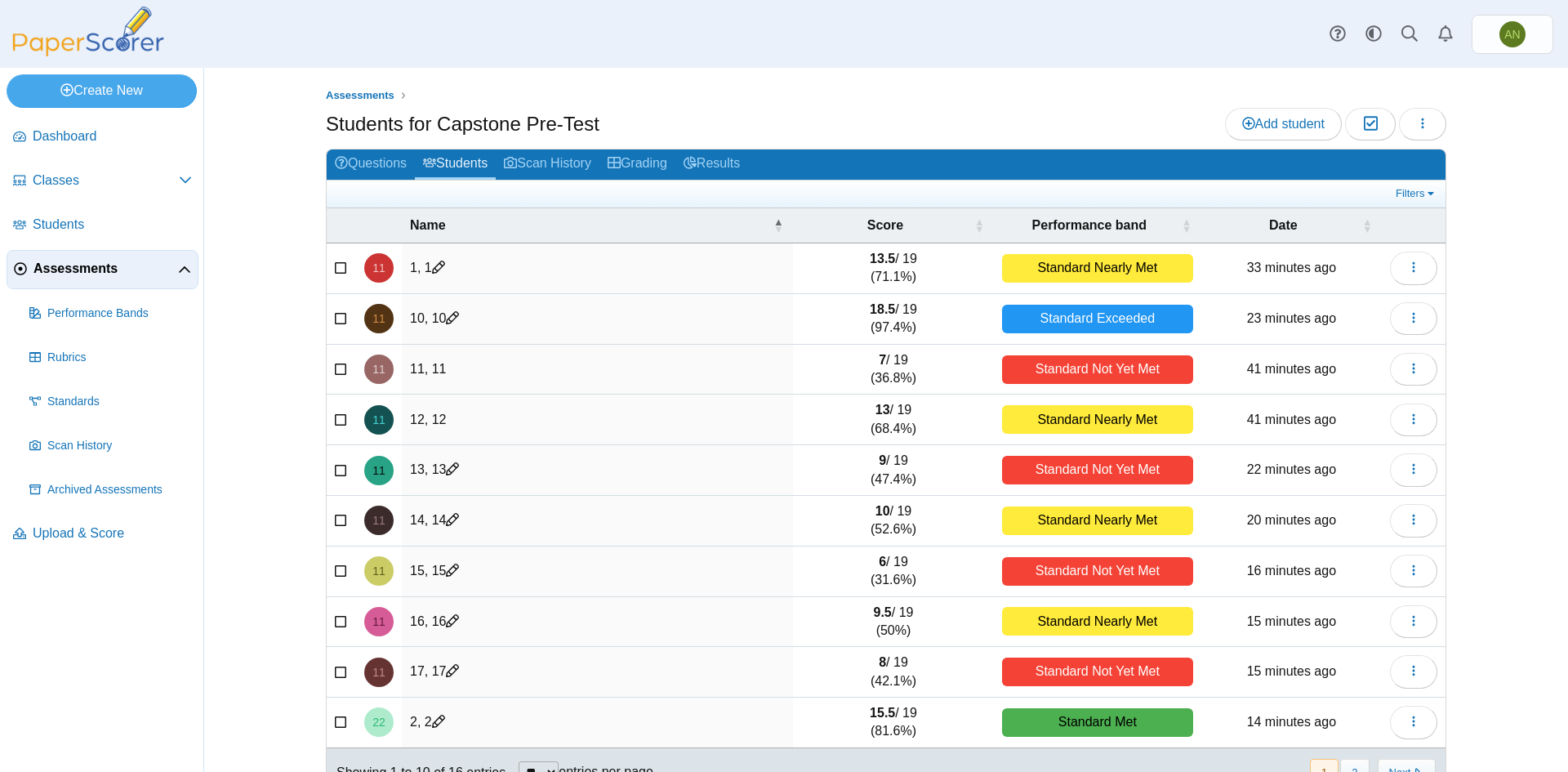
scroll to position [42, 0]
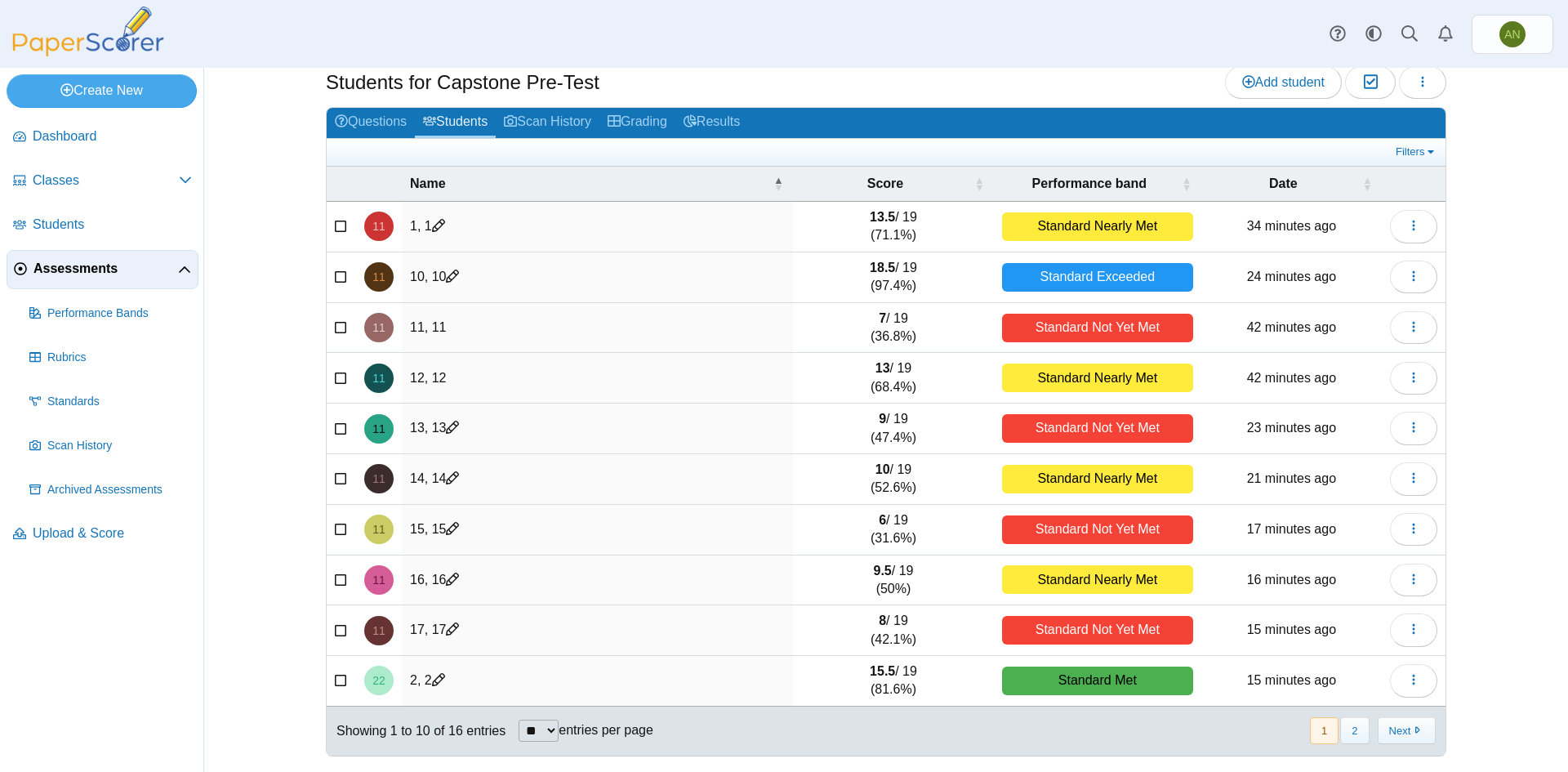
click at [1507, 238] on div "Assessments Students for Capstone Pre-Test Add student Moderation 0 Loading…" at bounding box center [886, 420] width 1365 height 704
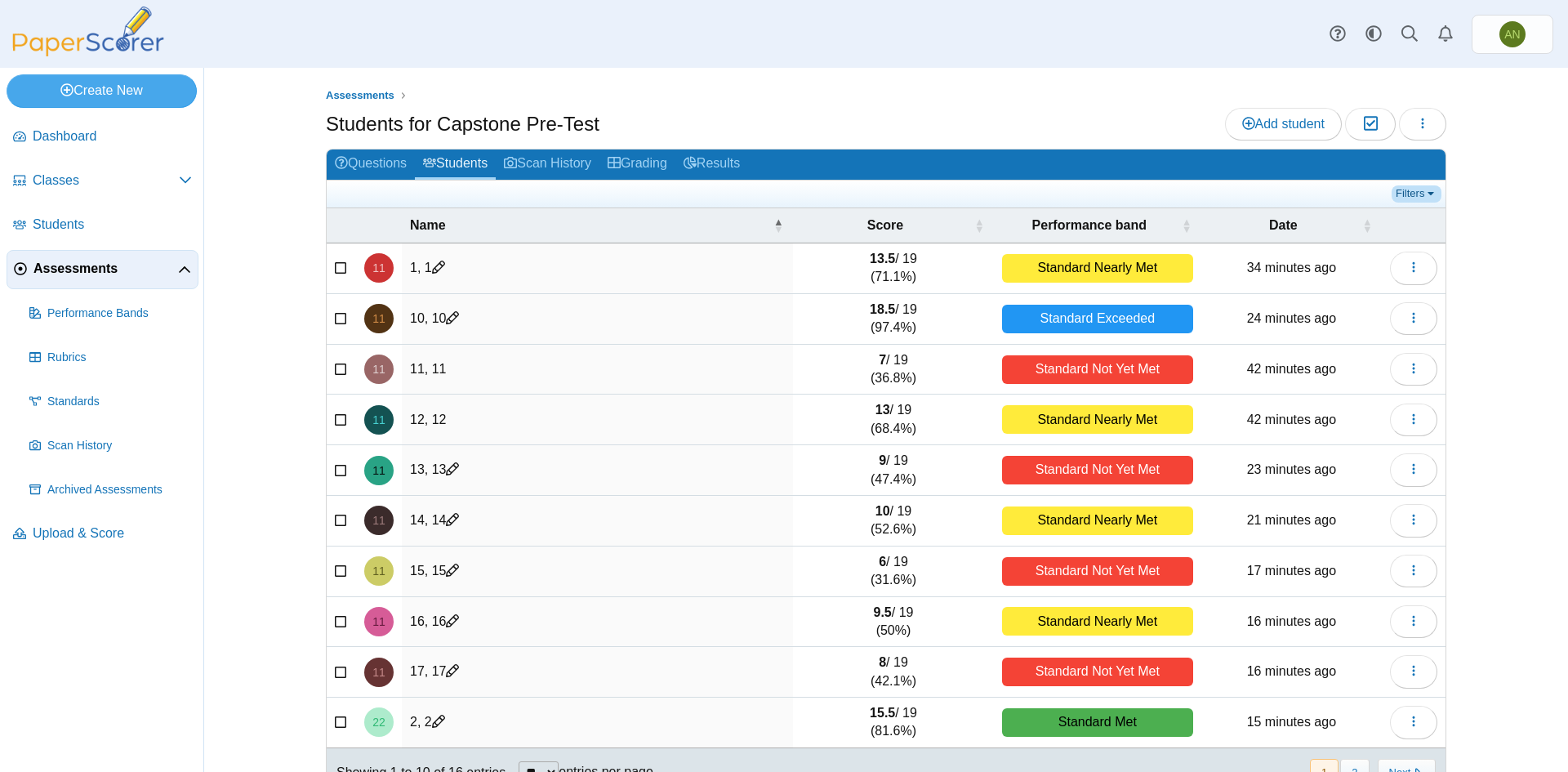
click at [1419, 195] on link "Filters" at bounding box center [1417, 193] width 50 height 16
click at [367, 165] on link "Questions" at bounding box center [371, 165] width 88 height 30
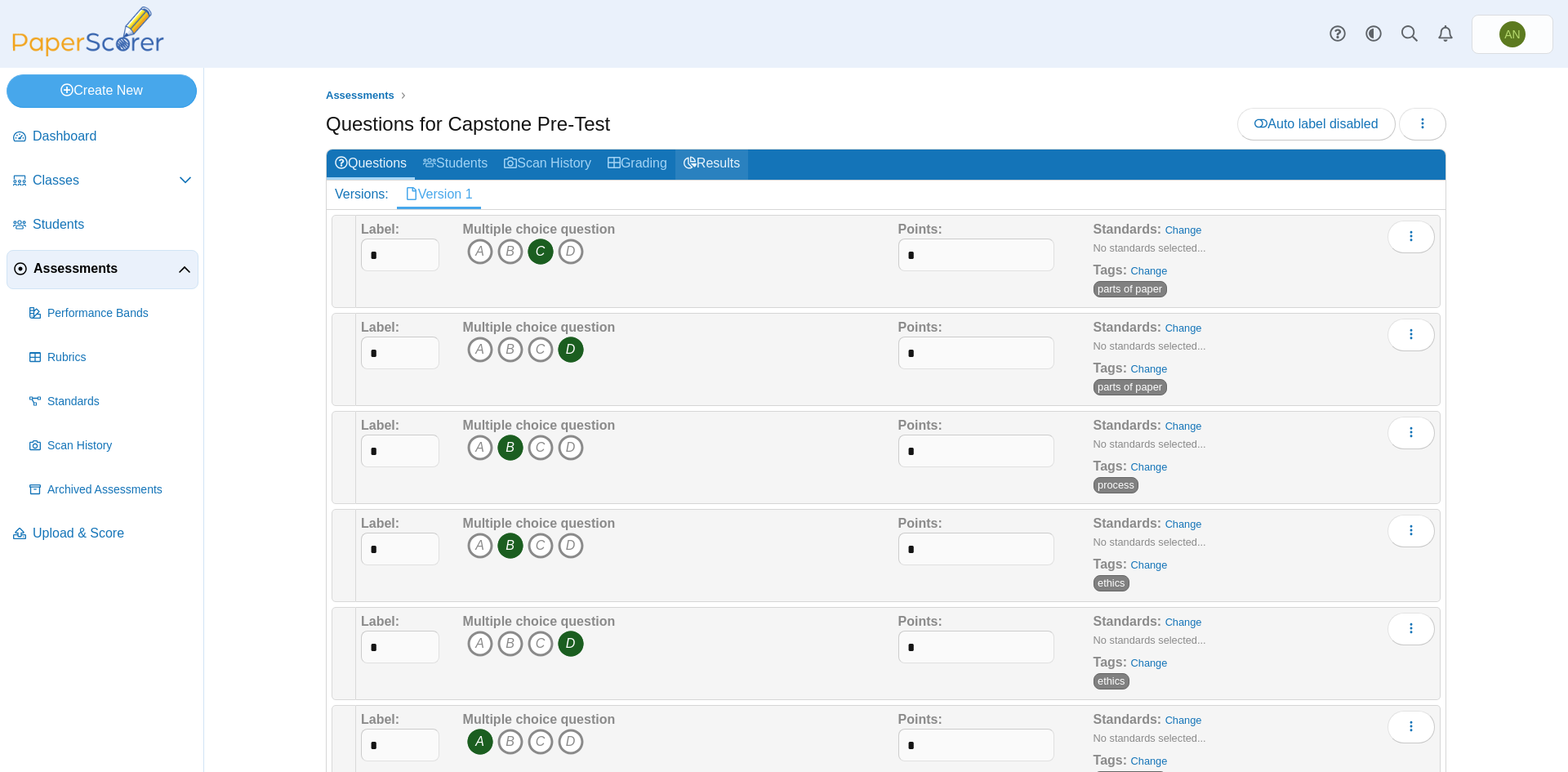
click at [729, 162] on link "Results" at bounding box center [711, 165] width 72 height 30
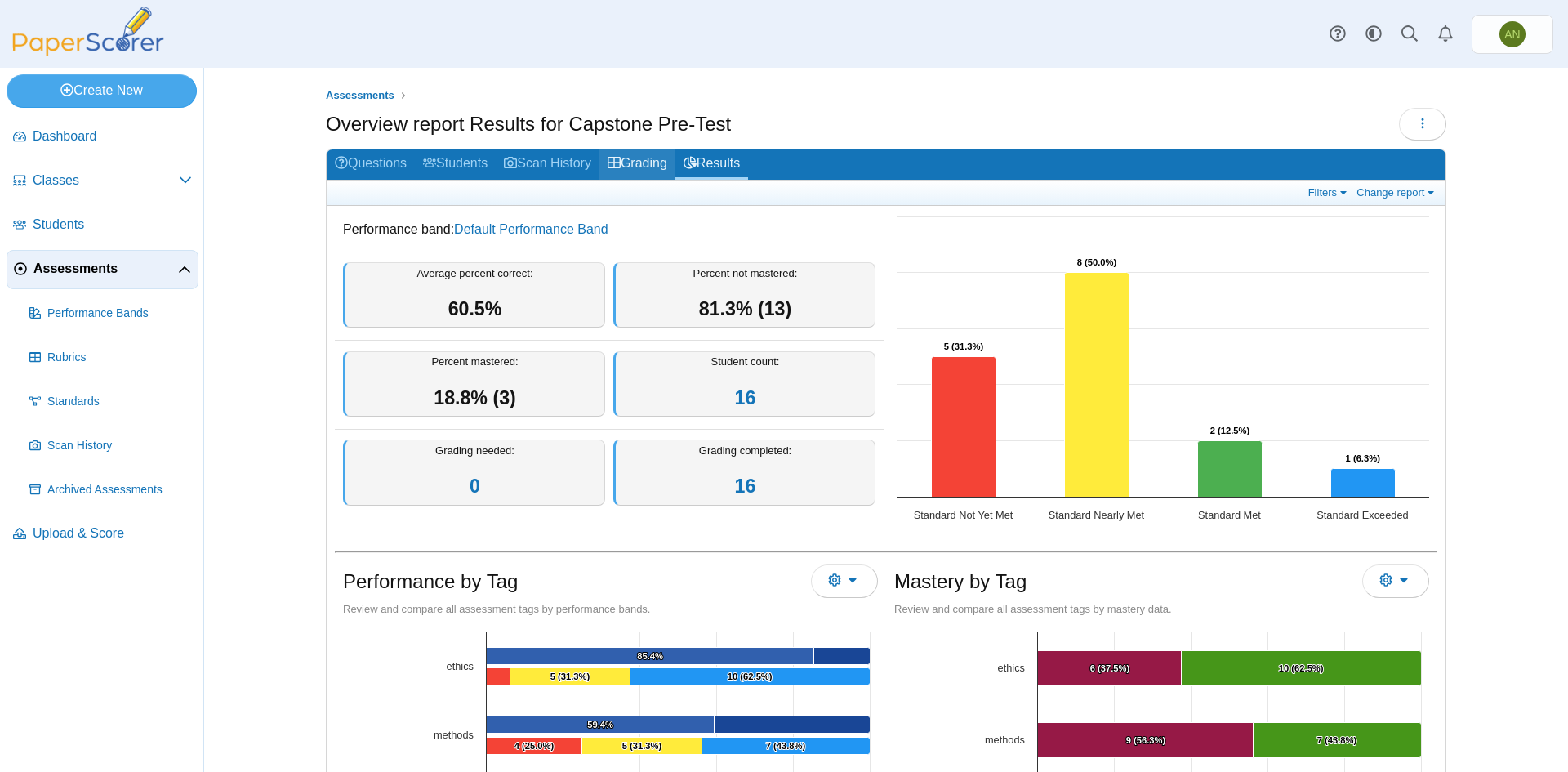
click at [627, 162] on link "Grading" at bounding box center [637, 165] width 76 height 30
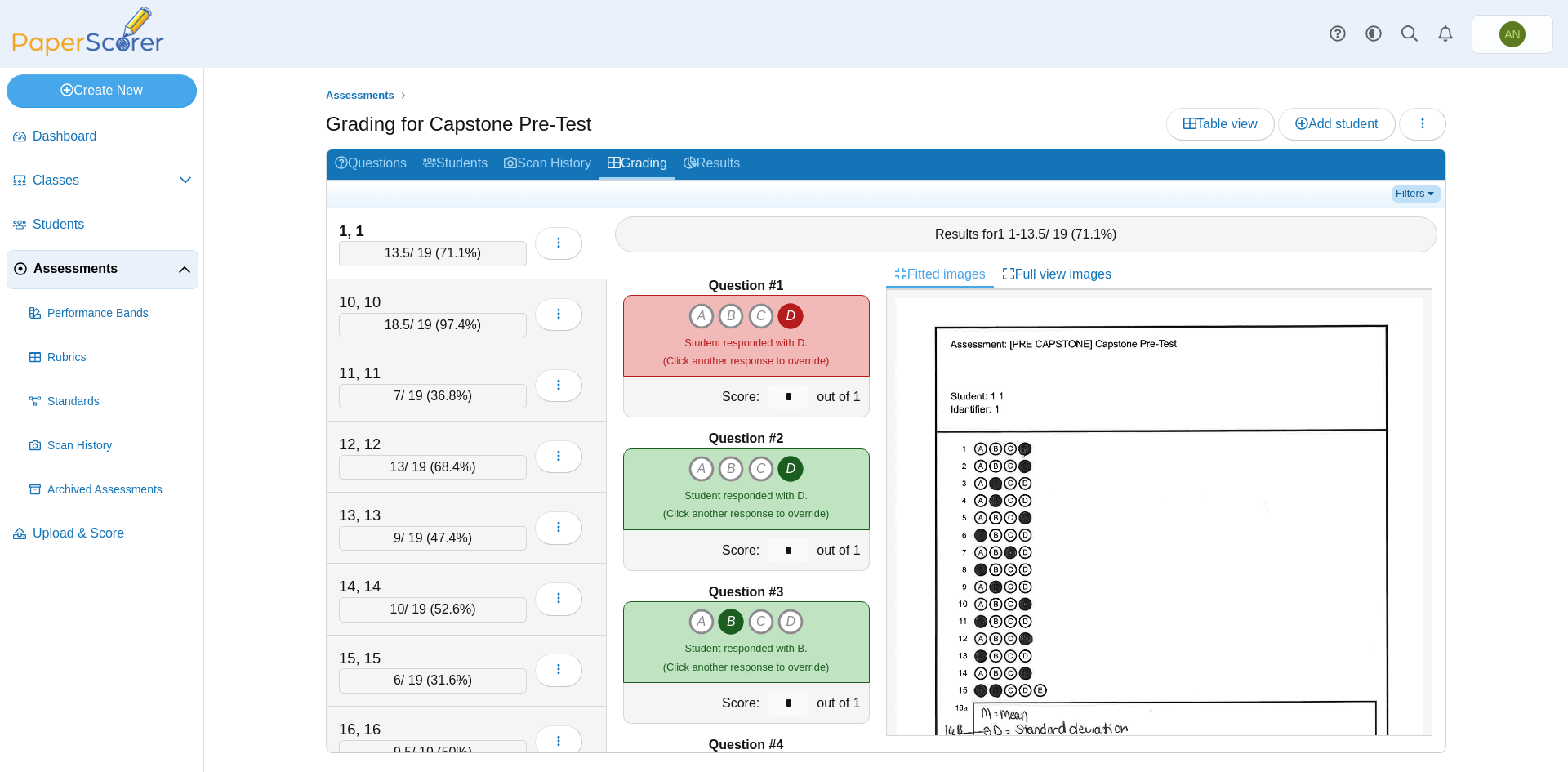
click at [1413, 190] on link "Filters" at bounding box center [1417, 193] width 50 height 16
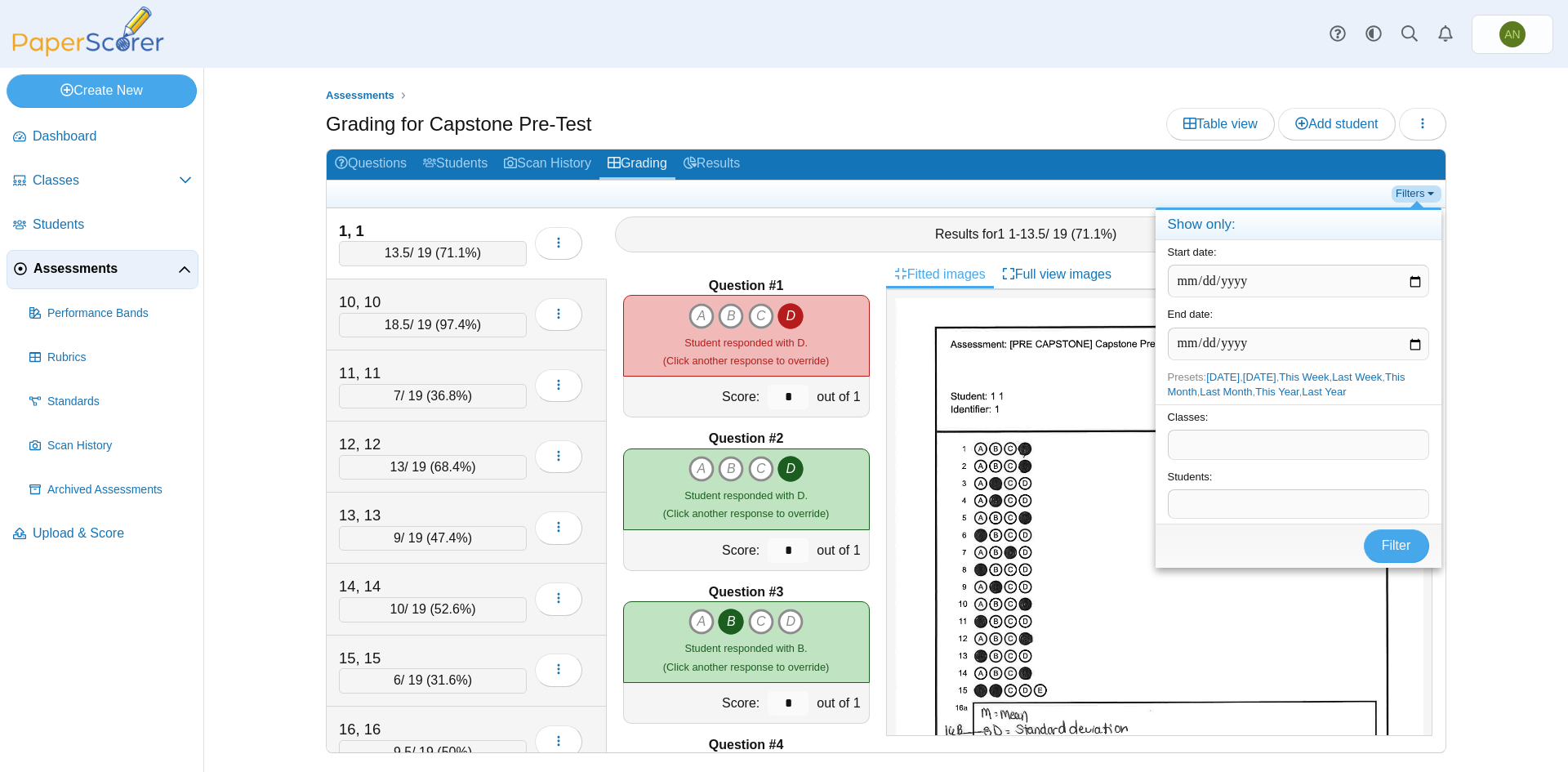
click at [1413, 190] on link "Filters" at bounding box center [1417, 193] width 50 height 16
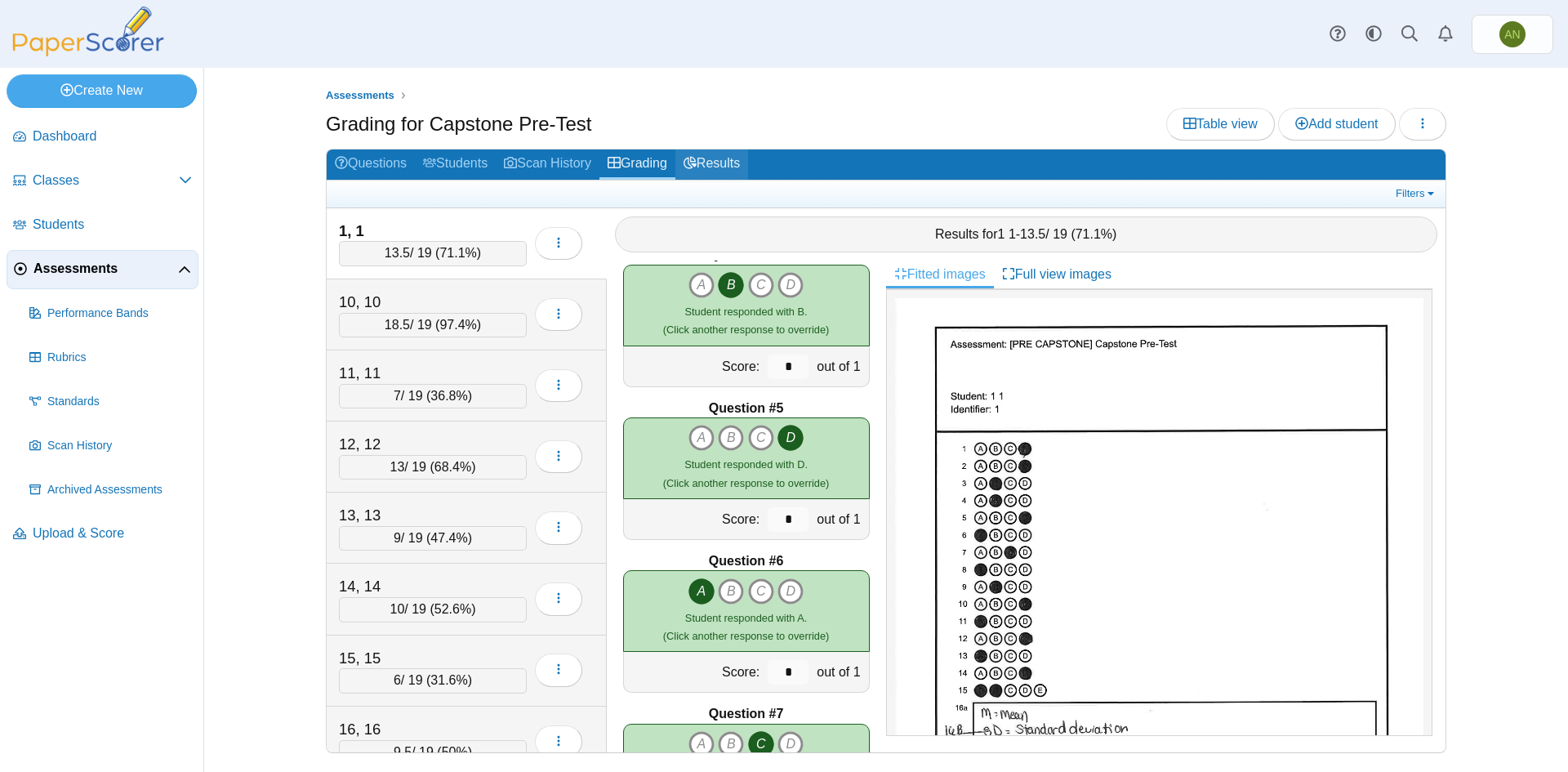
click at [716, 171] on link "Results" at bounding box center [711, 165] width 72 height 30
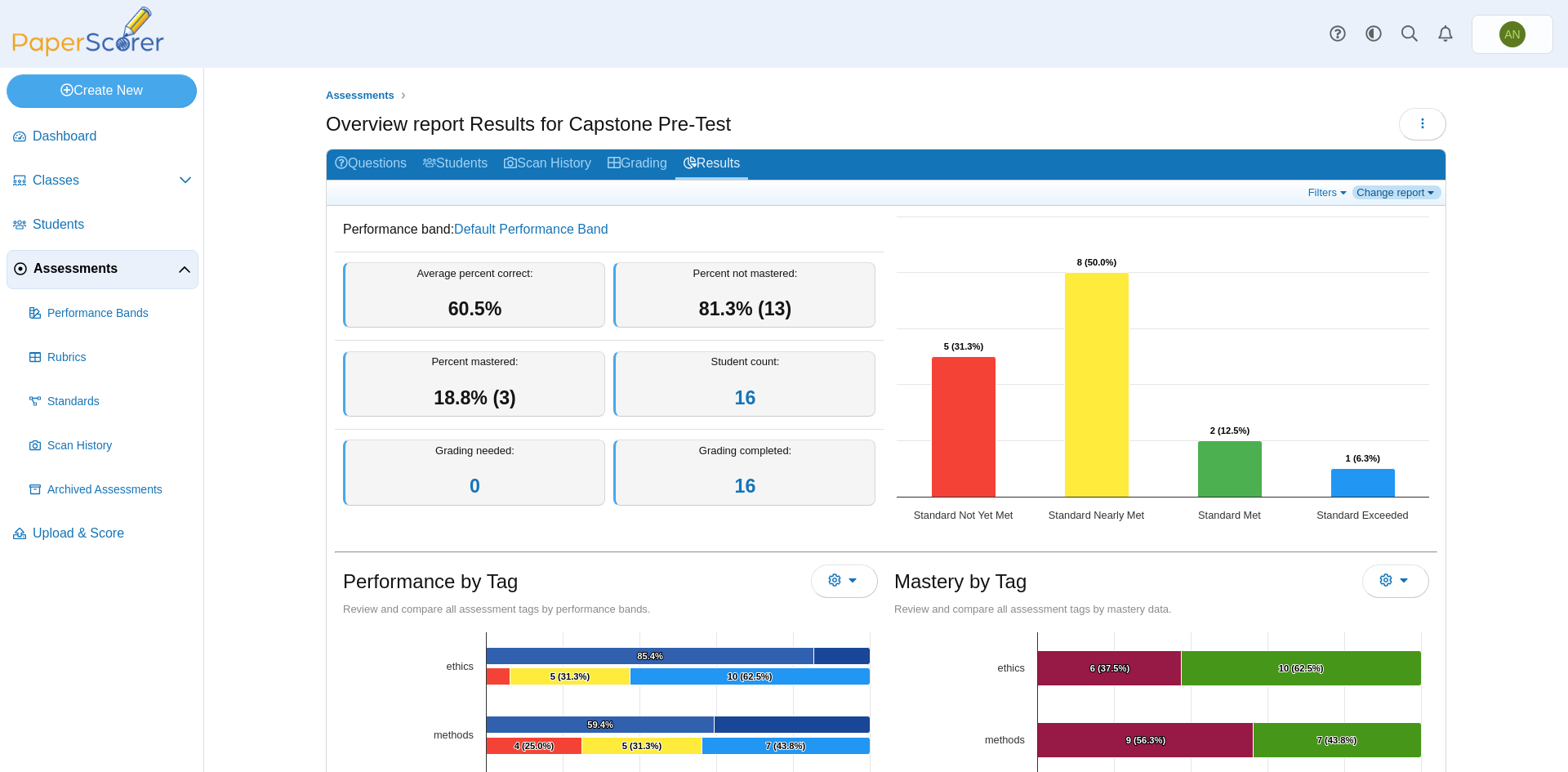
click at [1380, 193] on link "Change report" at bounding box center [1397, 193] width 89 height 14
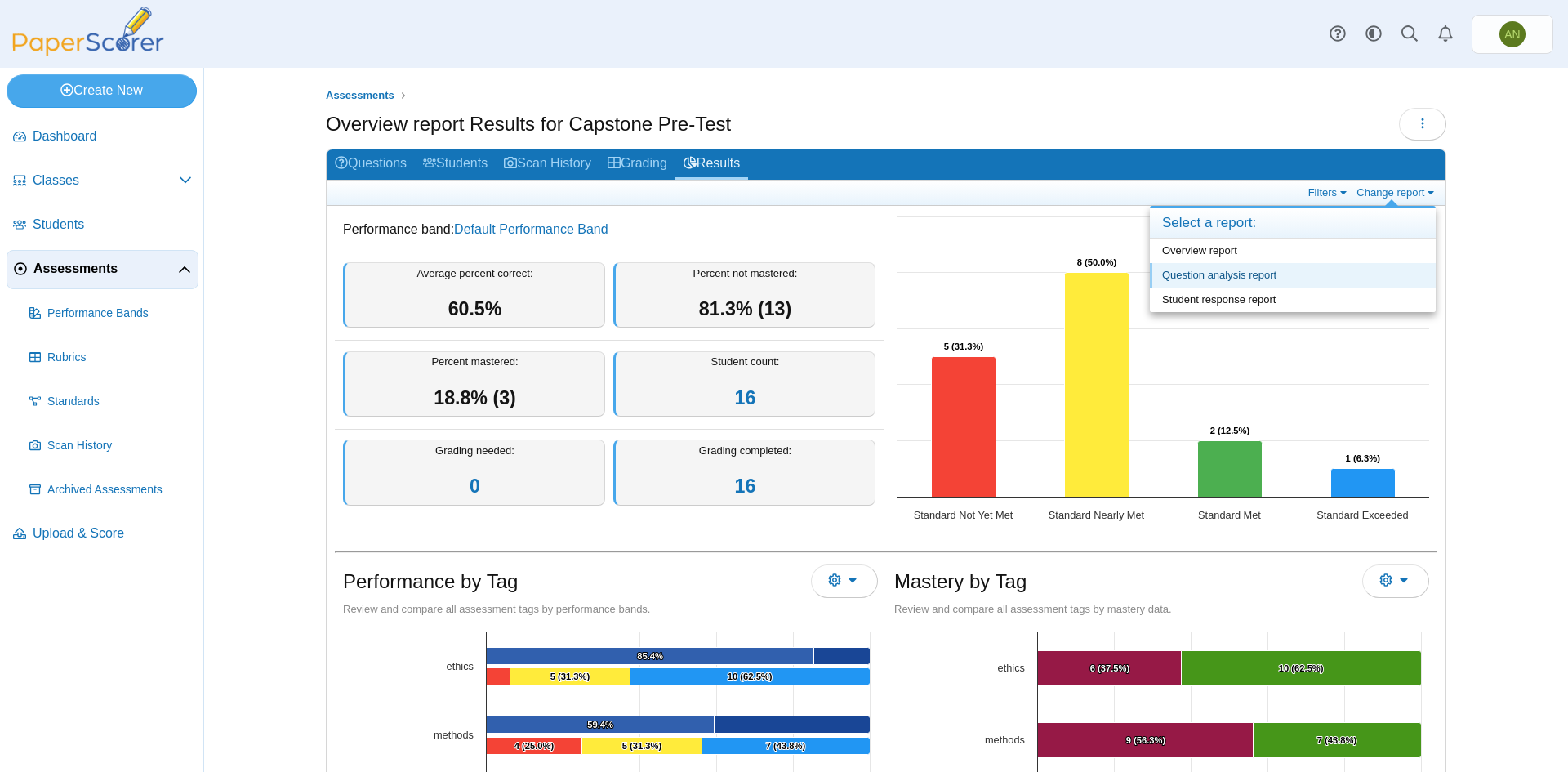
click at [1291, 280] on link "Question analysis report" at bounding box center [1293, 275] width 286 height 24
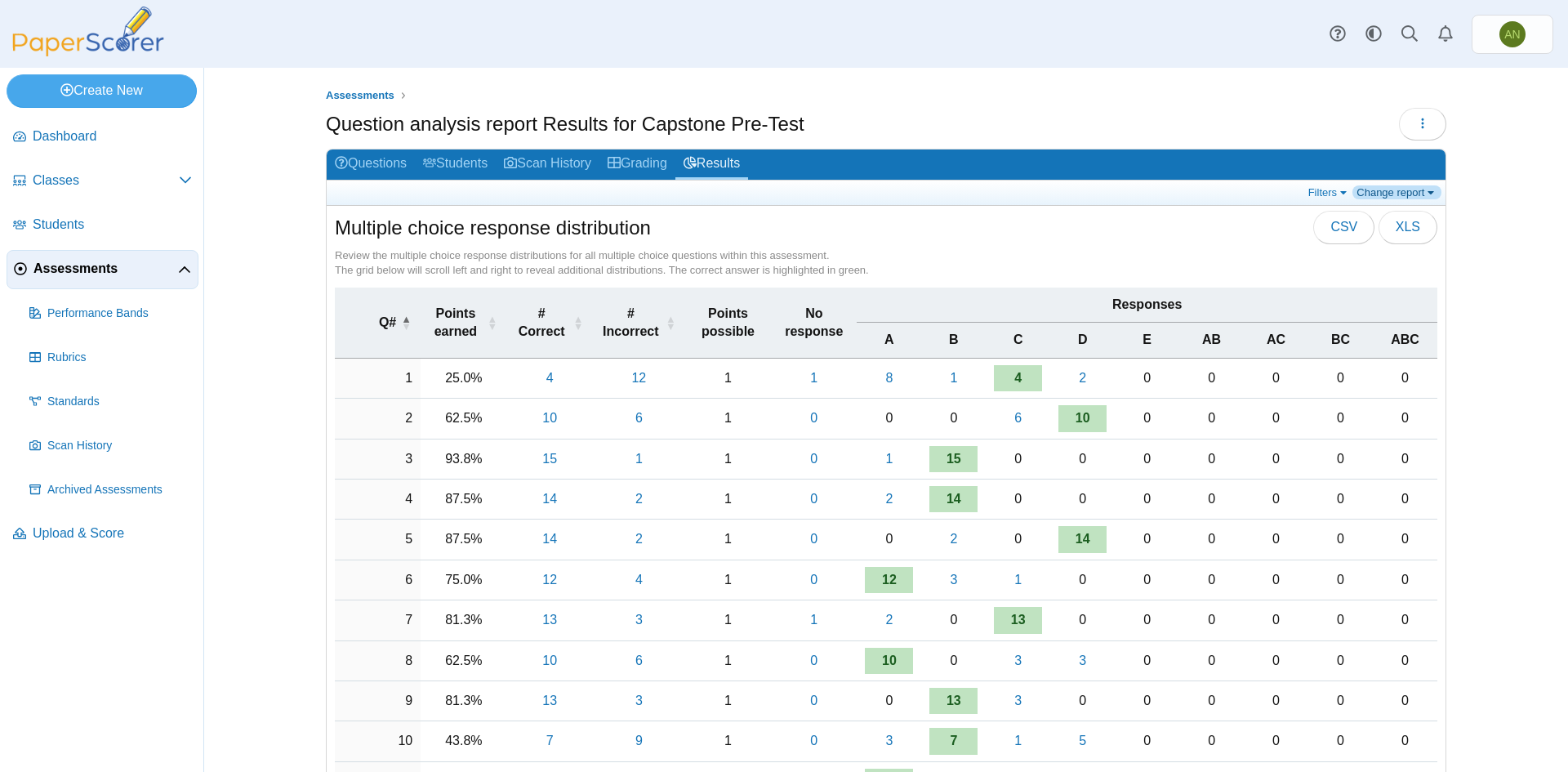
click at [1387, 196] on link "Change report" at bounding box center [1397, 193] width 89 height 14
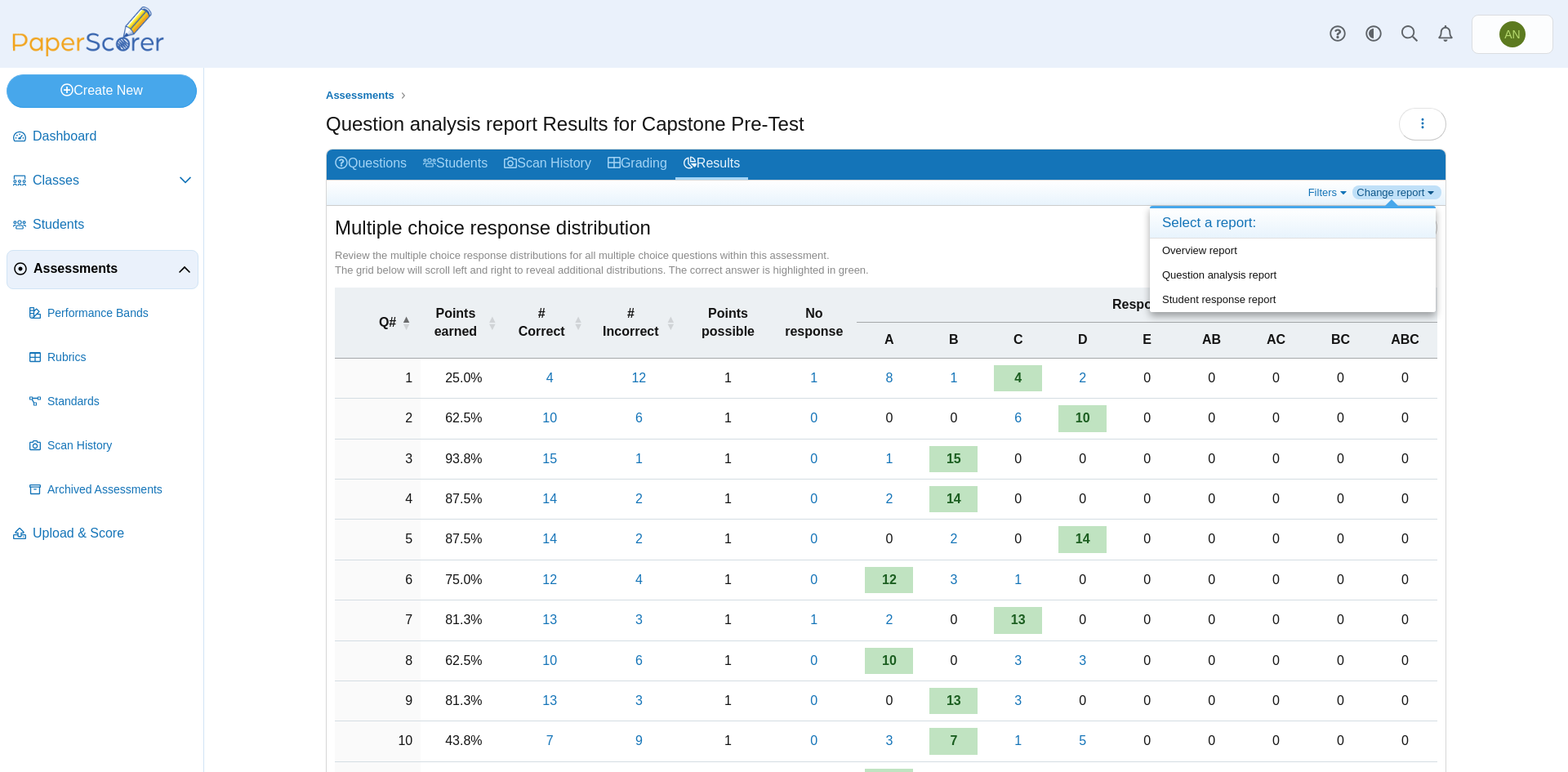
click at [1387, 196] on link "Change report" at bounding box center [1397, 193] width 89 height 14
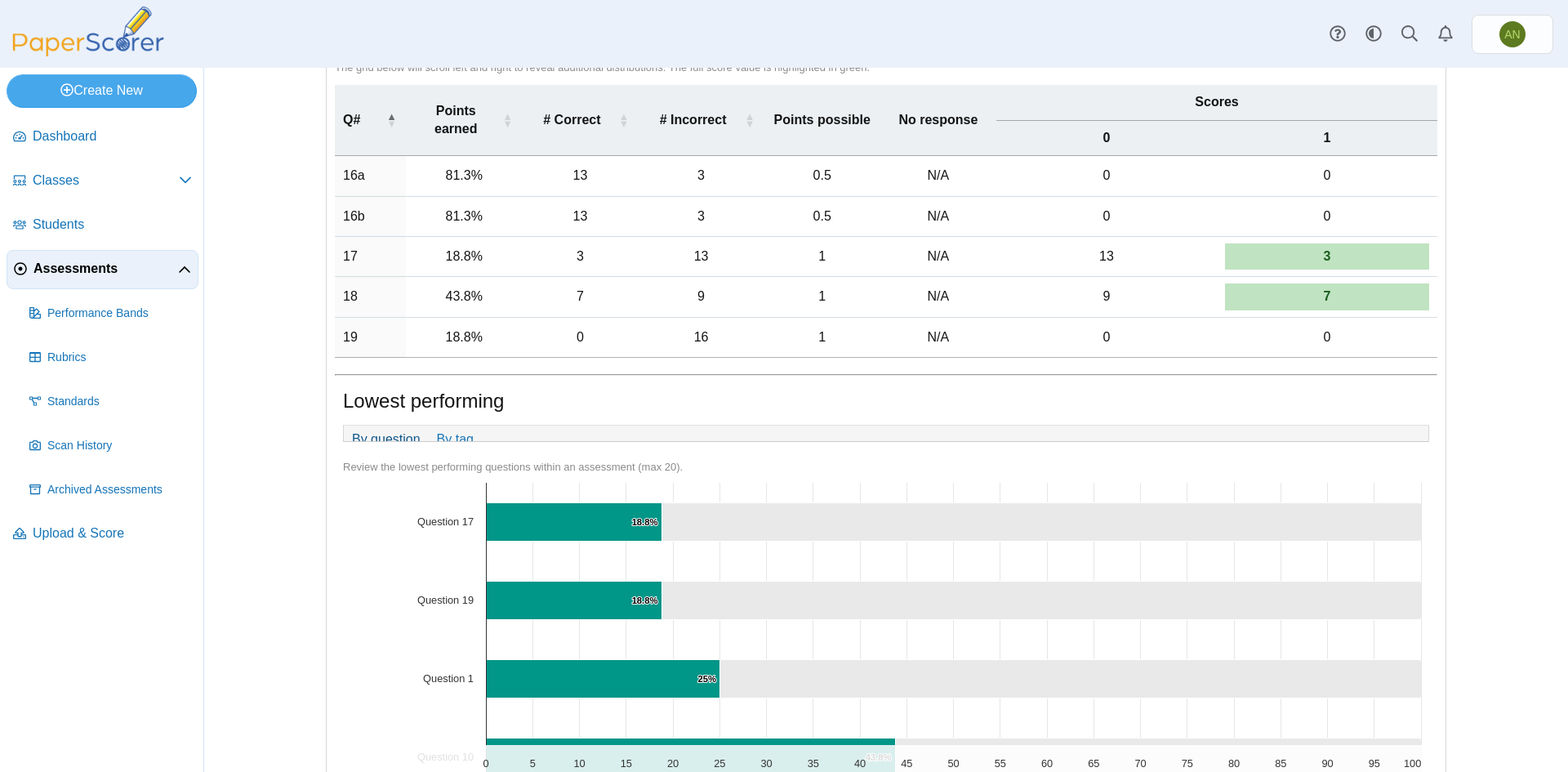
scroll to position [981, 0]
click at [459, 436] on link "By tag" at bounding box center [455, 438] width 53 height 28
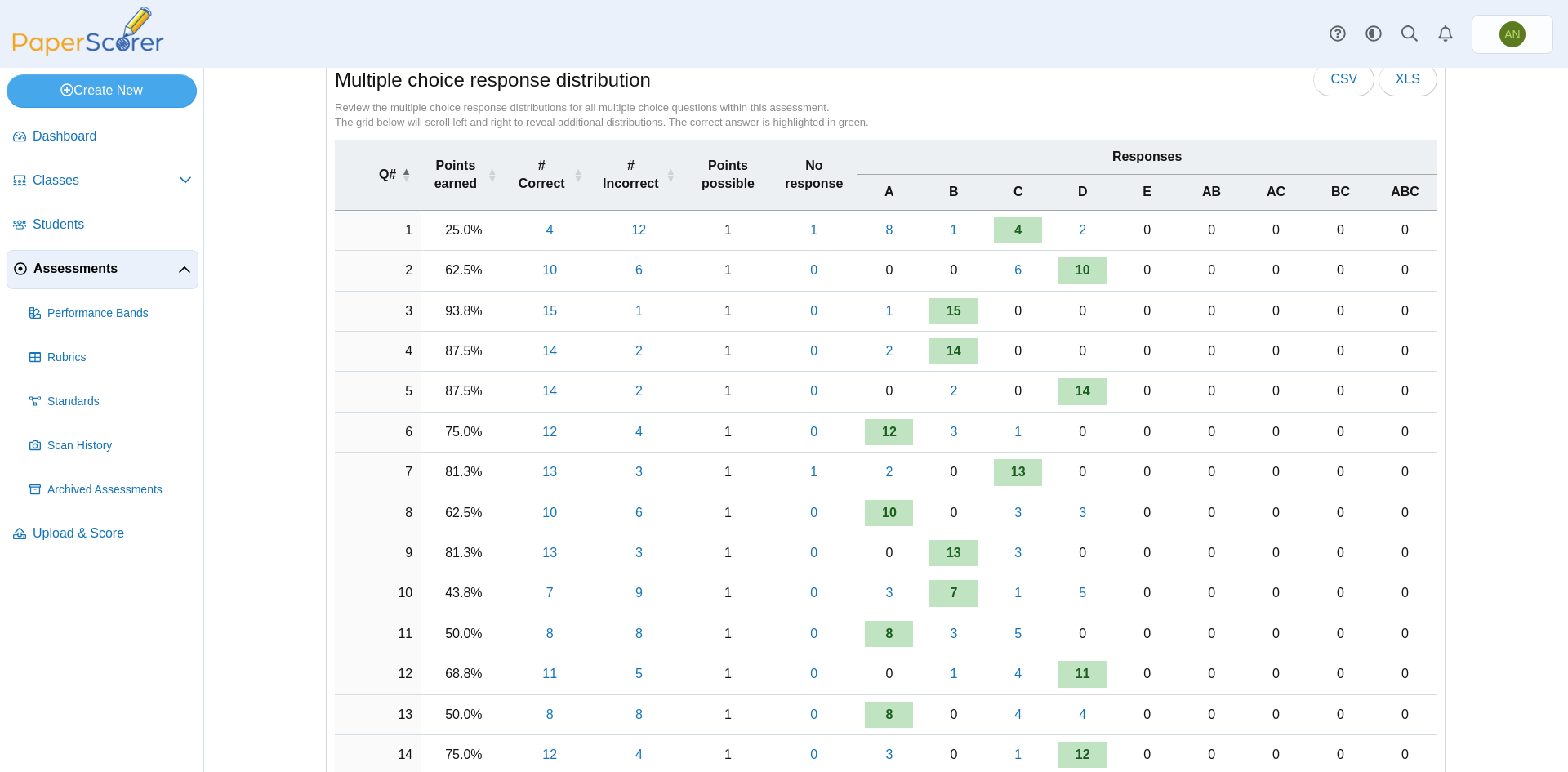
scroll to position [0, 0]
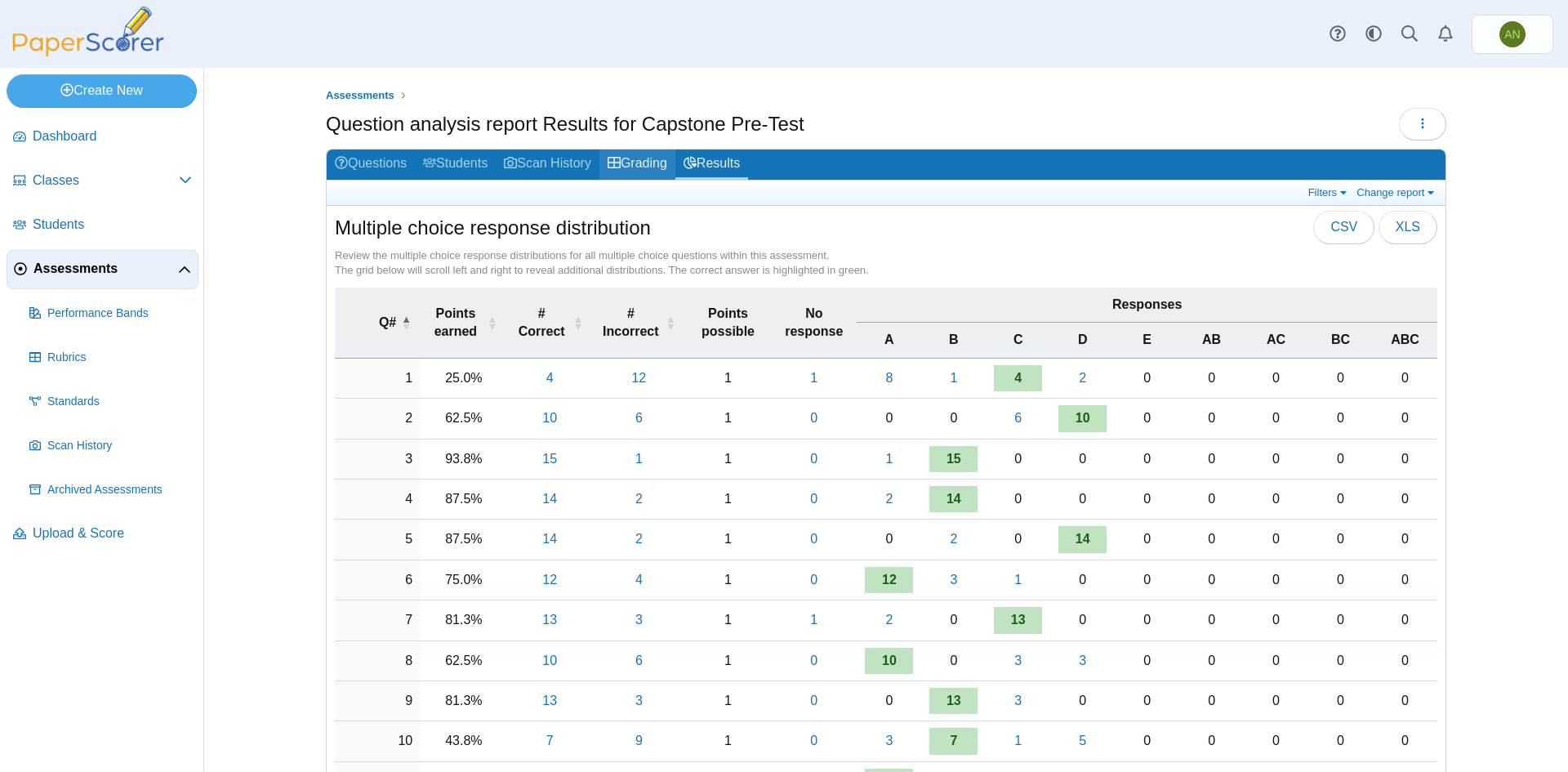
click at [624, 157] on link "Grading" at bounding box center [637, 165] width 76 height 30
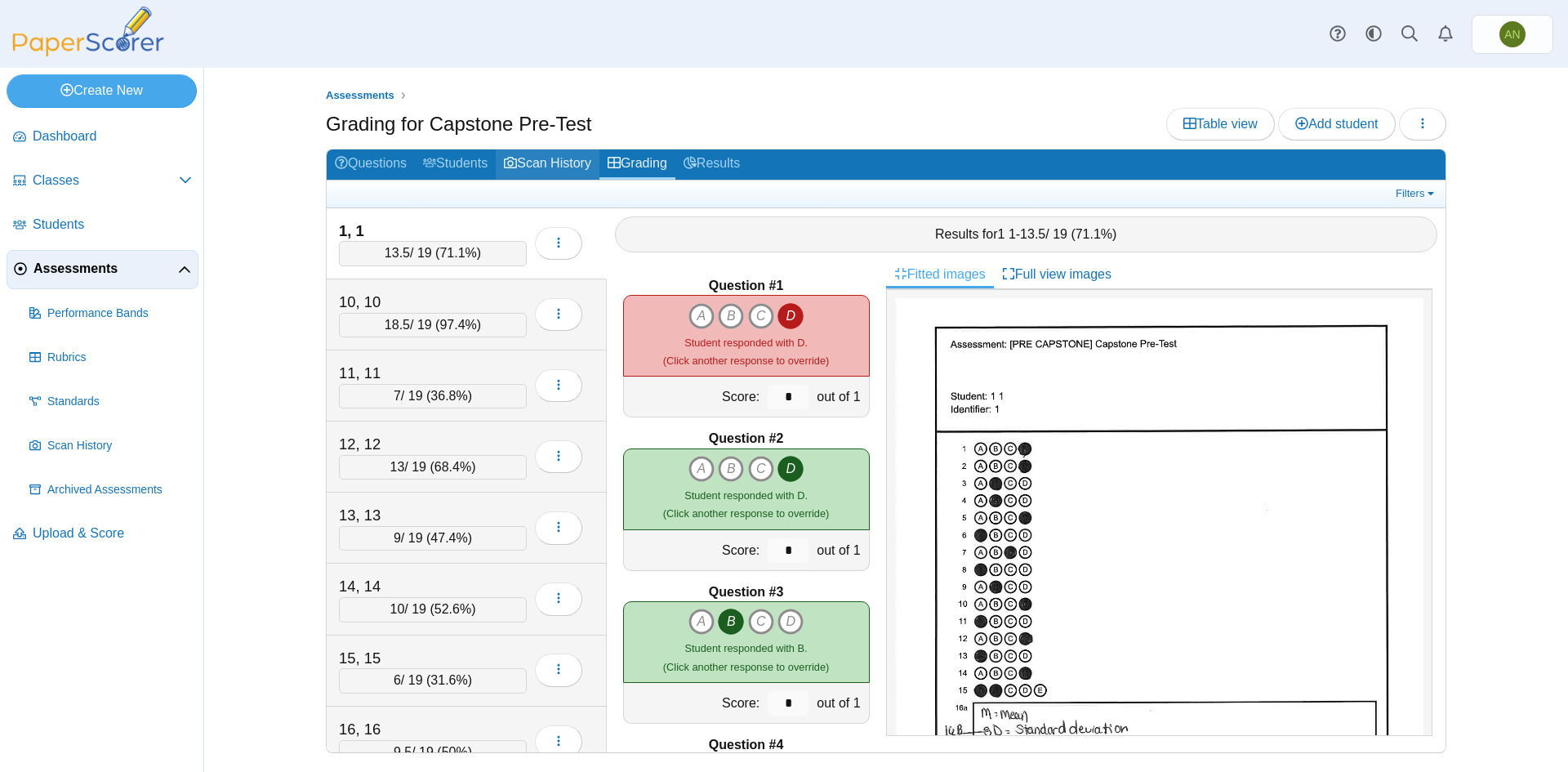
click at [544, 153] on link "Scan History" at bounding box center [547, 165] width 103 height 30
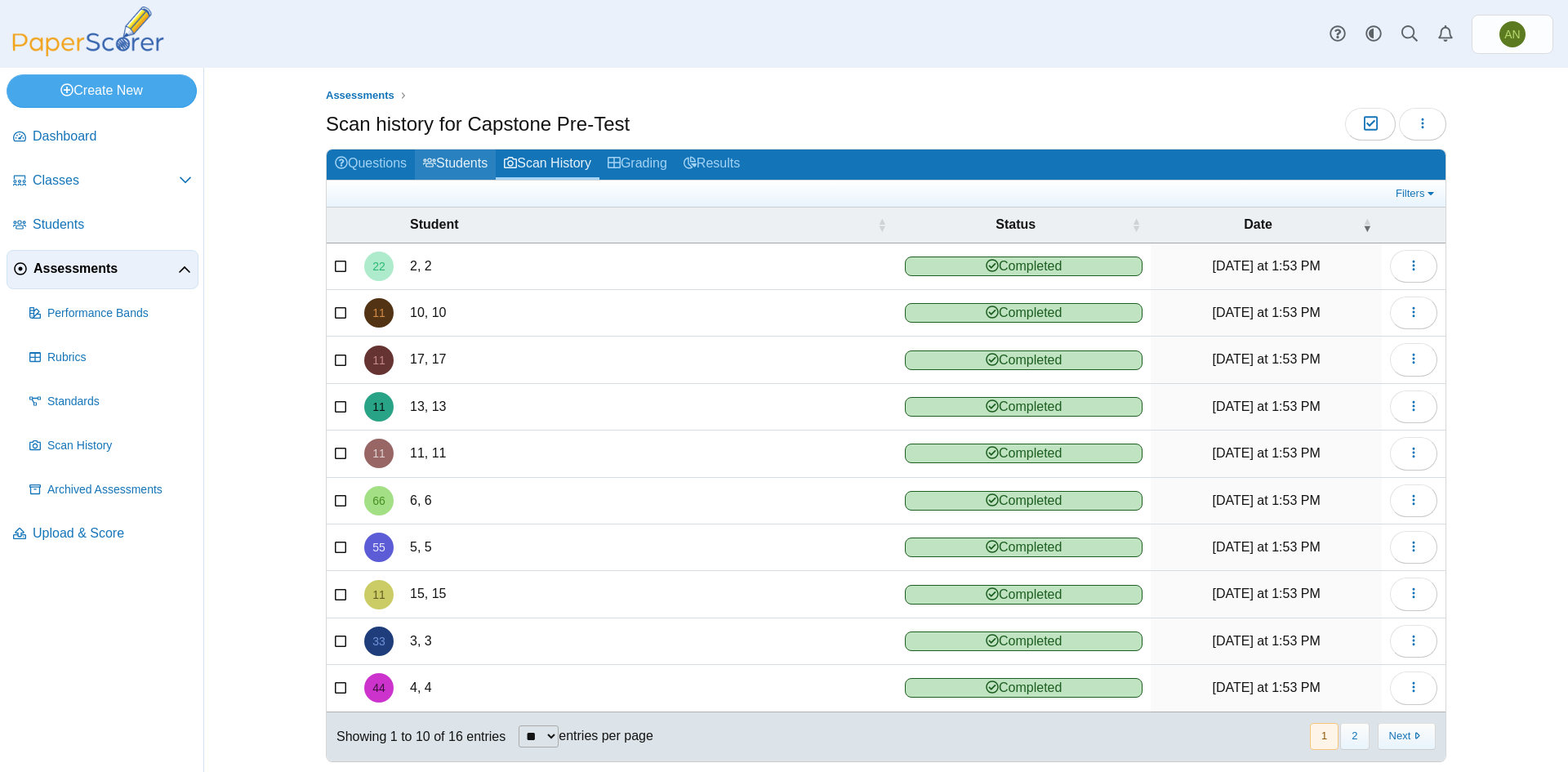
click at [440, 164] on link "Students" at bounding box center [456, 165] width 81 height 30
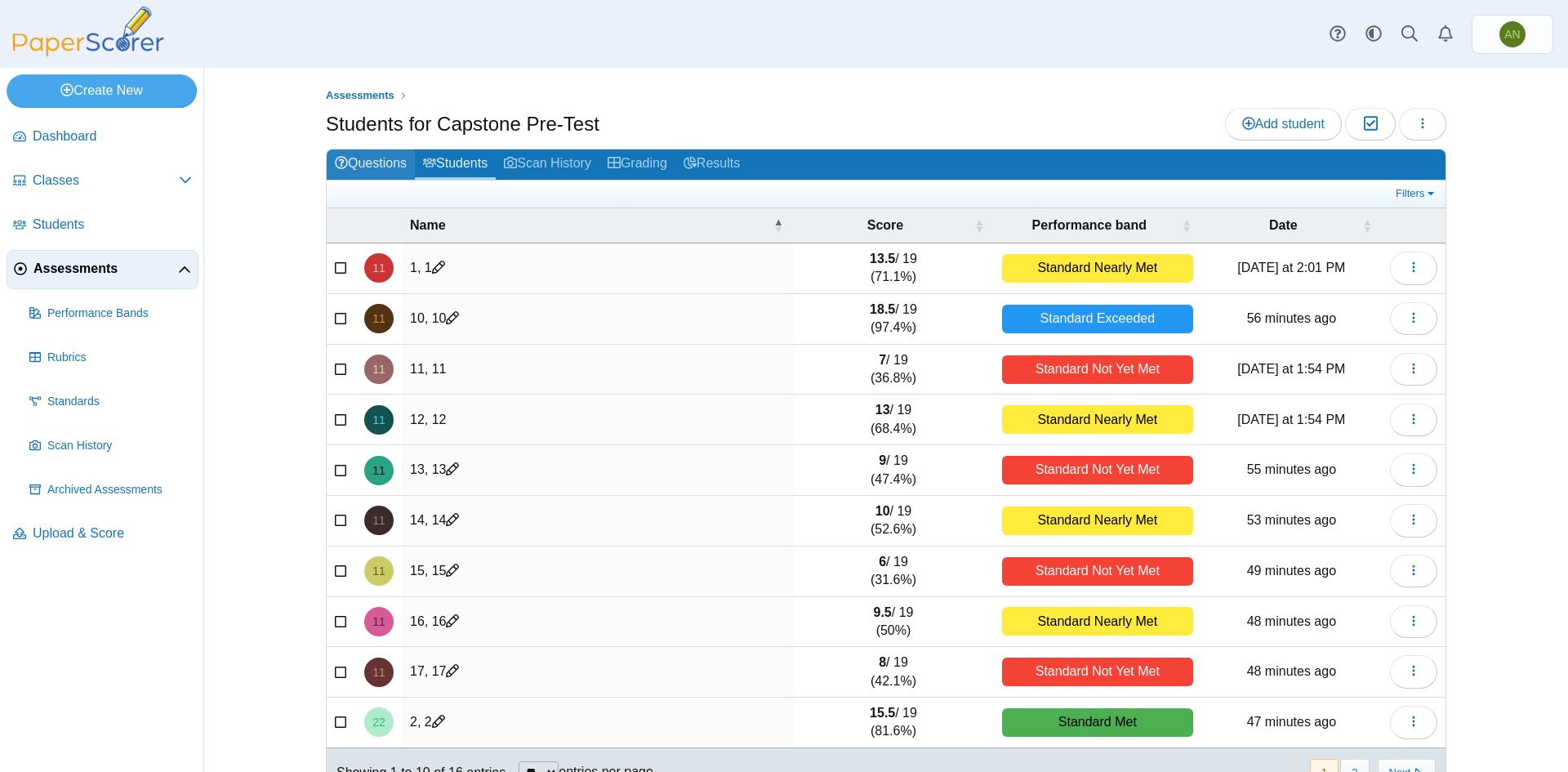
click at [355, 166] on link "Questions" at bounding box center [371, 165] width 88 height 30
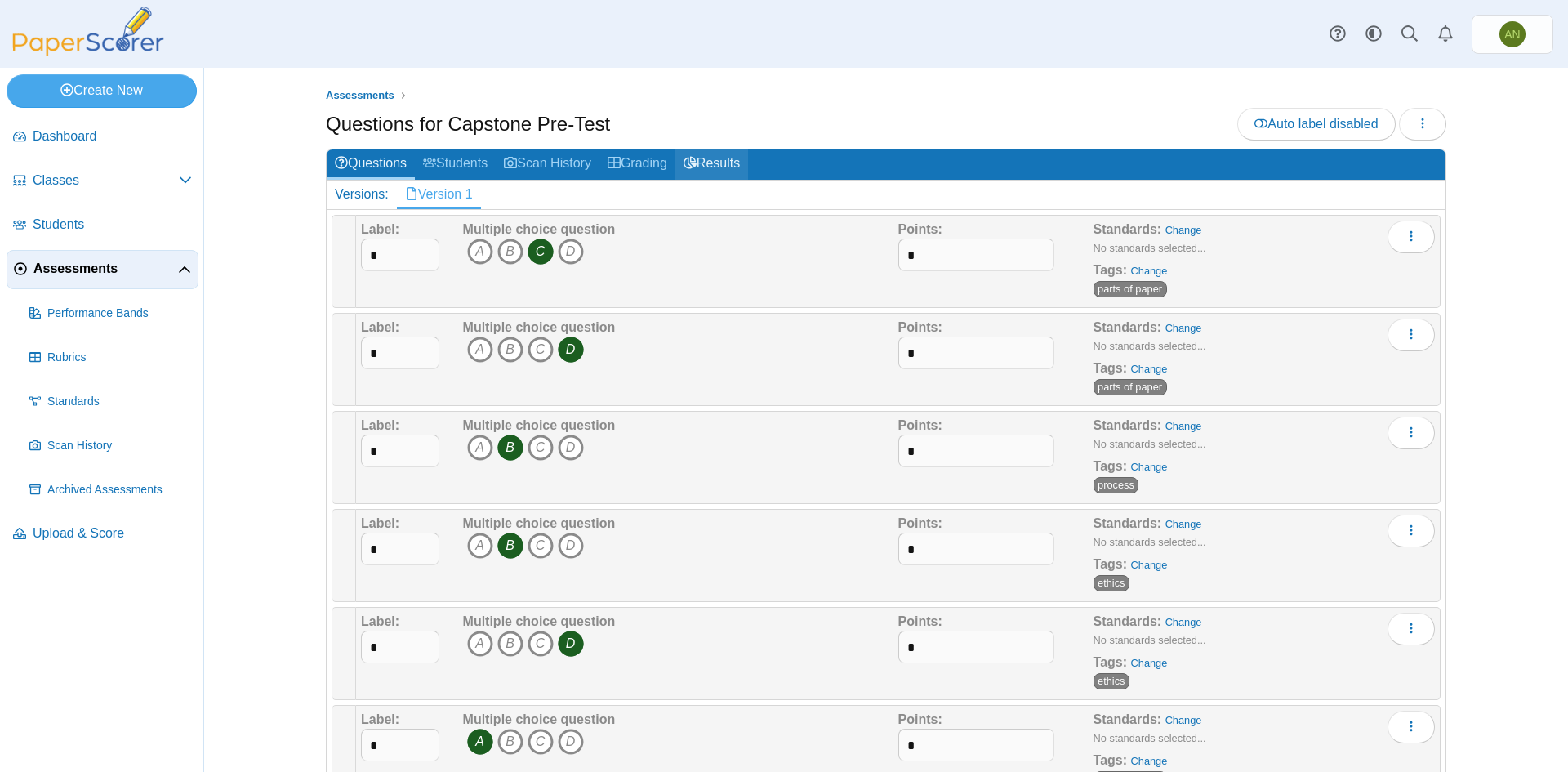
click at [716, 164] on link "Results" at bounding box center [711, 165] width 72 height 30
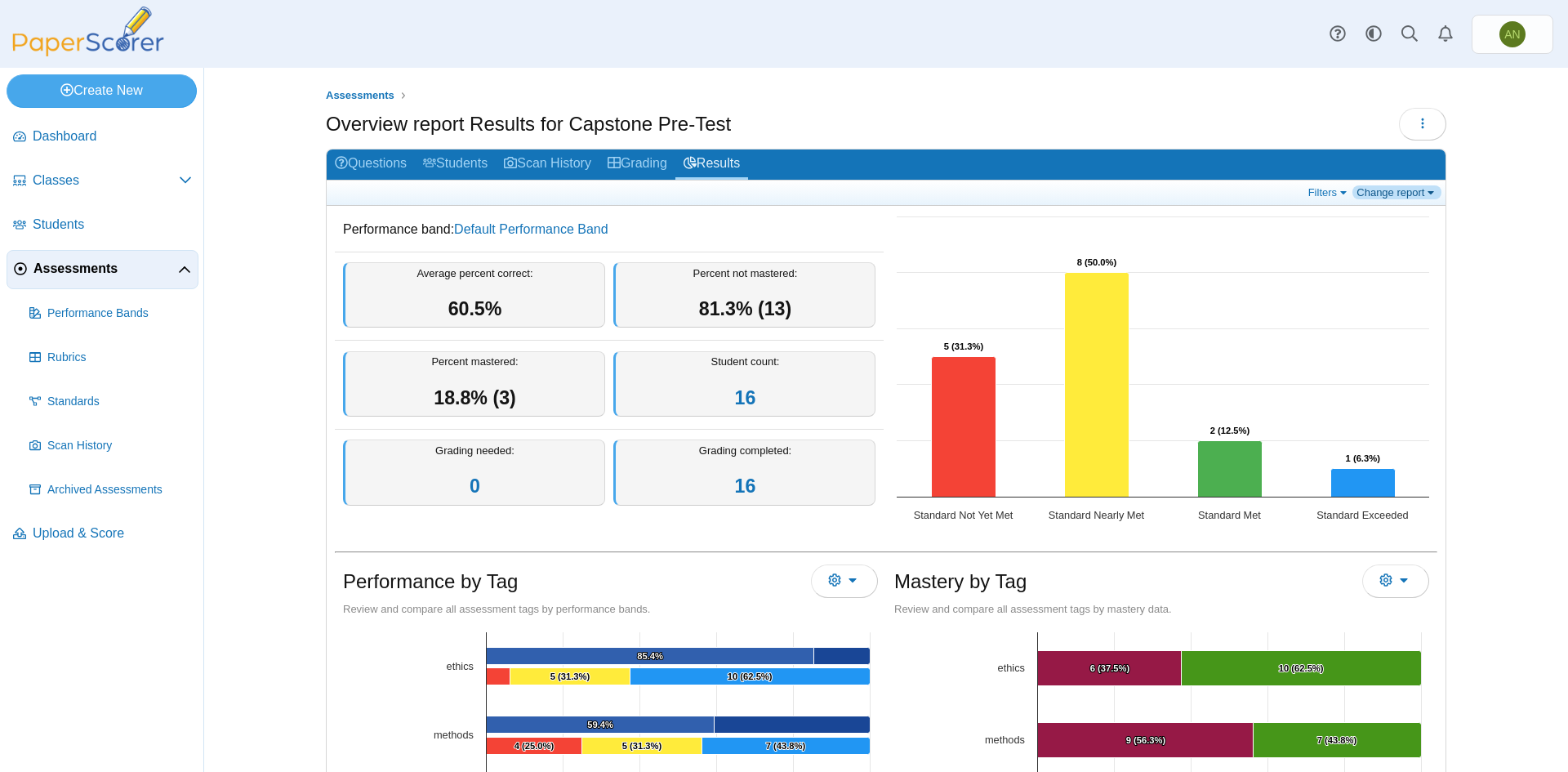
click at [1381, 186] on link "Change report" at bounding box center [1397, 193] width 89 height 14
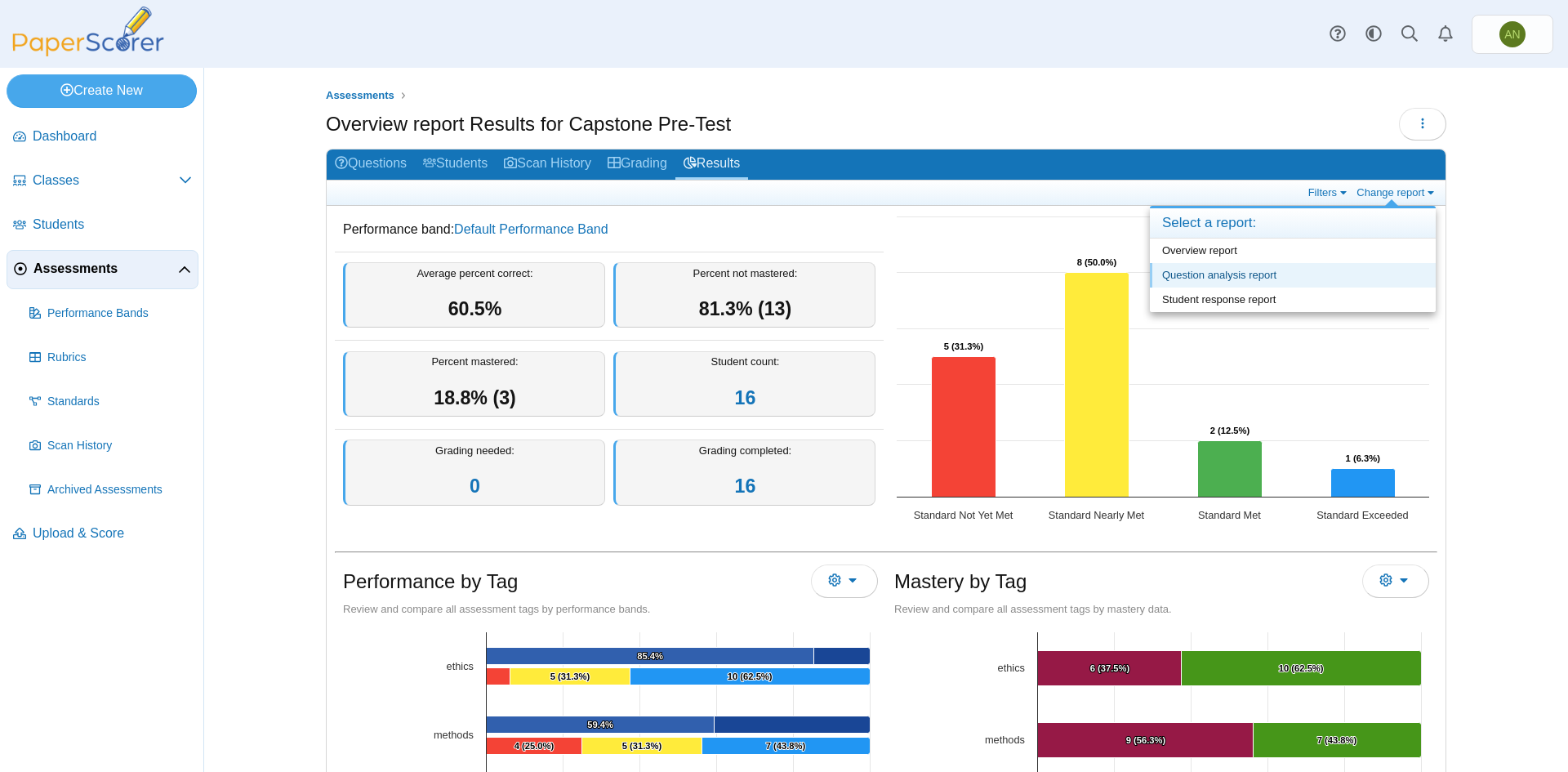
click at [1369, 268] on link "Question analysis report" at bounding box center [1293, 275] width 286 height 24
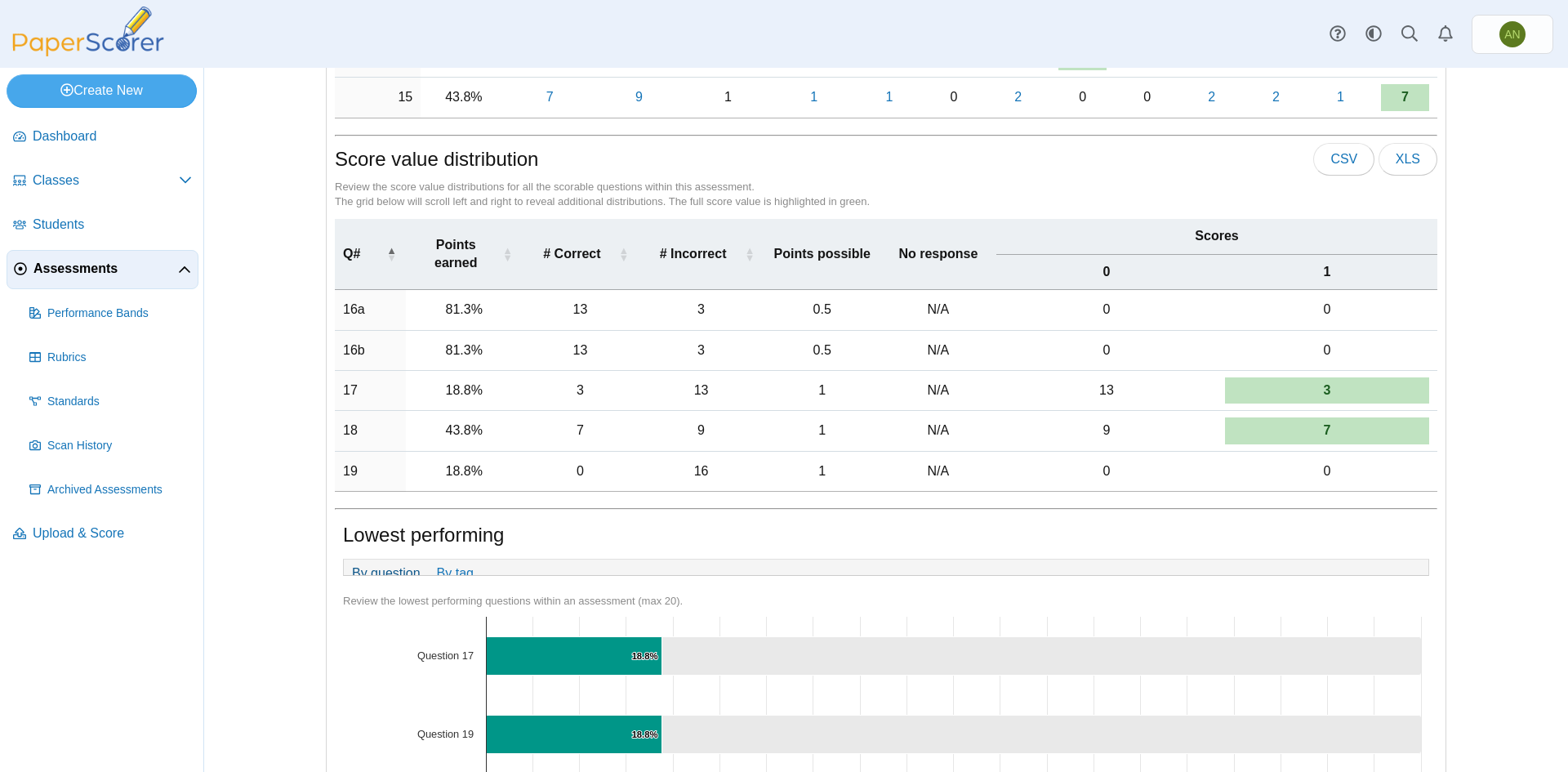
scroll to position [884, 0]
